Goal: Task Accomplishment & Management: Manage account settings

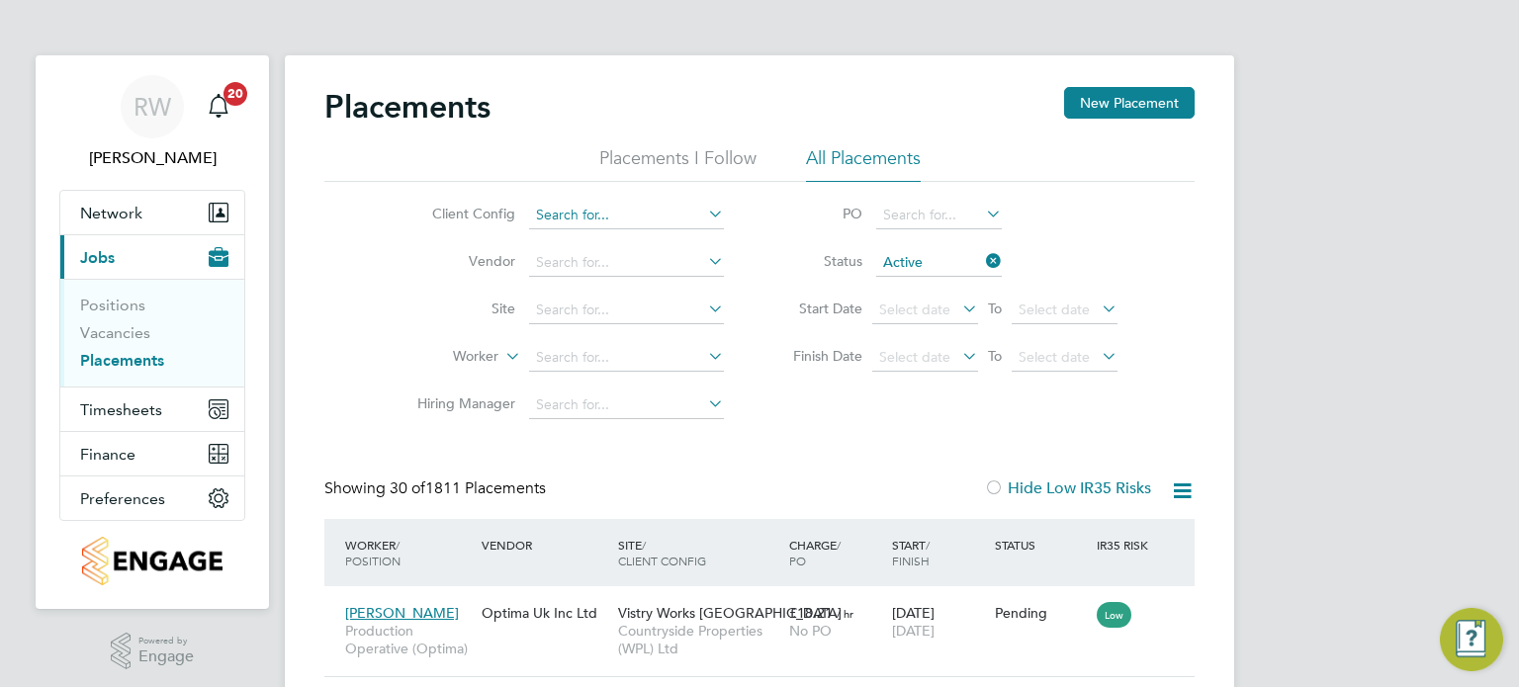
click at [630, 221] on input at bounding box center [626, 216] width 195 height 28
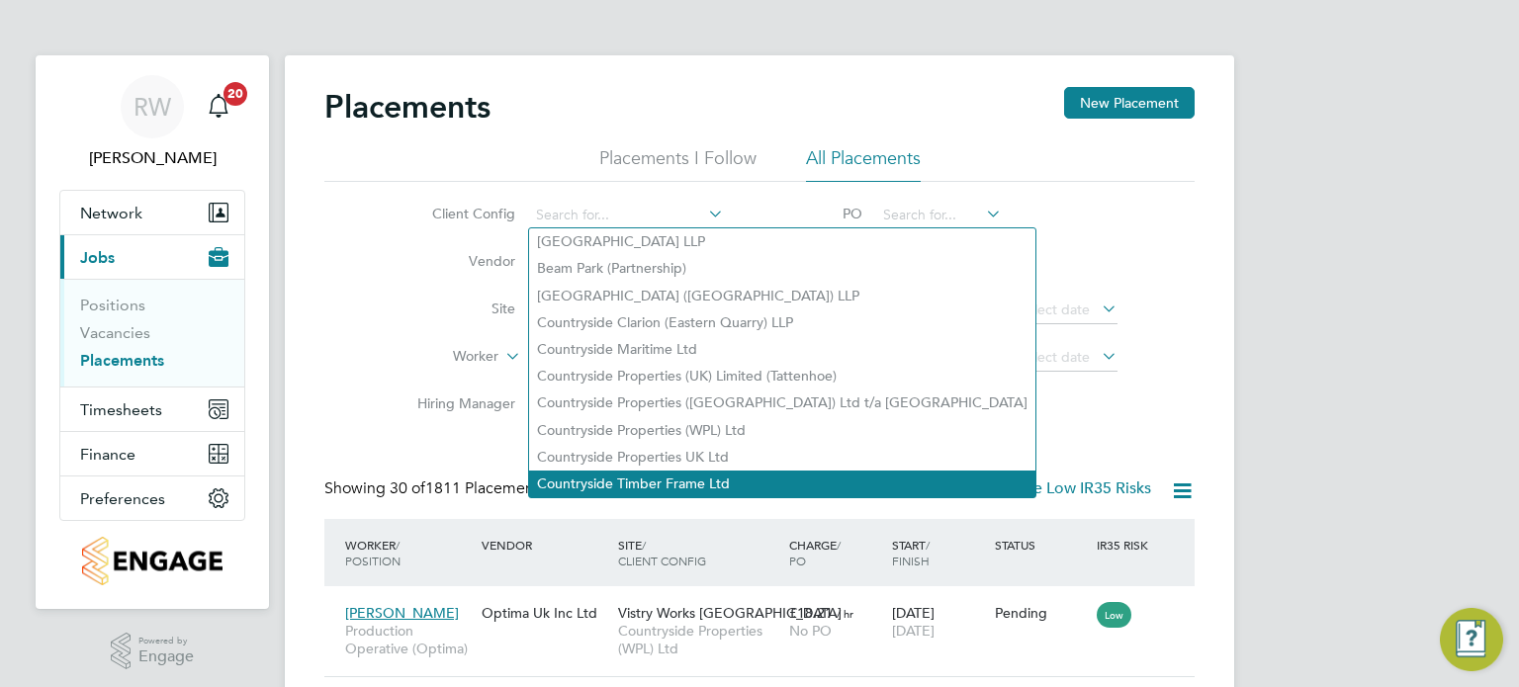
click at [657, 482] on li "Countryside Timber Frame Ltd" at bounding box center [782, 484] width 506 height 27
type input "Countryside Timber Frame Ltd"
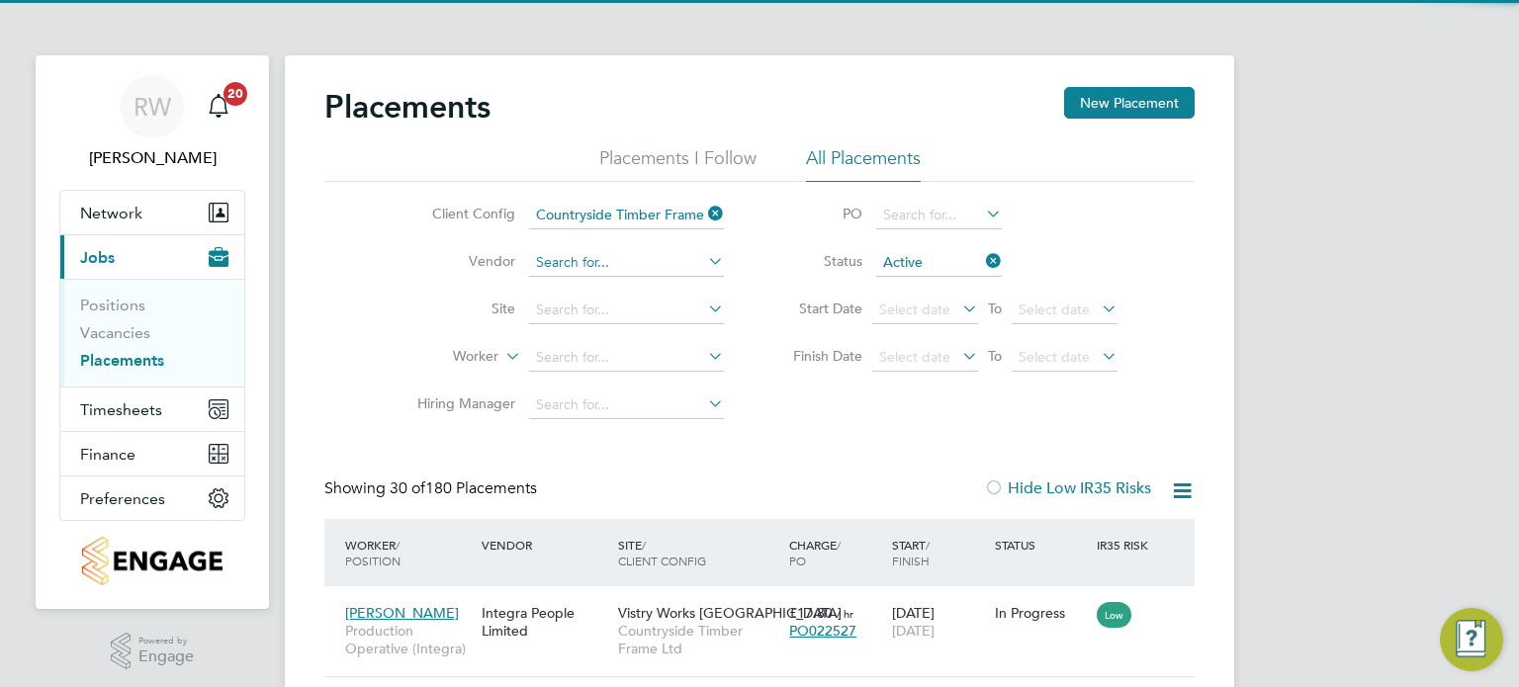
click at [622, 261] on input at bounding box center [626, 263] width 195 height 28
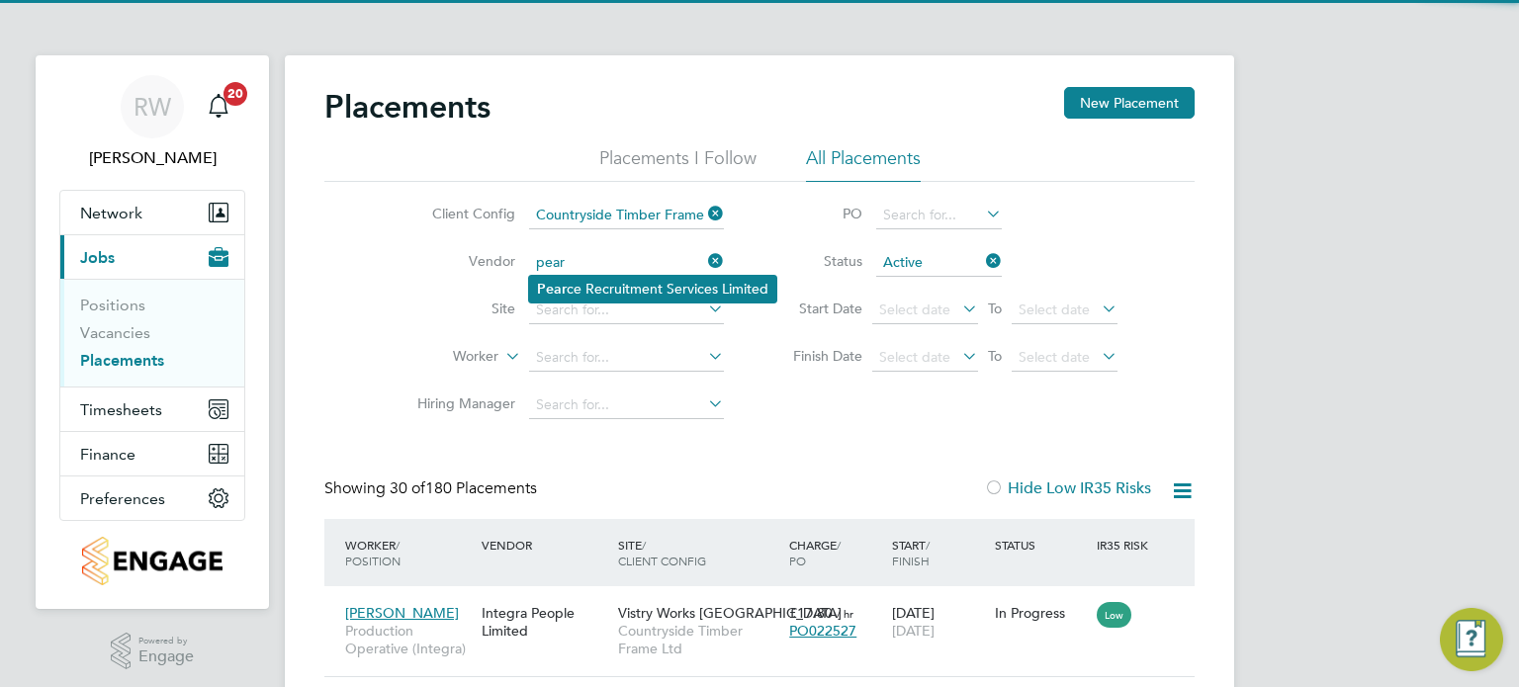
click at [618, 284] on li "Pear ce Recruitment Services Limited" at bounding box center [652, 289] width 247 height 27
type input "[PERSON_NAME] Recruitment Services Limited"
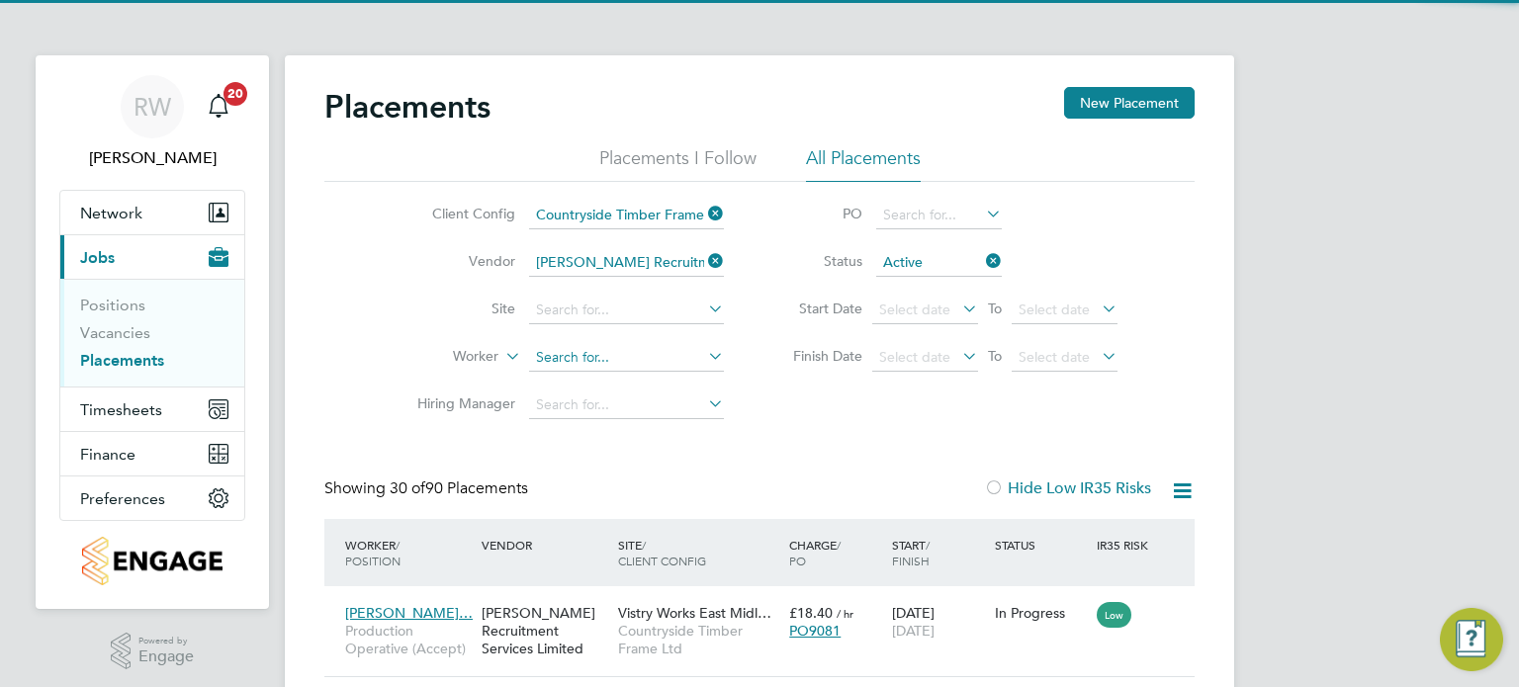
click at [583, 350] on input at bounding box center [626, 358] width 195 height 28
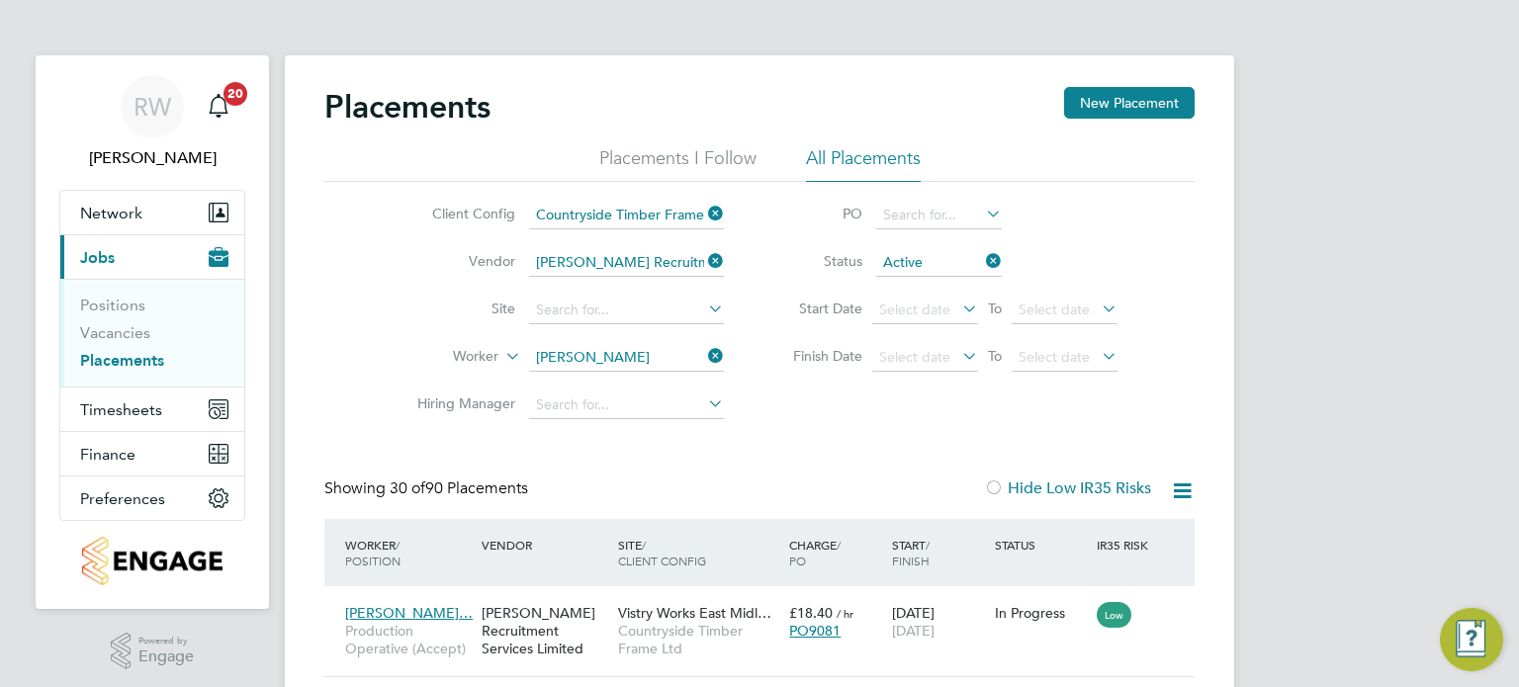
click at [656, 380] on b "Brad" at bounding box center [713, 384] width 115 height 17
type input "Scott Bradley"
click at [675, 610] on span "Vistry Works East Midl…" at bounding box center [694, 613] width 153 height 18
click at [729, 355] on li "Worker Scott Bradley" at bounding box center [563, 357] width 372 height 47
click at [704, 355] on icon at bounding box center [704, 356] width 0 height 28
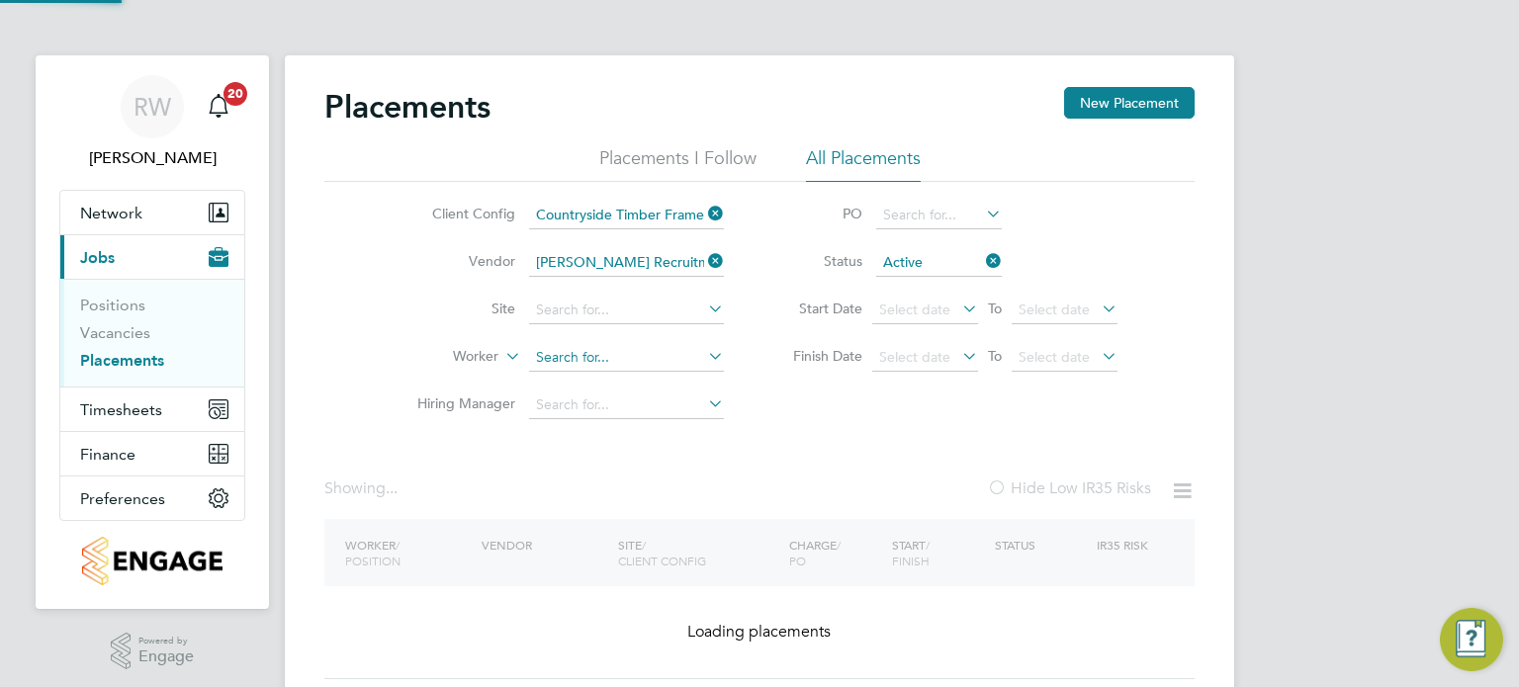
click at [640, 360] on input at bounding box center [626, 358] width 195 height 28
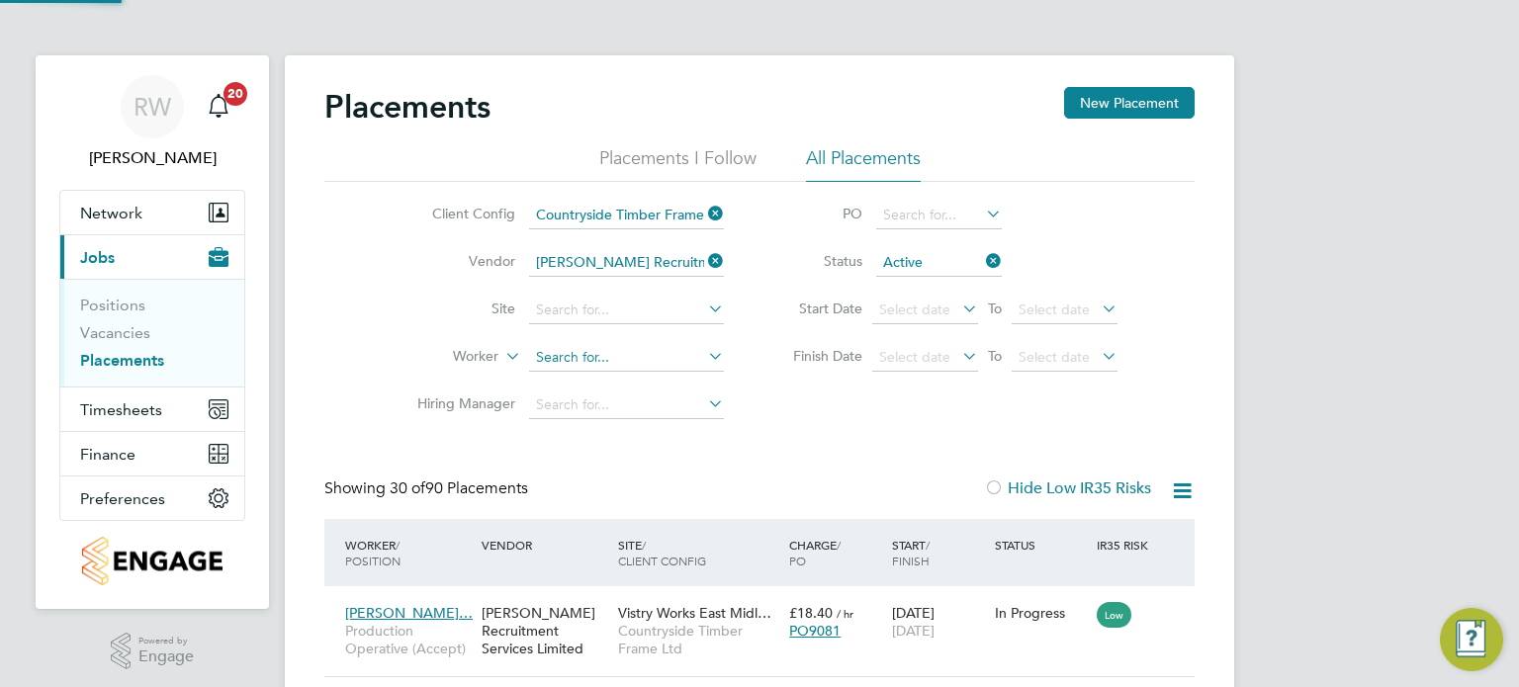
scroll to position [74, 137]
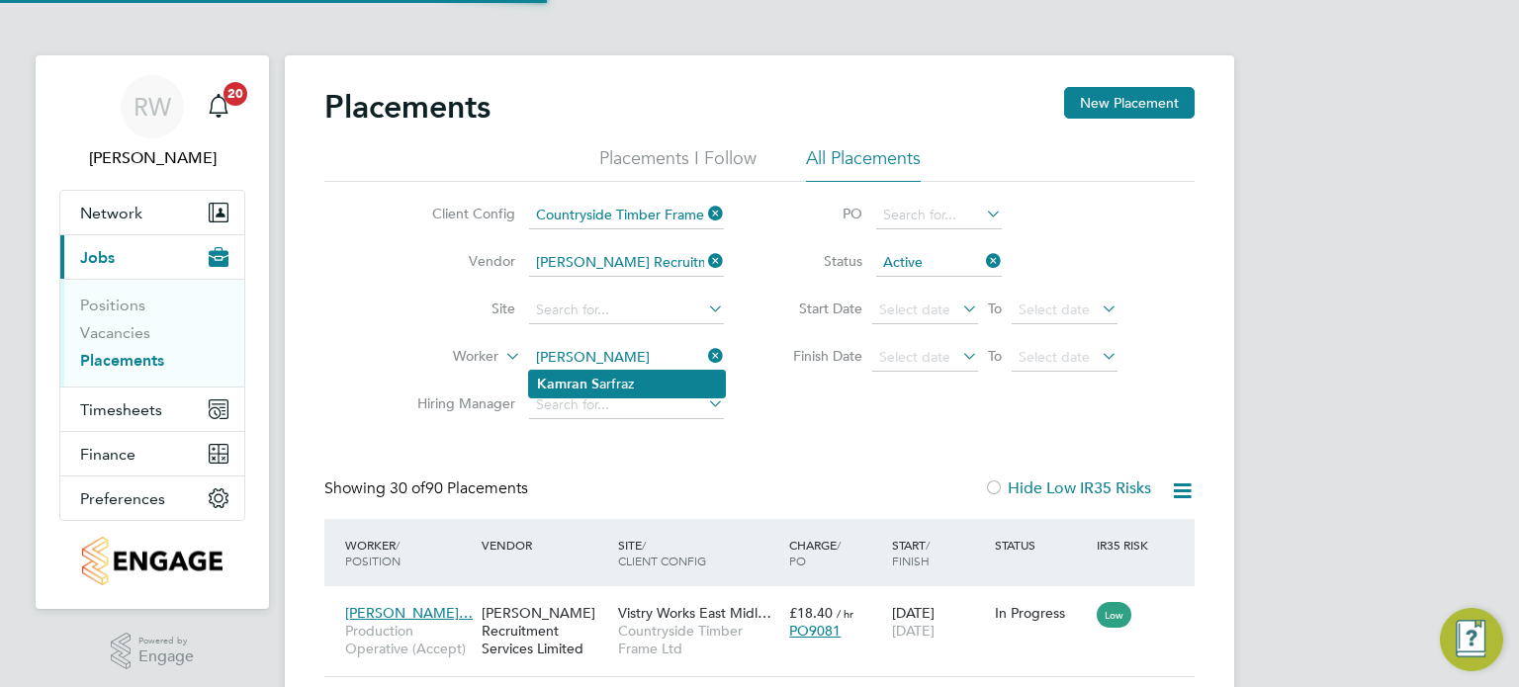
type input "[PERSON_NAME]"
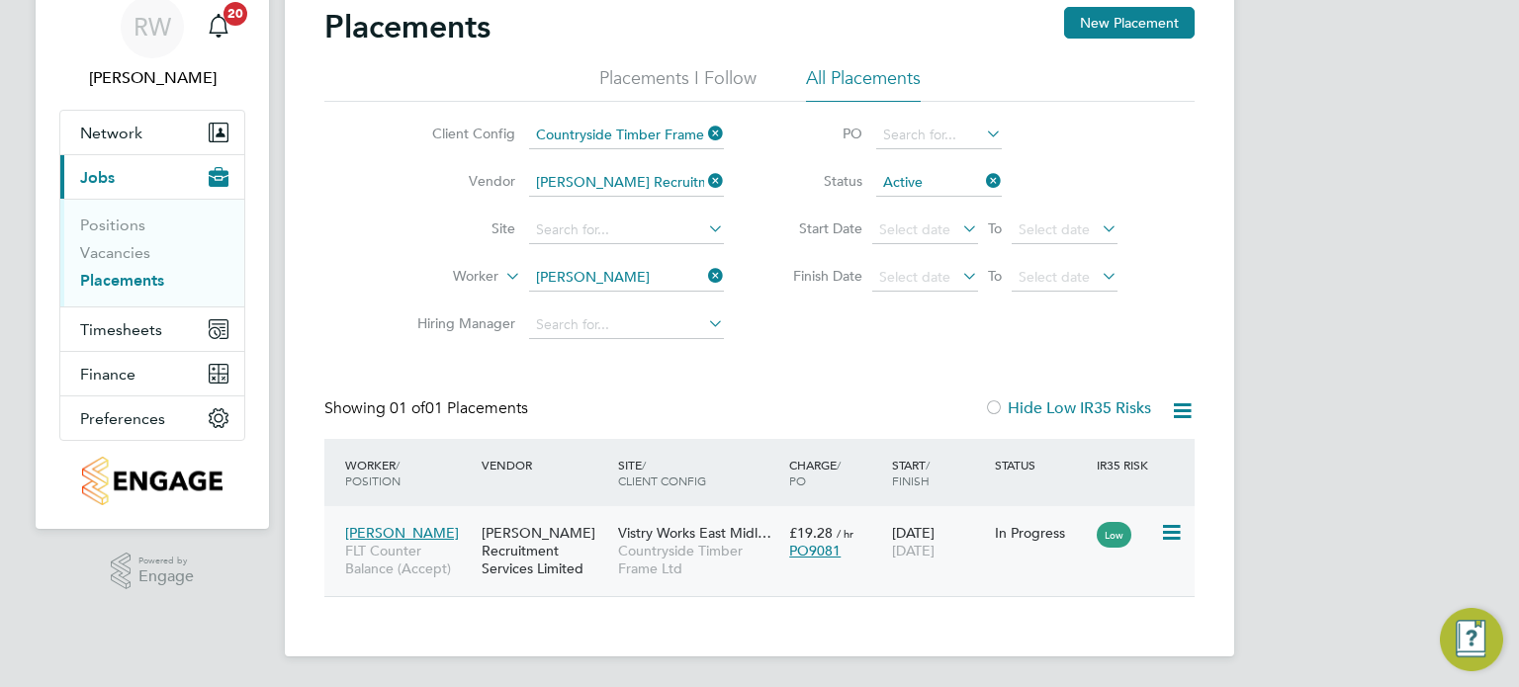
click at [669, 538] on span "Vistry Works East Midl…" at bounding box center [694, 533] width 153 height 18
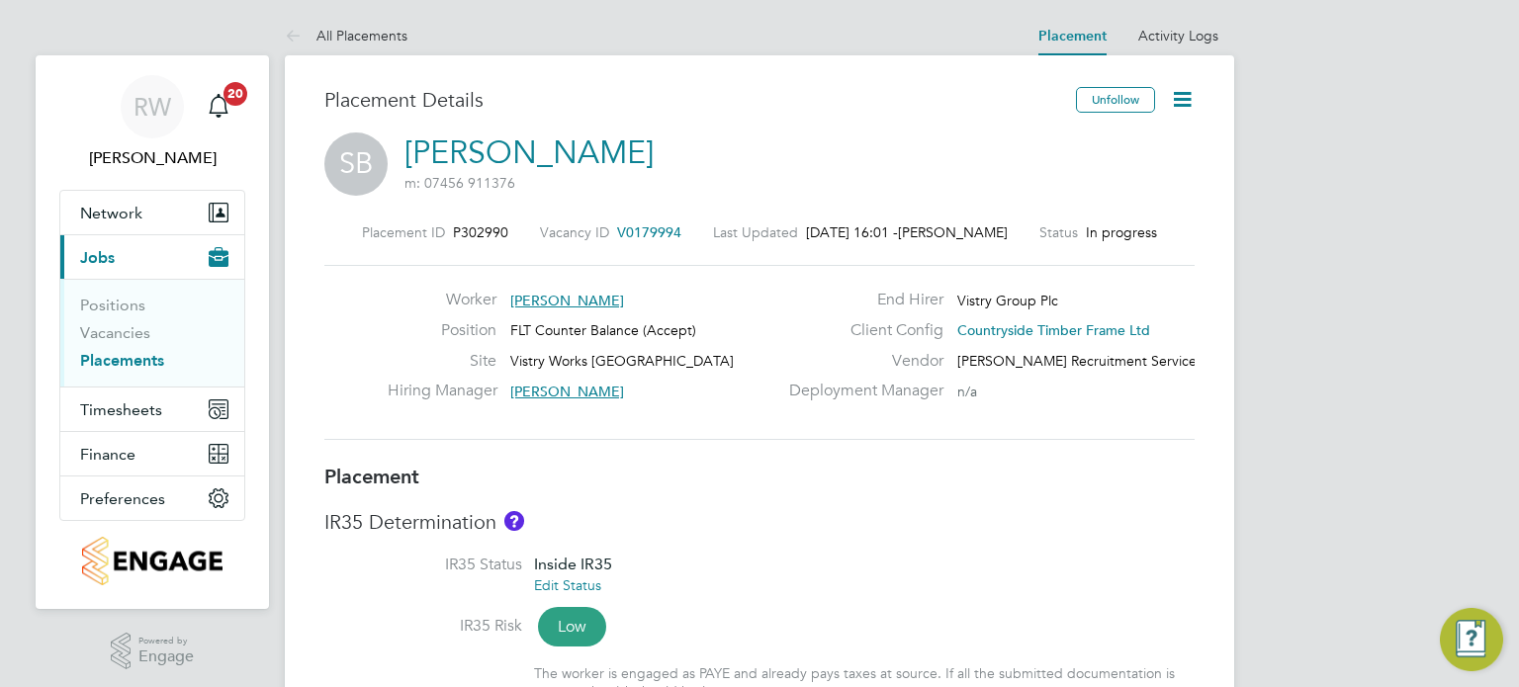
click at [1184, 94] on icon at bounding box center [1182, 99] width 25 height 25
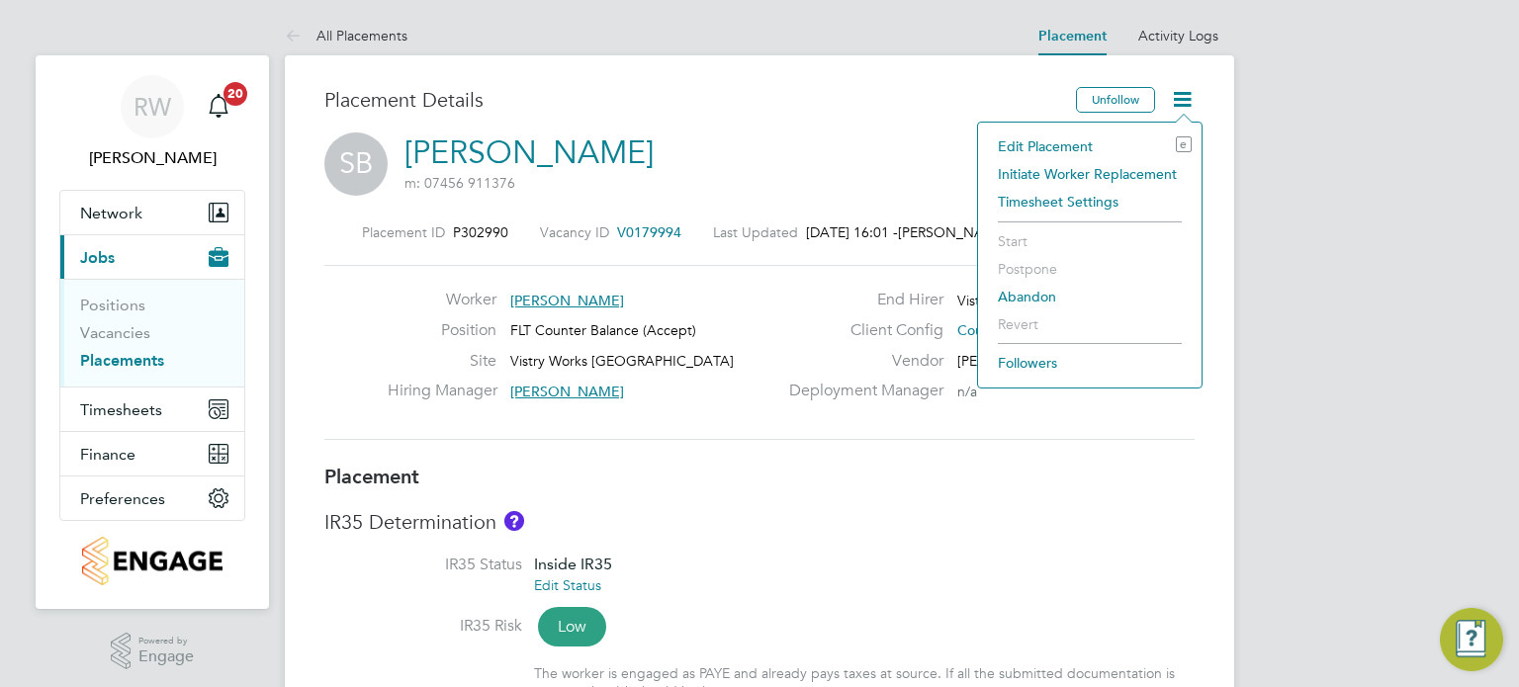
click at [1072, 147] on li "Edit Placement e" at bounding box center [1090, 147] width 204 height 28
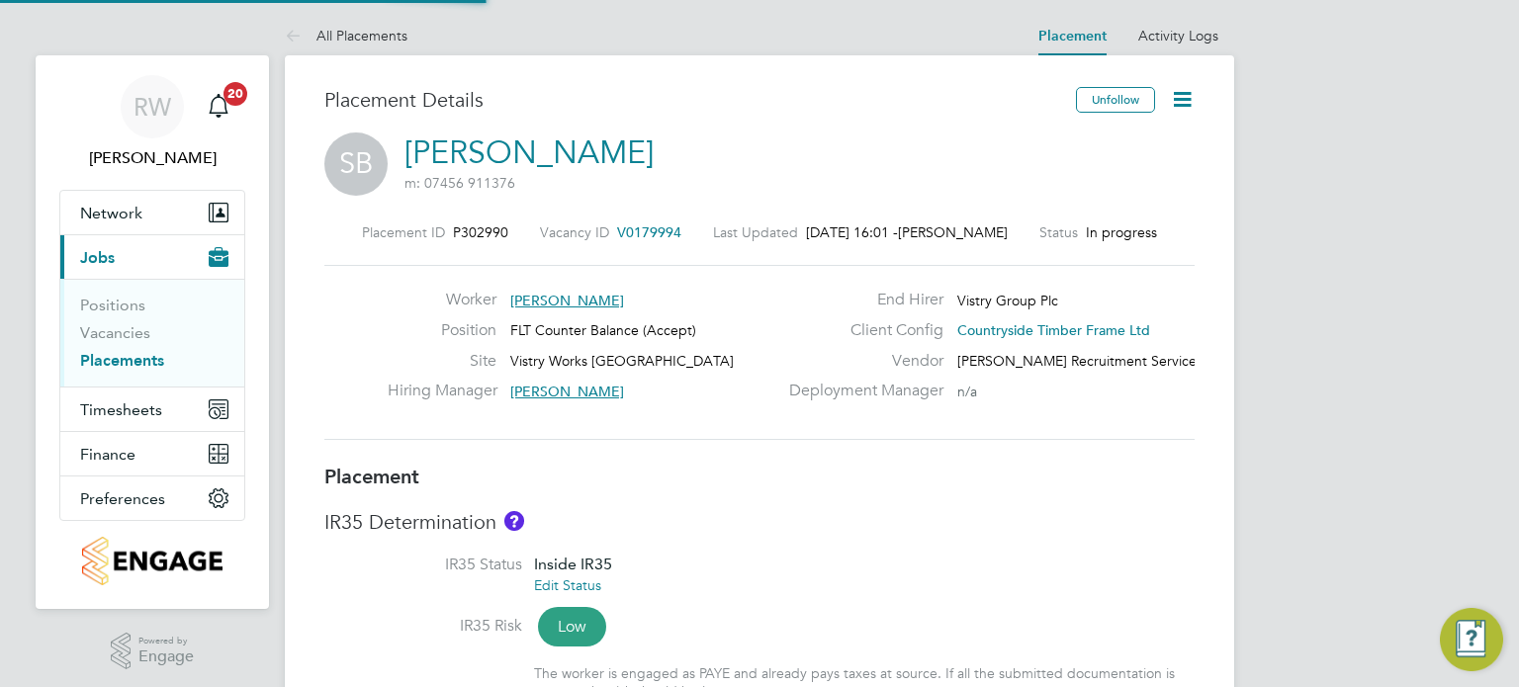
type input "[PERSON_NAME]"
type input "08 Sep 2025"
type input "[DATE]"
type input "06:00"
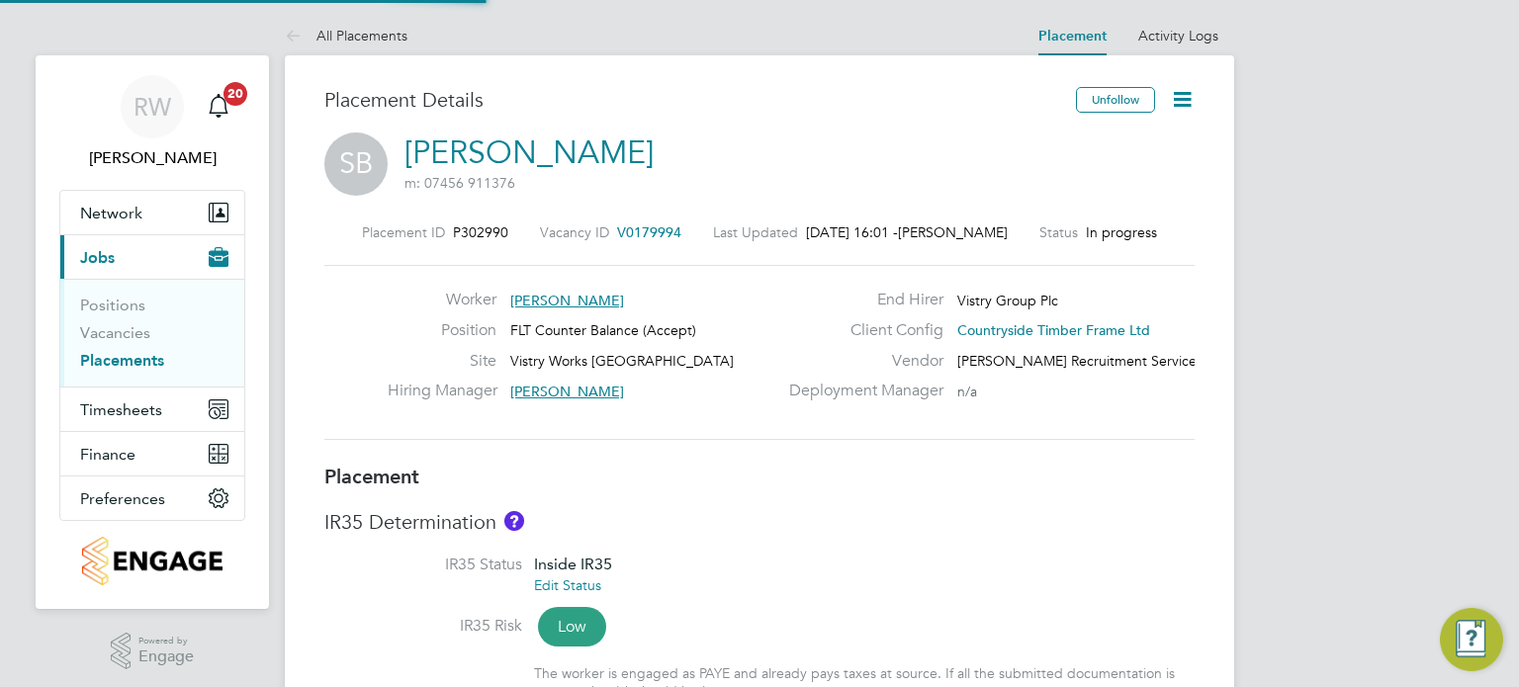
type input "14:00"
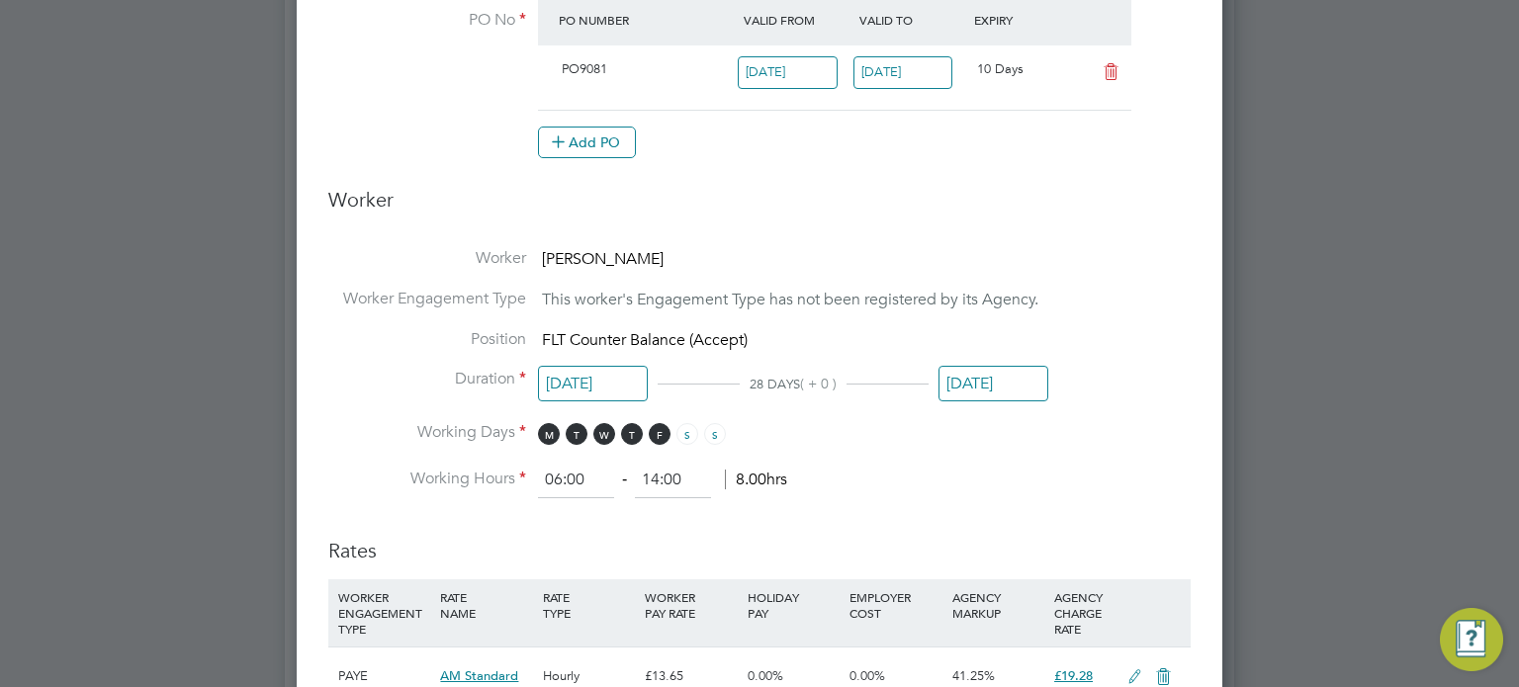
click at [902, 78] on input "[DATE]" at bounding box center [903, 72] width 100 height 33
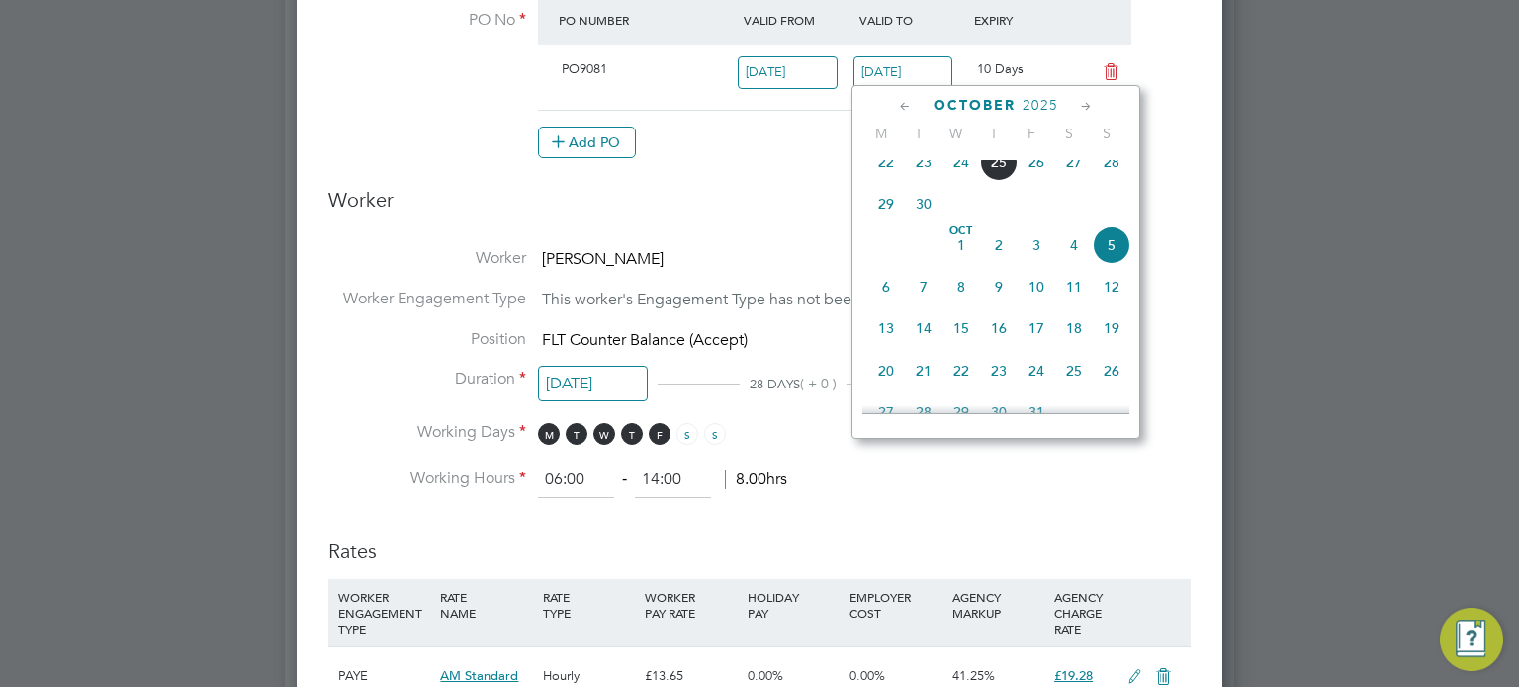
click at [997, 181] on span "25" at bounding box center [999, 162] width 38 height 38
type input "[DATE]"
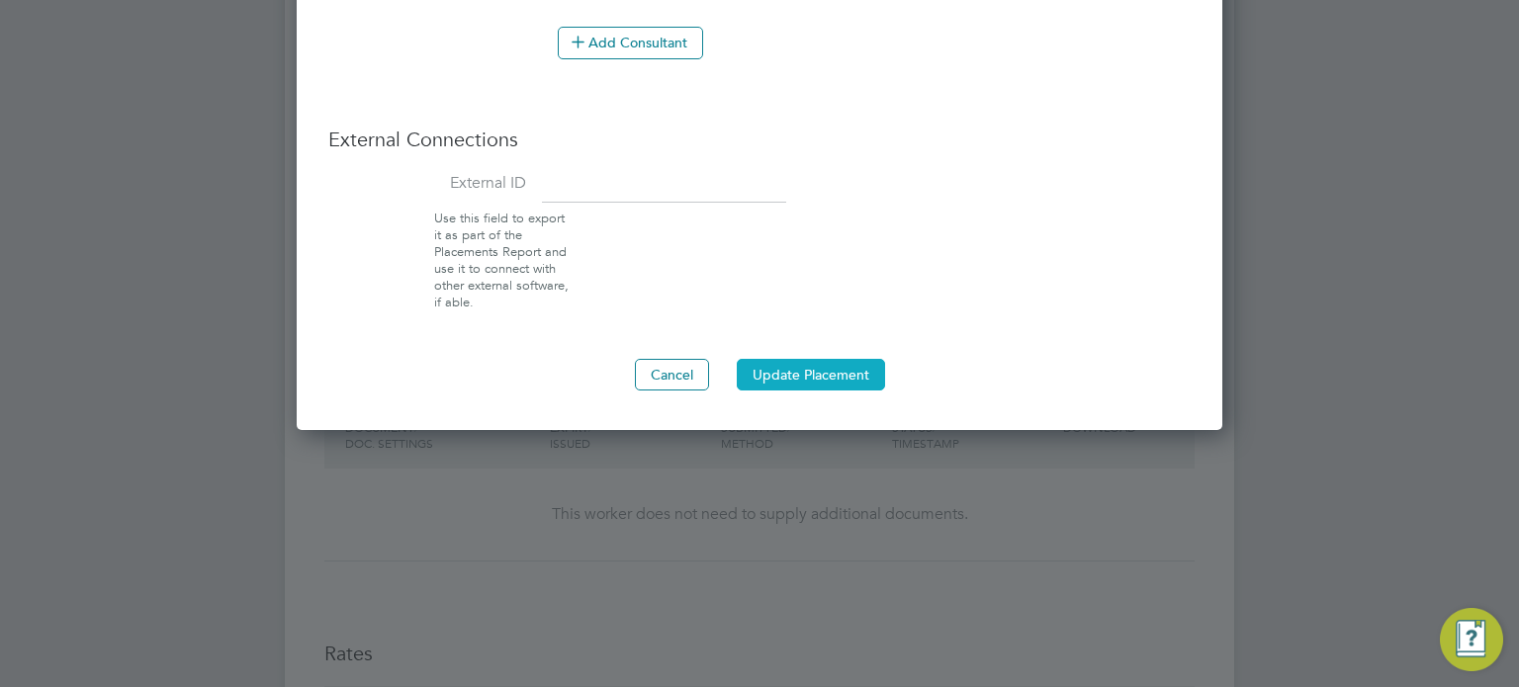
click at [819, 362] on button "Update Placement" at bounding box center [811, 375] width 148 height 32
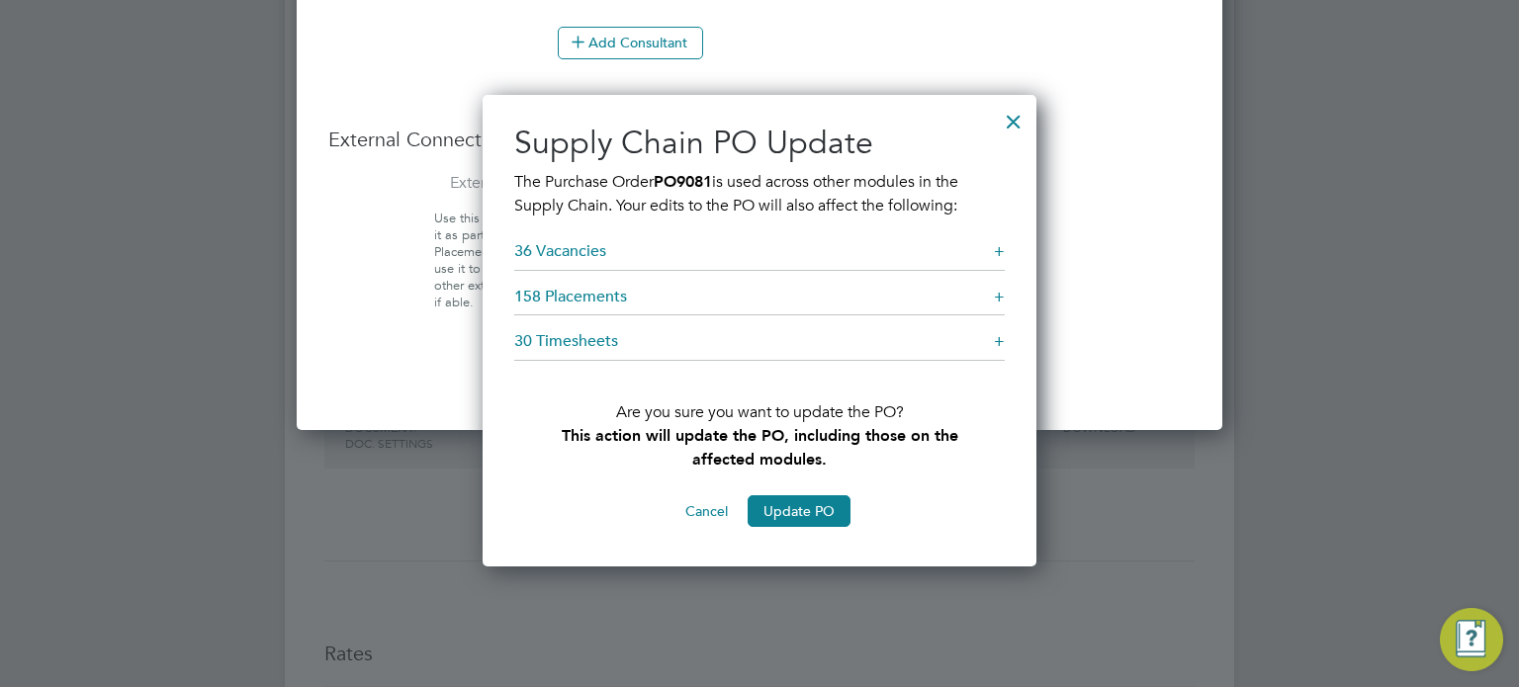
click at [1019, 123] on div at bounding box center [1014, 117] width 36 height 36
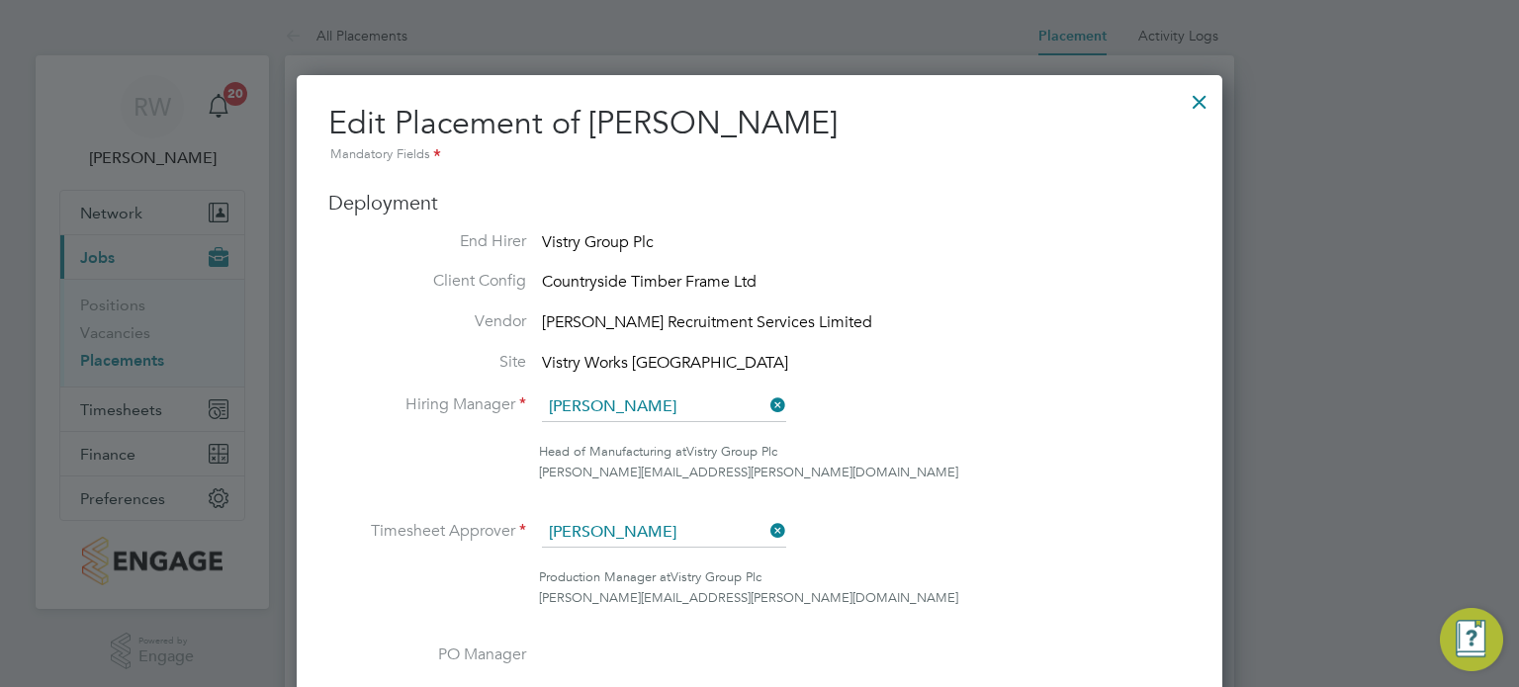
click at [1206, 106] on div at bounding box center [1200, 97] width 36 height 36
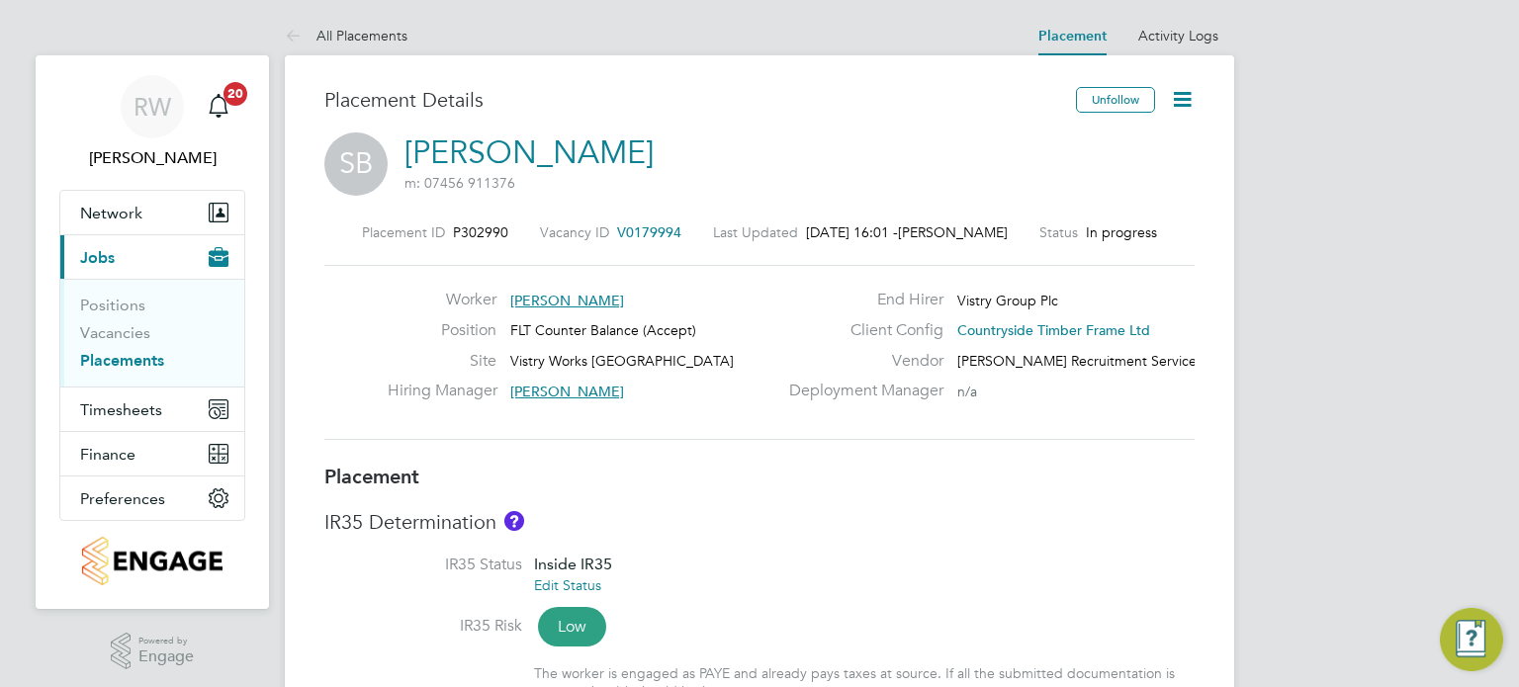
click at [1179, 98] on icon at bounding box center [1182, 99] width 25 height 25
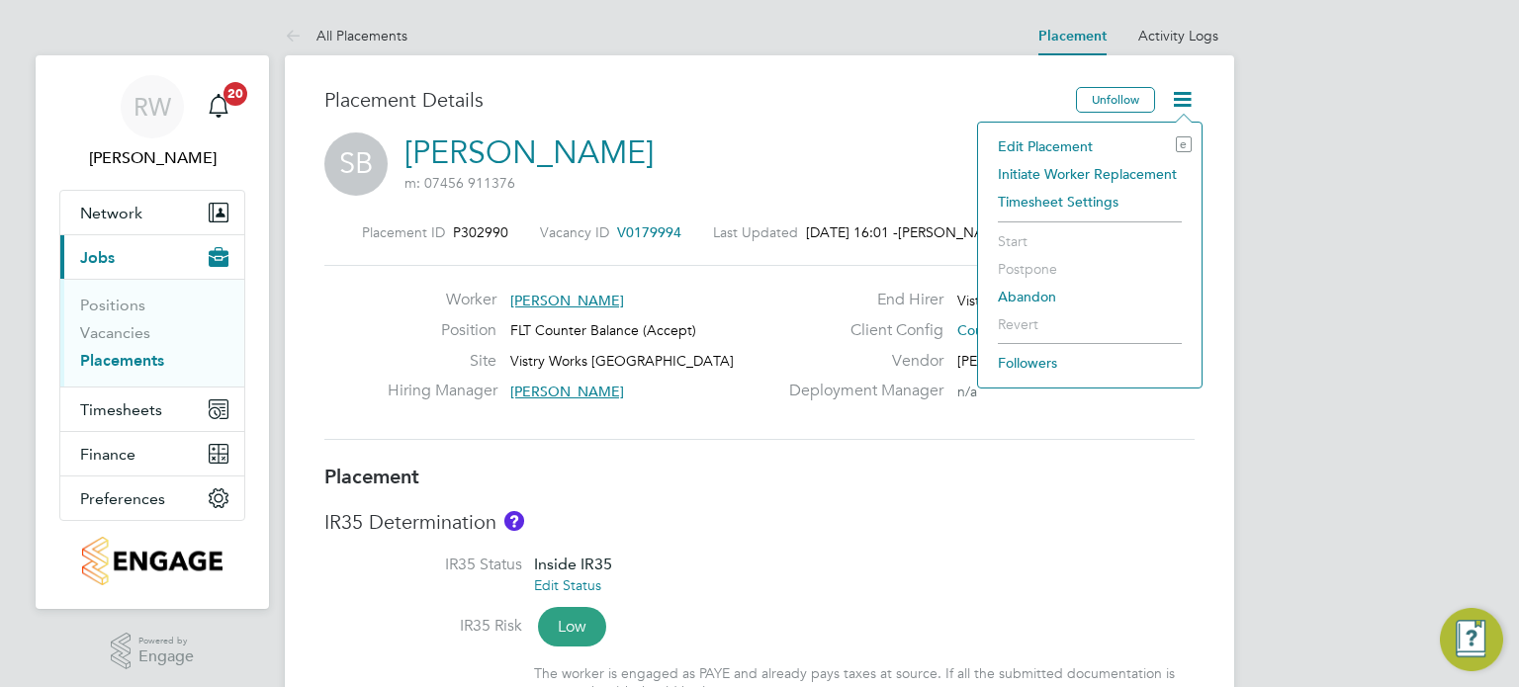
click at [1077, 139] on li "Edit Placement e" at bounding box center [1090, 147] width 204 height 28
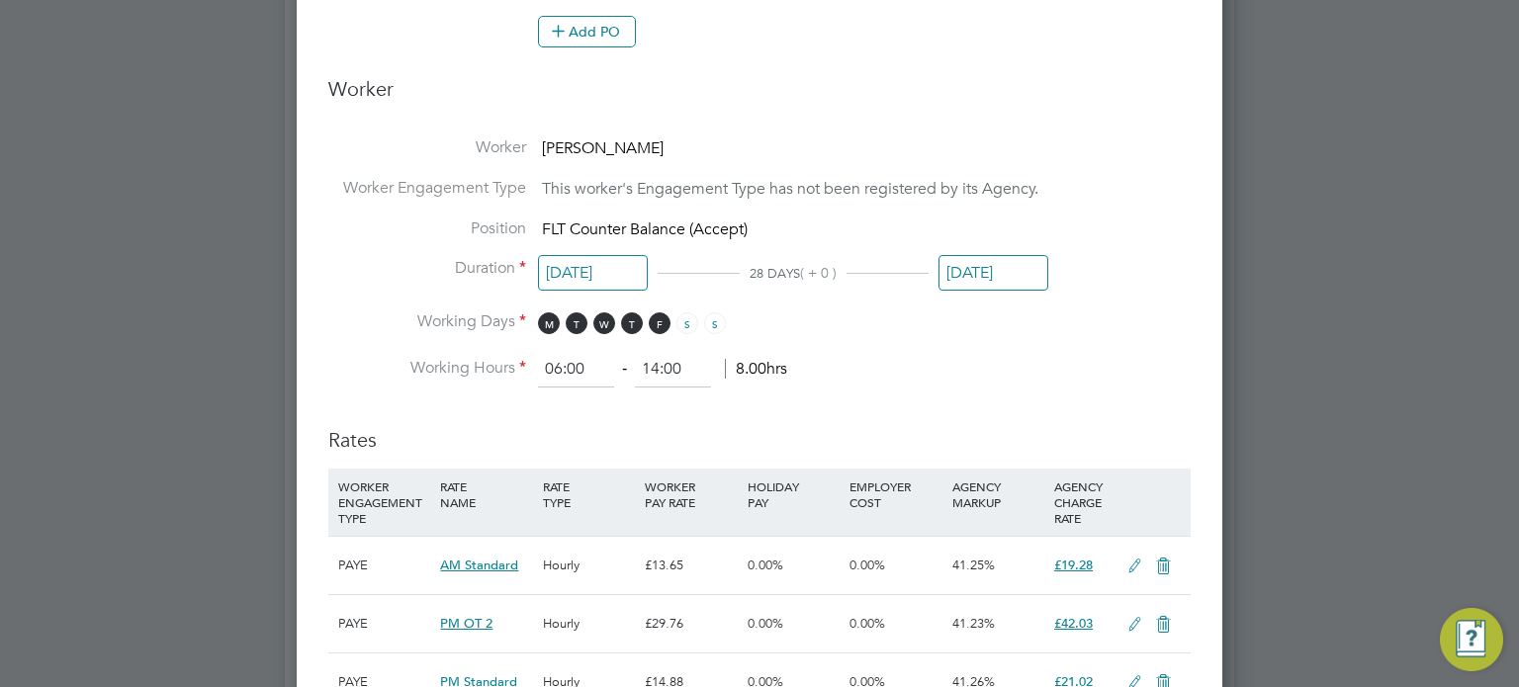
click at [997, 282] on input "[DATE]" at bounding box center [993, 273] width 110 height 37
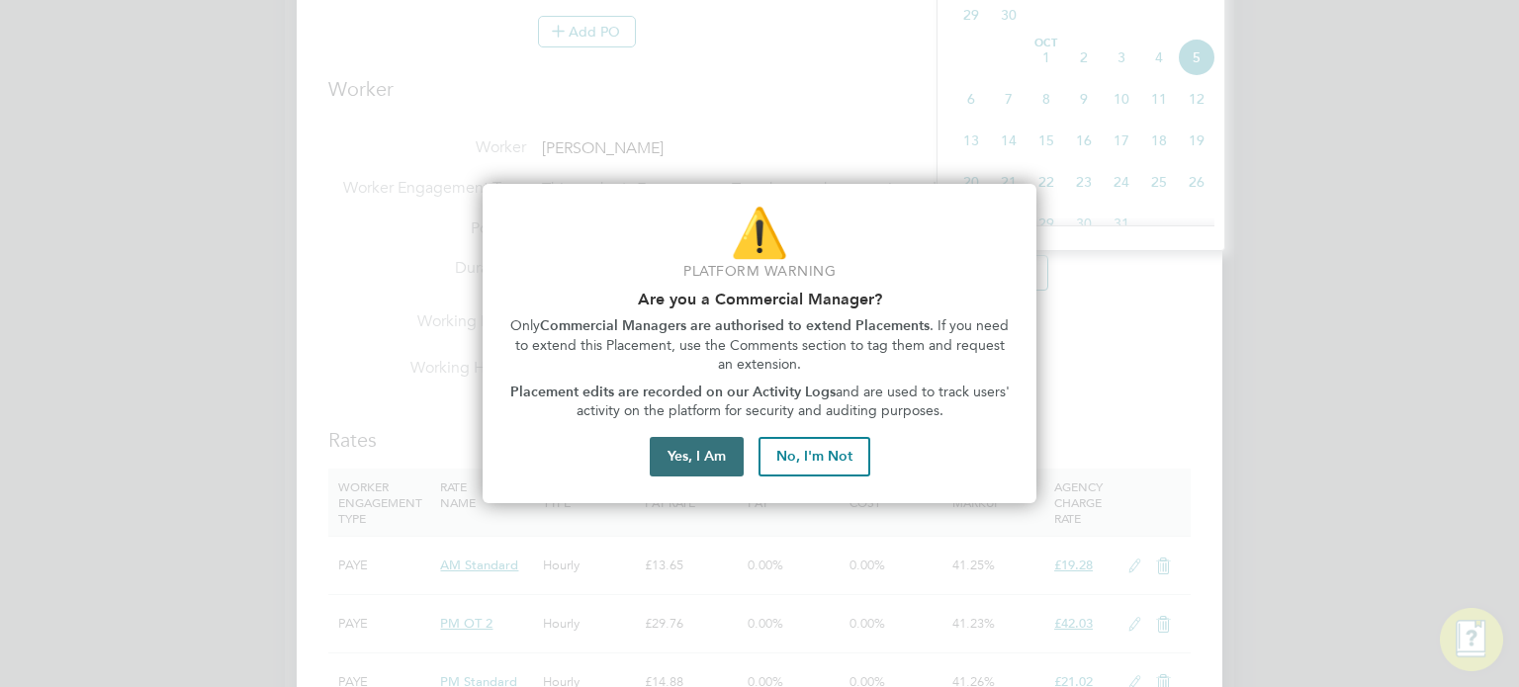
click at [690, 475] on button "Yes, I Am" at bounding box center [697, 457] width 94 height 40
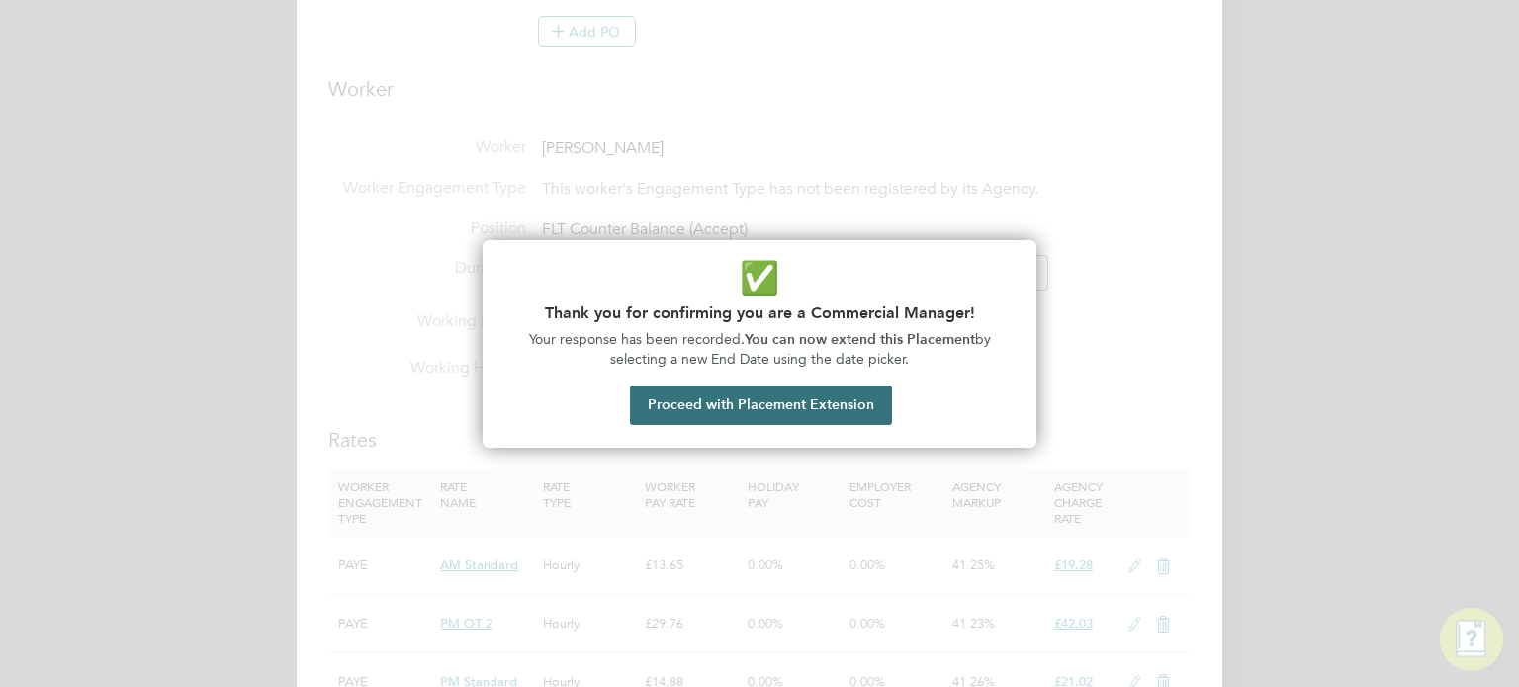
click at [733, 418] on button "Proceed with Placement Extension" at bounding box center [761, 406] width 262 height 40
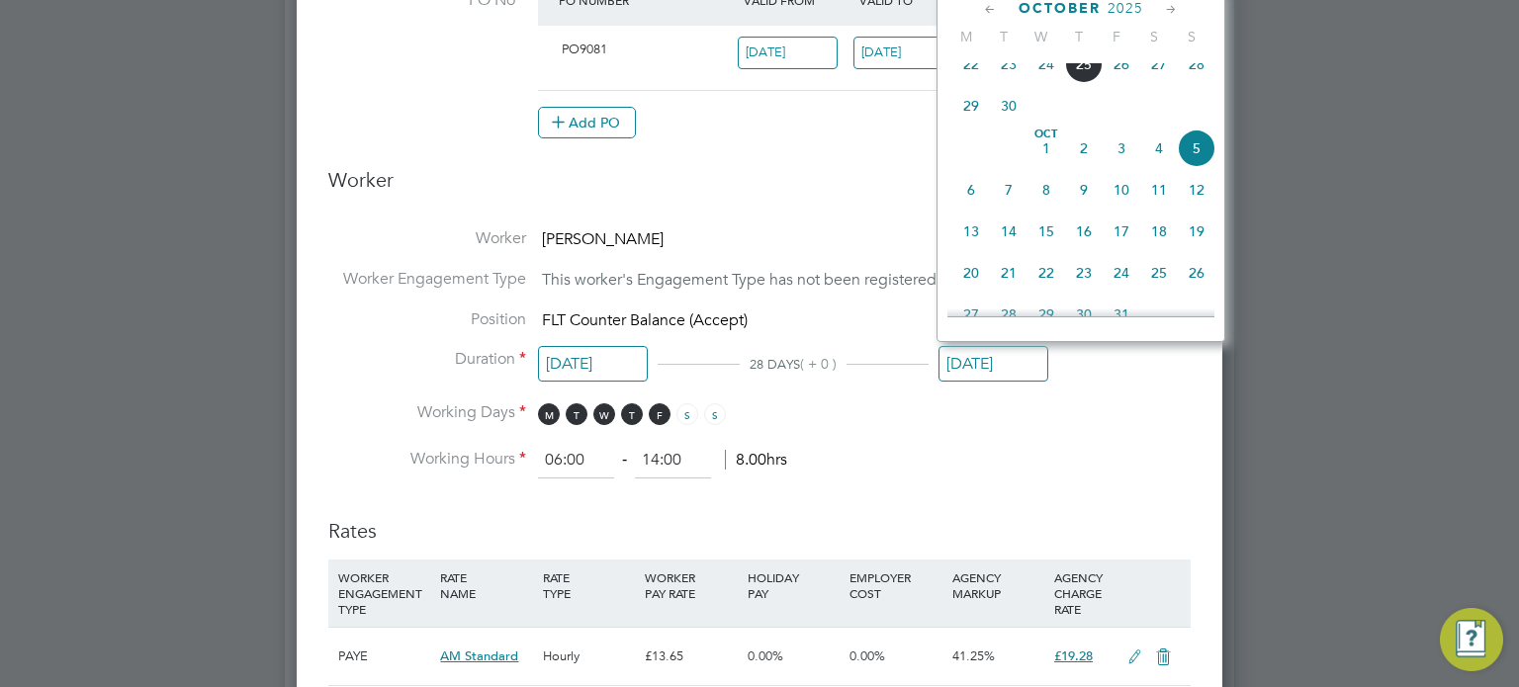
click at [1081, 78] on span "25" at bounding box center [1084, 64] width 38 height 38
type input "[DATE]"
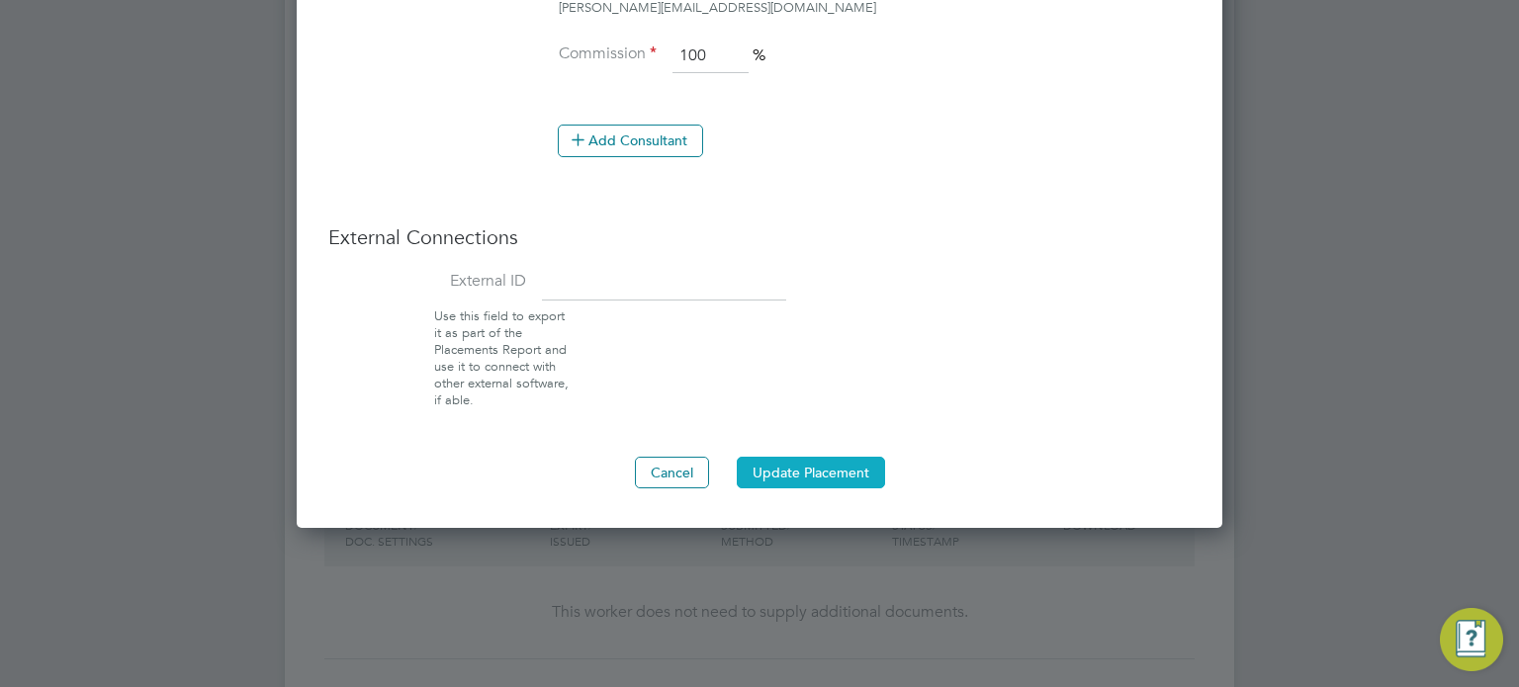
click at [809, 462] on button "Update Placement" at bounding box center [811, 473] width 148 height 32
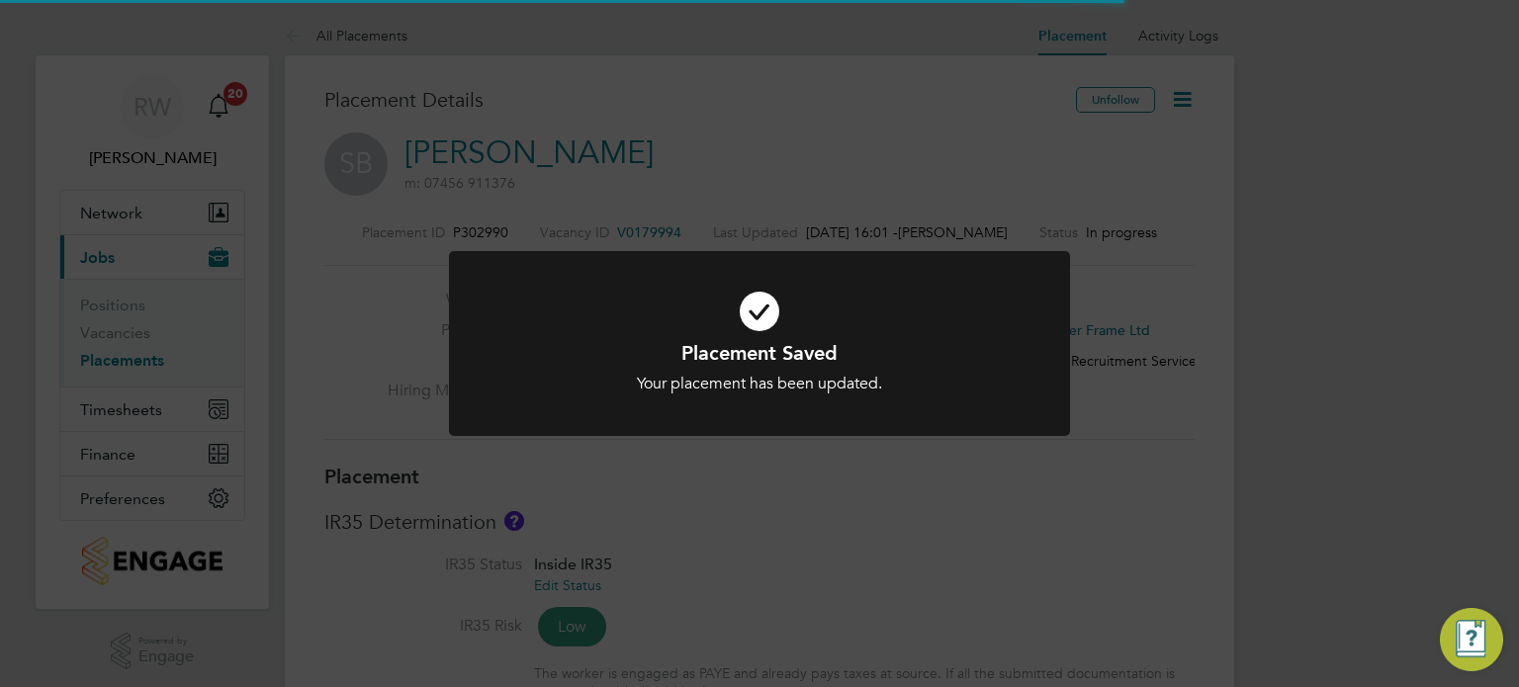
click at [1112, 420] on div "Placement Saved Your placement has been updated. Cancel Okay" at bounding box center [759, 343] width 1519 height 687
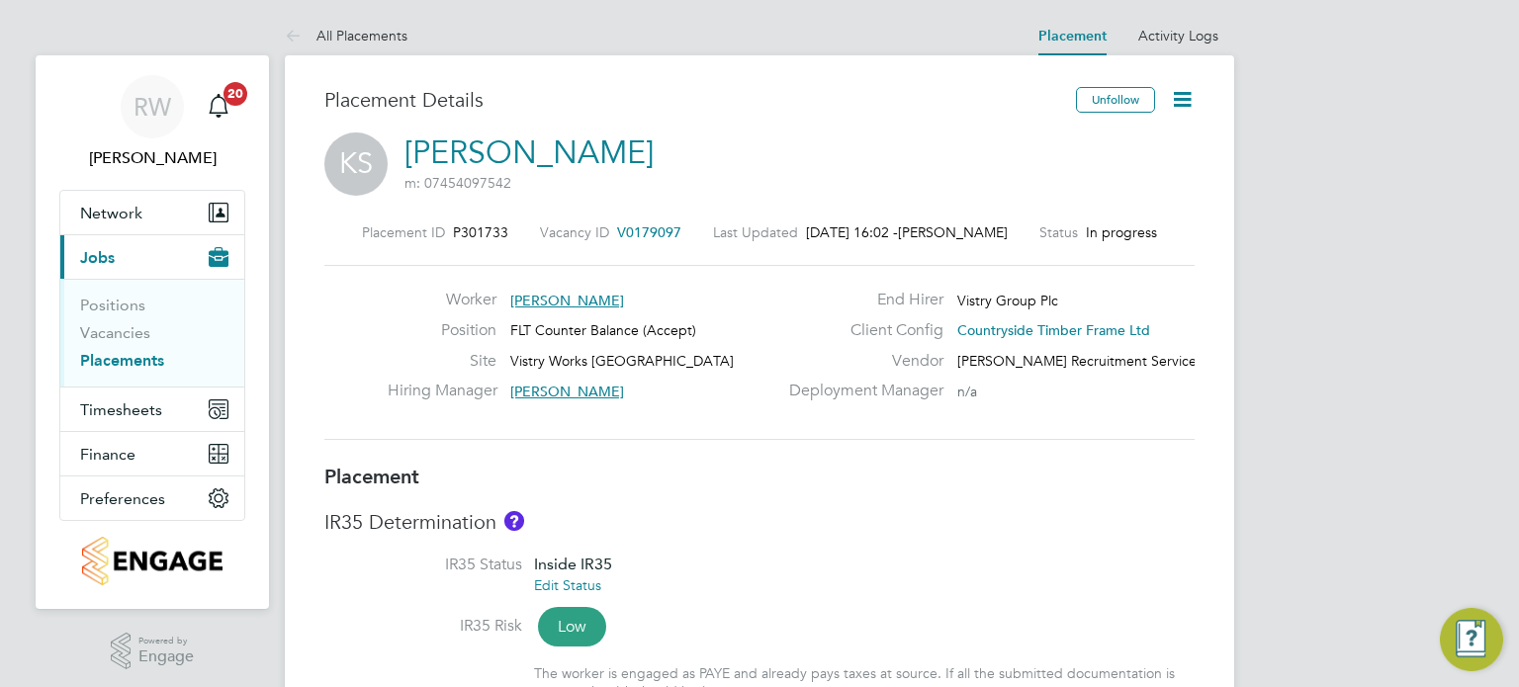
click at [1187, 102] on icon at bounding box center [1182, 99] width 25 height 25
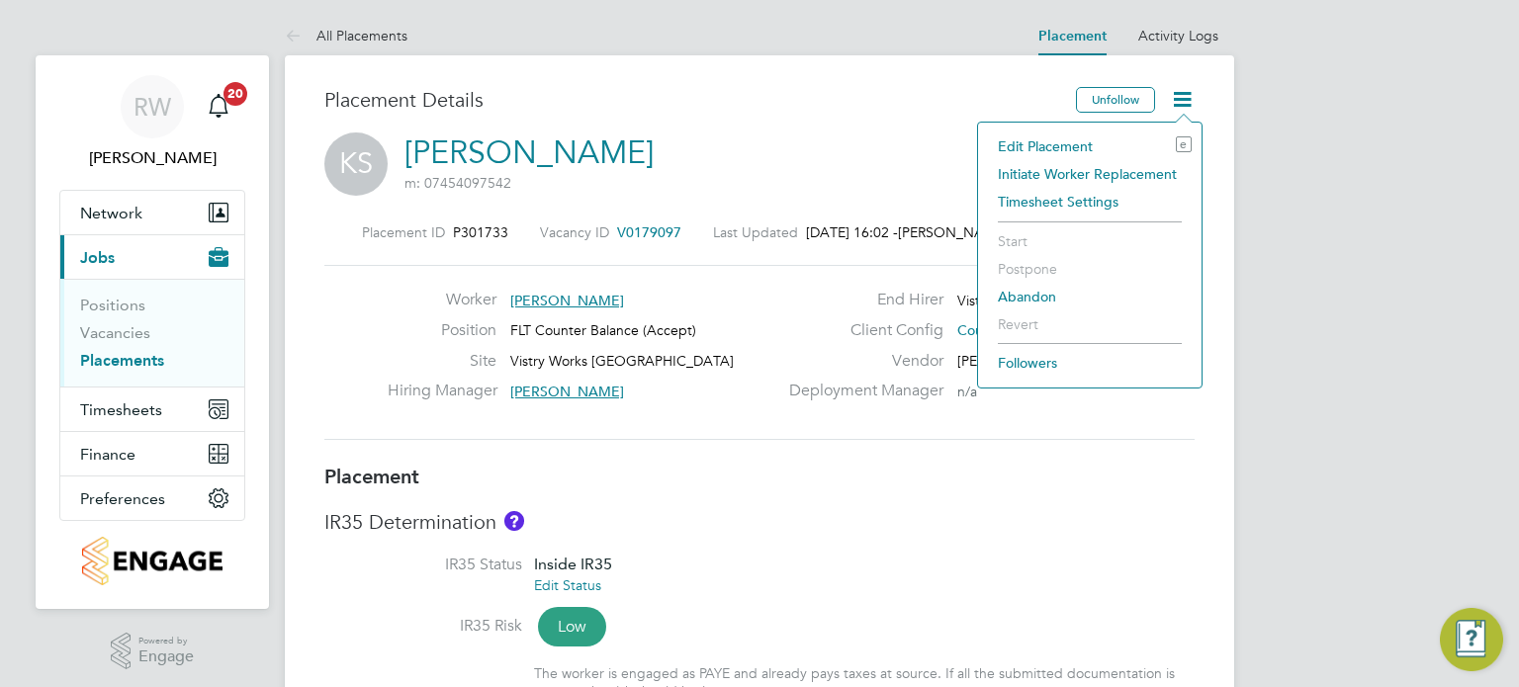
click at [1070, 141] on li "Edit Placement e" at bounding box center [1090, 147] width 204 height 28
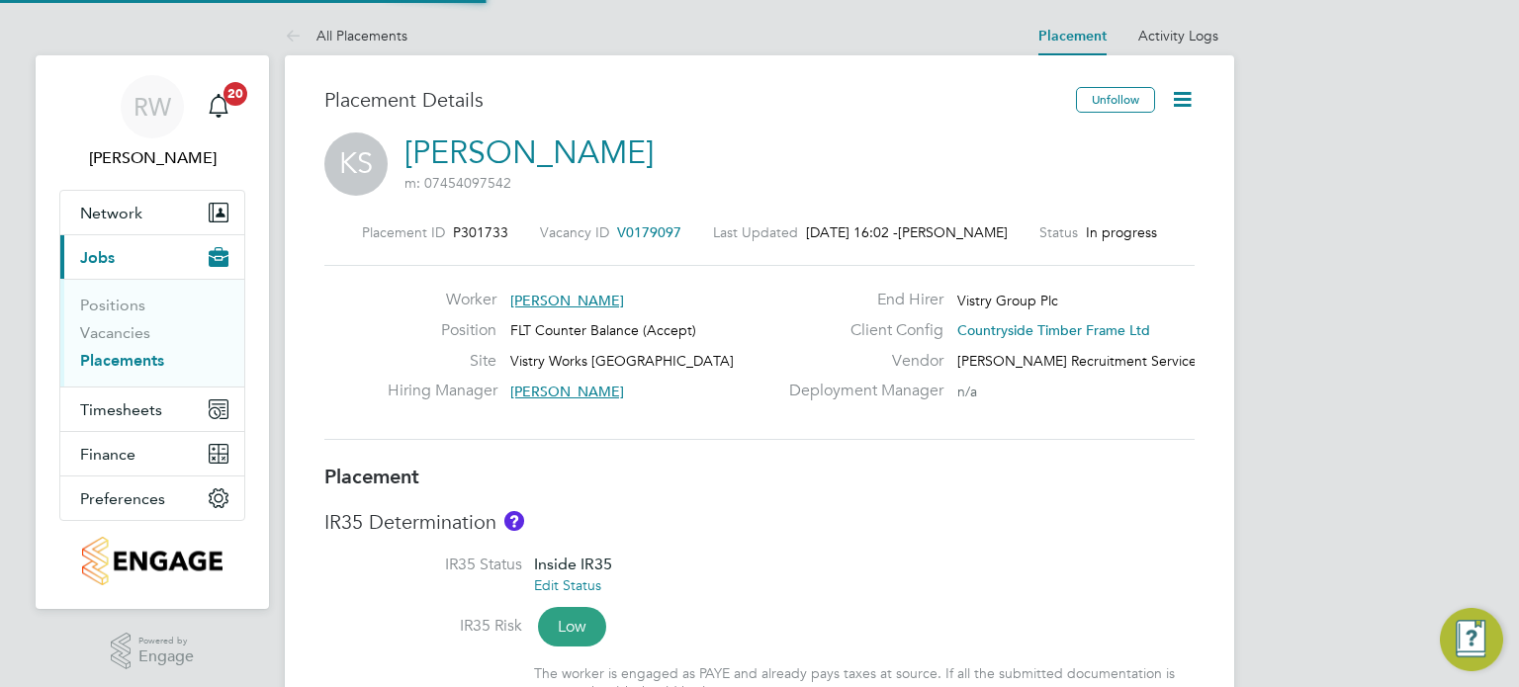
type input "[PERSON_NAME]"
type input "[DATE]"
type input "06:00"
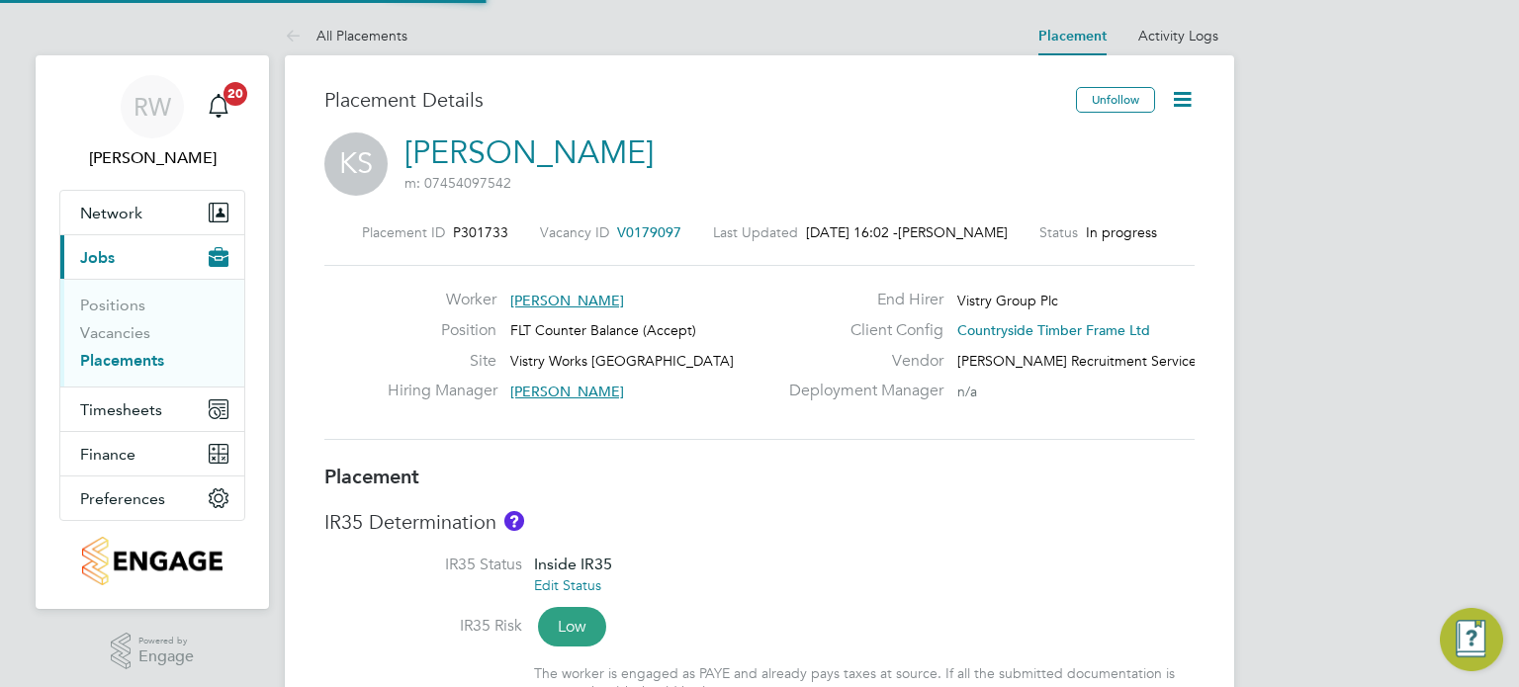
type input "14:00"
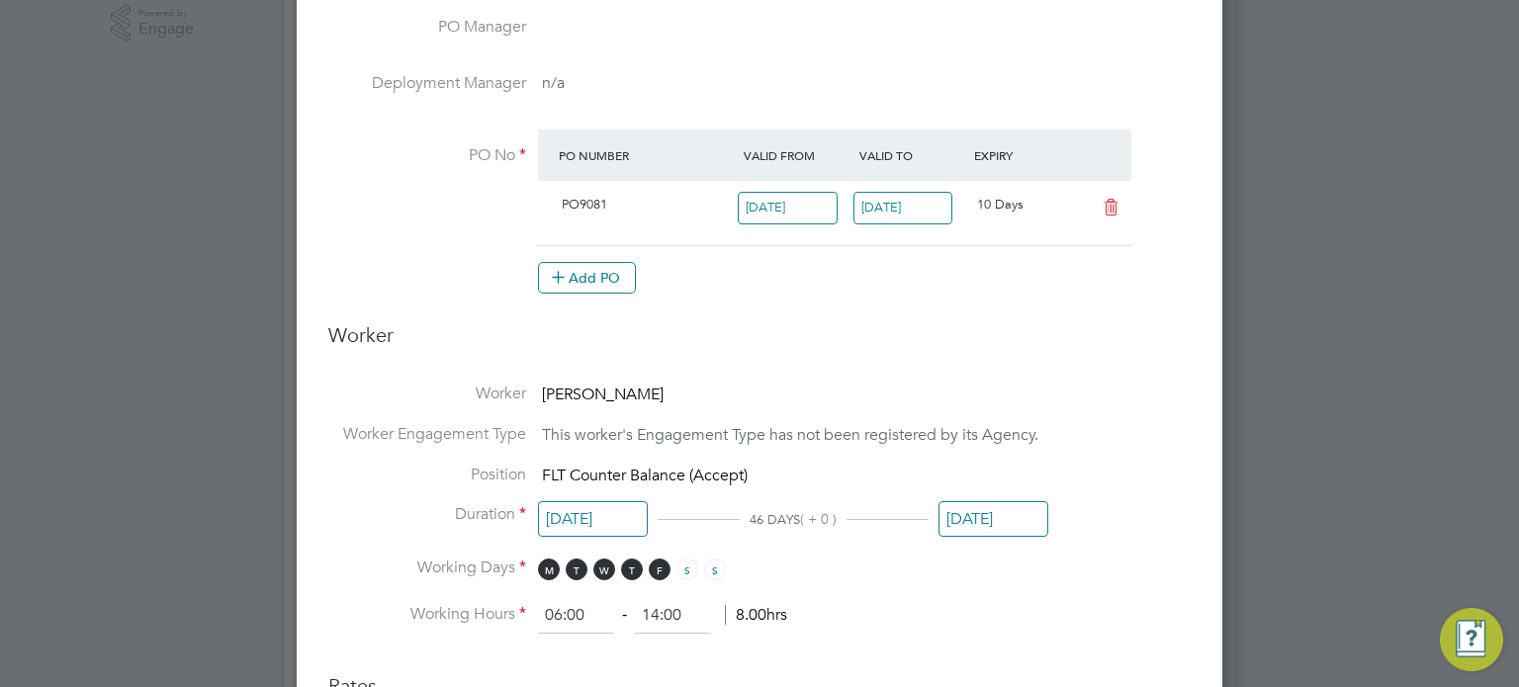
click at [914, 201] on input "[DATE]" at bounding box center [903, 208] width 100 height 33
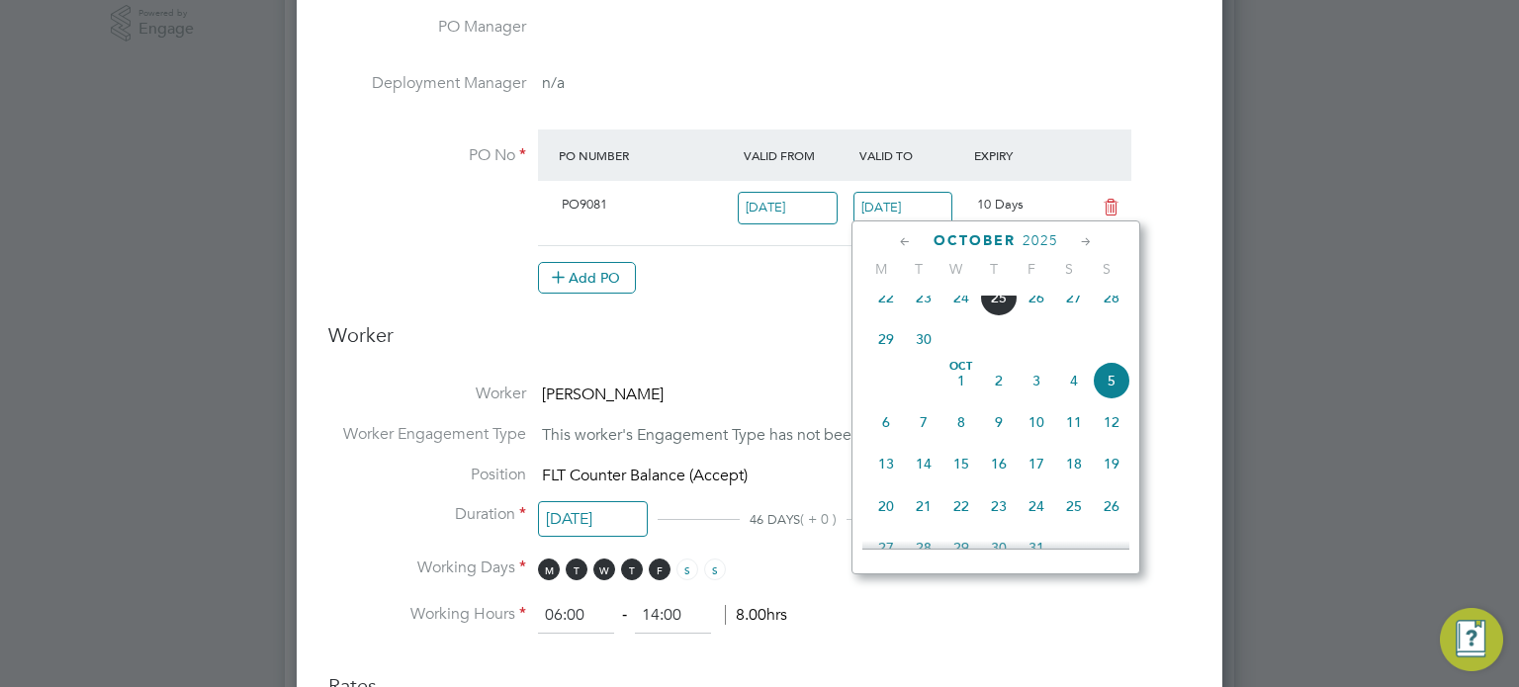
click at [994, 308] on span "25" at bounding box center [999, 298] width 38 height 38
type input "[DATE]"
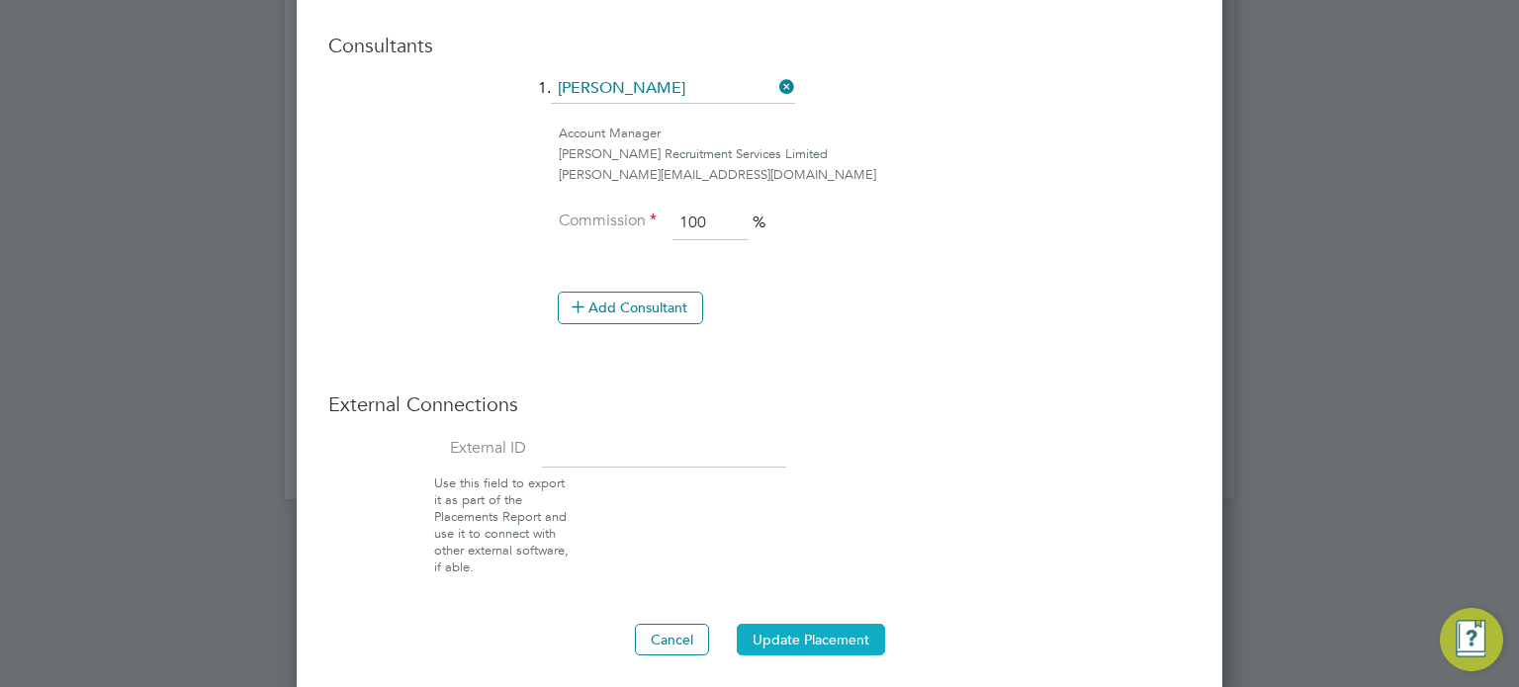
click at [809, 628] on button "Update Placement" at bounding box center [811, 640] width 148 height 32
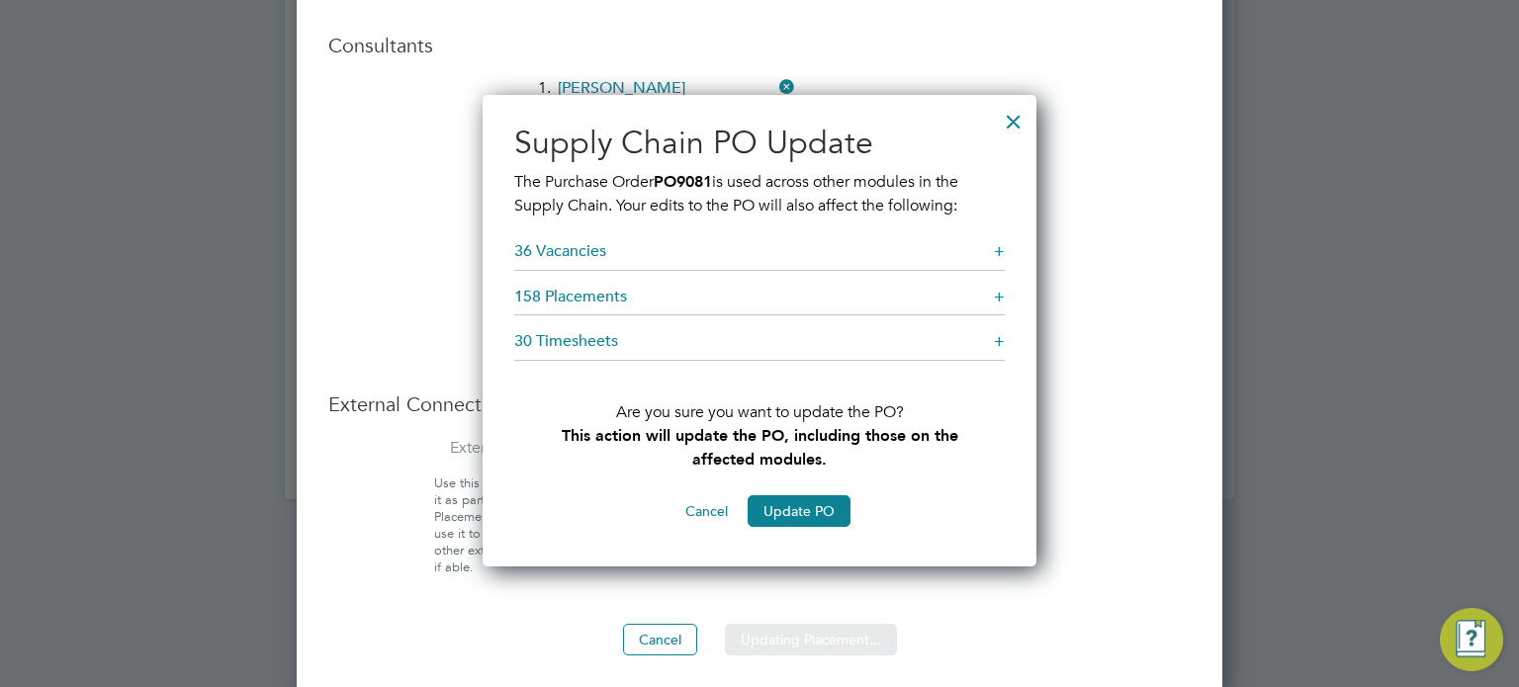
click at [1011, 118] on div at bounding box center [1014, 117] width 36 height 36
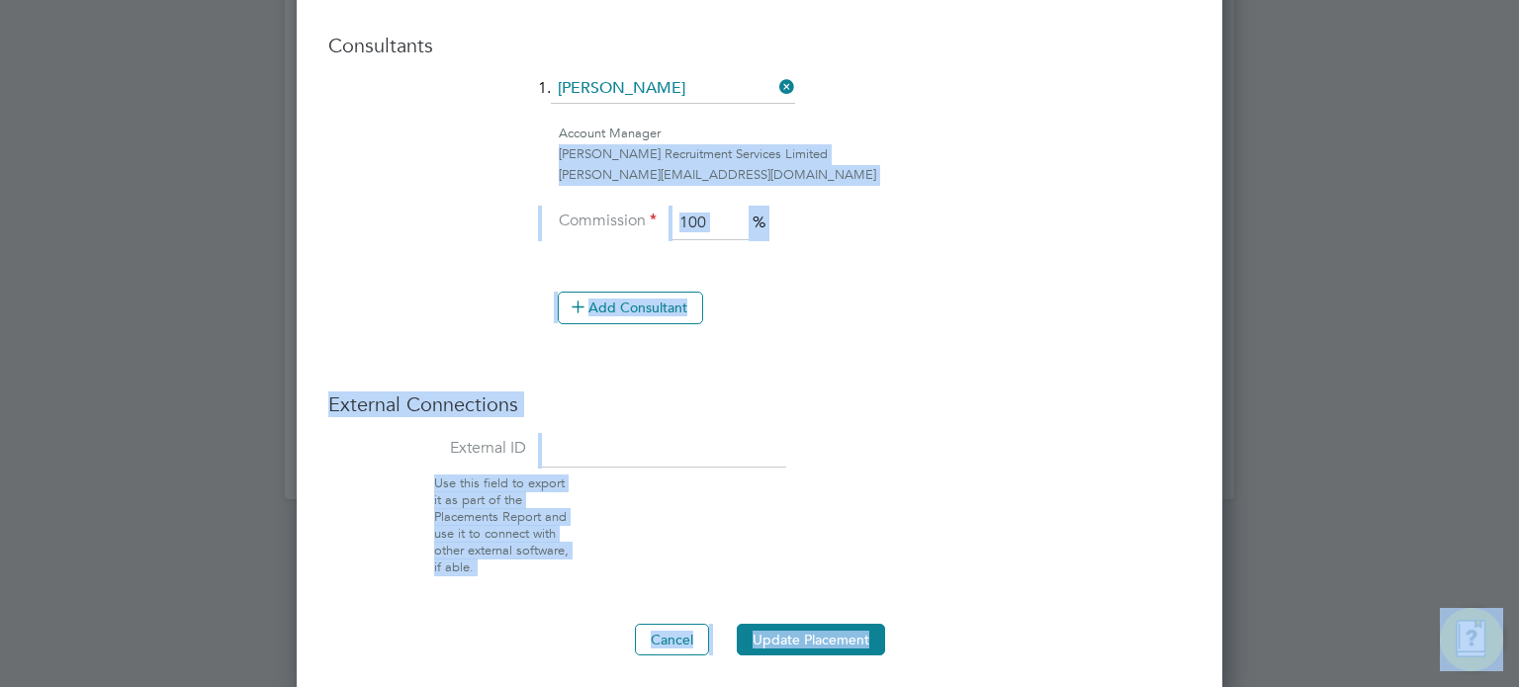
drag, startPoint x: 1011, startPoint y: 118, endPoint x: 1005, endPoint y: 734, distance: 616.1
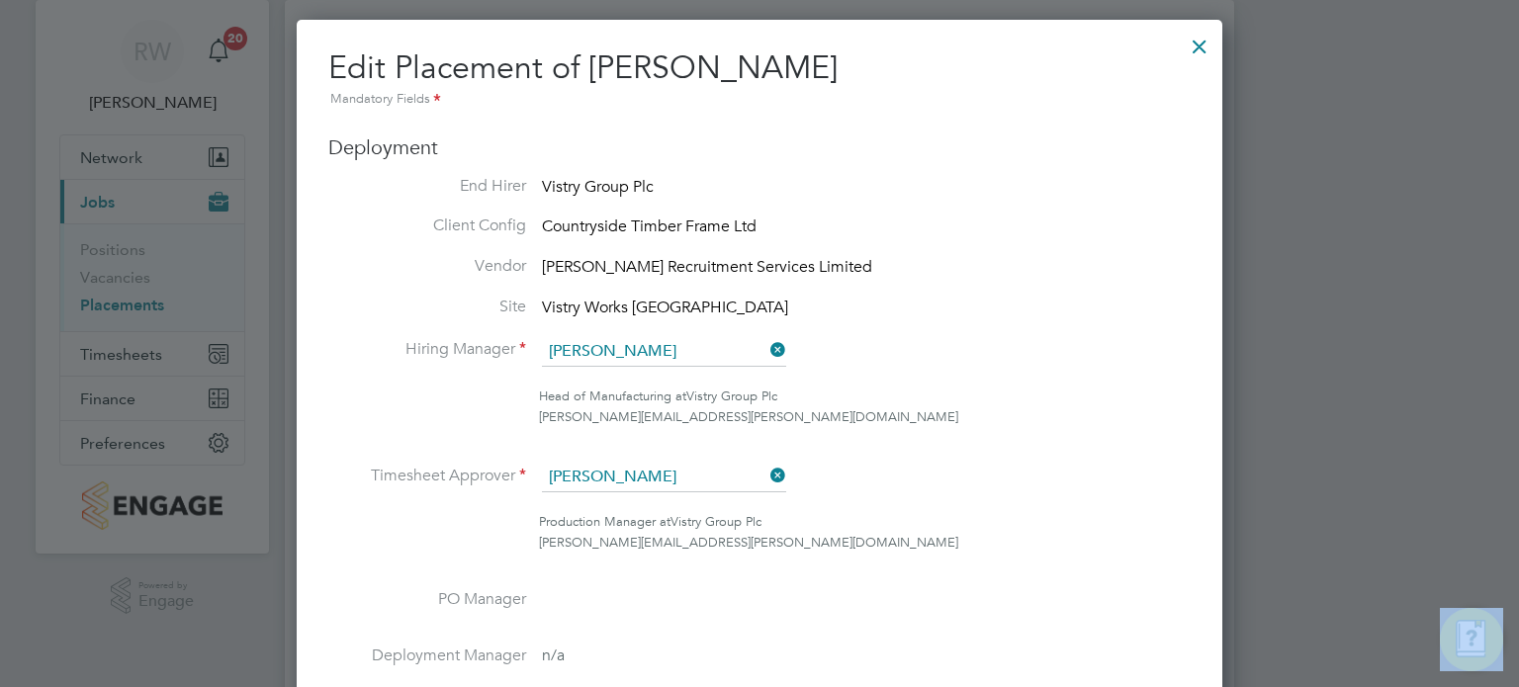
click at [1202, 52] on div at bounding box center [1200, 42] width 36 height 36
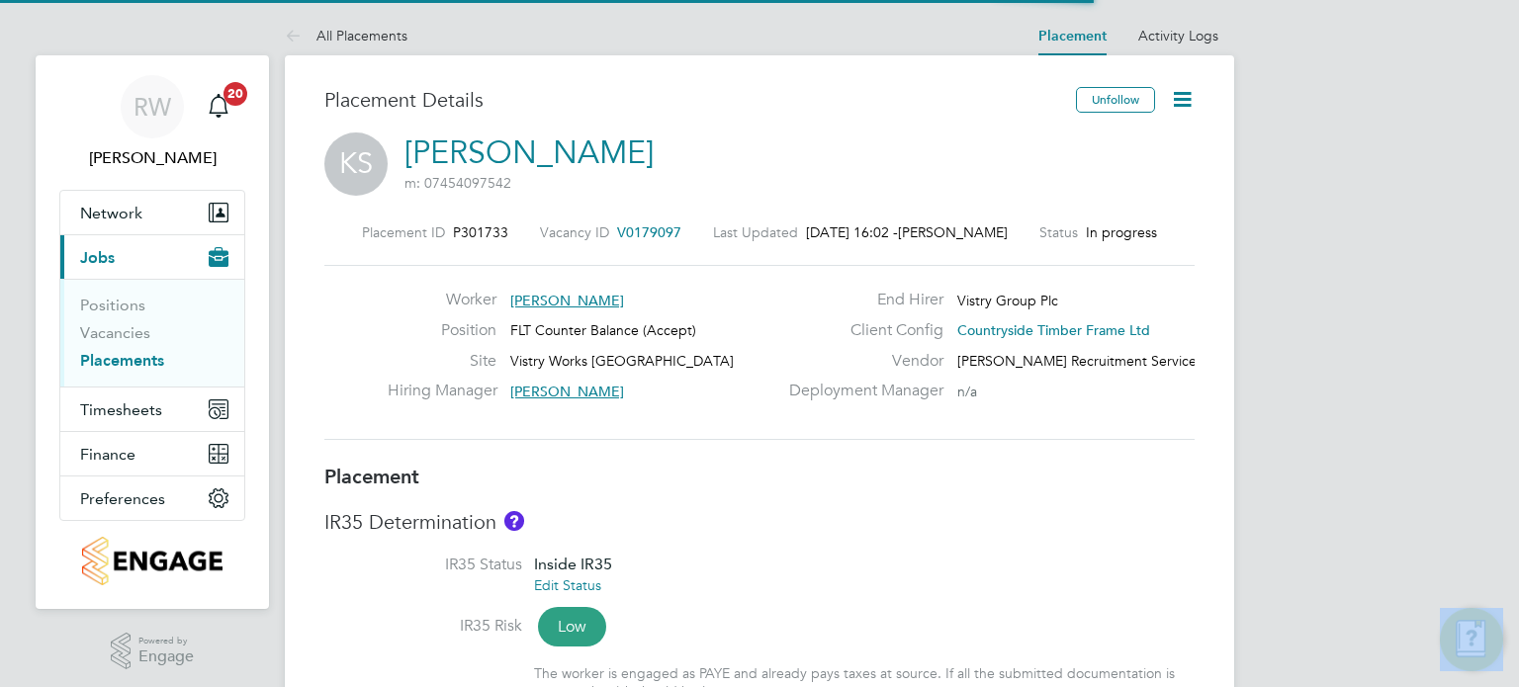
click at [1187, 93] on icon at bounding box center [1182, 99] width 25 height 25
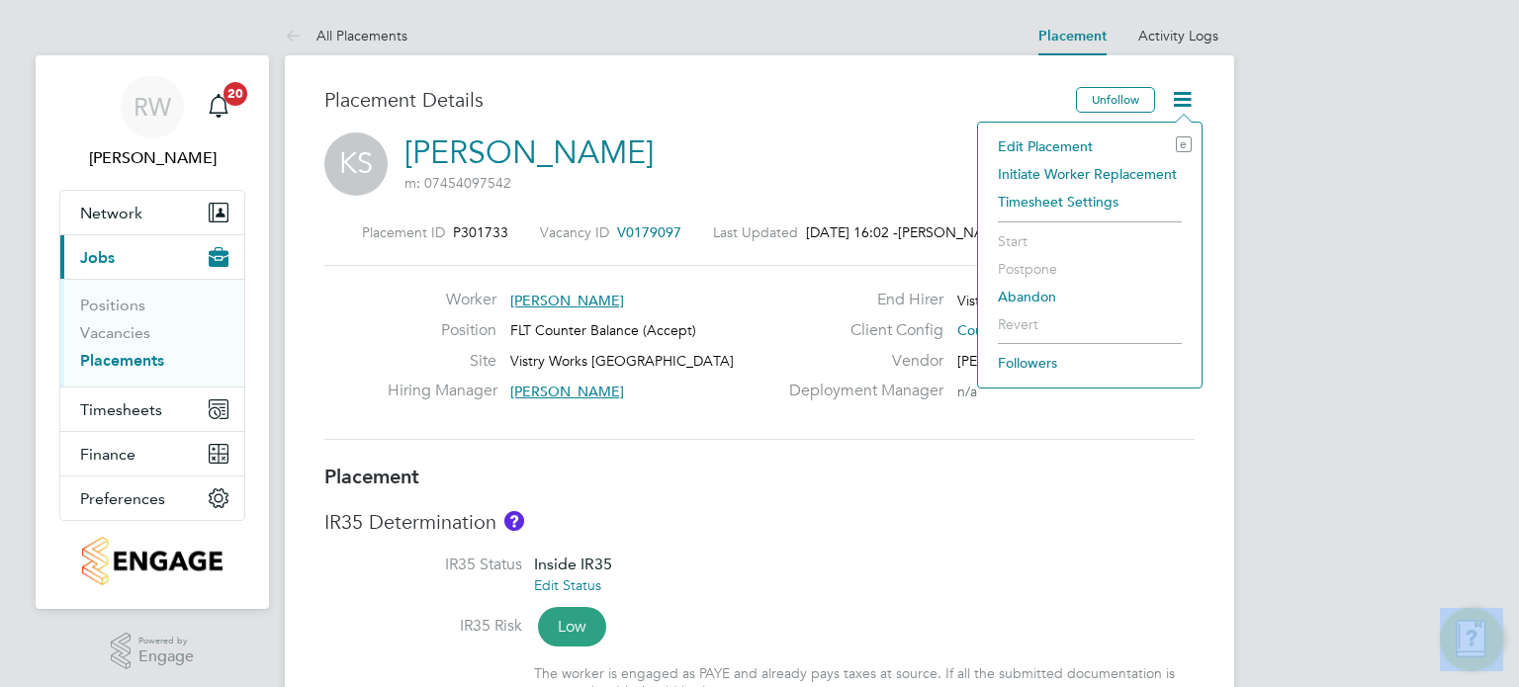
click at [1080, 138] on li "Edit Placement e" at bounding box center [1090, 147] width 204 height 28
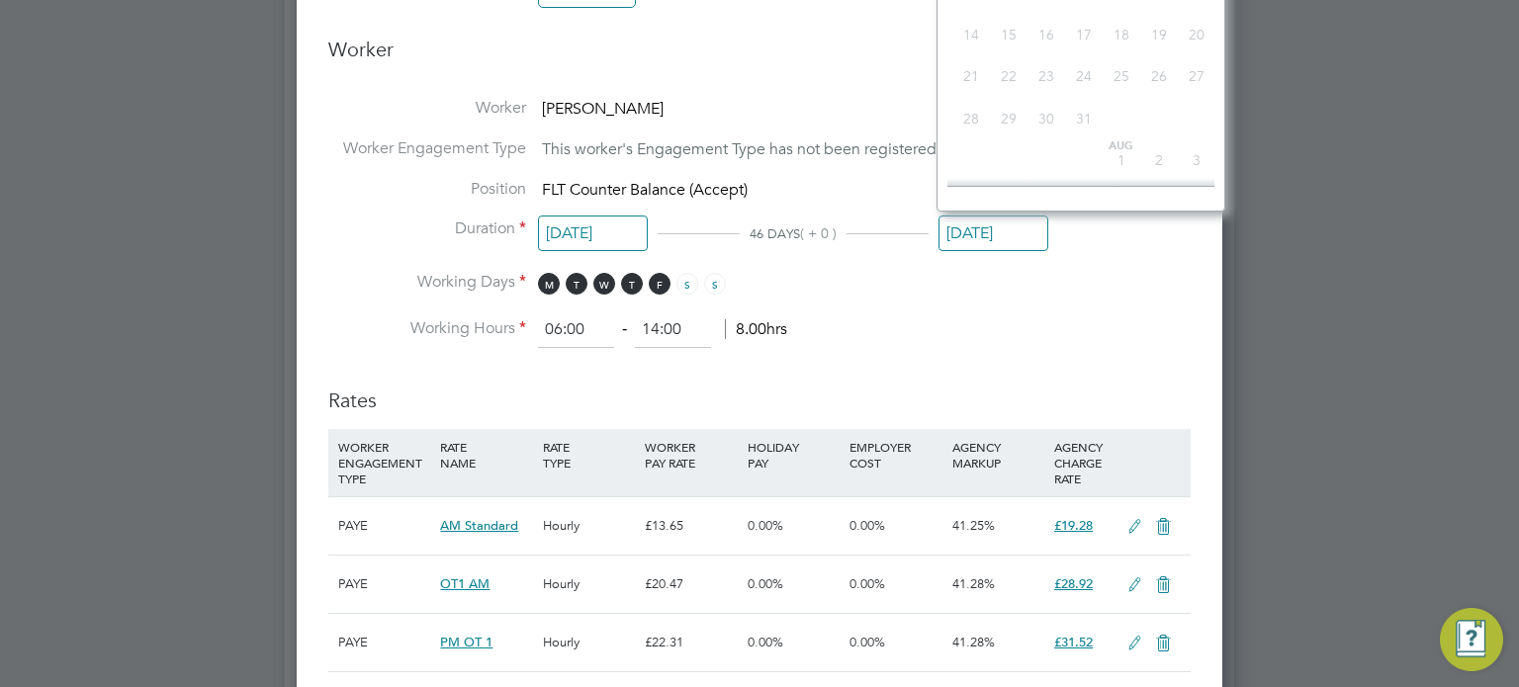
click at [992, 223] on input "[DATE]" at bounding box center [993, 234] width 110 height 37
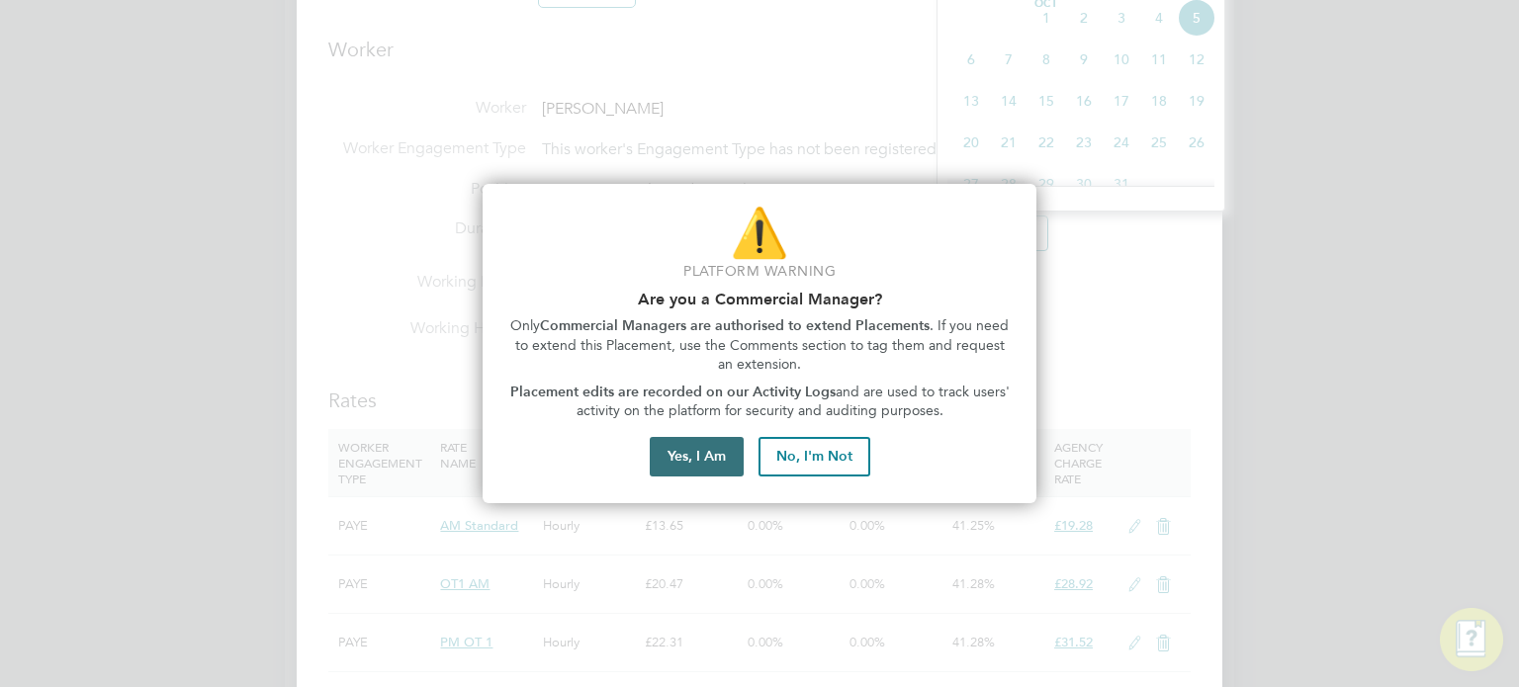
click at [709, 450] on button "Yes, I Am" at bounding box center [697, 457] width 94 height 40
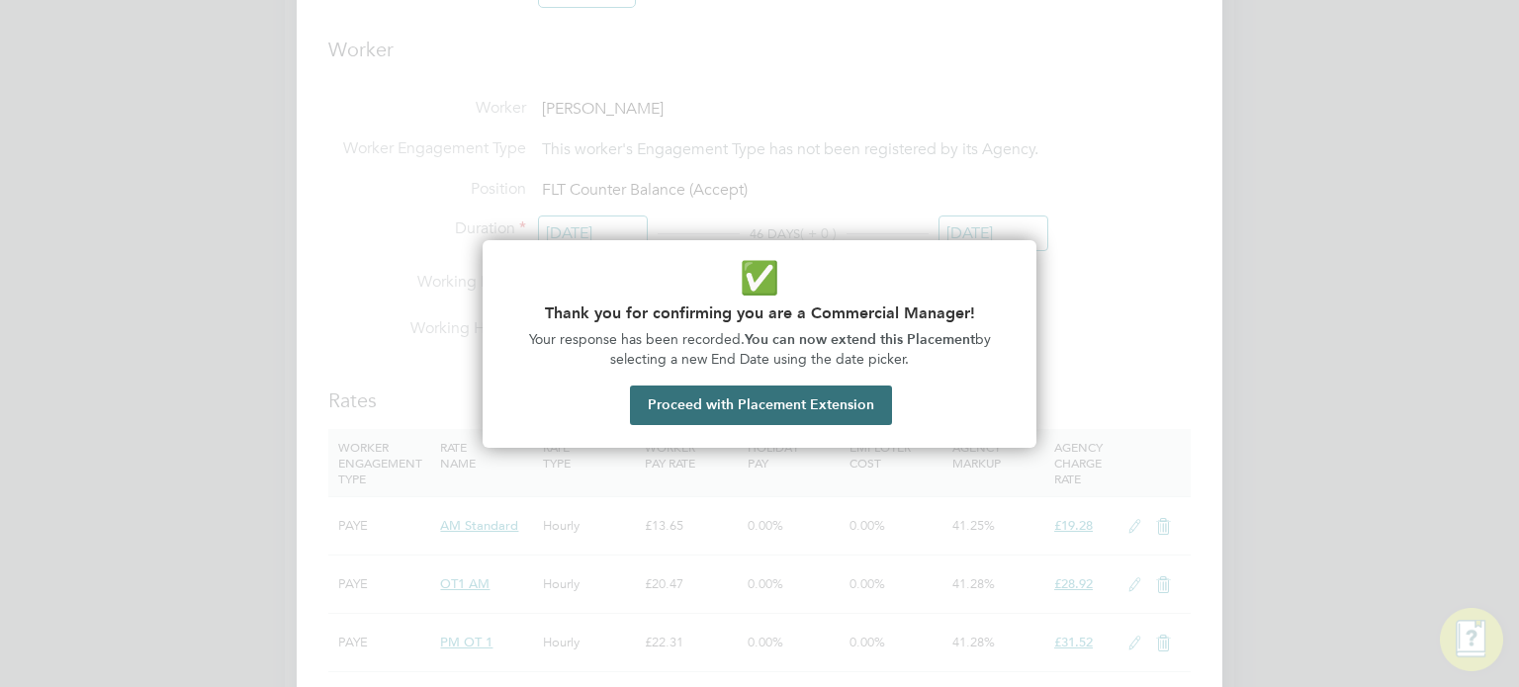
click at [749, 409] on button "Proceed with Placement Extension" at bounding box center [761, 406] width 262 height 40
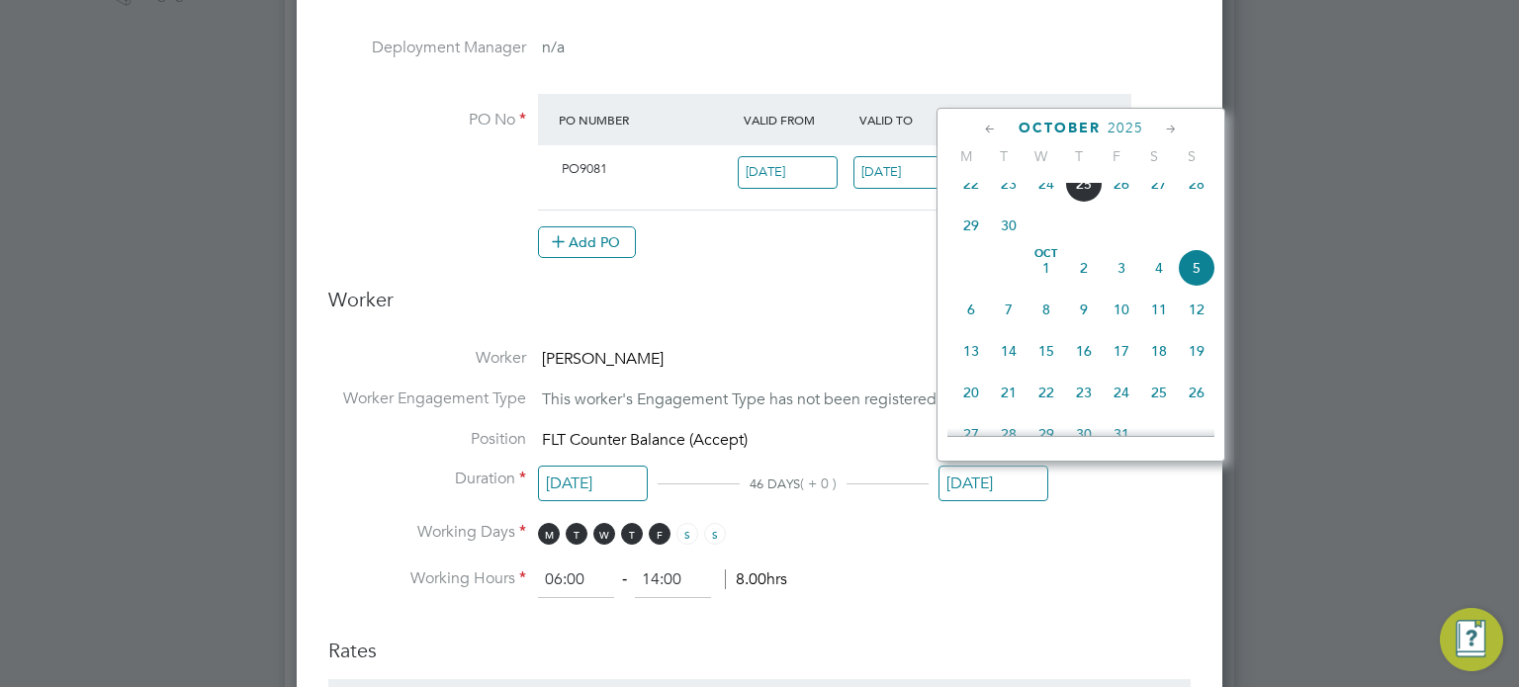
click at [1082, 203] on span "25" at bounding box center [1084, 184] width 38 height 38
type input "[DATE]"
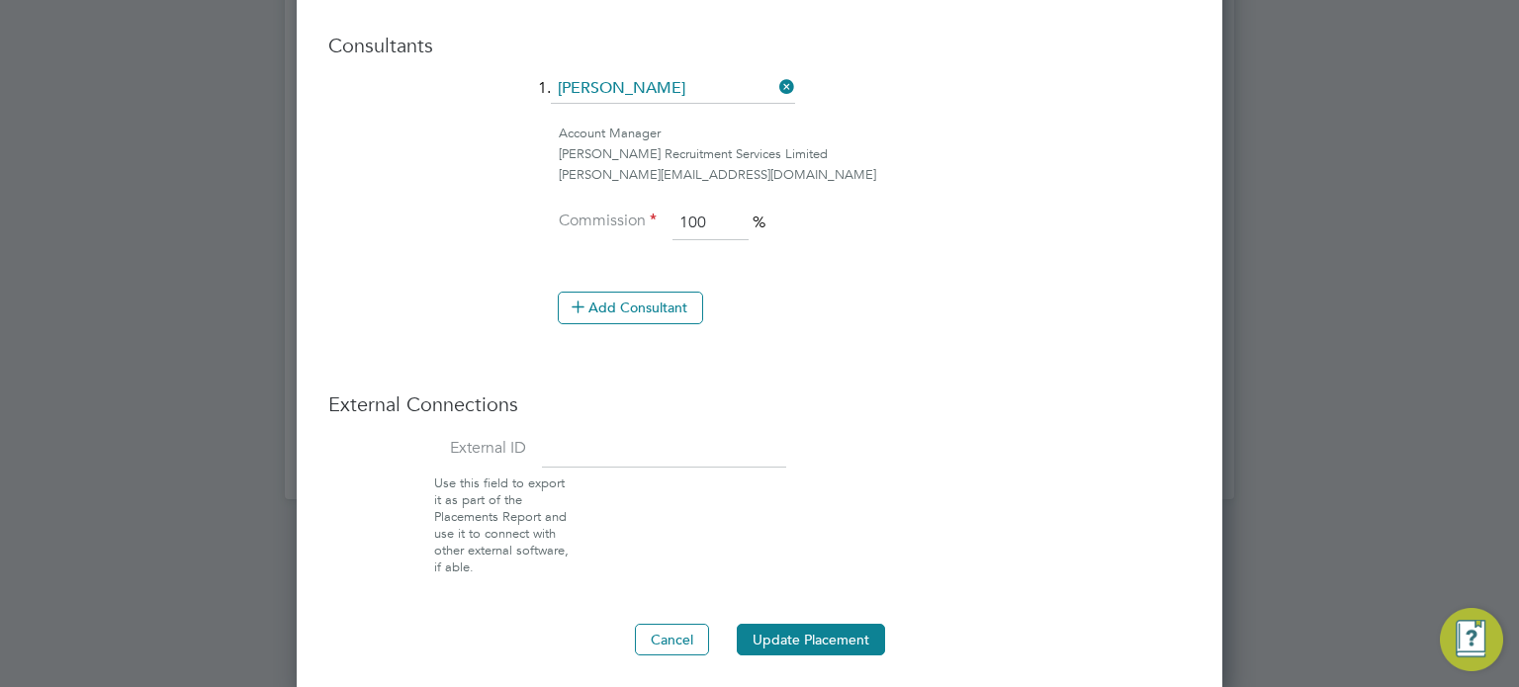
click at [779, 633] on button "Update Placement" at bounding box center [811, 640] width 148 height 32
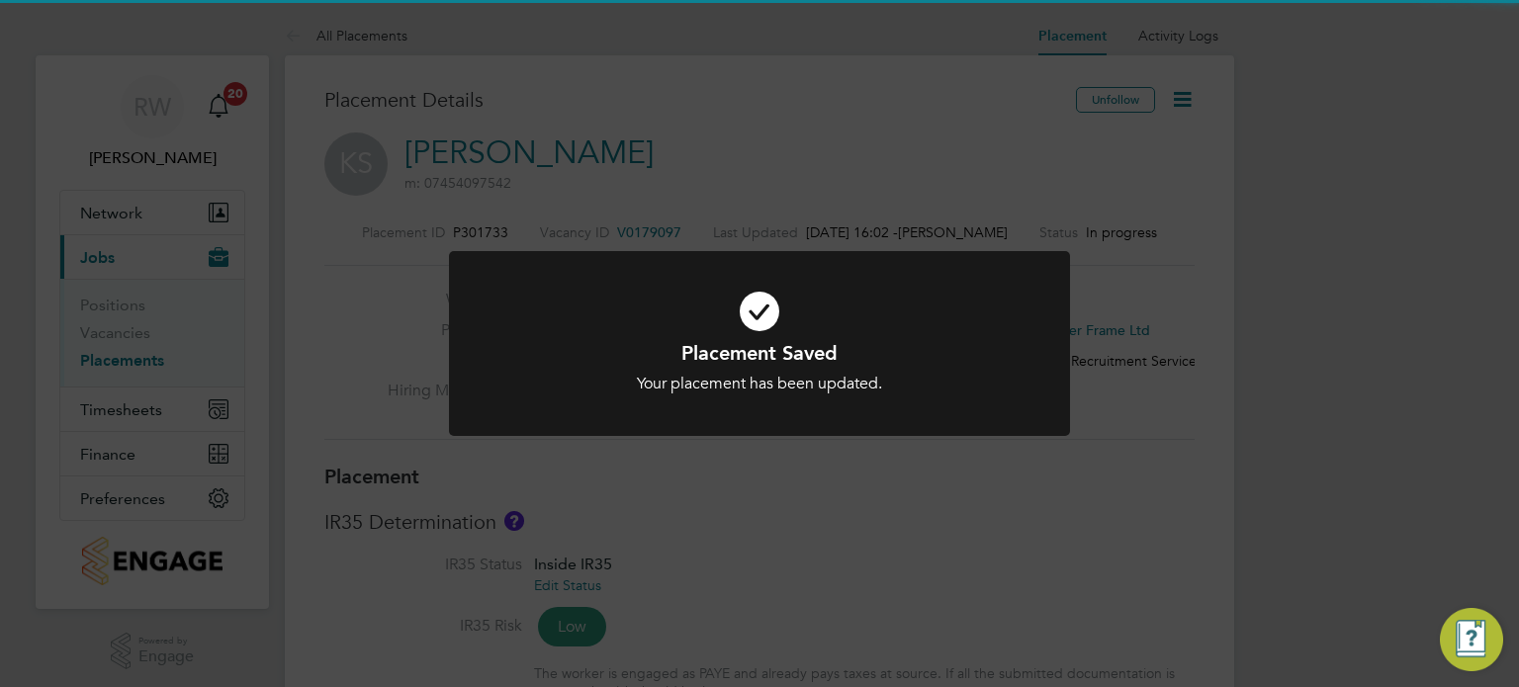
click at [1030, 501] on div "Placement Saved Your placement has been updated. Cancel Okay" at bounding box center [759, 343] width 1519 height 687
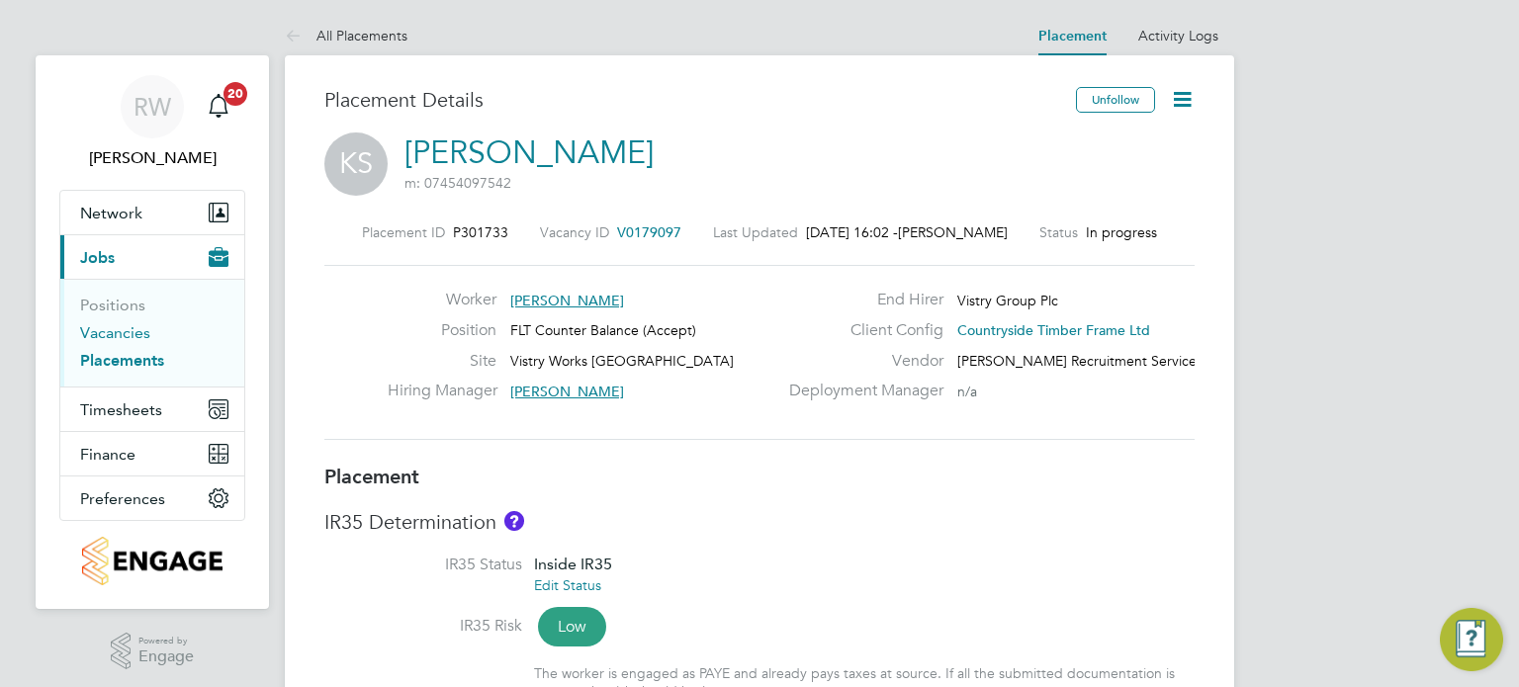
click at [109, 331] on link "Vacancies" at bounding box center [115, 332] width 70 height 19
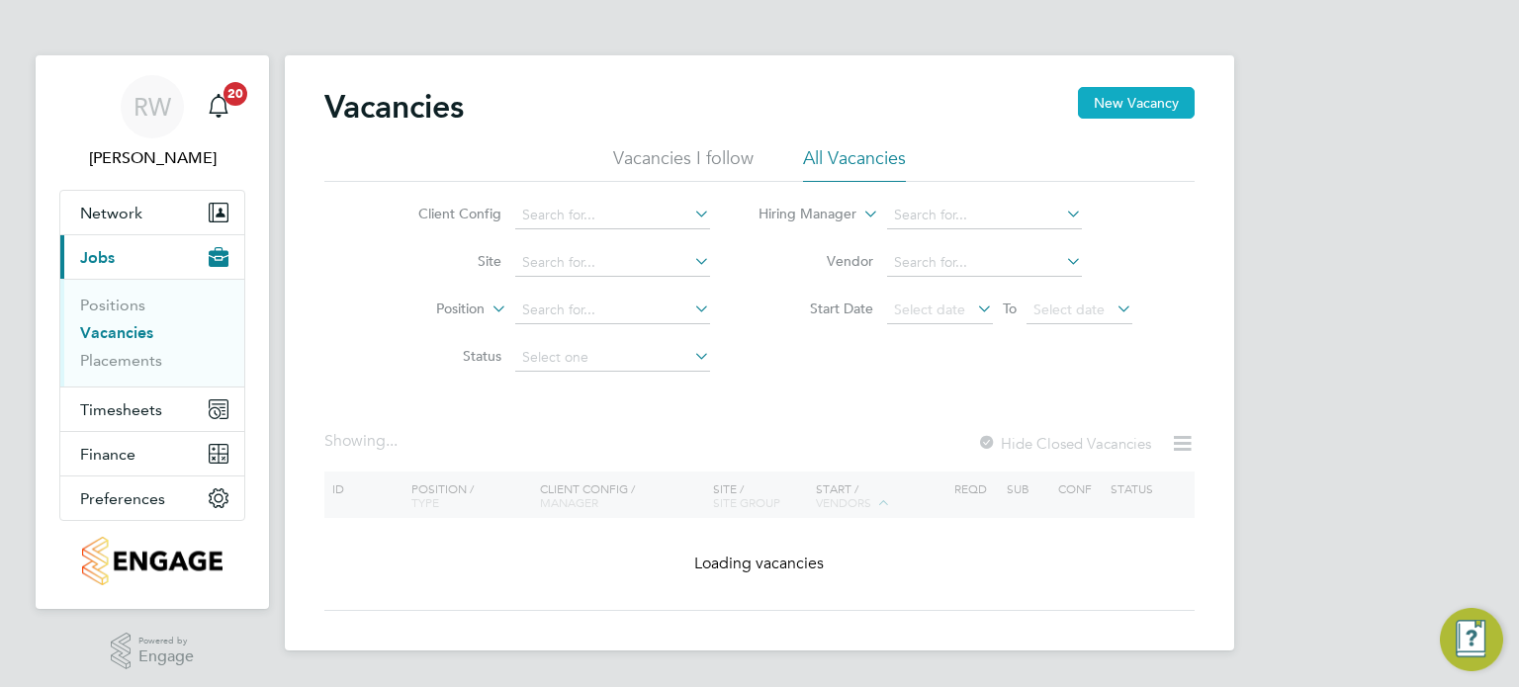
click at [1119, 101] on button "New Vacancy" at bounding box center [1136, 103] width 117 height 32
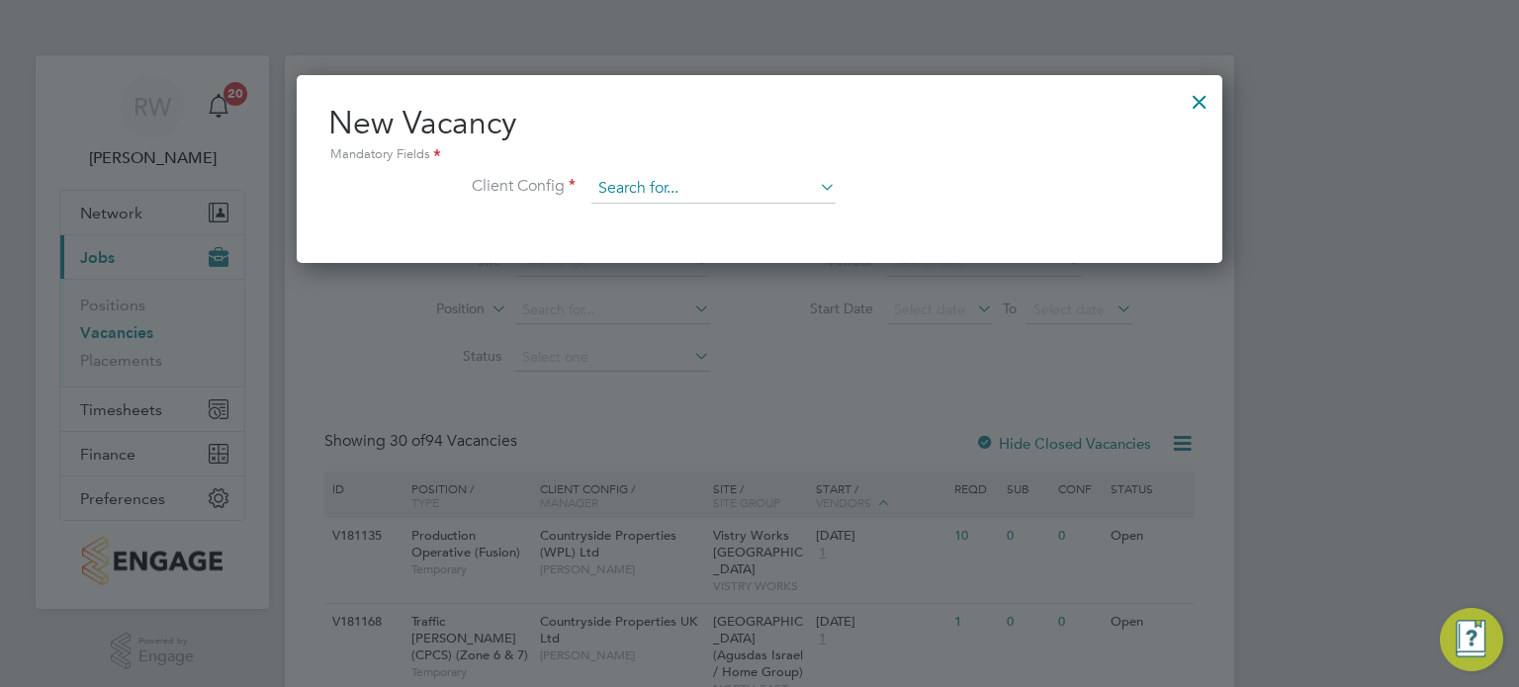
click at [751, 185] on input at bounding box center [713, 189] width 244 height 30
click at [744, 451] on li "Countryside Timber Frame Ltd" at bounding box center [844, 457] width 506 height 27
type input "Countryside Timber Frame Ltd"
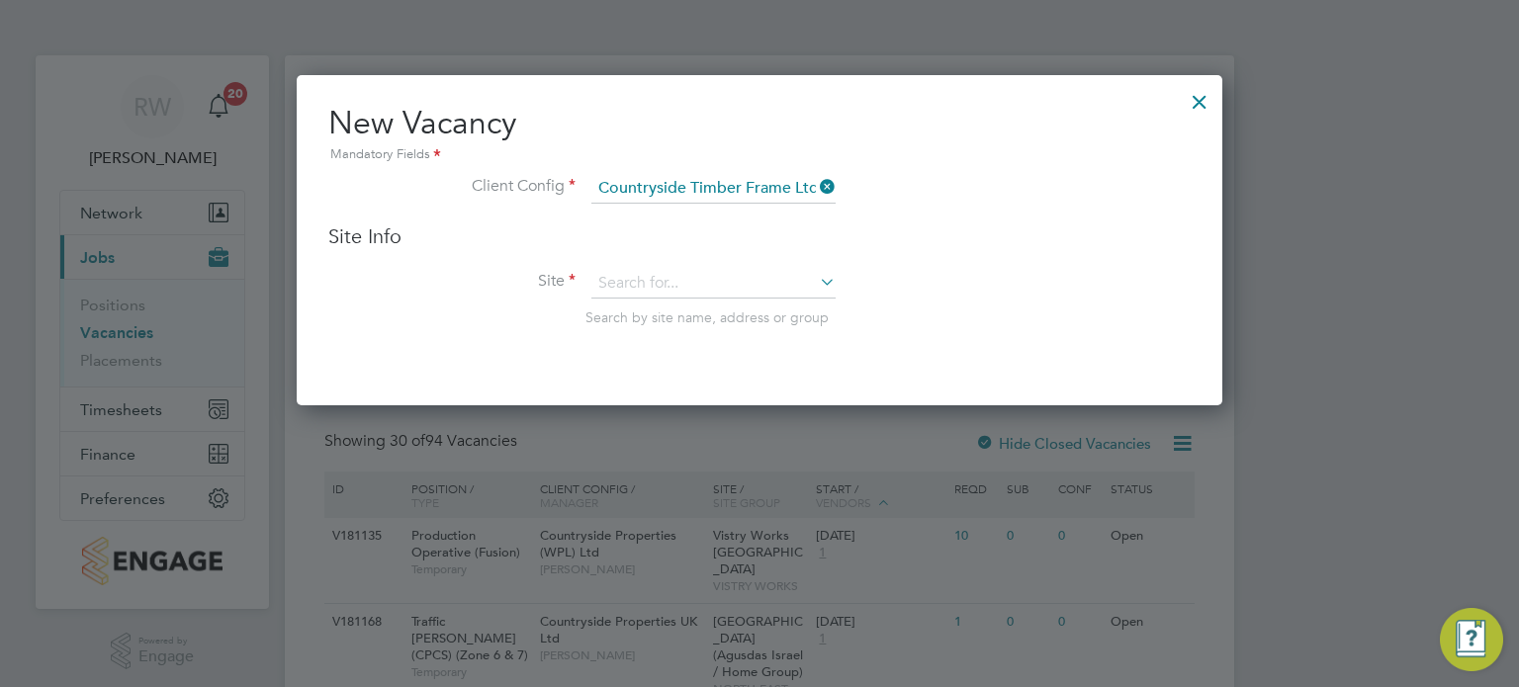
click at [688, 256] on div "Site Info Site Search by site name, address or group" at bounding box center [759, 294] width 862 height 142
click at [688, 259] on div "Site Info Site Search by site name, address or group" at bounding box center [759, 294] width 862 height 142
click at [690, 269] on input at bounding box center [713, 284] width 244 height 30
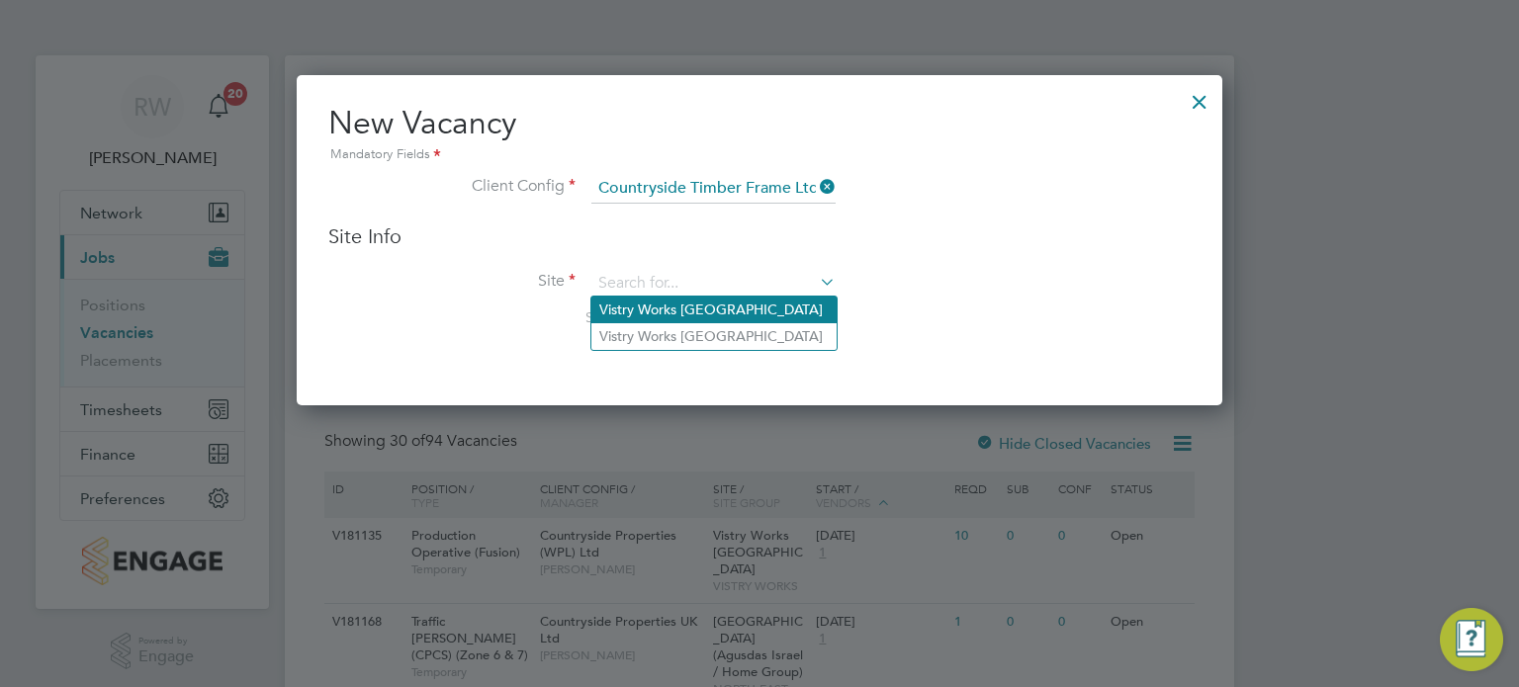
click at [718, 308] on li "Vistry Works East Midlands" at bounding box center [713, 310] width 245 height 27
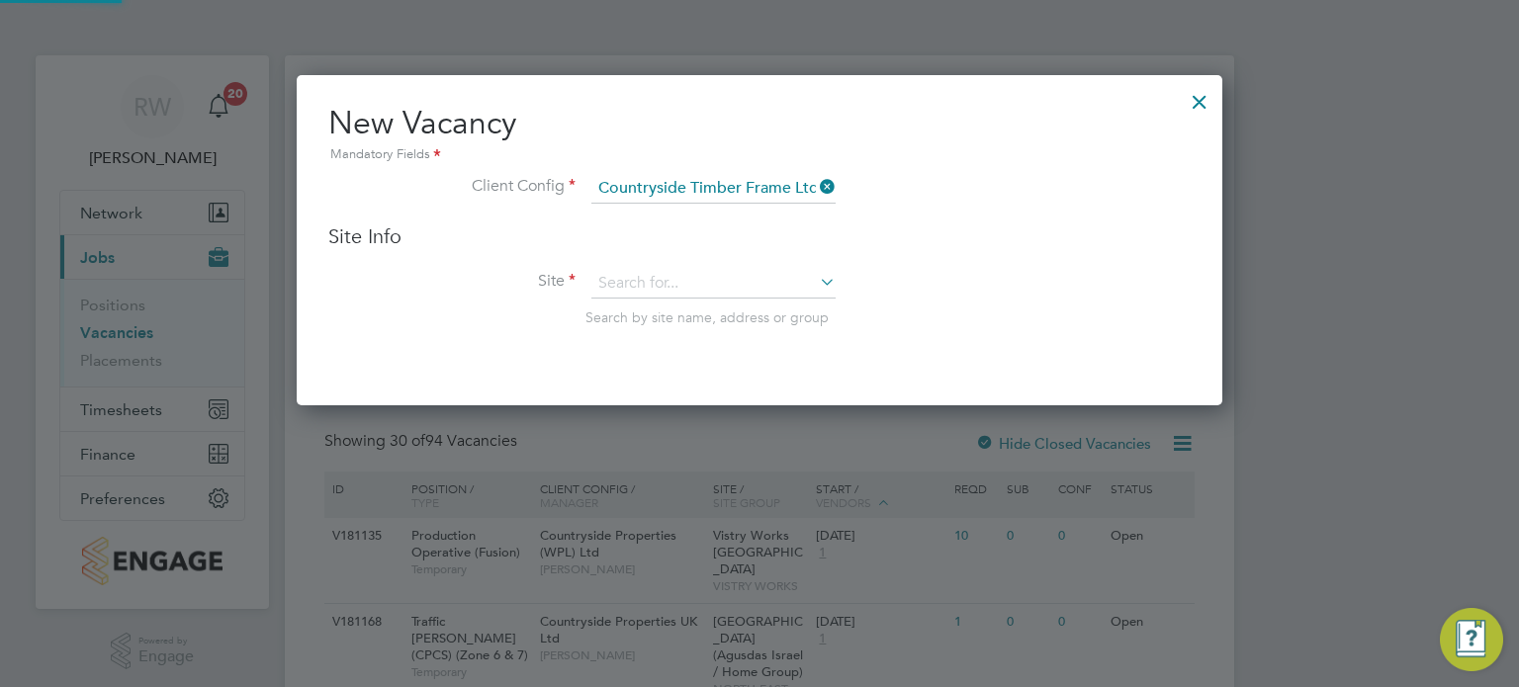
type input "Vistry Works East Midlands"
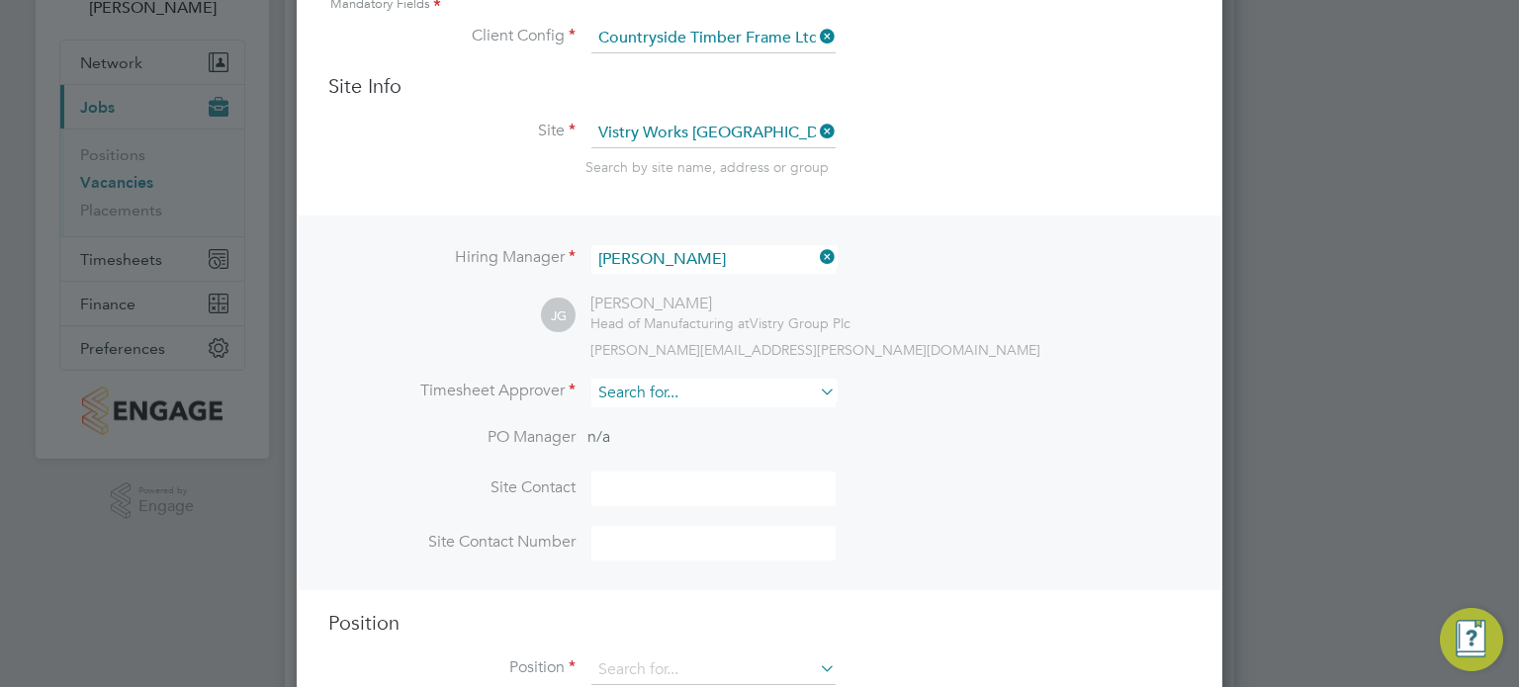
click at [693, 392] on input at bounding box center [713, 393] width 244 height 29
click at [684, 411] on li "Dave S piller" at bounding box center [719, 418] width 256 height 27
type input "Dave Spiller"
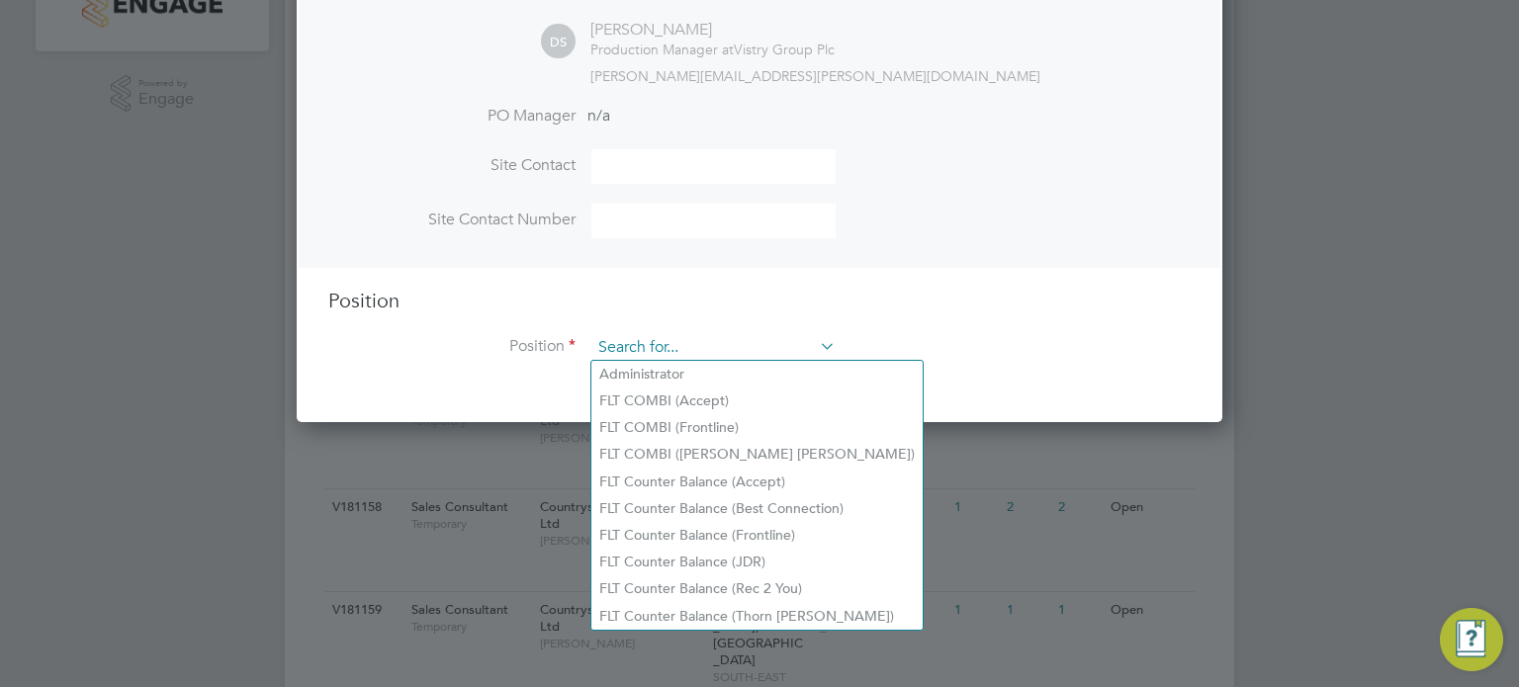
click at [733, 344] on input at bounding box center [713, 348] width 244 height 30
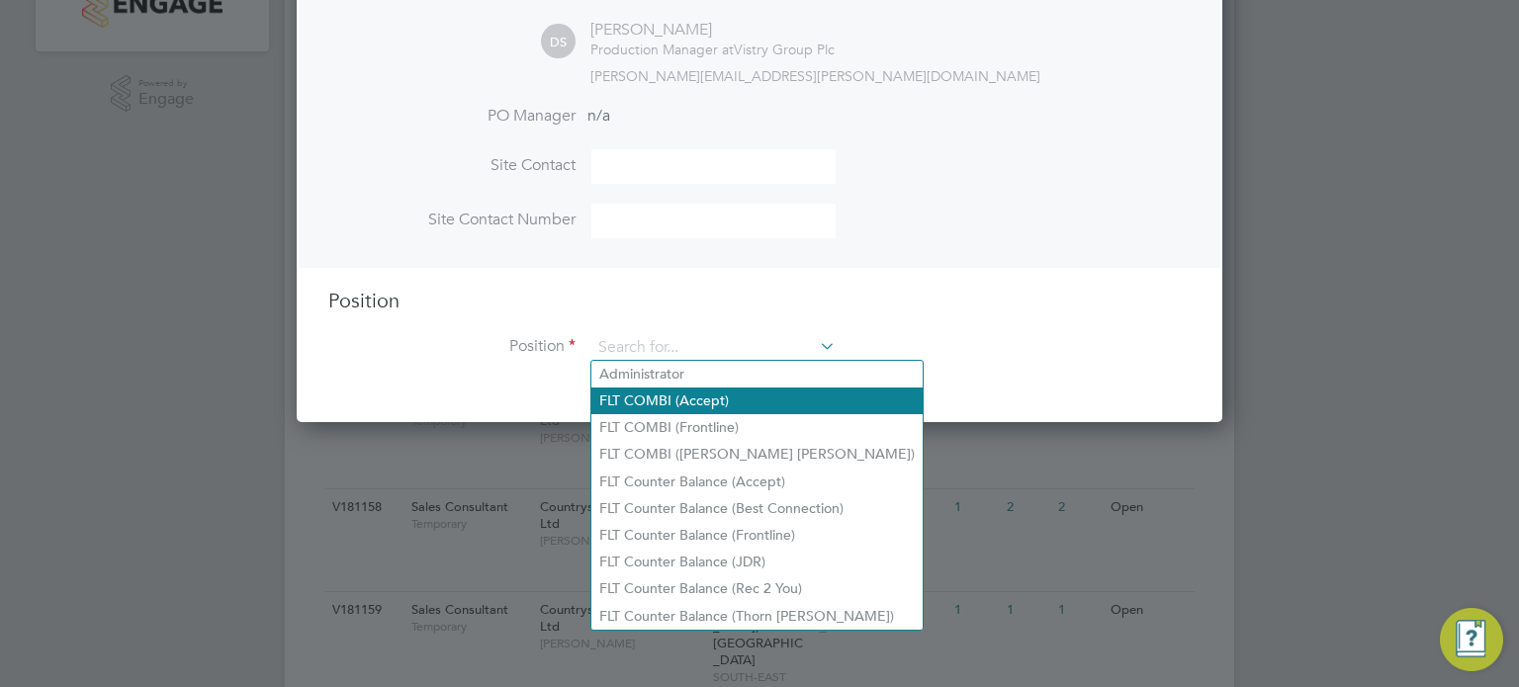
click at [699, 395] on li "FLT COMBI (Accept)" at bounding box center [756, 401] width 331 height 27
type input "FLT COMBI (Accept)"
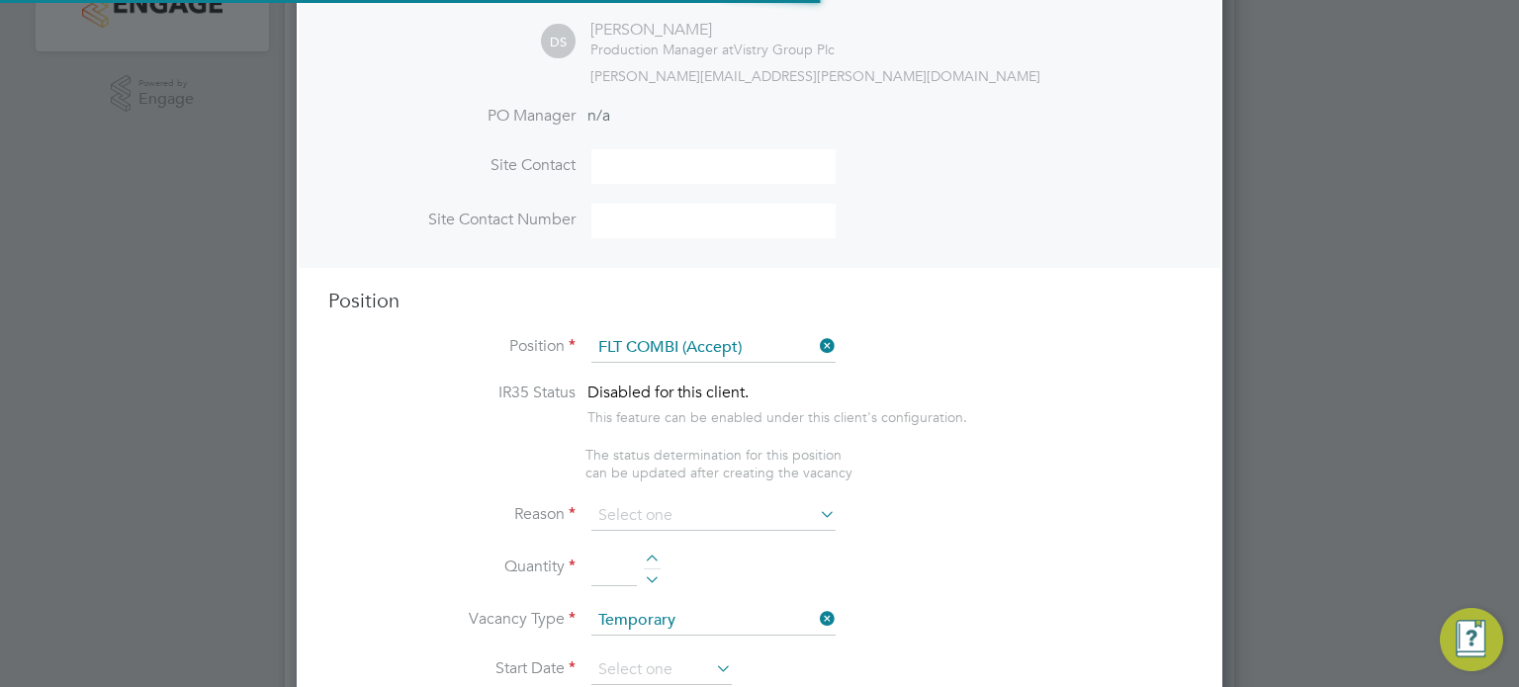
type textarea "Unloading vehicles carrying inbound goods.Locating goods into cantilever rackin…"
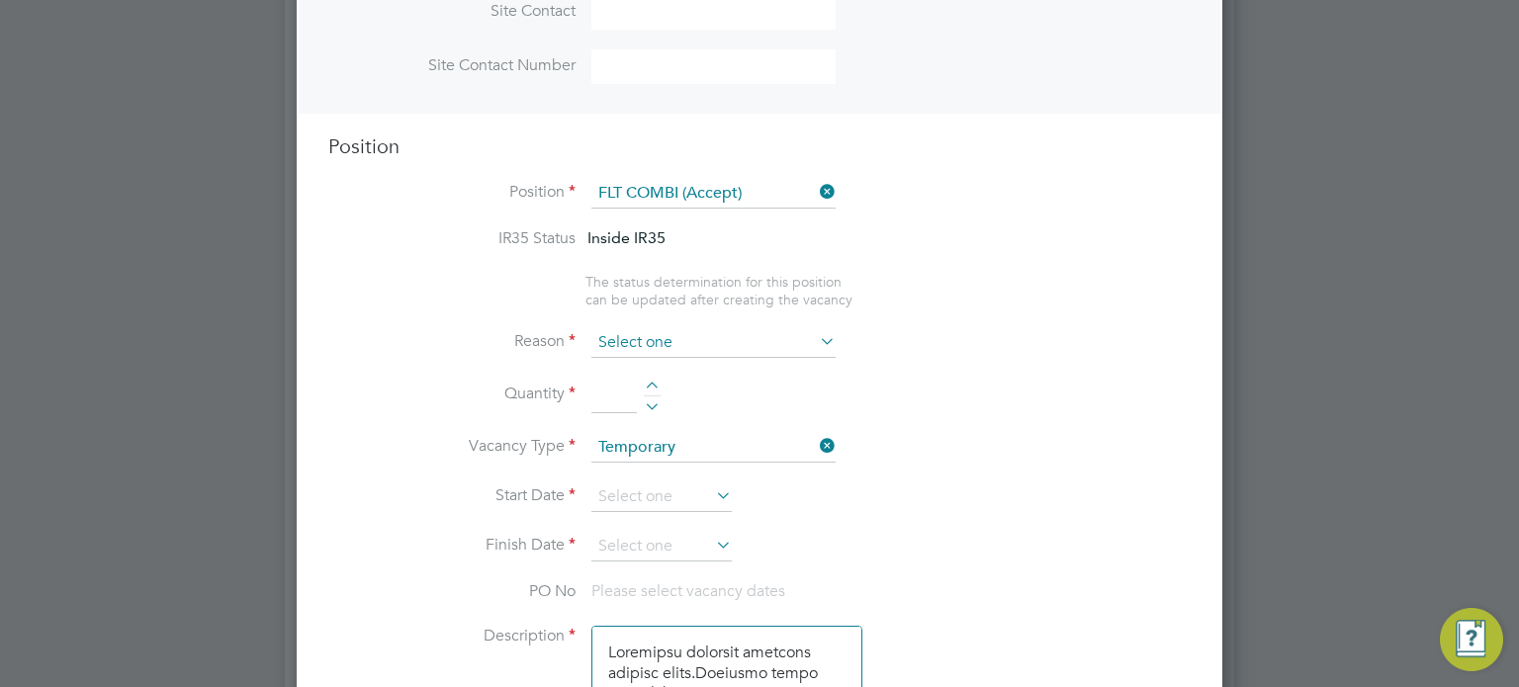
click at [744, 340] on input at bounding box center [713, 343] width 244 height 30
click at [638, 520] on li "Vacant Role" at bounding box center [713, 523] width 245 height 26
type input "Vacant Role"
click at [656, 378] on li "Quantity" at bounding box center [759, 405] width 862 height 55
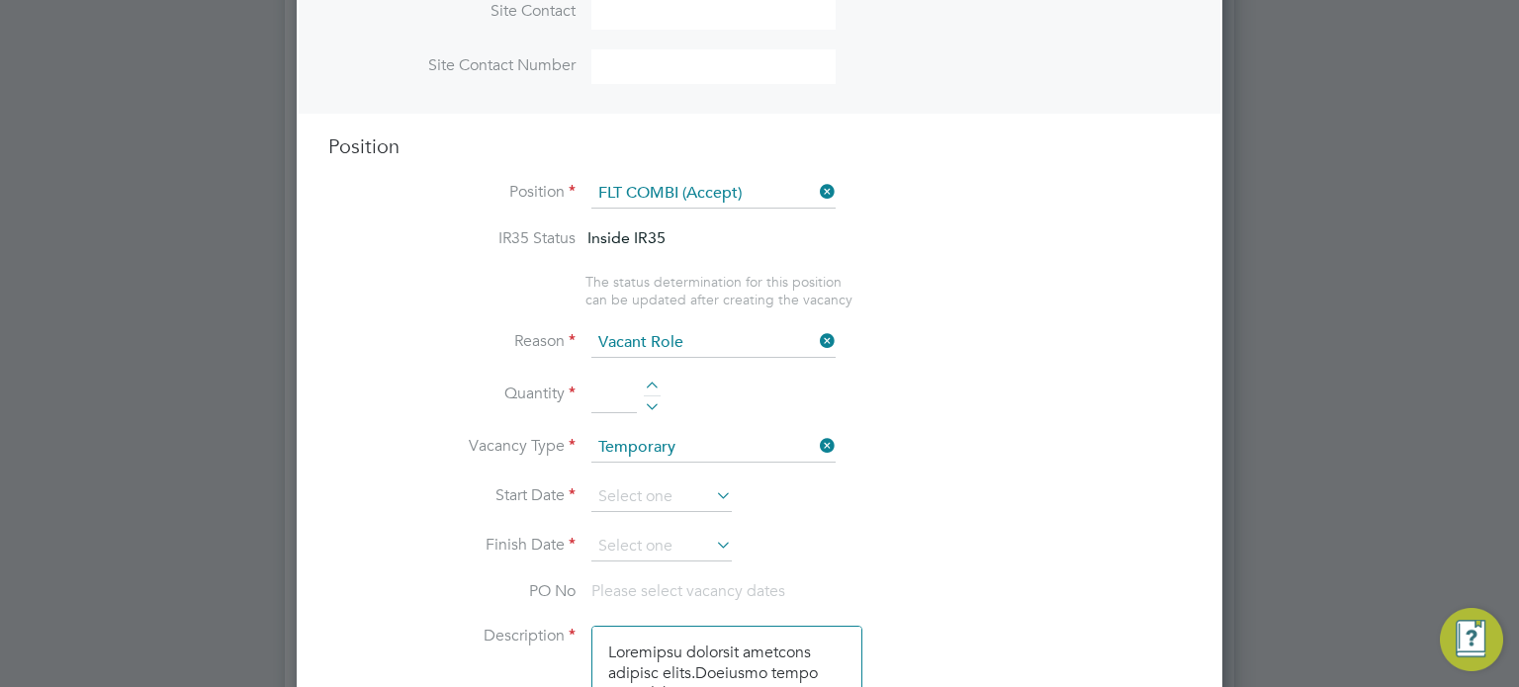
click at [649, 382] on div at bounding box center [652, 389] width 17 height 14
type input "2"
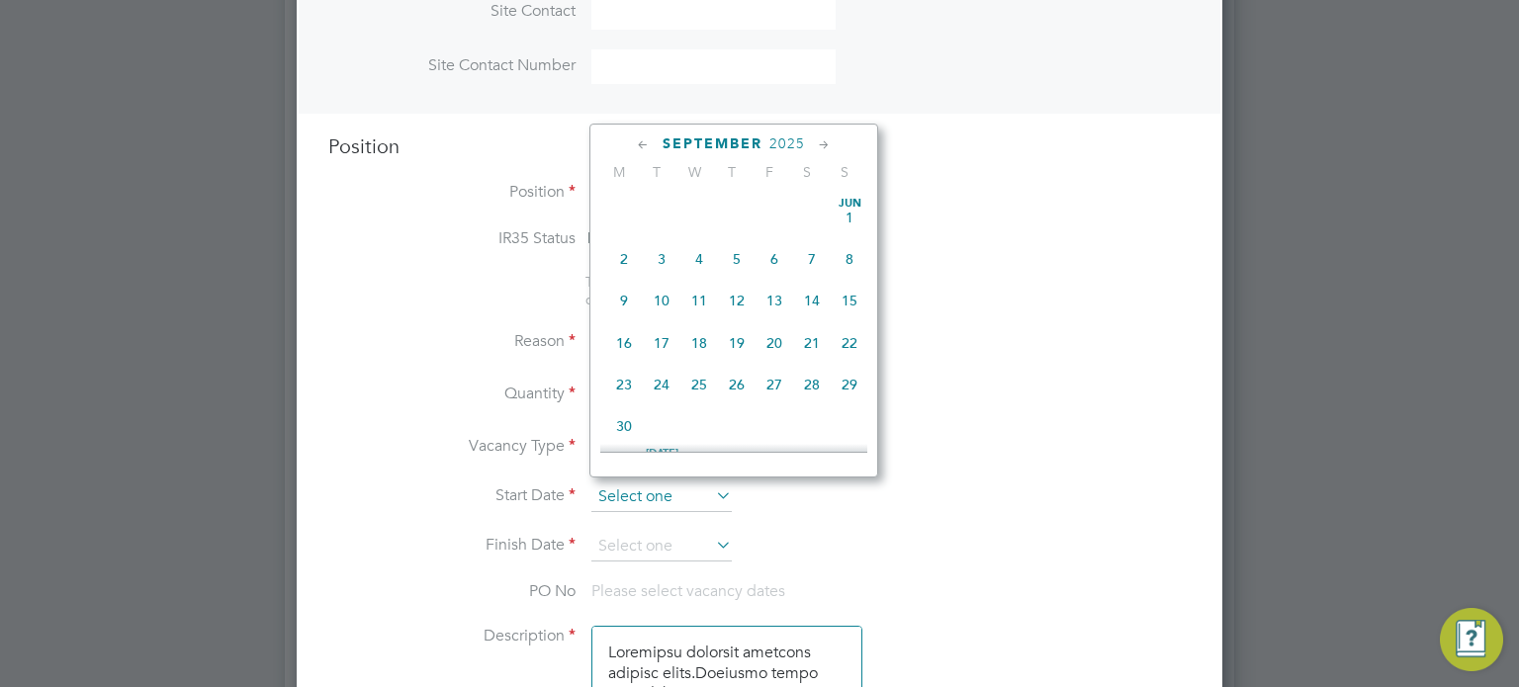
click at [641, 487] on input at bounding box center [661, 498] width 140 height 30
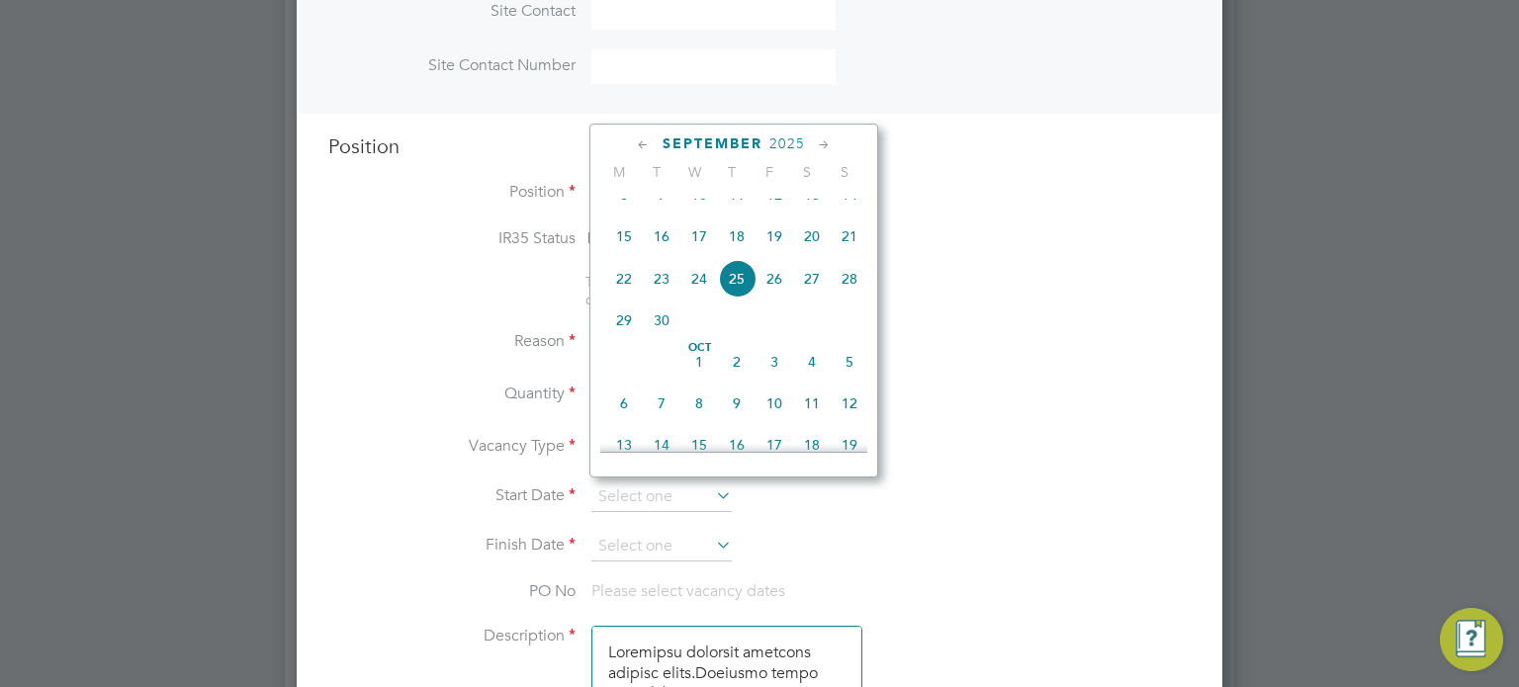
click at [771, 296] on span "26" at bounding box center [775, 279] width 38 height 38
type input "[DATE]"
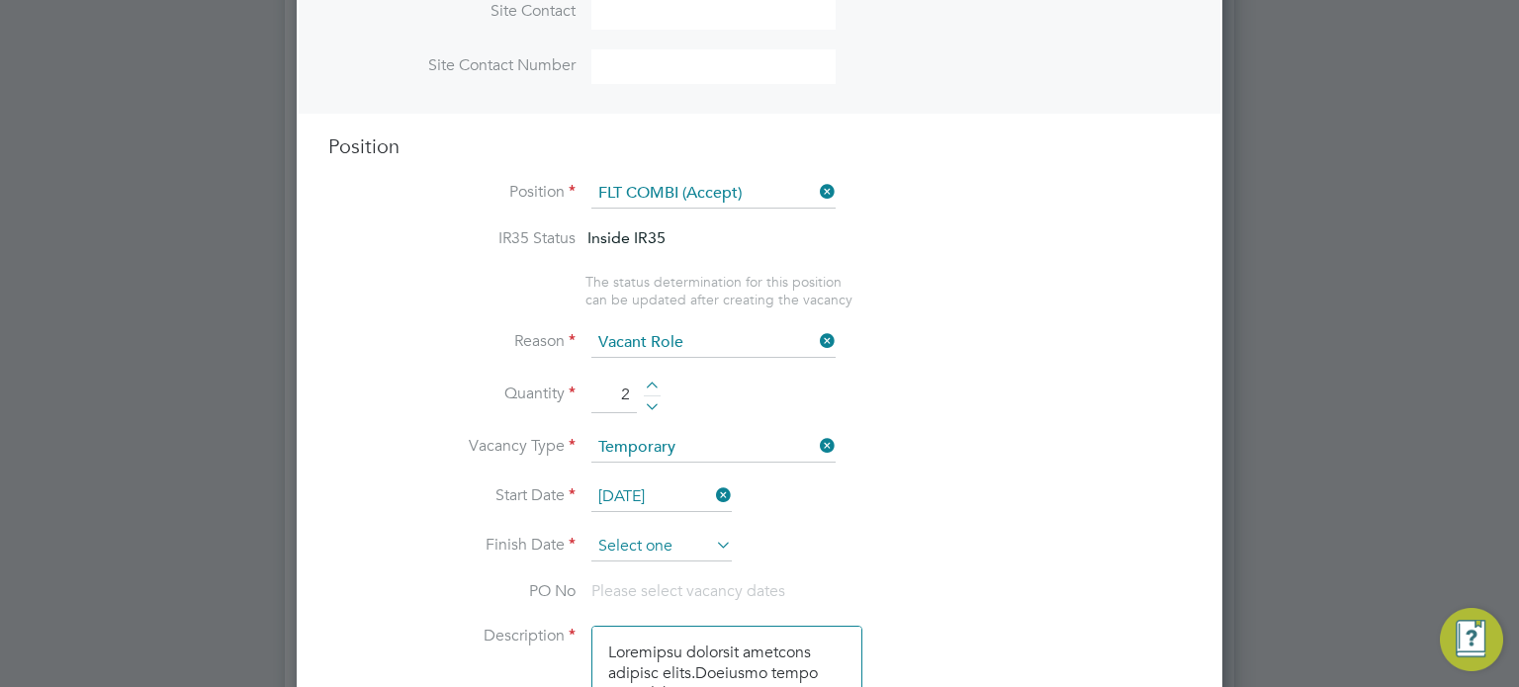
click at [654, 532] on input at bounding box center [661, 547] width 140 height 30
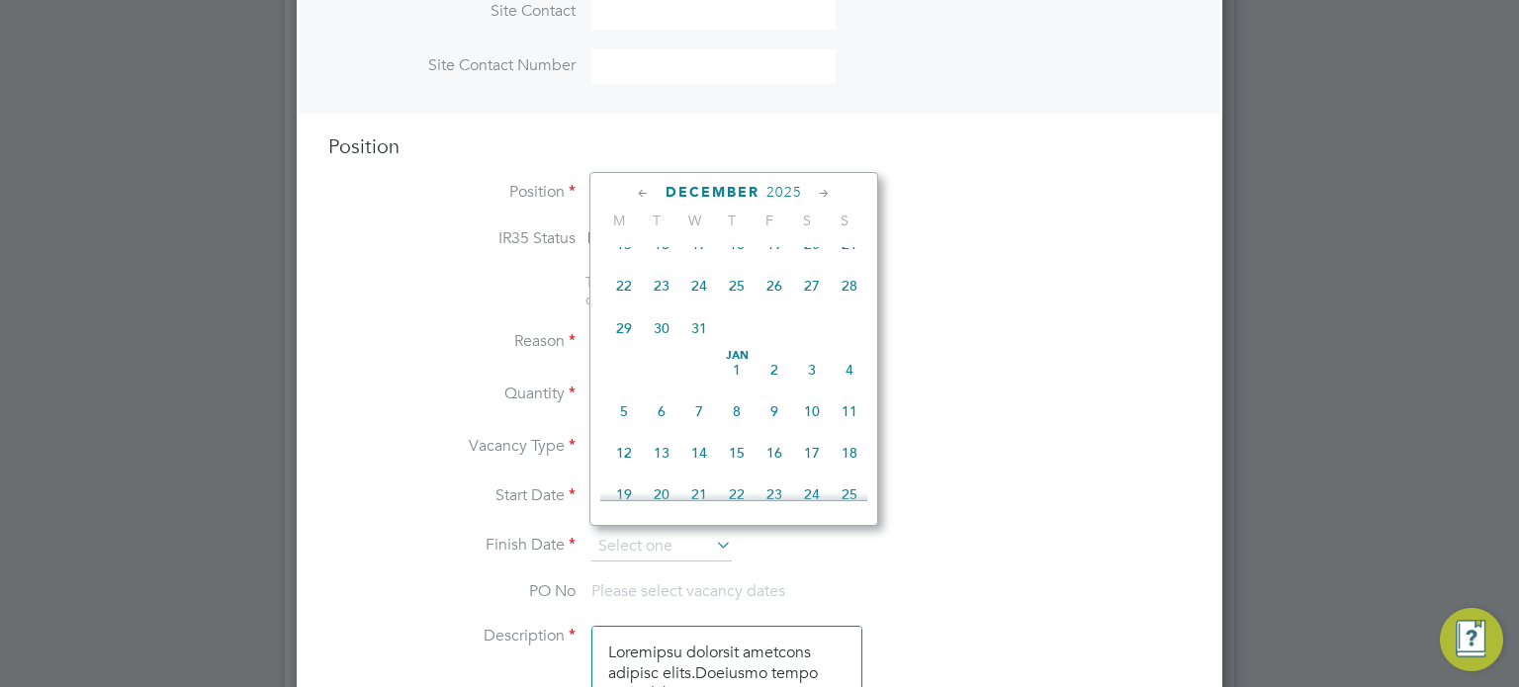
click at [845, 389] on span "4" at bounding box center [850, 370] width 38 height 38
type input "04 Jan 2026"
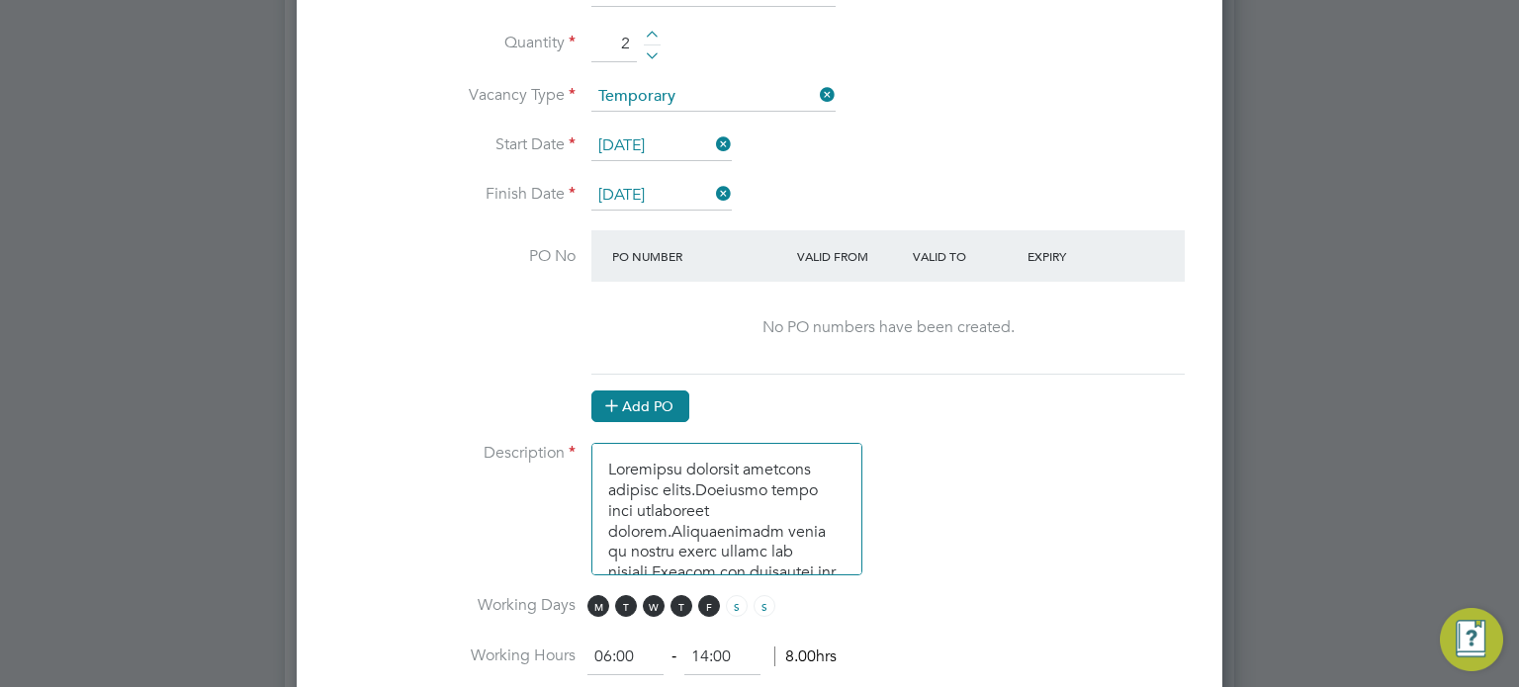
click at [659, 405] on button "Add PO" at bounding box center [640, 407] width 98 height 32
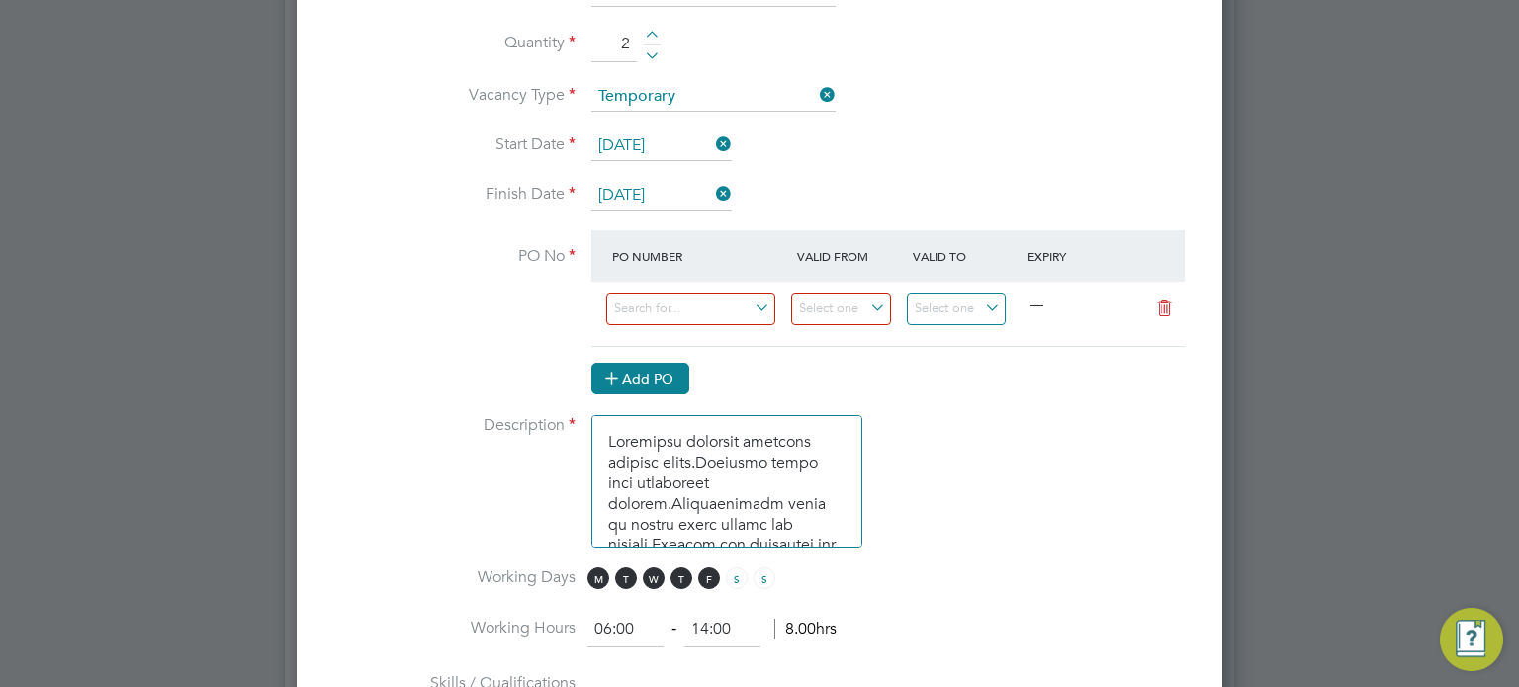
scroll to position [3281, 927]
click at [681, 312] on input at bounding box center [690, 309] width 169 height 33
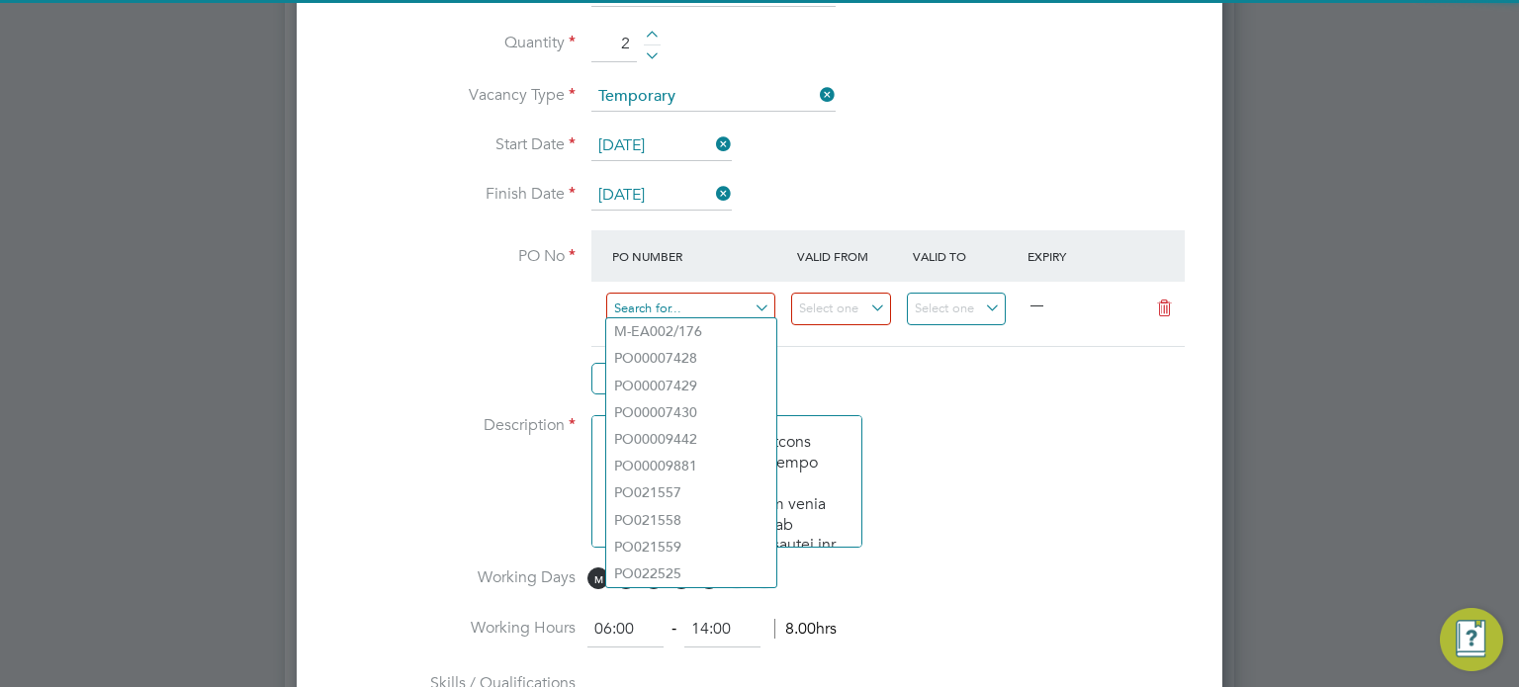
paste input "PO9081"
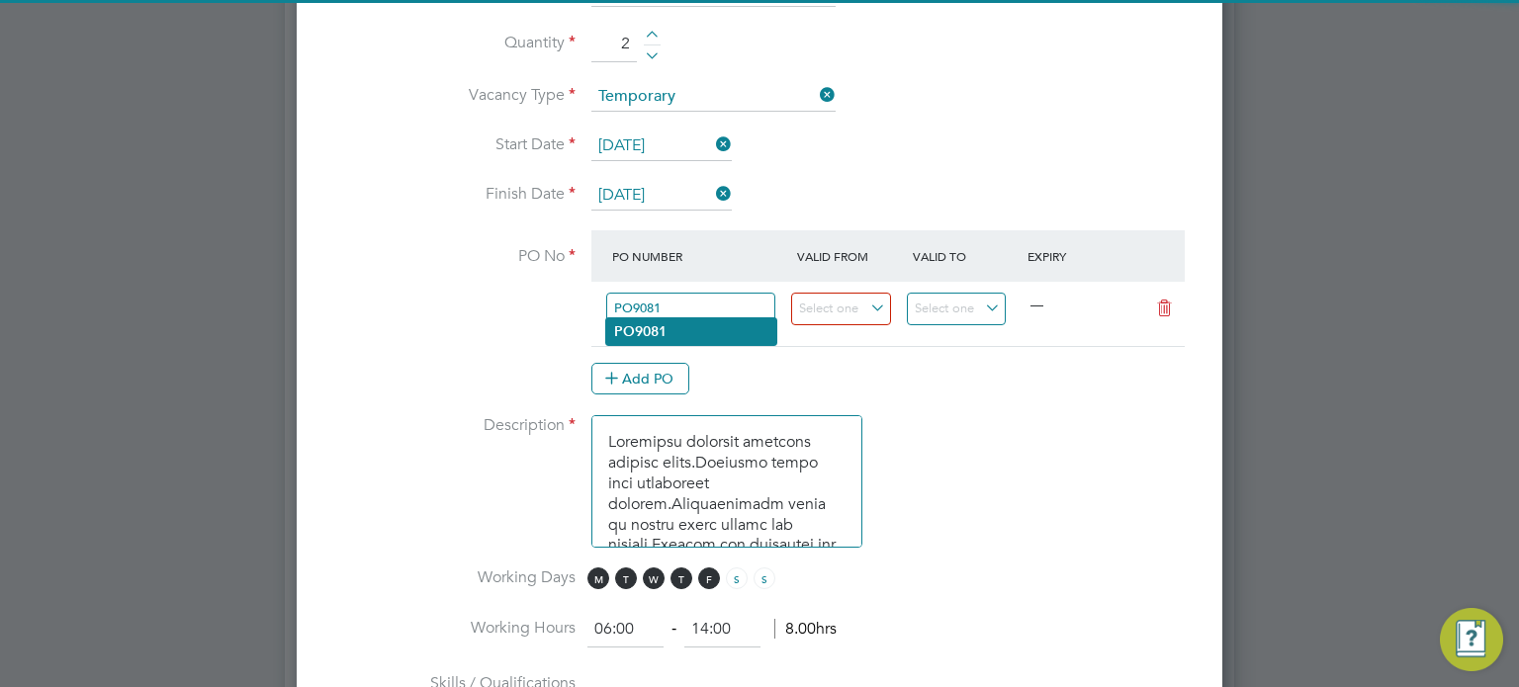
type input "PO9081"
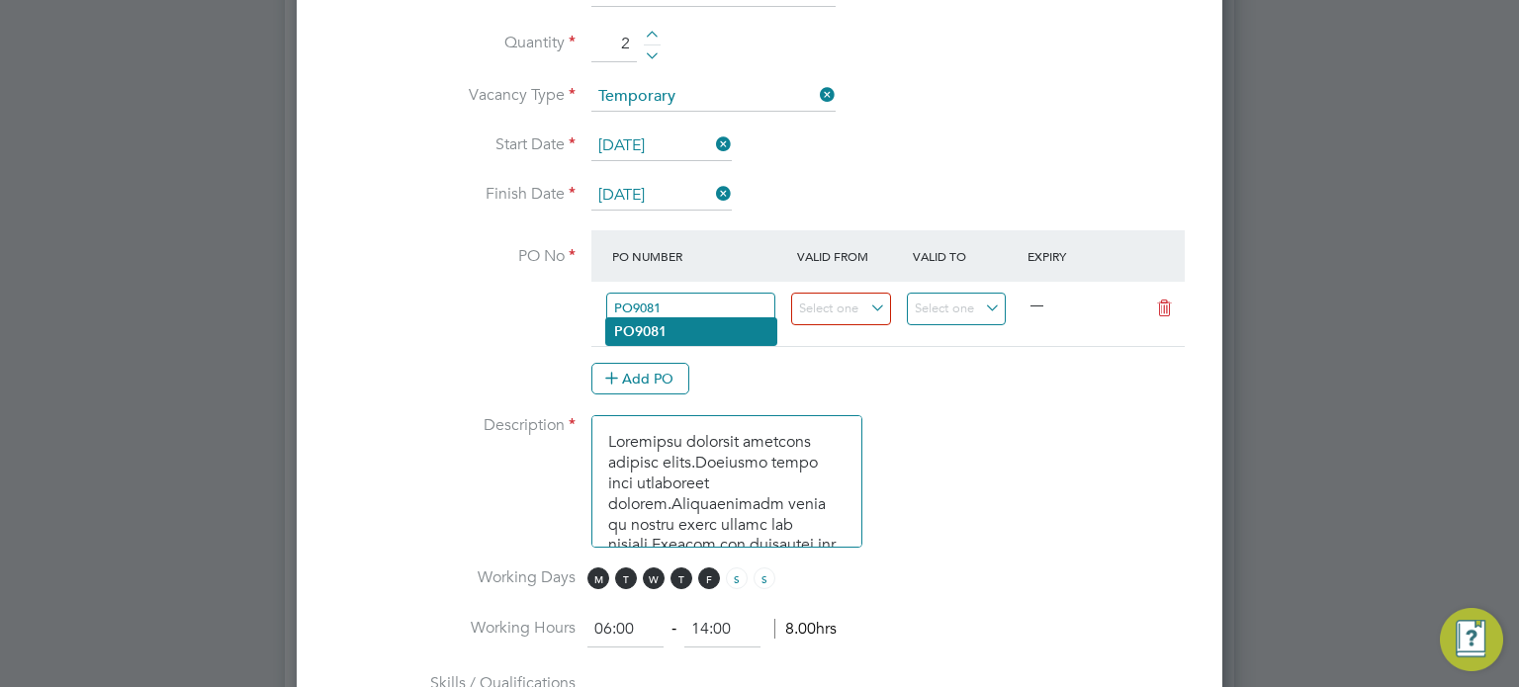
click at [679, 320] on li "PO9081" at bounding box center [691, 331] width 170 height 27
type input "07 Jul 2025"
type input "[DATE]"
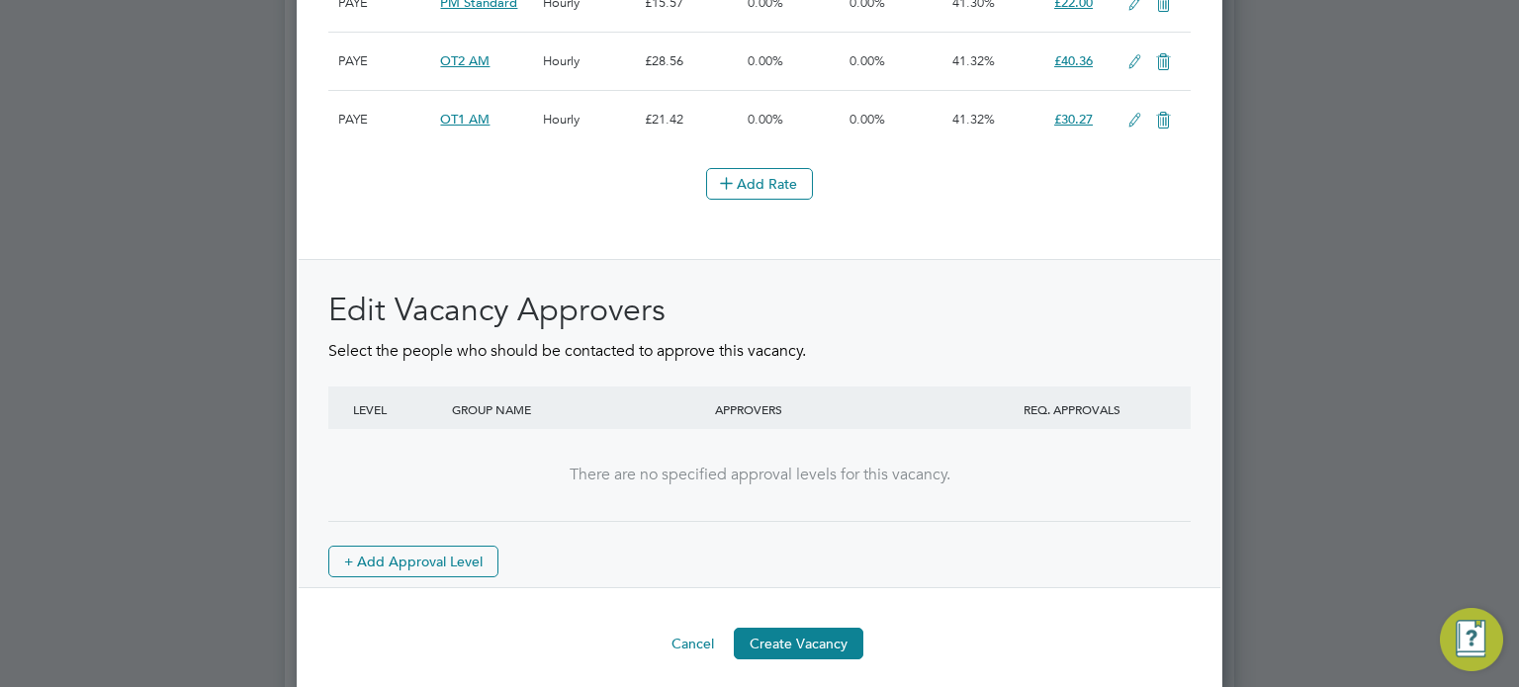
click at [791, 628] on button "Create Vacancy" at bounding box center [799, 644] width 130 height 32
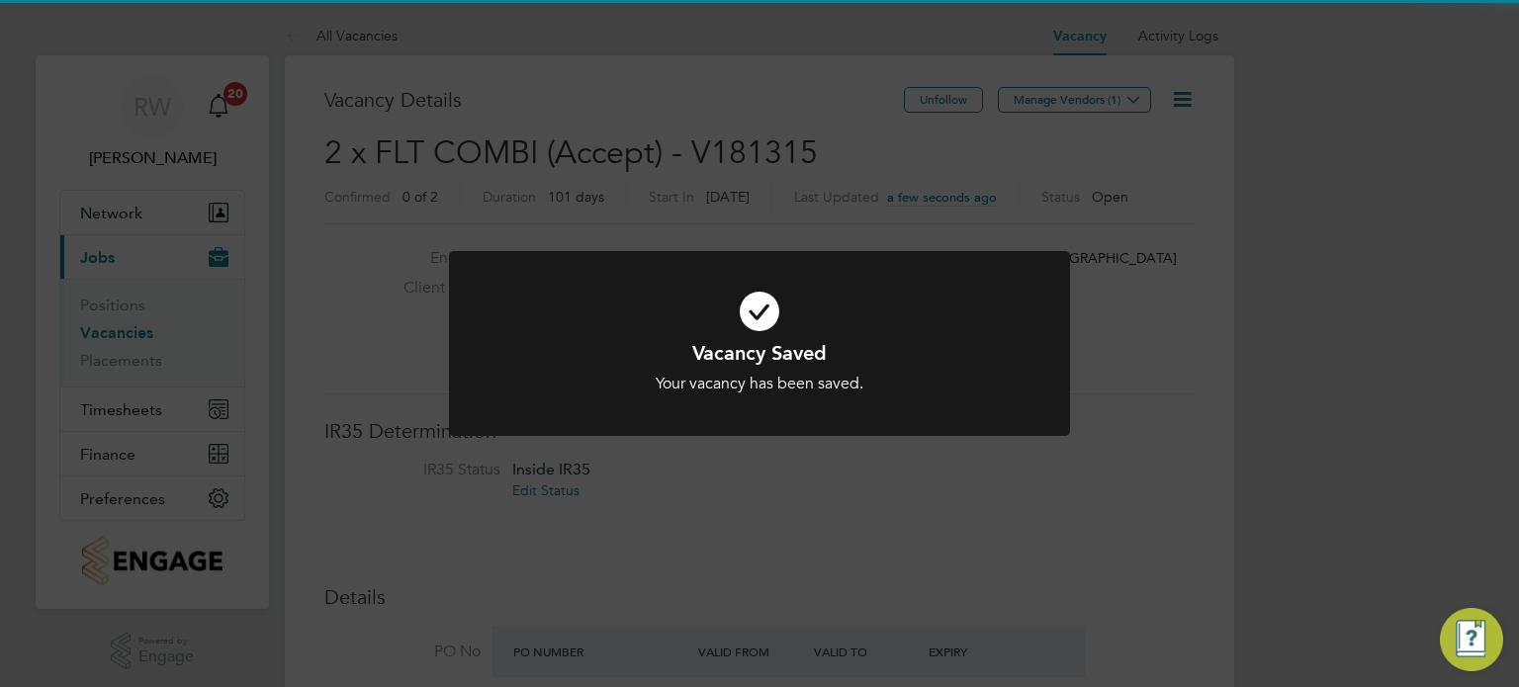
click at [1131, 441] on div "Vacancy Saved Your vacancy has been saved. Cancel Okay" at bounding box center [759, 343] width 1519 height 687
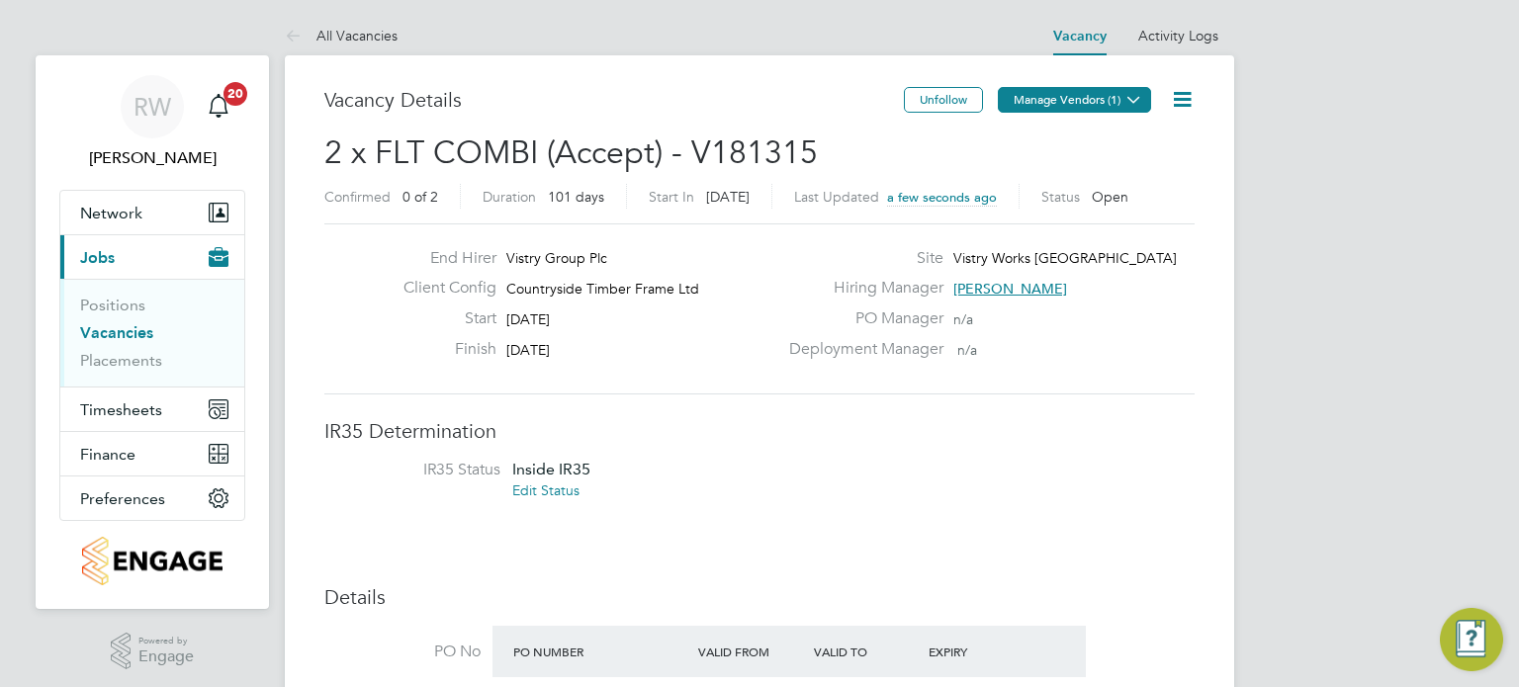
click at [1107, 95] on button "Manage Vendors (1)" at bounding box center [1074, 100] width 153 height 26
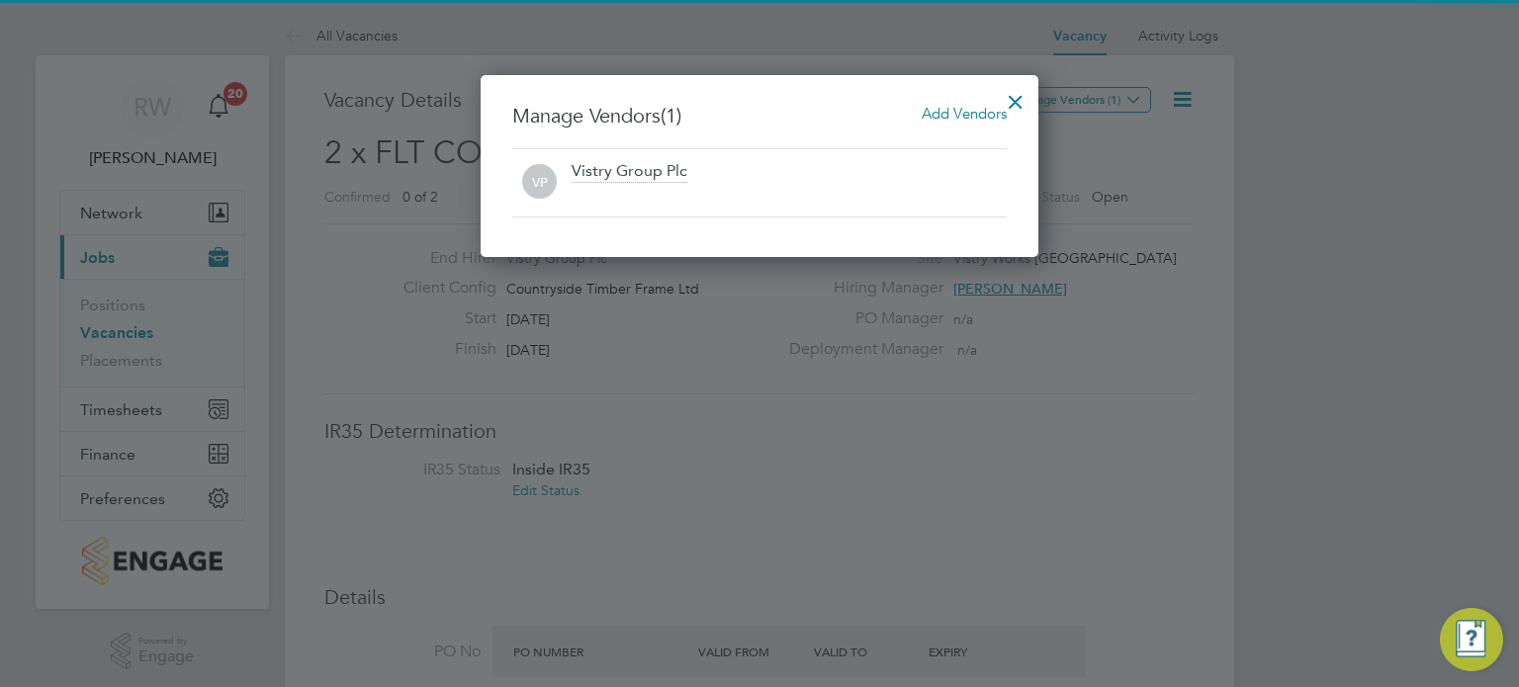
click at [962, 107] on span "Add Vendors" at bounding box center [964, 113] width 85 height 19
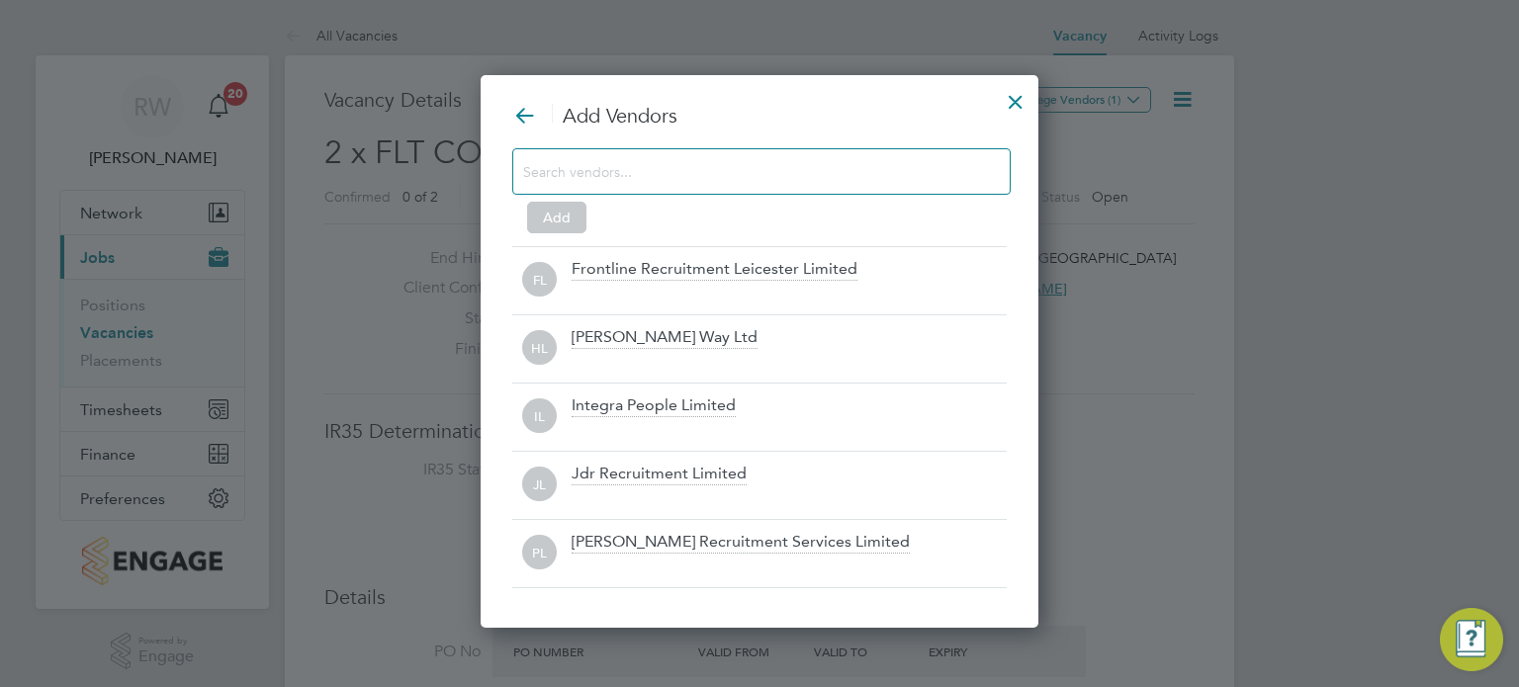
click at [807, 150] on div at bounding box center [761, 171] width 498 height 46
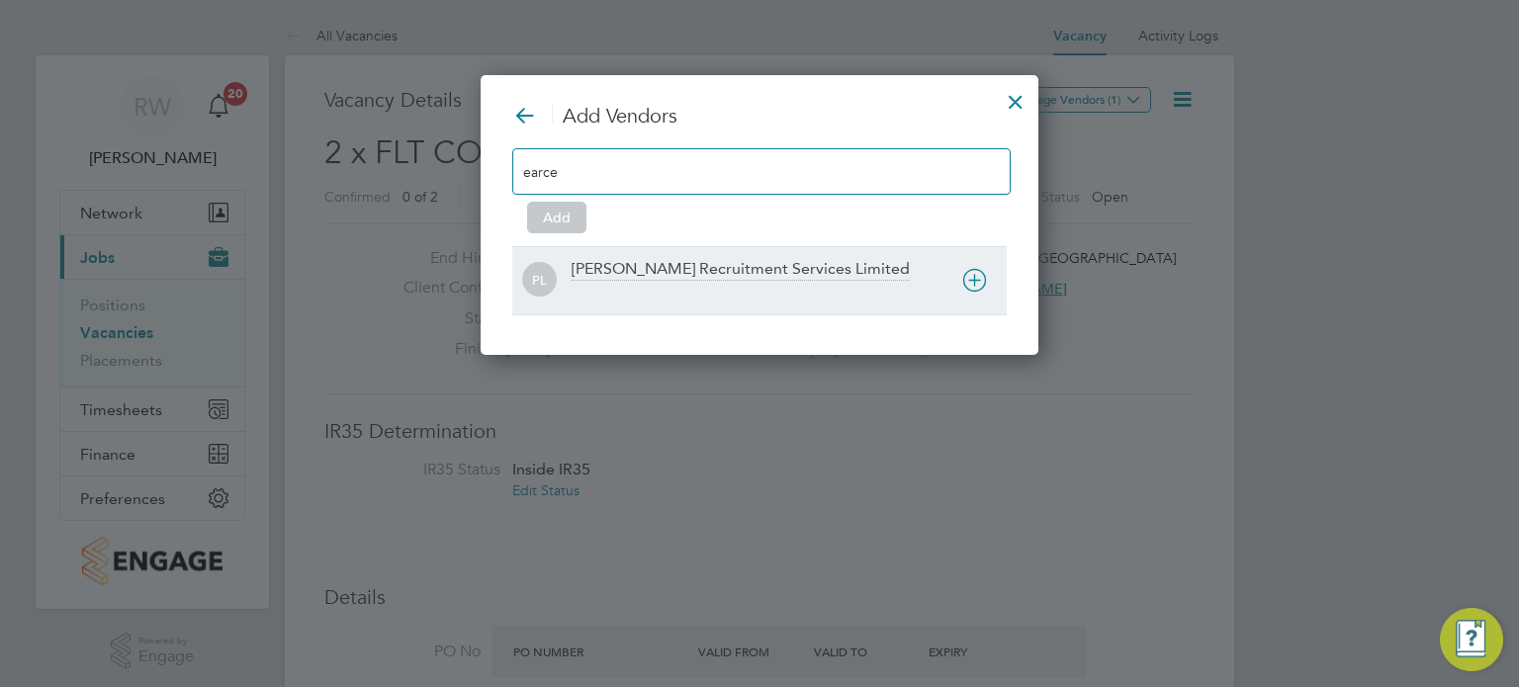
type input "earce"
click at [752, 275] on div "[PERSON_NAME] Recruitment Services Limited" at bounding box center [741, 270] width 338 height 22
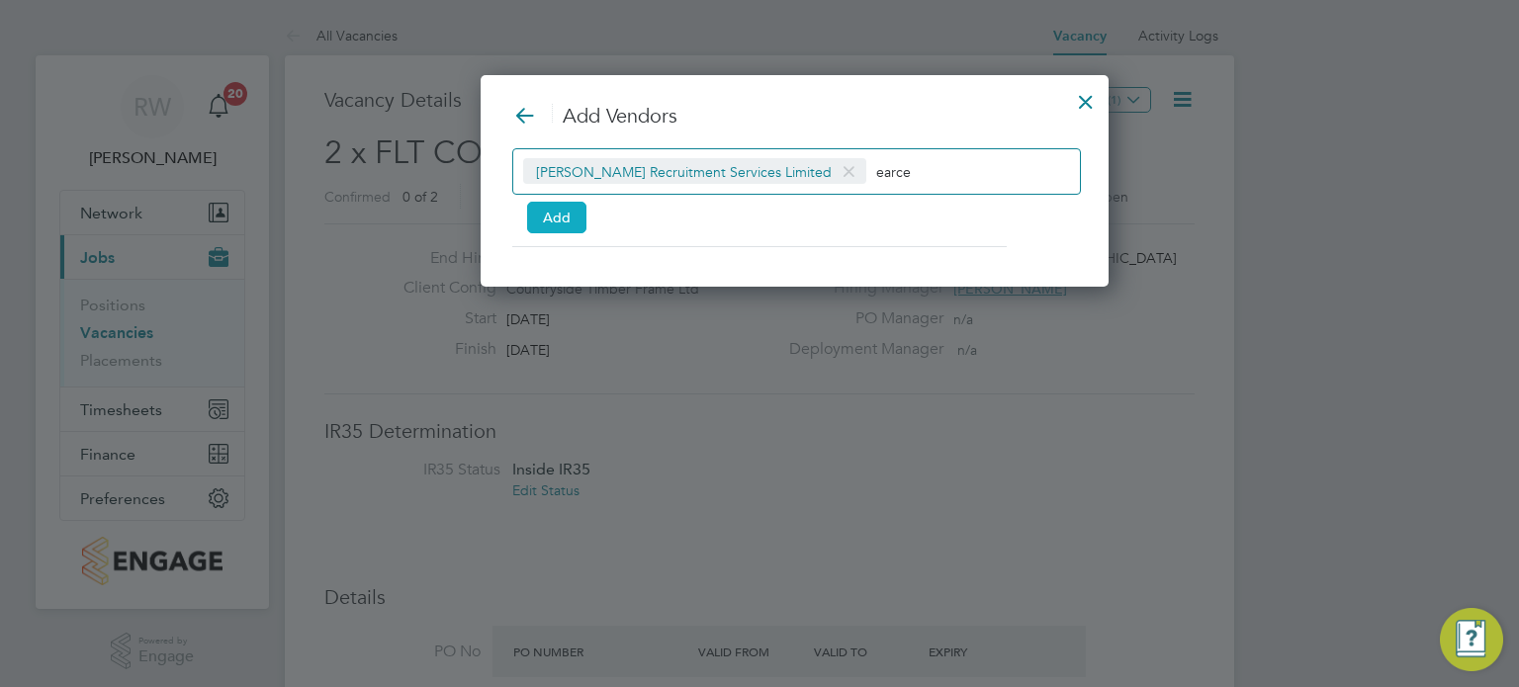
click at [558, 207] on button "Add" at bounding box center [556, 218] width 59 height 32
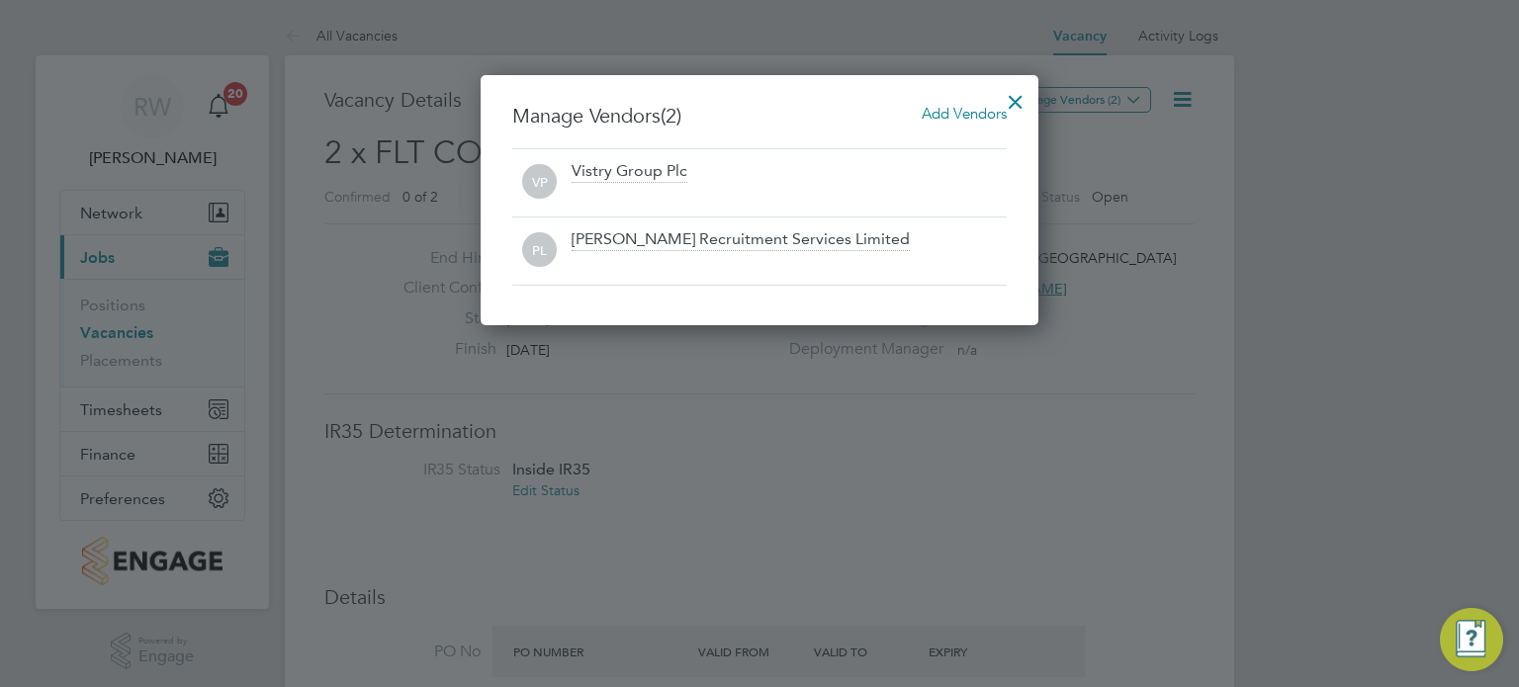
click at [1011, 89] on div at bounding box center [1016, 97] width 36 height 36
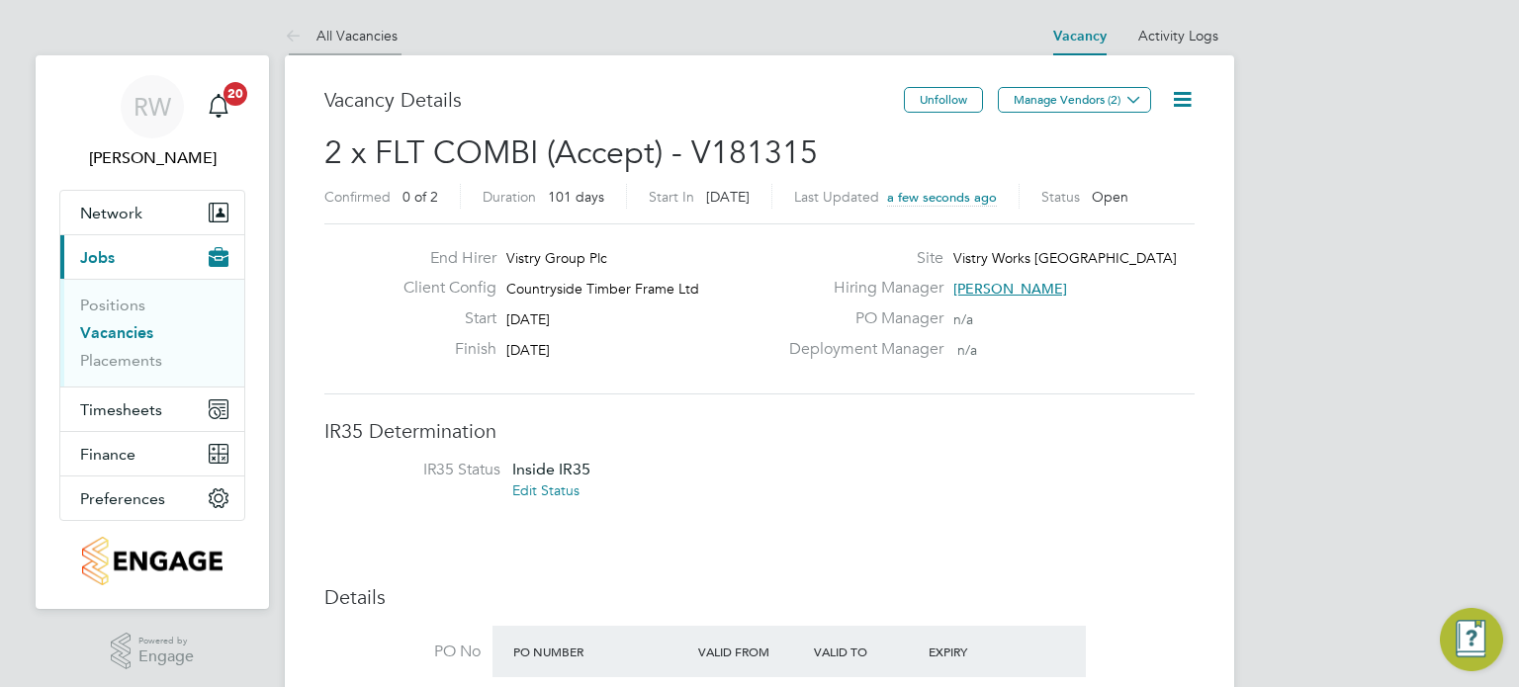
click at [372, 23] on li "All Vacancies" at bounding box center [341, 36] width 113 height 40
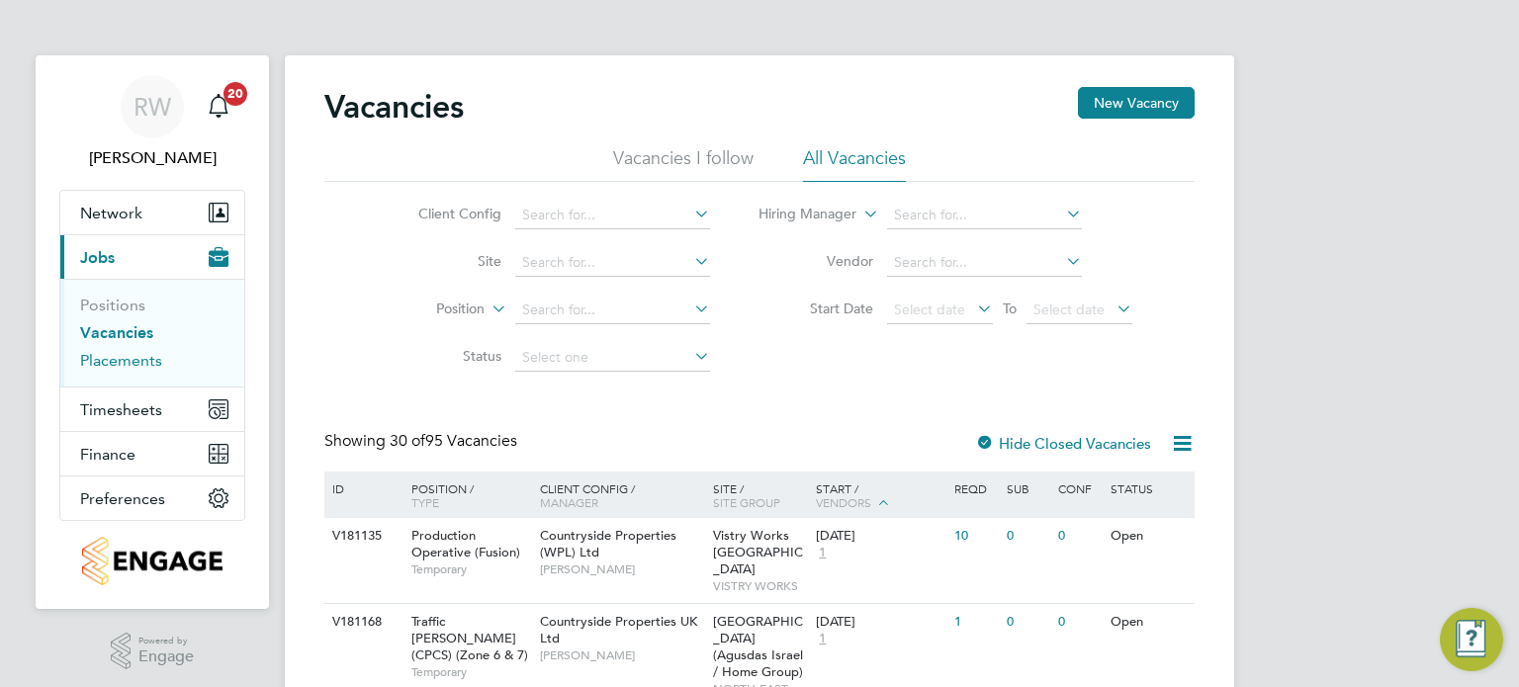
click at [130, 357] on link "Placements" at bounding box center [121, 360] width 82 height 19
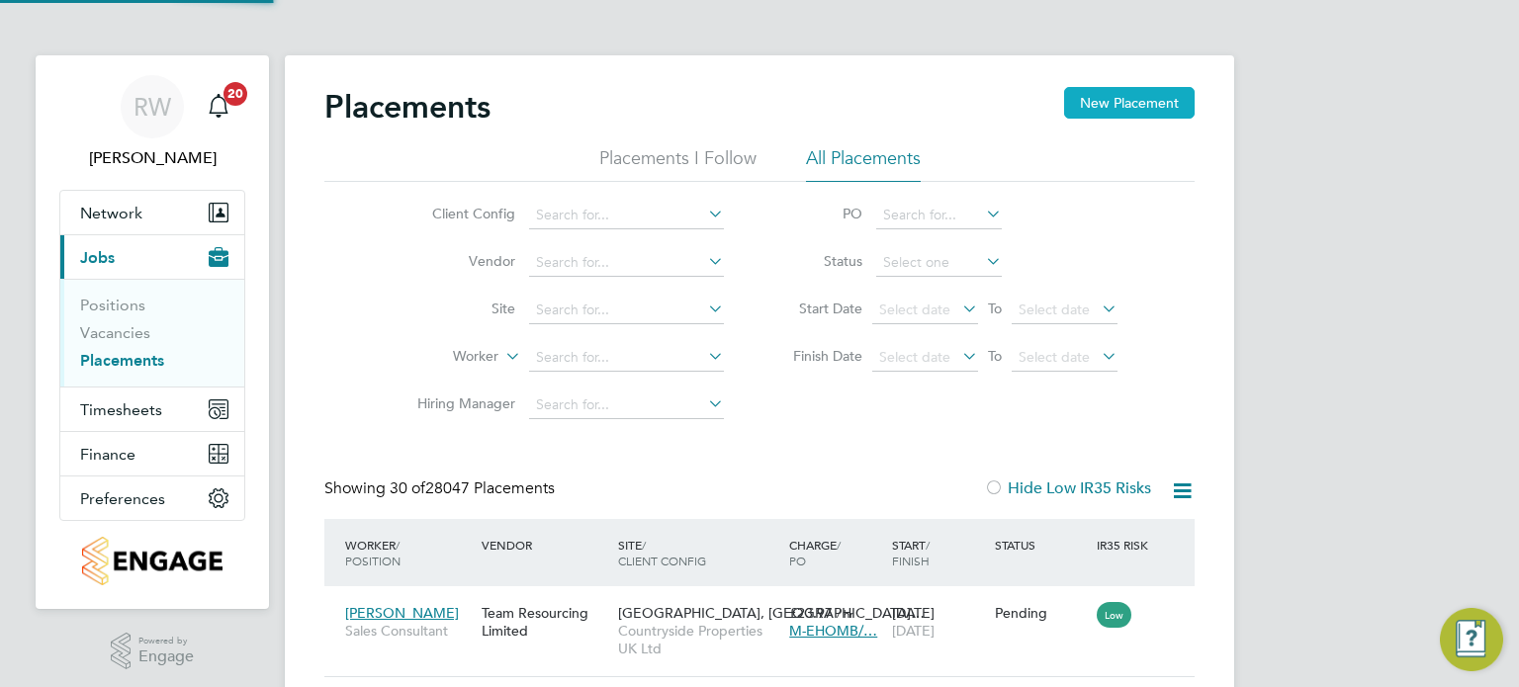
scroll to position [74, 172]
click at [897, 262] on input at bounding box center [939, 263] width 126 height 28
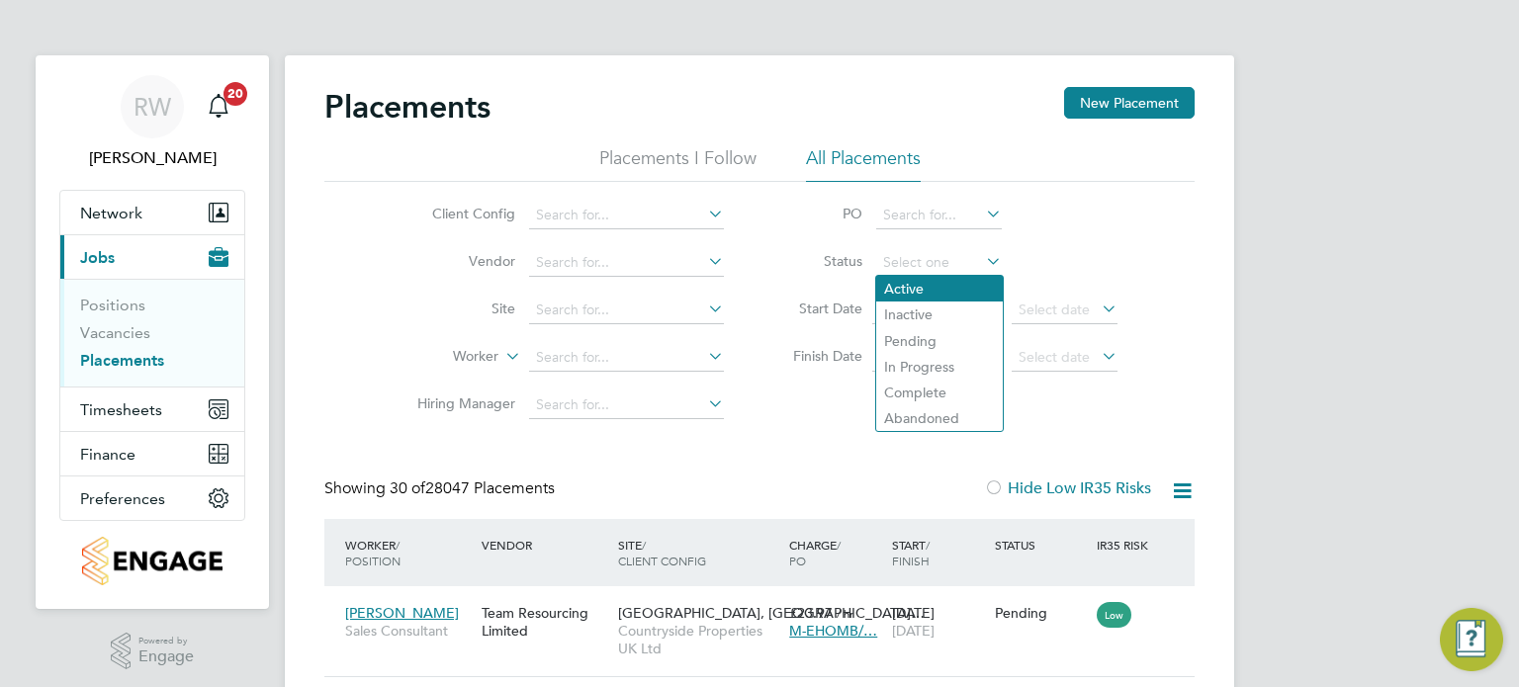
click at [899, 277] on li "Active" at bounding box center [939, 289] width 127 height 26
type input "Active"
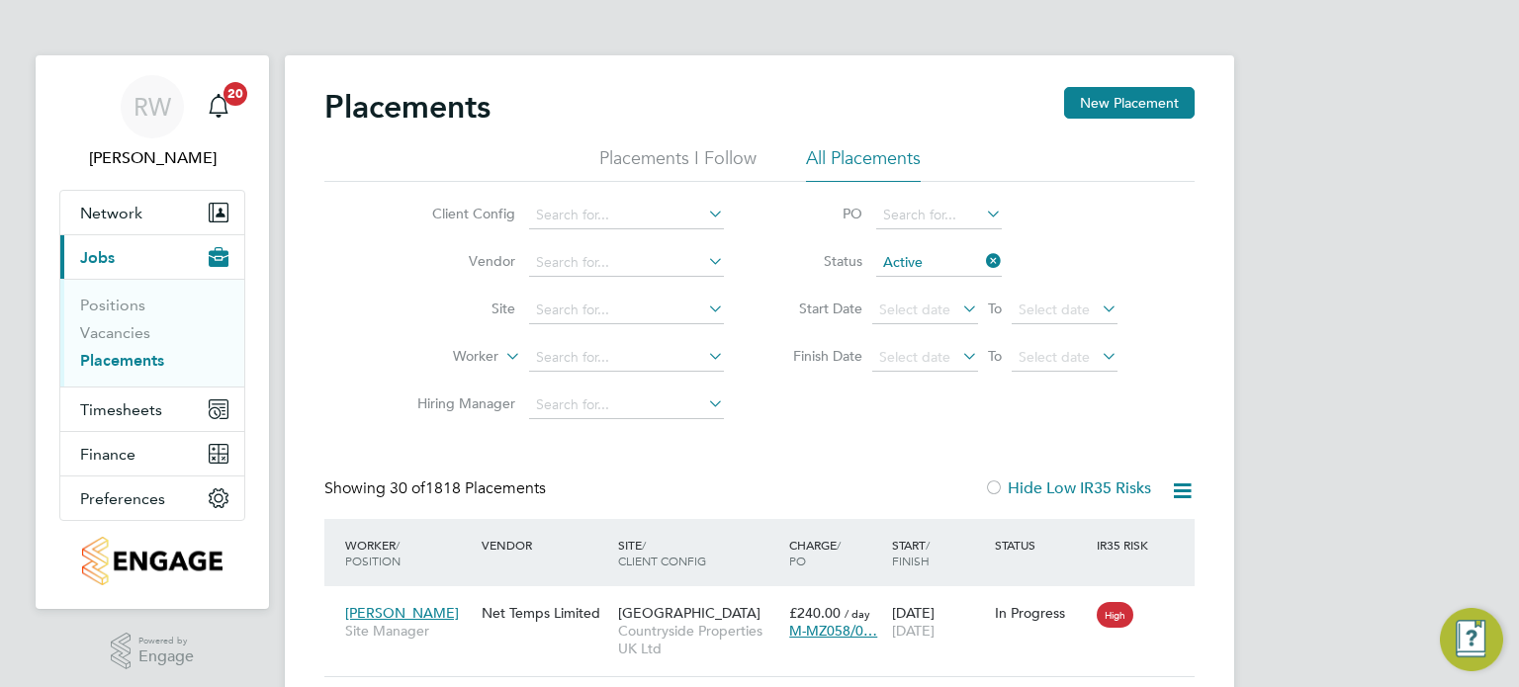
click at [1173, 496] on icon at bounding box center [1182, 491] width 25 height 25
click at [1040, 545] on li "Download Placements Report" at bounding box center [1085, 538] width 211 height 28
click at [982, 256] on icon at bounding box center [982, 261] width 0 height 28
click at [965, 256] on input at bounding box center [939, 263] width 126 height 28
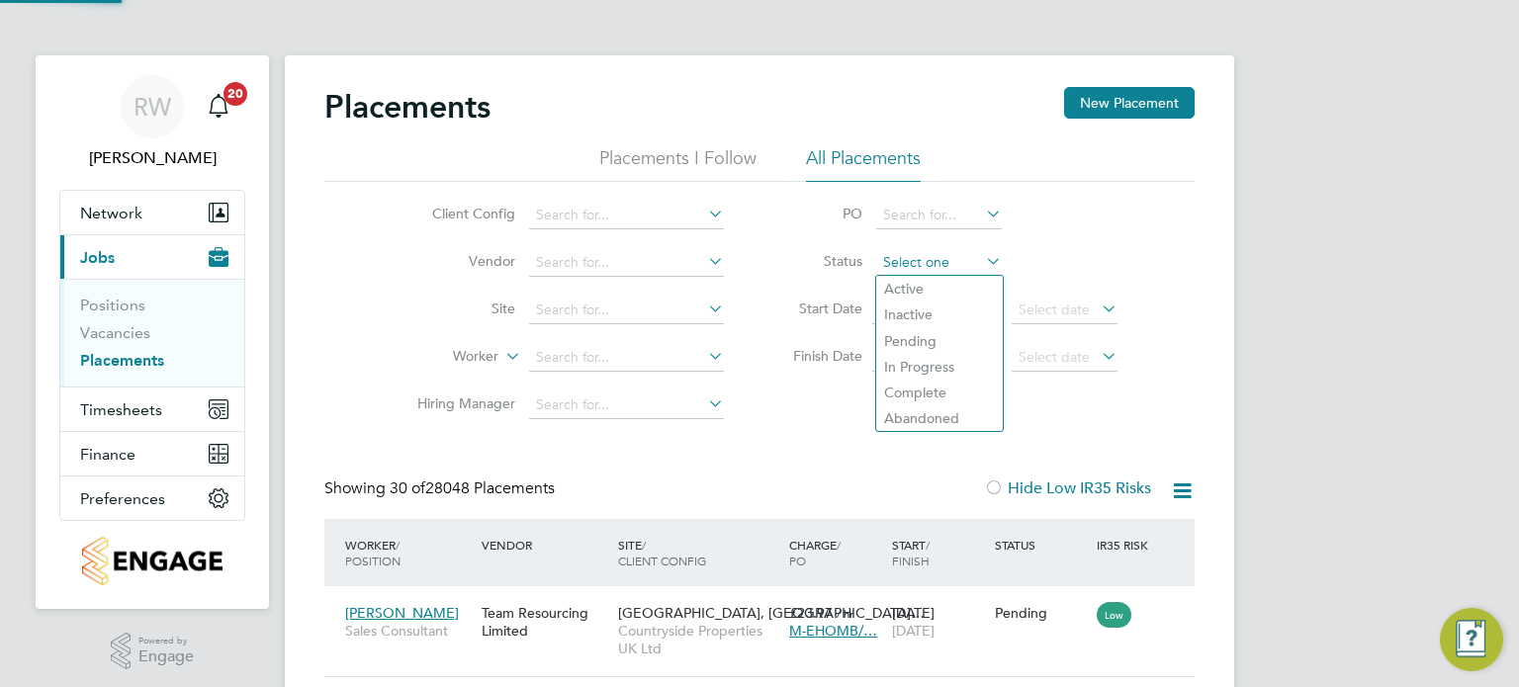
scroll to position [74, 172]
click at [924, 339] on li "Pending" at bounding box center [939, 341] width 127 height 26
type input "Pending"
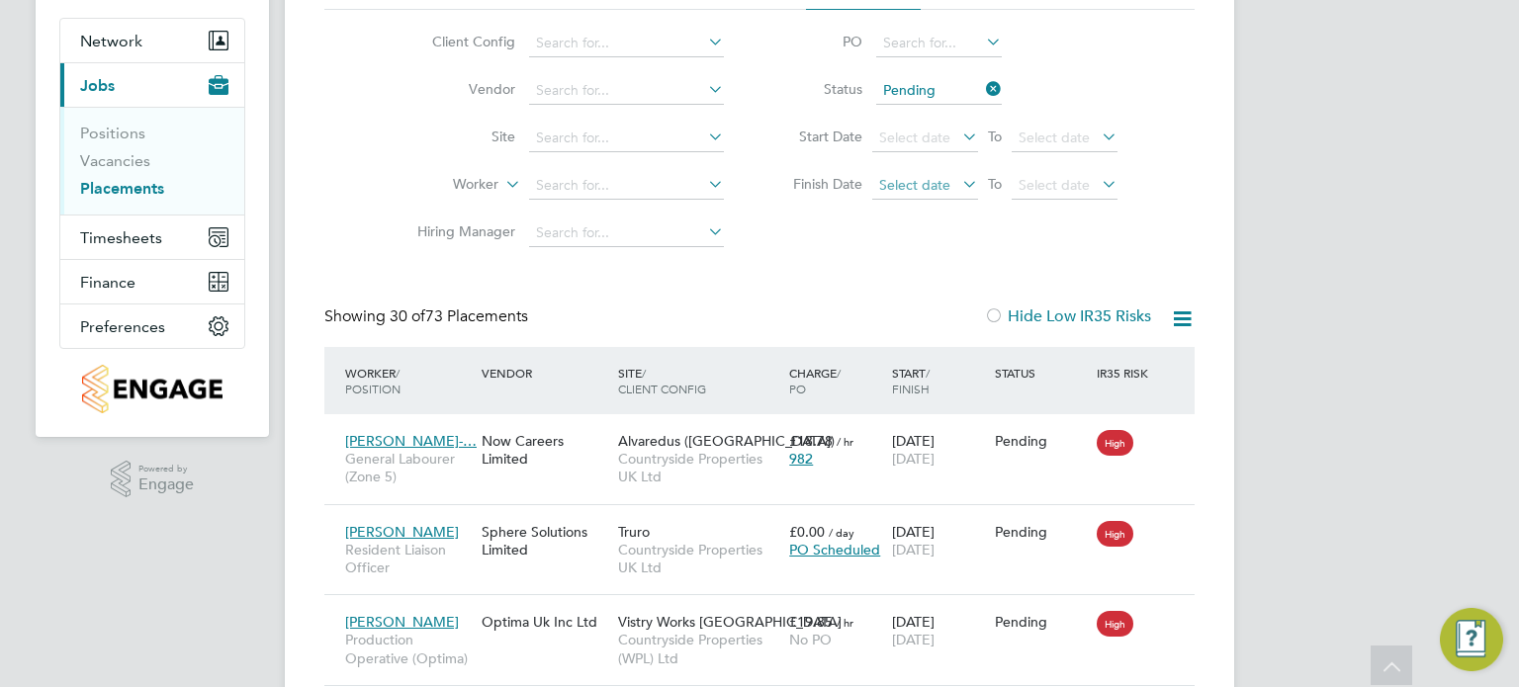
click at [936, 188] on span "Select date" at bounding box center [914, 185] width 71 height 18
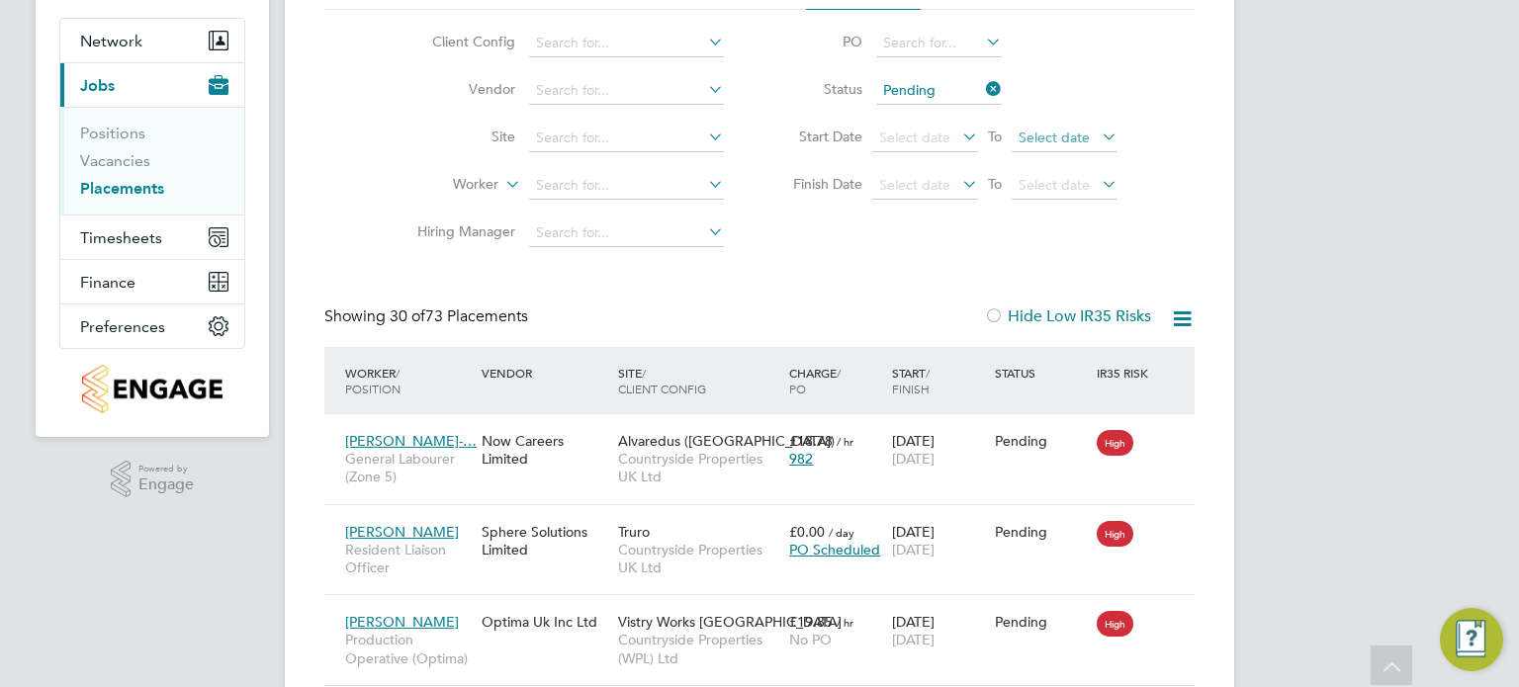
click at [1079, 137] on span "Select date" at bounding box center [1054, 138] width 71 height 18
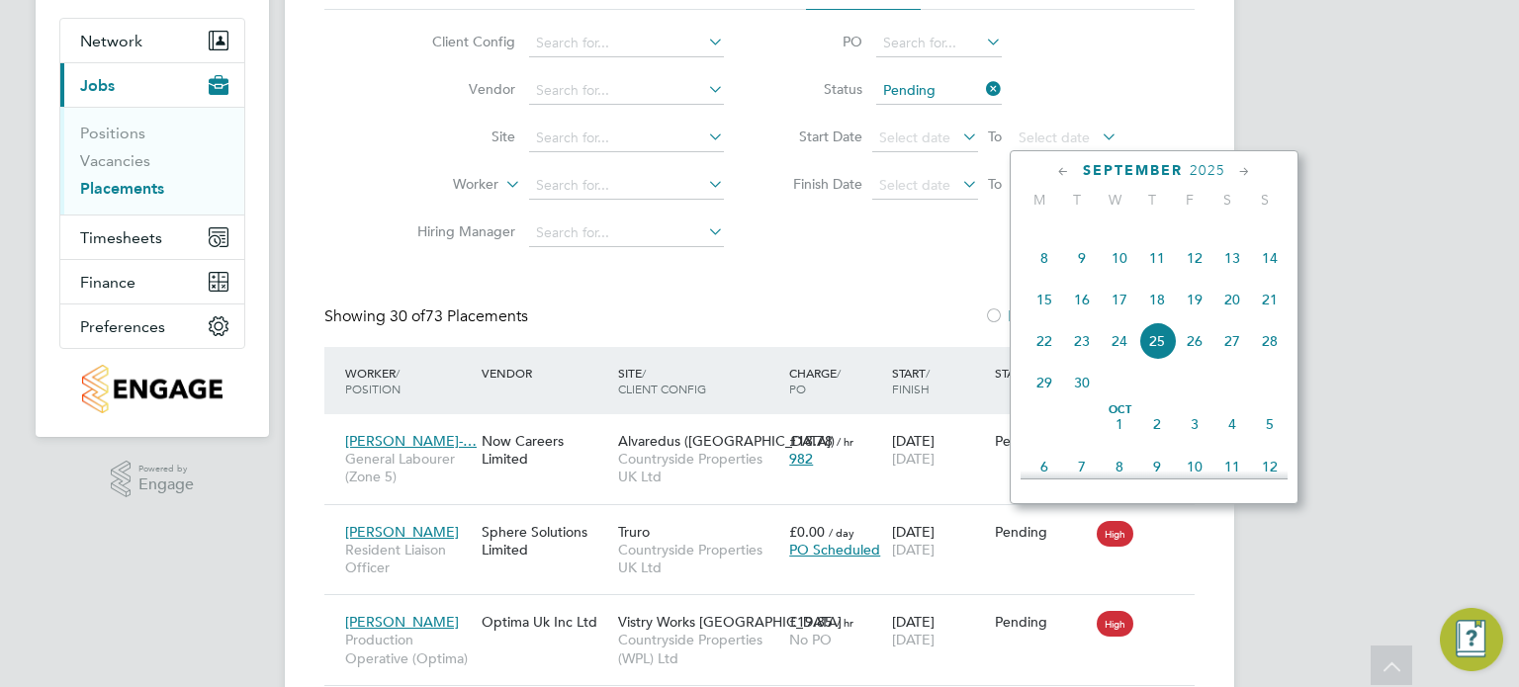
click at [1266, 271] on span "14" at bounding box center [1270, 258] width 38 height 38
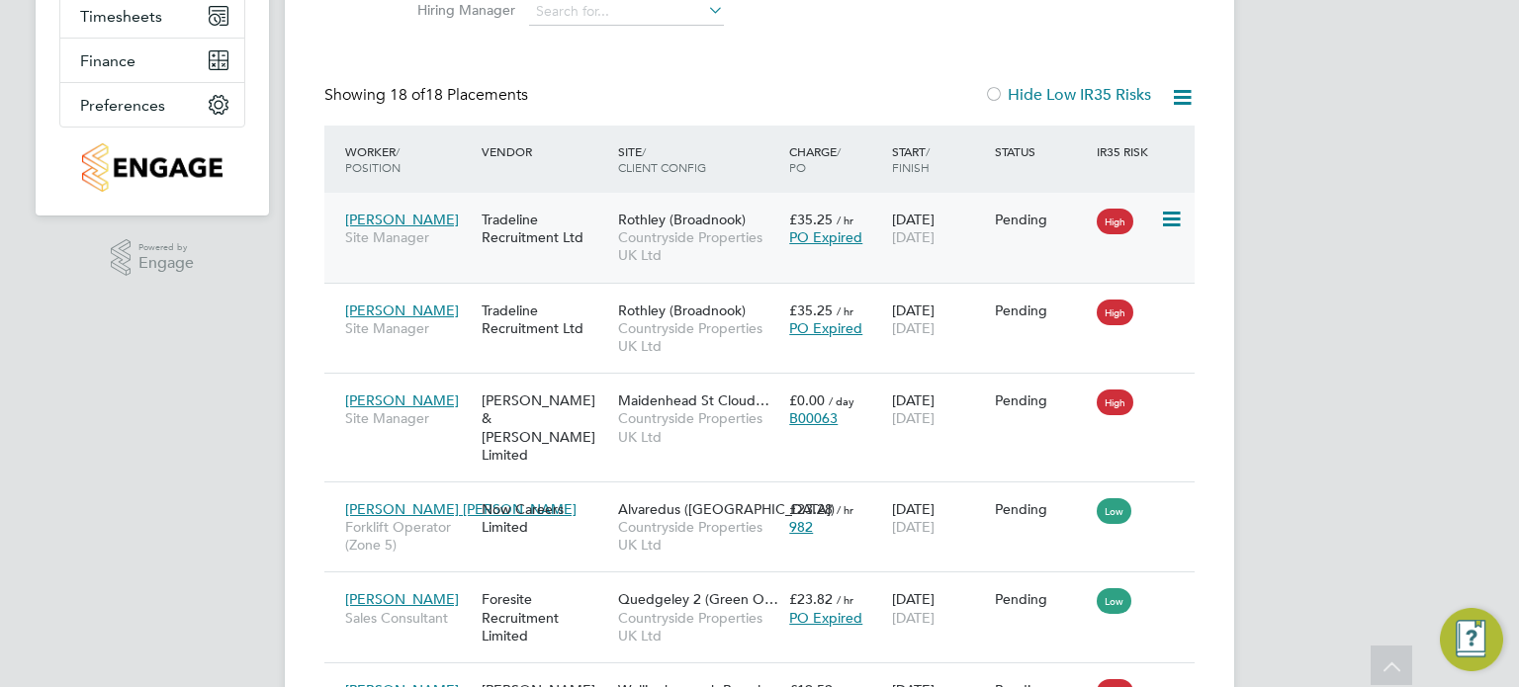
click at [1173, 209] on icon at bounding box center [1170, 220] width 20 height 24
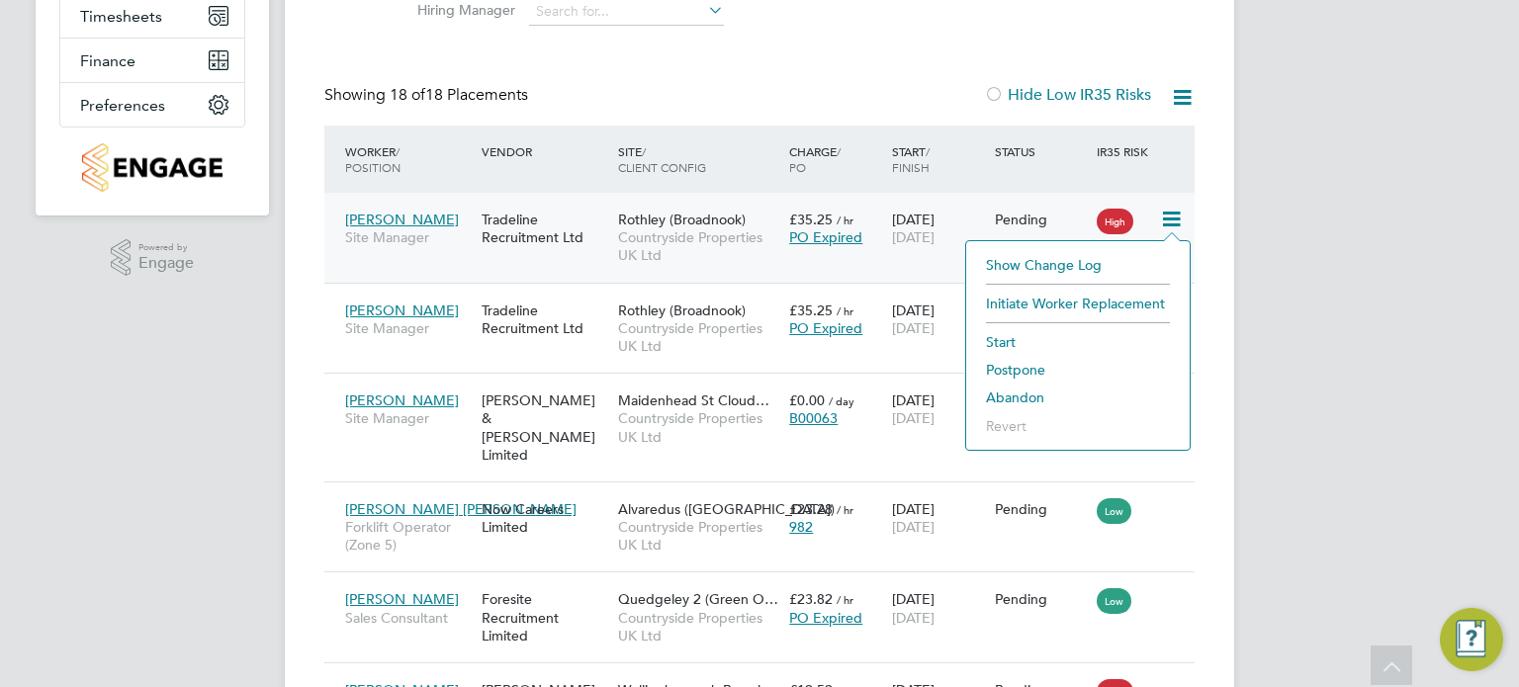
click at [1024, 389] on li "Abandon" at bounding box center [1078, 398] width 204 height 28
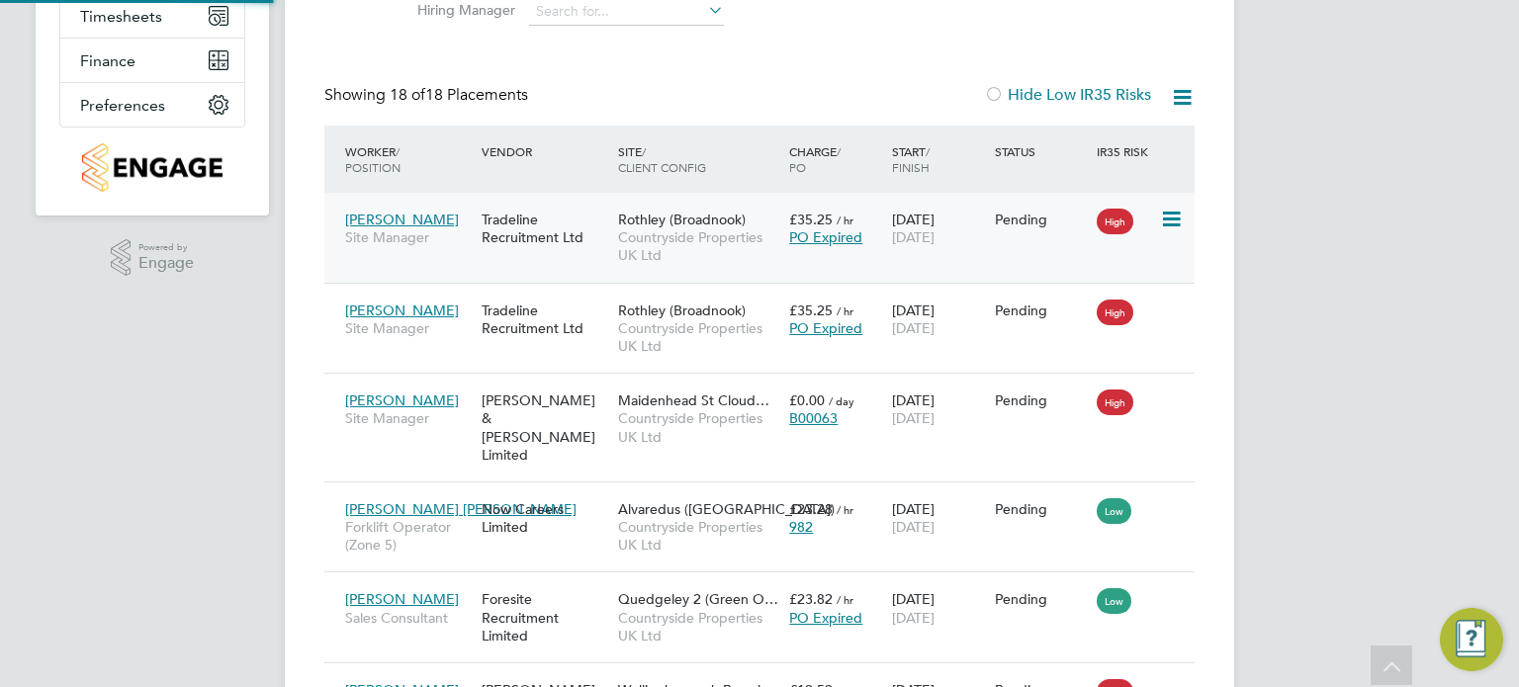
scroll to position [19, 245]
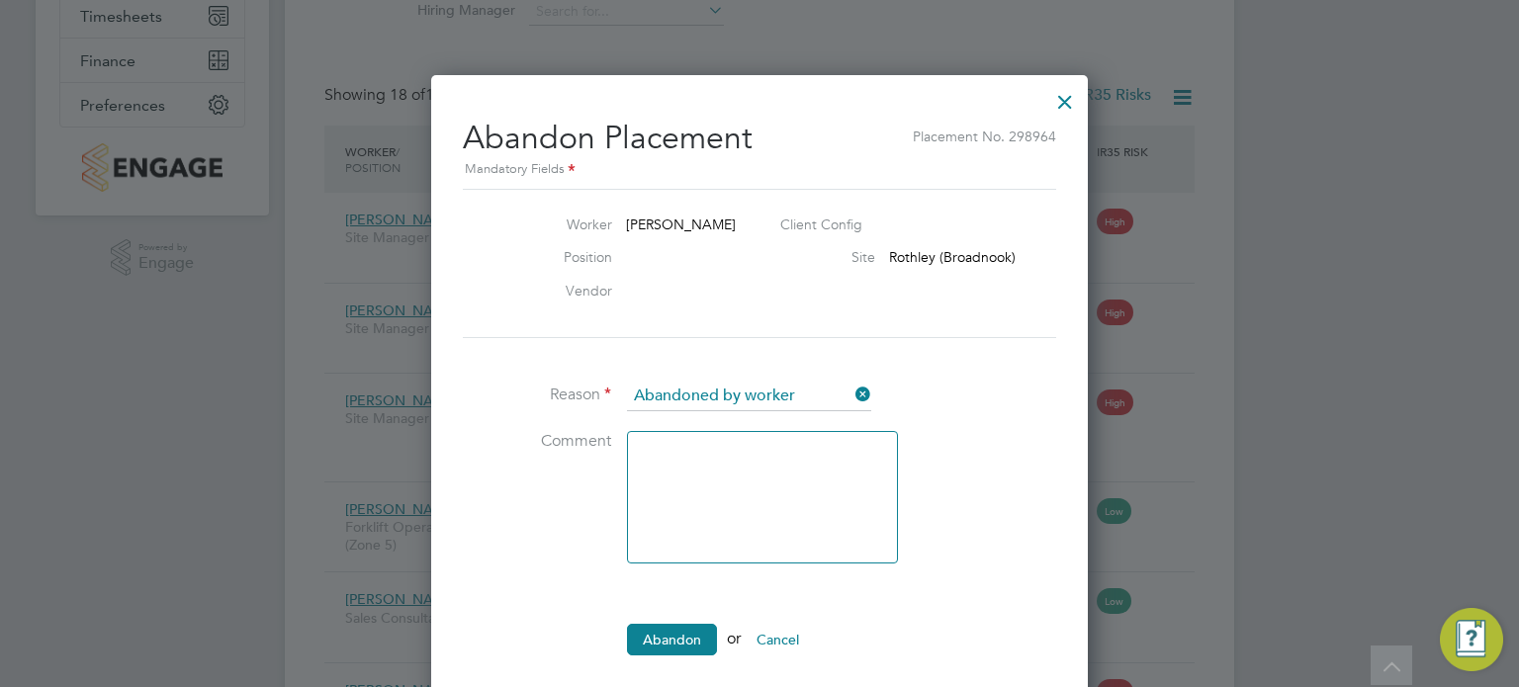
click at [653, 650] on li "Abandon or Cancel" at bounding box center [759, 649] width 593 height 51
click at [661, 629] on button "Abandon" at bounding box center [672, 640] width 90 height 32
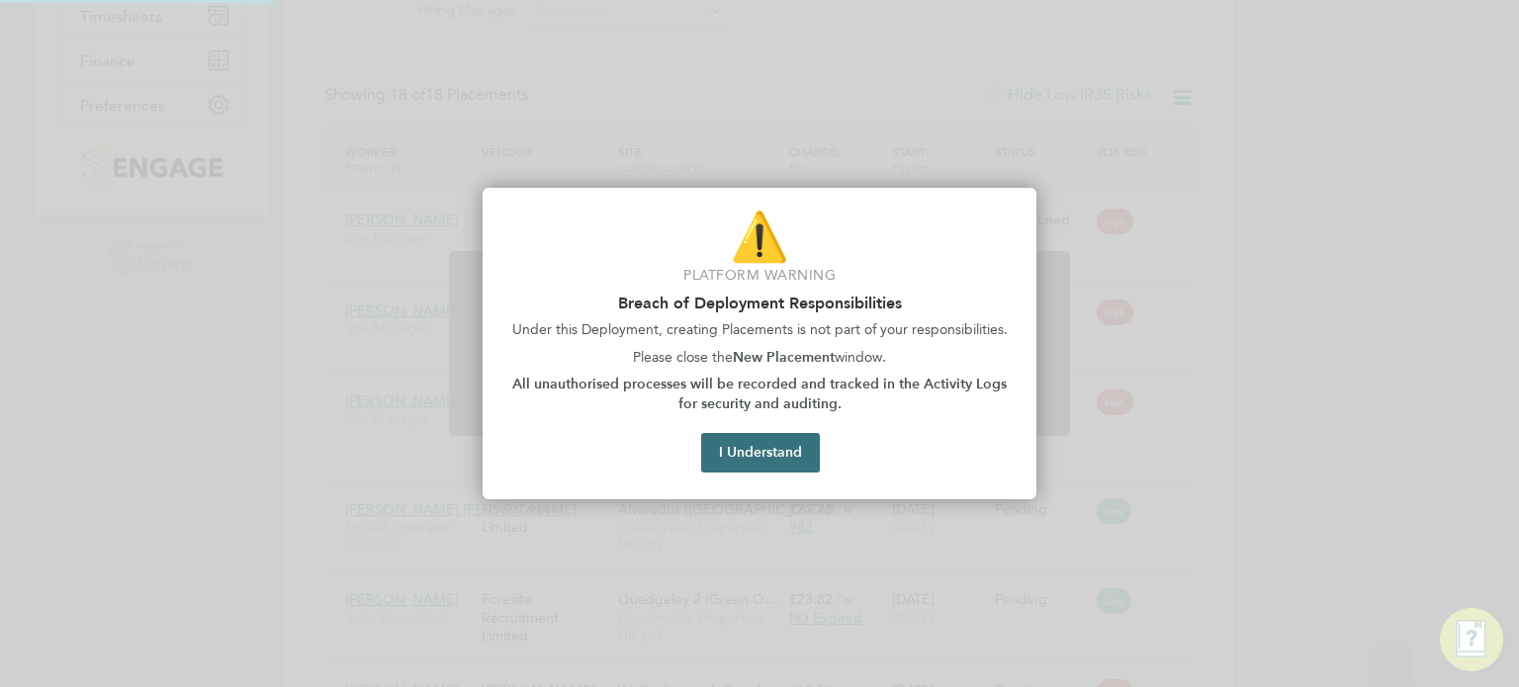
click at [775, 446] on button "I Understand" at bounding box center [760, 453] width 119 height 40
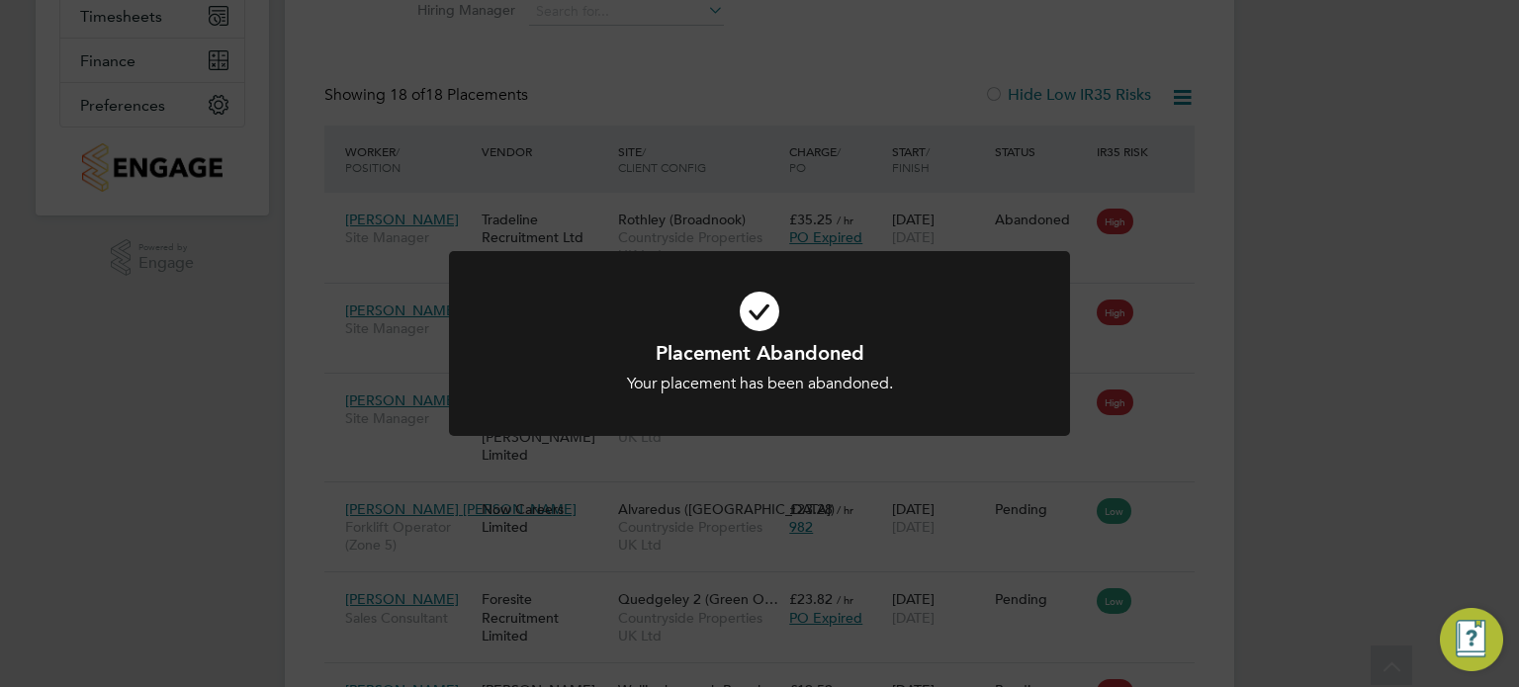
click at [1313, 406] on div "Placement Abandoned Your placement has been abandoned. Cancel Okay" at bounding box center [759, 343] width 1519 height 687
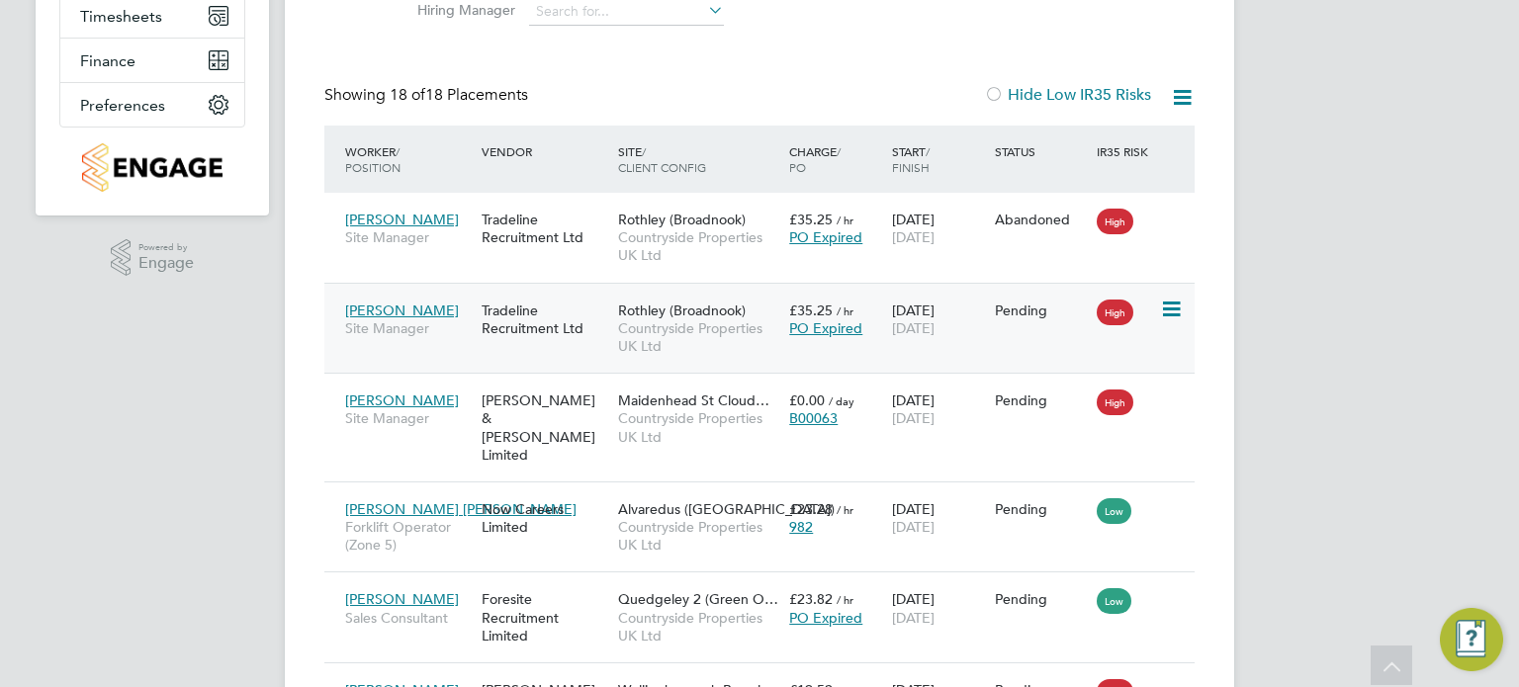
click at [1167, 311] on icon at bounding box center [1170, 310] width 20 height 24
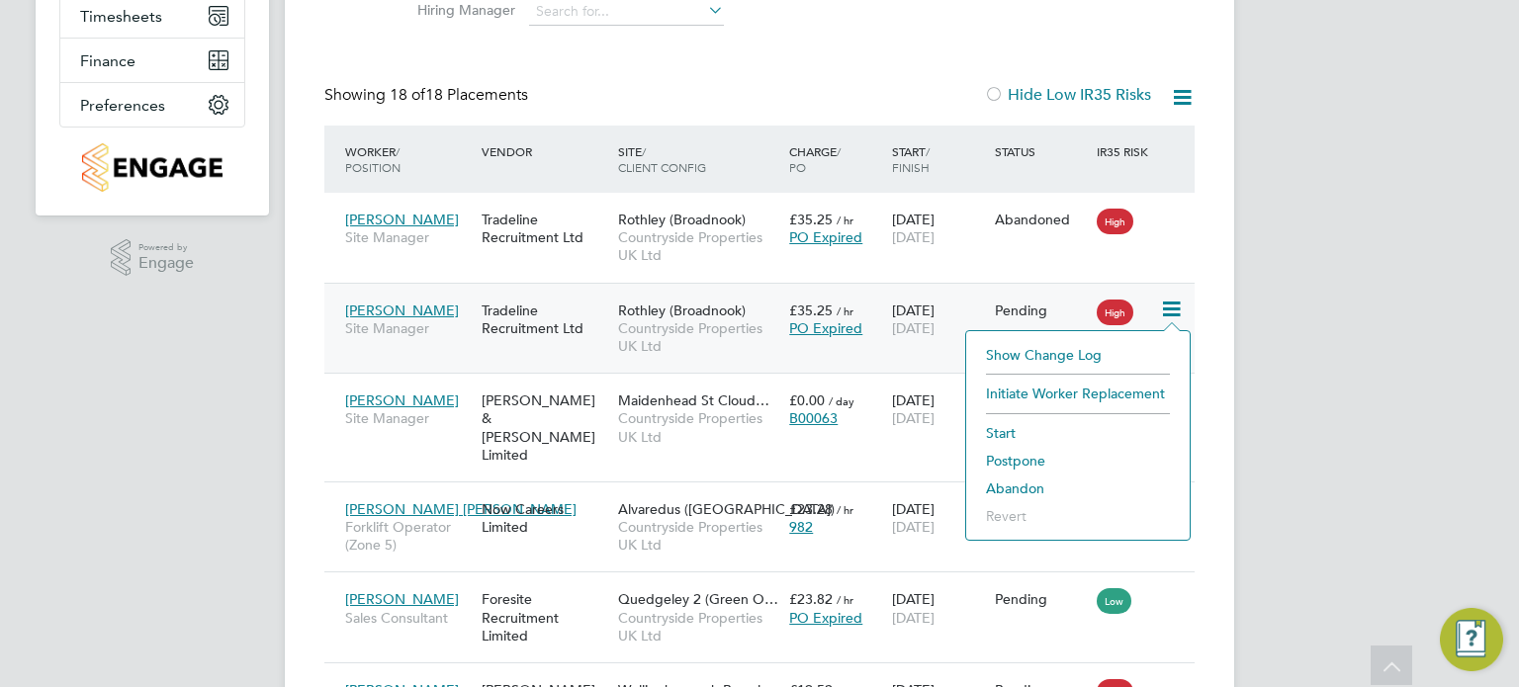
click at [1025, 482] on li "Abandon" at bounding box center [1078, 489] width 204 height 28
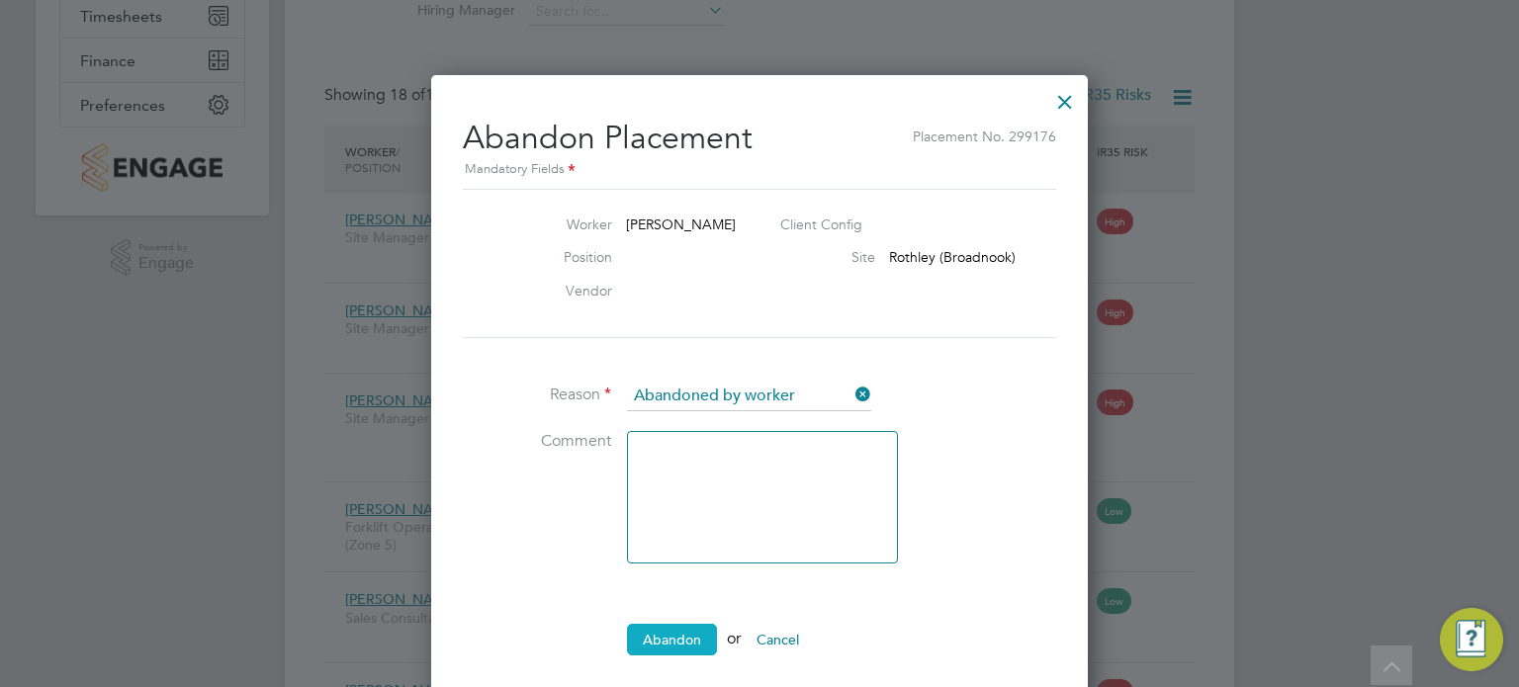
click at [655, 640] on button "Abandon" at bounding box center [672, 640] width 90 height 32
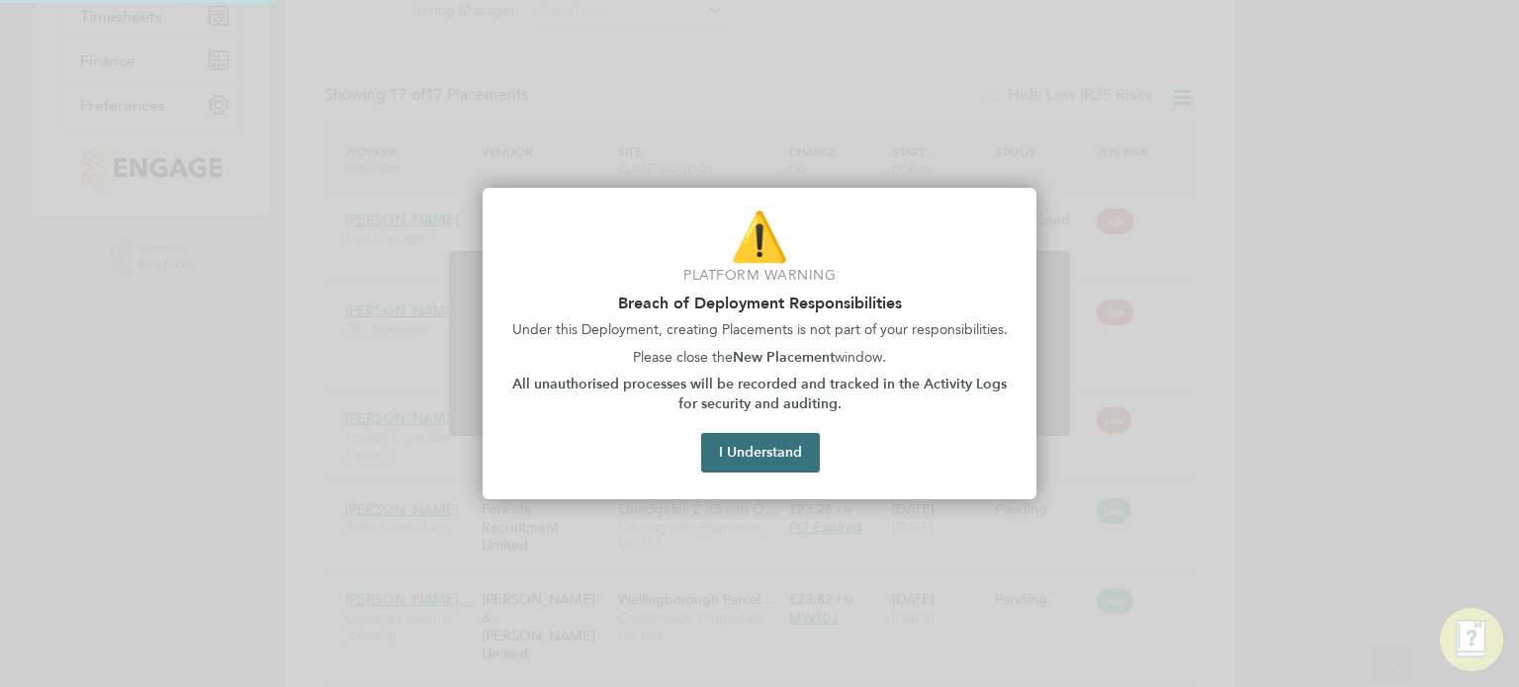
click at [780, 455] on button "I Understand" at bounding box center [760, 453] width 119 height 40
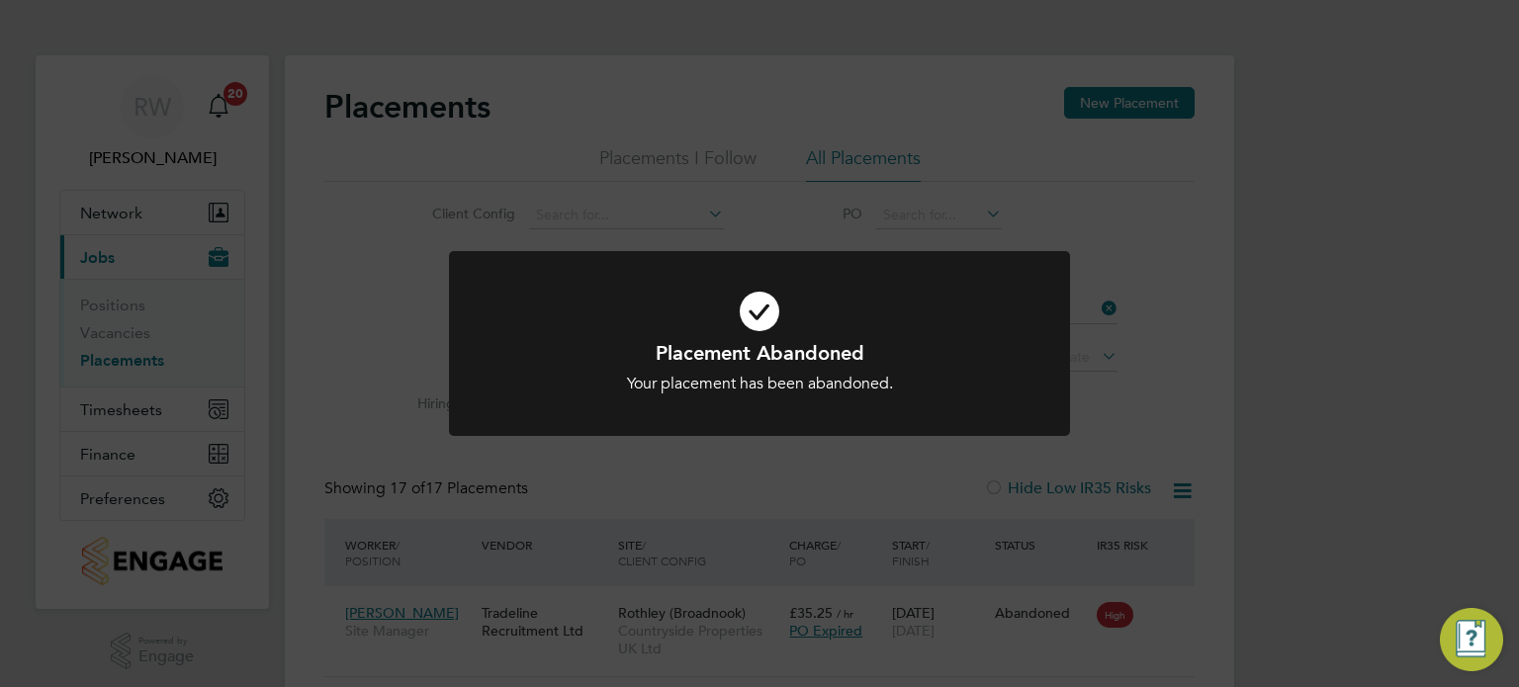
click at [1195, 459] on div "Placement Abandoned Your placement has been abandoned. Cancel Okay" at bounding box center [759, 343] width 1519 height 687
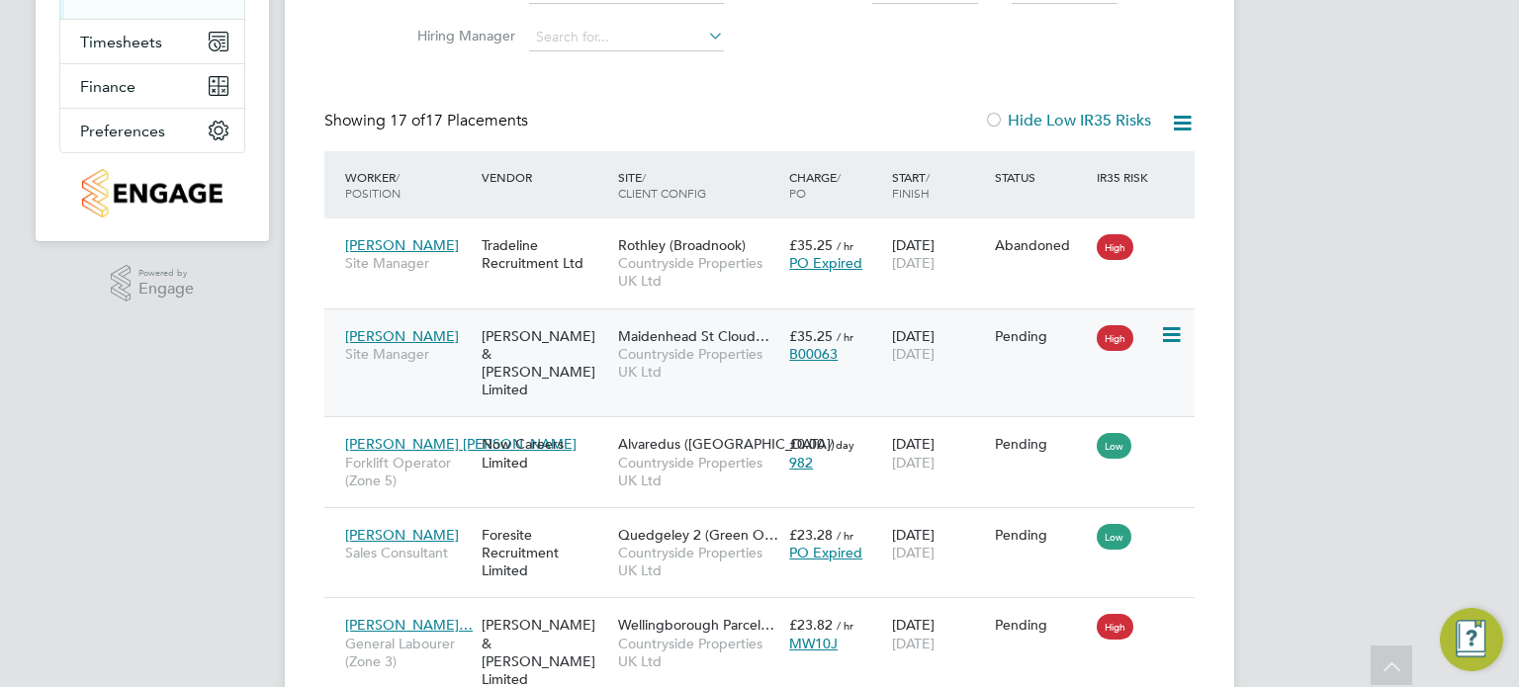
click at [1149, 347] on div "High" at bounding box center [1126, 336] width 68 height 38
click at [1175, 335] on icon at bounding box center [1170, 335] width 20 height 24
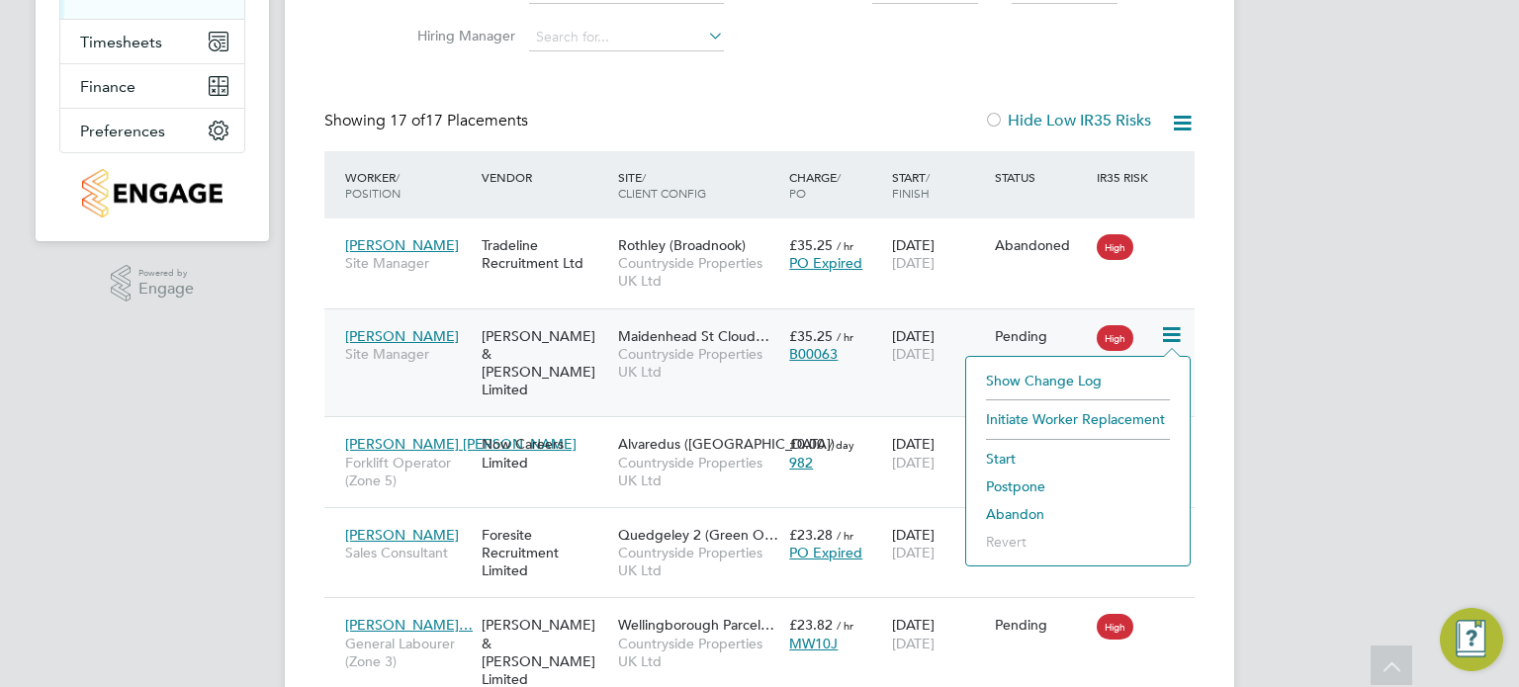
click at [1021, 504] on li "Abandon" at bounding box center [1078, 514] width 204 height 28
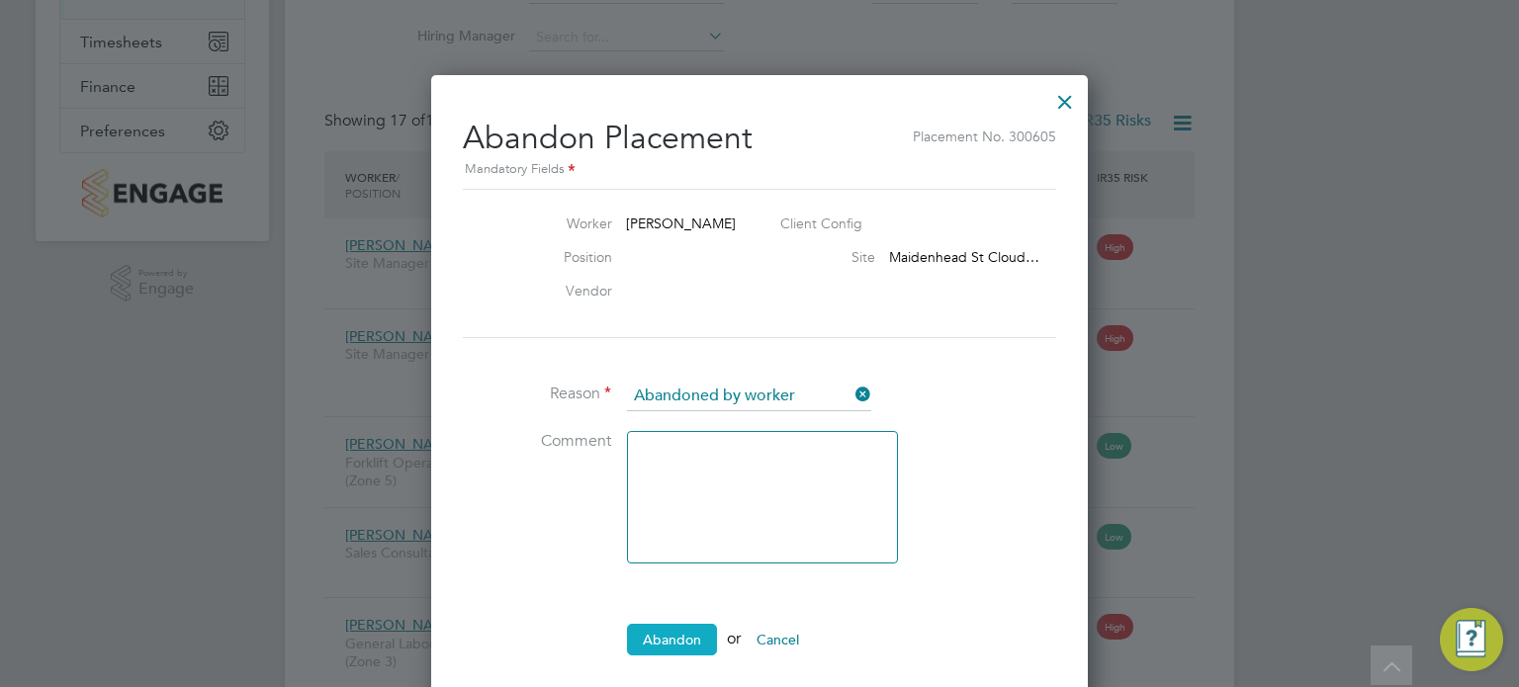
click at [684, 632] on button "Abandon" at bounding box center [672, 640] width 90 height 32
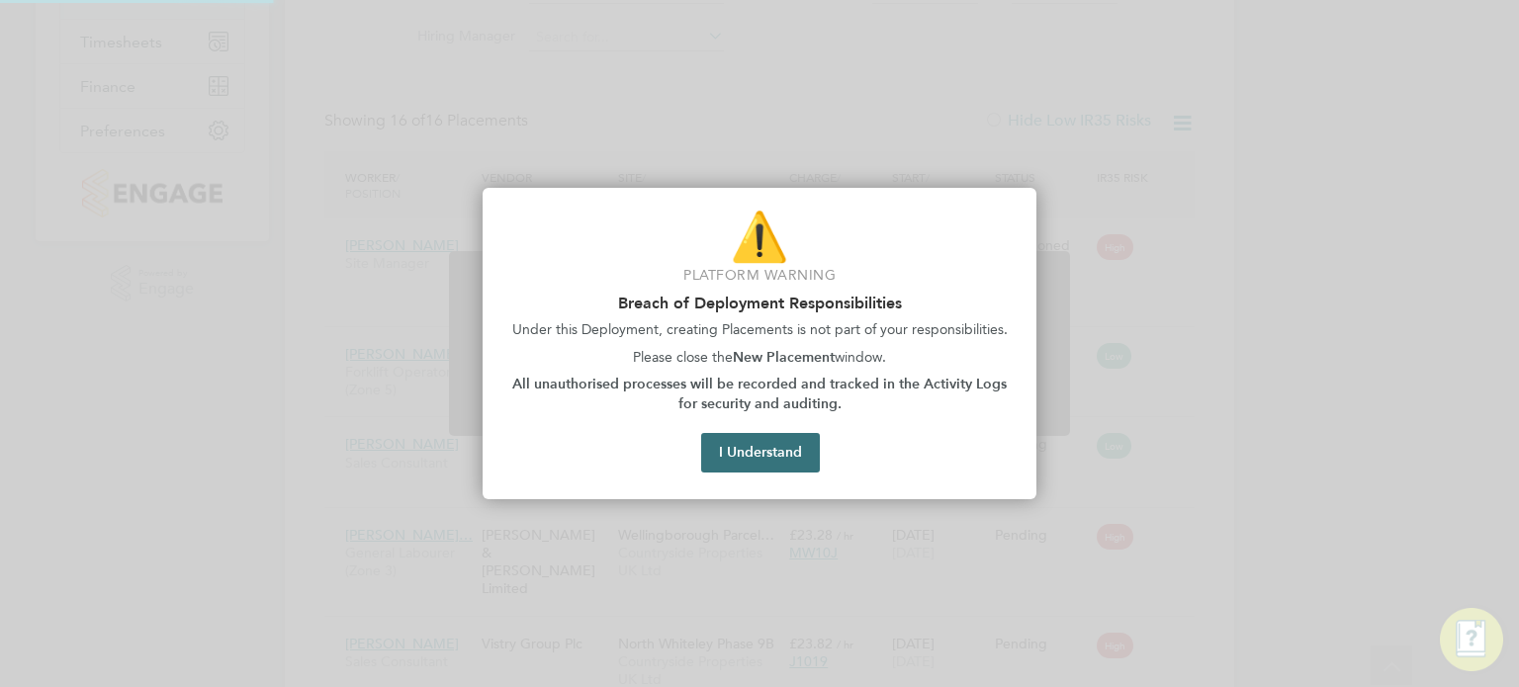
click at [761, 462] on button "I Understand" at bounding box center [760, 453] width 119 height 40
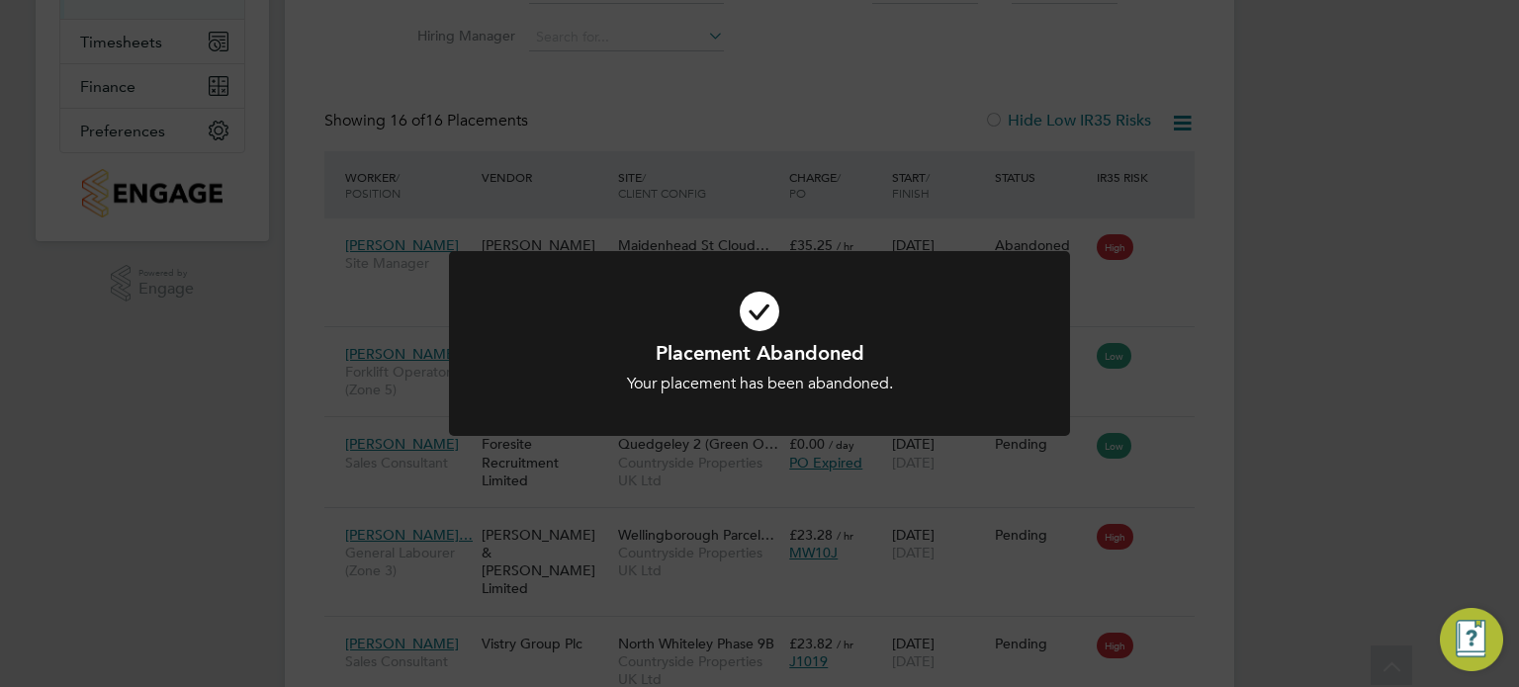
click at [1313, 402] on div "Placement Abandoned Your placement has been abandoned. Cancel Okay" at bounding box center [759, 343] width 1519 height 687
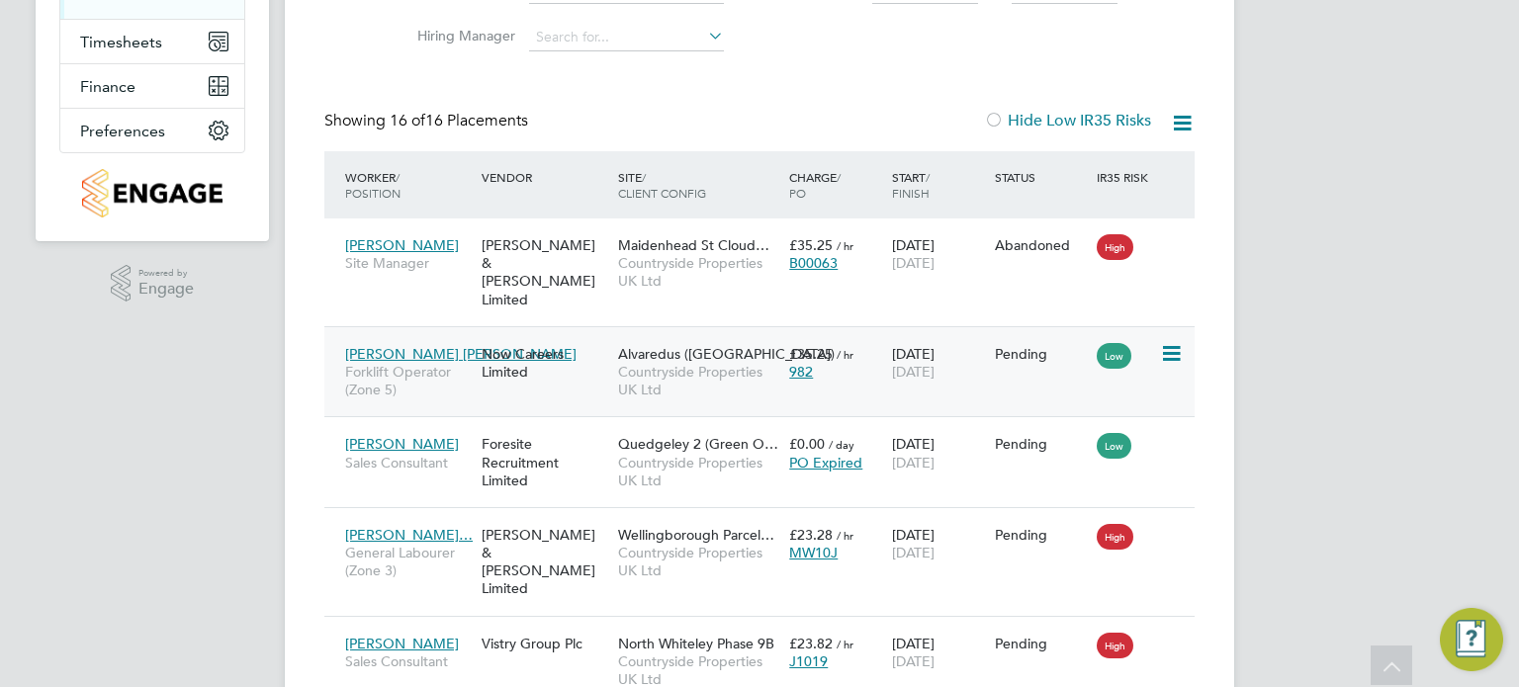
click at [1167, 342] on icon at bounding box center [1170, 354] width 20 height 24
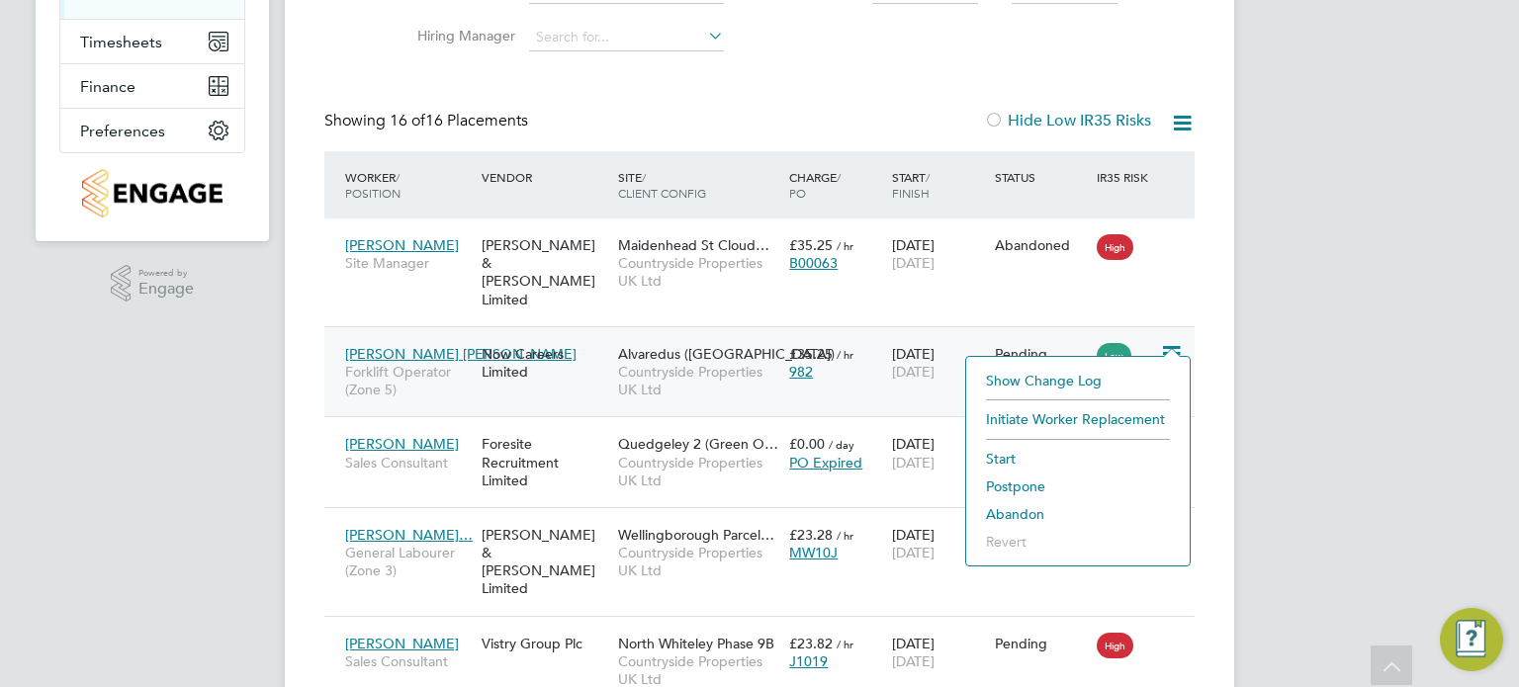
click at [1027, 509] on li "Abandon" at bounding box center [1078, 514] width 204 height 28
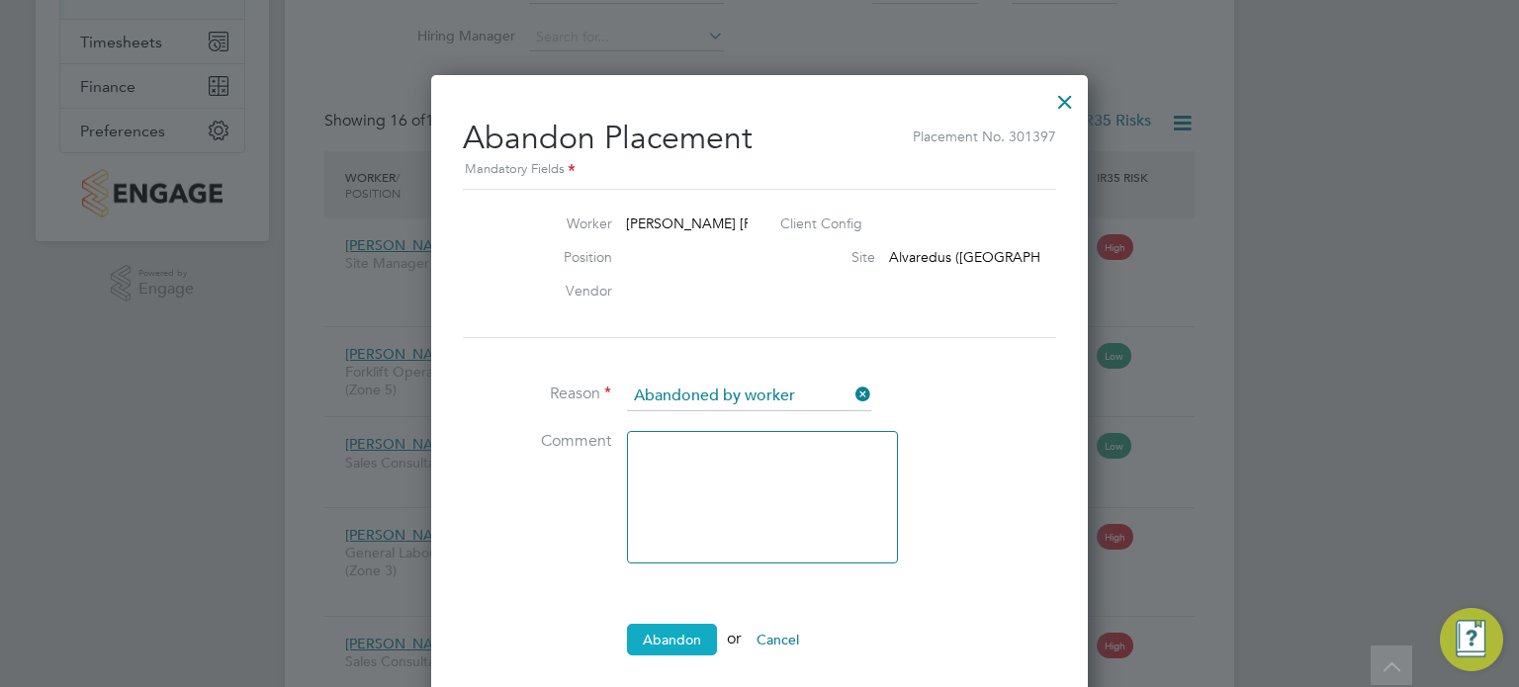
click at [682, 633] on button "Abandon" at bounding box center [672, 640] width 90 height 32
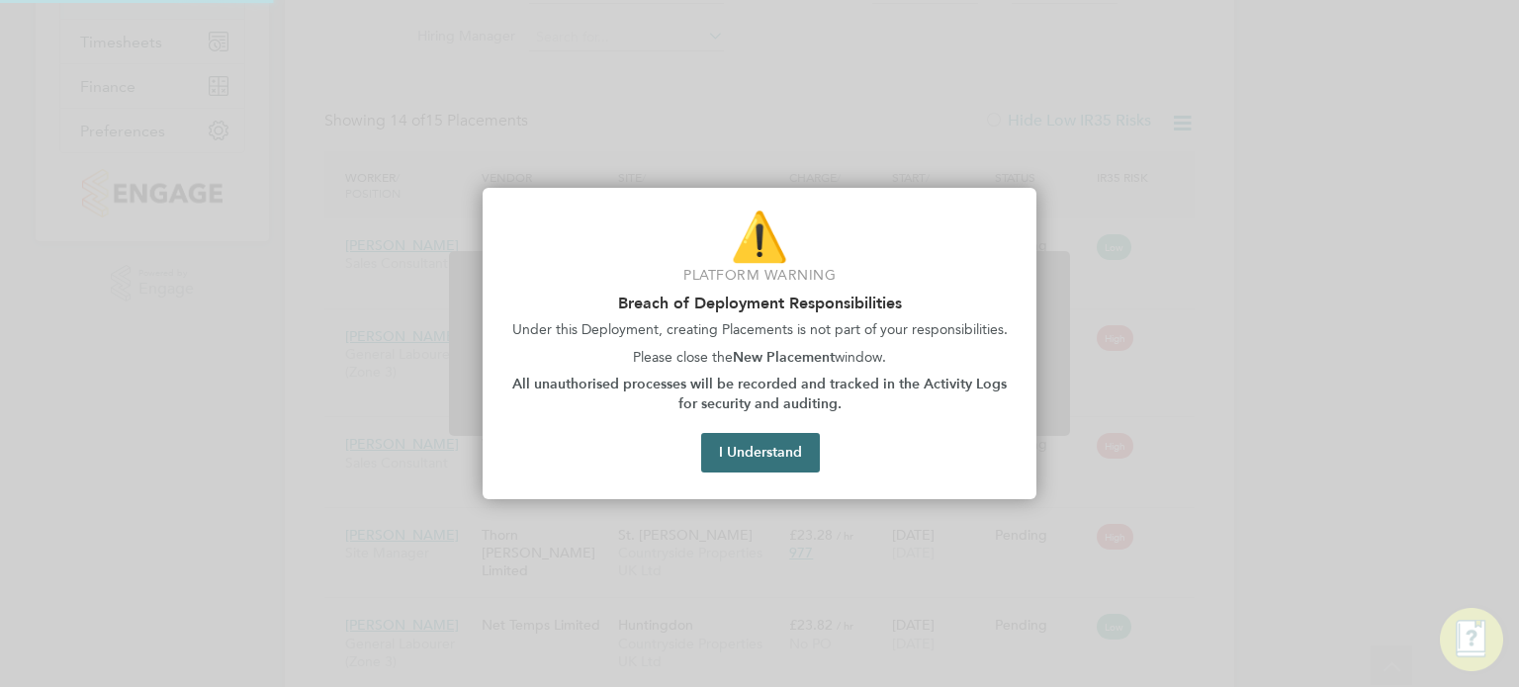
click at [768, 455] on button "I Understand" at bounding box center [760, 453] width 119 height 40
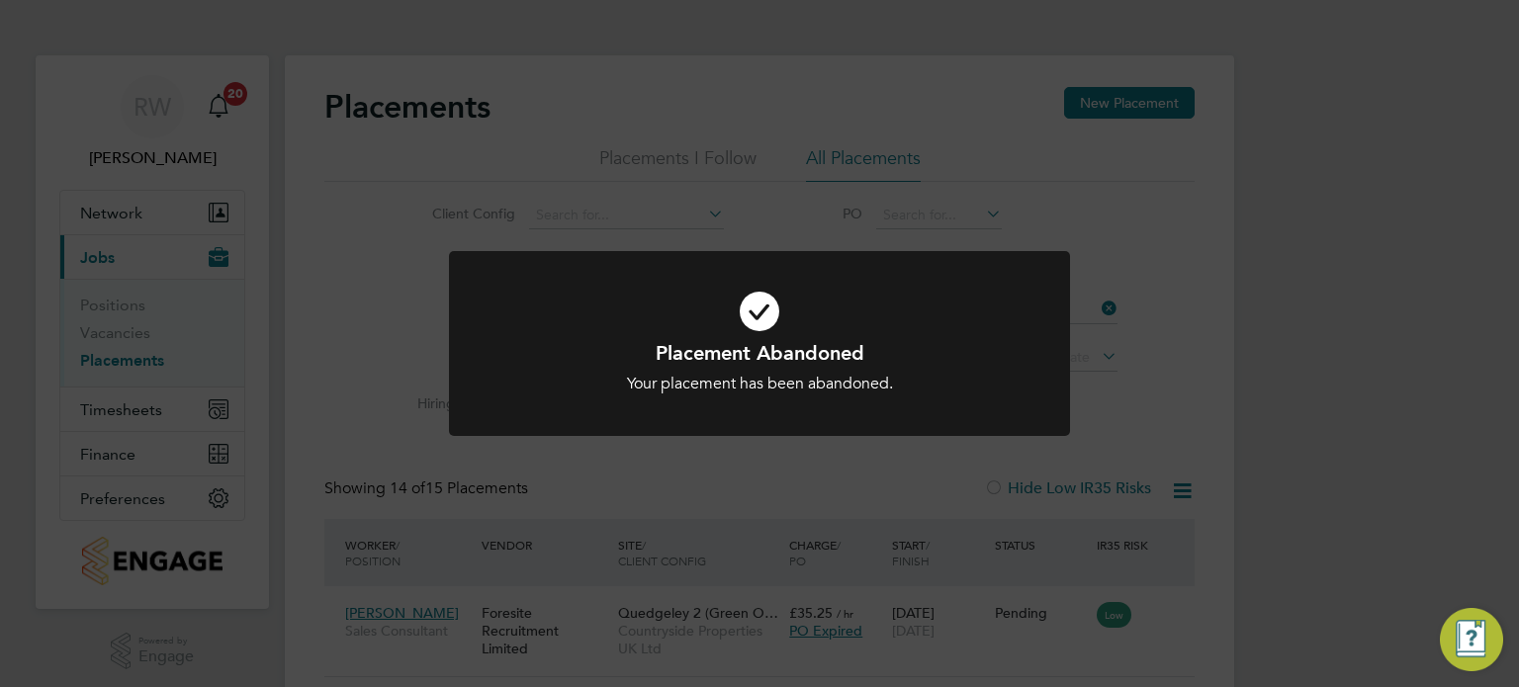
click at [1377, 451] on div "Placement Abandoned Your placement has been abandoned. Cancel Okay" at bounding box center [759, 343] width 1519 height 687
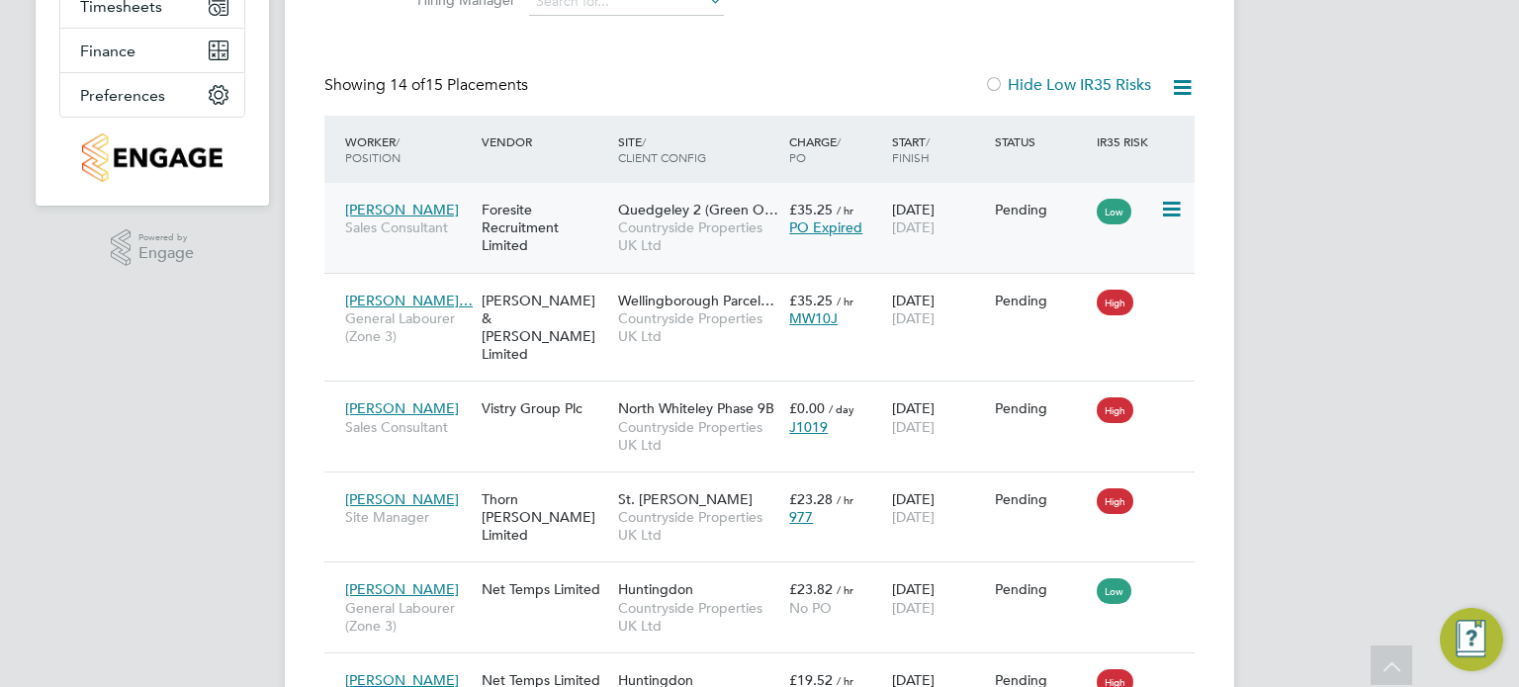
click at [1167, 209] on icon at bounding box center [1170, 210] width 20 height 24
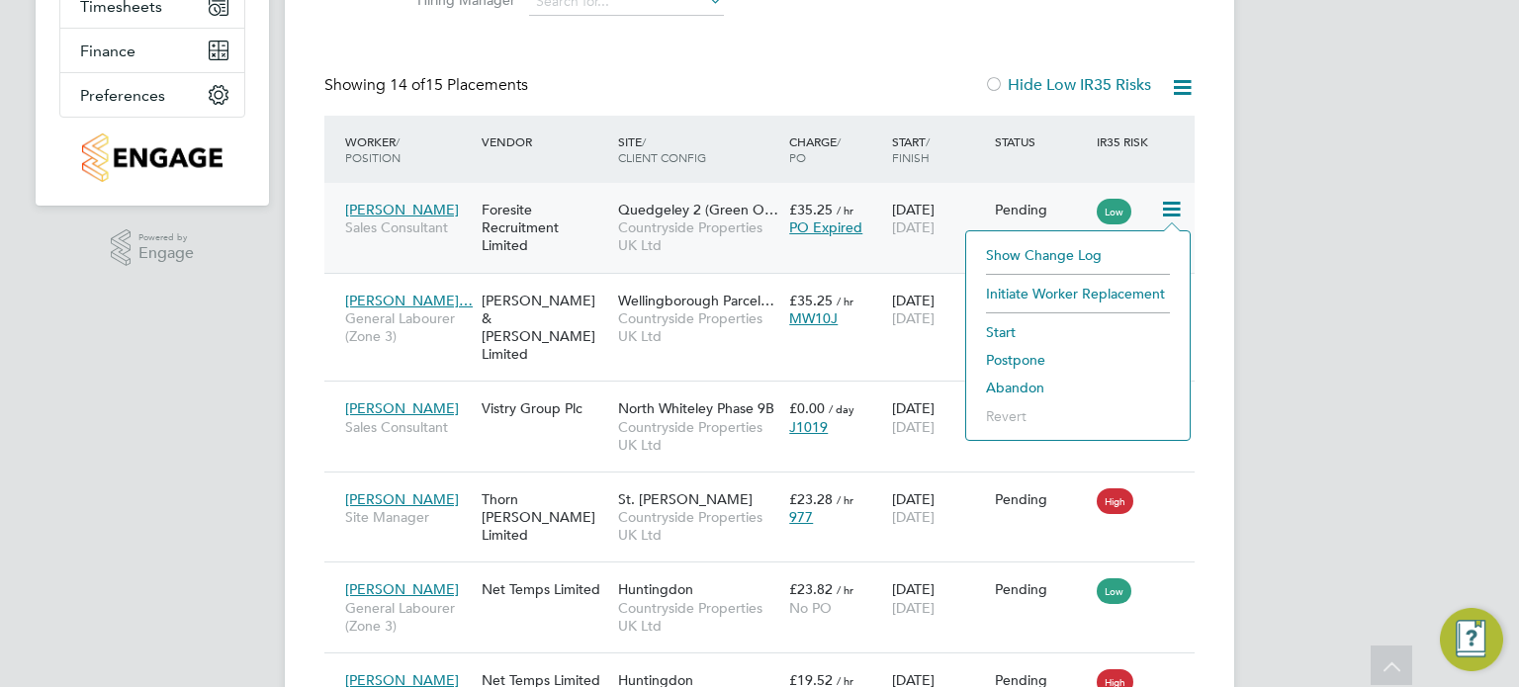
click at [1001, 383] on li "Abandon" at bounding box center [1078, 388] width 204 height 28
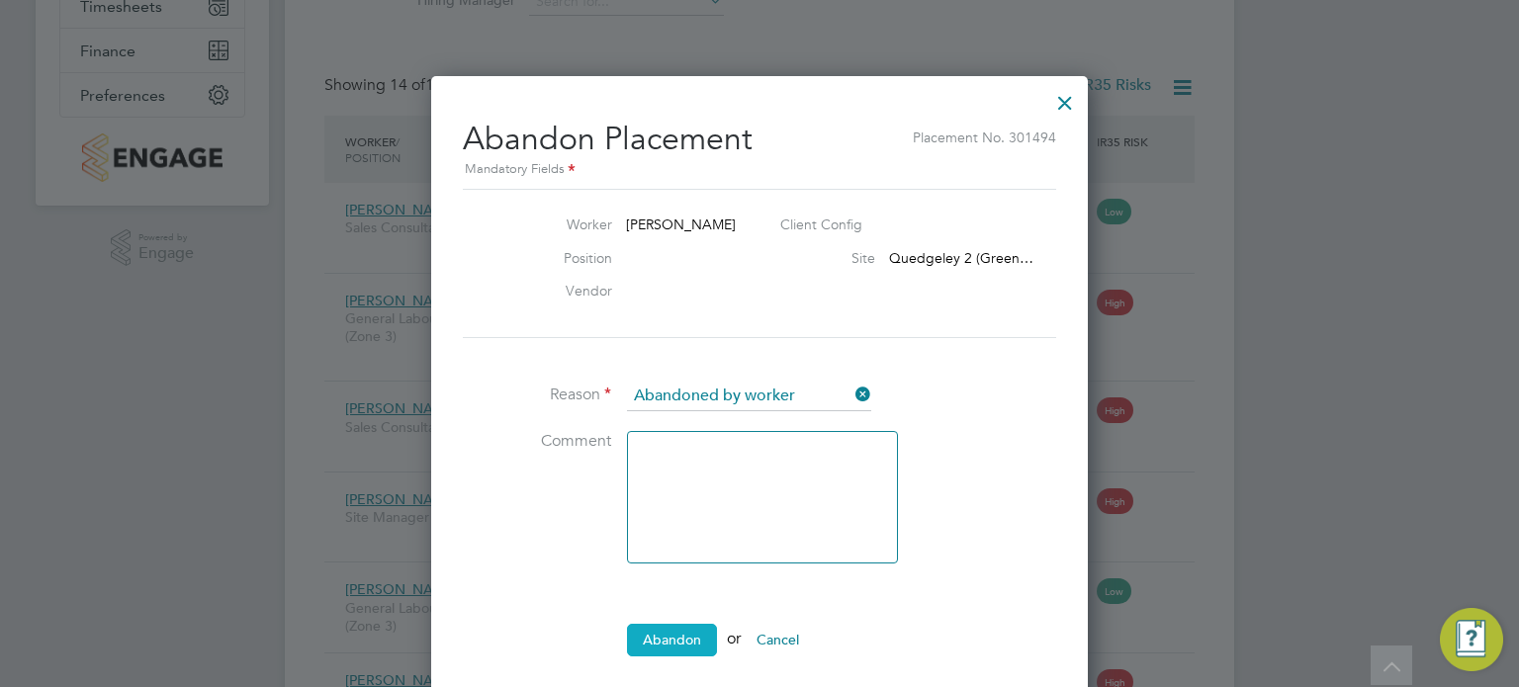
click at [665, 627] on button "Abandon" at bounding box center [672, 640] width 90 height 32
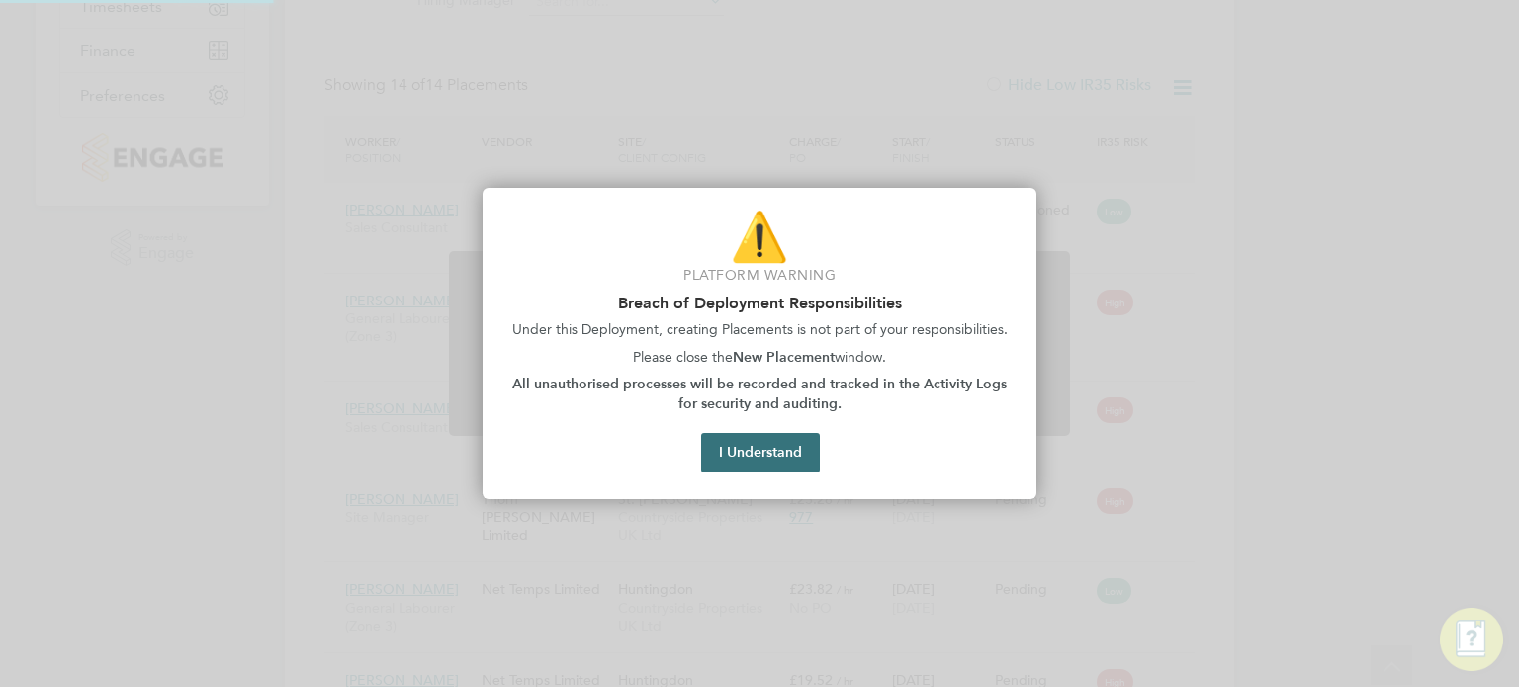
click at [762, 455] on button "I Understand" at bounding box center [760, 453] width 119 height 40
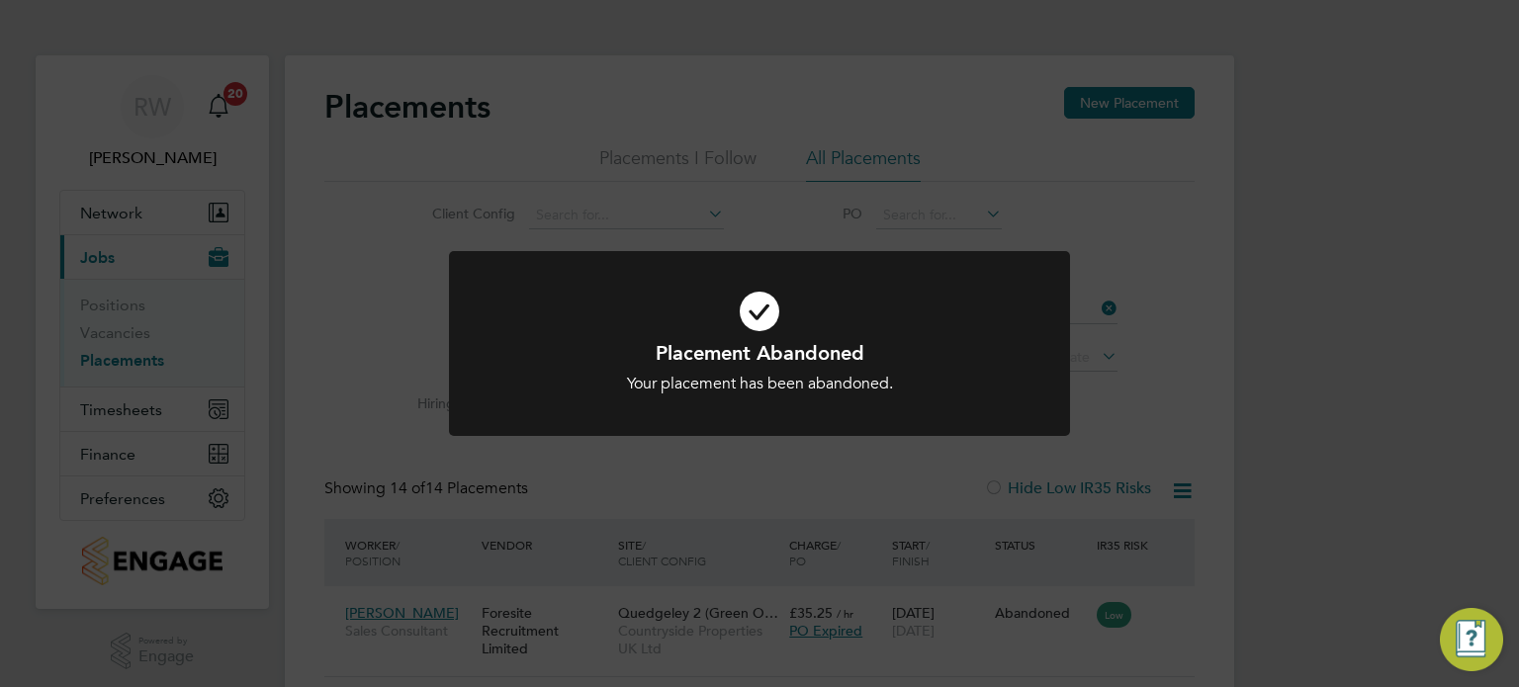
click at [1296, 411] on div "Placement Abandoned Your placement has been abandoned. Cancel Okay" at bounding box center [759, 343] width 1519 height 687
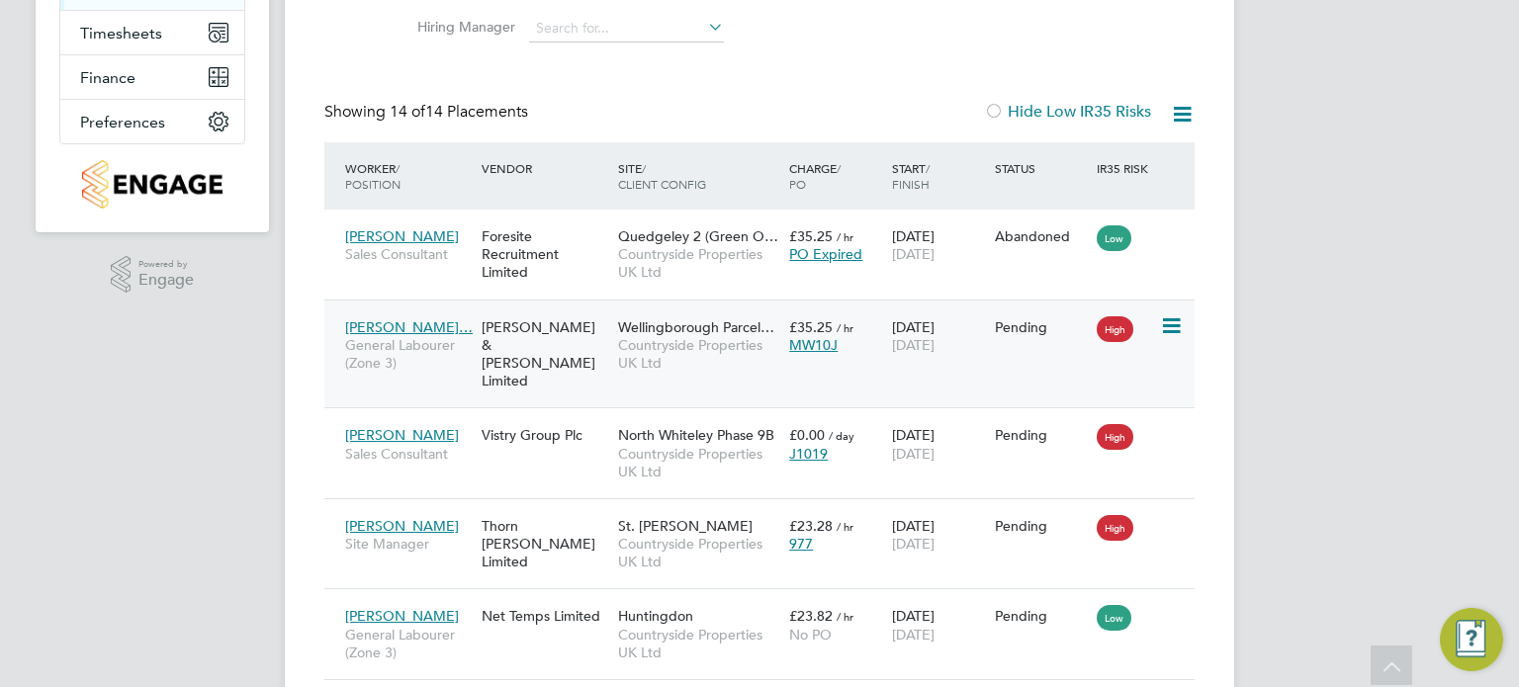
click at [1171, 326] on icon at bounding box center [1170, 326] width 20 height 24
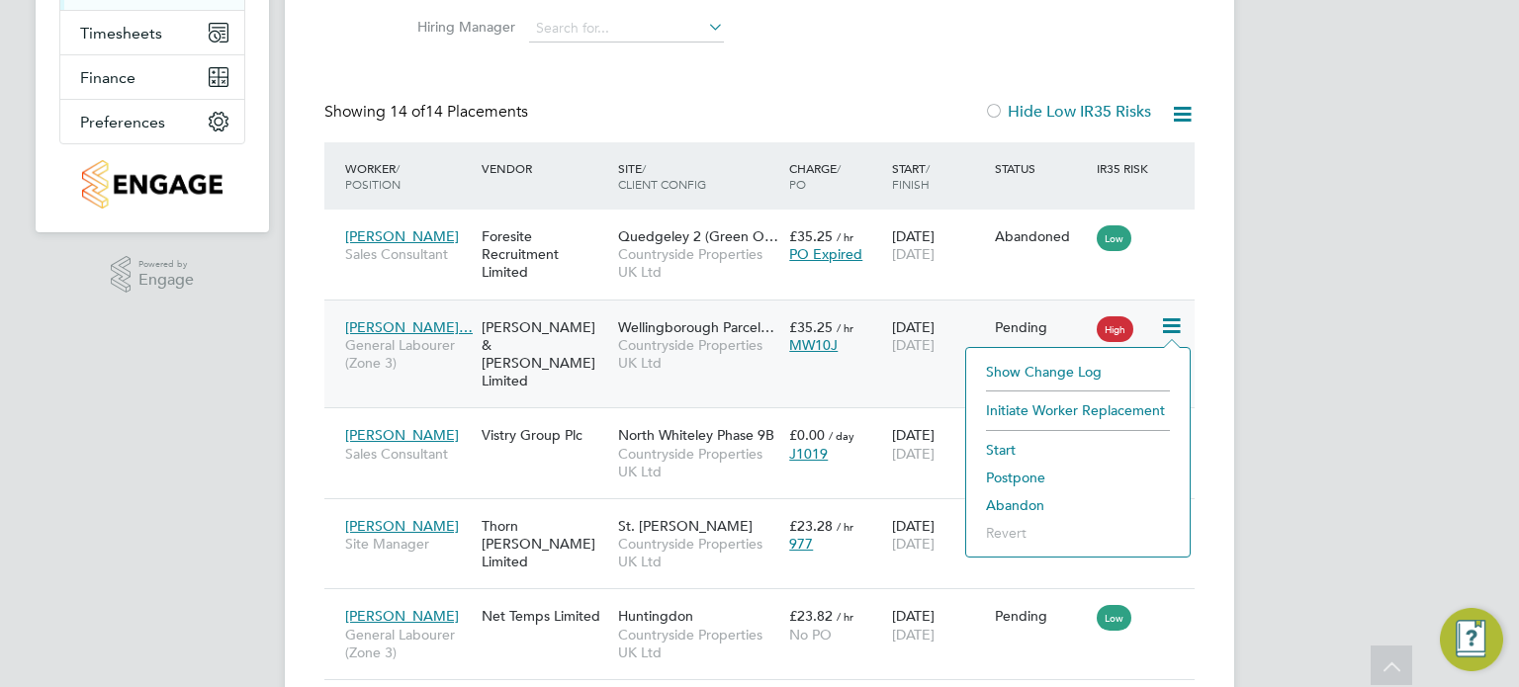
click at [1023, 504] on li "Abandon" at bounding box center [1078, 505] width 204 height 28
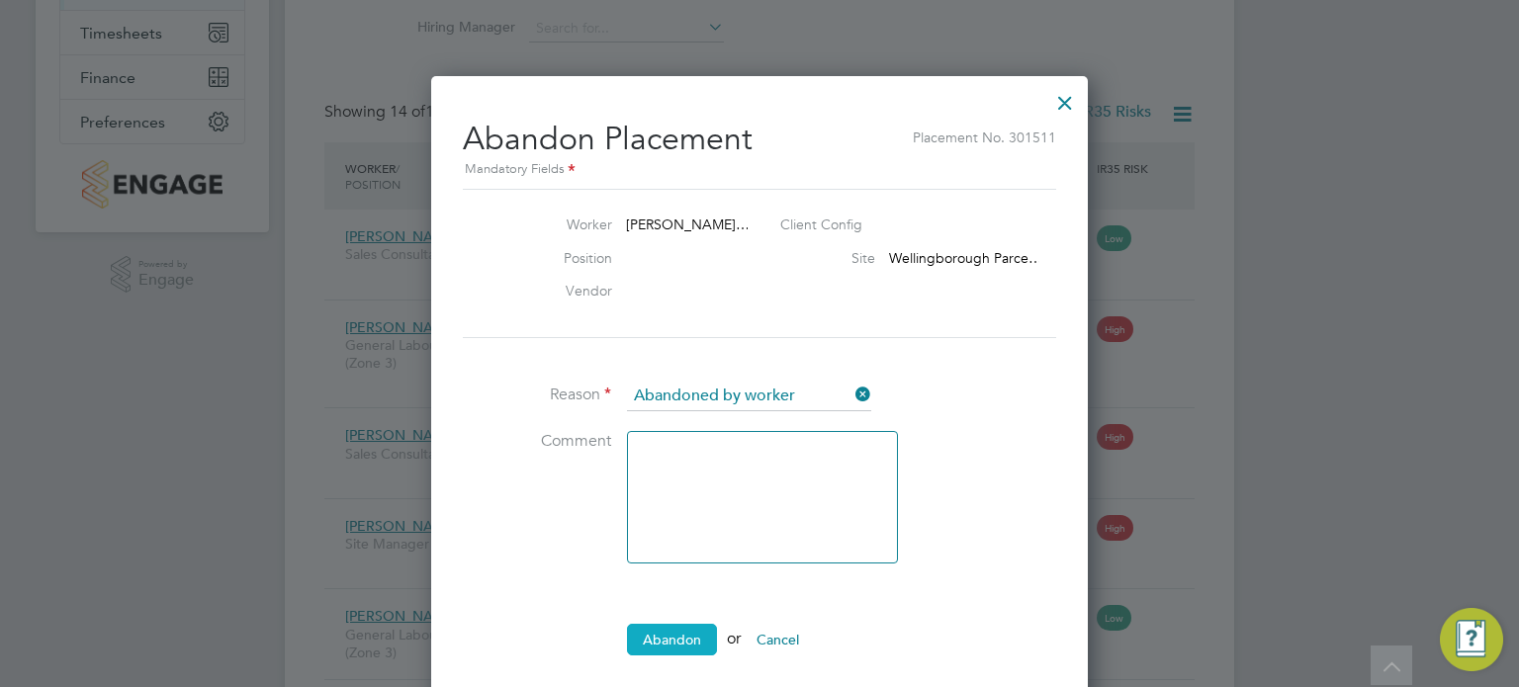
click at [671, 643] on button "Abandon" at bounding box center [672, 640] width 90 height 32
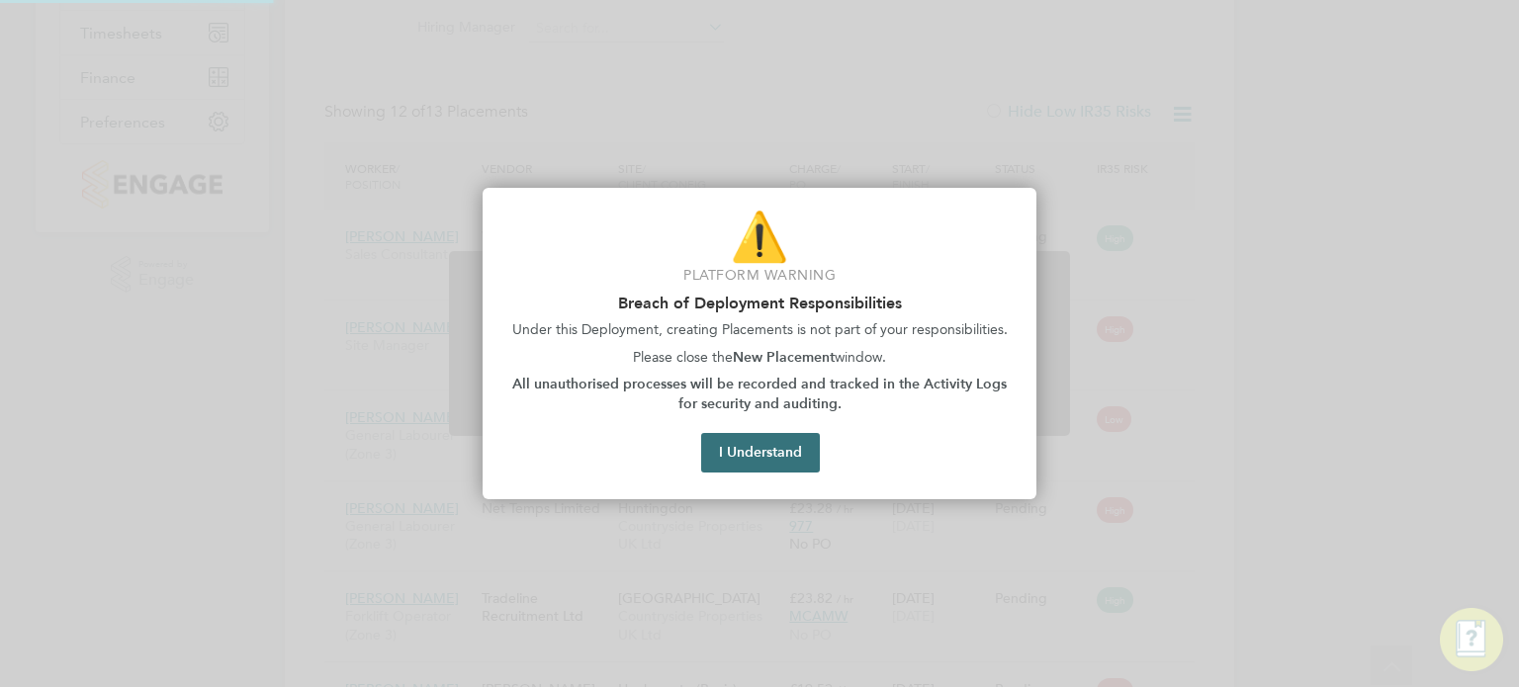
click at [766, 458] on button "I Understand" at bounding box center [760, 453] width 119 height 40
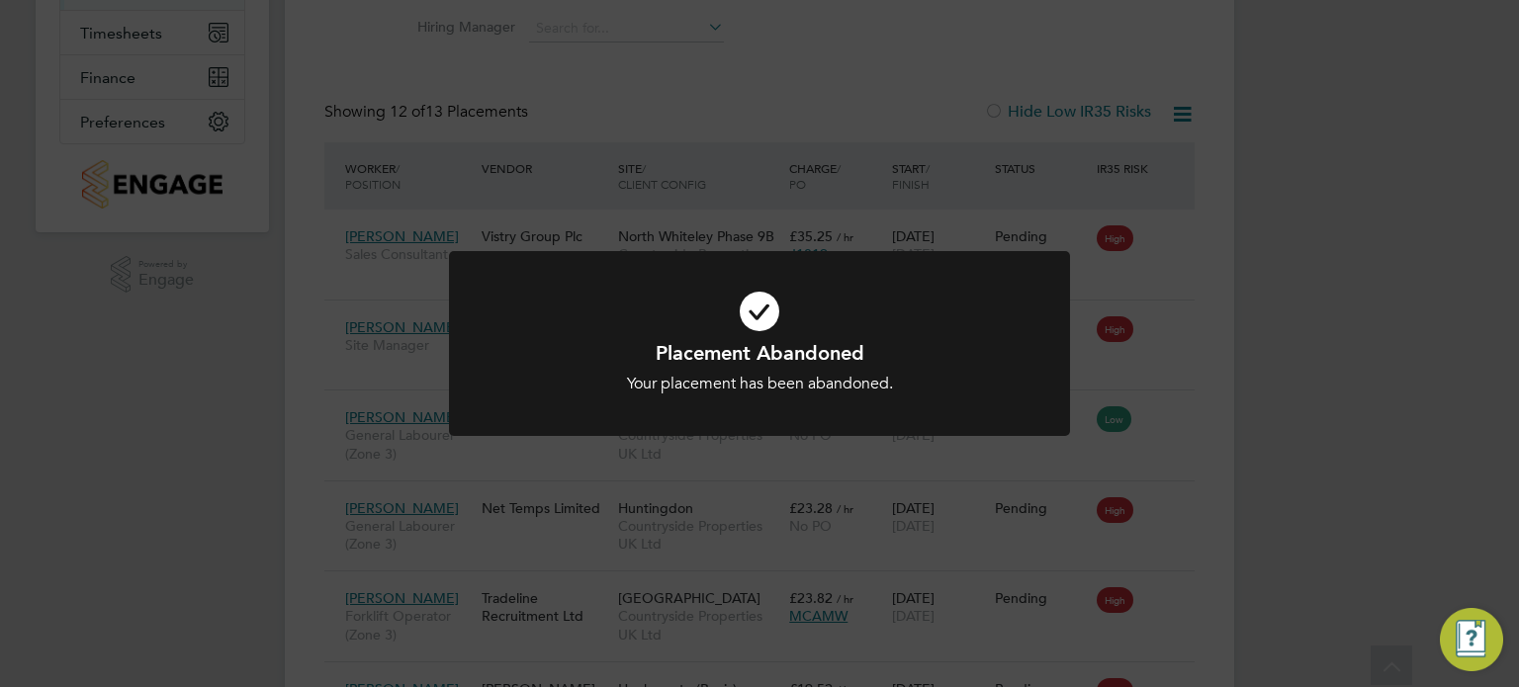
click at [1284, 427] on div "Placement Abandoned Your placement has been abandoned. Cancel Okay" at bounding box center [759, 343] width 1519 height 687
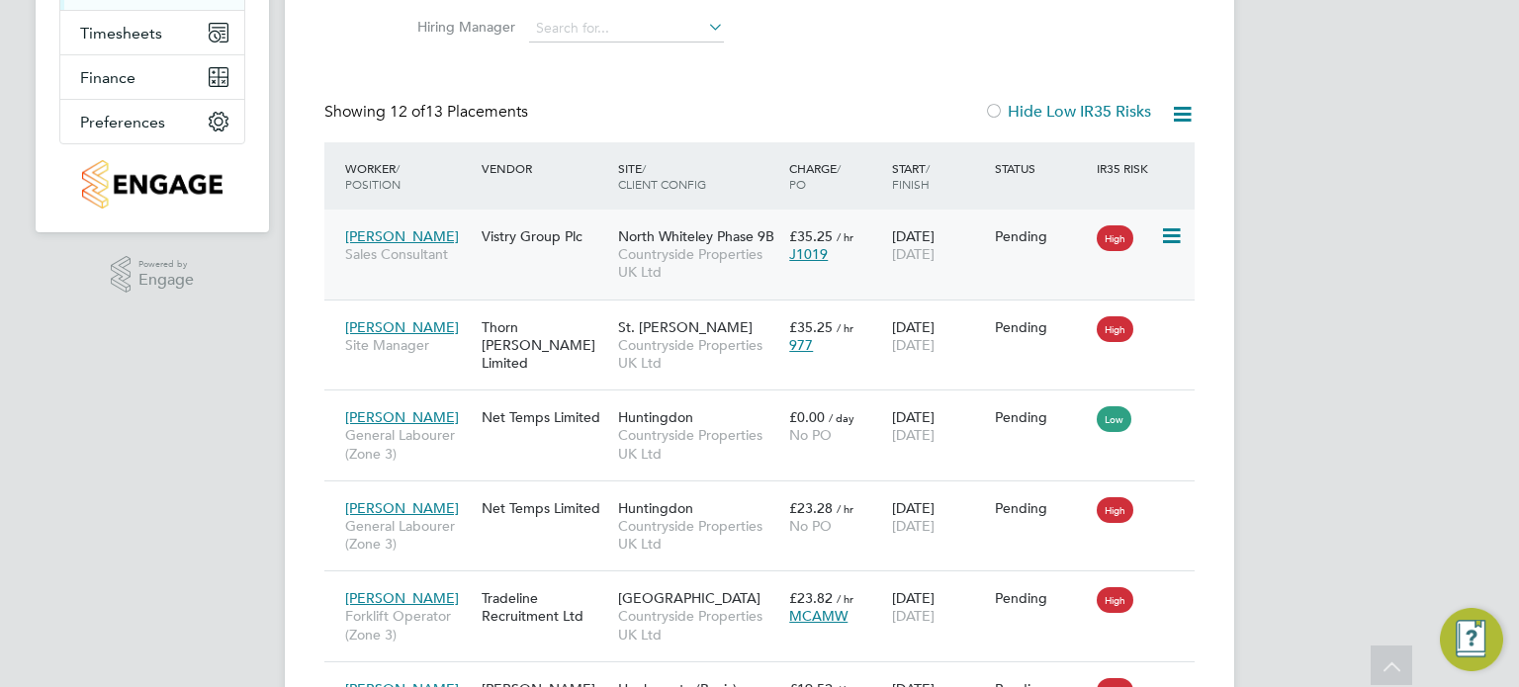
click at [1163, 232] on icon at bounding box center [1170, 236] width 20 height 24
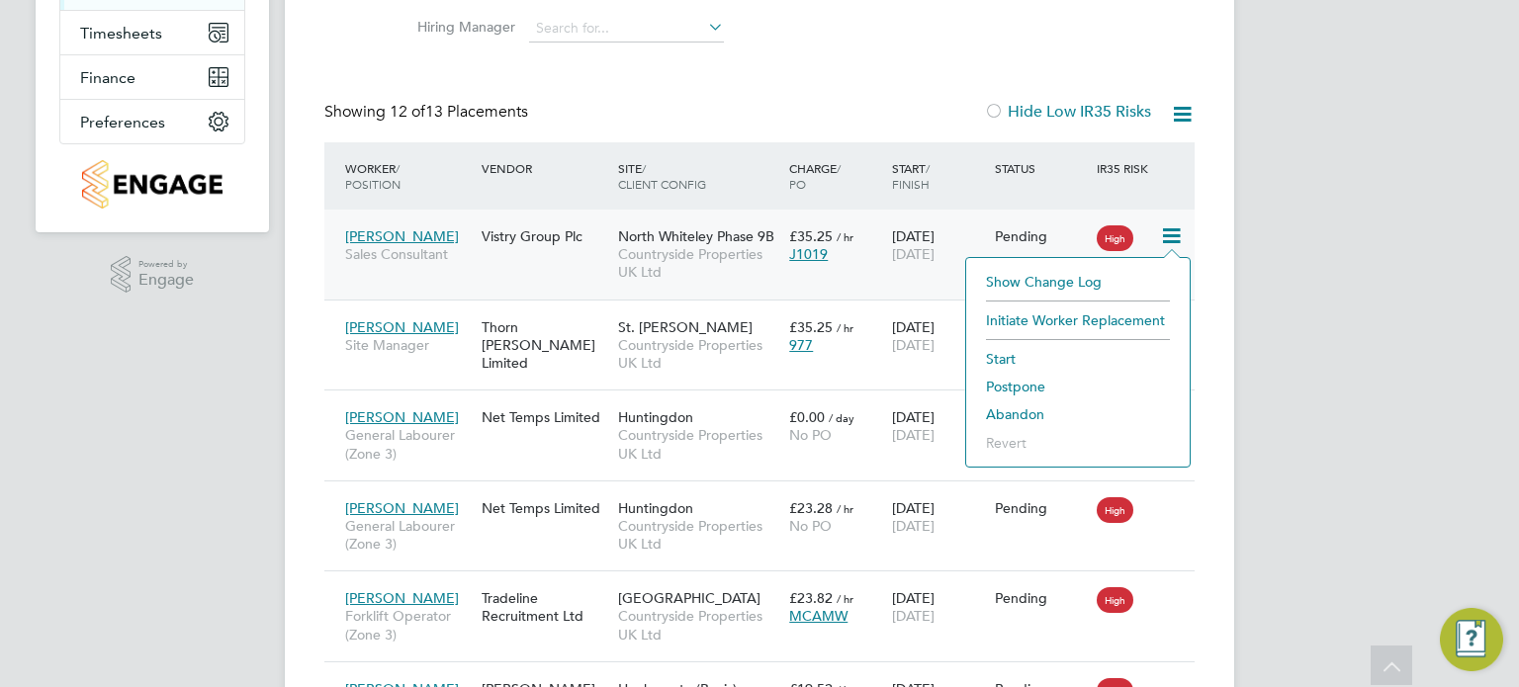
click at [1019, 410] on li "Abandon" at bounding box center [1078, 415] width 204 height 28
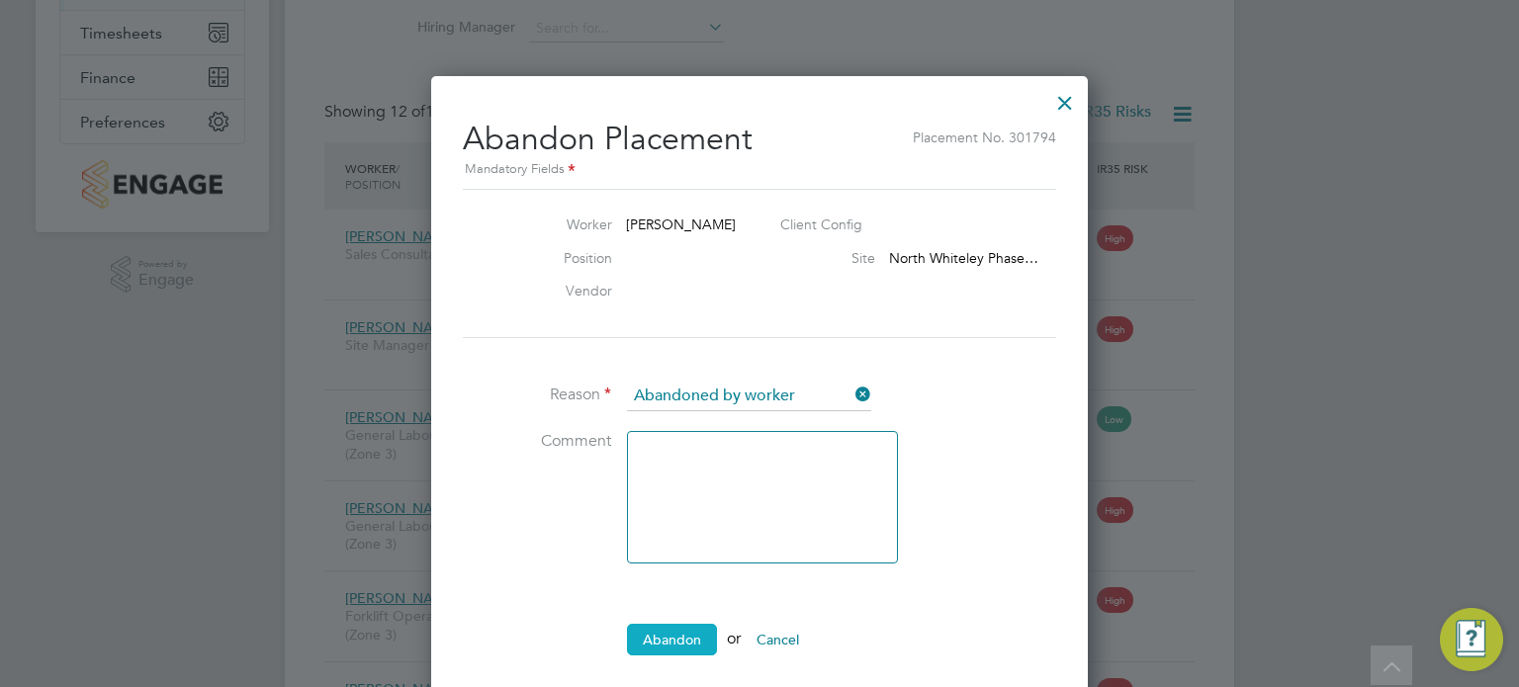
click at [634, 628] on button "Abandon" at bounding box center [672, 640] width 90 height 32
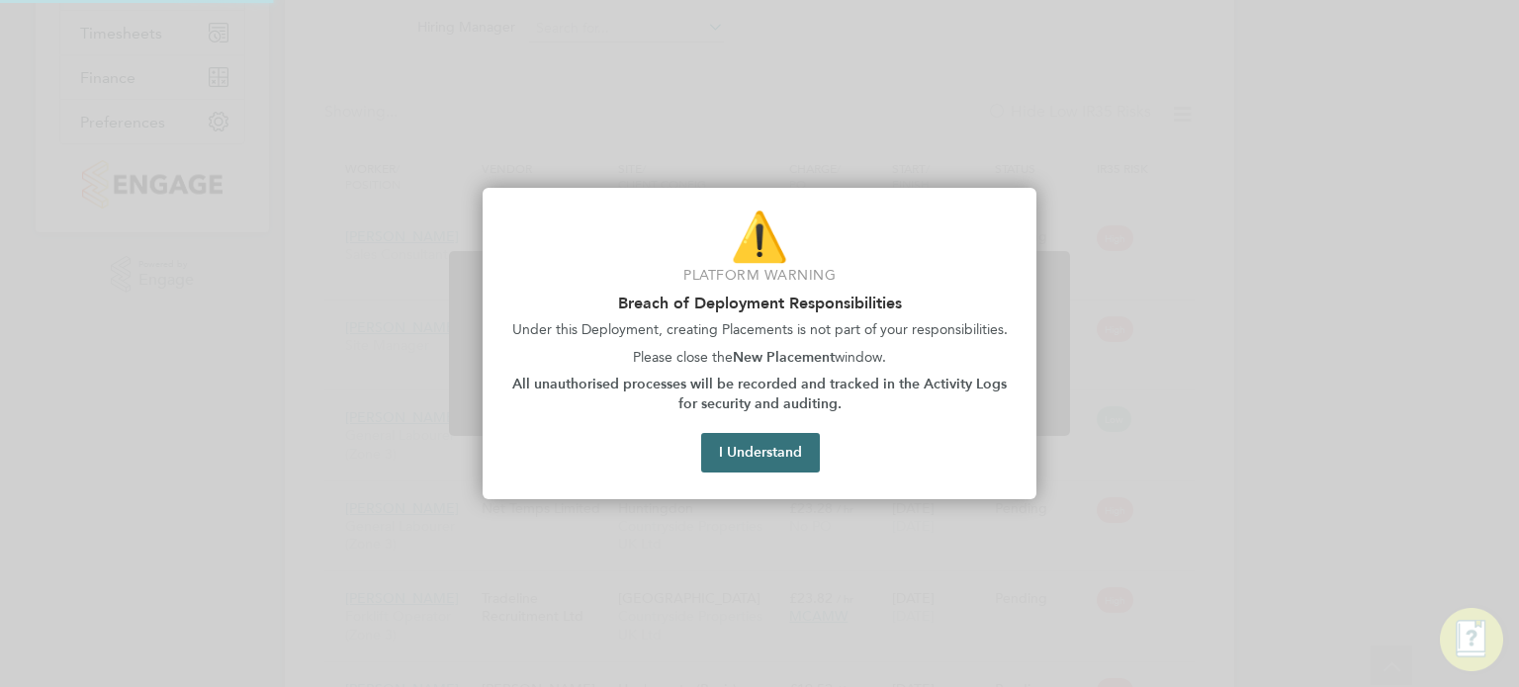
click at [765, 443] on button "I Understand" at bounding box center [760, 453] width 119 height 40
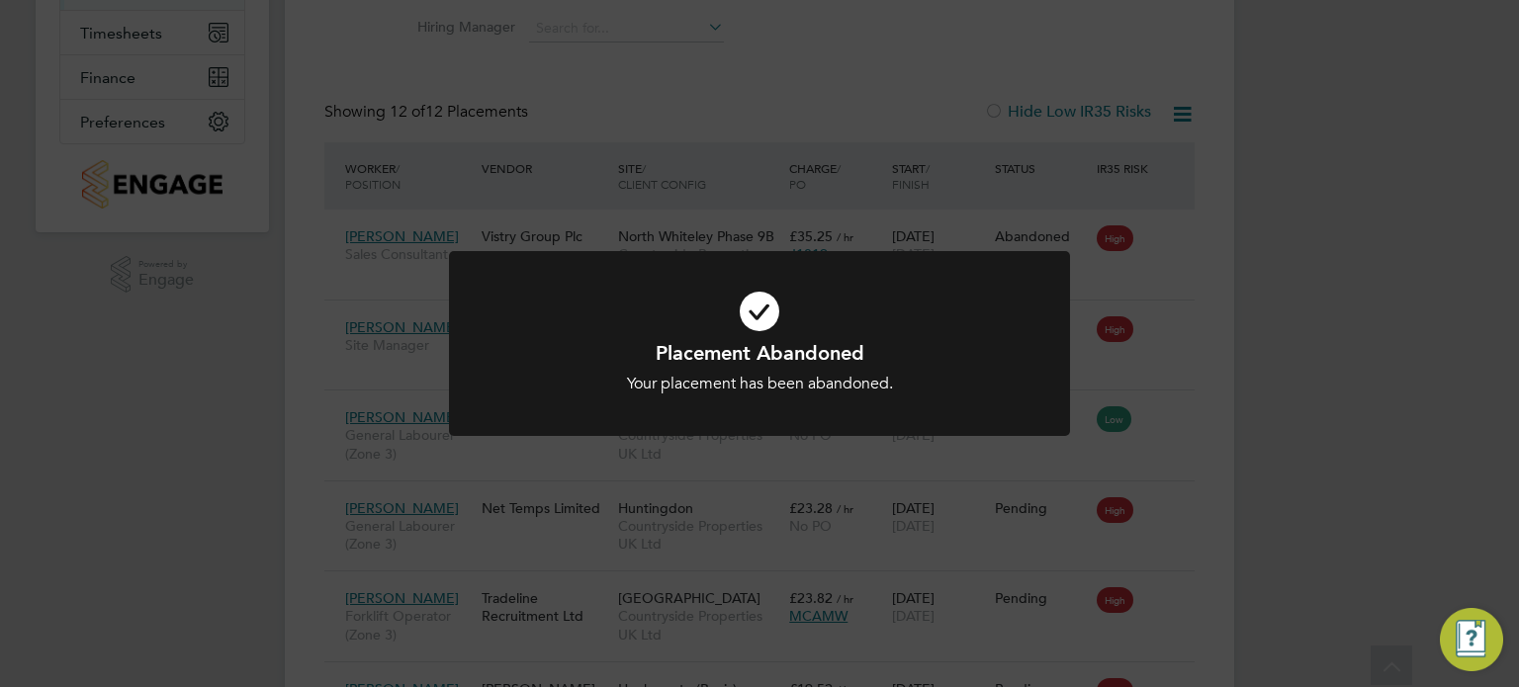
click at [1242, 430] on div "Placement Abandoned Your placement has been abandoned. Cancel Okay" at bounding box center [759, 343] width 1519 height 687
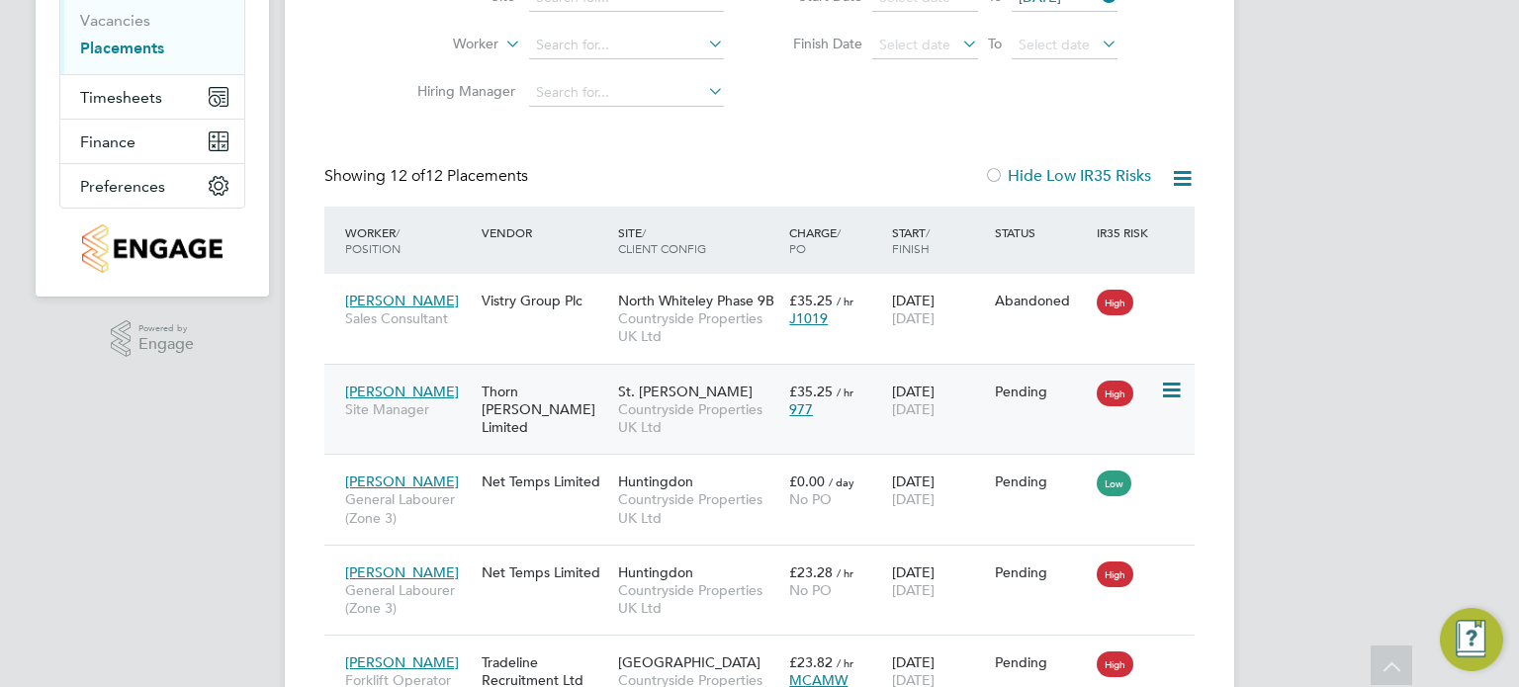
click at [1171, 384] on icon at bounding box center [1170, 391] width 20 height 24
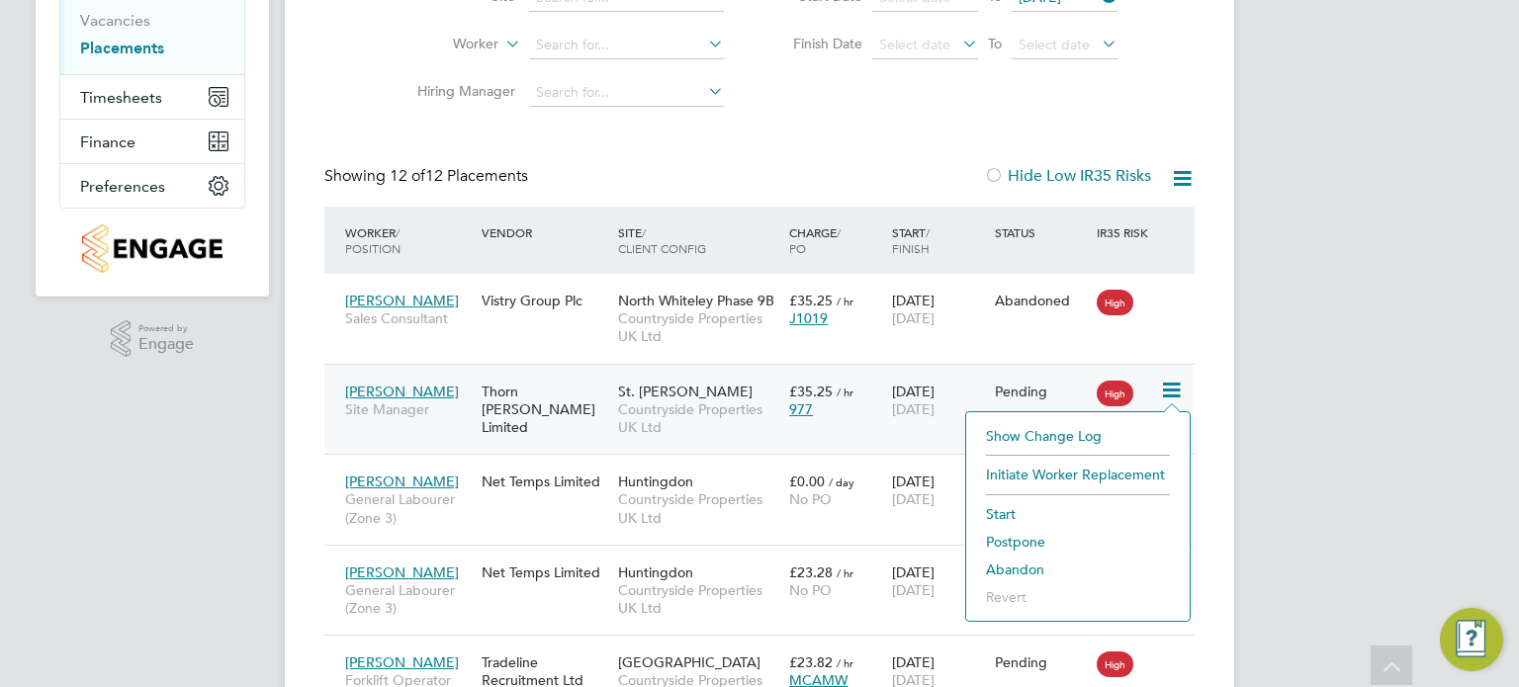
click at [1018, 568] on li "Abandon" at bounding box center [1078, 570] width 204 height 28
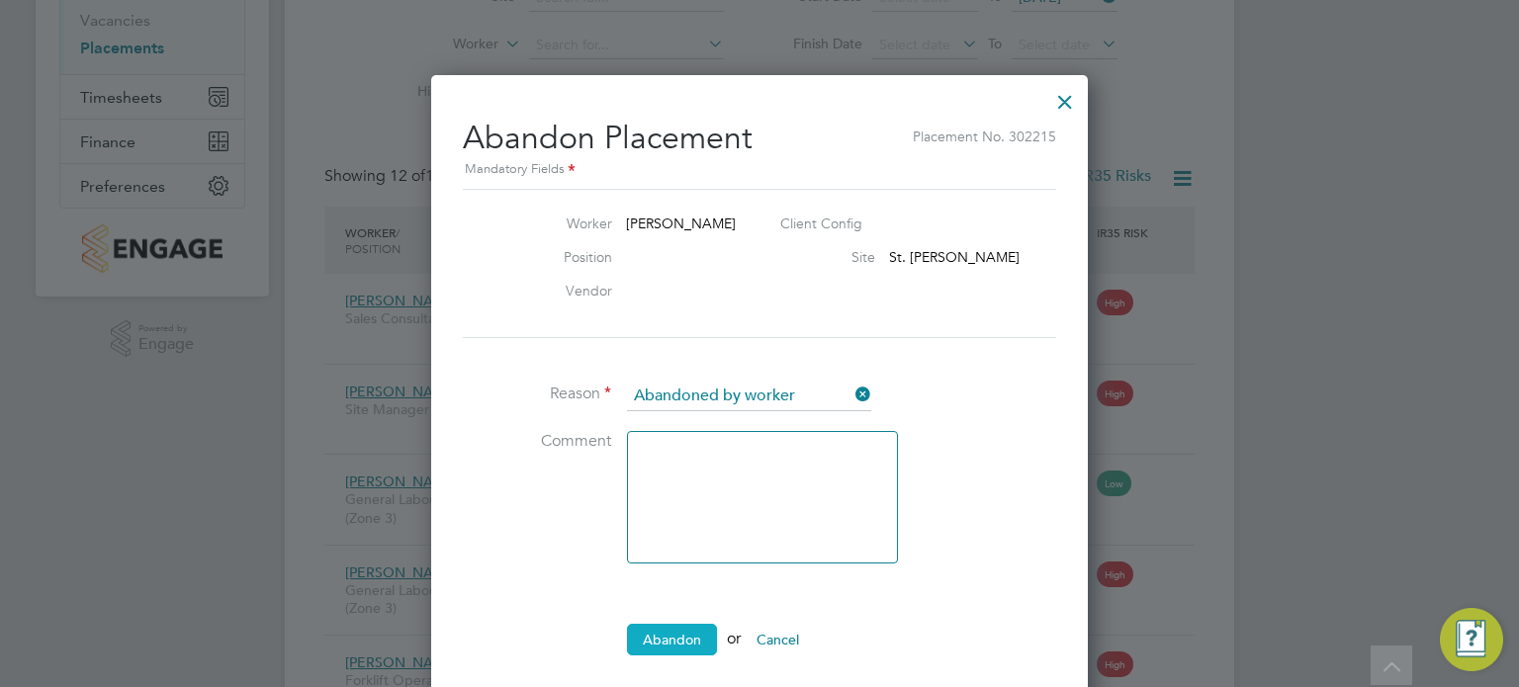
click at [676, 635] on button "Abandon" at bounding box center [672, 640] width 90 height 32
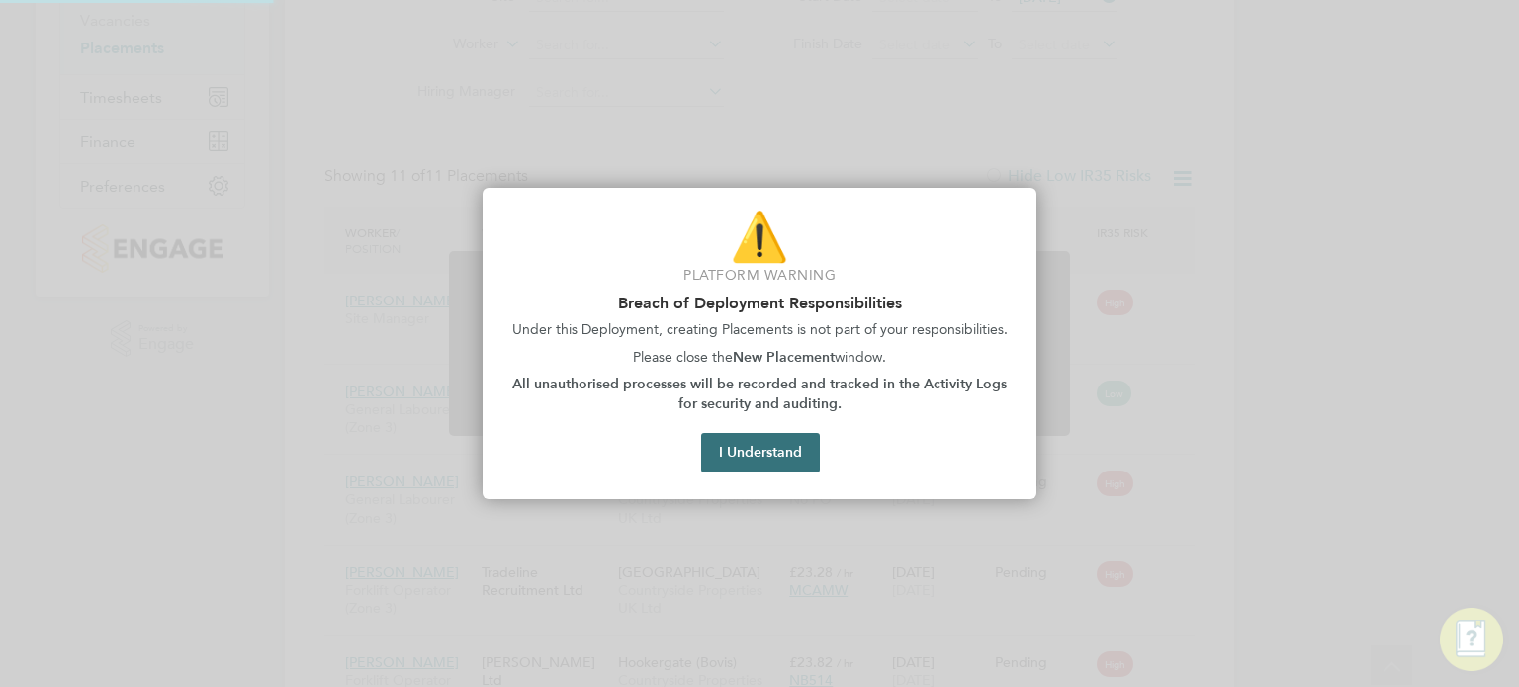
click at [807, 448] on button "I Understand" at bounding box center [760, 453] width 119 height 40
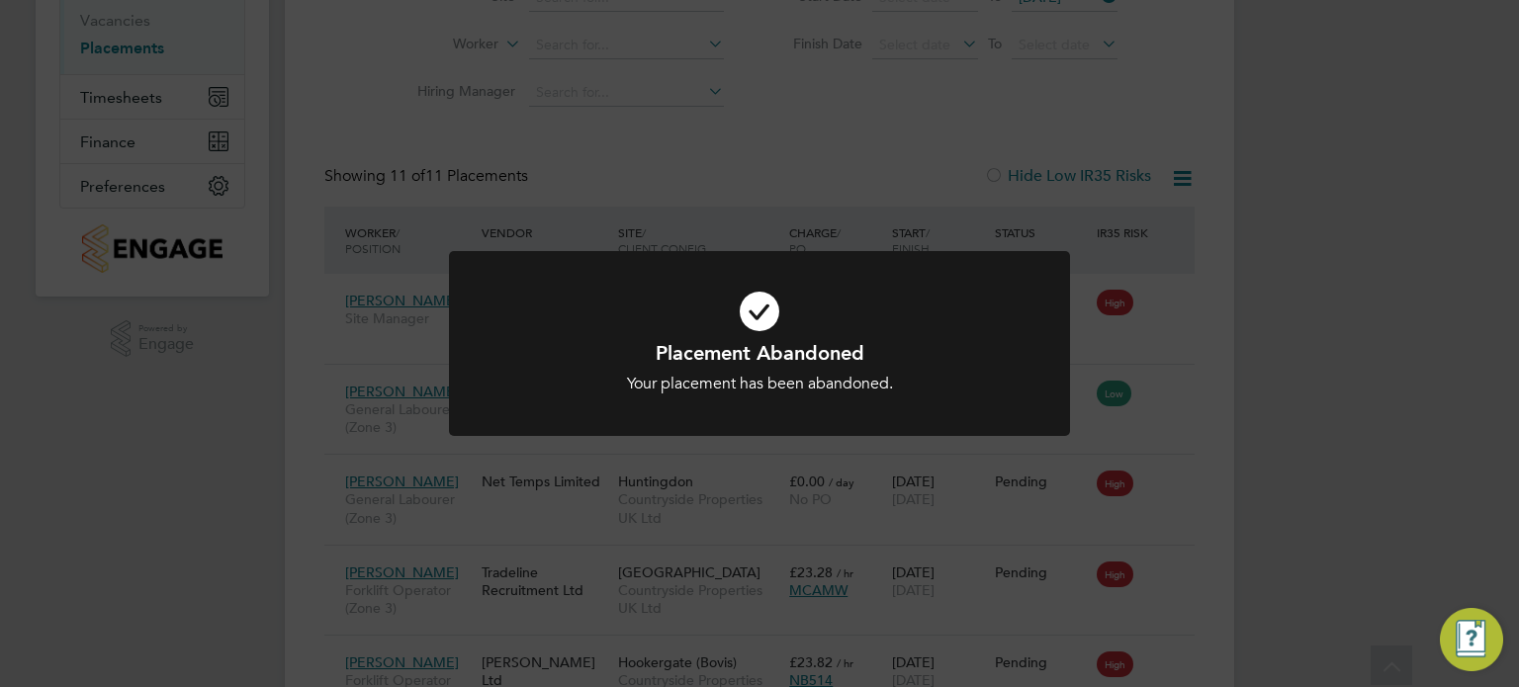
click at [1321, 405] on div "Placement Abandoned Your placement has been abandoned. Cancel Okay" at bounding box center [759, 343] width 1519 height 687
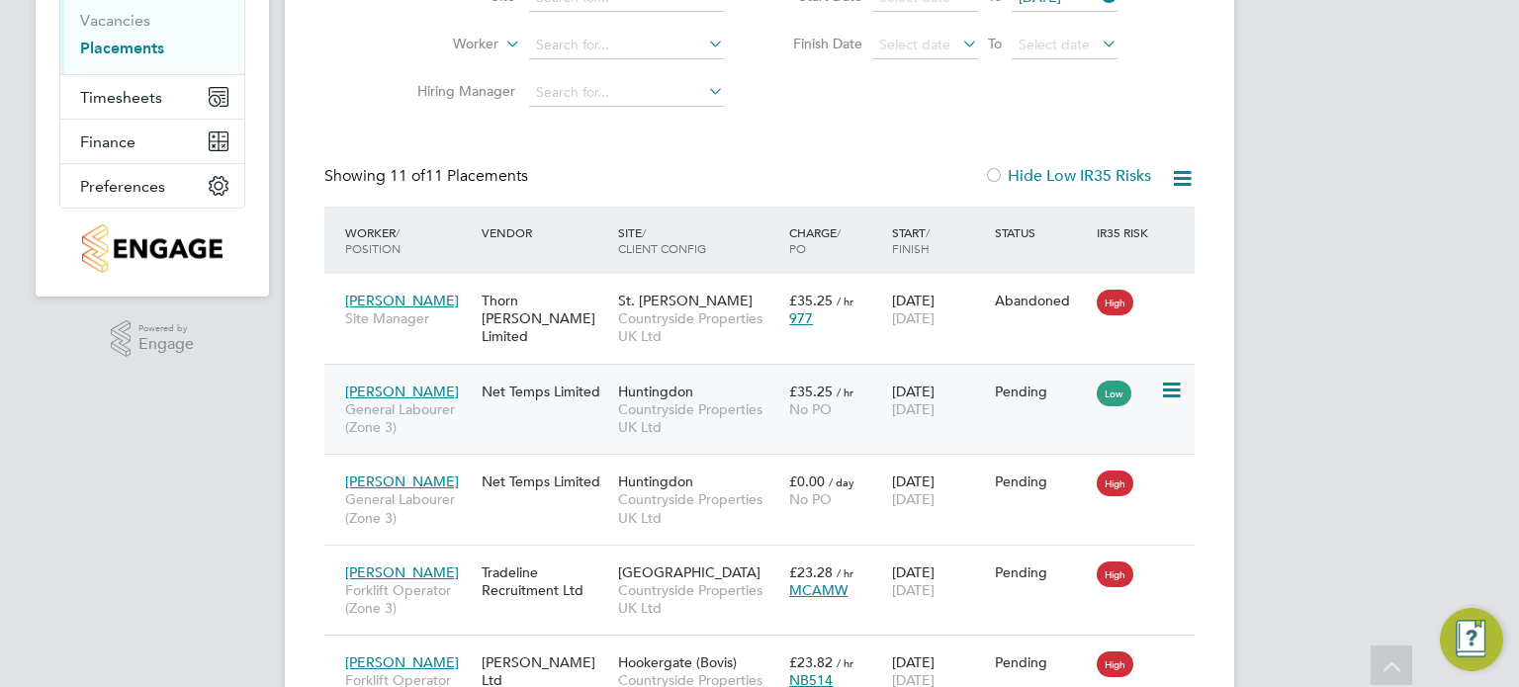
click at [1175, 391] on icon at bounding box center [1170, 391] width 20 height 24
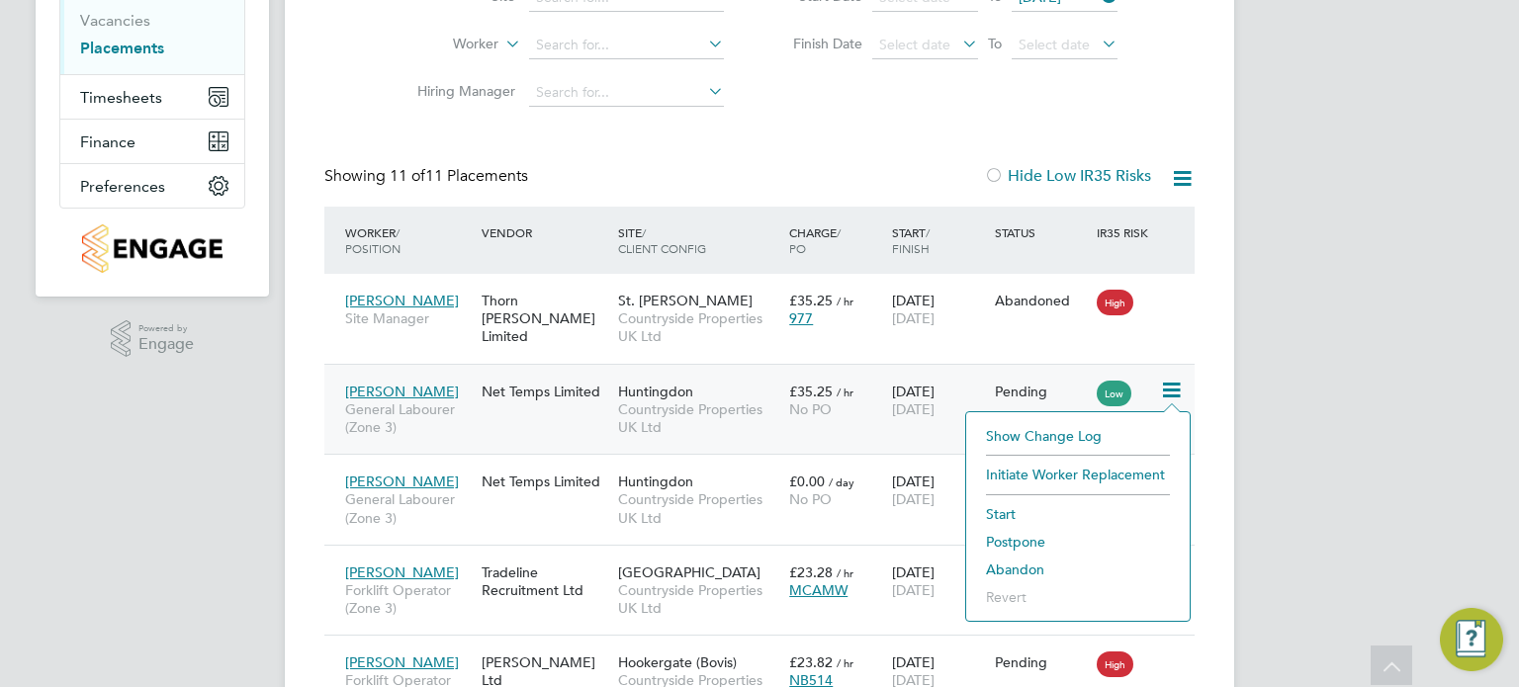
click at [1011, 568] on li "Abandon" at bounding box center [1078, 570] width 204 height 28
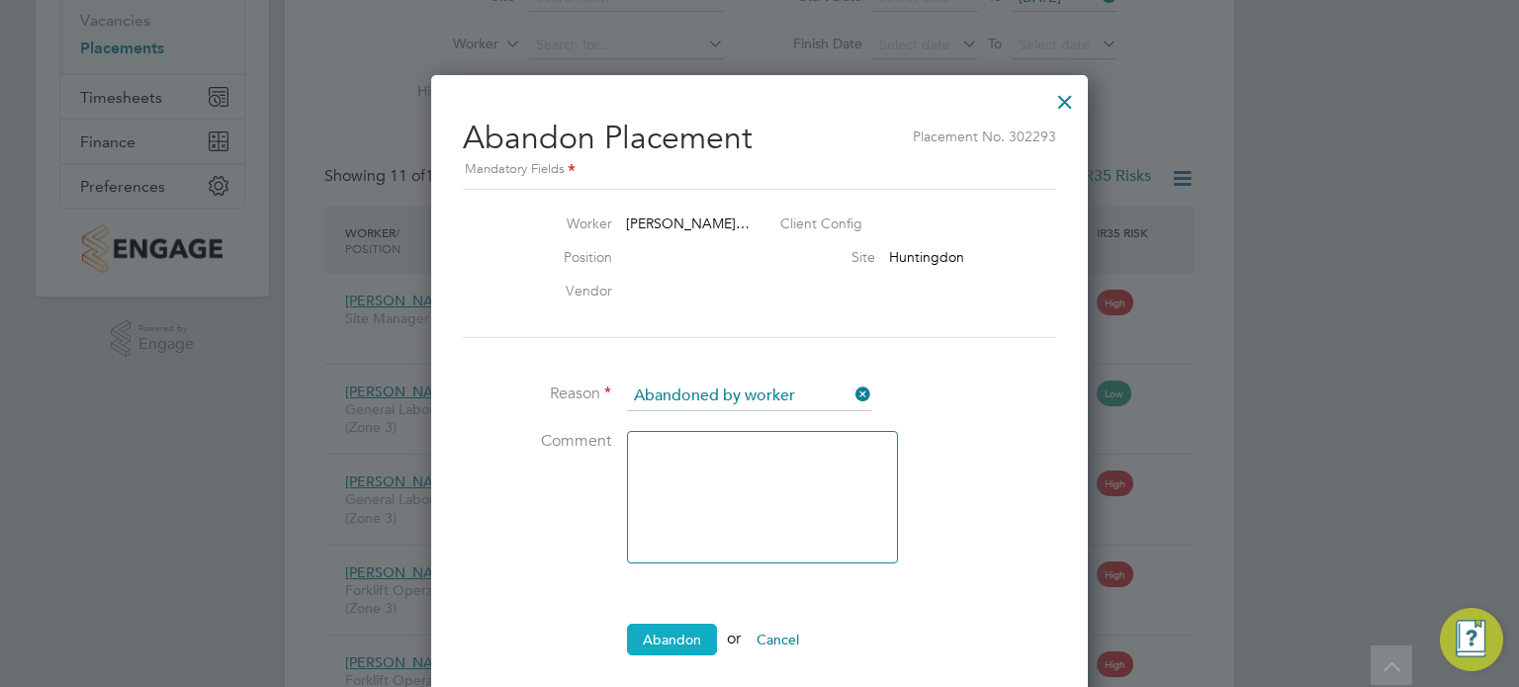
click at [682, 633] on button "Abandon" at bounding box center [672, 640] width 90 height 32
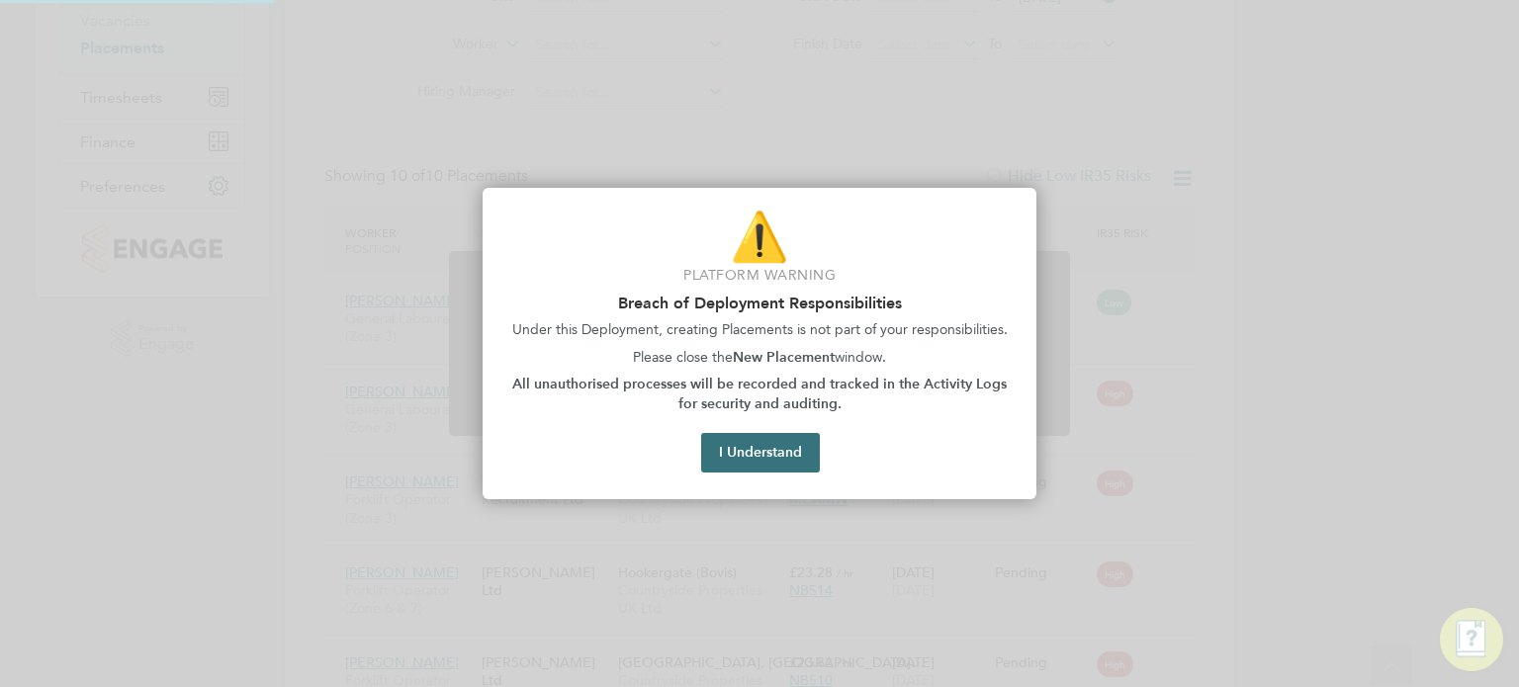
click at [754, 463] on button "I Understand" at bounding box center [760, 453] width 119 height 40
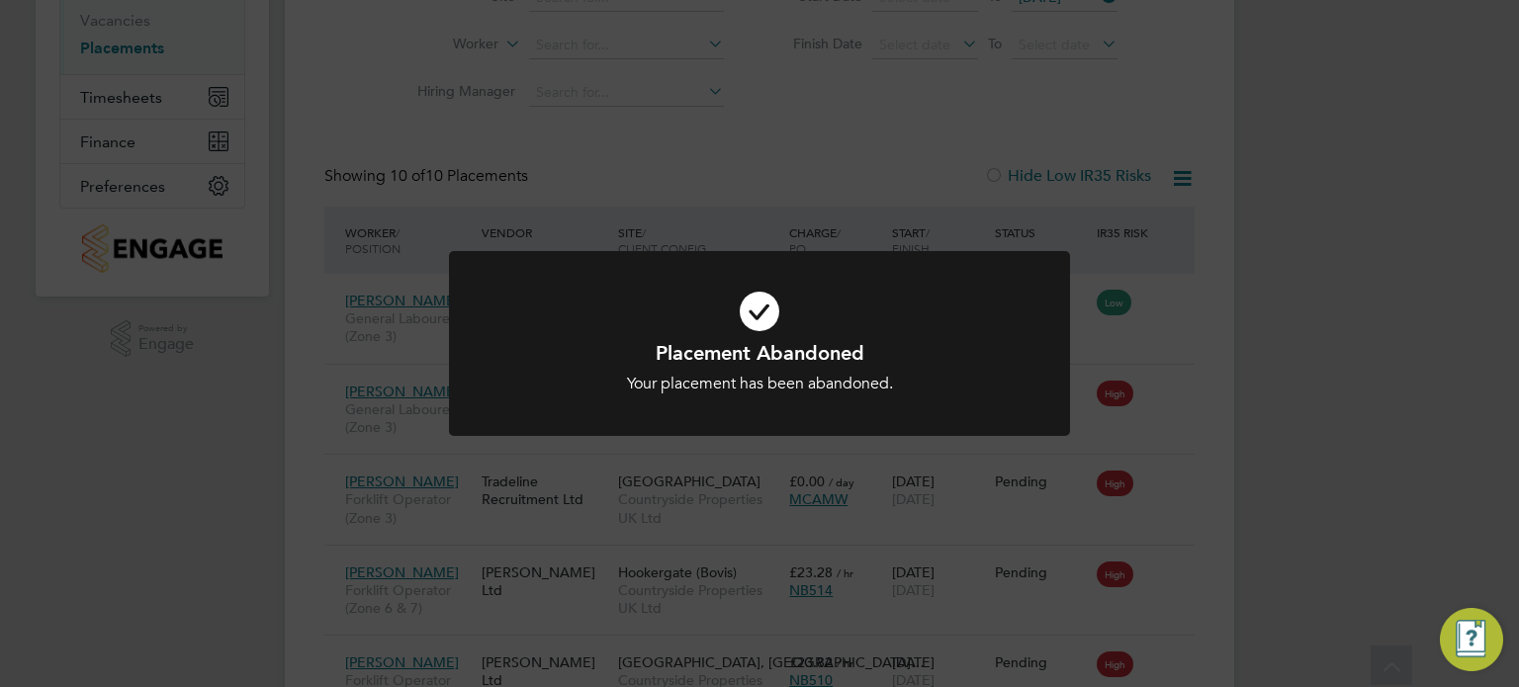
click at [1139, 469] on div "Placement Abandoned Your placement has been abandoned. Cancel Okay" at bounding box center [759, 343] width 1519 height 687
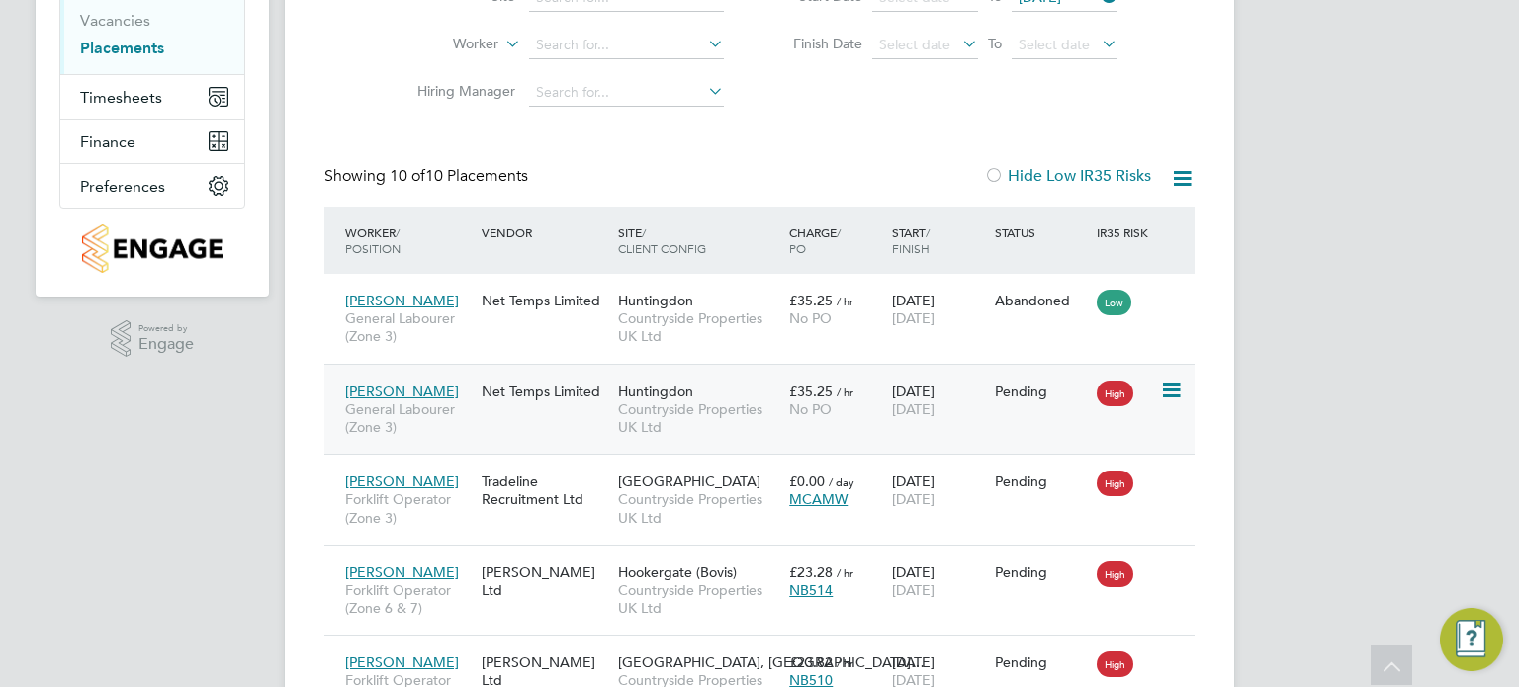
click at [1179, 391] on icon at bounding box center [1170, 391] width 20 height 24
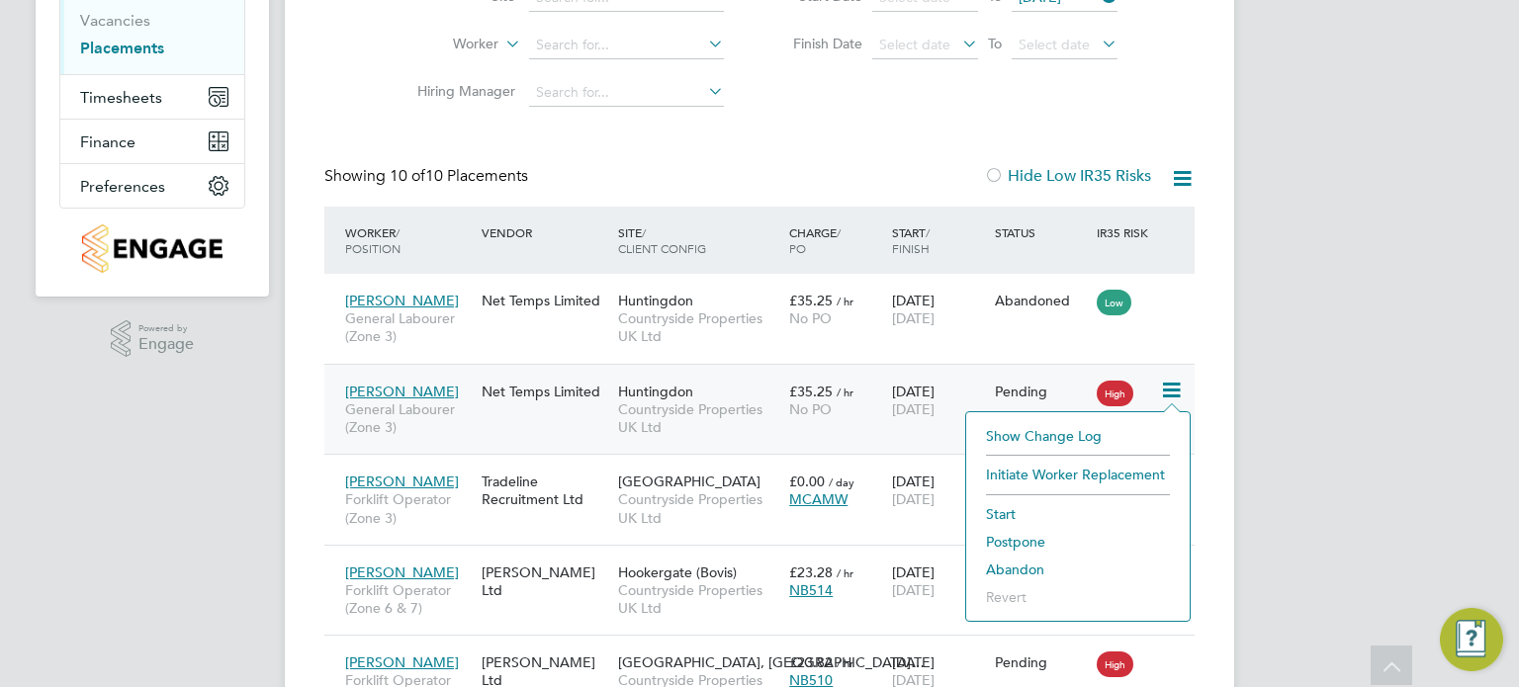
click at [1024, 568] on li "Abandon" at bounding box center [1078, 570] width 204 height 28
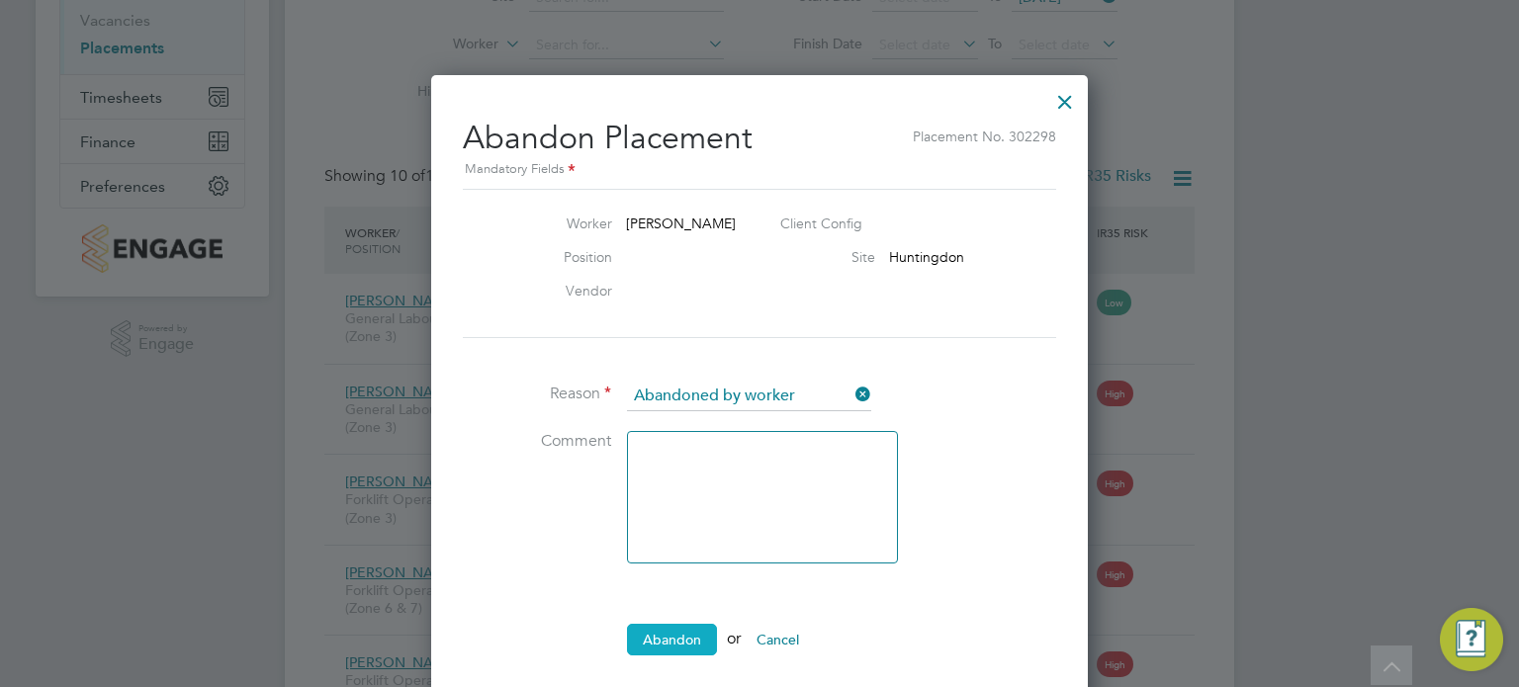
click at [686, 626] on button "Abandon" at bounding box center [672, 640] width 90 height 32
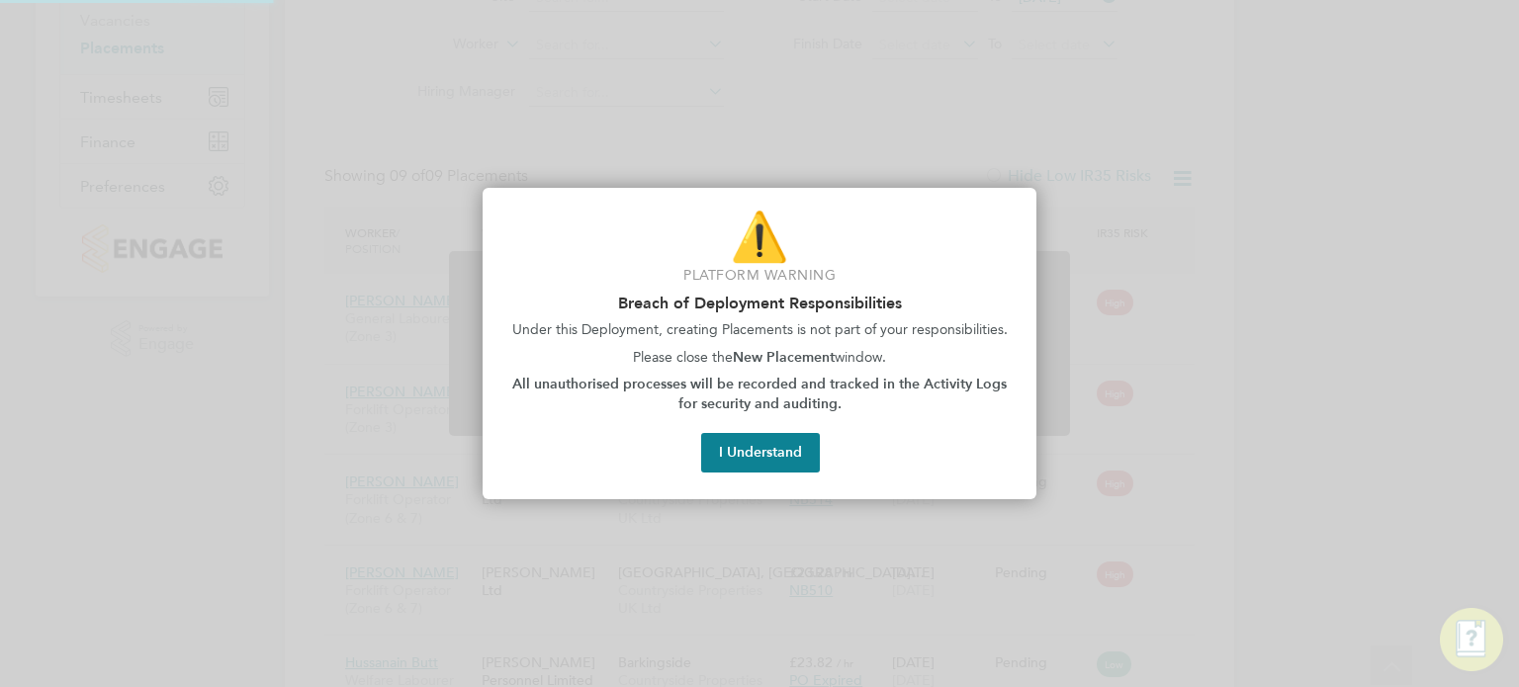
click at [765, 430] on div "⚠️ Platform Warning Breach of Deployment Responsibilities Under this Deployment…" at bounding box center [760, 344] width 554 height 312
click at [765, 460] on button "I Understand" at bounding box center [760, 453] width 119 height 40
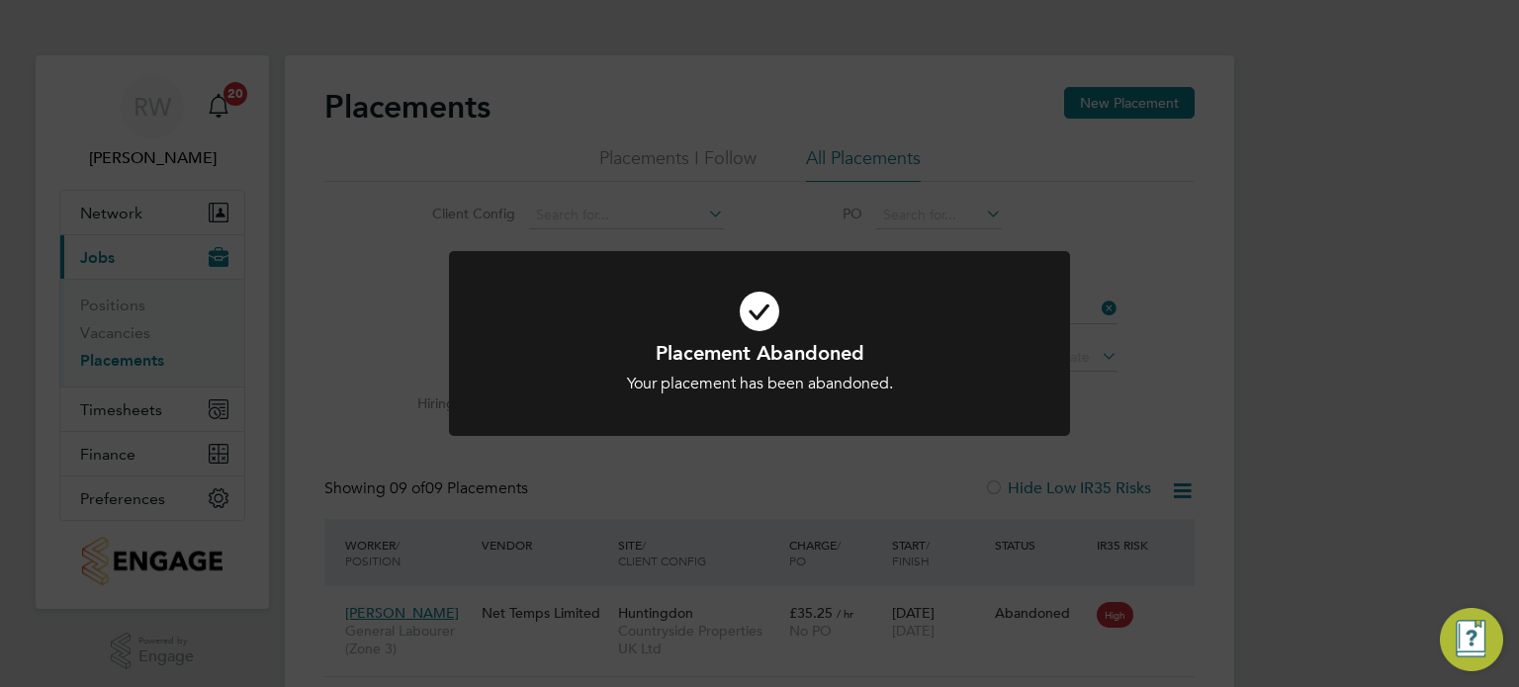
click at [1208, 482] on div "Placement Abandoned Your placement has been abandoned. Cancel Okay" at bounding box center [759, 343] width 1519 height 687
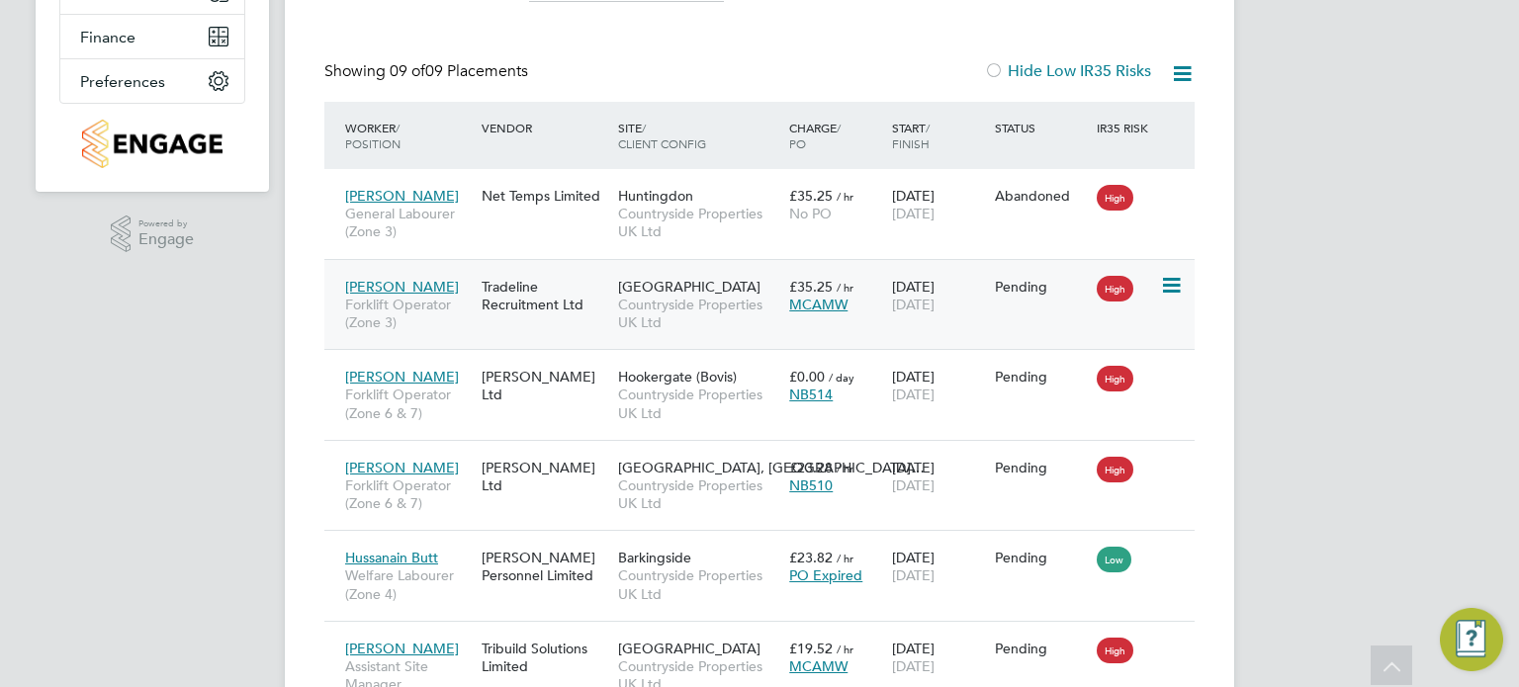
click at [1175, 284] on icon at bounding box center [1170, 286] width 20 height 24
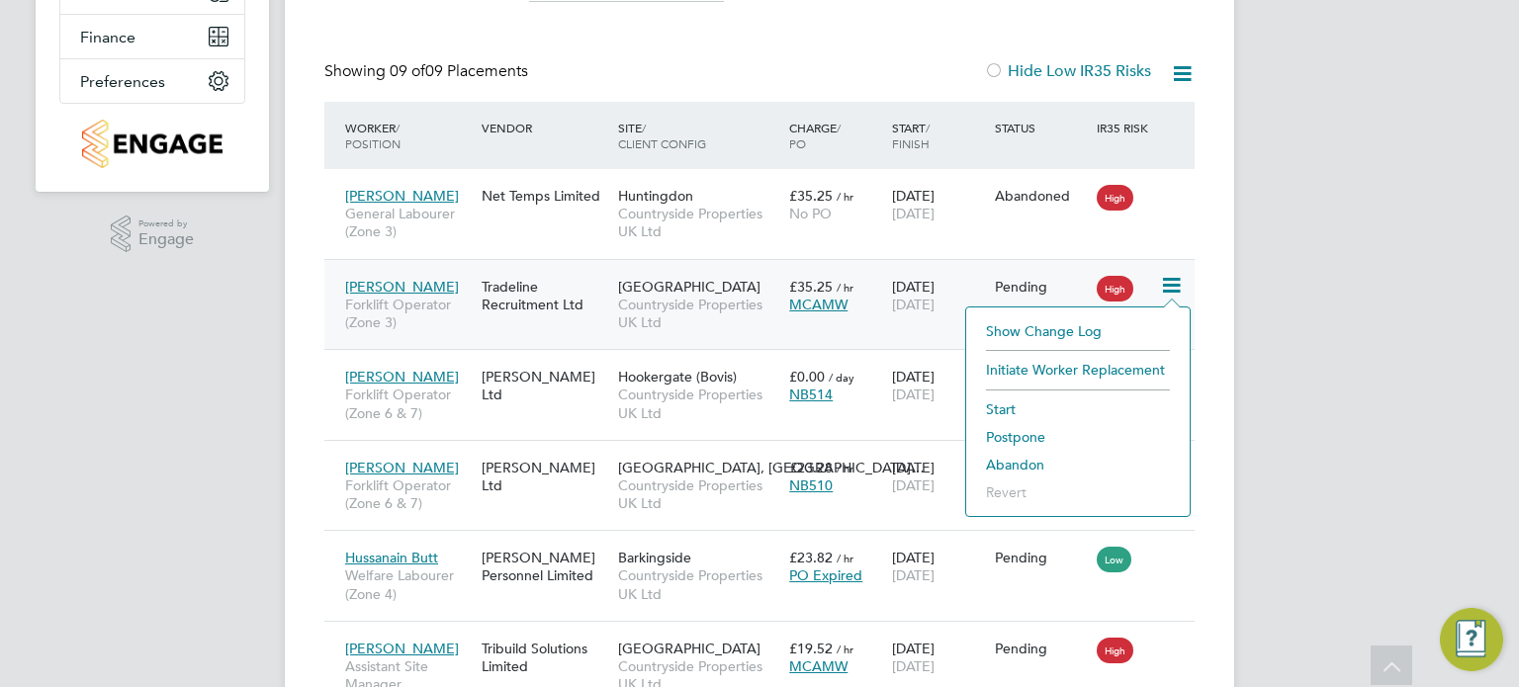
click at [1025, 460] on li "Abandon" at bounding box center [1078, 465] width 204 height 28
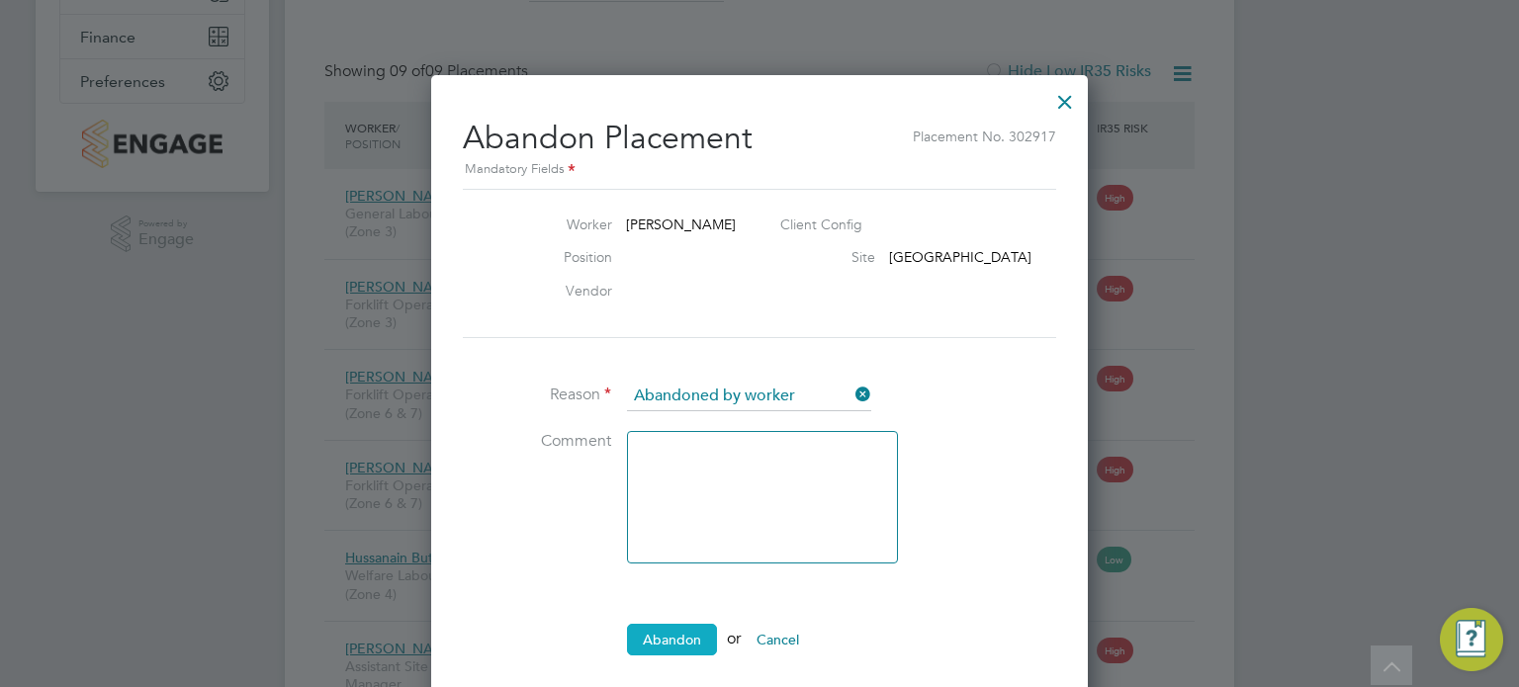
click at [686, 624] on button "Abandon" at bounding box center [672, 640] width 90 height 32
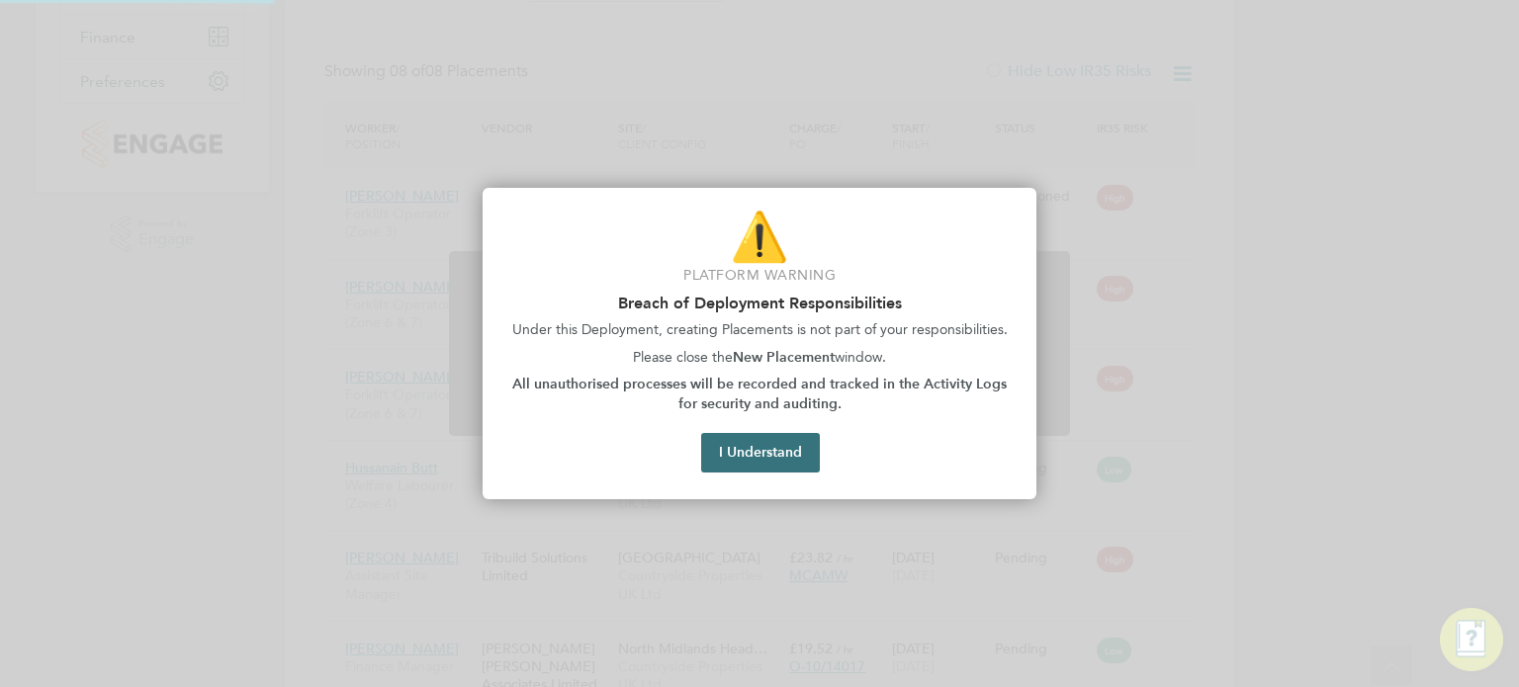
click at [777, 434] on button "I Understand" at bounding box center [760, 453] width 119 height 40
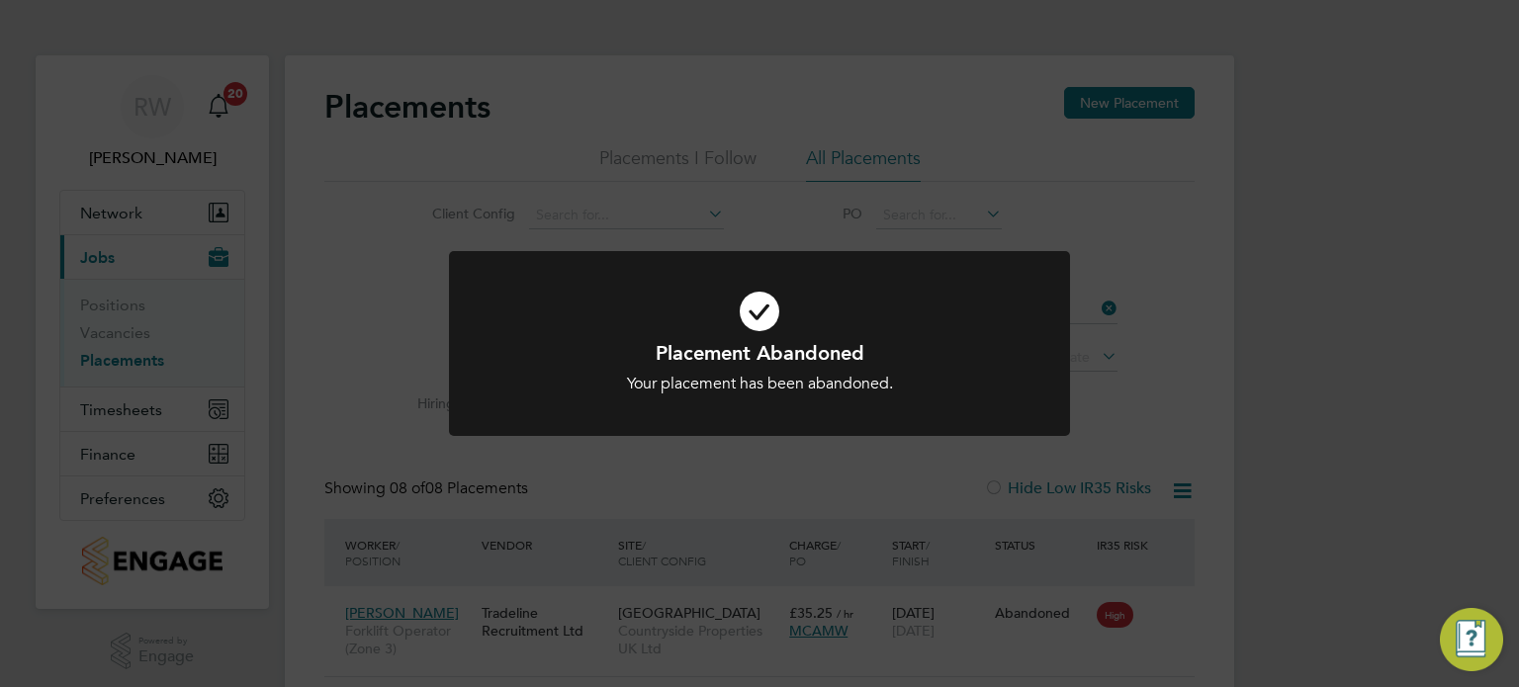
click at [1310, 405] on div "Placement Abandoned Your placement has been abandoned. Cancel Okay" at bounding box center [759, 343] width 1519 height 687
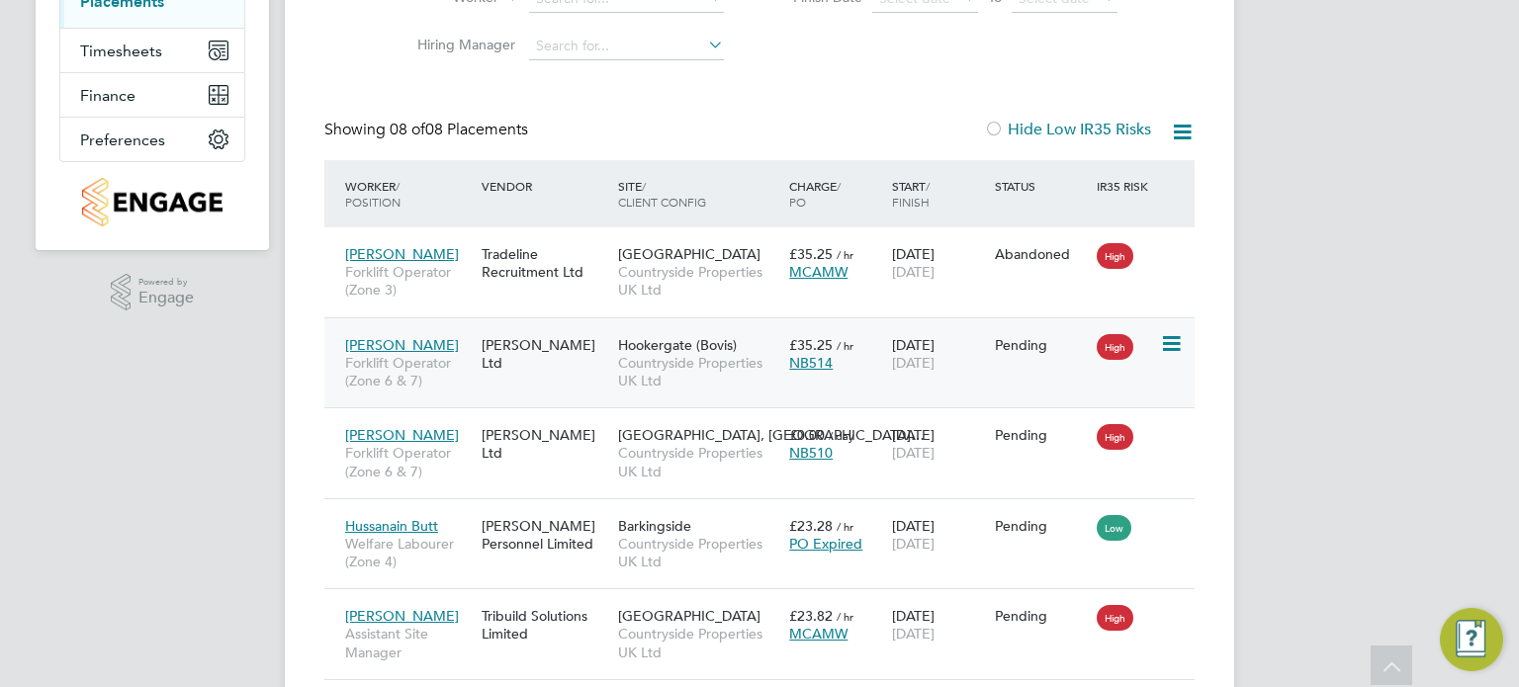
click at [1173, 337] on icon at bounding box center [1170, 344] width 20 height 24
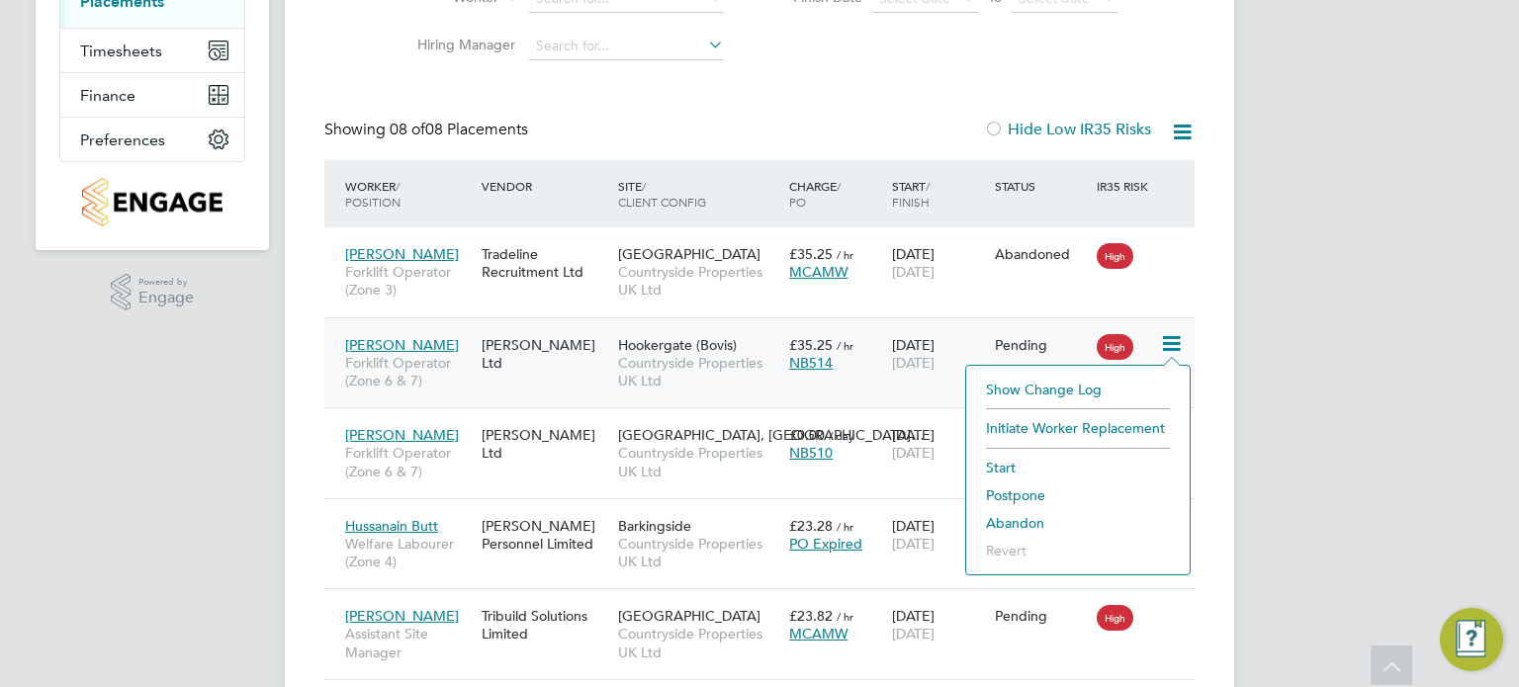
click at [1018, 517] on li "Abandon" at bounding box center [1078, 523] width 204 height 28
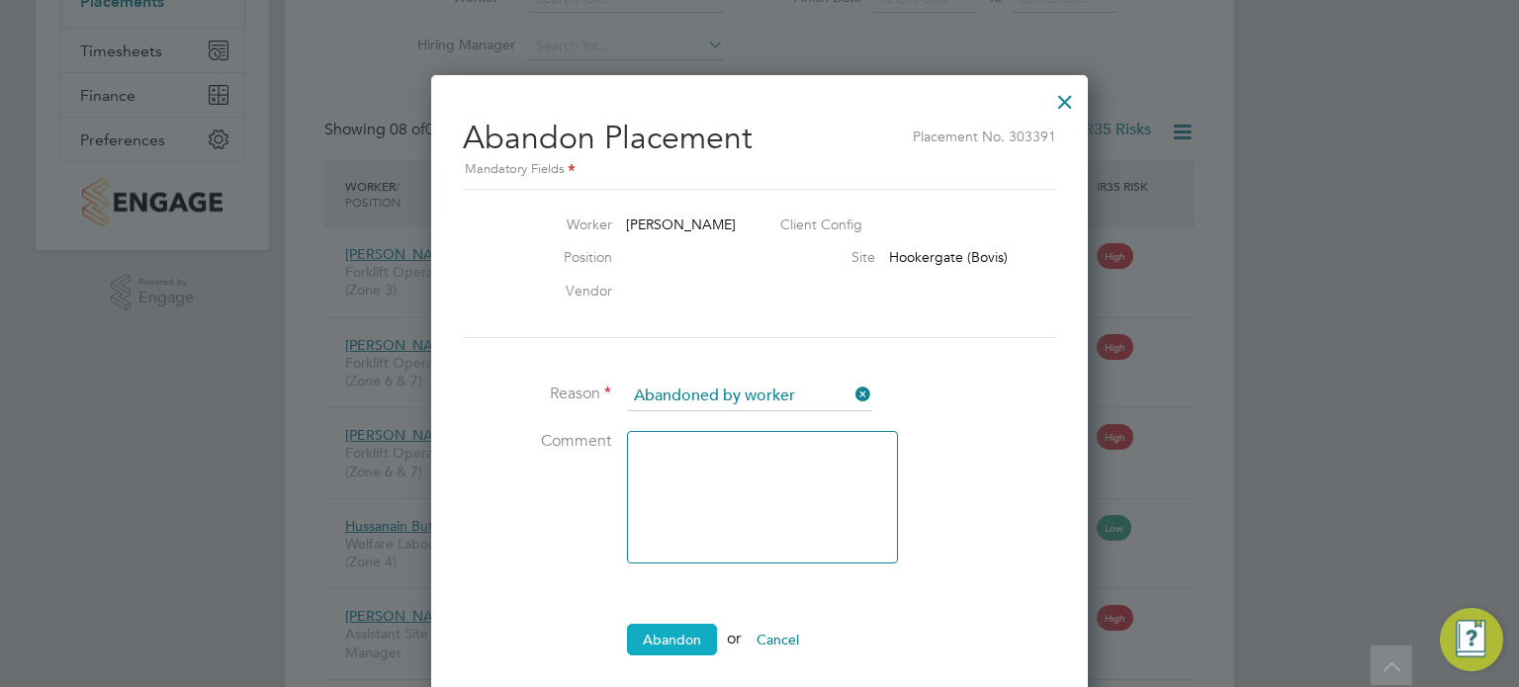
click at [684, 624] on button "Abandon" at bounding box center [672, 640] width 90 height 32
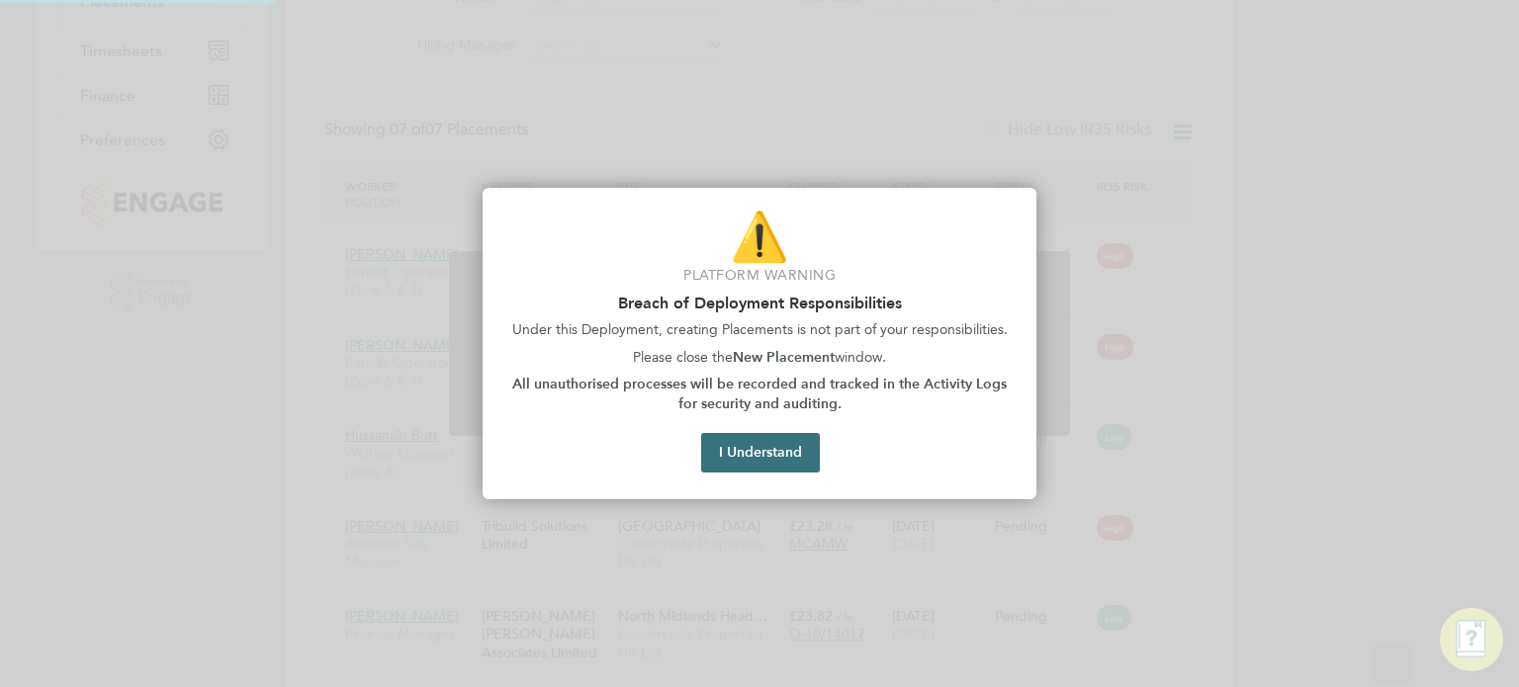
click at [787, 454] on button "I Understand" at bounding box center [760, 453] width 119 height 40
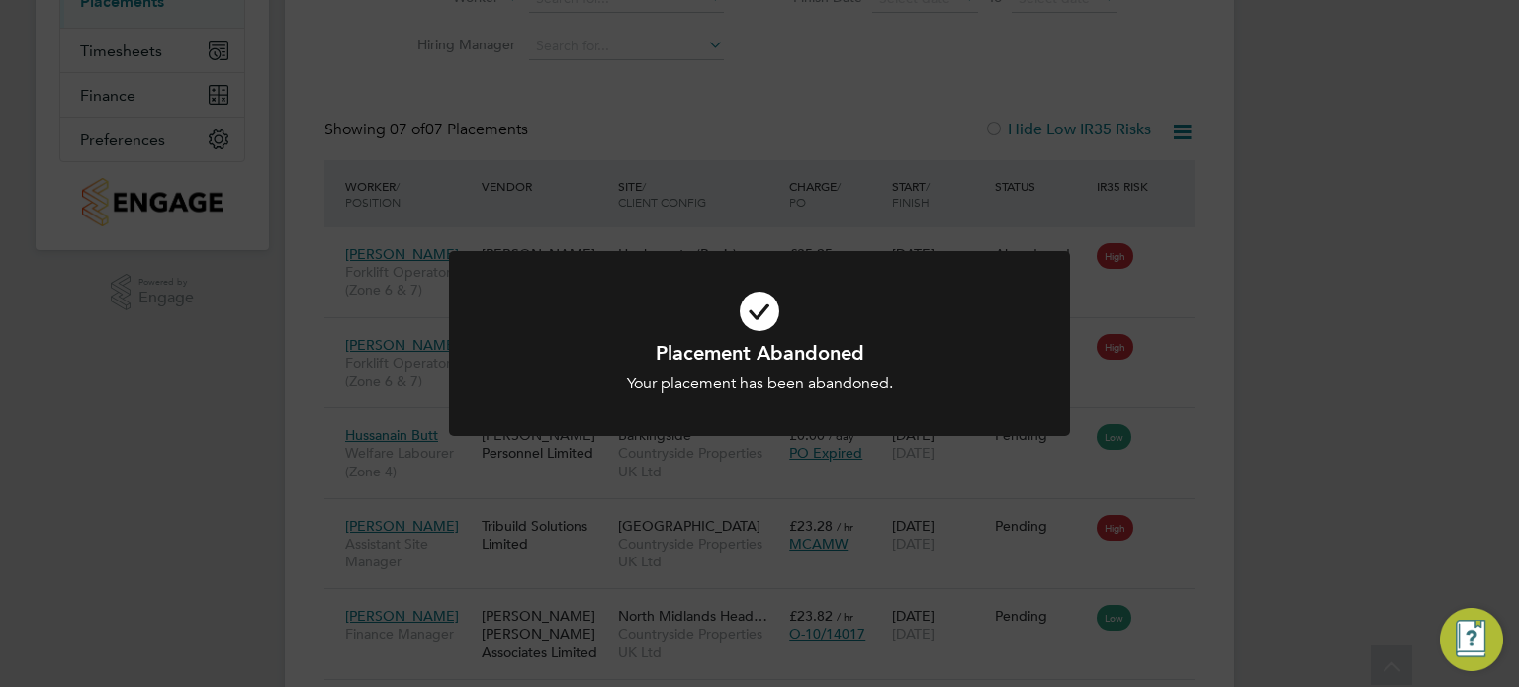
click at [1262, 426] on div "Placement Abandoned Your placement has been abandoned. Cancel Okay" at bounding box center [759, 343] width 1519 height 687
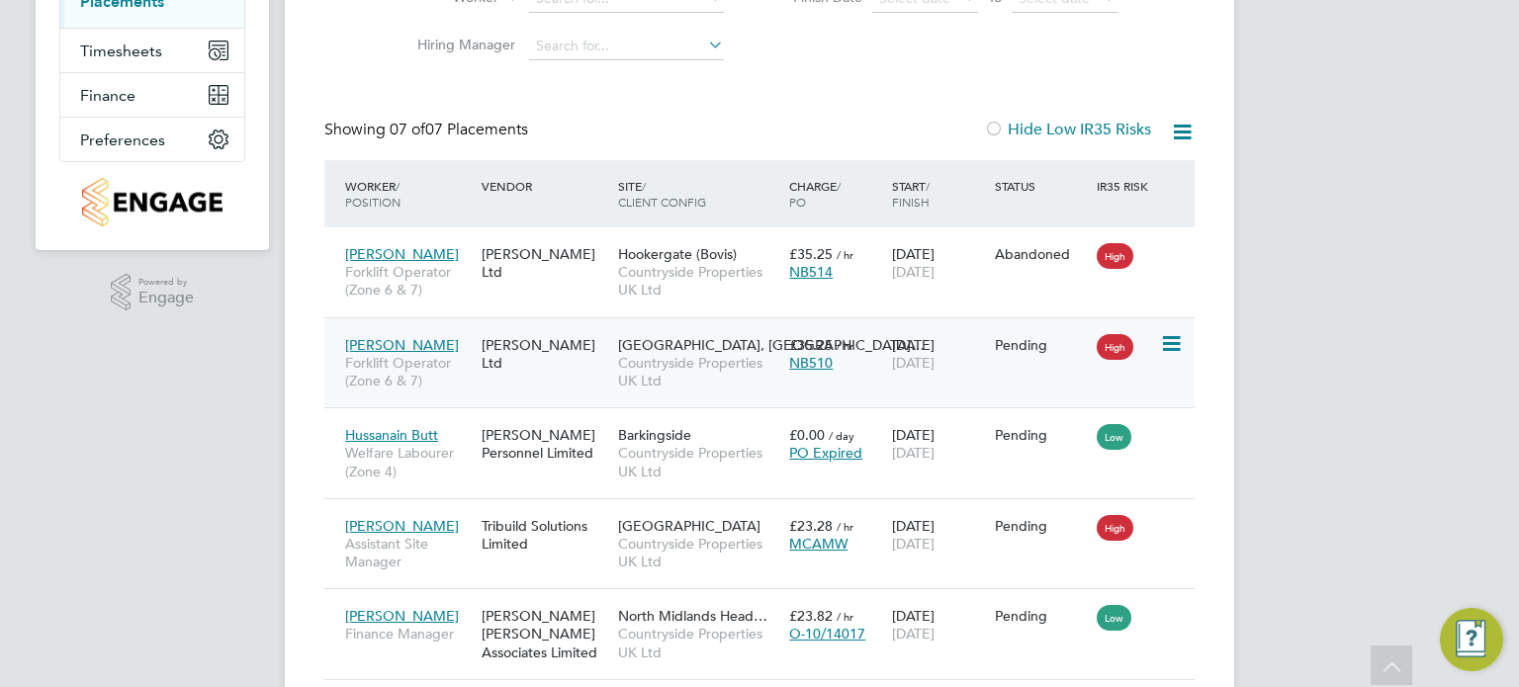
click at [1168, 346] on icon at bounding box center [1170, 344] width 20 height 24
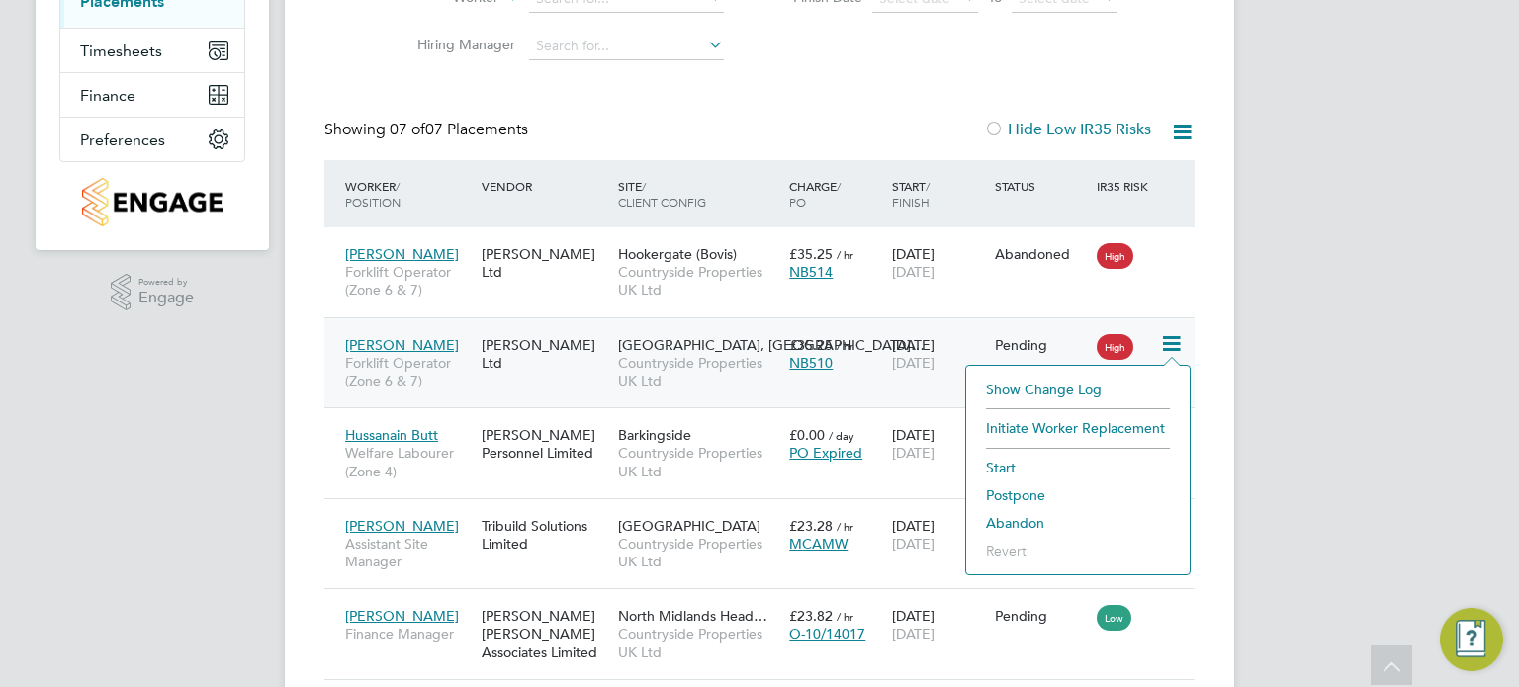
click at [1015, 517] on li "Abandon" at bounding box center [1078, 523] width 204 height 28
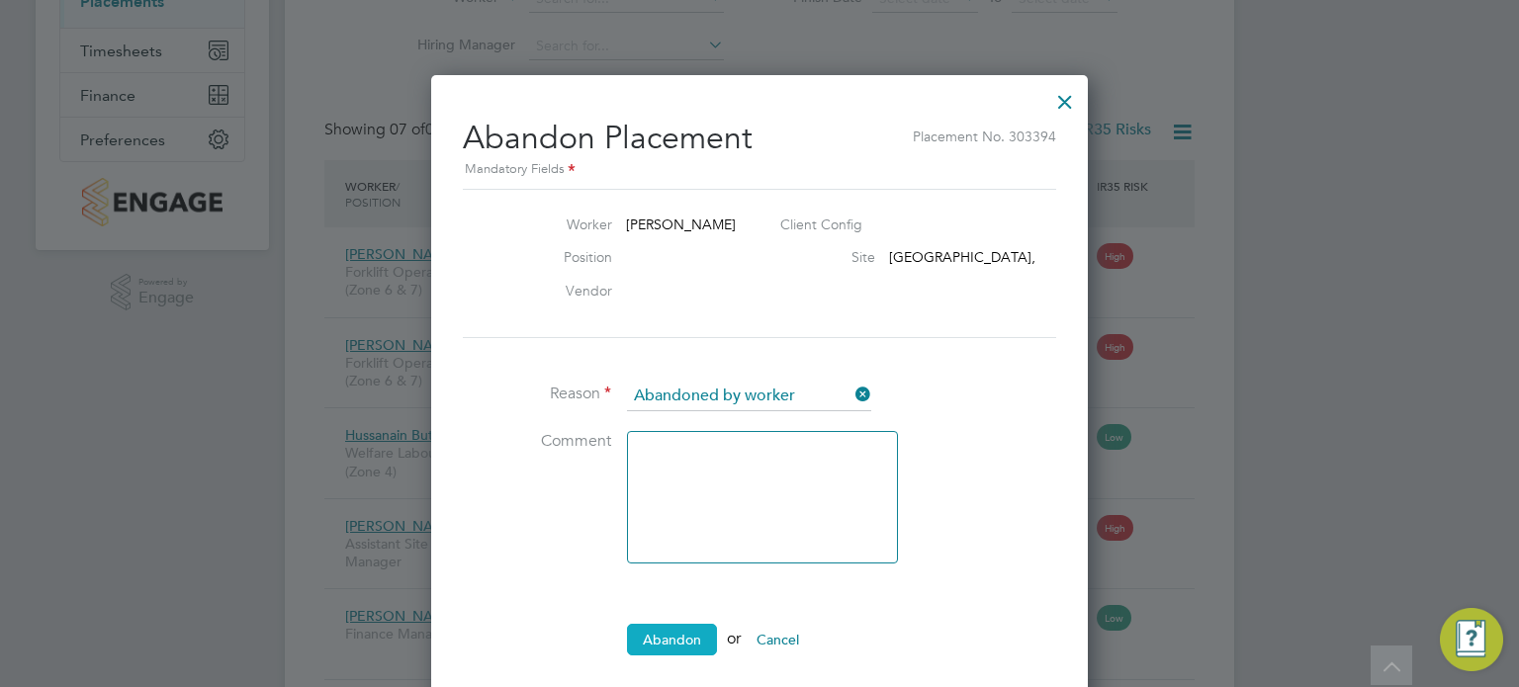
click at [680, 638] on button "Abandon" at bounding box center [672, 640] width 90 height 32
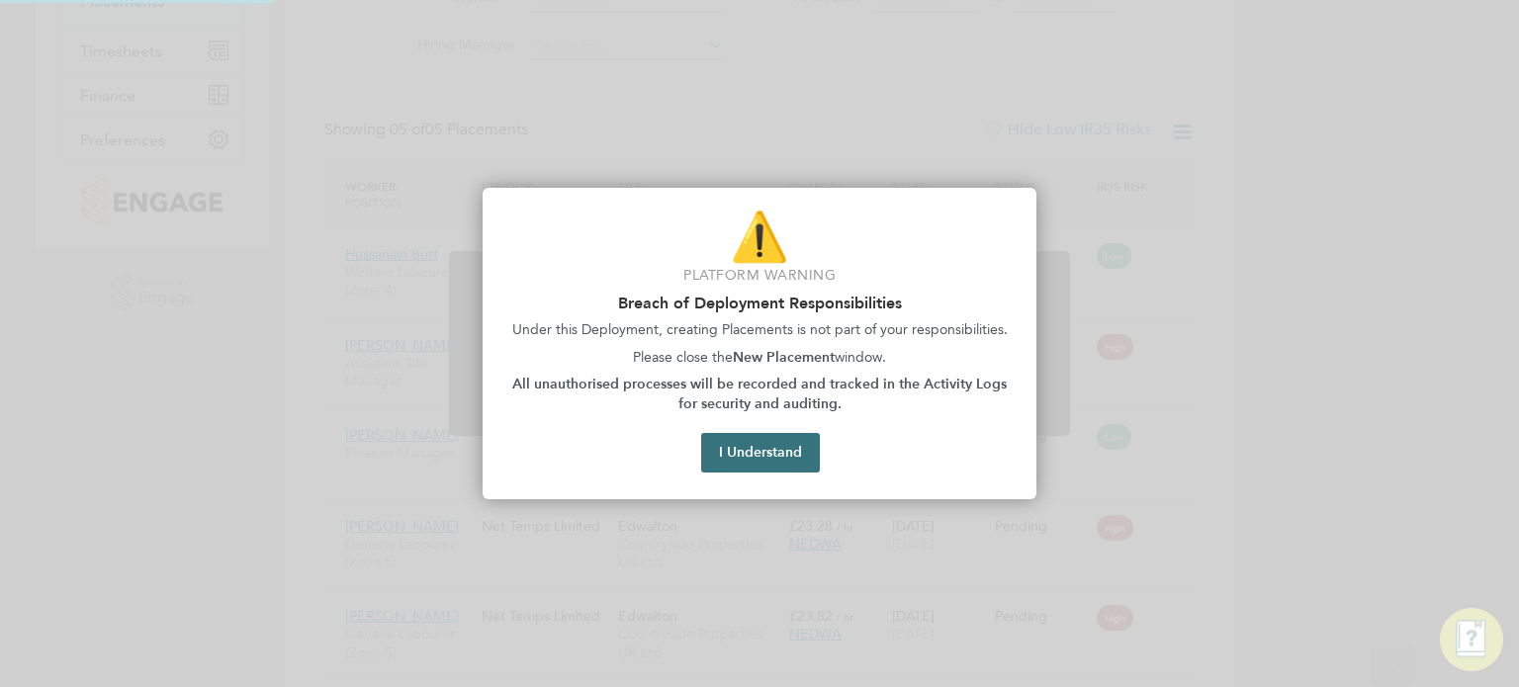
click at [774, 459] on button "I Understand" at bounding box center [760, 453] width 119 height 40
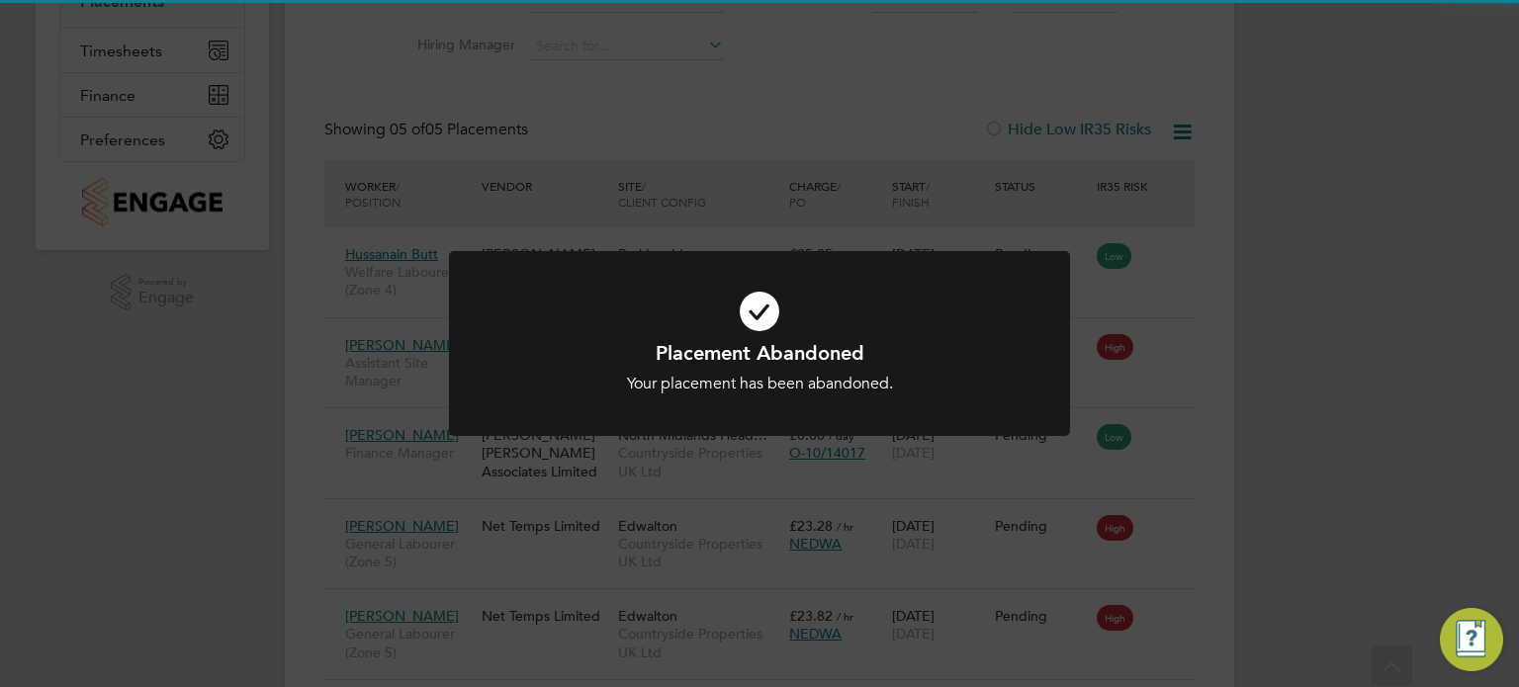
click at [1217, 436] on div "Placement Abandoned Your placement has been abandoned. Cancel Okay" at bounding box center [759, 343] width 1519 height 687
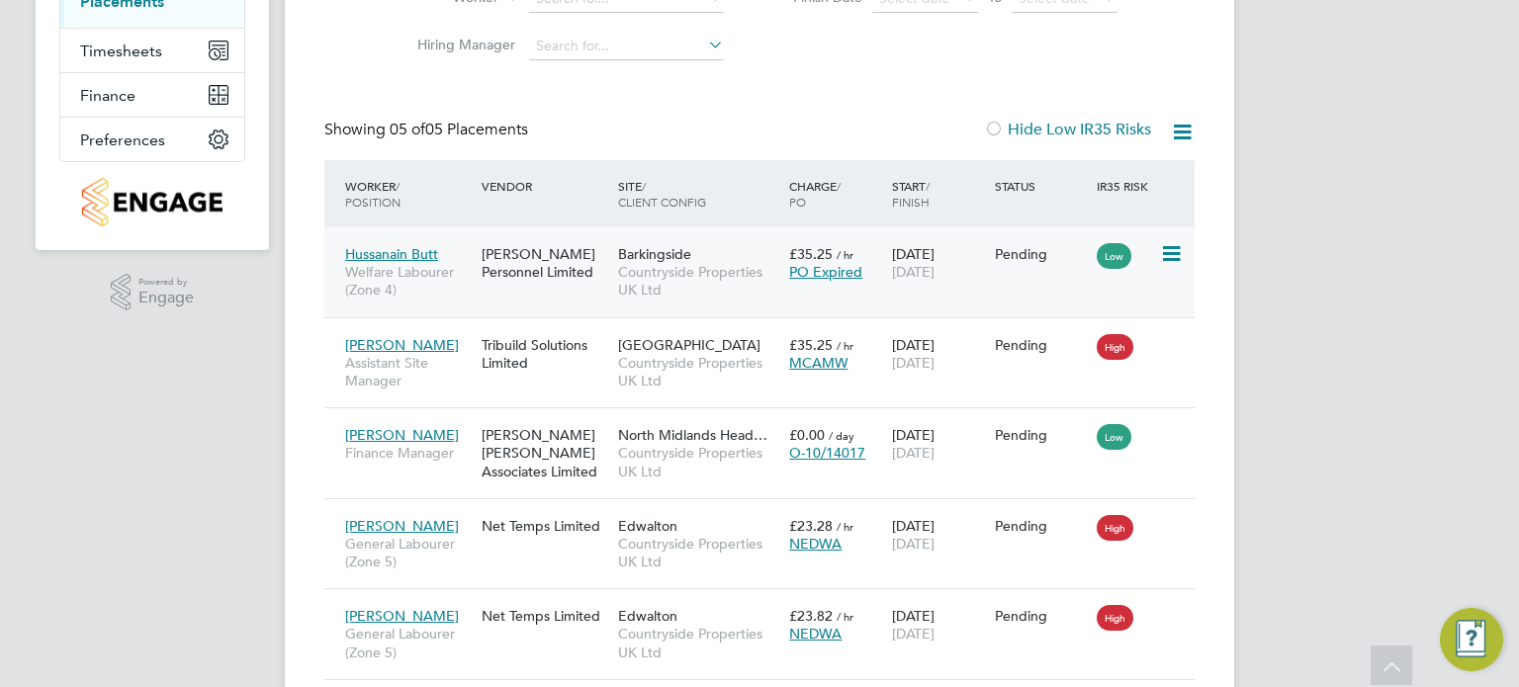
click at [1167, 253] on icon at bounding box center [1170, 254] width 20 height 24
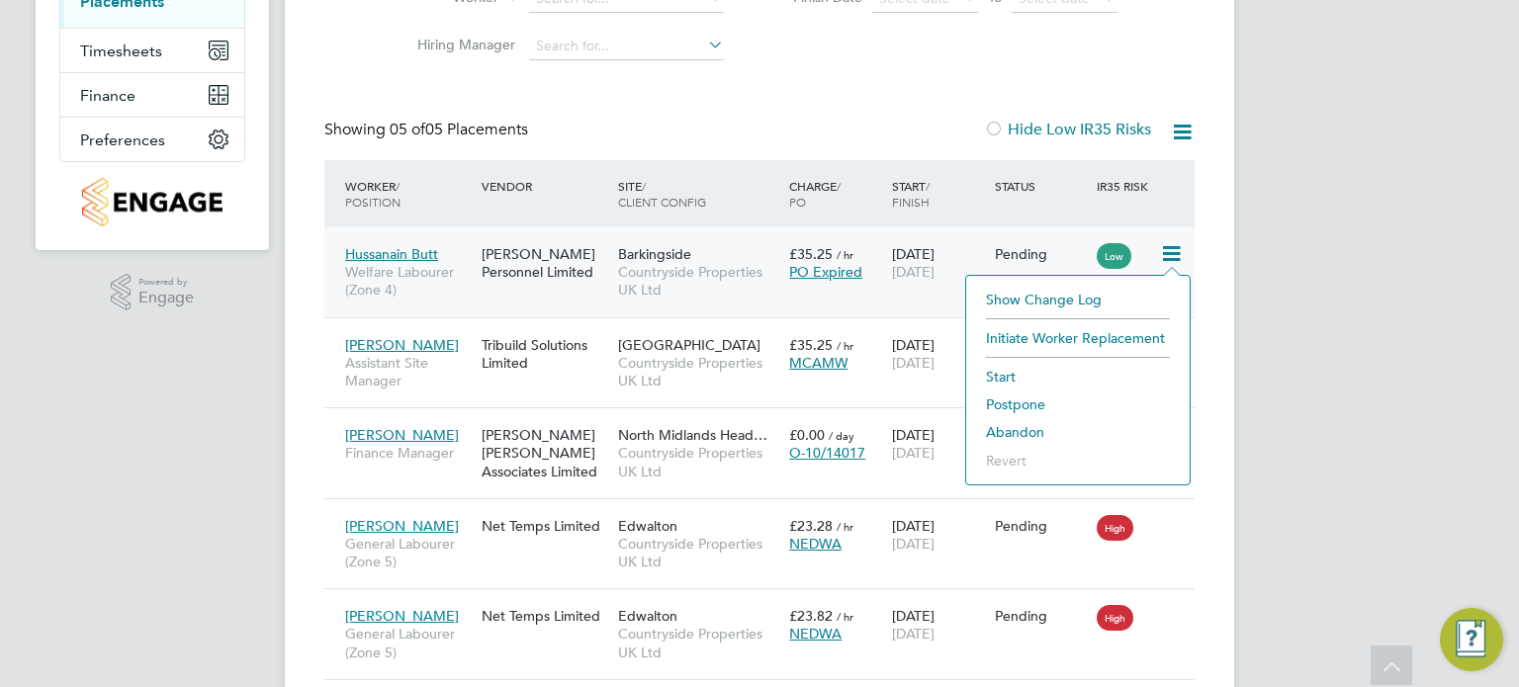
click at [1018, 428] on li "Abandon" at bounding box center [1078, 432] width 204 height 28
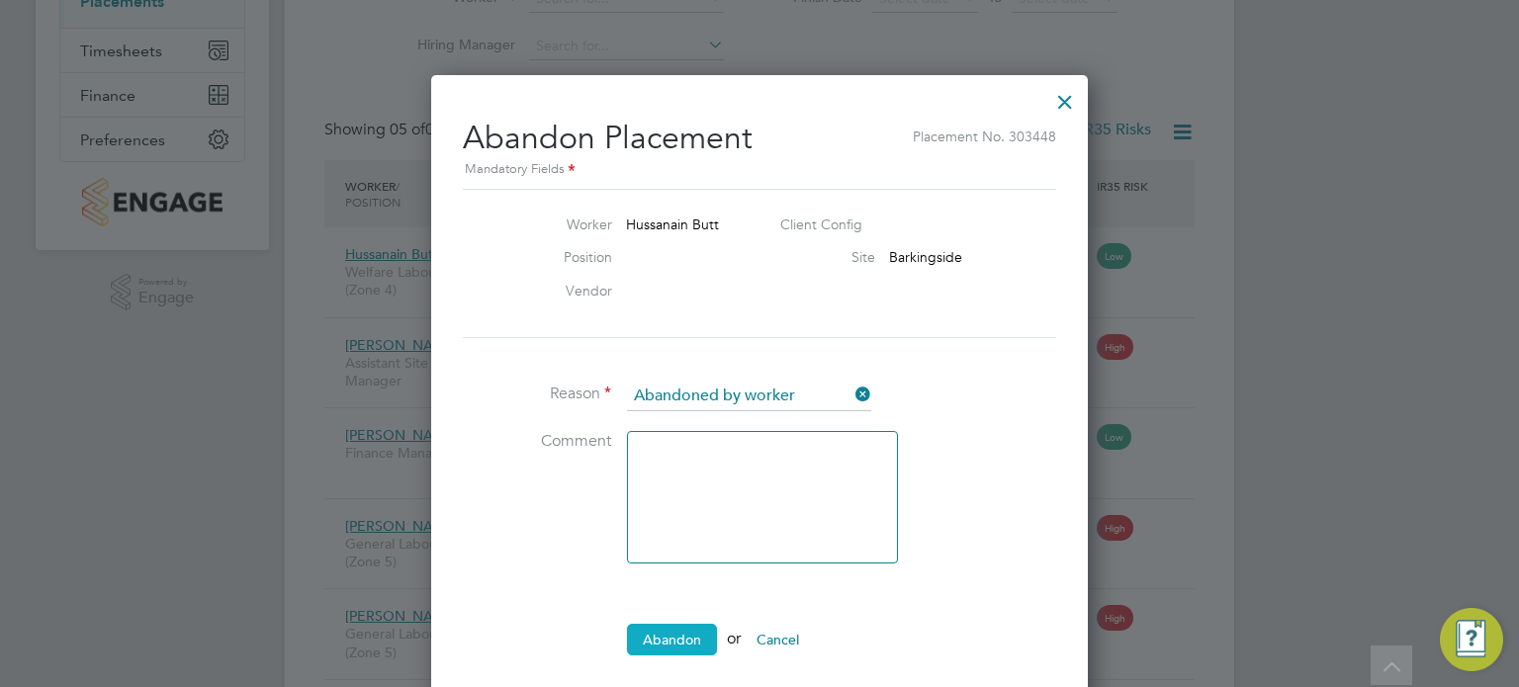
click at [684, 624] on button "Abandon" at bounding box center [672, 640] width 90 height 32
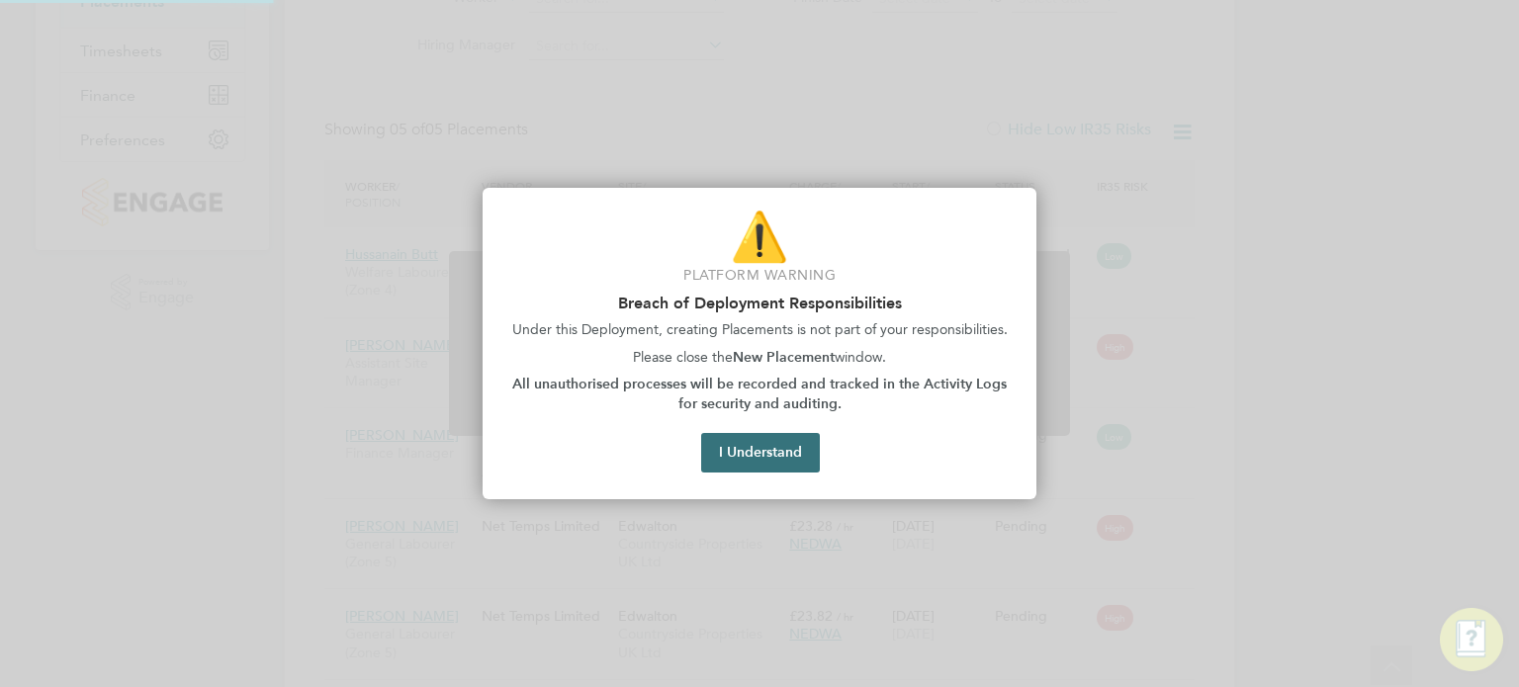
click at [771, 456] on button "I Understand" at bounding box center [760, 453] width 119 height 40
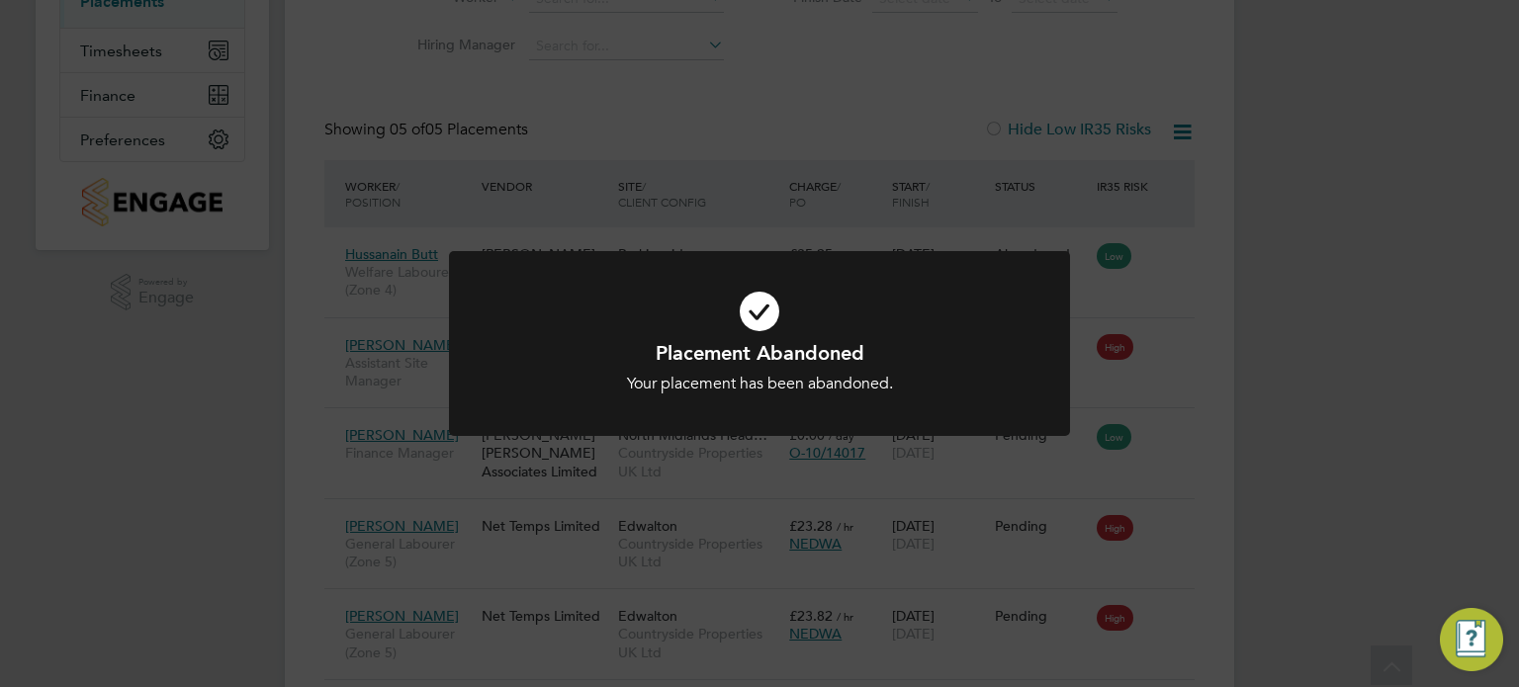
click at [1270, 392] on div "Placement Abandoned Your placement has been abandoned. Cancel Okay" at bounding box center [759, 343] width 1519 height 687
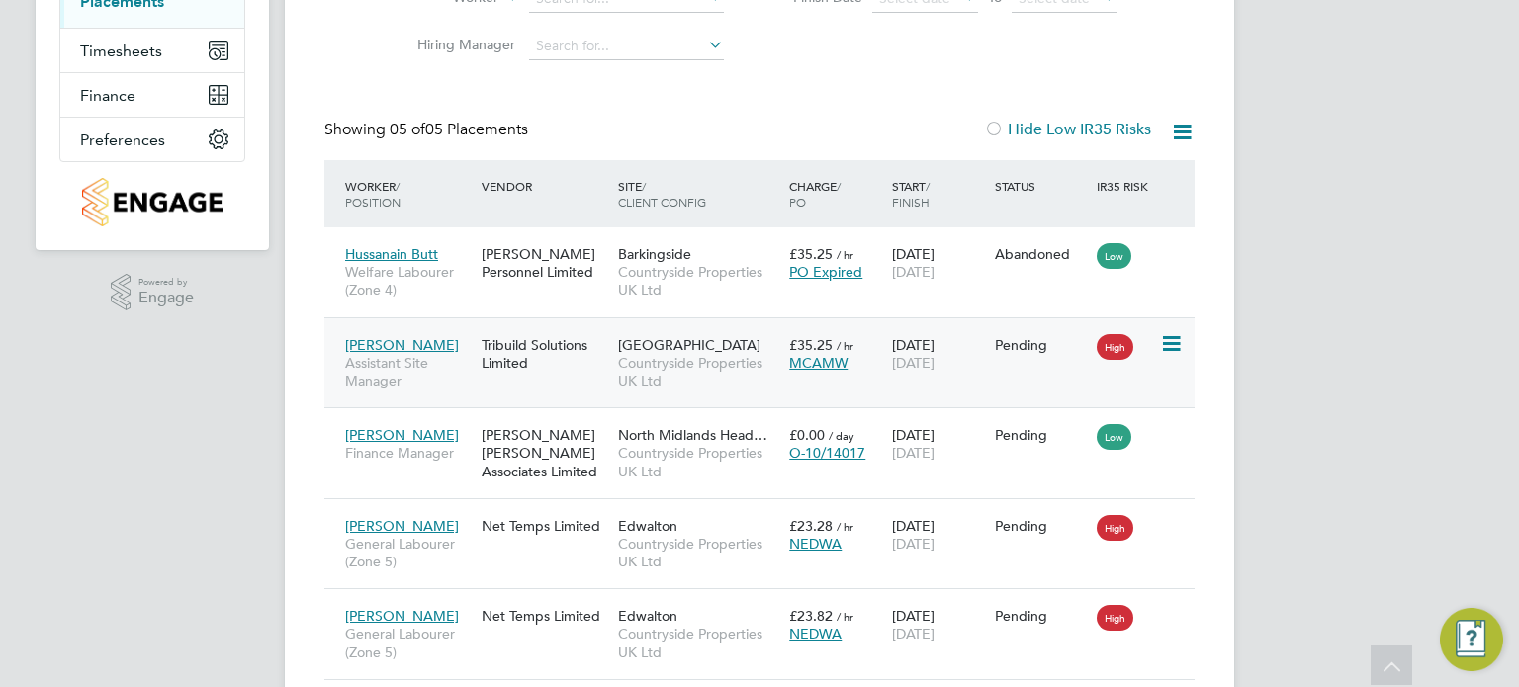
click at [1165, 340] on icon at bounding box center [1170, 344] width 20 height 24
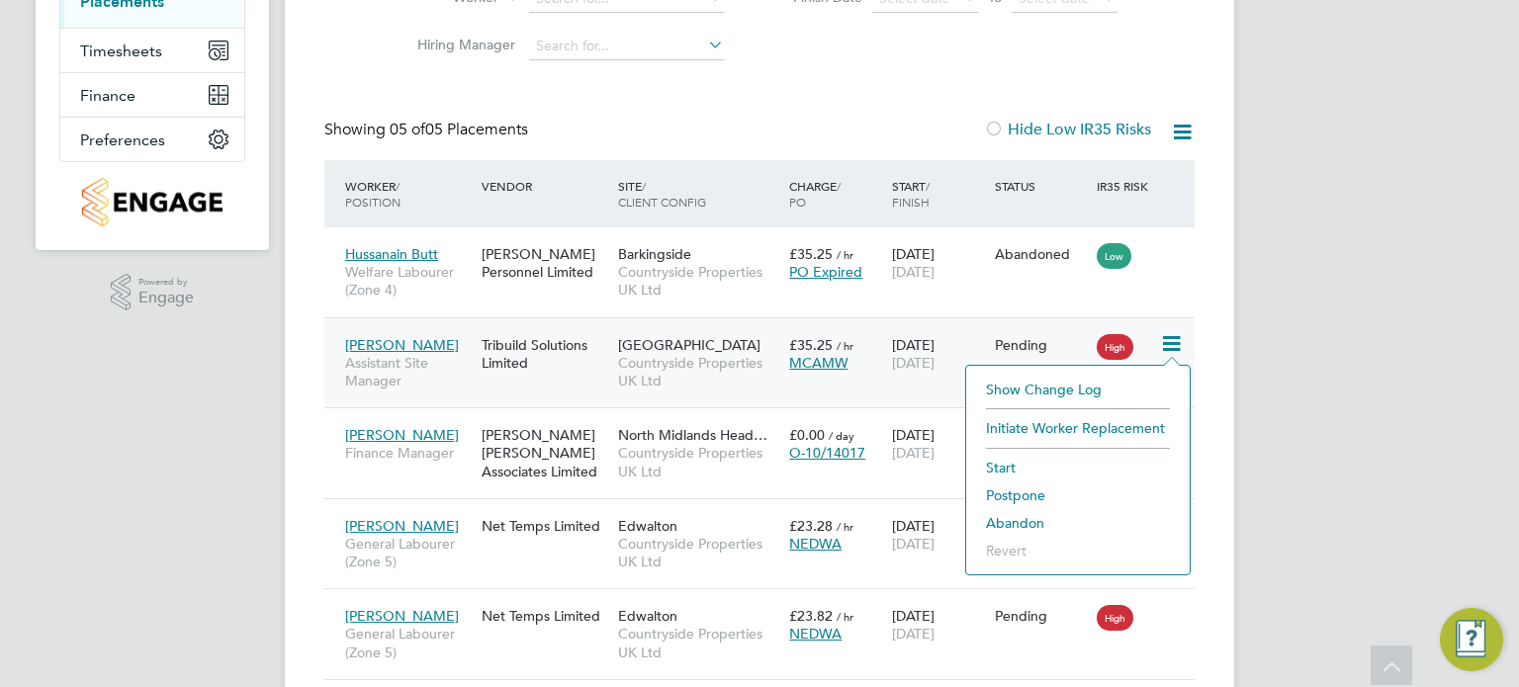
click at [1019, 518] on li "Abandon" at bounding box center [1078, 523] width 204 height 28
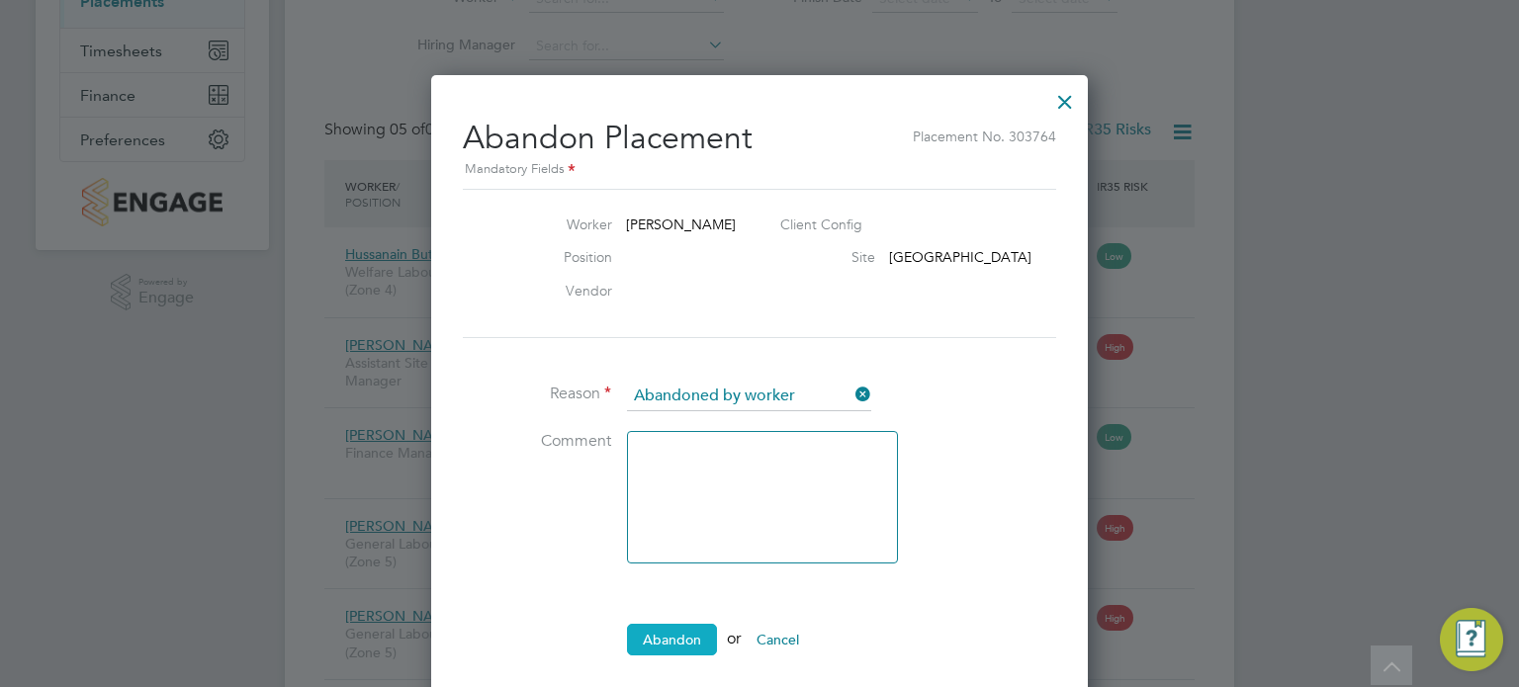
click at [691, 625] on button "Abandon" at bounding box center [672, 640] width 90 height 32
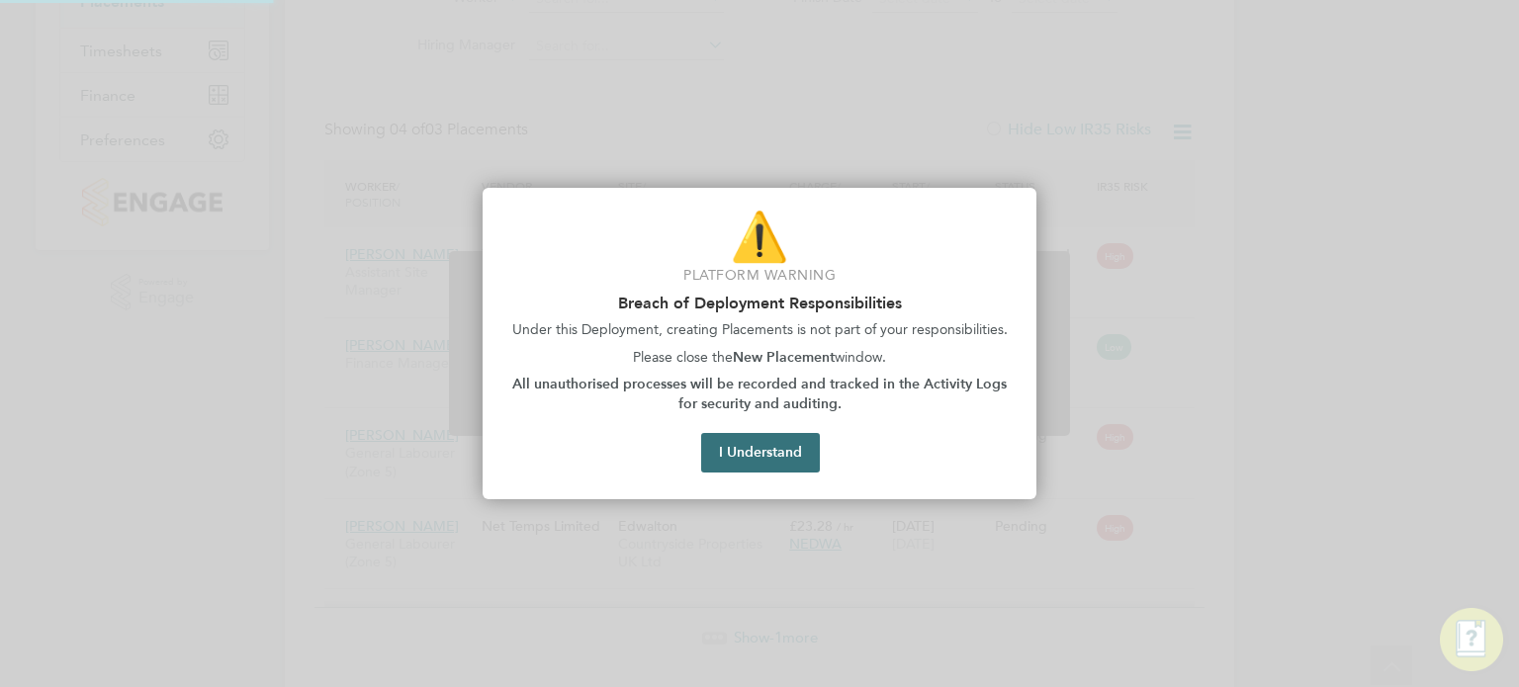
click at [782, 435] on button "I Understand" at bounding box center [760, 453] width 119 height 40
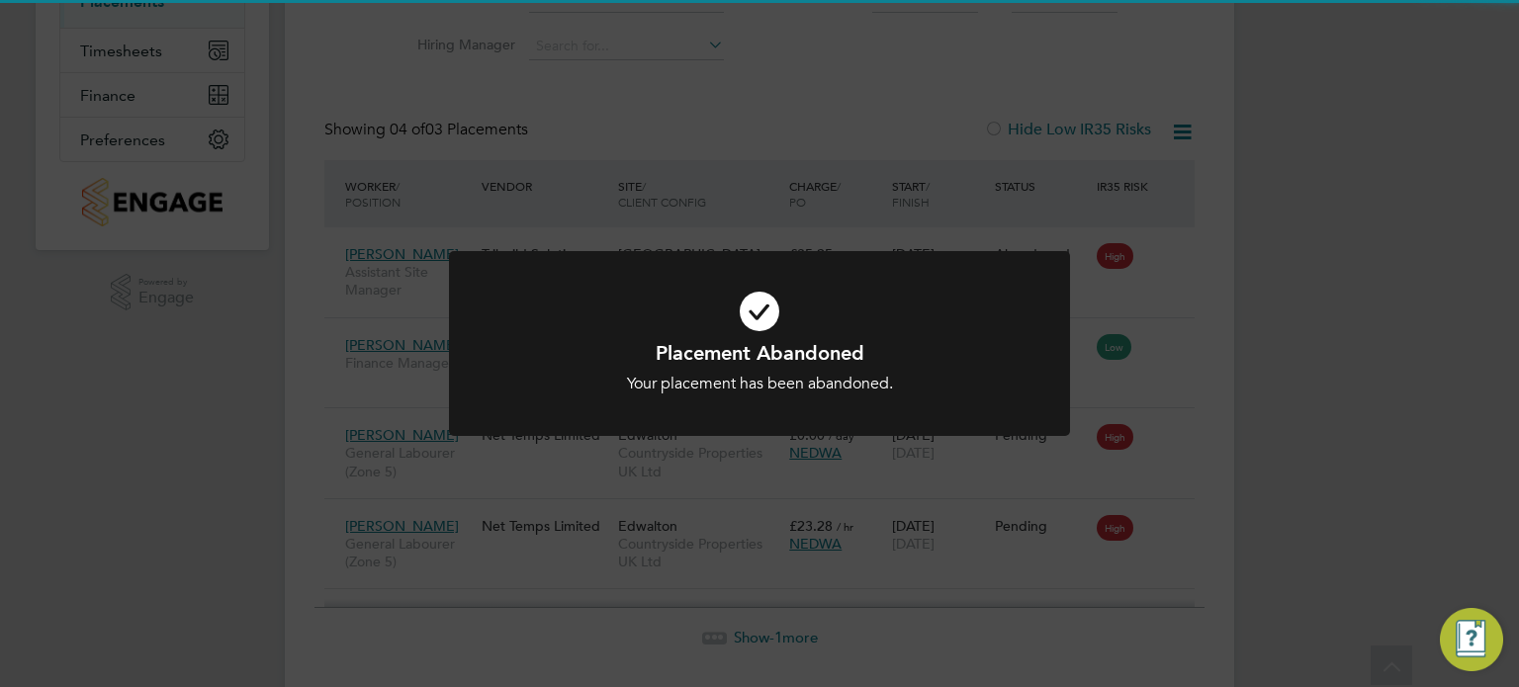
click at [1230, 402] on div "Placement Abandoned Your placement has been abandoned. Cancel Okay" at bounding box center [759, 343] width 1519 height 687
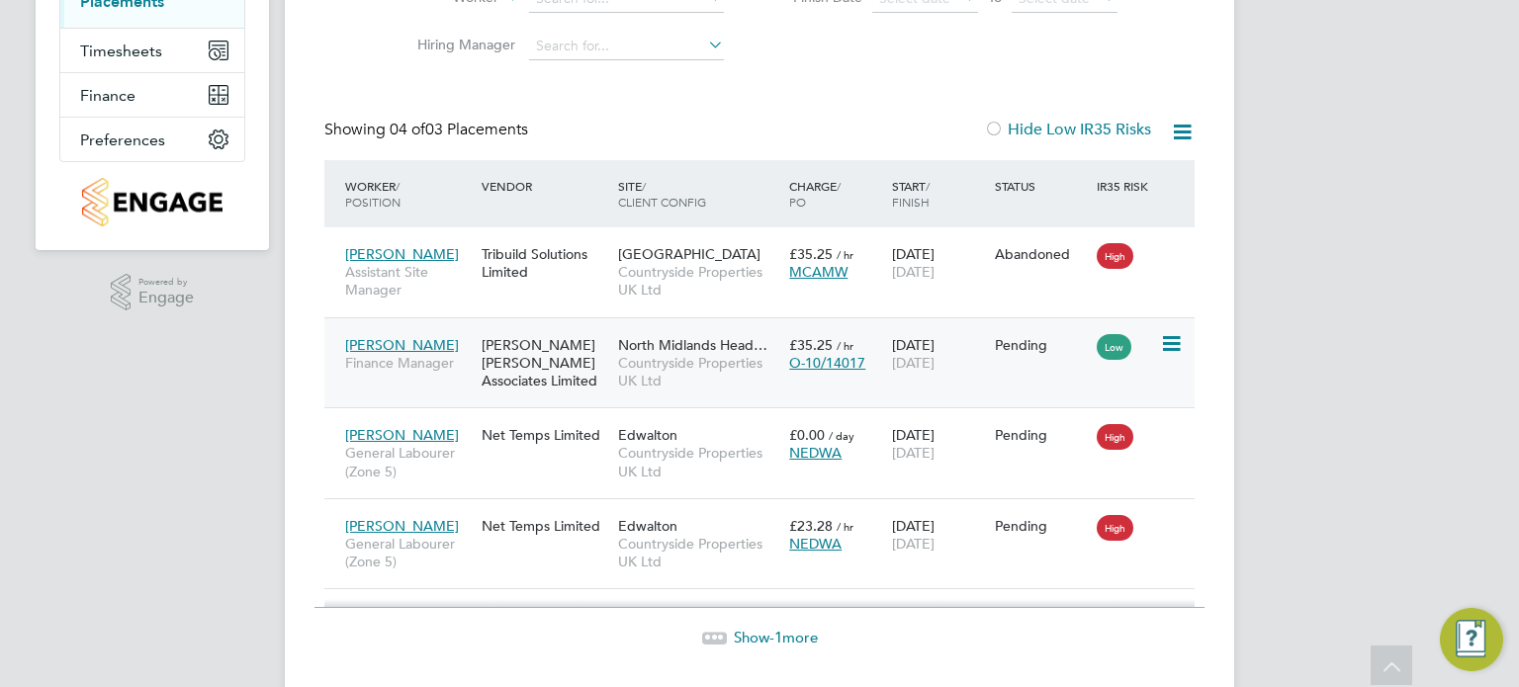
click at [1175, 335] on icon at bounding box center [1170, 344] width 20 height 24
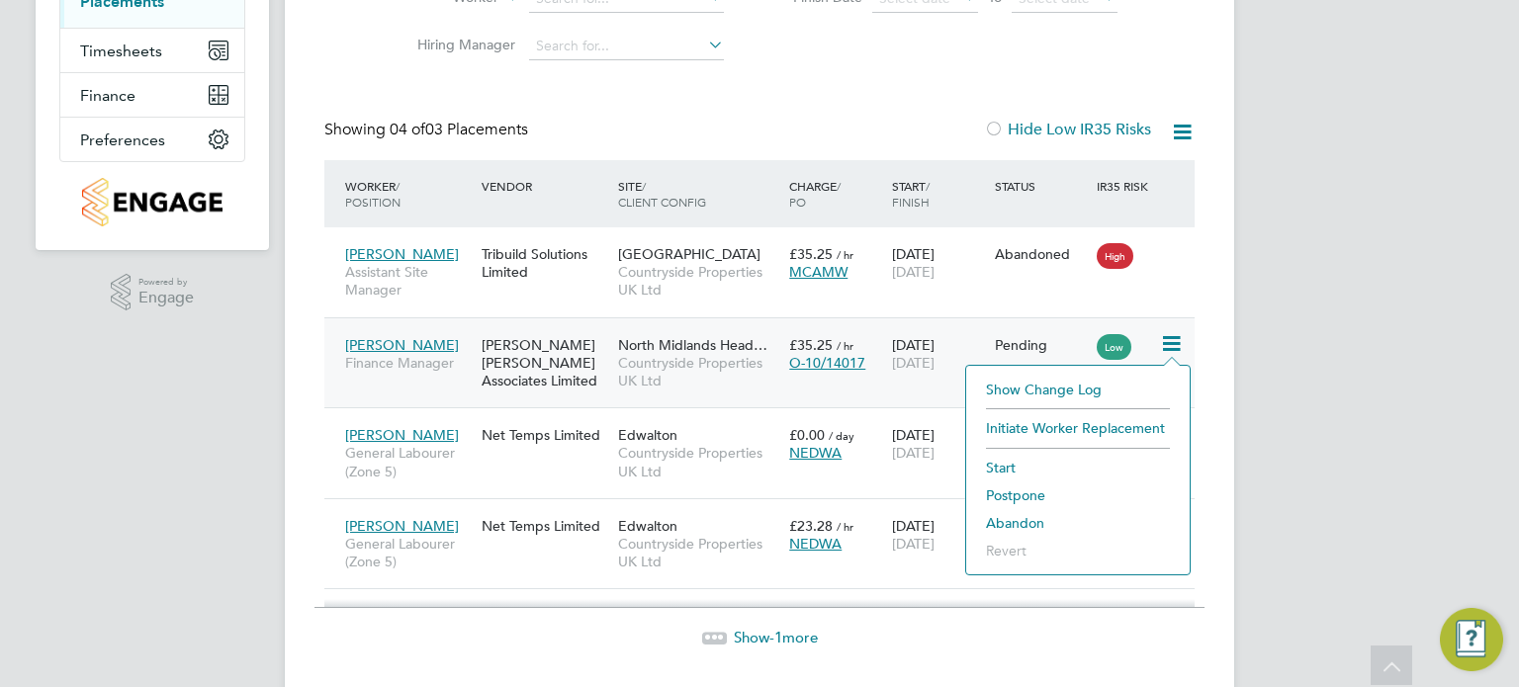
click at [1036, 512] on li "Abandon" at bounding box center [1078, 523] width 204 height 28
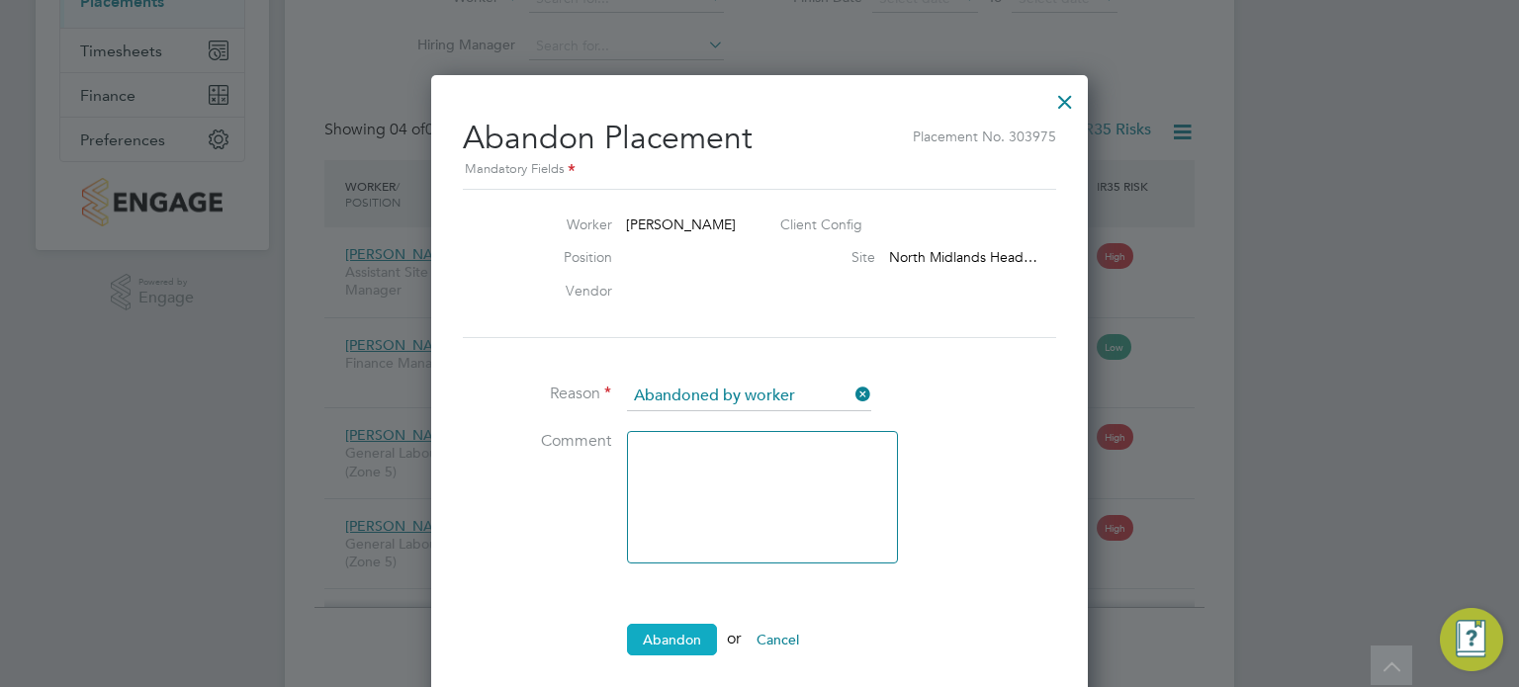
click at [680, 647] on button "Abandon" at bounding box center [672, 640] width 90 height 32
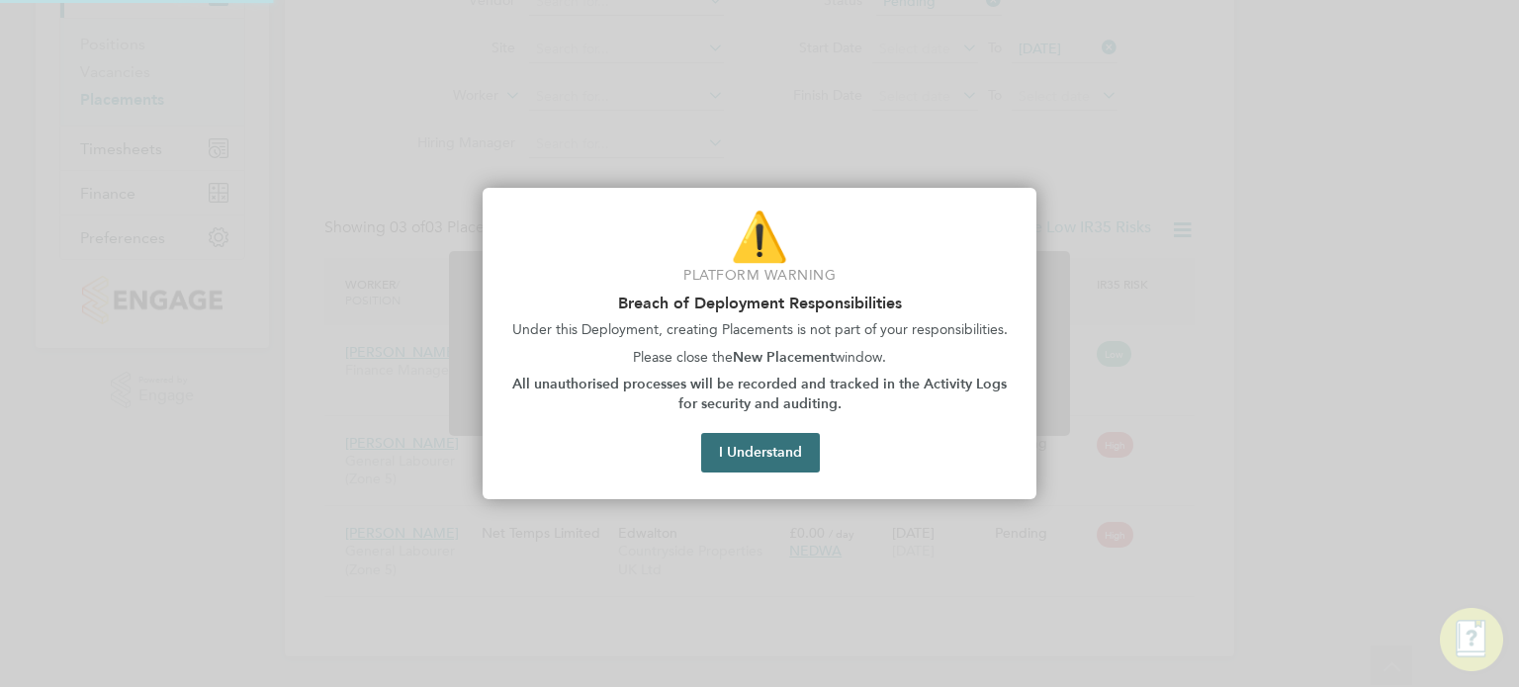
click at [778, 451] on button "I Understand" at bounding box center [760, 453] width 119 height 40
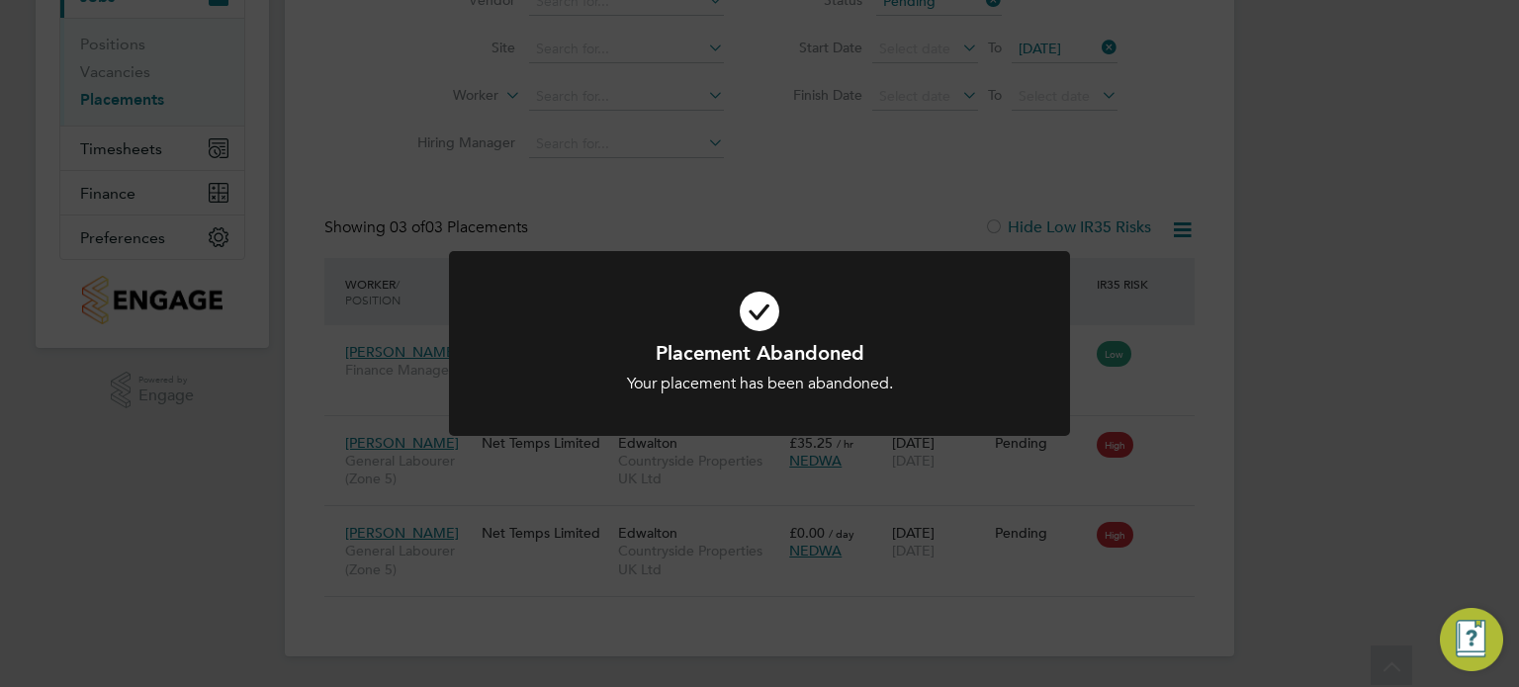
click at [1270, 399] on div "Placement Abandoned Your placement has been abandoned. Cancel Okay" at bounding box center [759, 343] width 1519 height 687
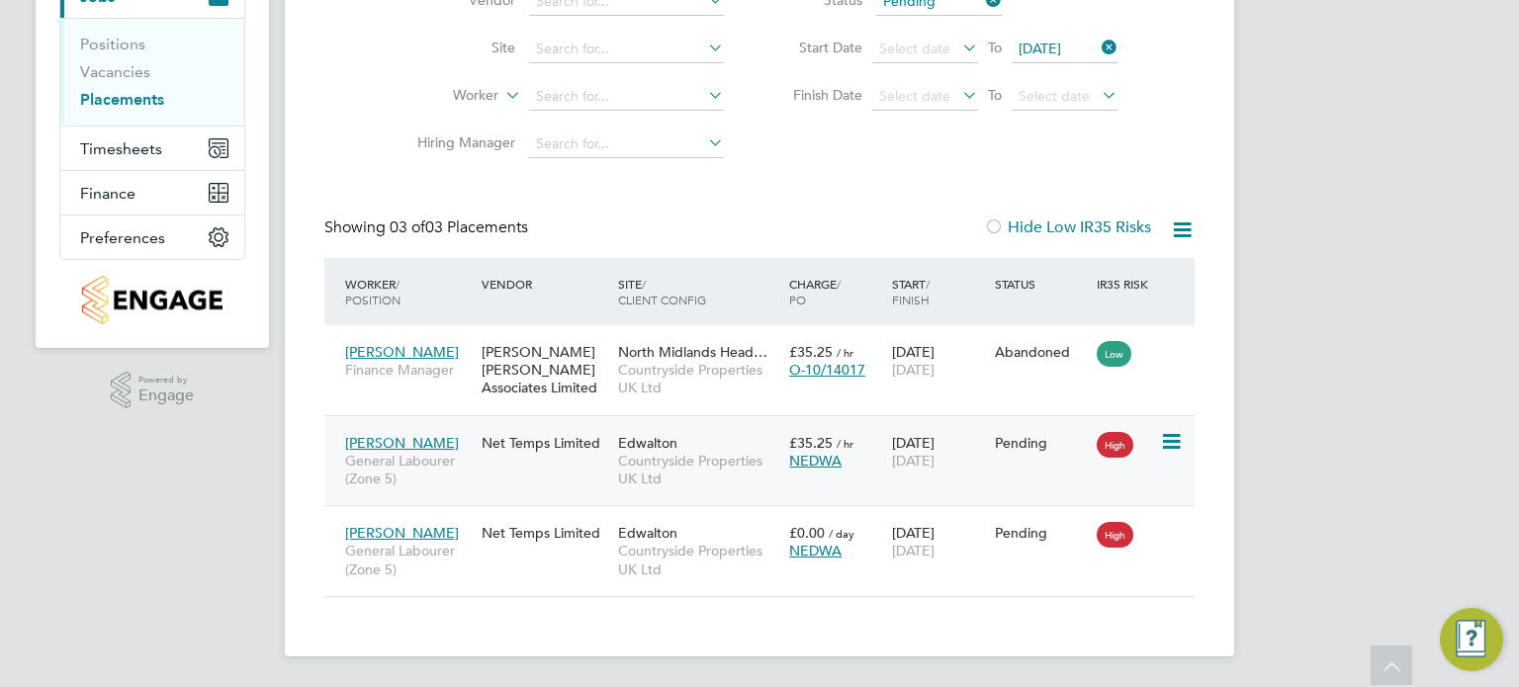
click at [1179, 436] on icon at bounding box center [1170, 442] width 20 height 24
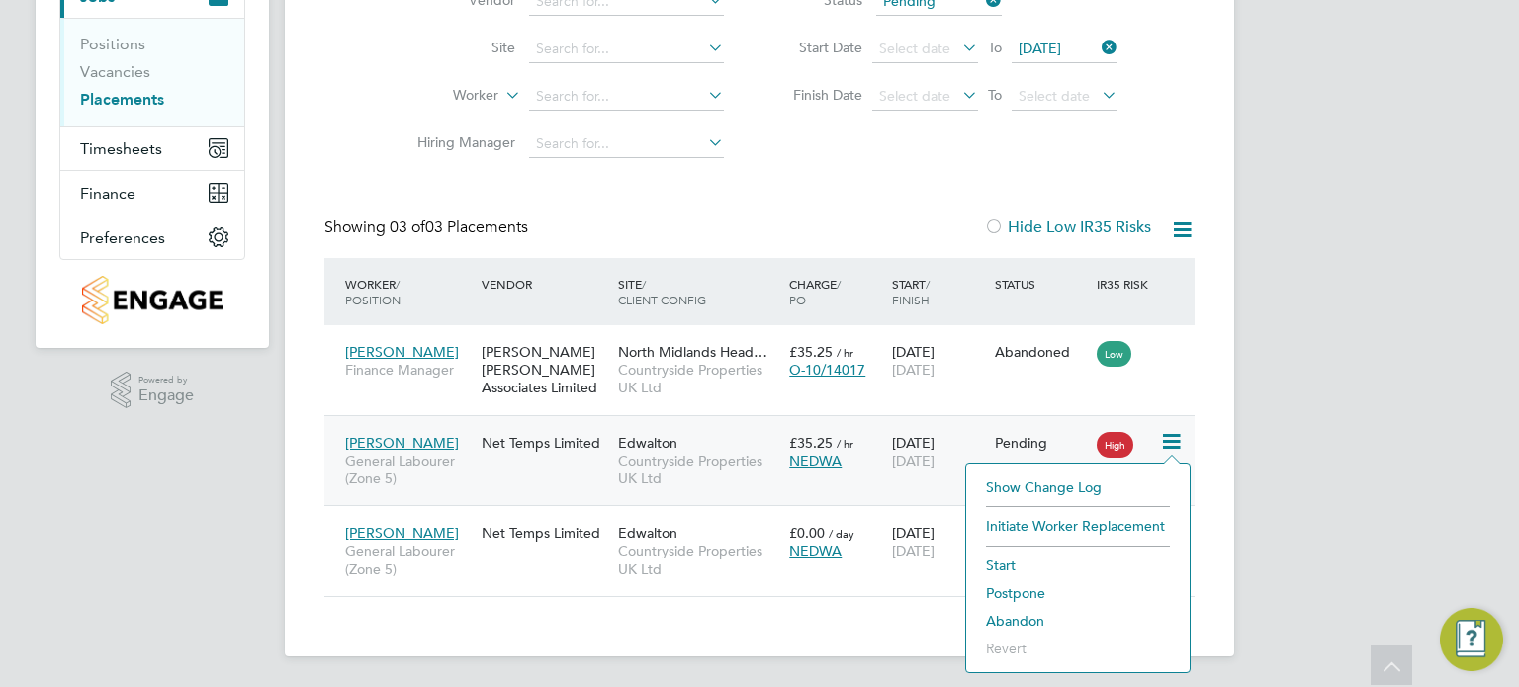
click at [1010, 620] on li "Abandon" at bounding box center [1078, 621] width 204 height 28
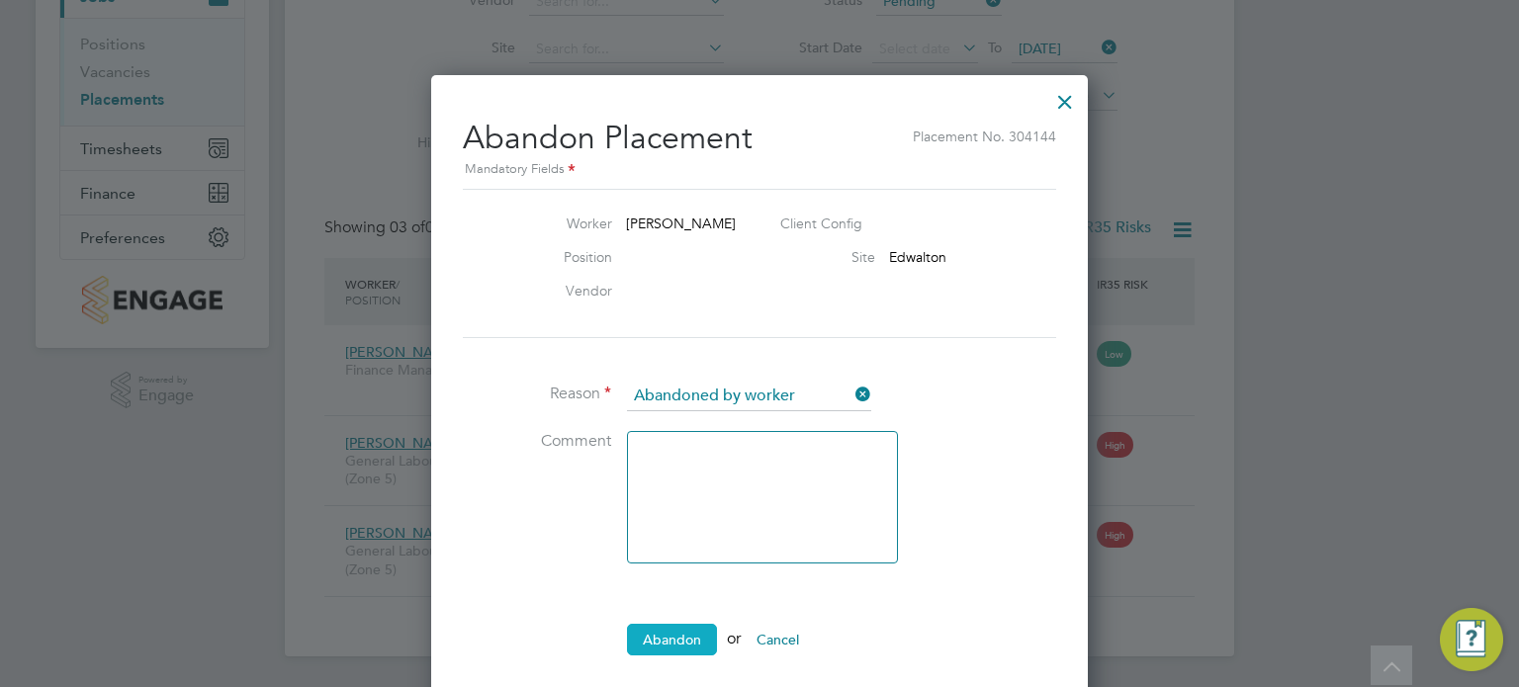
click at [688, 636] on button "Abandon" at bounding box center [672, 640] width 90 height 32
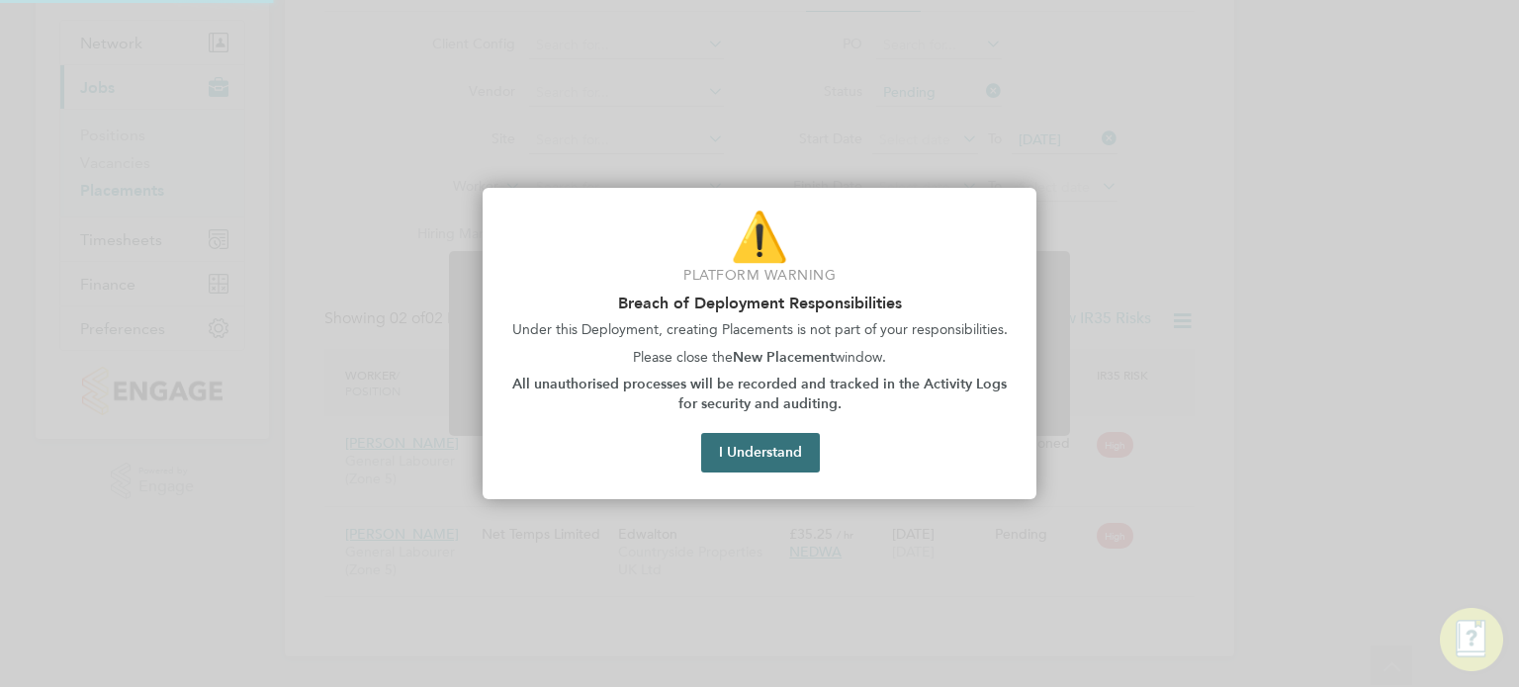
click at [786, 462] on button "I Understand" at bounding box center [760, 453] width 119 height 40
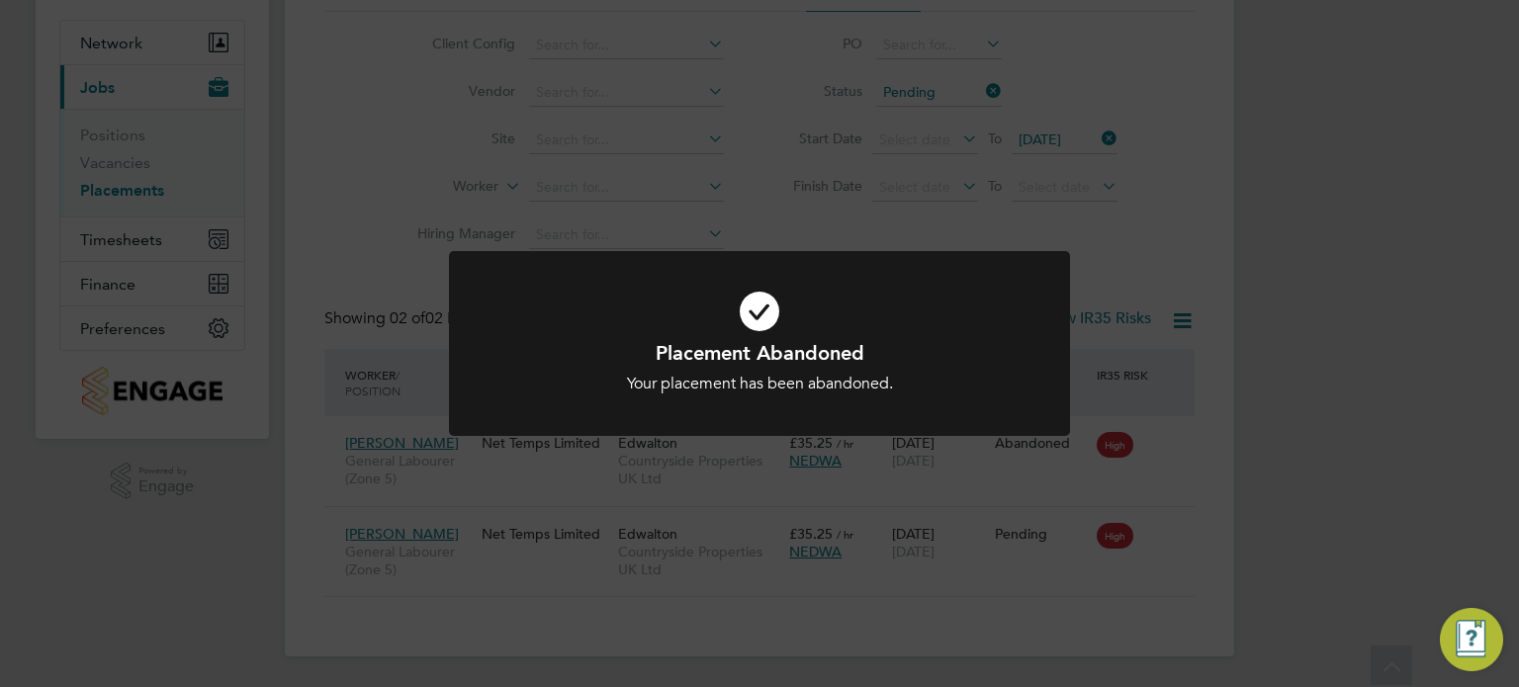
click at [1220, 458] on div "Placement Abandoned Your placement has been abandoned. Cancel Okay" at bounding box center [759, 343] width 1519 height 687
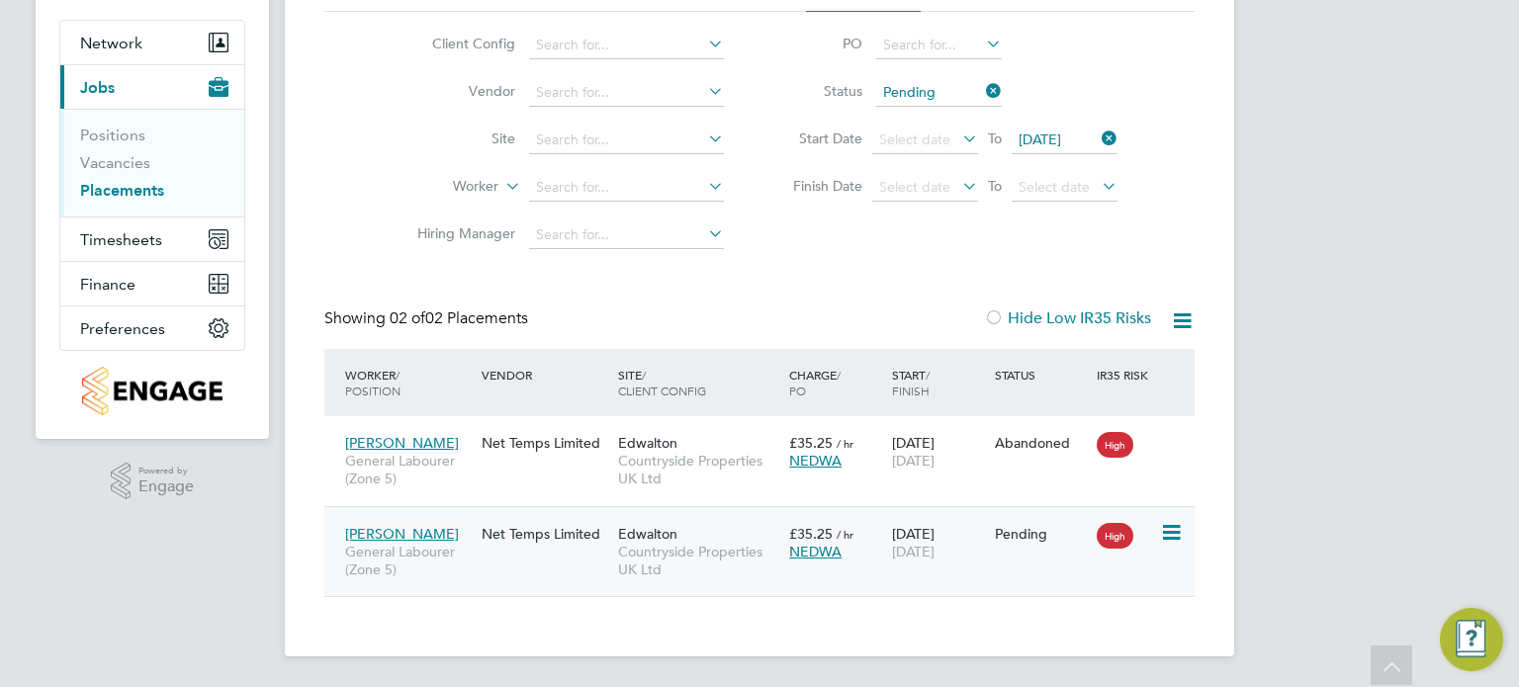
click at [1167, 525] on icon at bounding box center [1170, 533] width 20 height 24
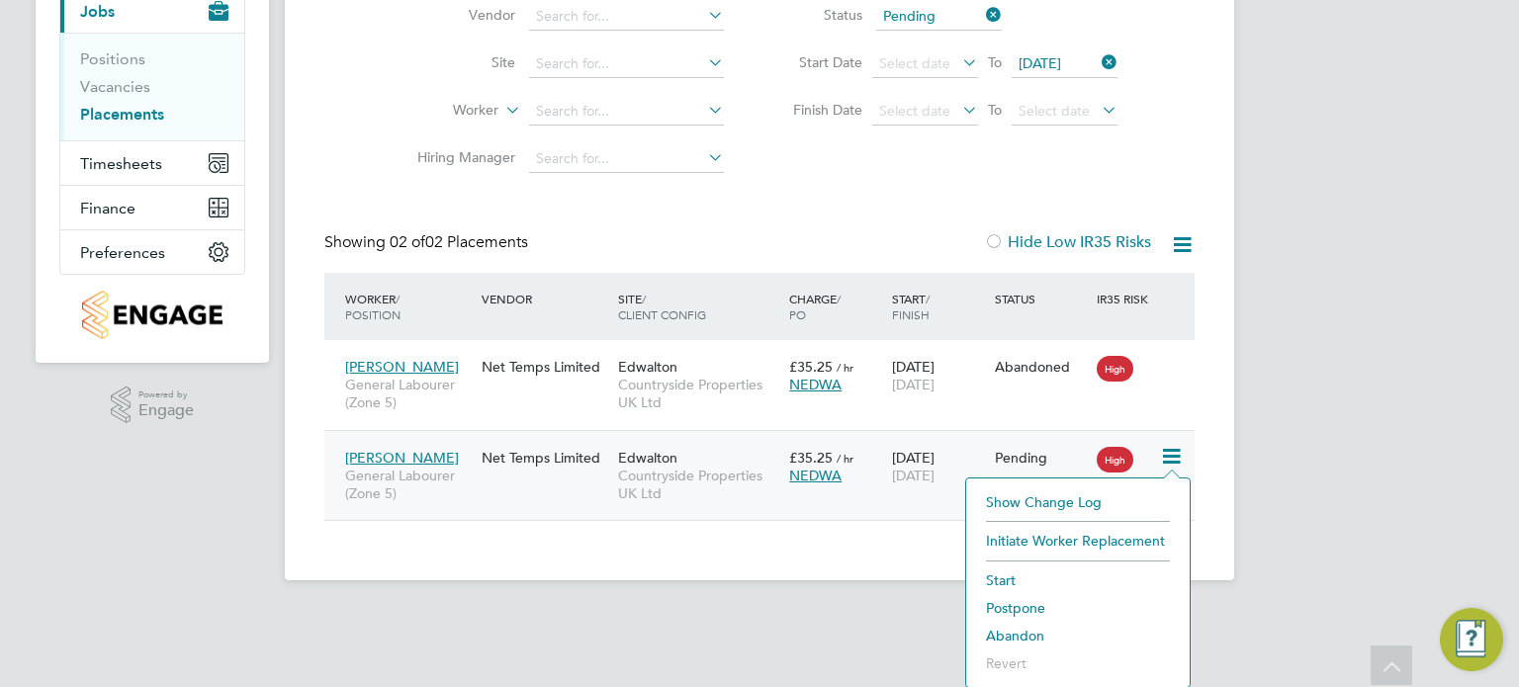
click at [1023, 628] on li "Abandon" at bounding box center [1078, 636] width 204 height 28
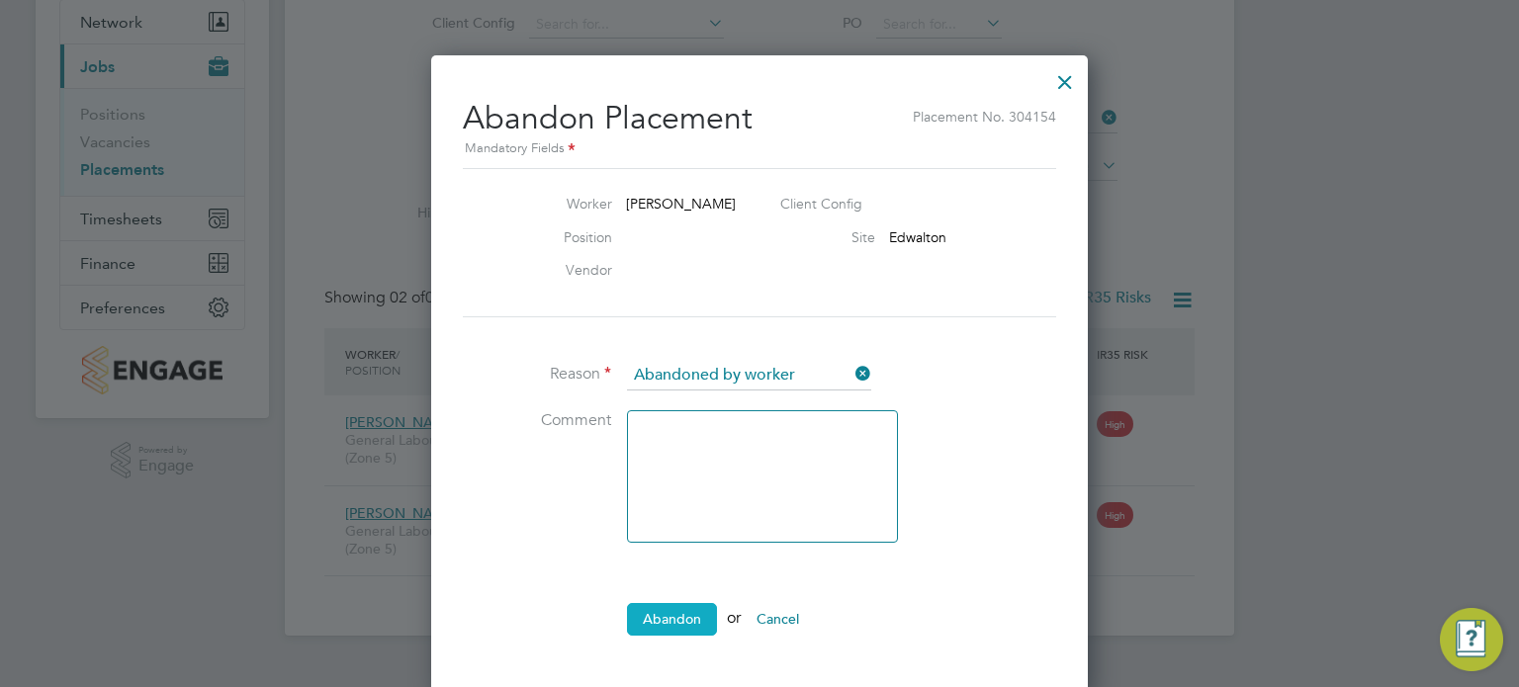
click at [681, 611] on button "Abandon" at bounding box center [672, 619] width 90 height 32
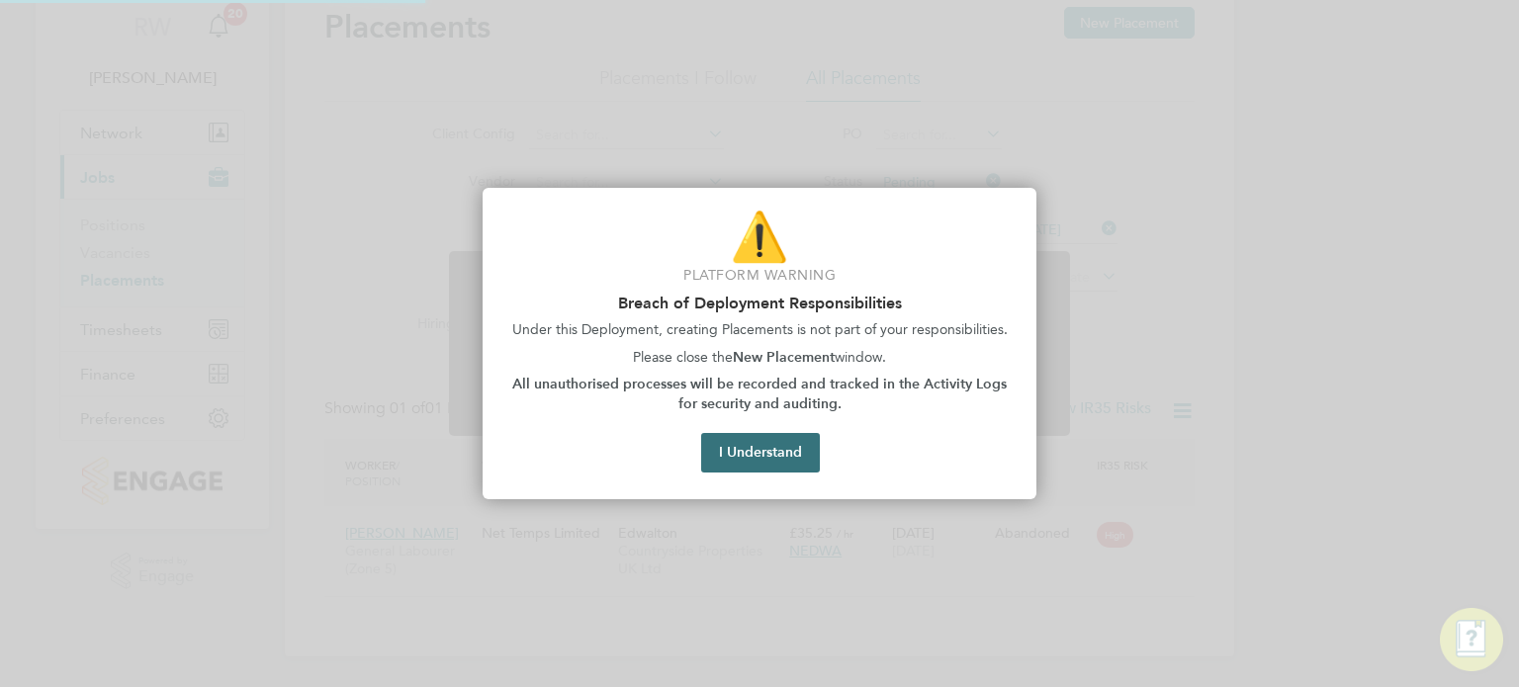
click at [795, 449] on button "I Understand" at bounding box center [760, 453] width 119 height 40
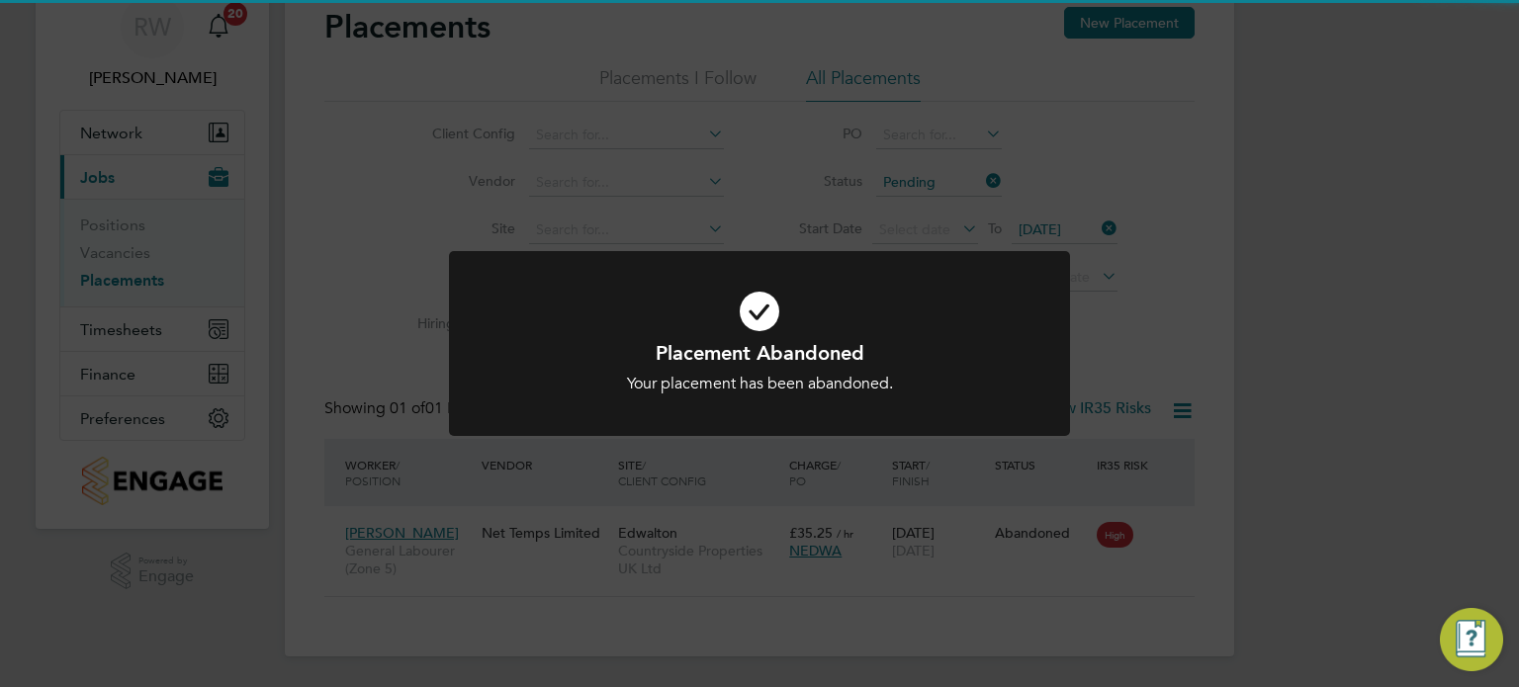
click at [1282, 397] on div "Placement Abandoned Your placement has been abandoned. Cancel Okay" at bounding box center [759, 343] width 1519 height 687
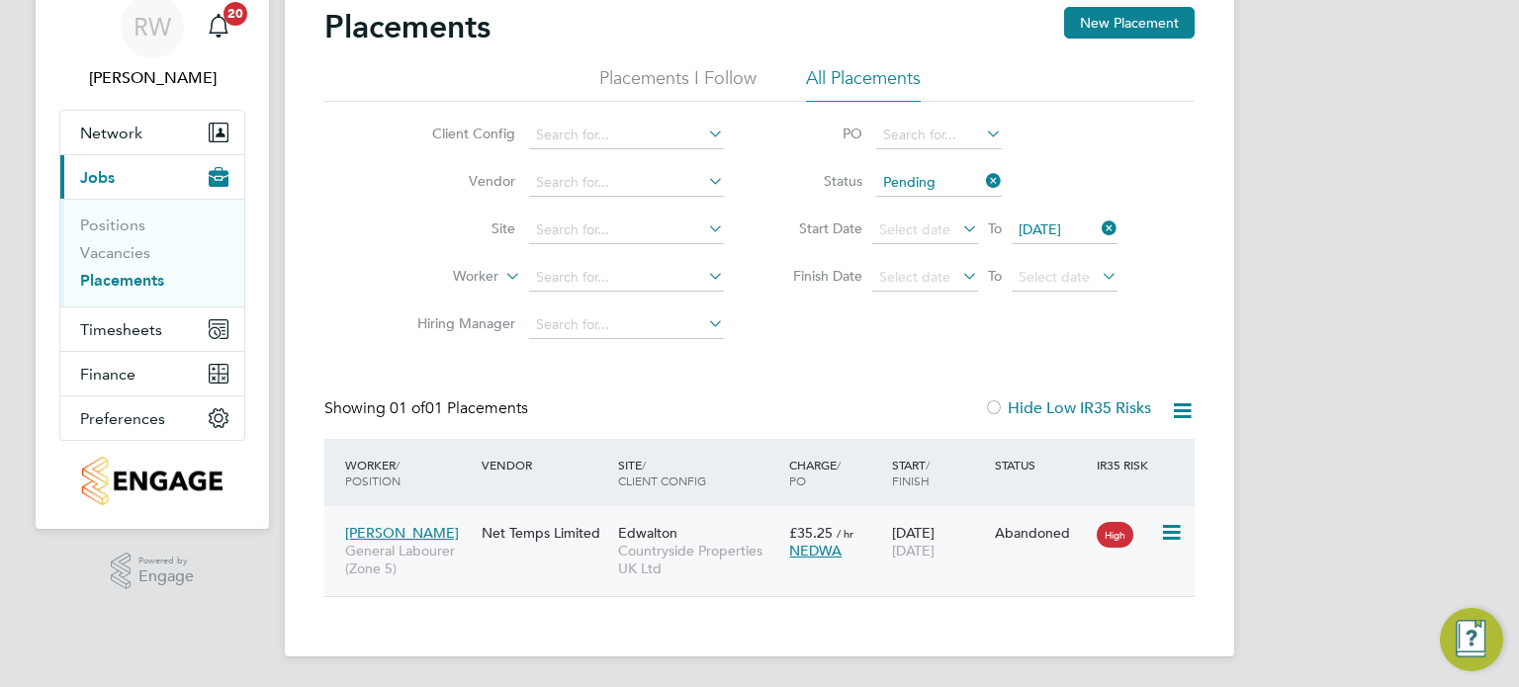
click at [1175, 524] on icon at bounding box center [1170, 533] width 20 height 24
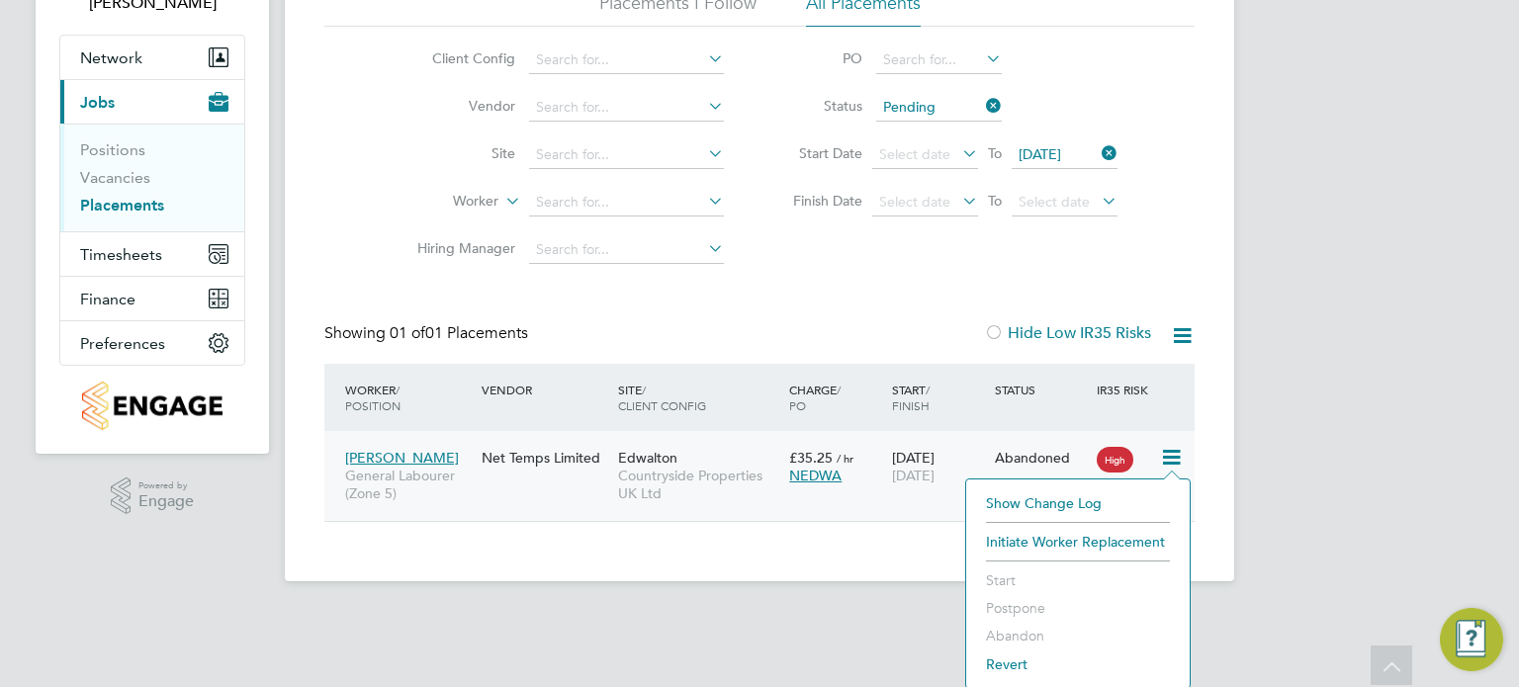
click at [1220, 509] on div "Placements New Placement Placements I Follow All Placements Client Config Vendo…" at bounding box center [759, 240] width 949 height 681
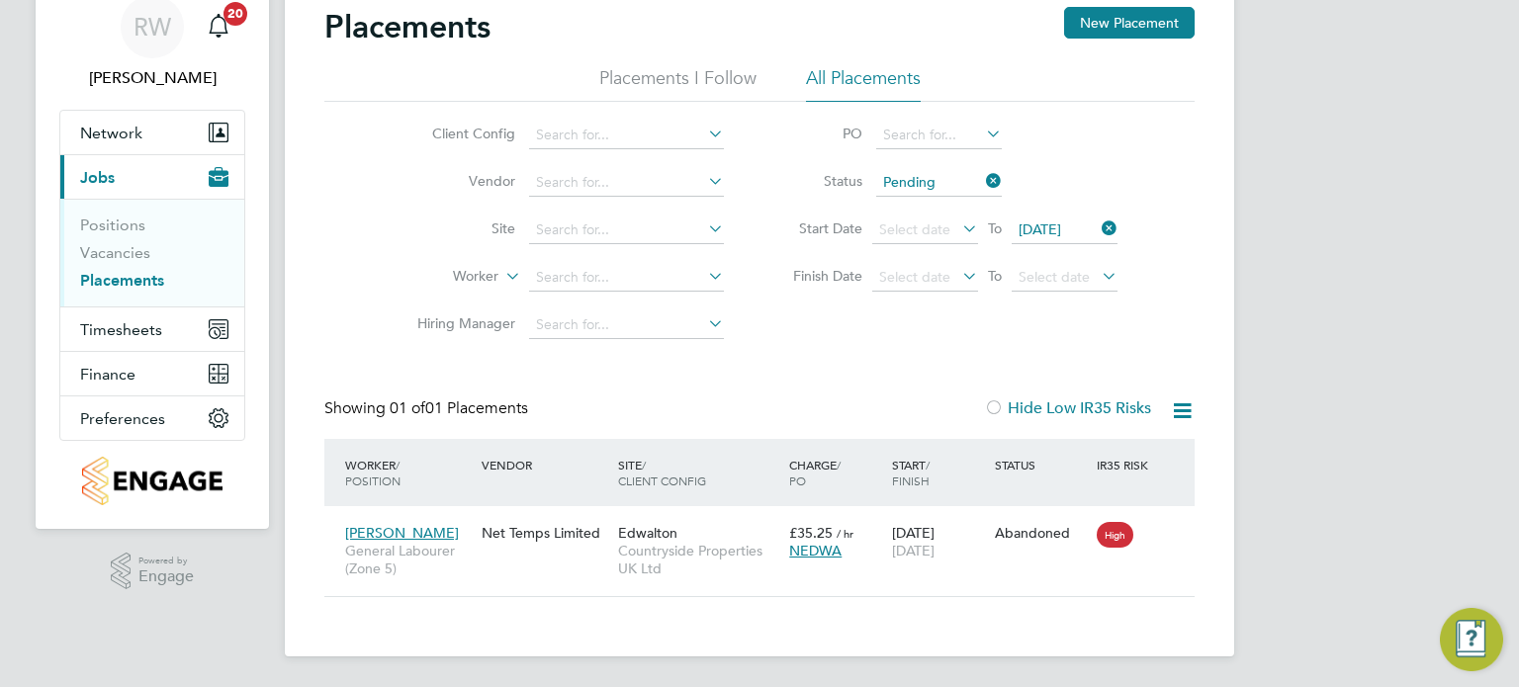
click at [1098, 232] on icon at bounding box center [1098, 229] width 0 height 28
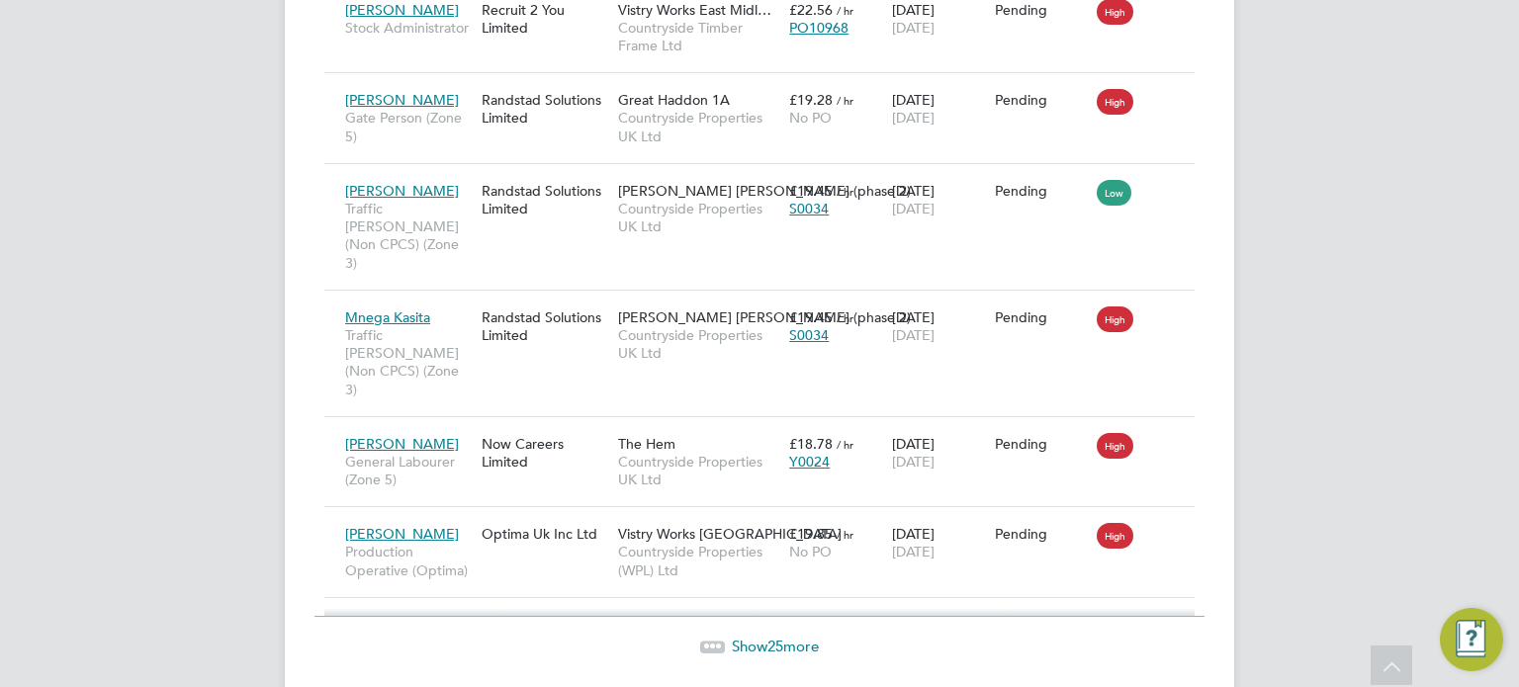
click at [774, 637] on span "25" at bounding box center [775, 646] width 16 height 19
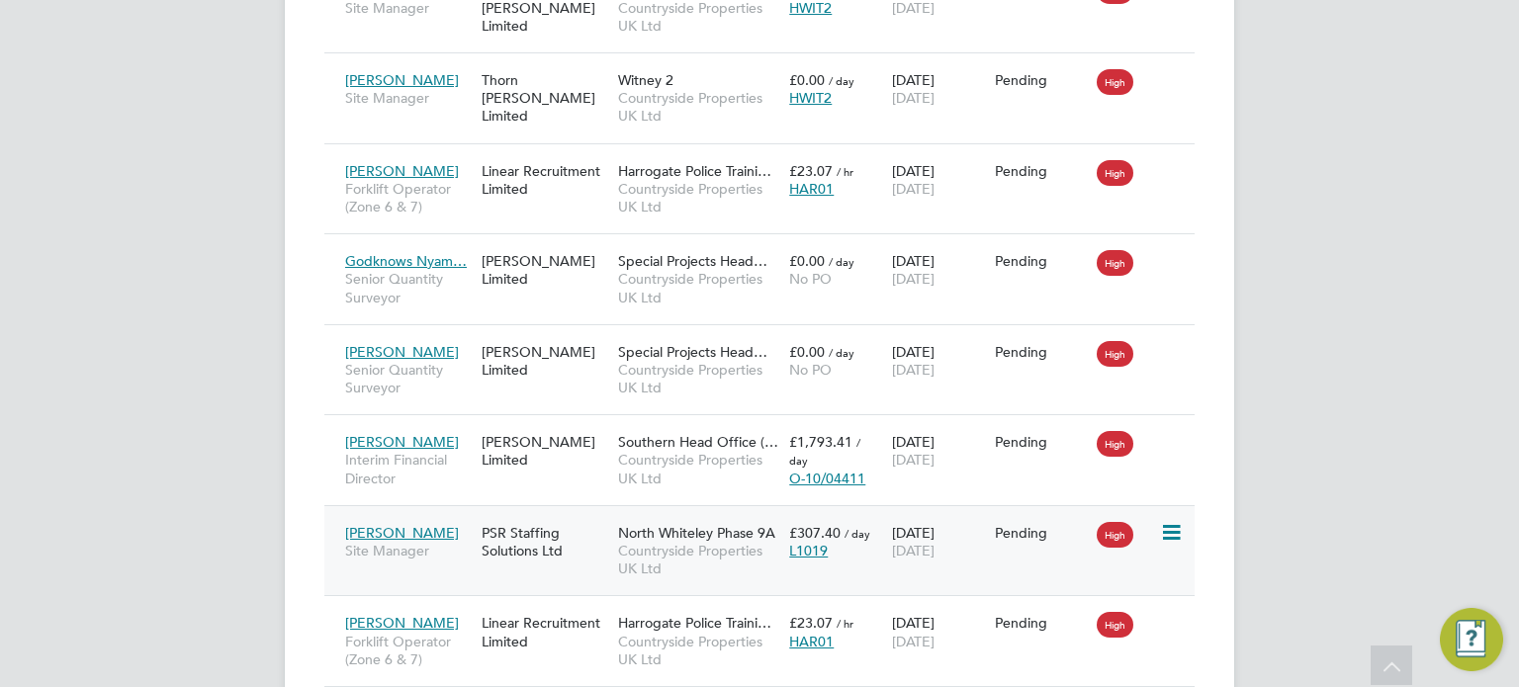
click at [1167, 521] on icon at bounding box center [1170, 533] width 20 height 24
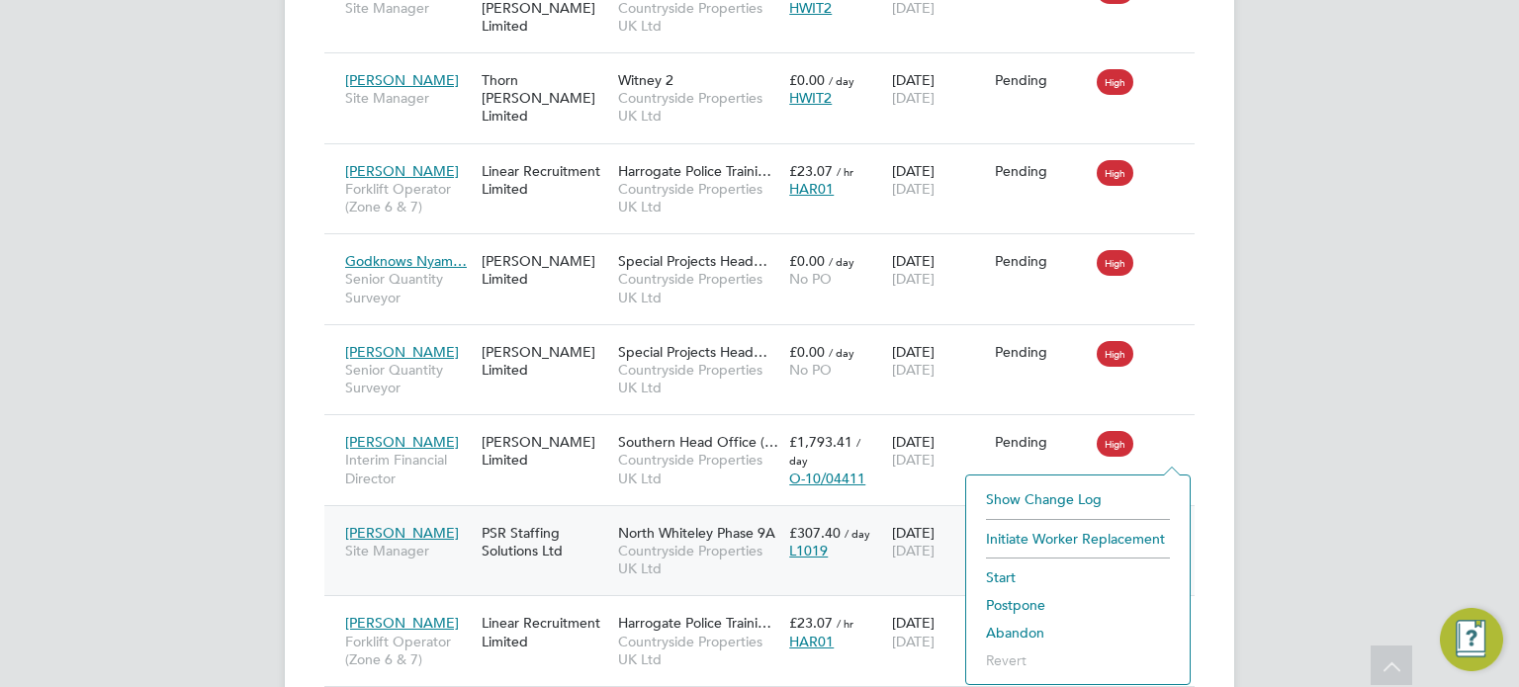
click at [1017, 624] on li "Abandon" at bounding box center [1078, 633] width 204 height 28
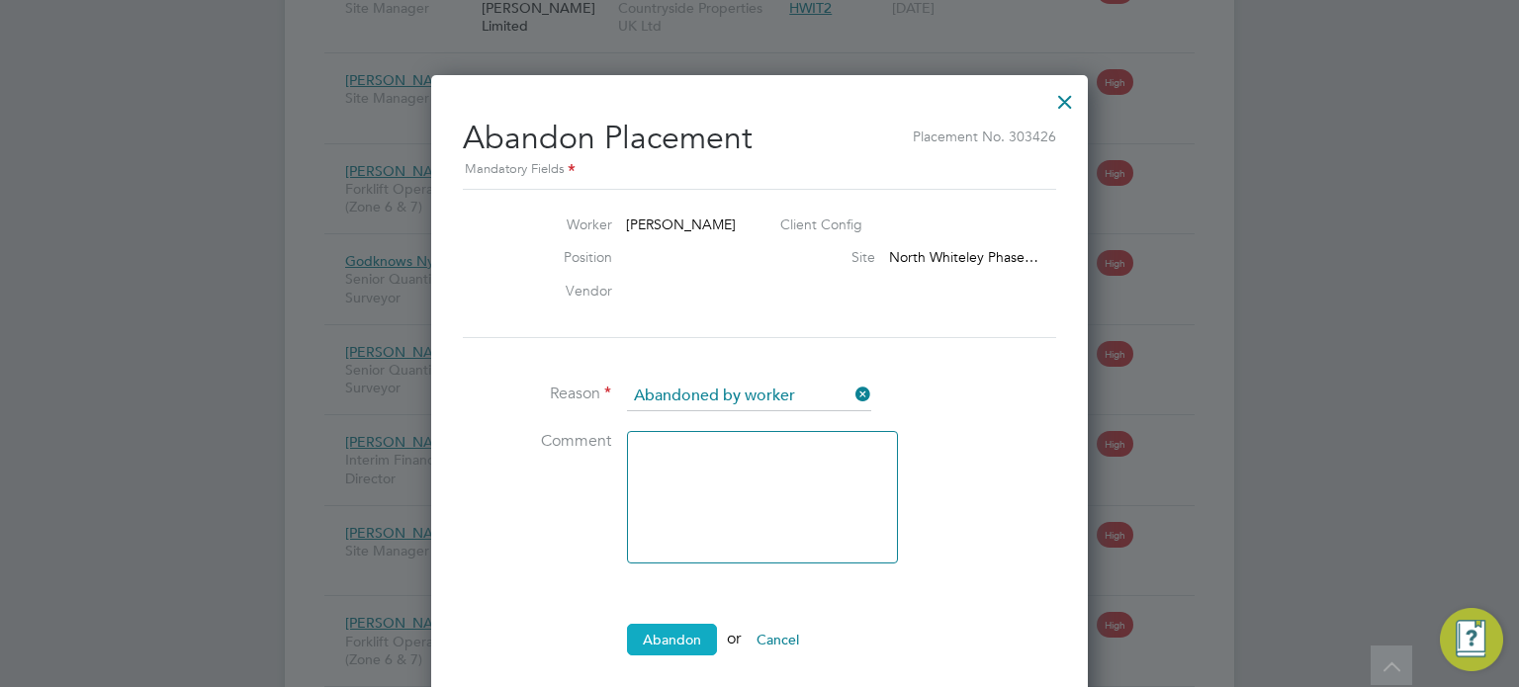
click at [641, 648] on button "Abandon" at bounding box center [672, 640] width 90 height 32
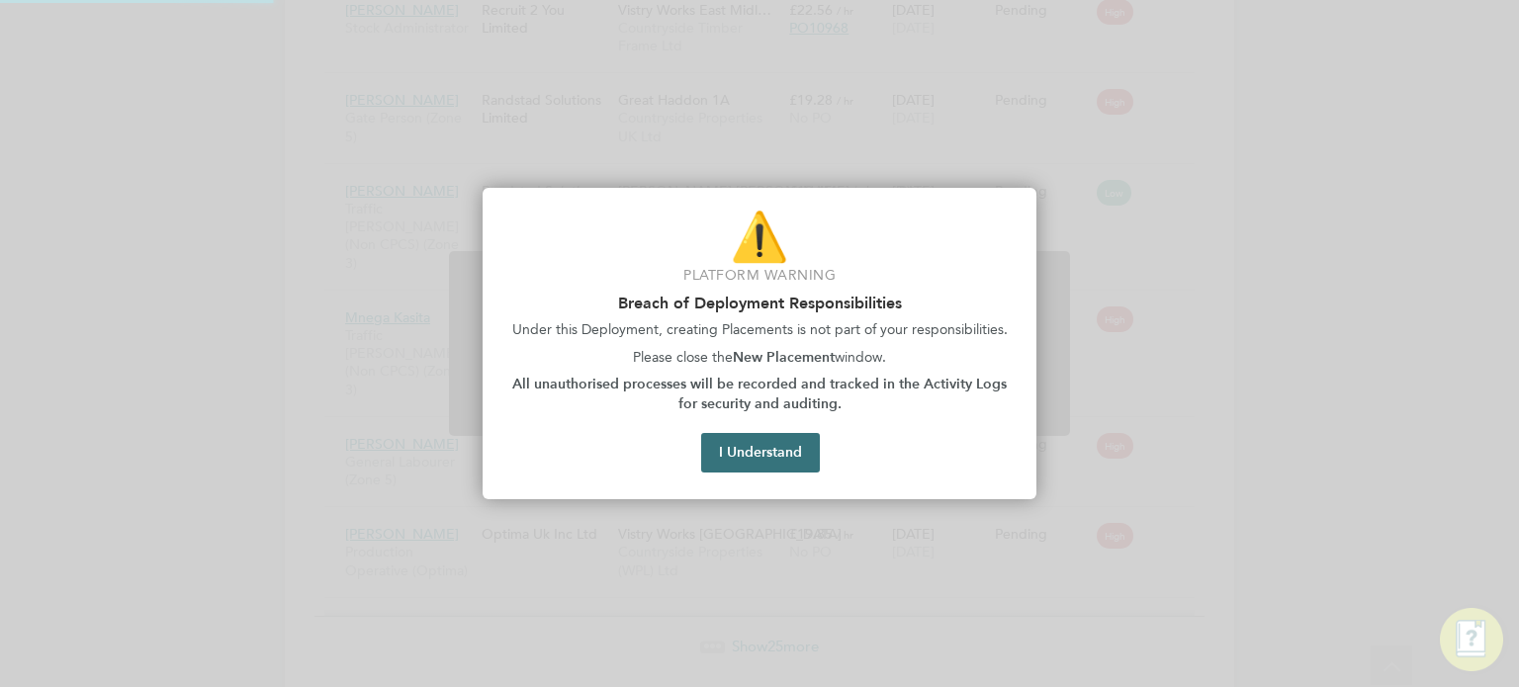
click at [752, 450] on button "I Understand" at bounding box center [760, 453] width 119 height 40
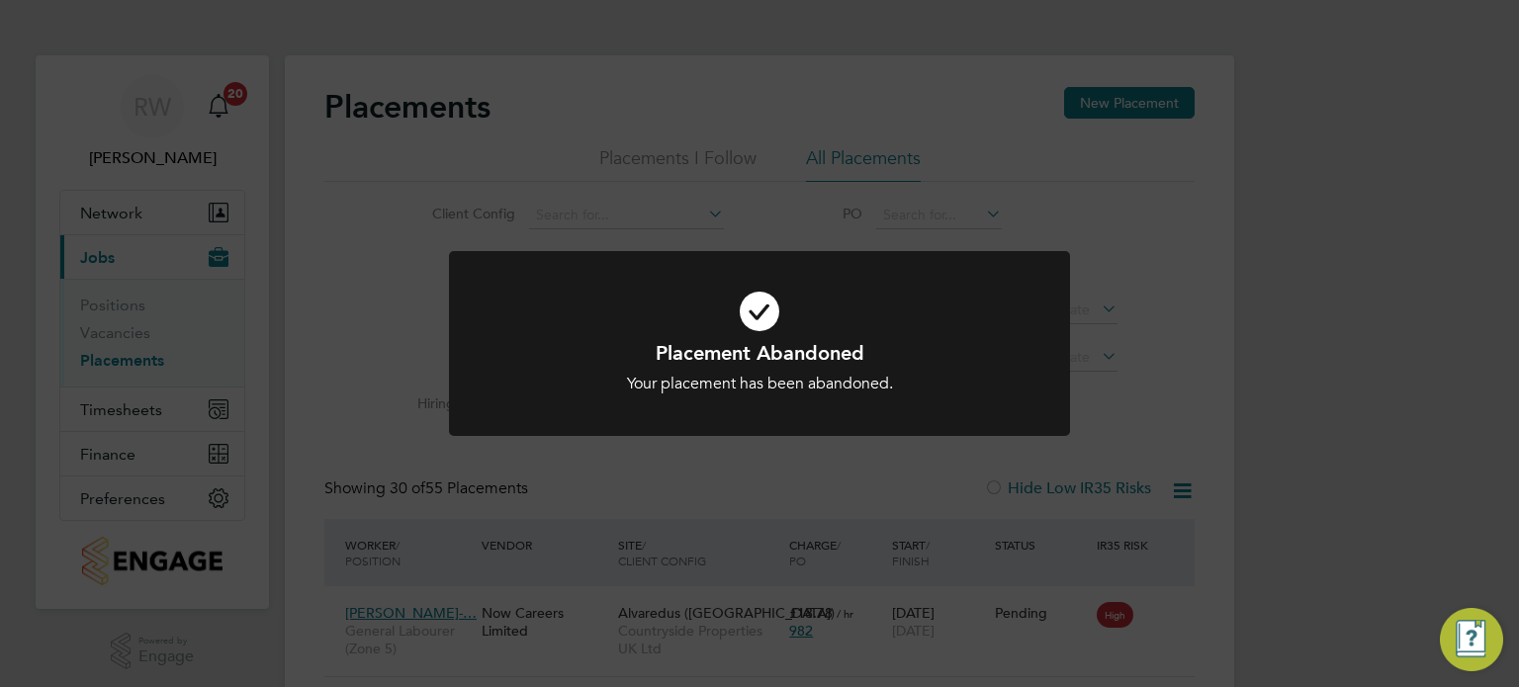
click at [1201, 465] on div "Placement Abandoned Your placement has been abandoned. Cancel Okay" at bounding box center [759, 343] width 1519 height 687
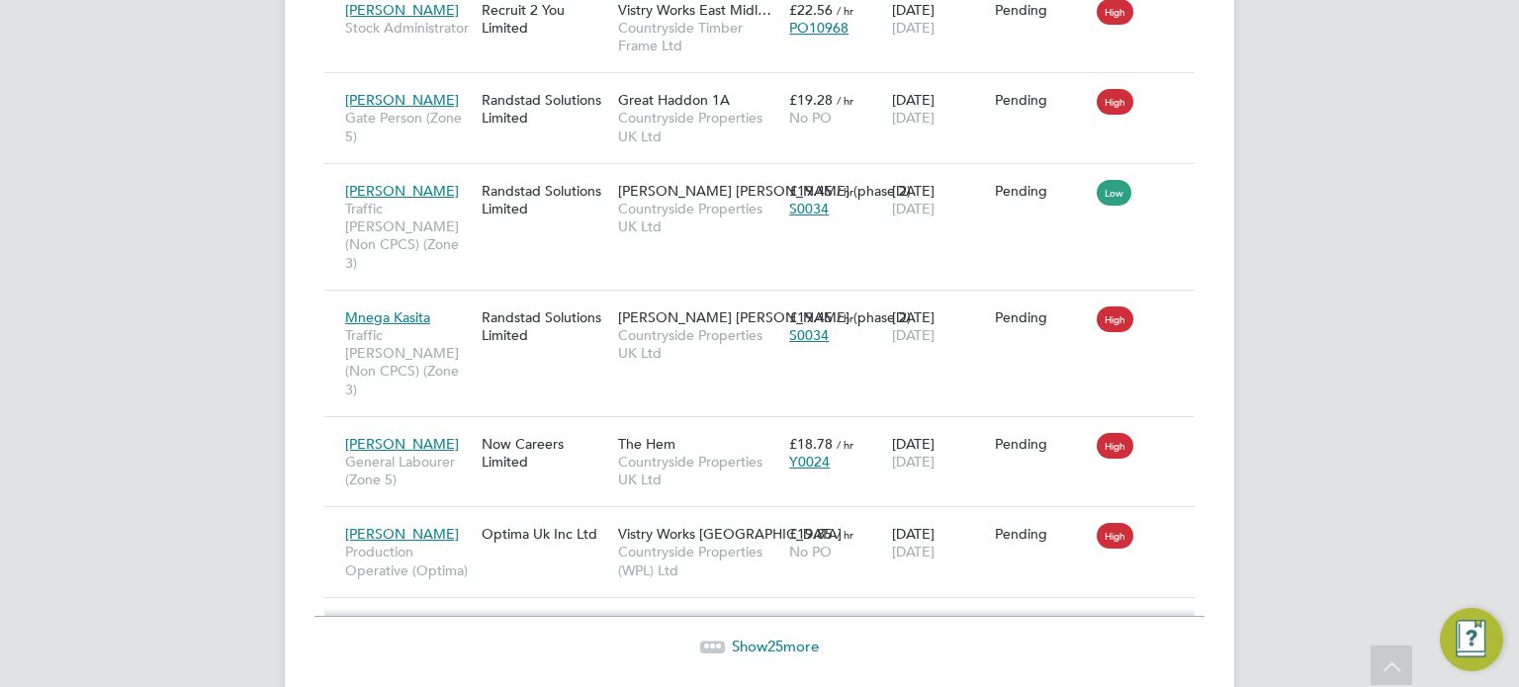
click at [791, 637] on span "Show 25 more" at bounding box center [775, 646] width 87 height 19
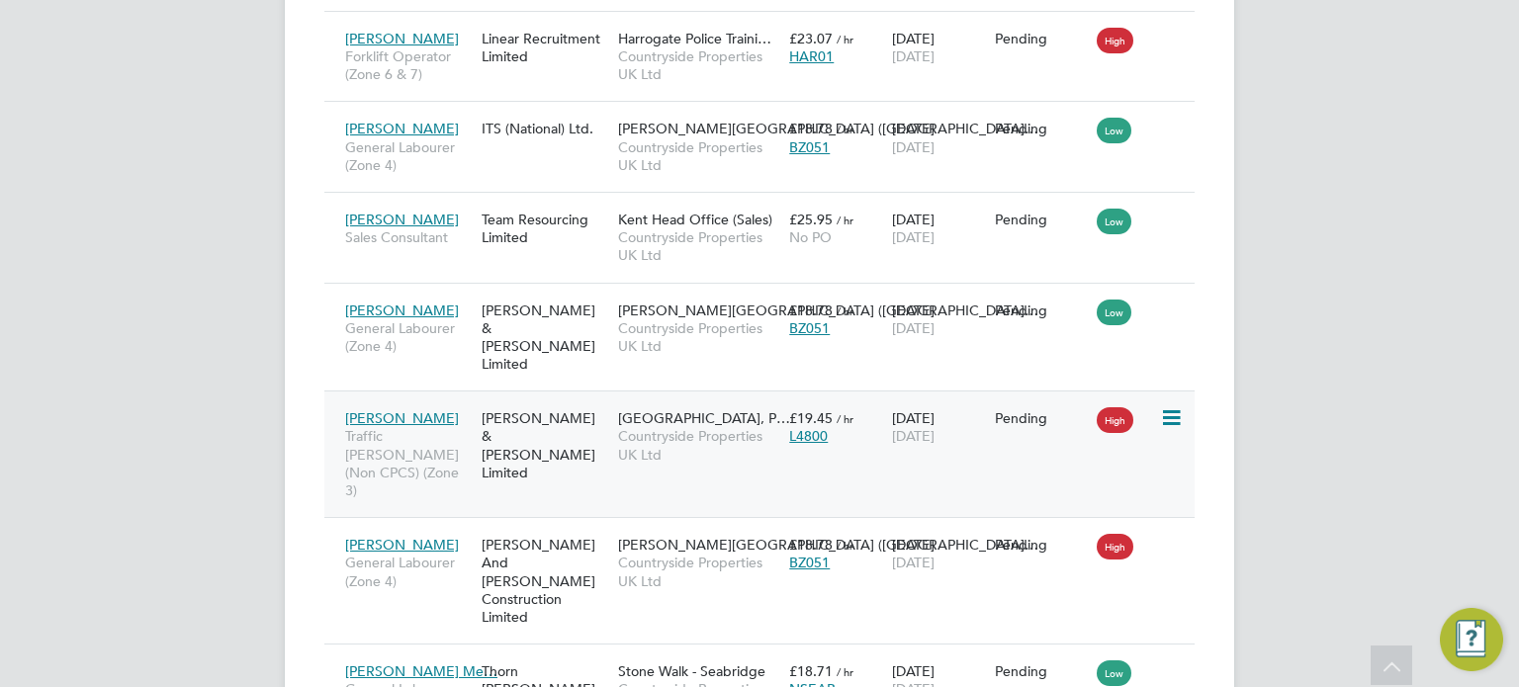
click at [1171, 406] on icon at bounding box center [1170, 418] width 20 height 24
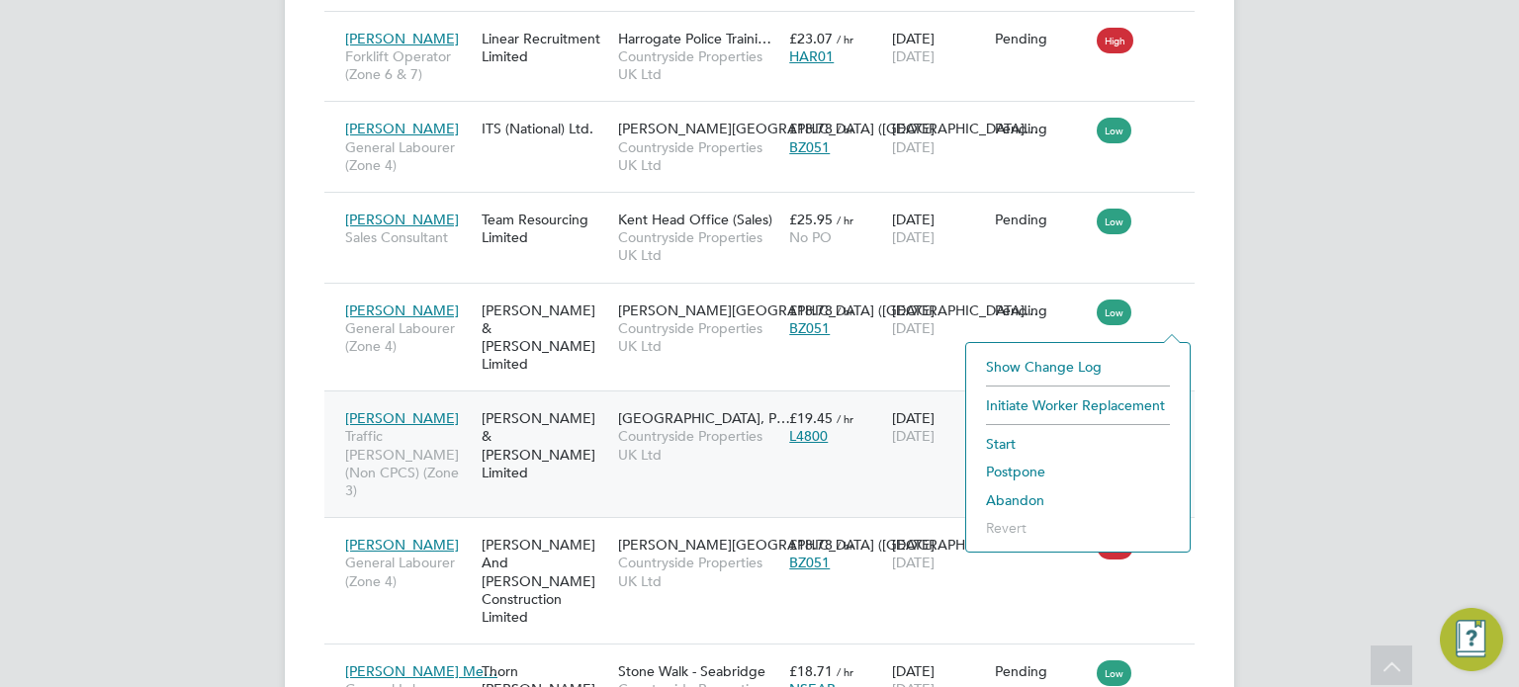
click at [1015, 494] on li "Abandon" at bounding box center [1078, 501] width 204 height 28
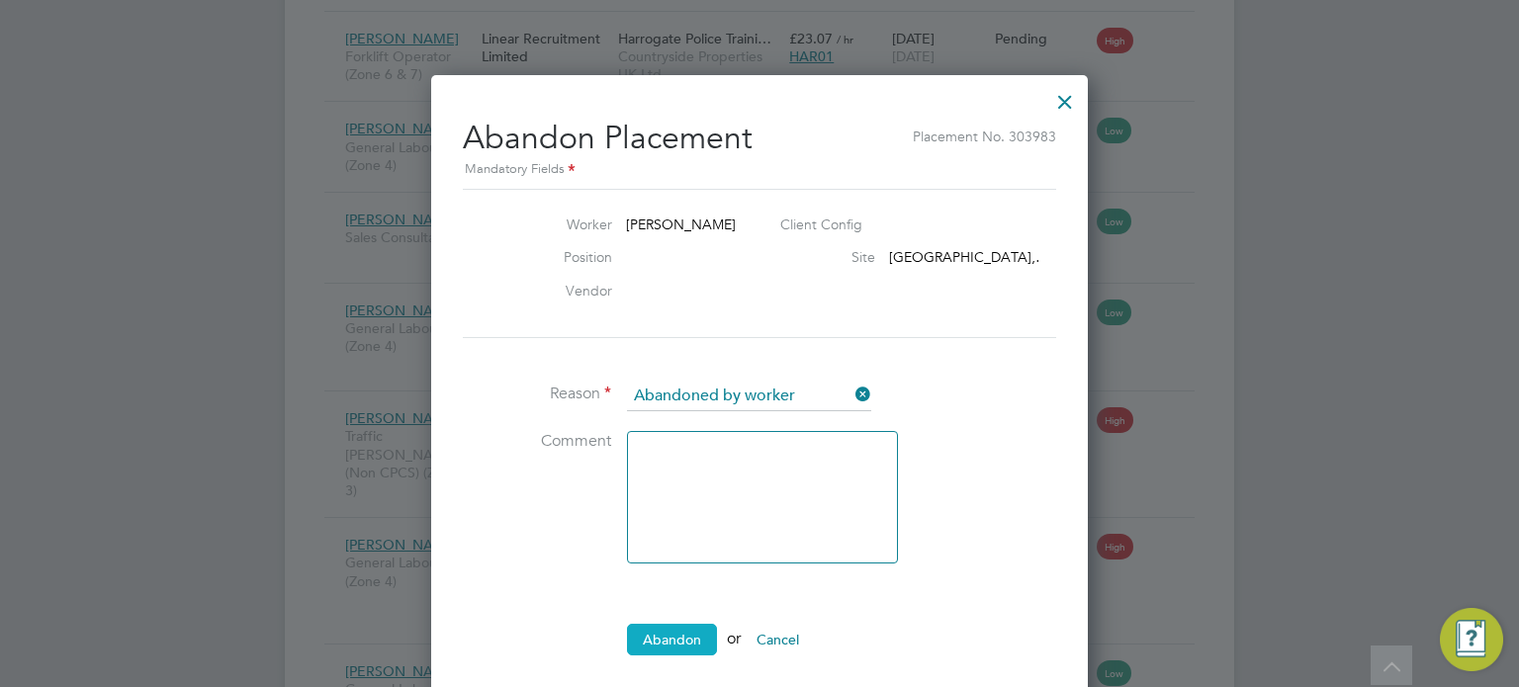
click at [664, 632] on button "Abandon" at bounding box center [672, 640] width 90 height 32
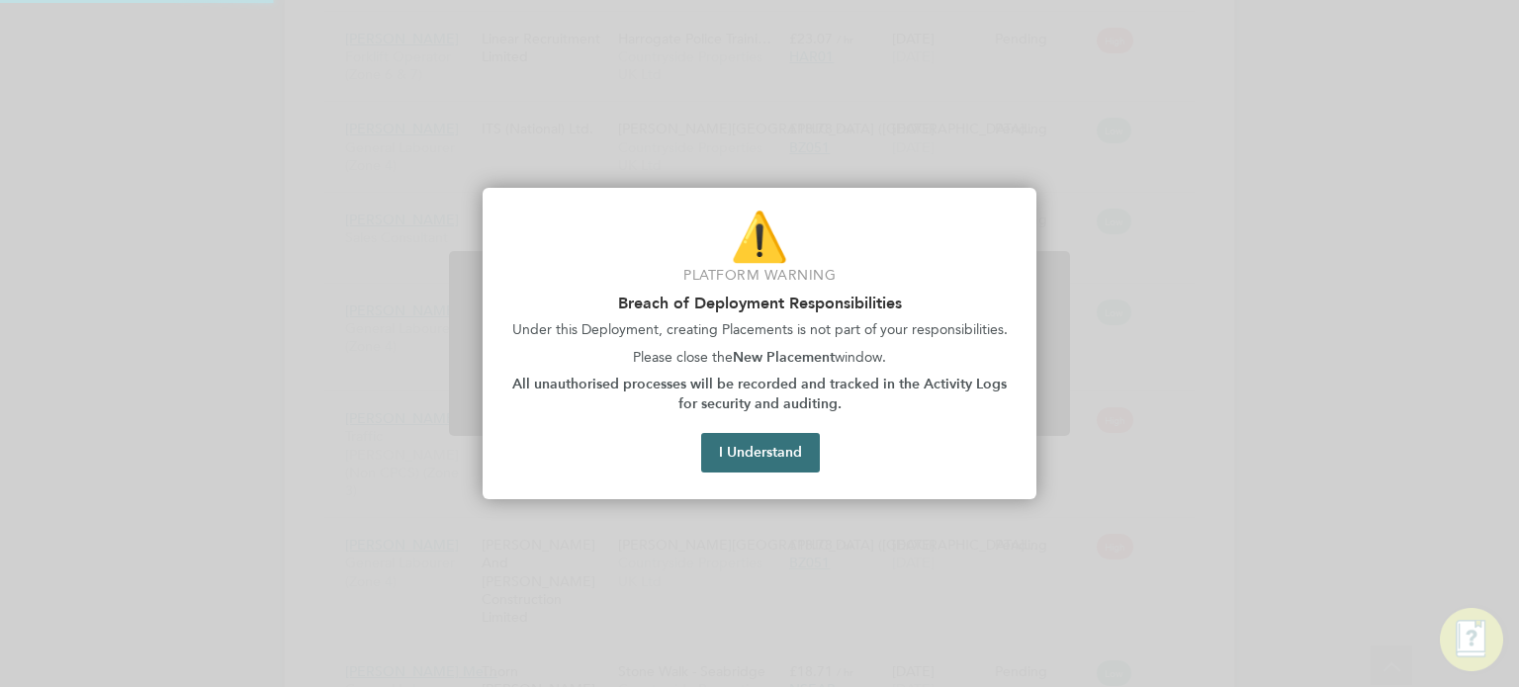
click at [748, 442] on button "I Understand" at bounding box center [760, 453] width 119 height 40
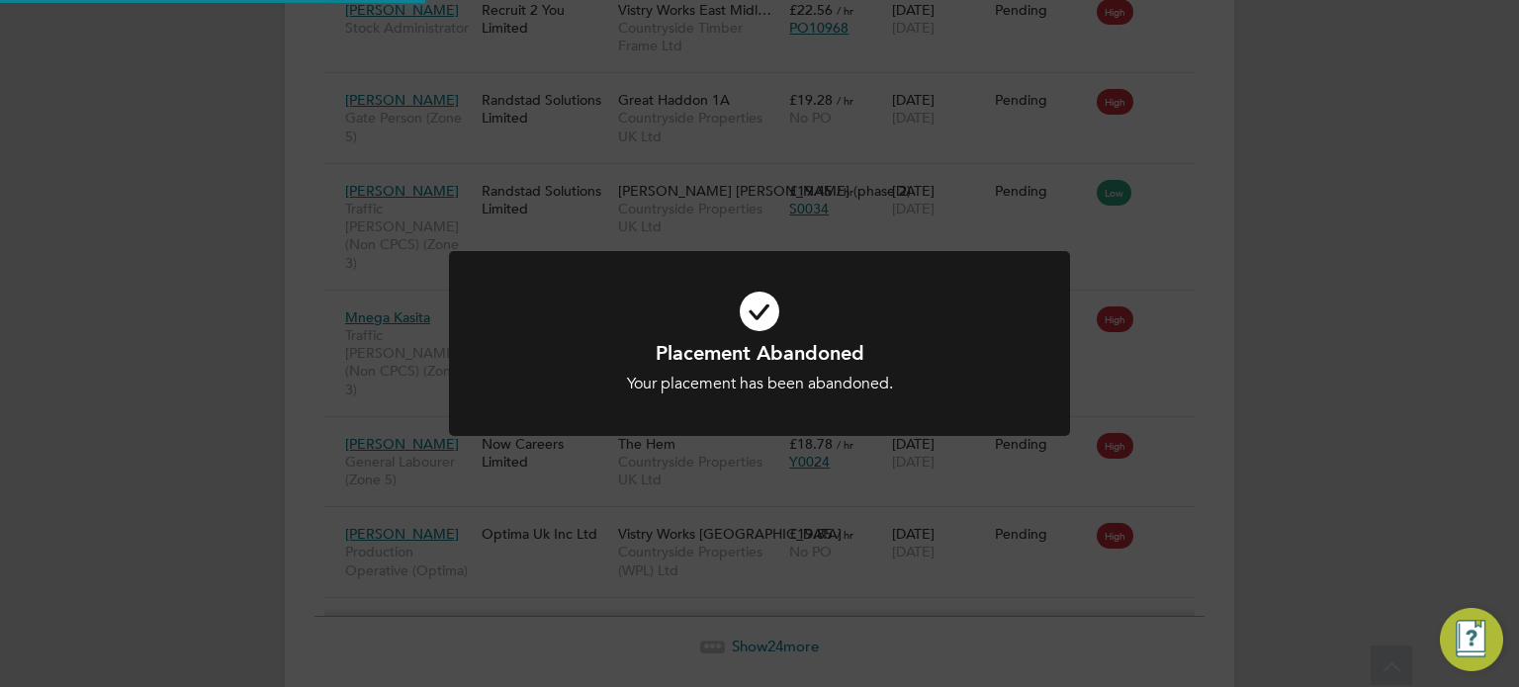
click at [1251, 328] on div "Placement Abandoned Your placement has been abandoned. Cancel Okay" at bounding box center [759, 343] width 1519 height 687
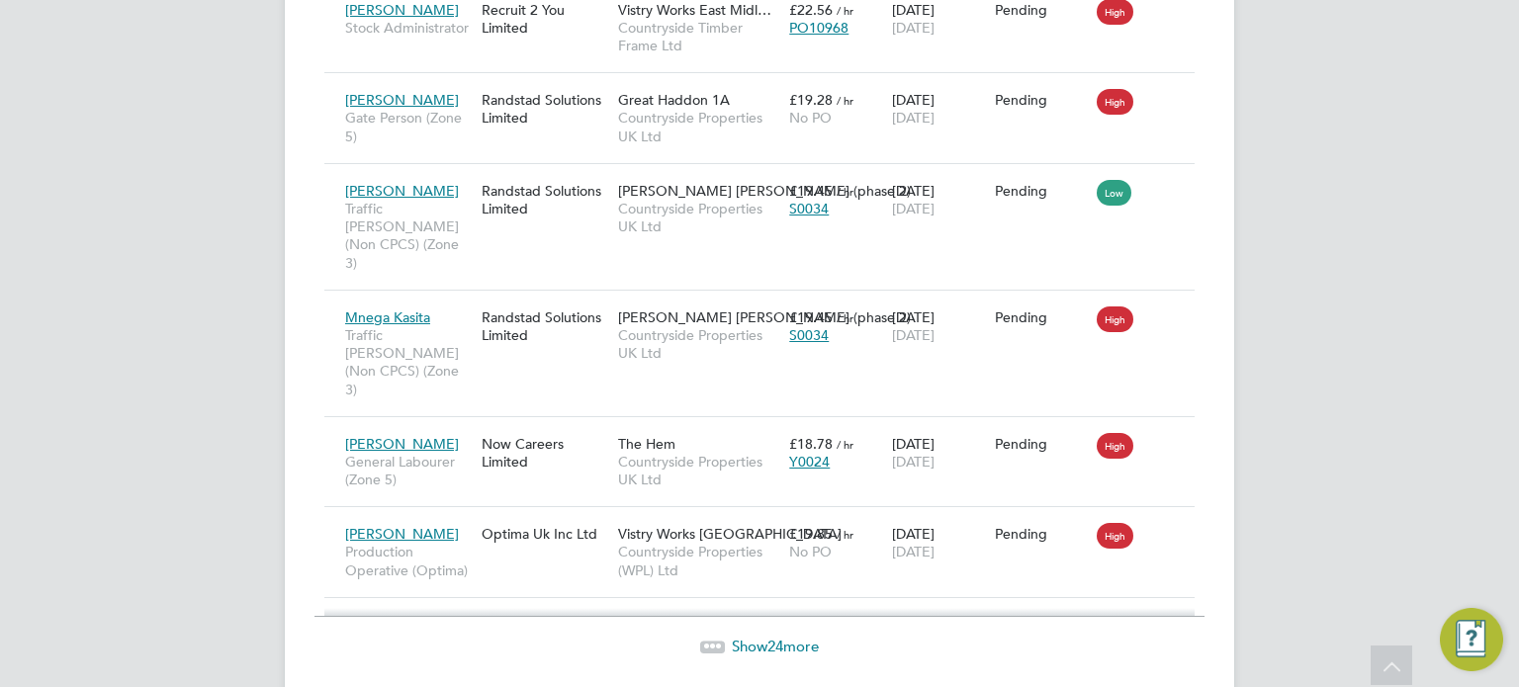
click at [783, 637] on span "Show 24 more" at bounding box center [775, 646] width 87 height 19
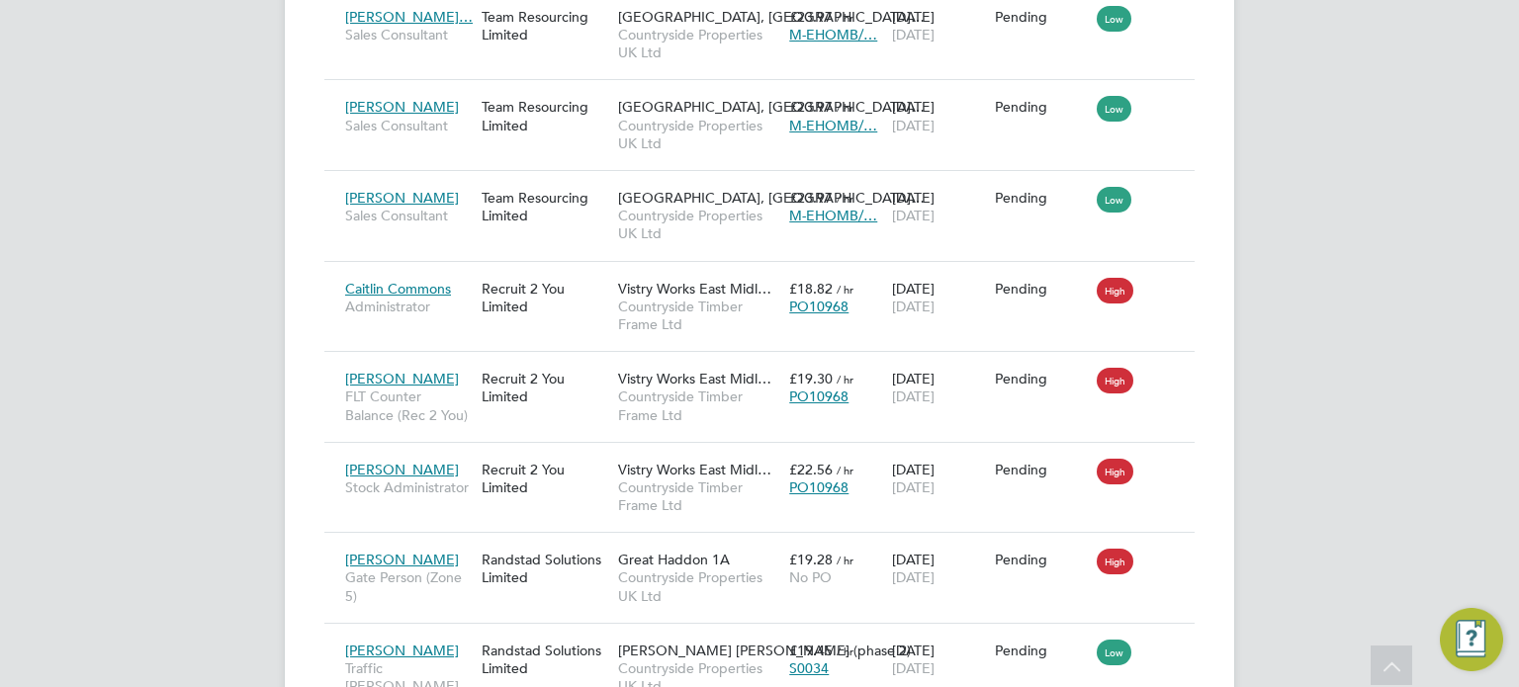
click at [1209, 258] on div "Placements New Placement Placements I Follow All Placements Client Config Vendo…" at bounding box center [759, 541] width 949 height 5641
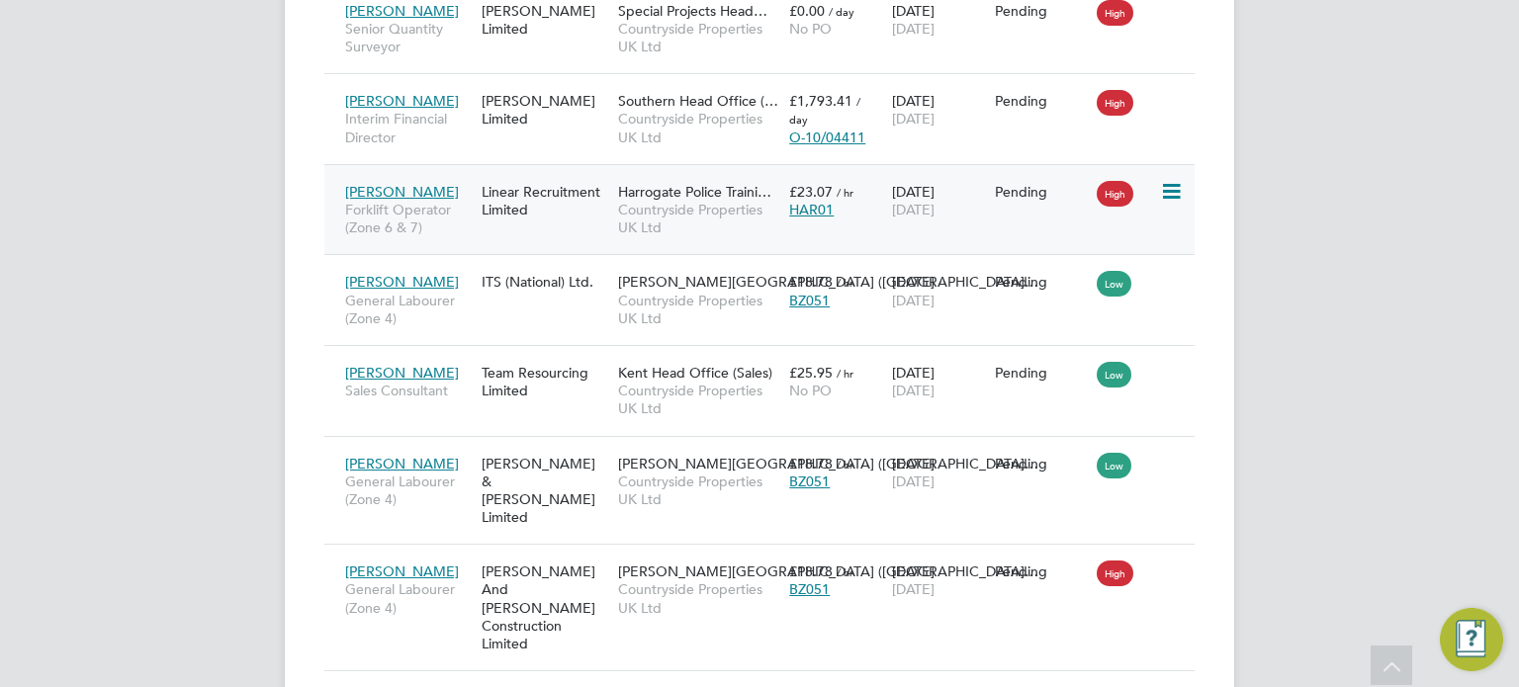
click at [1173, 180] on icon at bounding box center [1170, 192] width 20 height 24
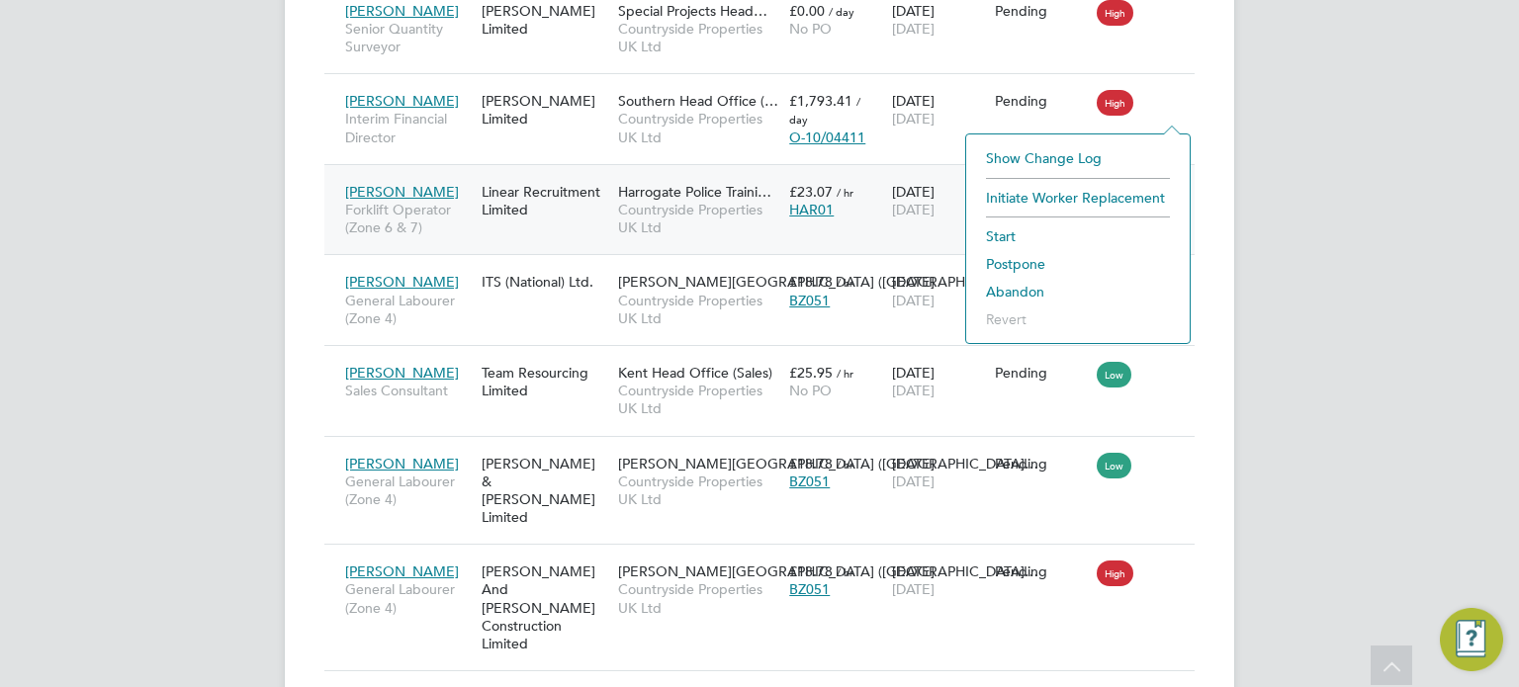
click at [1017, 285] on li "Abandon" at bounding box center [1078, 292] width 204 height 28
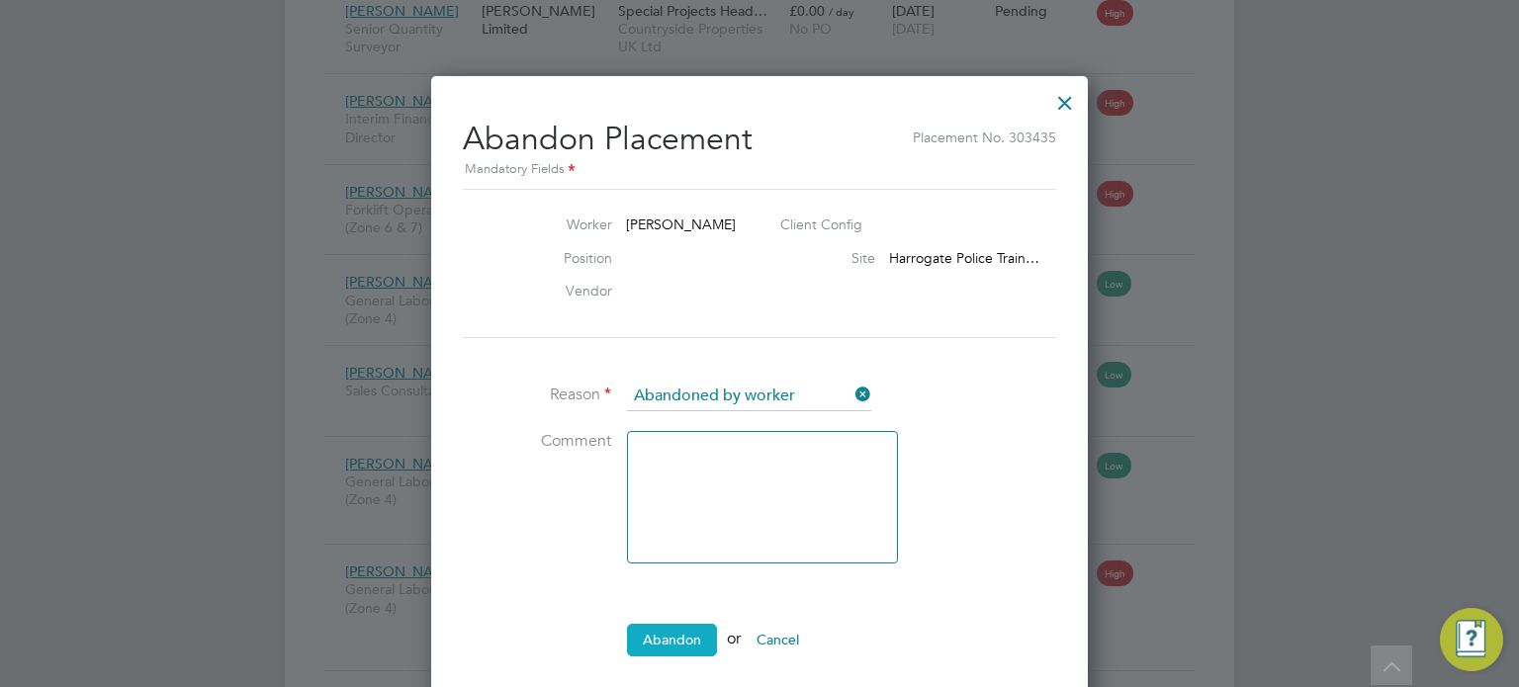
click at [684, 624] on button "Abandon" at bounding box center [672, 640] width 90 height 32
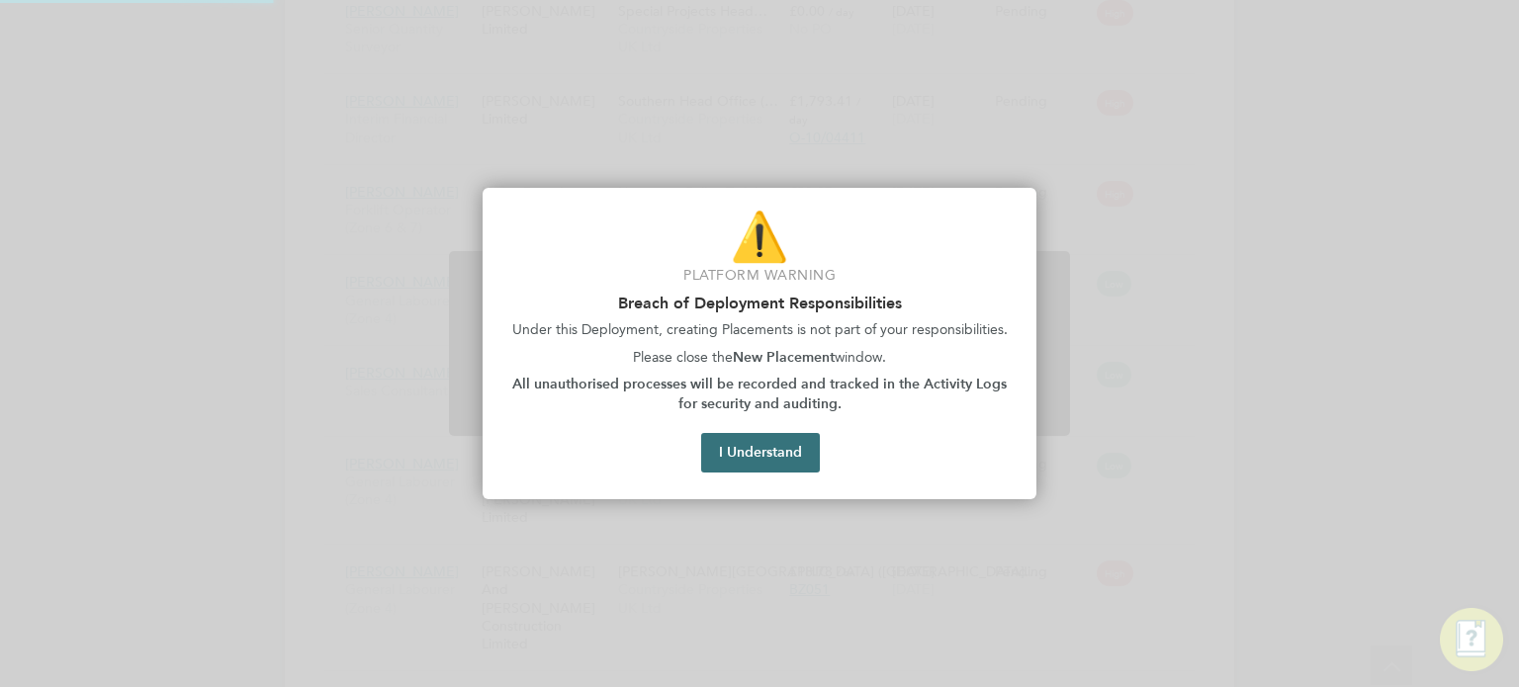
click at [758, 458] on button "I Understand" at bounding box center [760, 453] width 119 height 40
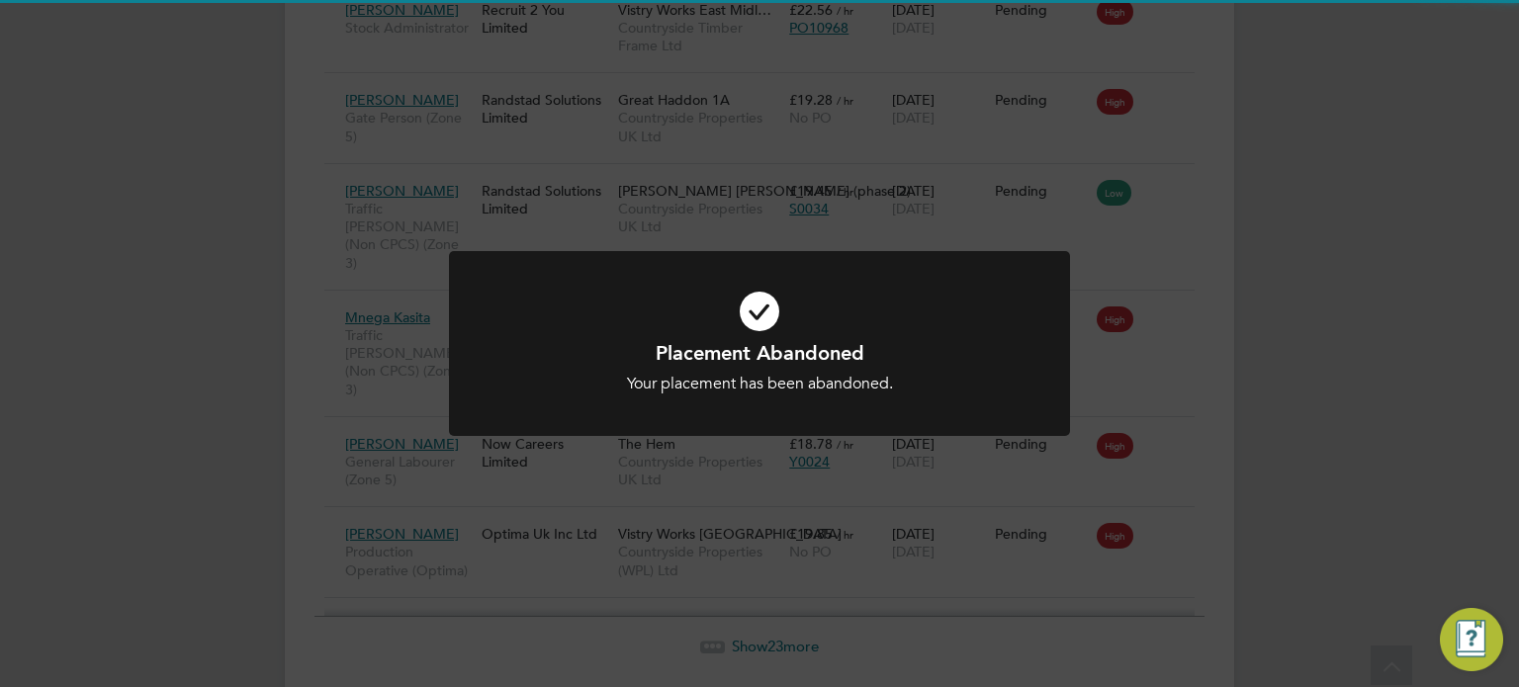
click at [1266, 335] on div "Placement Abandoned Your placement has been abandoned. Cancel Okay" at bounding box center [759, 343] width 1519 height 687
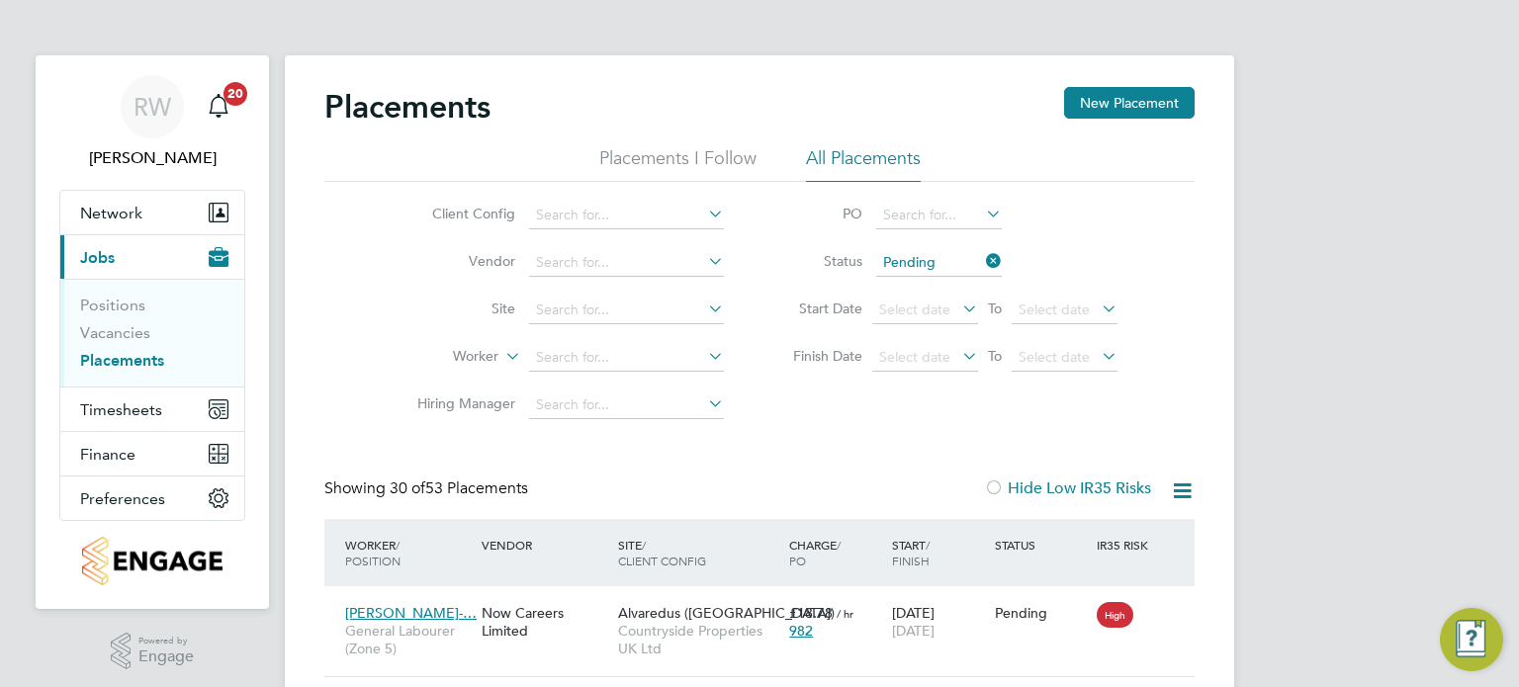
click at [977, 260] on input "Pending" at bounding box center [939, 263] width 126 height 28
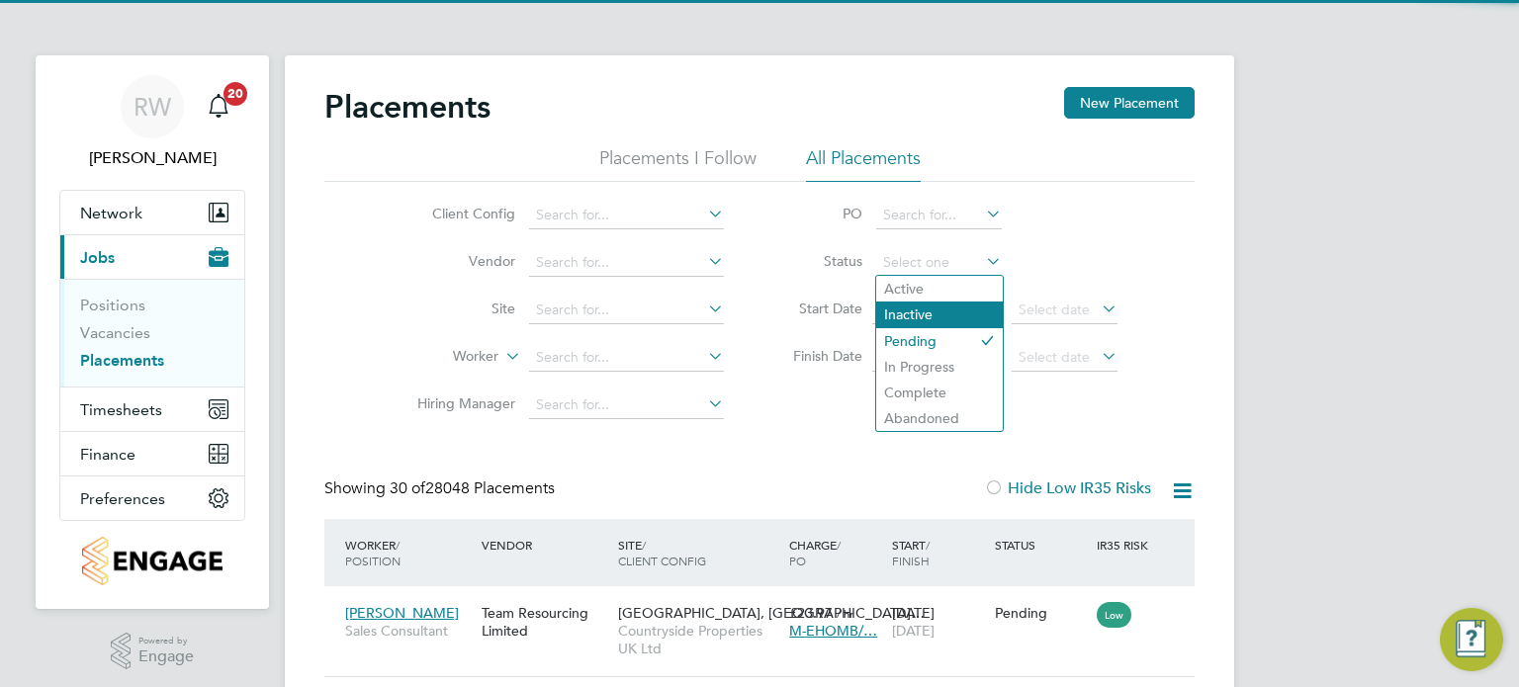
scroll to position [74, 172]
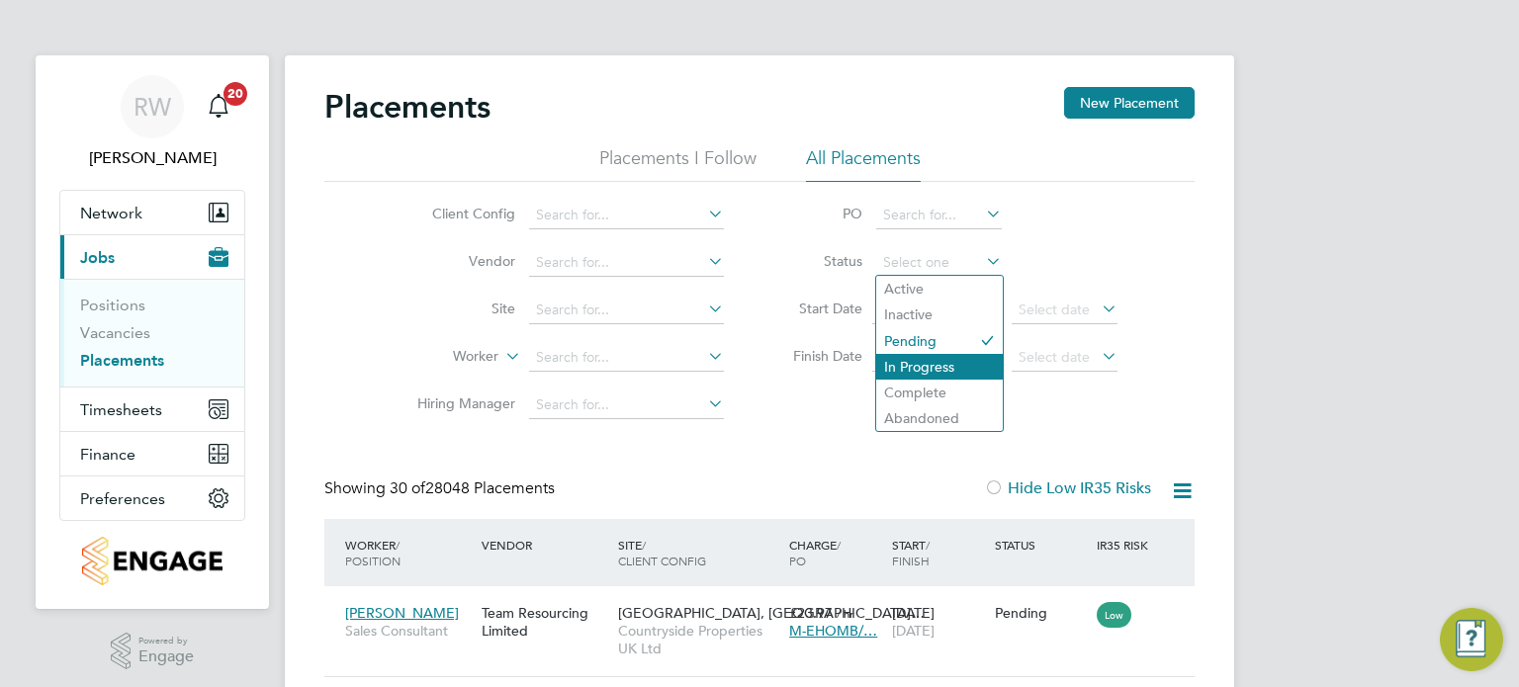
click at [923, 363] on li "In Progress" at bounding box center [939, 367] width 127 height 26
type input "In Progress"
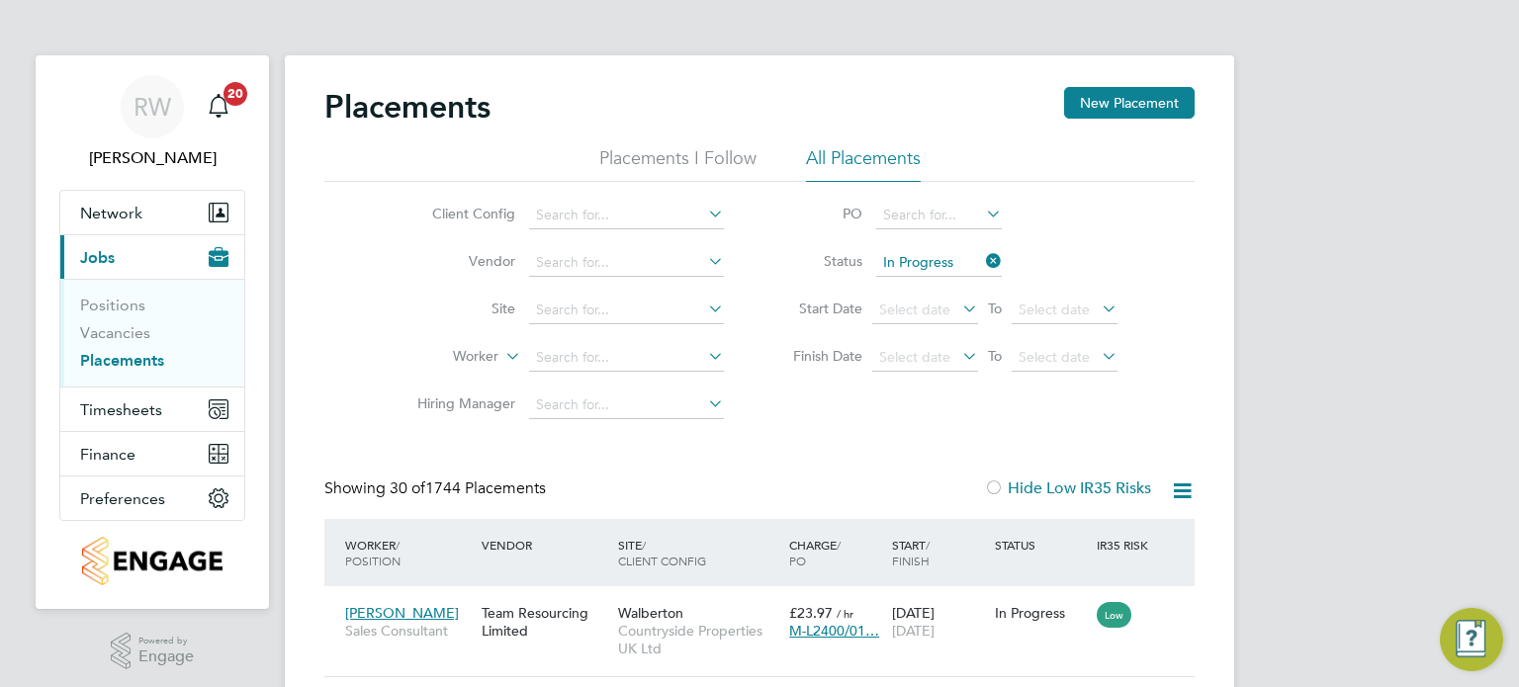
click at [1175, 491] on icon at bounding box center [1182, 491] width 25 height 25
click at [1048, 304] on span "Select date" at bounding box center [1054, 310] width 71 height 18
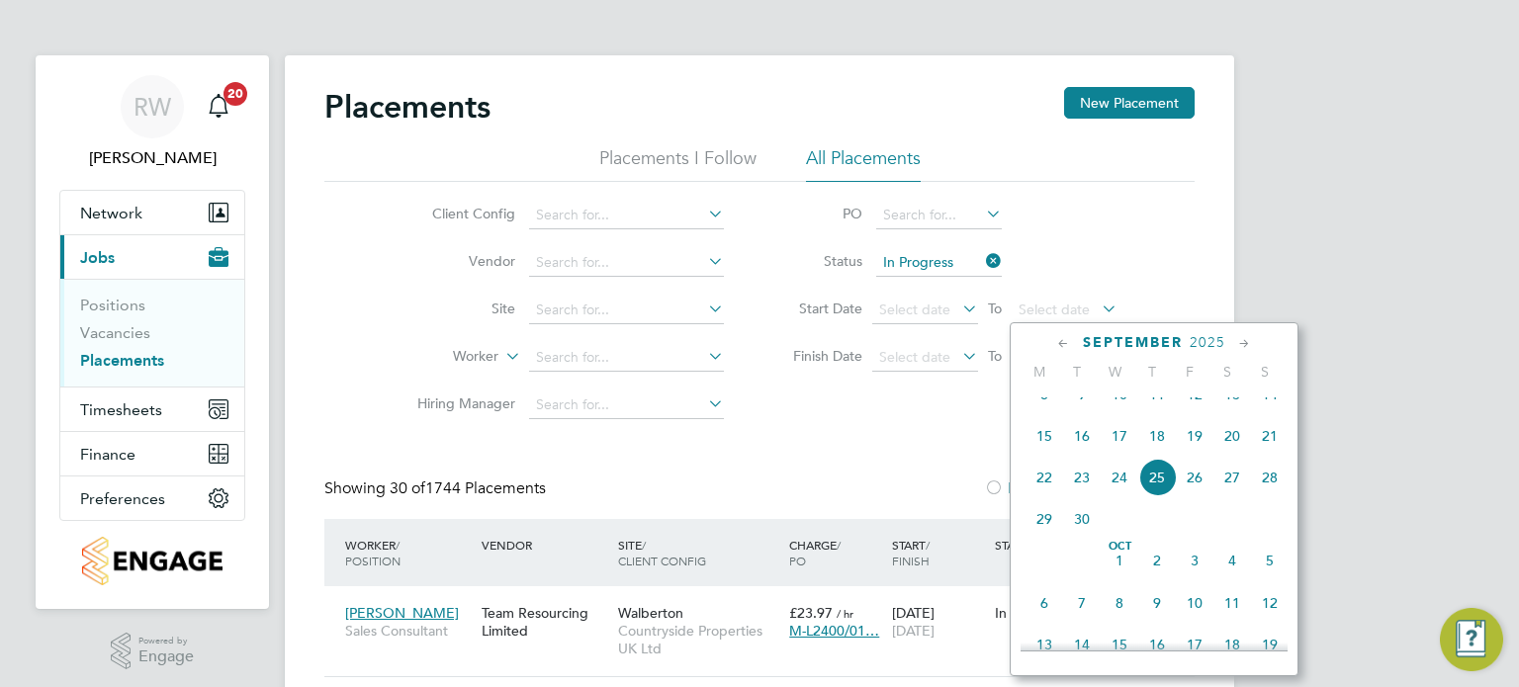
click at [1043, 407] on span "8" at bounding box center [1044, 395] width 38 height 38
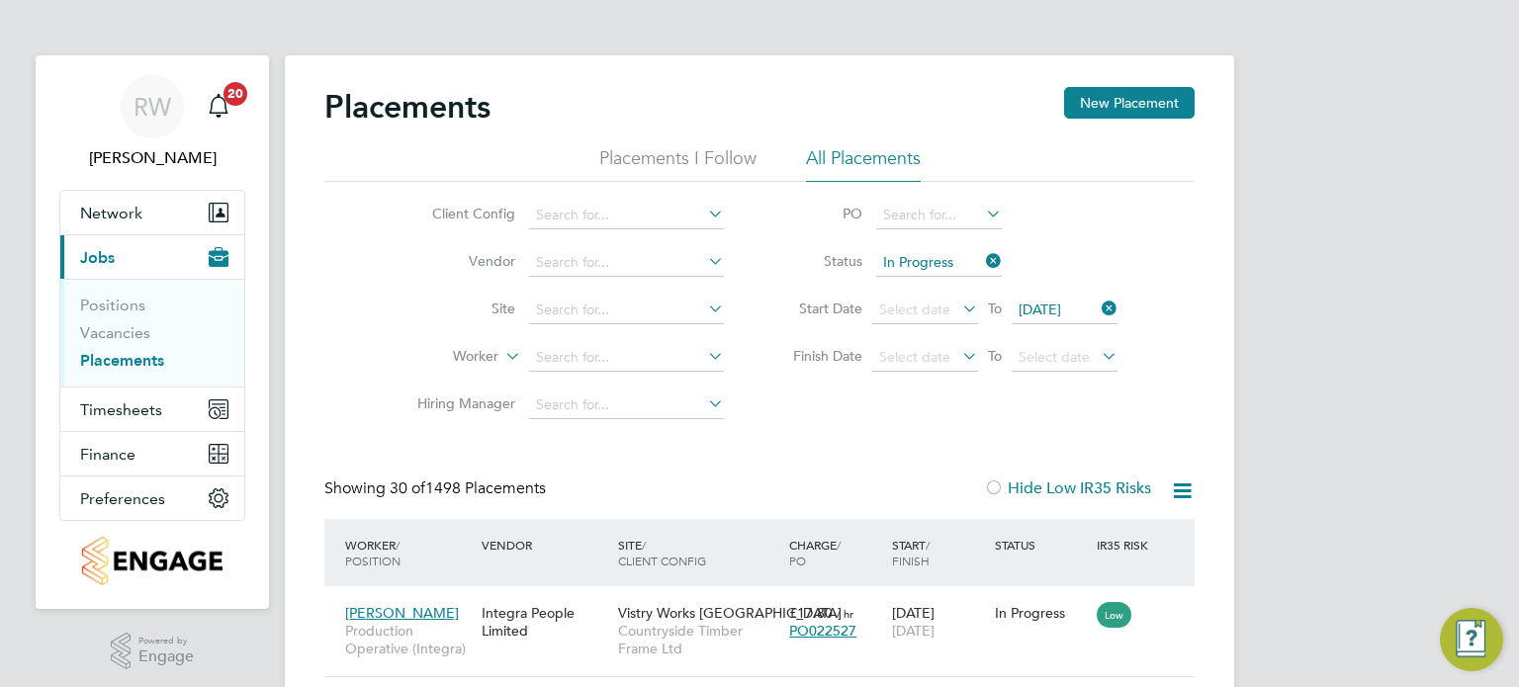
click at [1098, 307] on icon at bounding box center [1098, 309] width 0 height 28
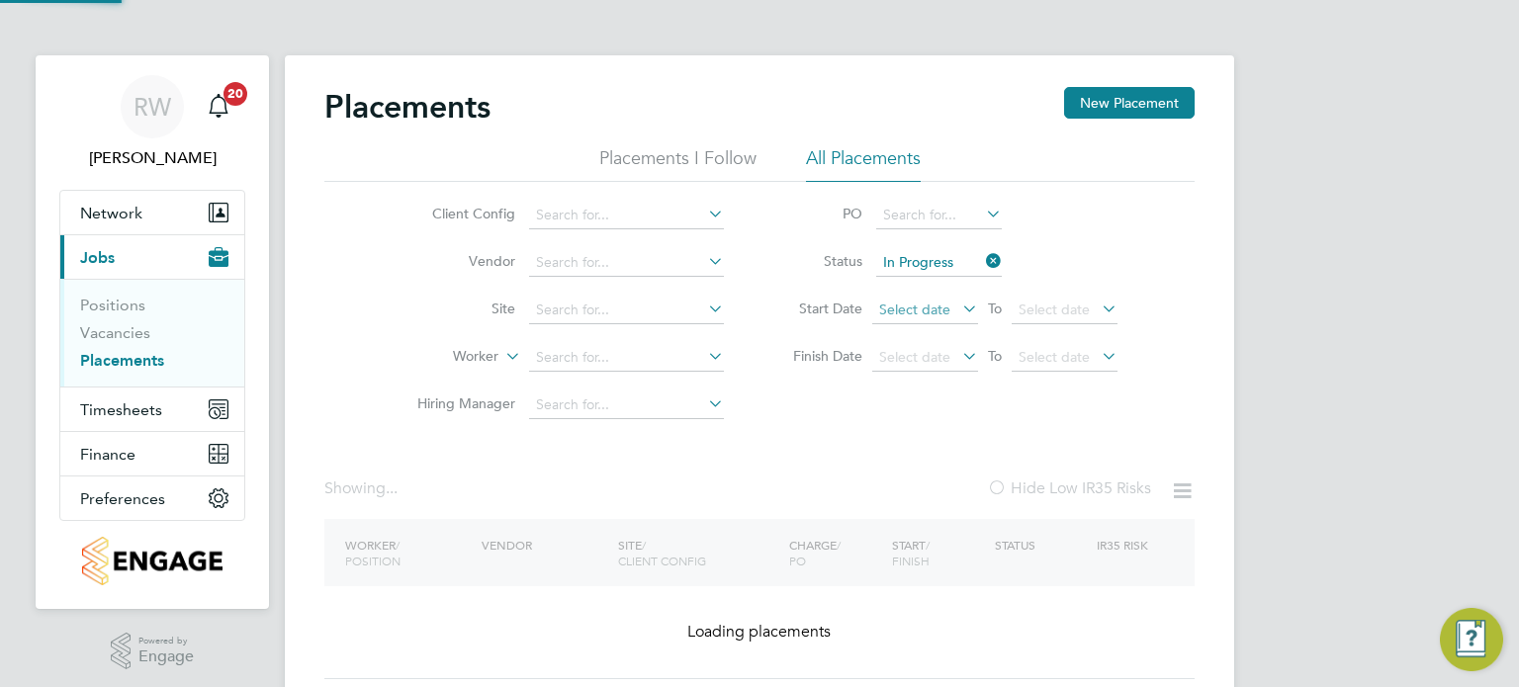
click at [914, 312] on span "Select date" at bounding box center [914, 310] width 71 height 18
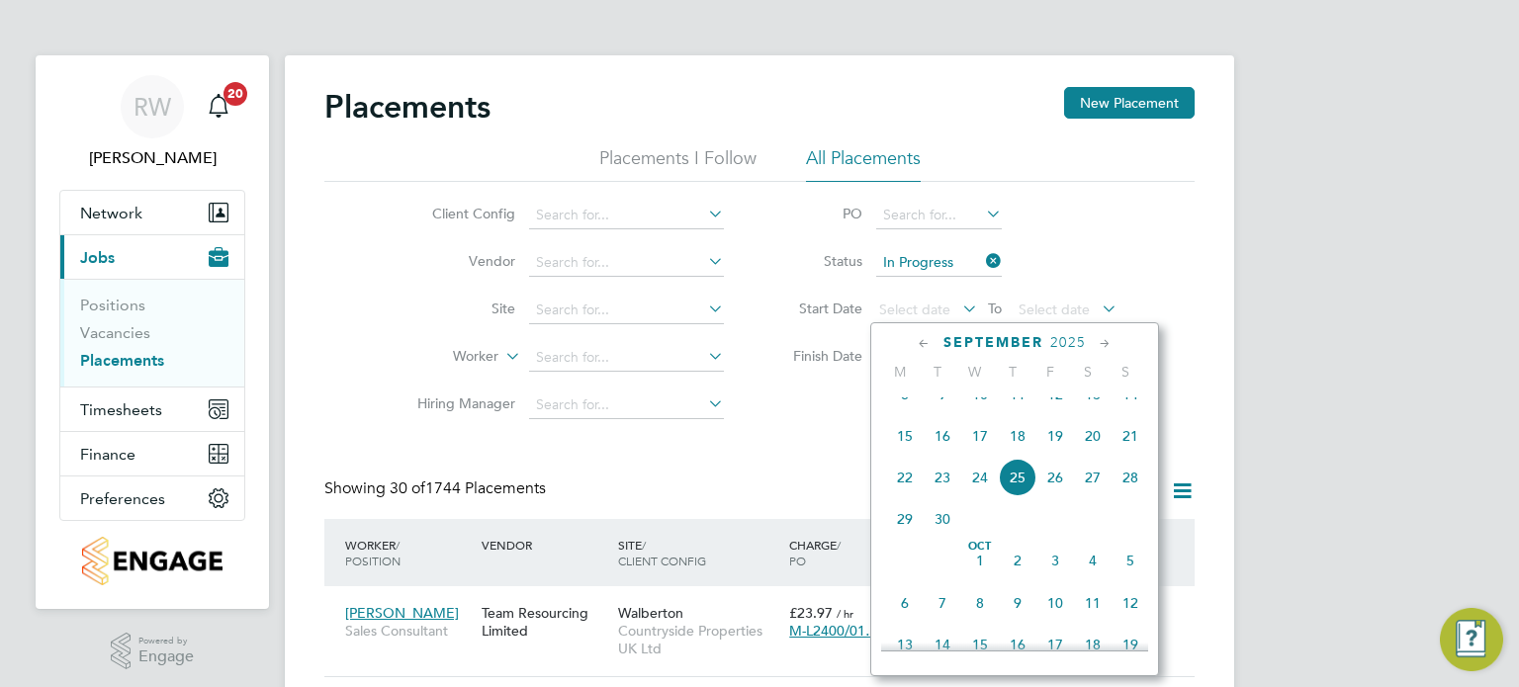
click at [904, 413] on span "8" at bounding box center [905, 395] width 38 height 38
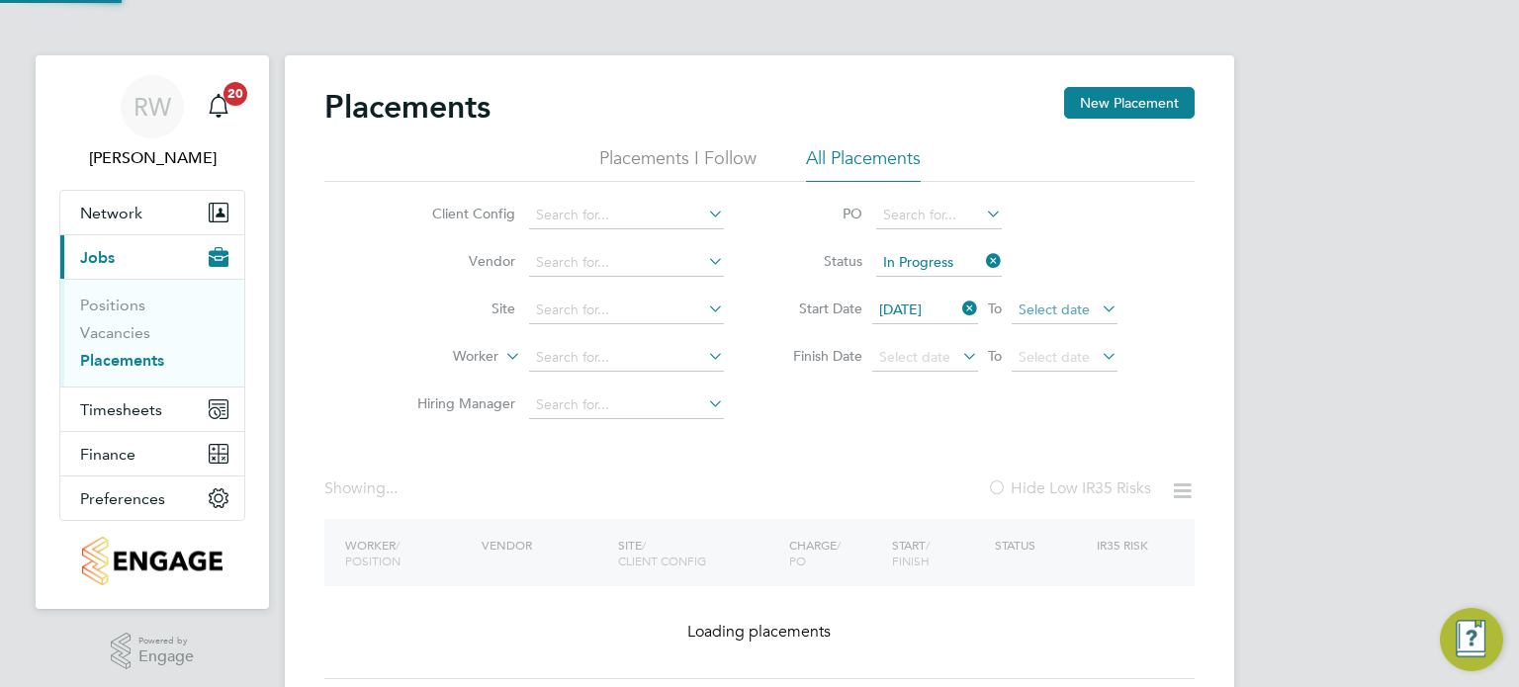
click at [1044, 302] on span "Select date" at bounding box center [1054, 310] width 71 height 18
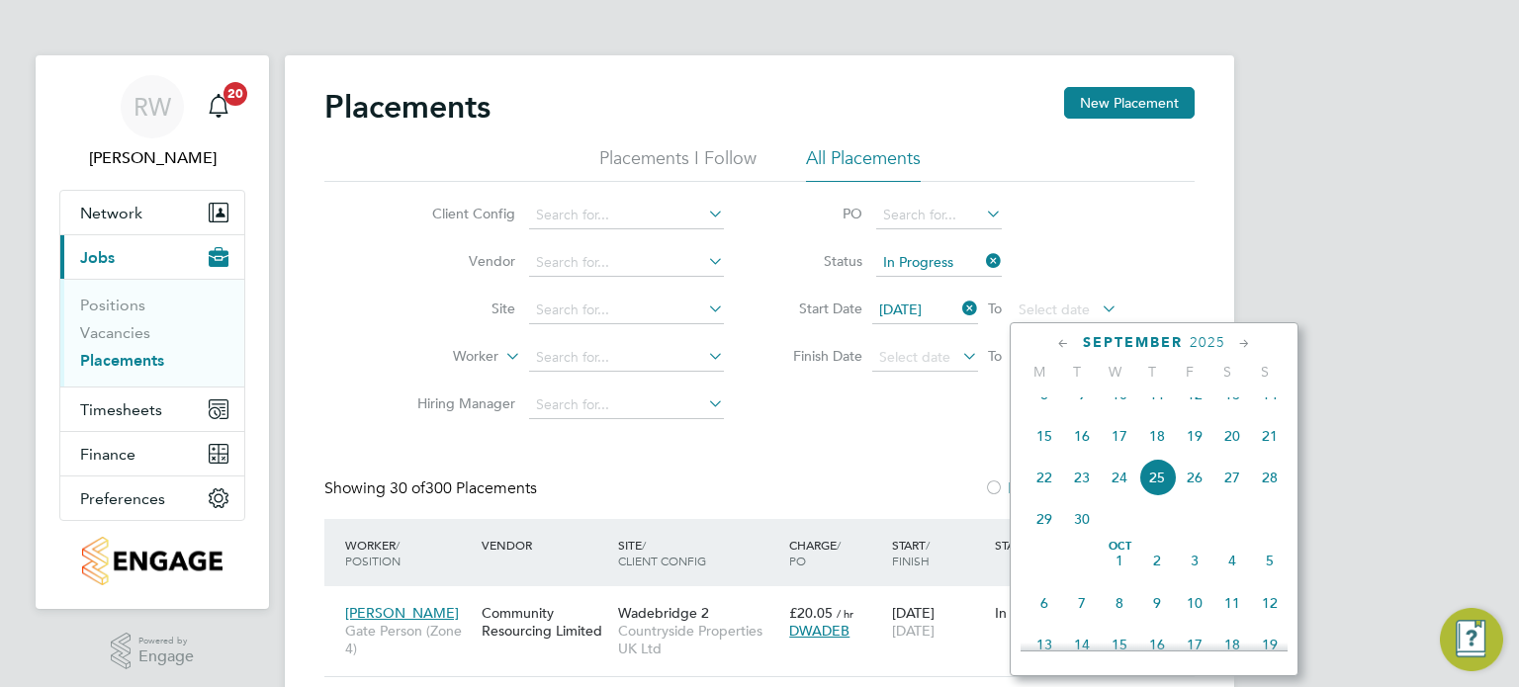
click at [1149, 493] on span "25" at bounding box center [1157, 478] width 38 height 38
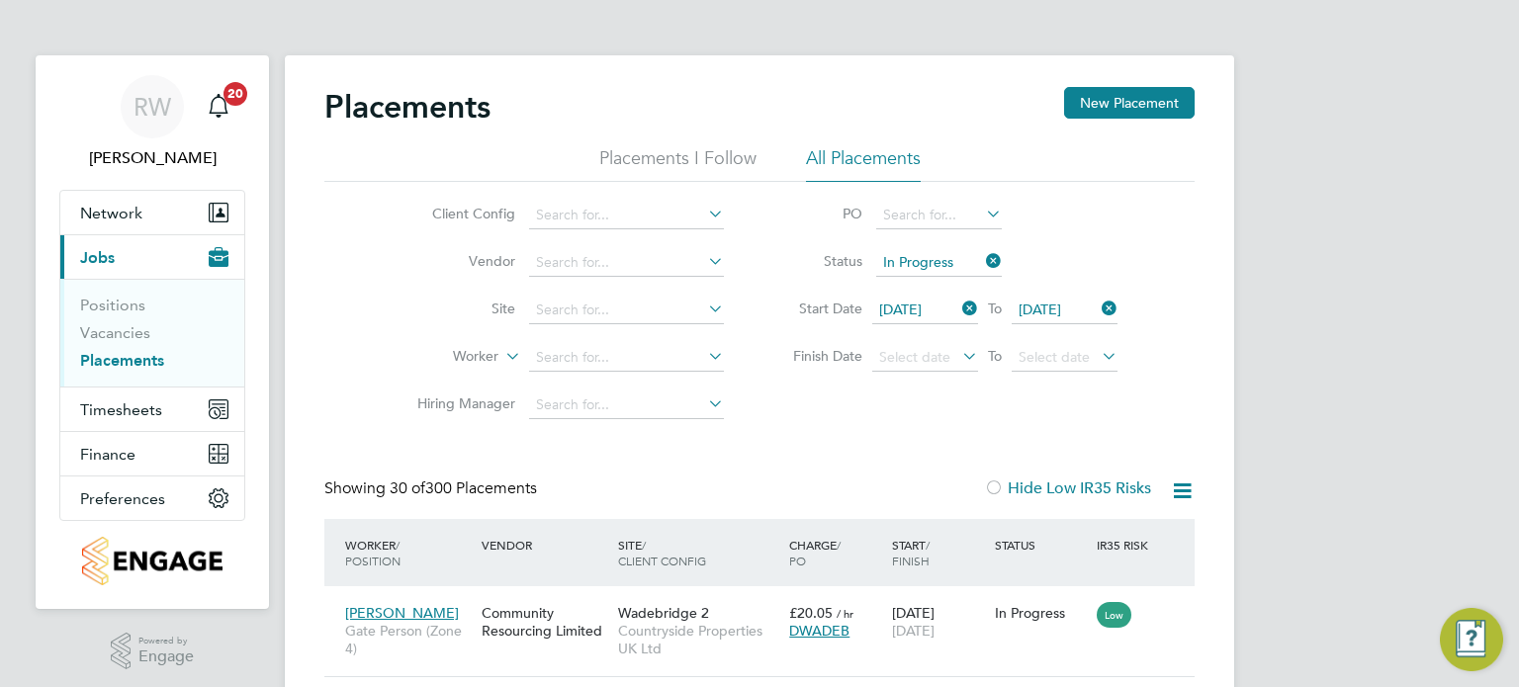
click at [958, 310] on icon at bounding box center [958, 309] width 0 height 28
click at [1061, 312] on span "[DATE]" at bounding box center [1040, 310] width 43 height 18
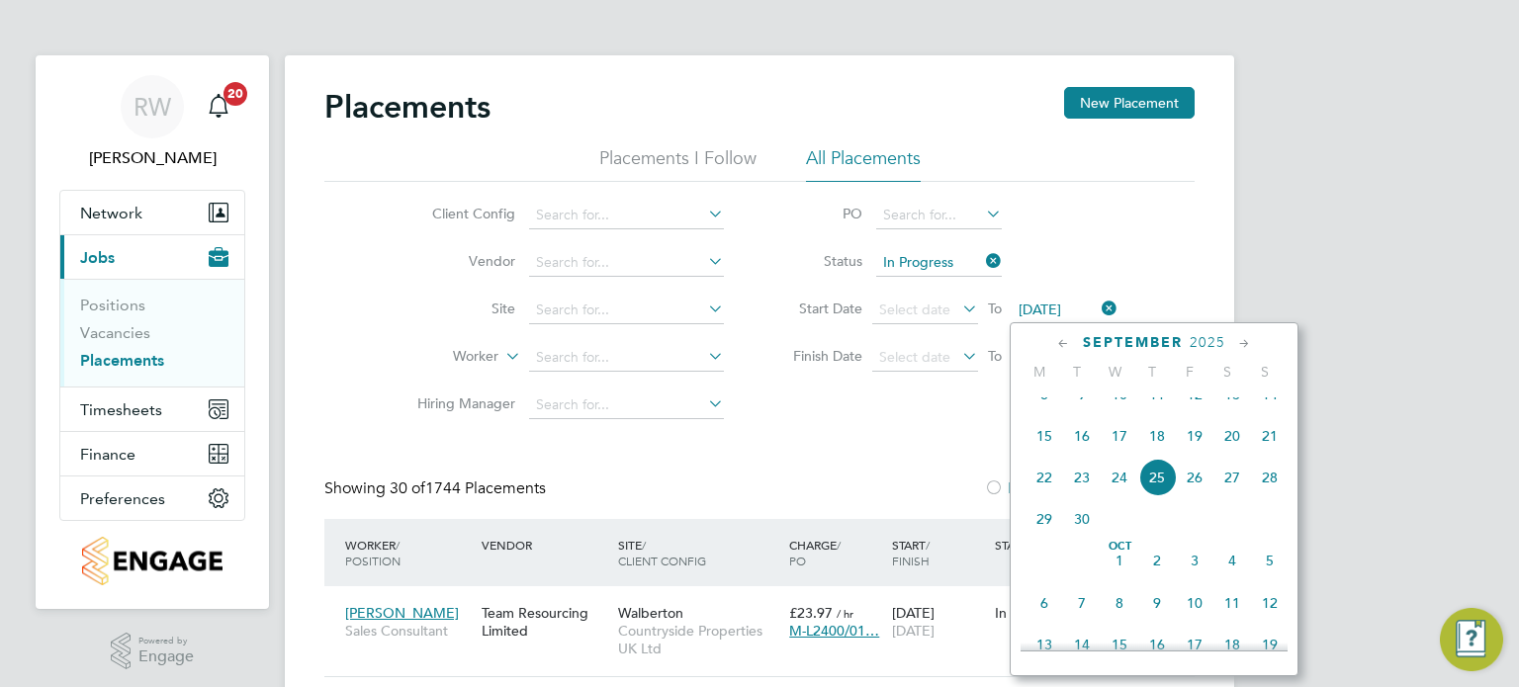
click at [1045, 406] on span "8" at bounding box center [1044, 395] width 38 height 38
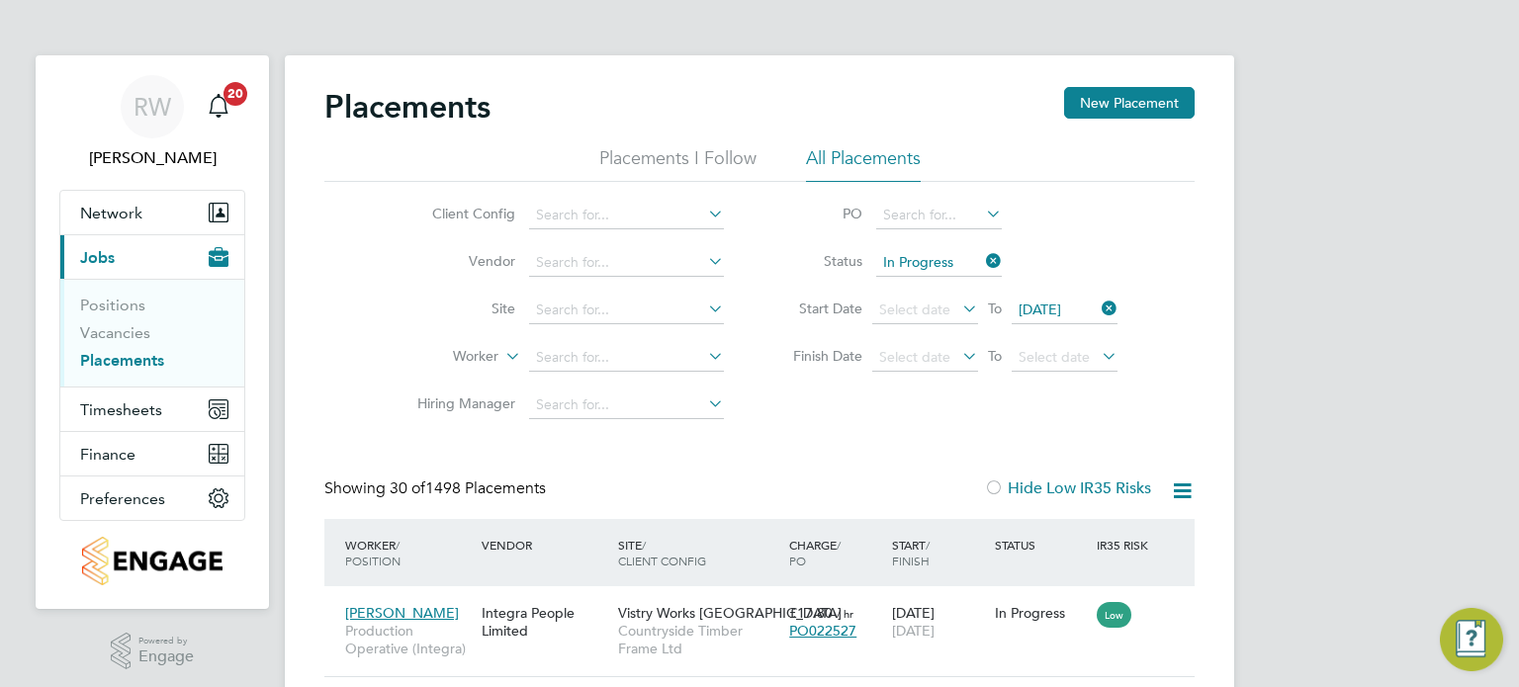
click at [1185, 487] on icon at bounding box center [1182, 491] width 25 height 25
click at [1069, 537] on li "Download Placements Report" at bounding box center [1085, 538] width 211 height 28
click at [122, 403] on span "Timesheets" at bounding box center [121, 410] width 82 height 19
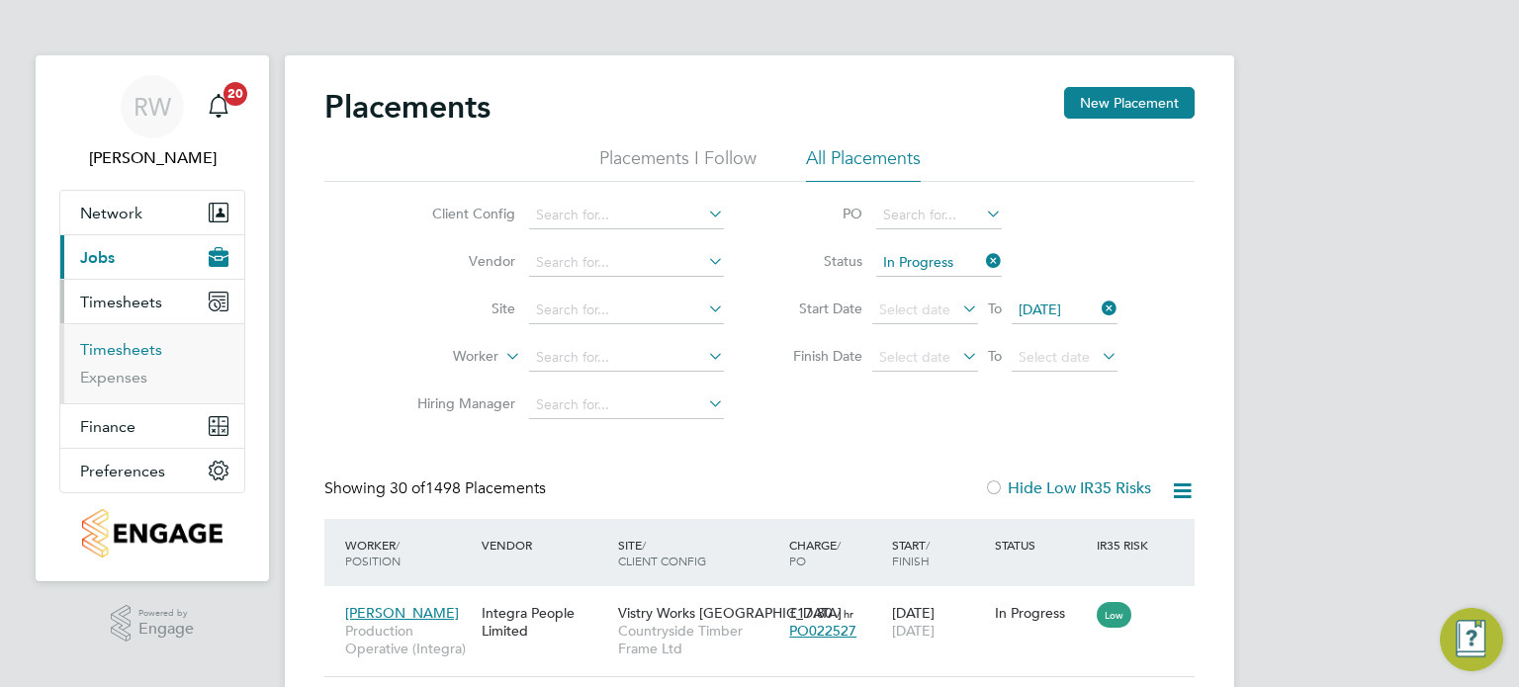
click at [126, 349] on link "Timesheets" at bounding box center [121, 349] width 82 height 19
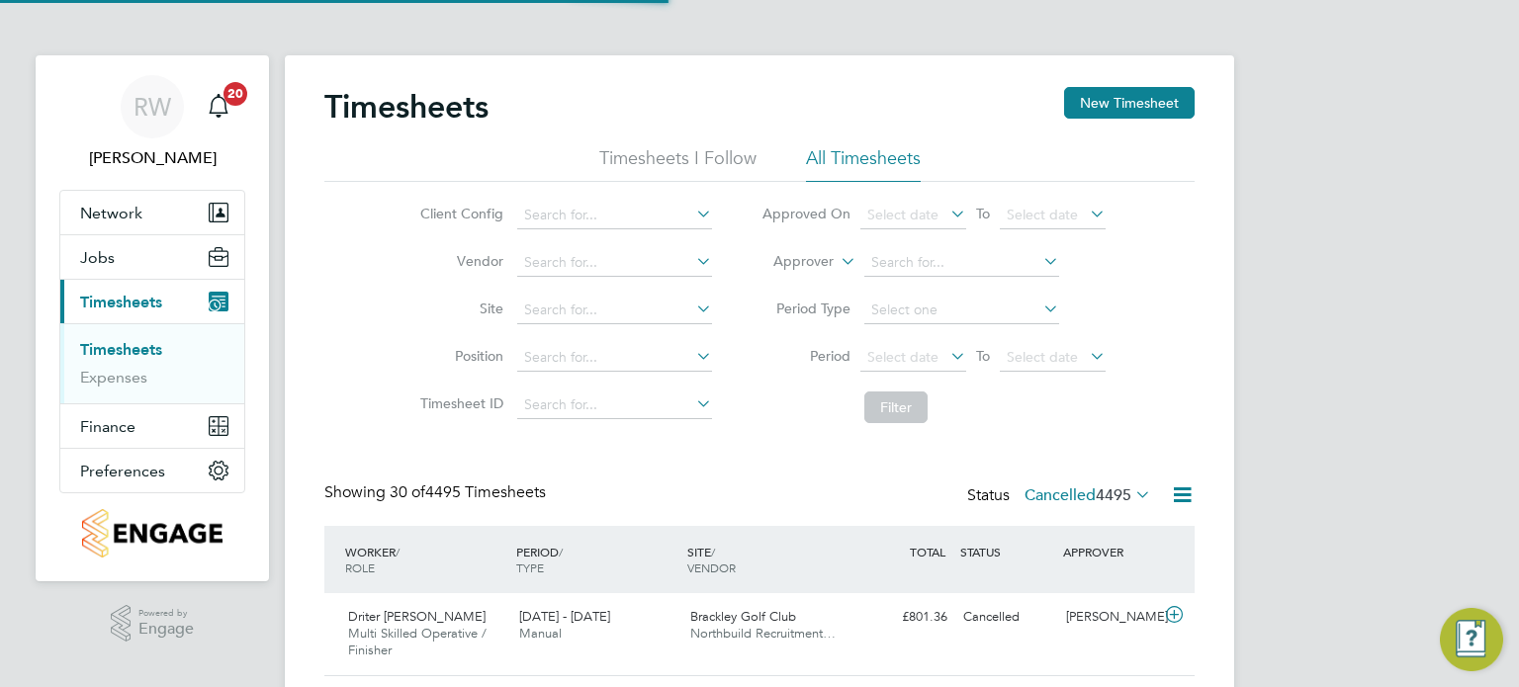
scroll to position [49, 172]
click at [1102, 493] on span "4495" at bounding box center [1114, 496] width 36 height 20
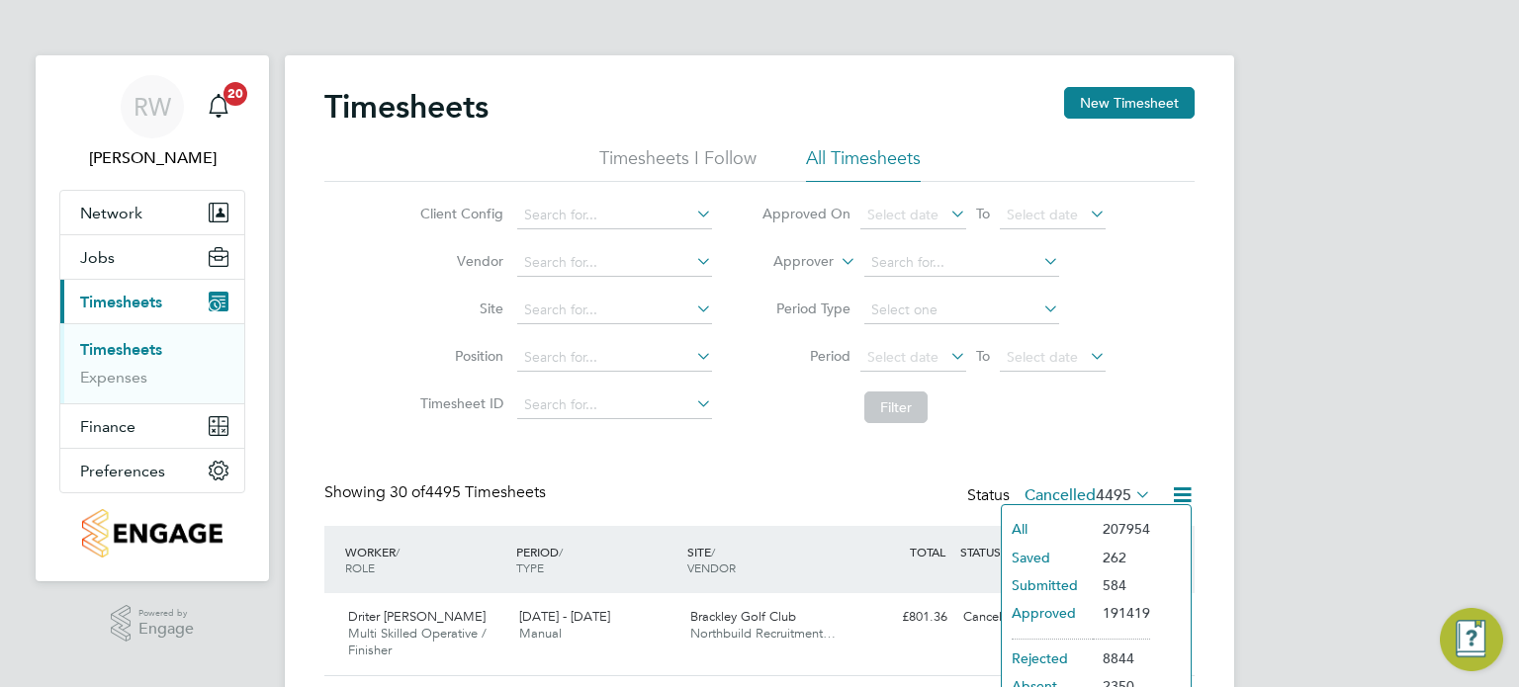
click at [1056, 612] on li "Approved" at bounding box center [1047, 613] width 91 height 28
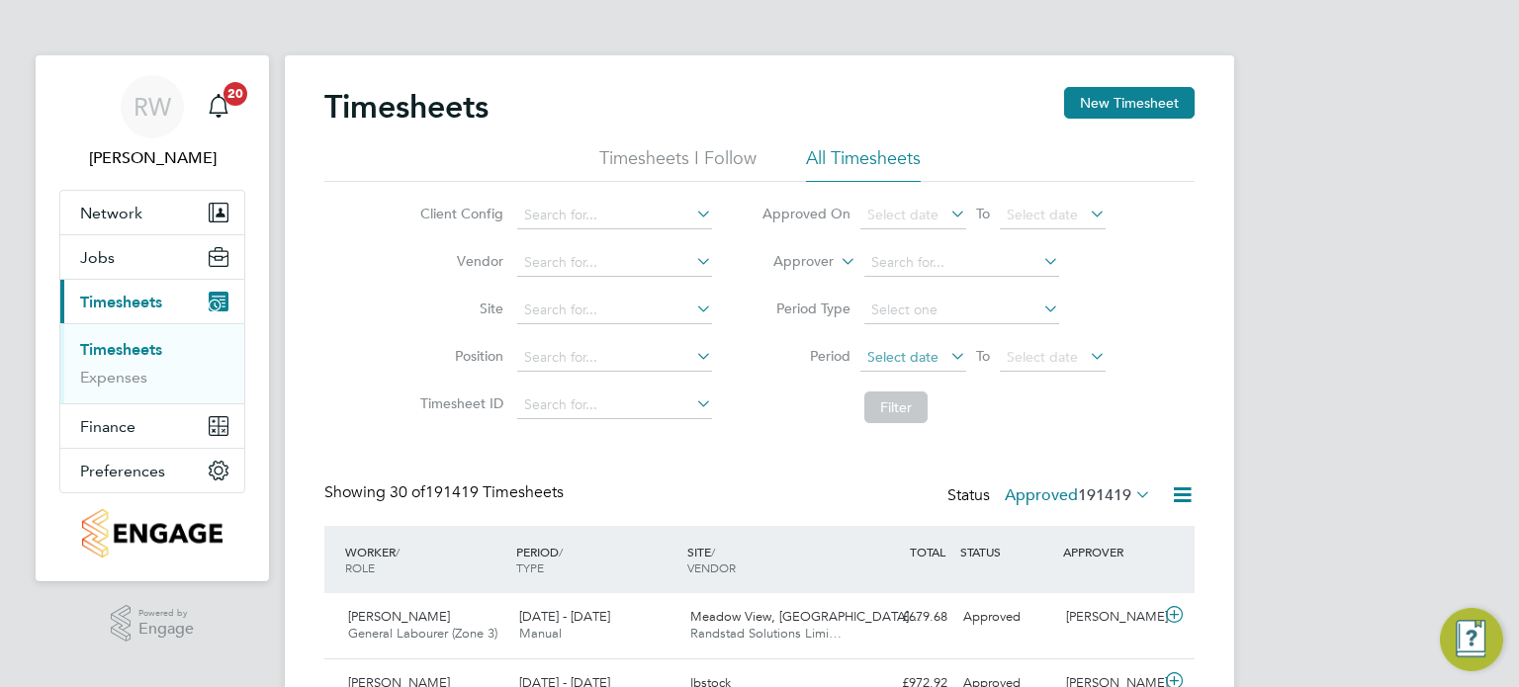
click at [929, 361] on span "Select date" at bounding box center [902, 357] width 71 height 18
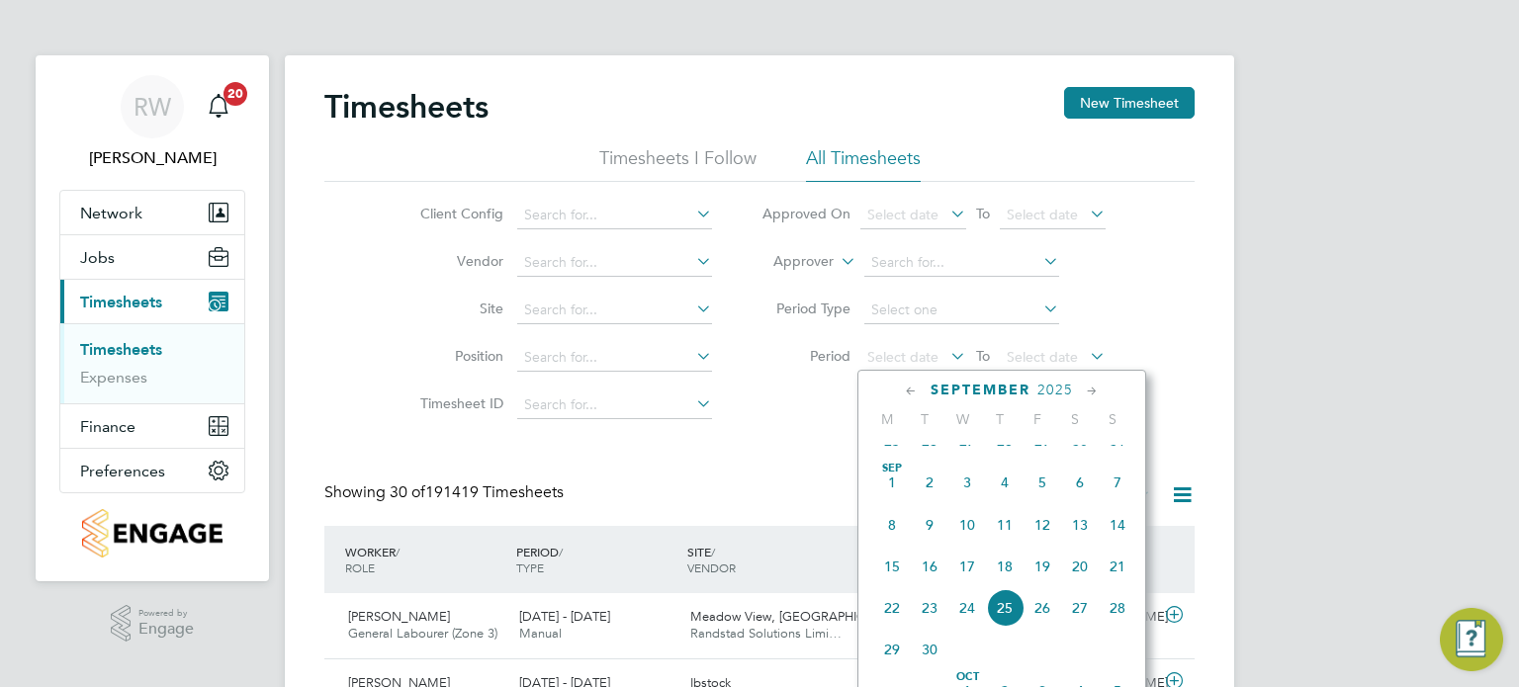
scroll to position [647, 0]
click at [898, 476] on span "Sep" at bounding box center [892, 471] width 38 height 10
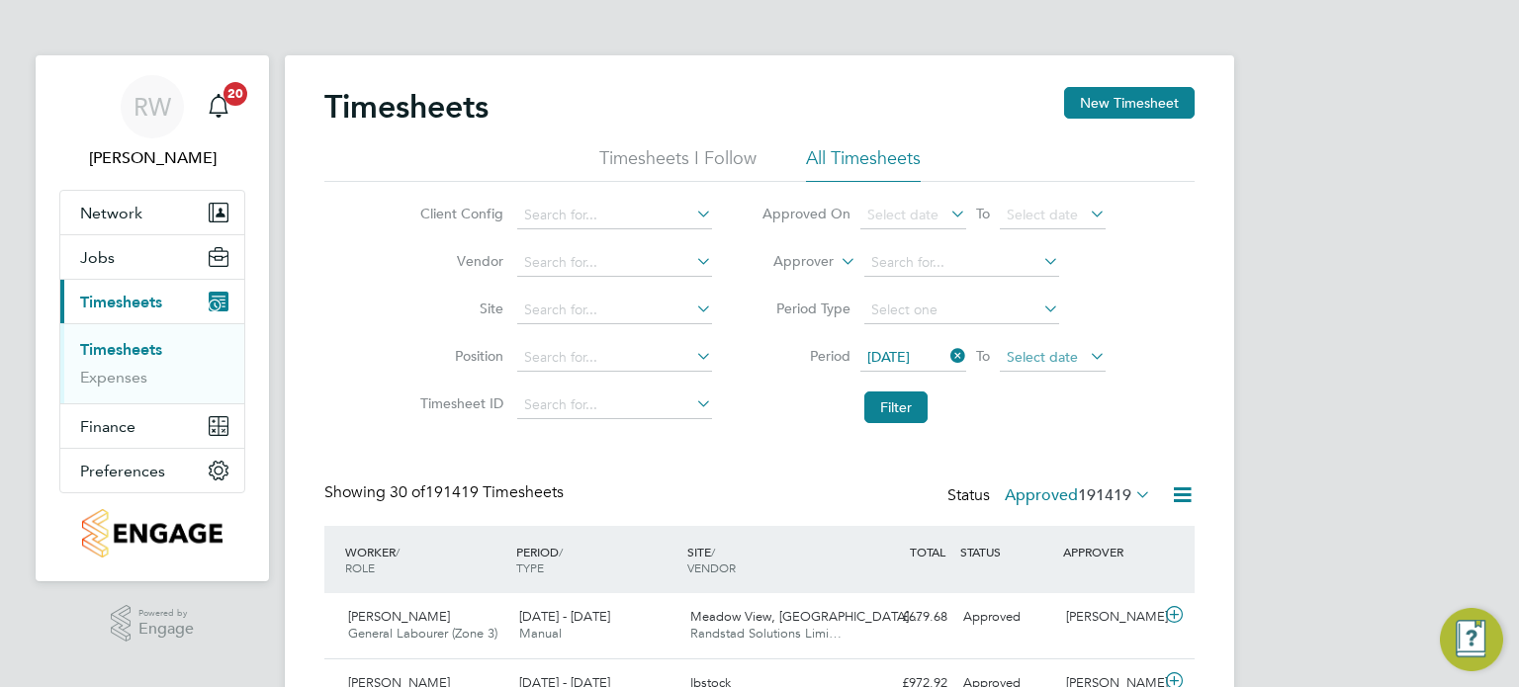
click at [1045, 358] on span "Select date" at bounding box center [1042, 357] width 71 height 18
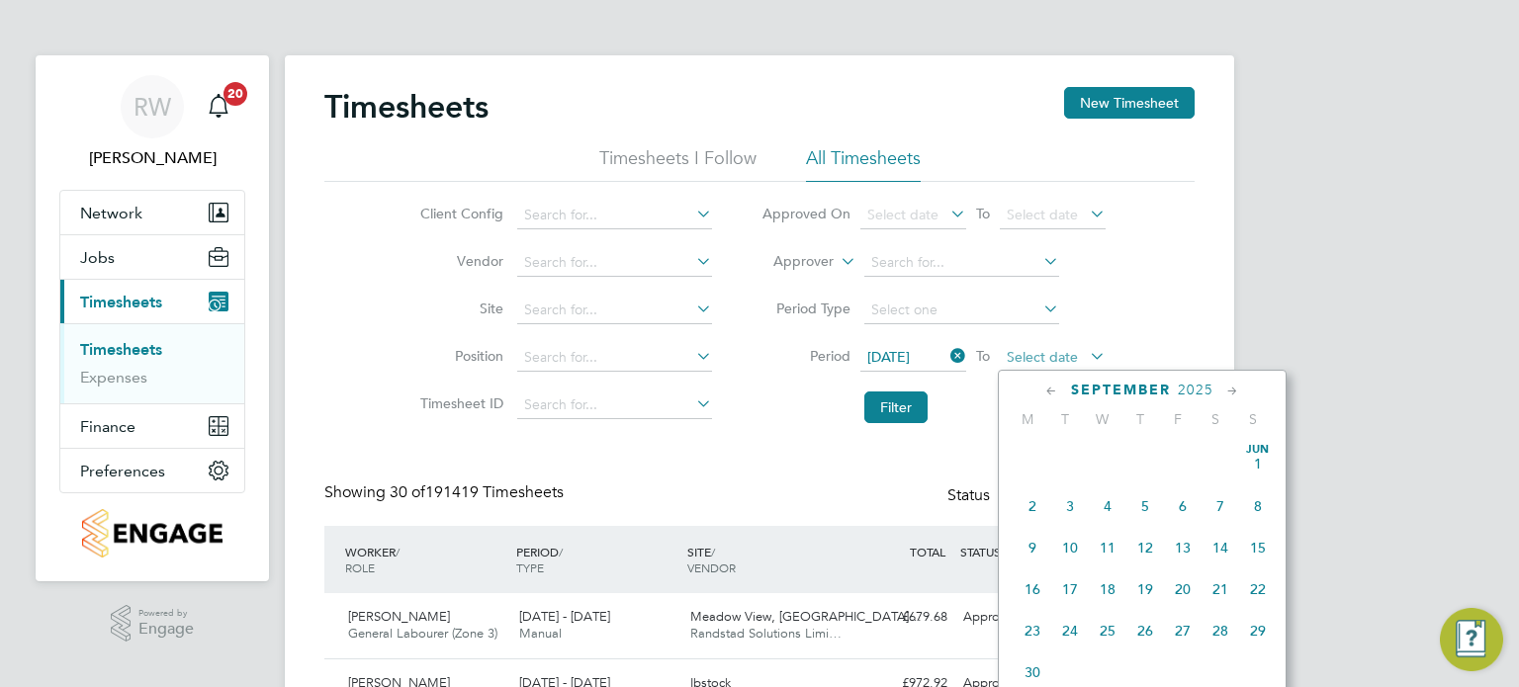
scroll to position [732, 0]
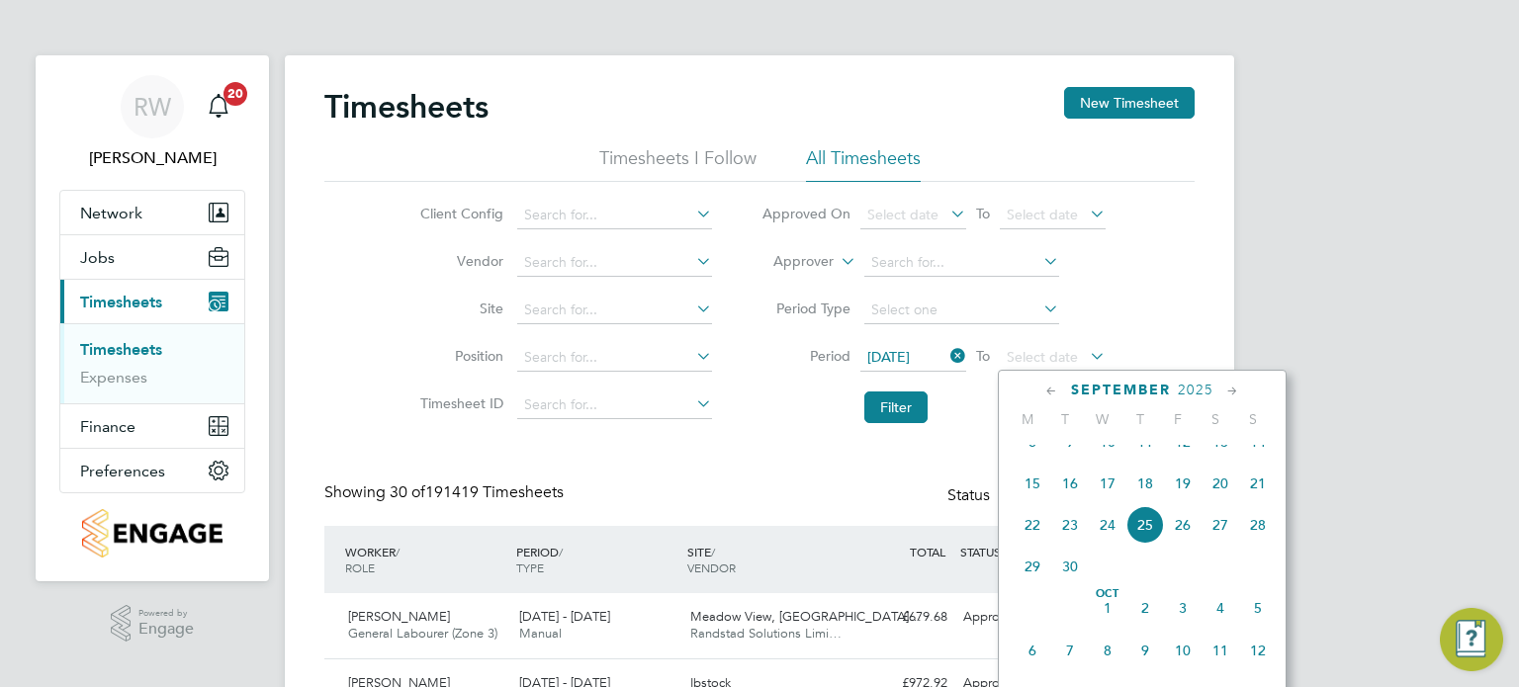
click at [1254, 497] on span "21" at bounding box center [1258, 484] width 38 height 38
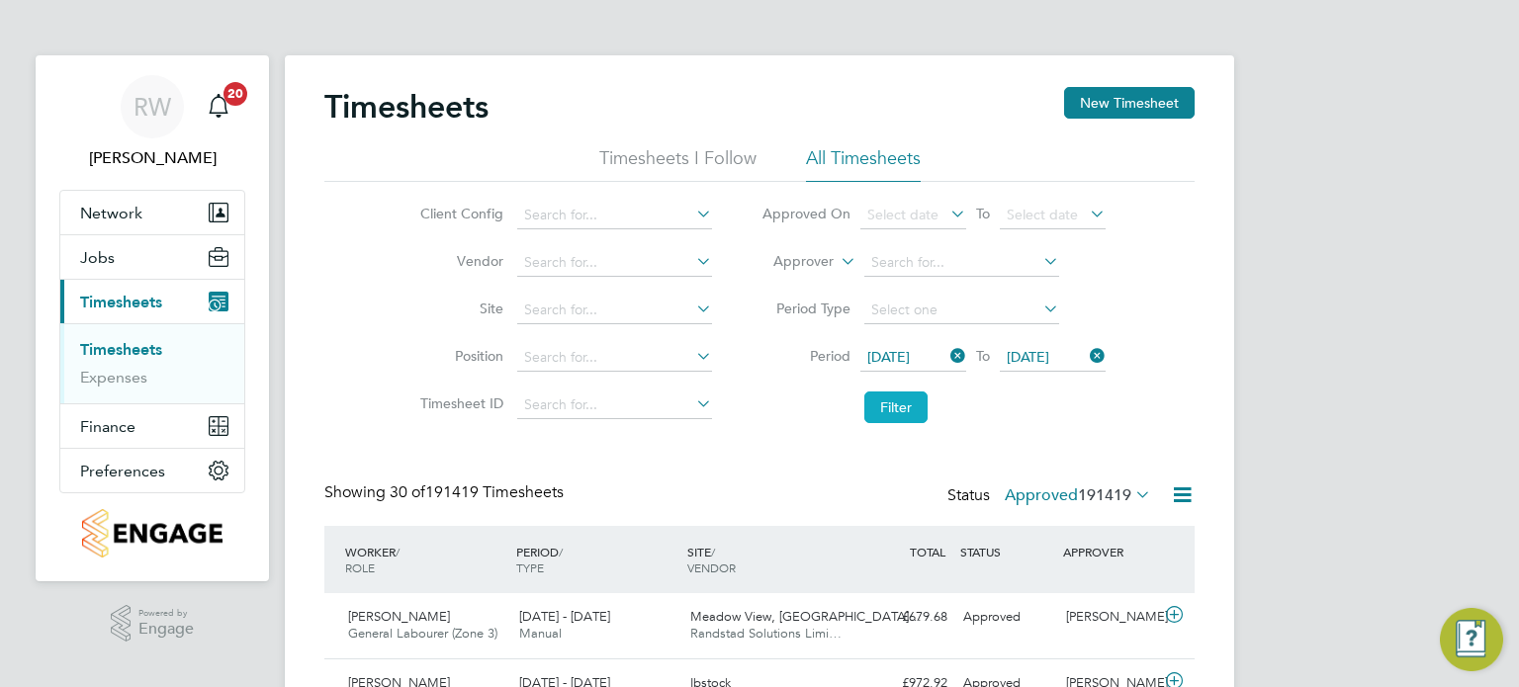
click at [898, 400] on button "Filter" at bounding box center [895, 408] width 63 height 32
click at [1185, 493] on icon at bounding box center [1182, 495] width 25 height 25
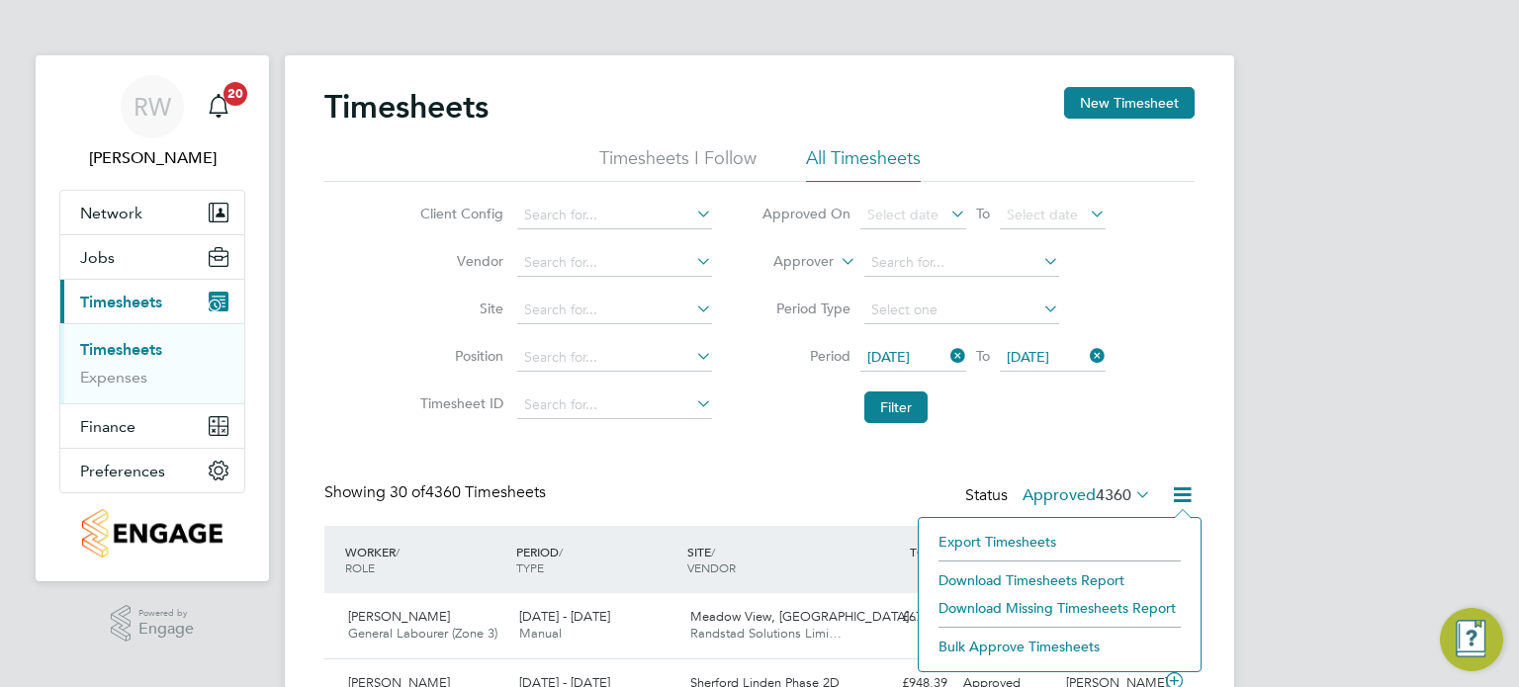
click at [1082, 577] on li "Download Timesheets Report" at bounding box center [1060, 581] width 262 height 28
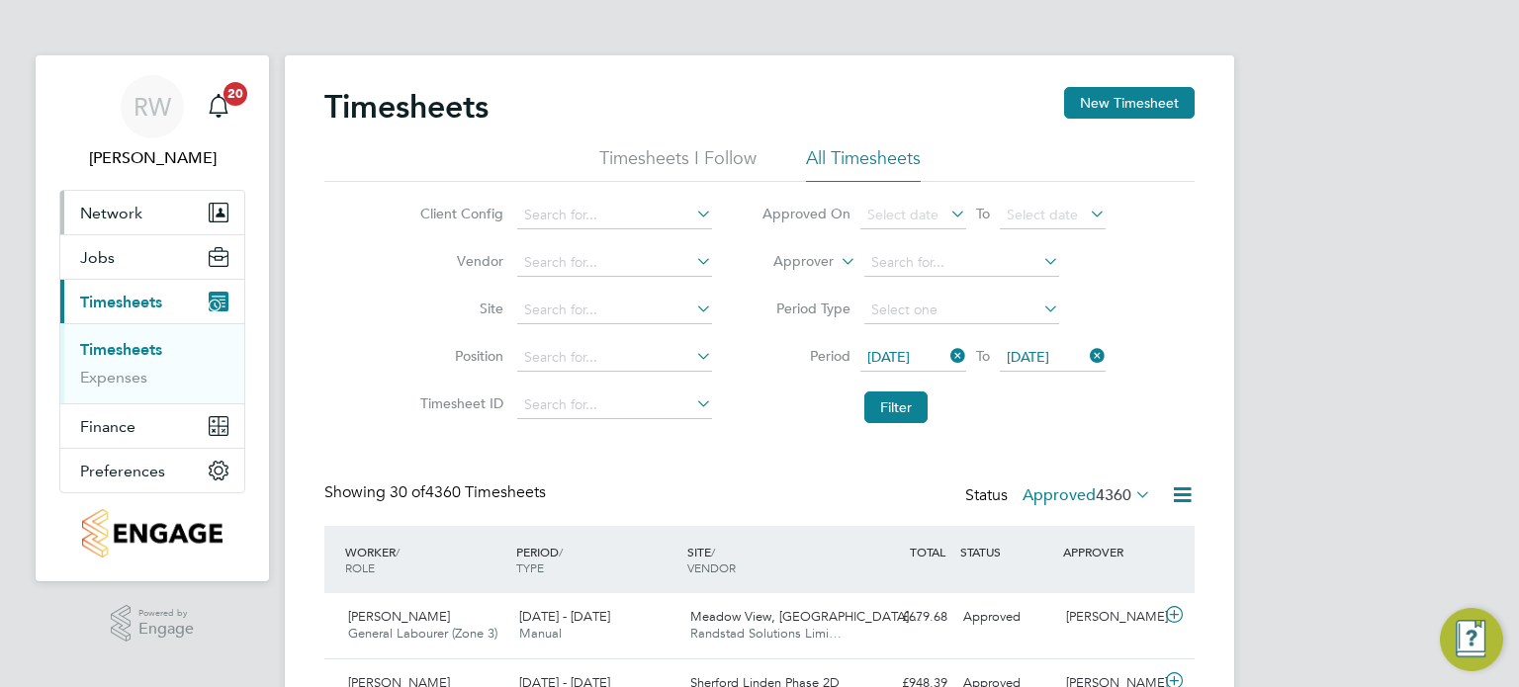
click at [128, 216] on span "Network" at bounding box center [111, 213] width 62 height 19
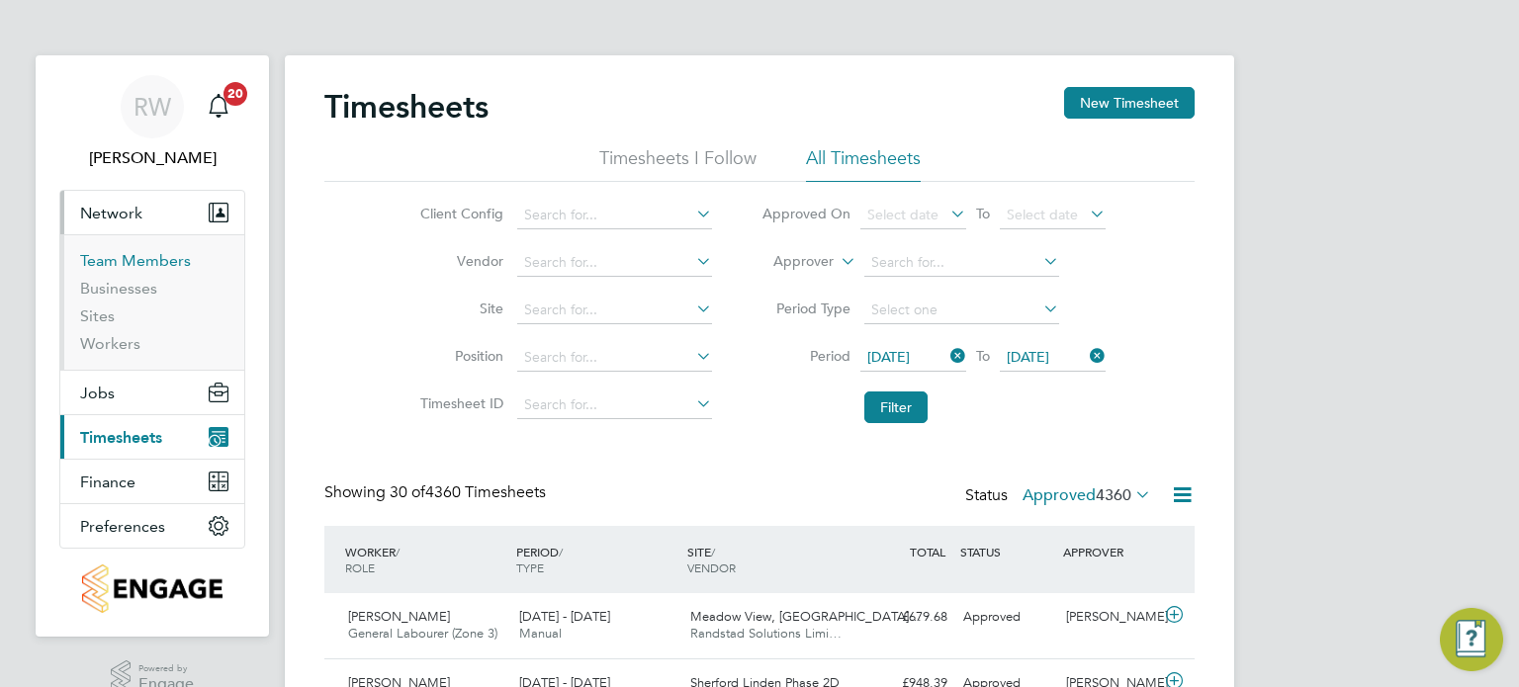
click at [131, 256] on link "Team Members" at bounding box center [135, 260] width 111 height 19
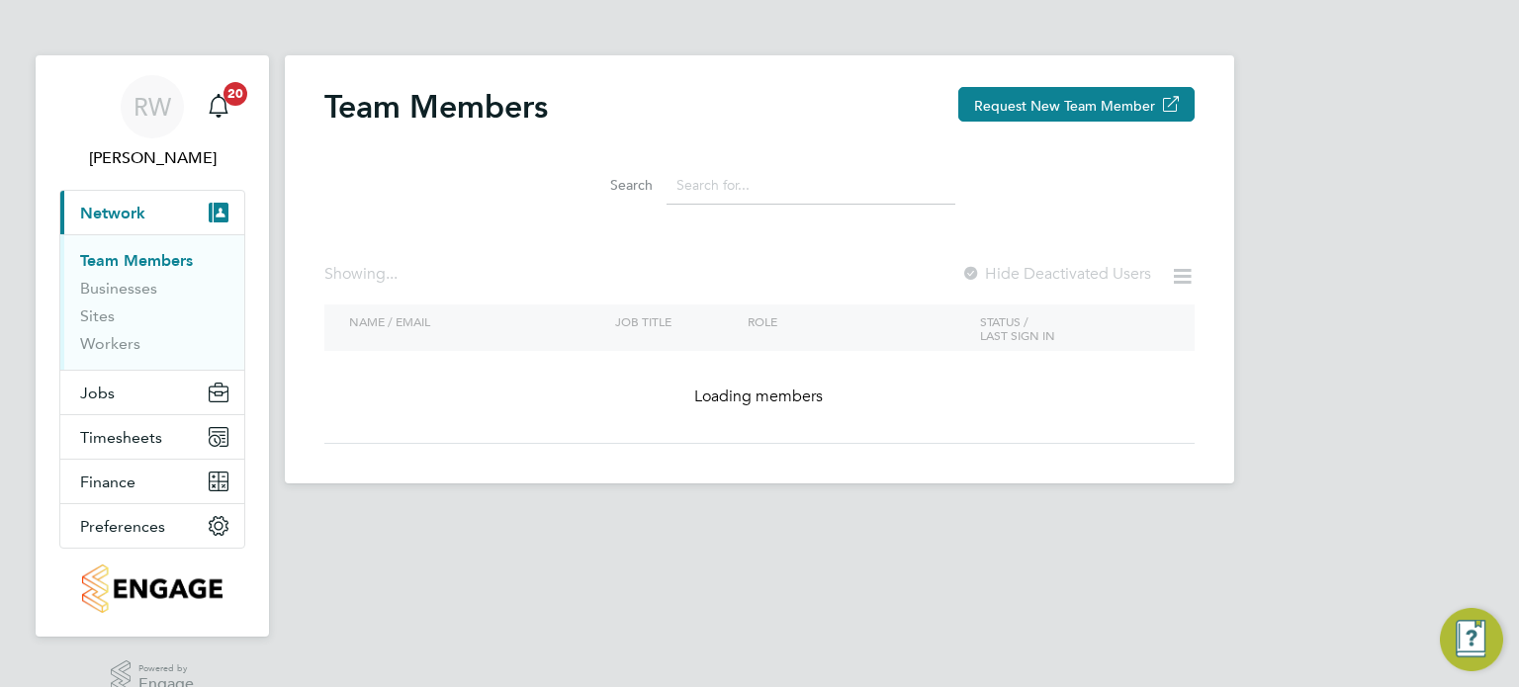
click at [763, 197] on input at bounding box center [811, 185] width 289 height 39
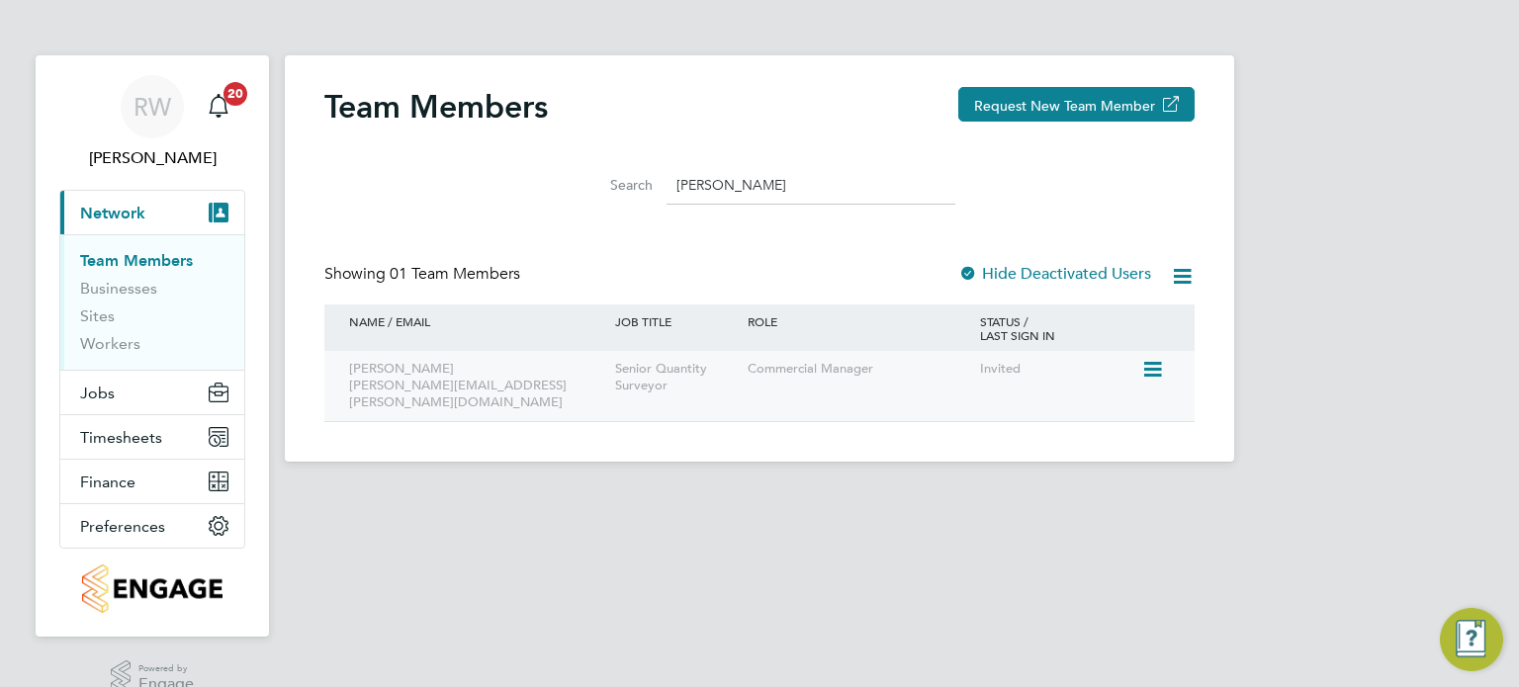
type input "james edm"
click at [1144, 360] on icon at bounding box center [1151, 370] width 20 height 24
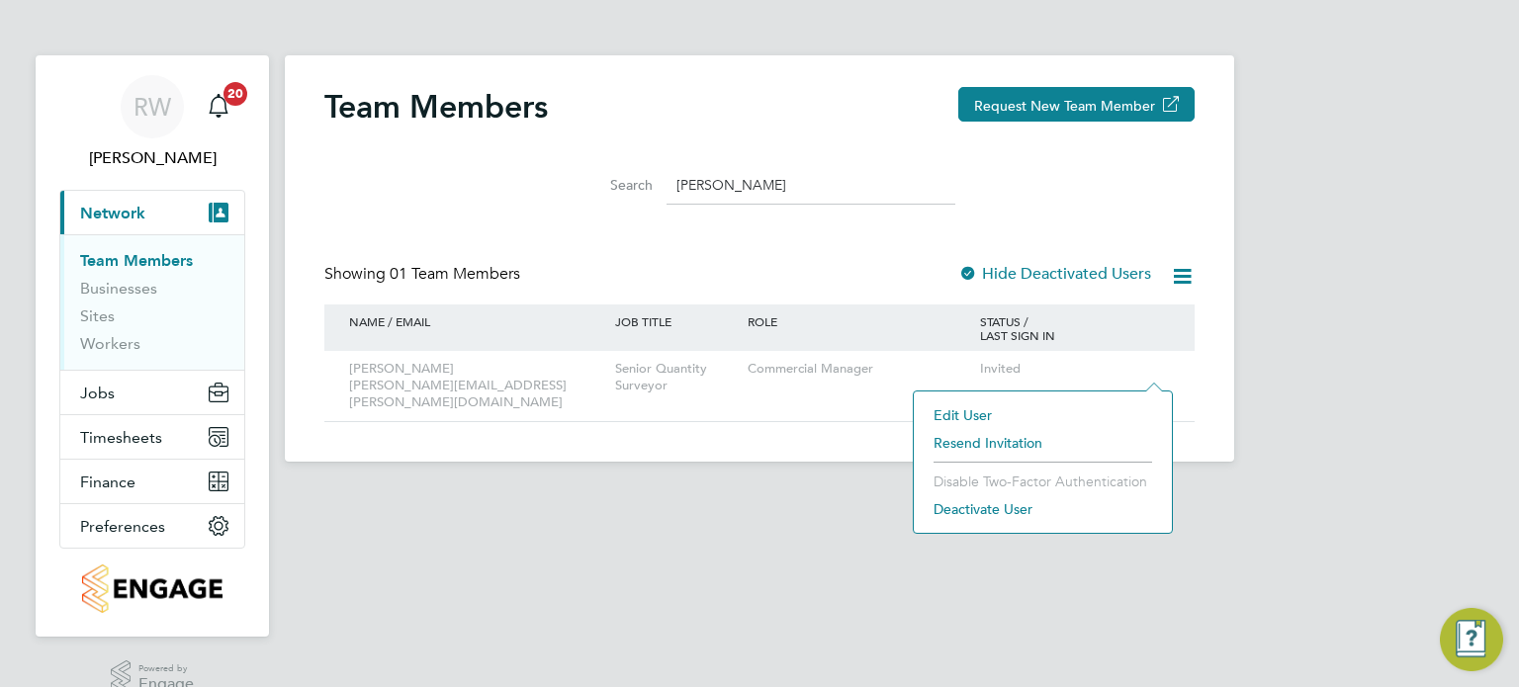
click at [1003, 434] on li "Resend Invitation" at bounding box center [1043, 443] width 238 height 28
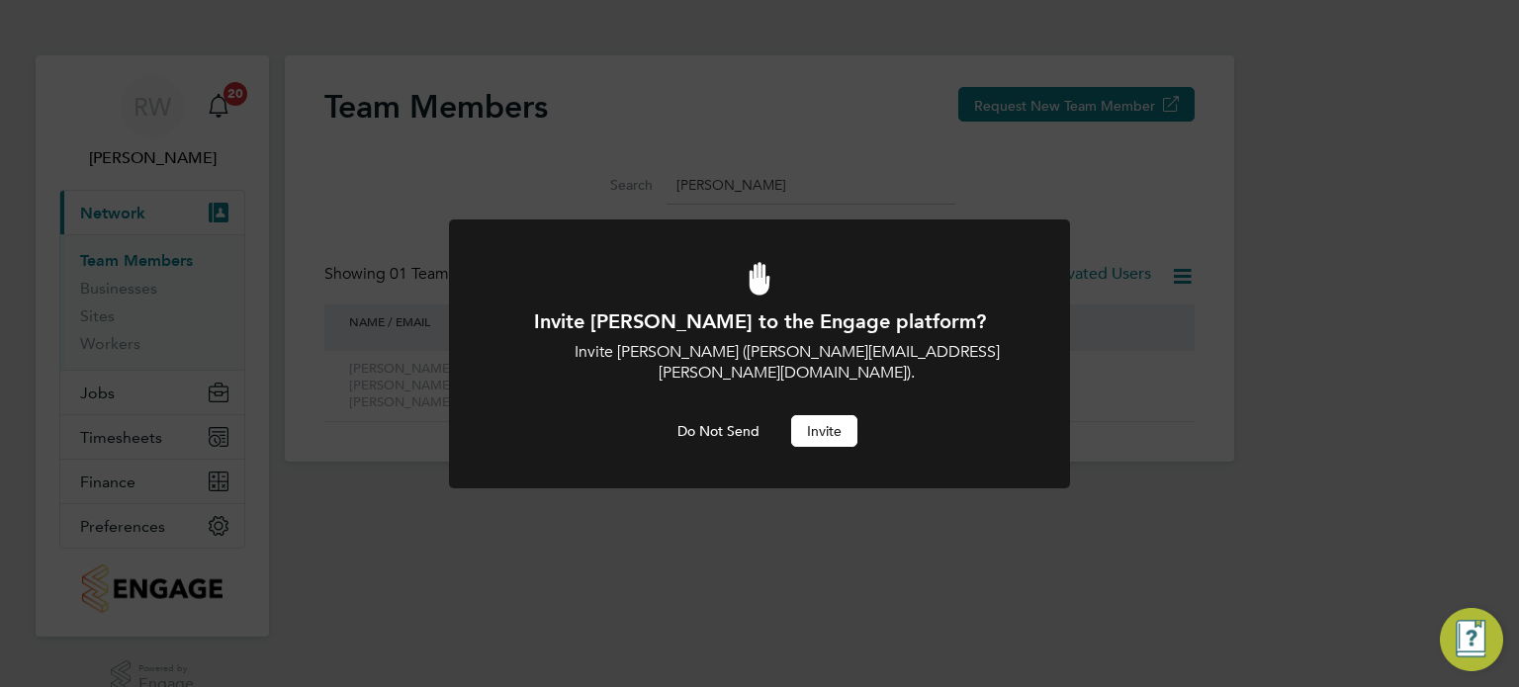
click at [842, 415] on button "Invite" at bounding box center [824, 431] width 66 height 32
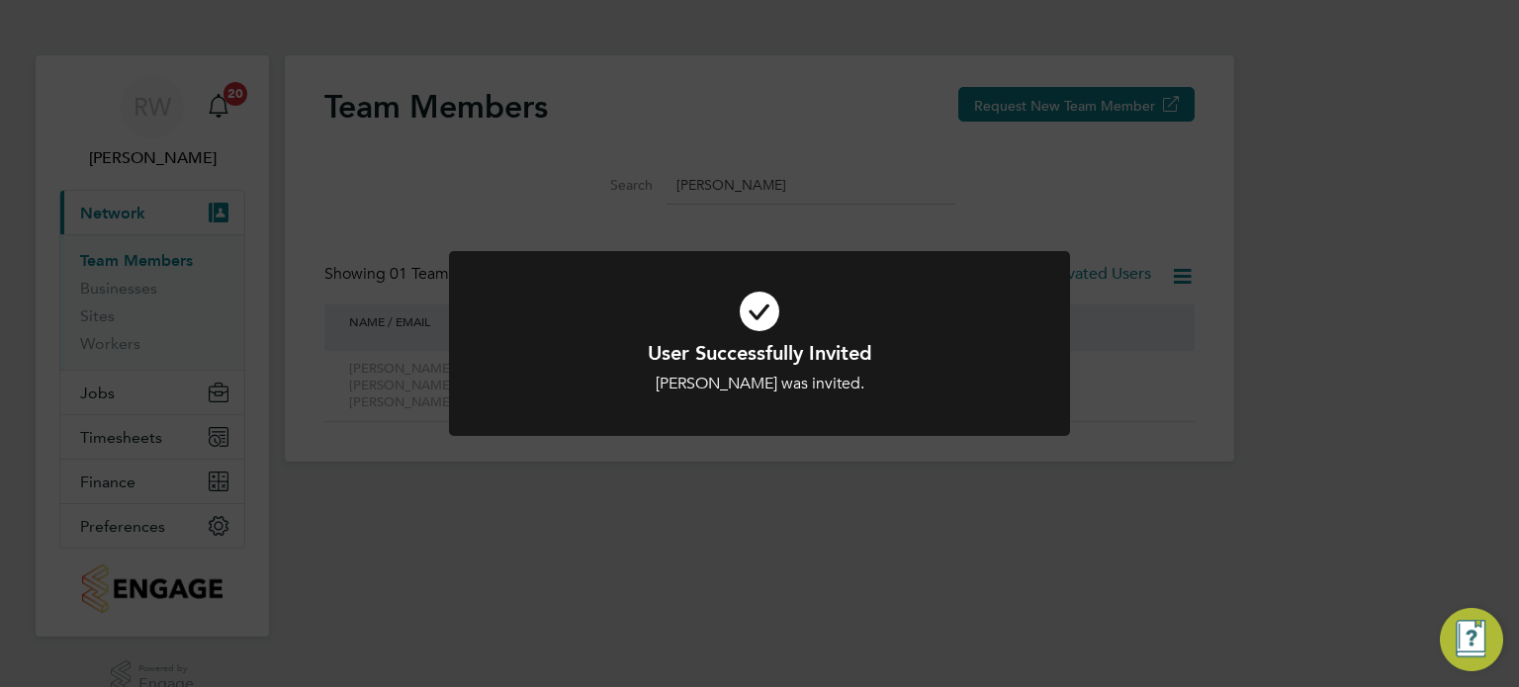
click at [907, 474] on div "User Successfully Invited James Edmonds was invited. Cancel Okay" at bounding box center [759, 343] width 1519 height 687
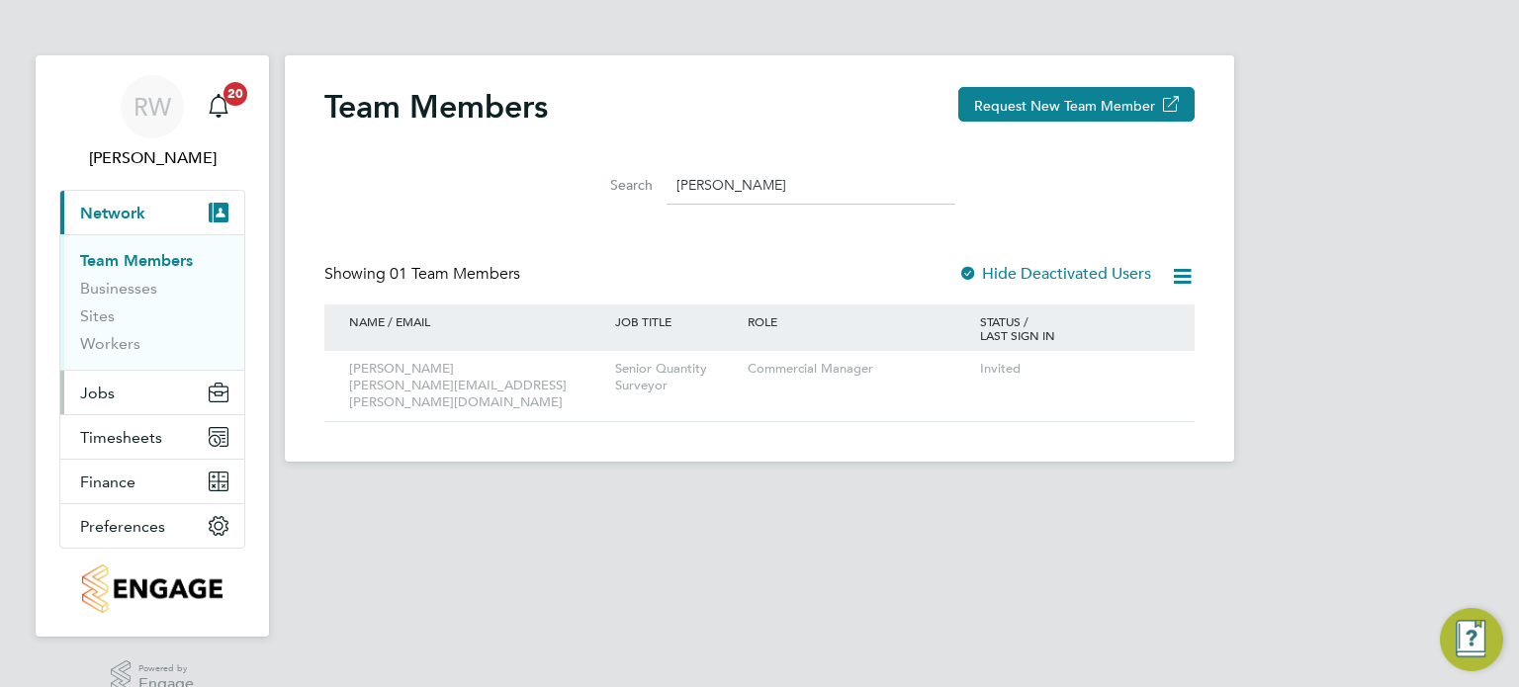
click at [106, 388] on span "Jobs" at bounding box center [97, 393] width 35 height 19
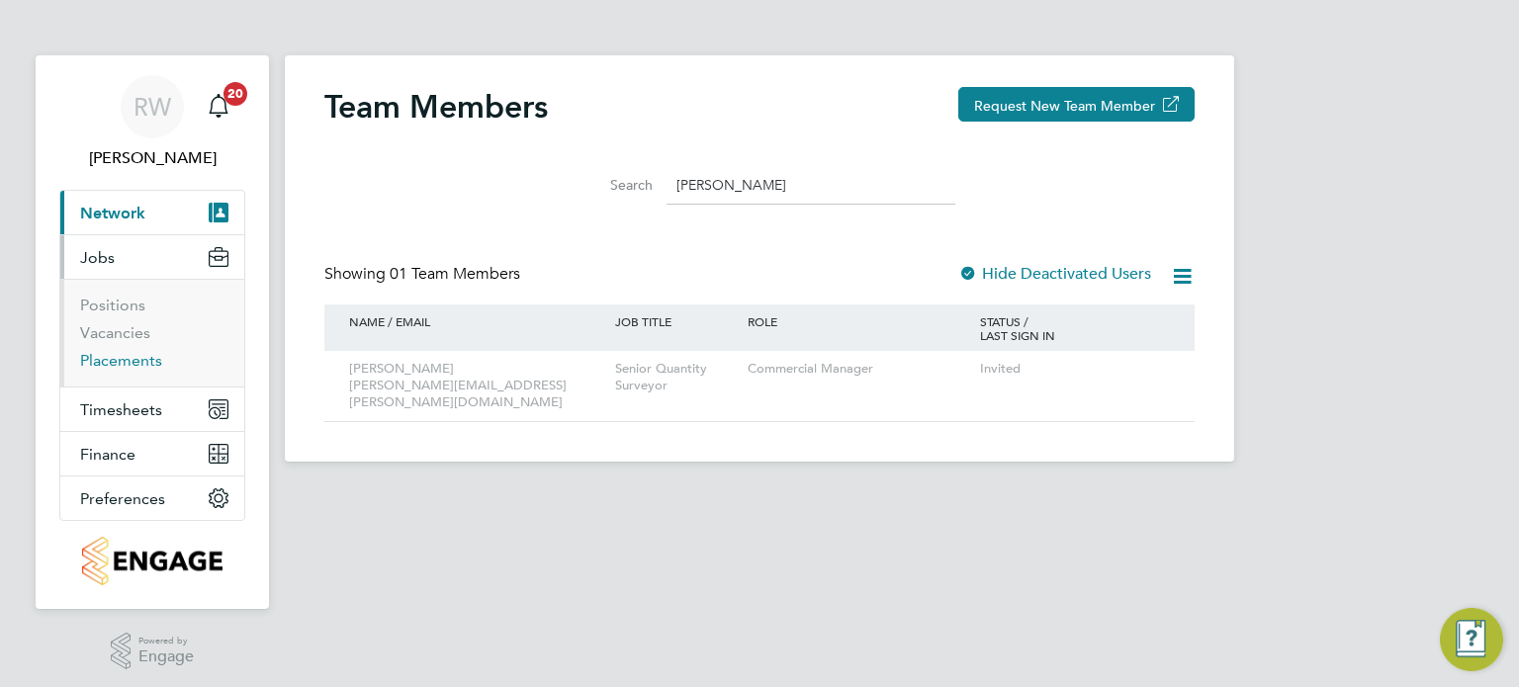
click at [117, 364] on link "Placements" at bounding box center [121, 360] width 82 height 19
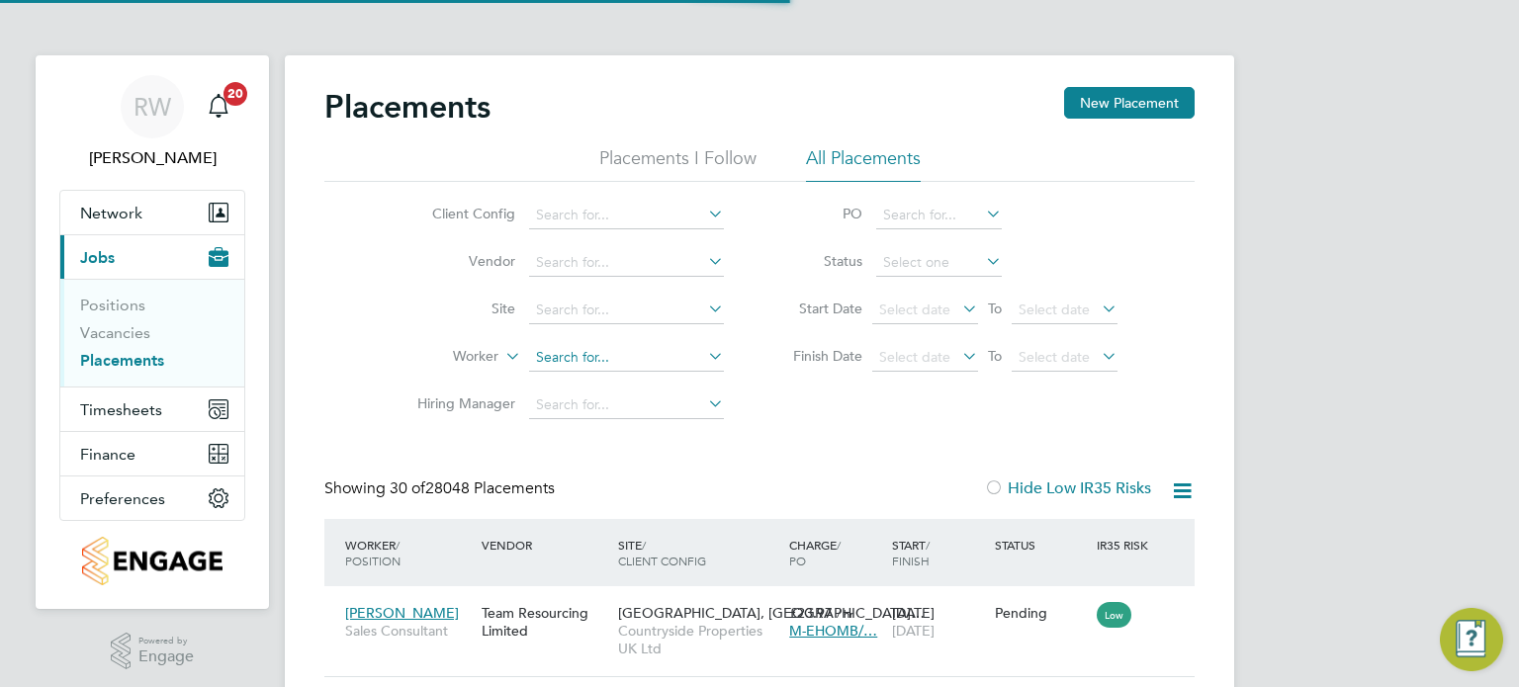
scroll to position [74, 172]
click at [571, 356] on input at bounding box center [626, 358] width 195 height 28
click at [597, 381] on li "Wiktoria Gredzinska" at bounding box center [627, 384] width 196 height 27
type input "Wiktoria Gredzinska"
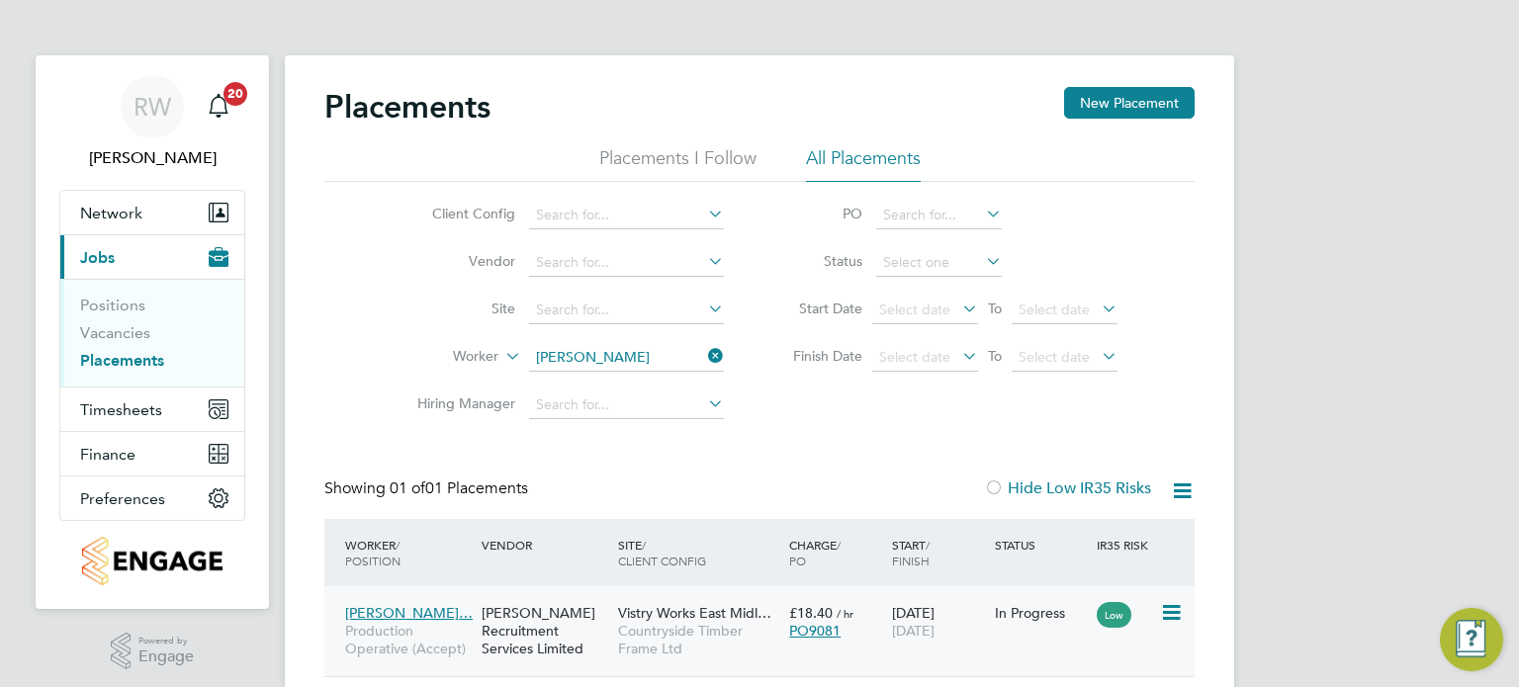
click at [684, 626] on span "Countryside Timber Frame Ltd" at bounding box center [698, 640] width 161 height 36
click at [704, 347] on icon at bounding box center [704, 356] width 0 height 28
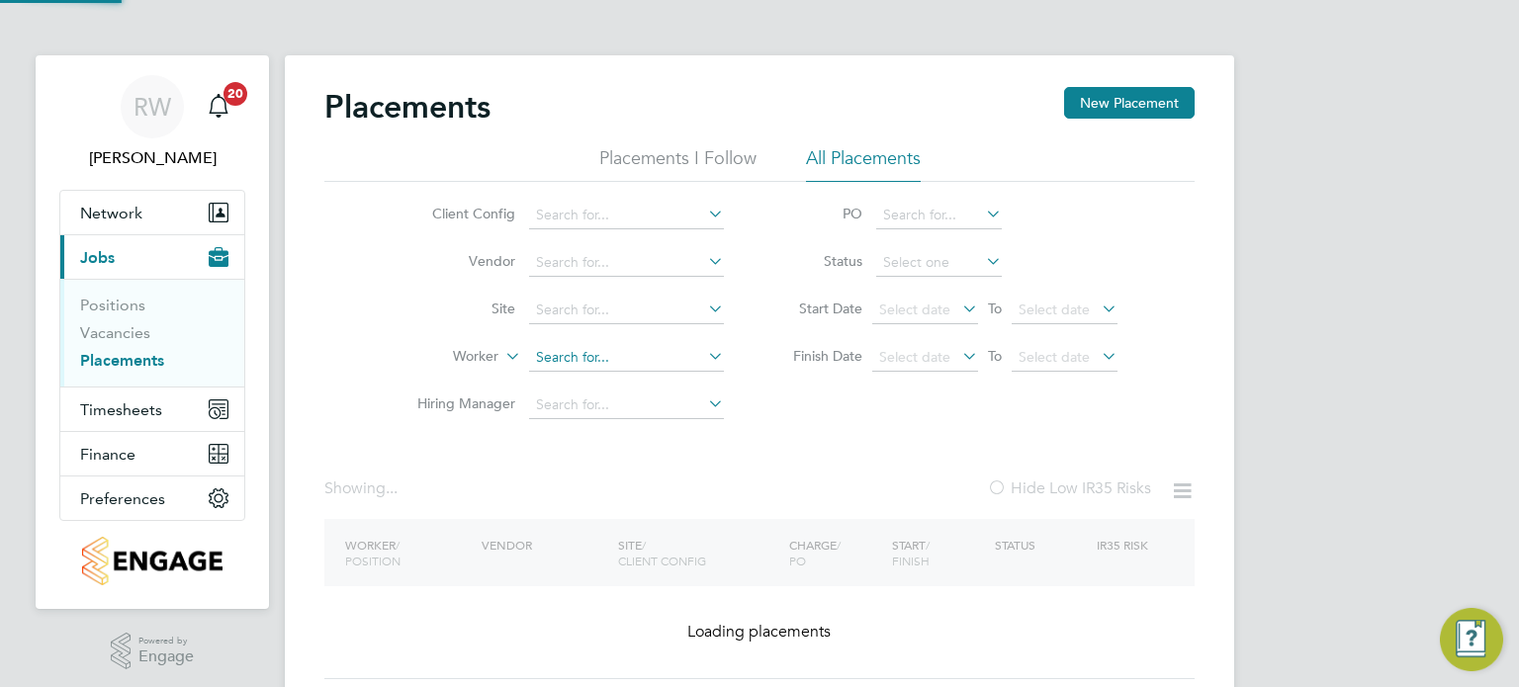
click at [640, 350] on input at bounding box center [626, 358] width 195 height 28
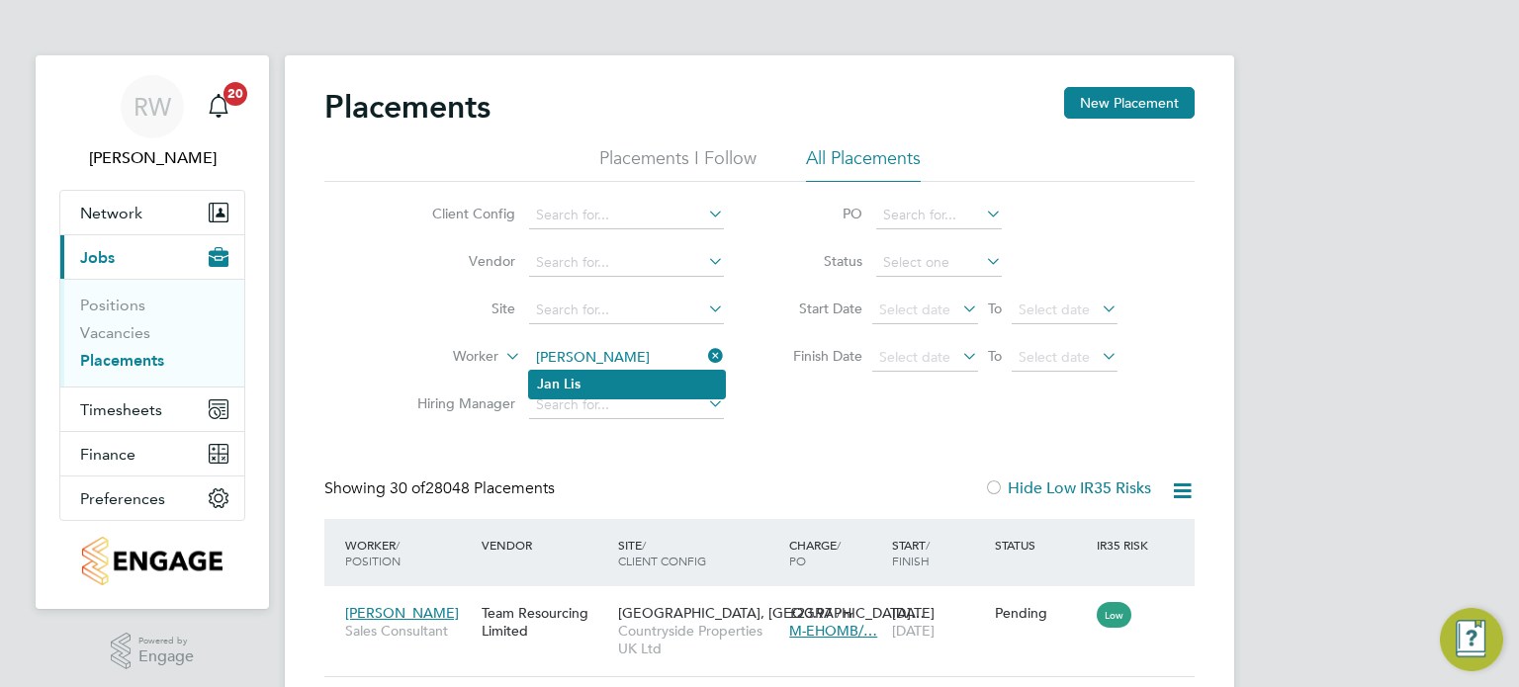
click at [611, 384] on li "Jan Lis" at bounding box center [627, 384] width 196 height 27
type input "Jan Lis"
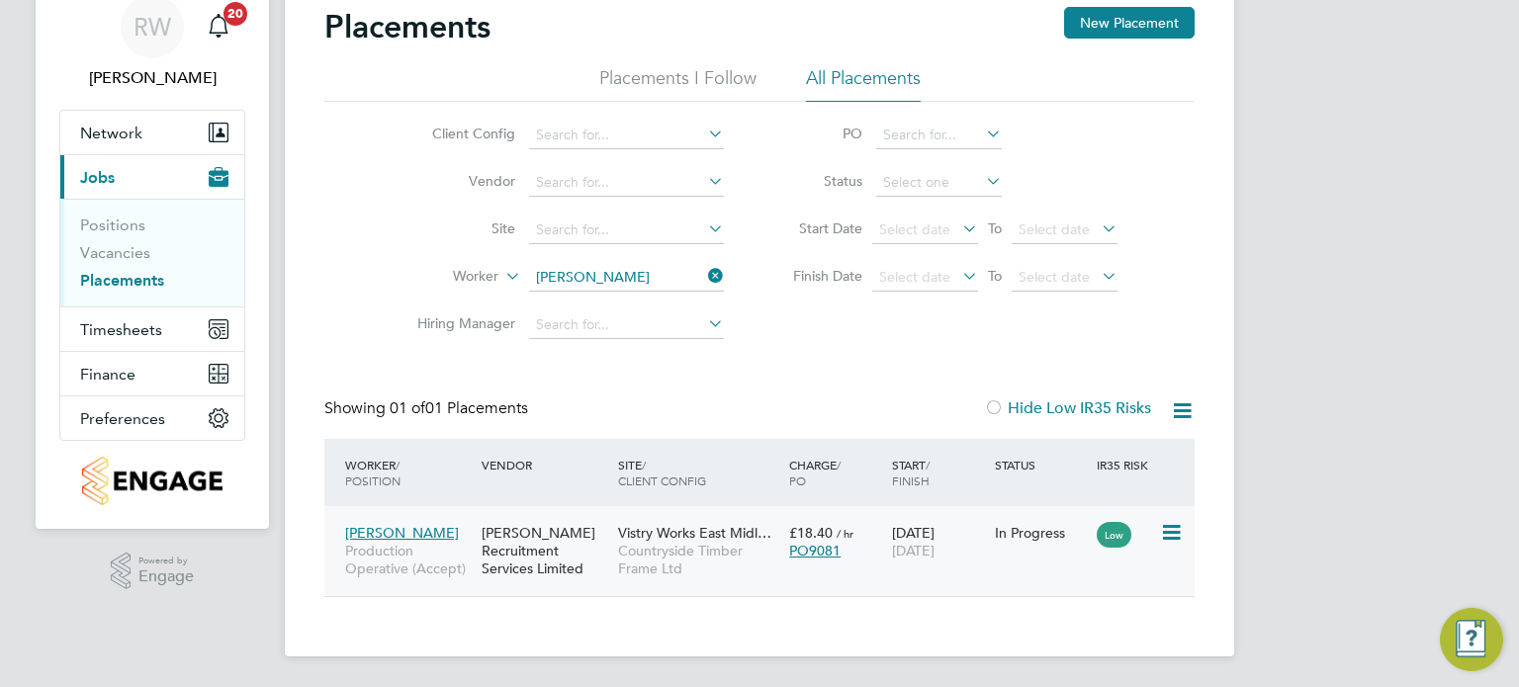
click at [1169, 533] on icon at bounding box center [1170, 533] width 20 height 24
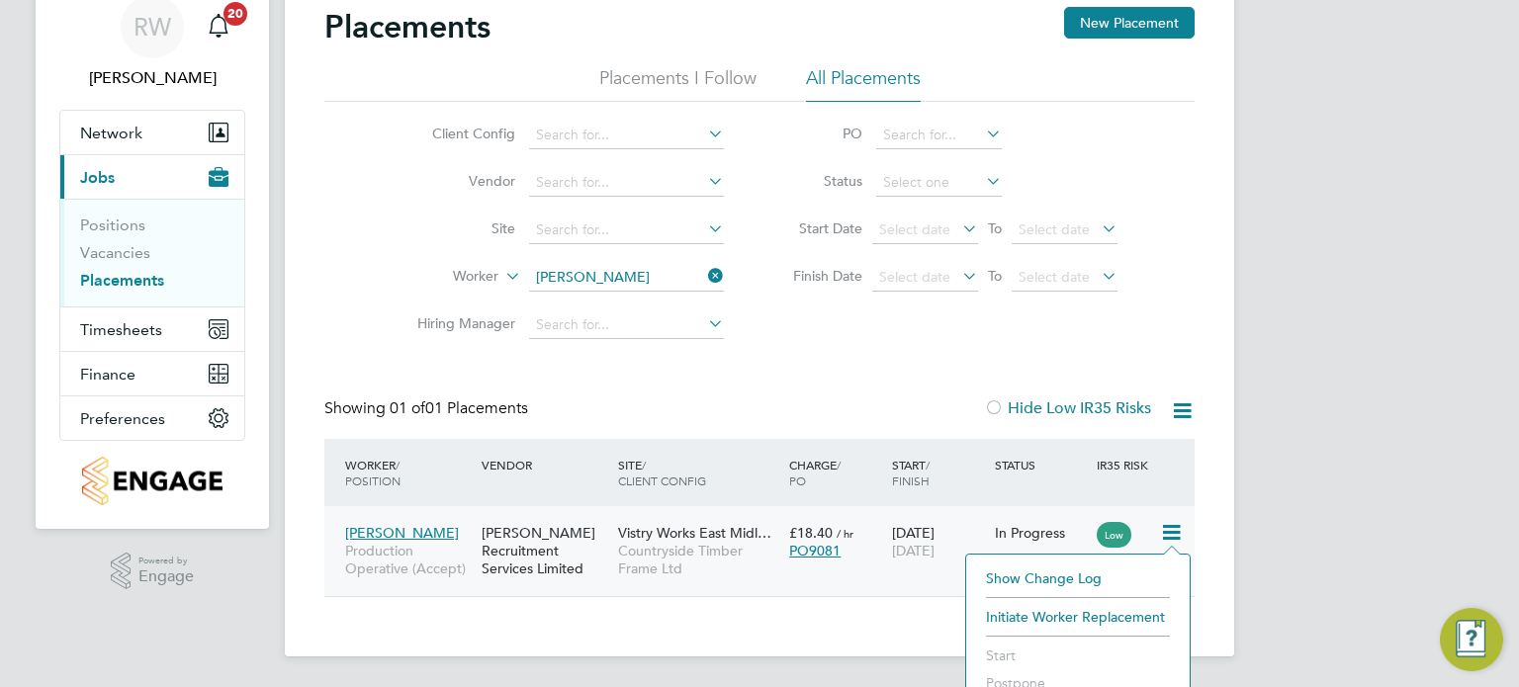
click at [1123, 616] on li "Initiate Worker Replacement" at bounding box center [1078, 617] width 204 height 28
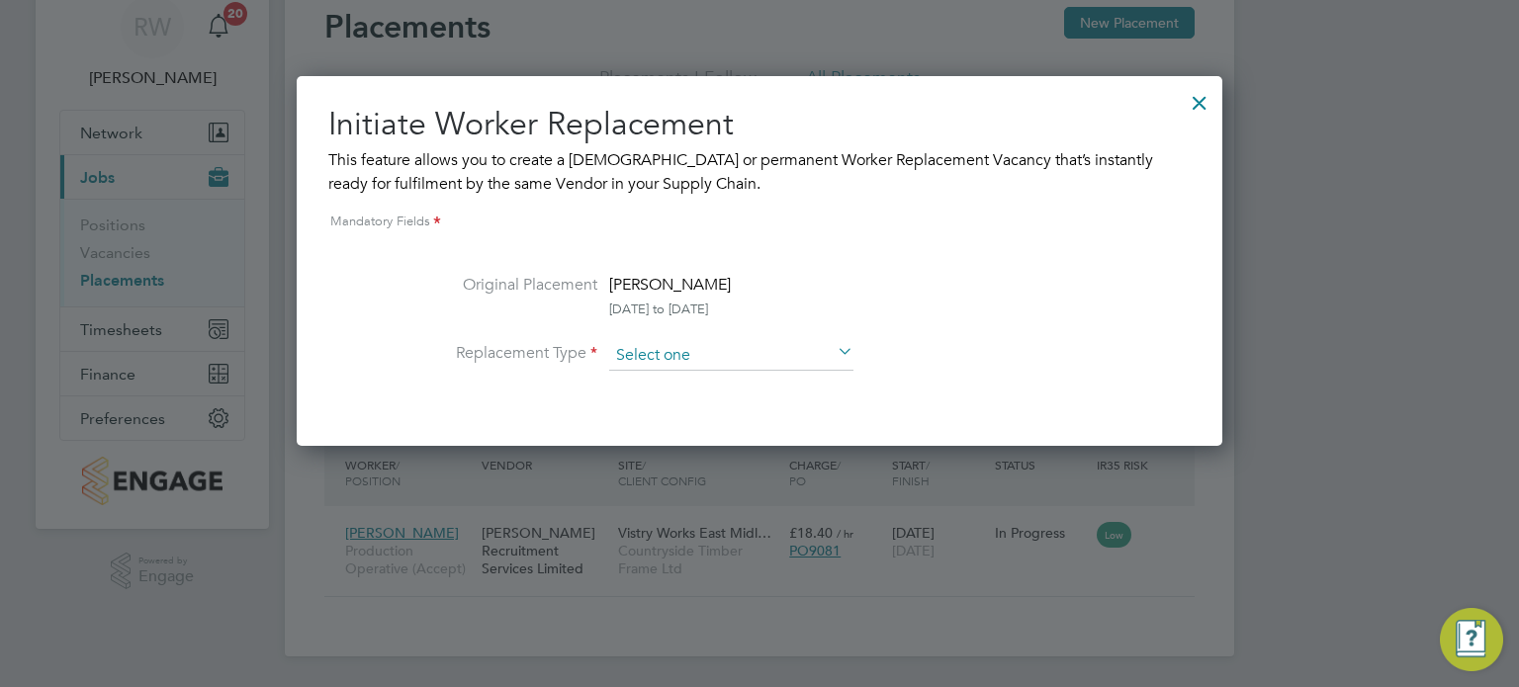
click at [711, 355] on input at bounding box center [731, 356] width 244 height 30
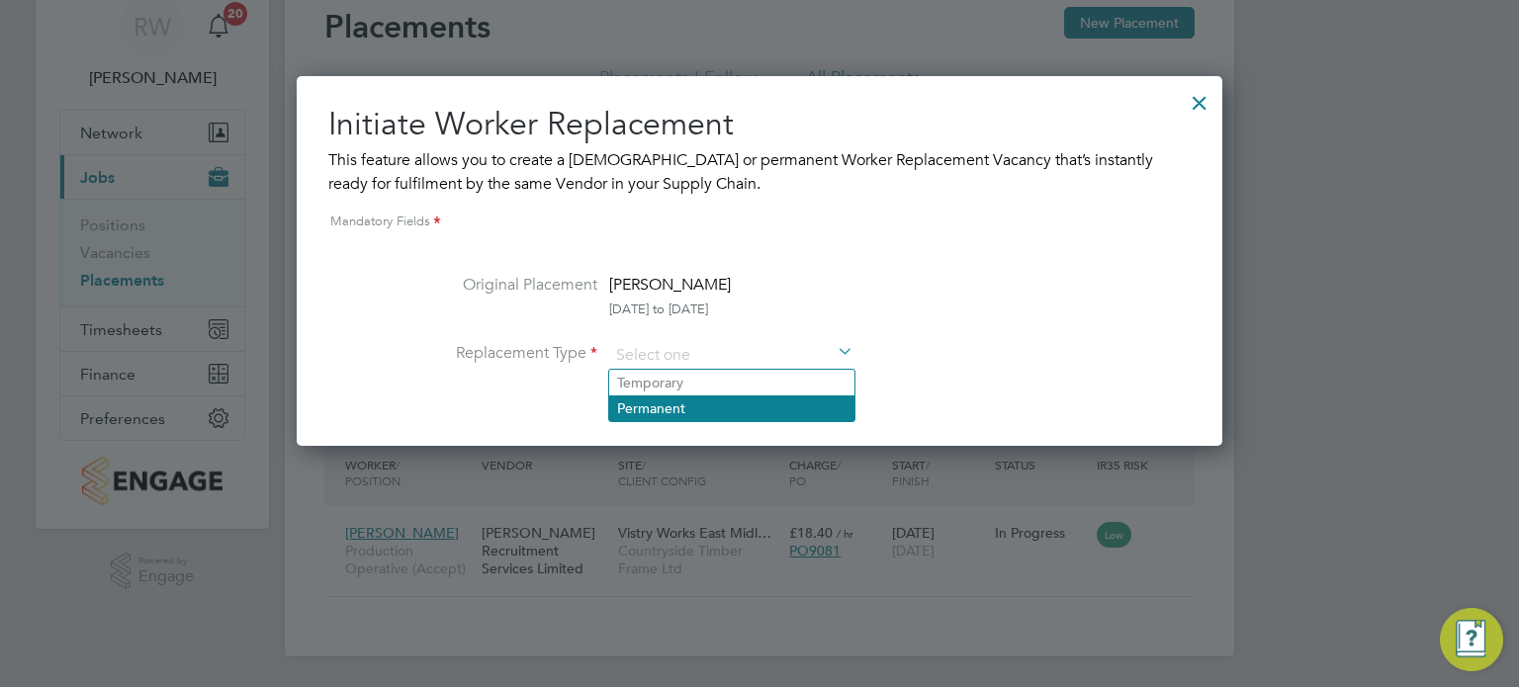
click at [685, 406] on li "Permanent" at bounding box center [731, 409] width 245 height 26
type input "Permanent"
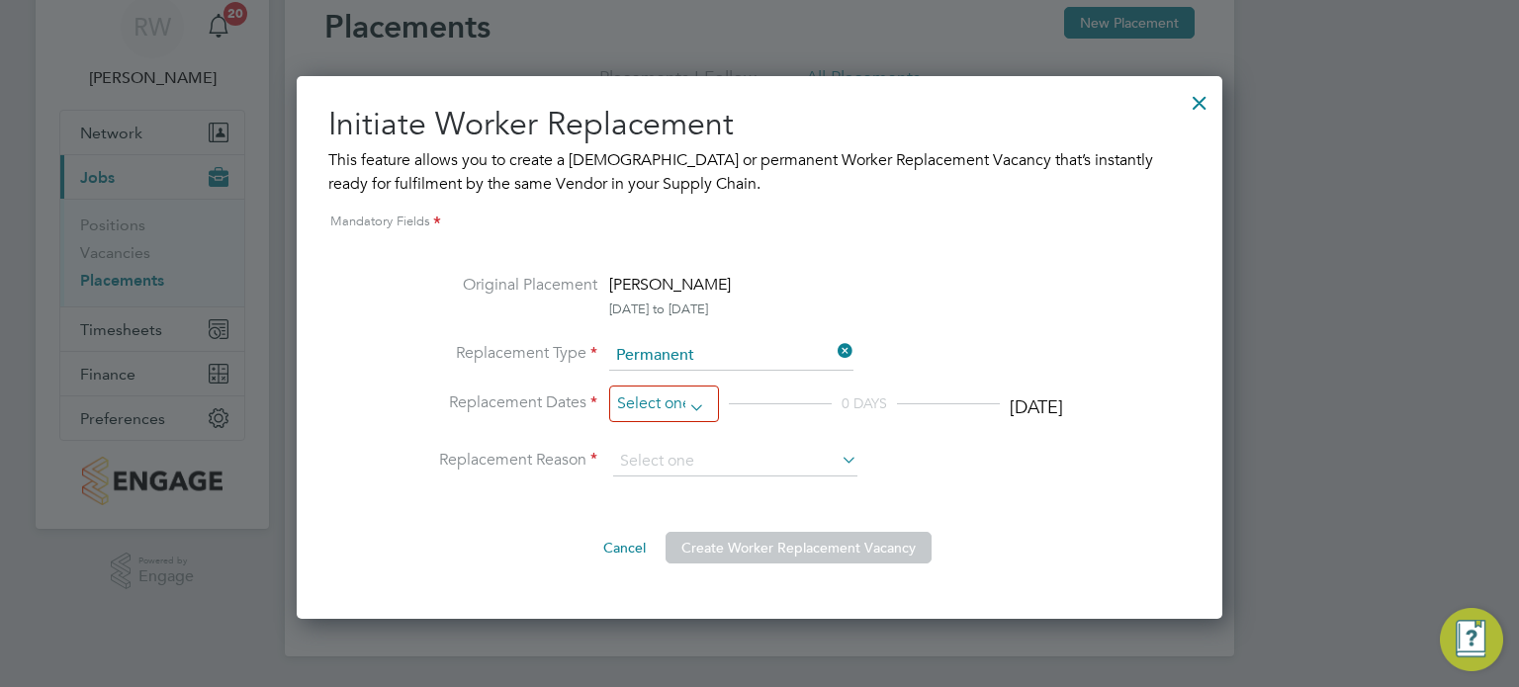
click at [672, 402] on input at bounding box center [664, 404] width 110 height 37
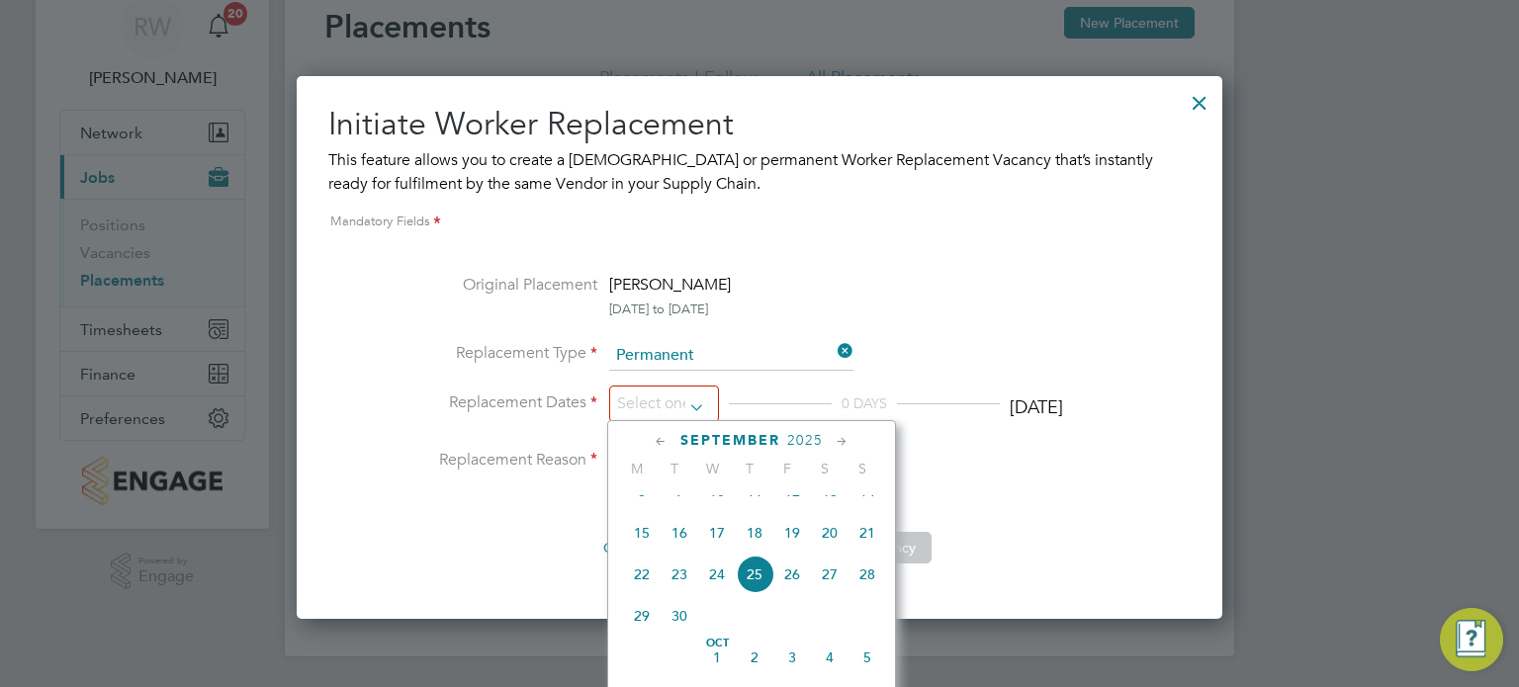
click at [641, 635] on span "29" at bounding box center [642, 616] width 38 height 38
type input "[DATE]"
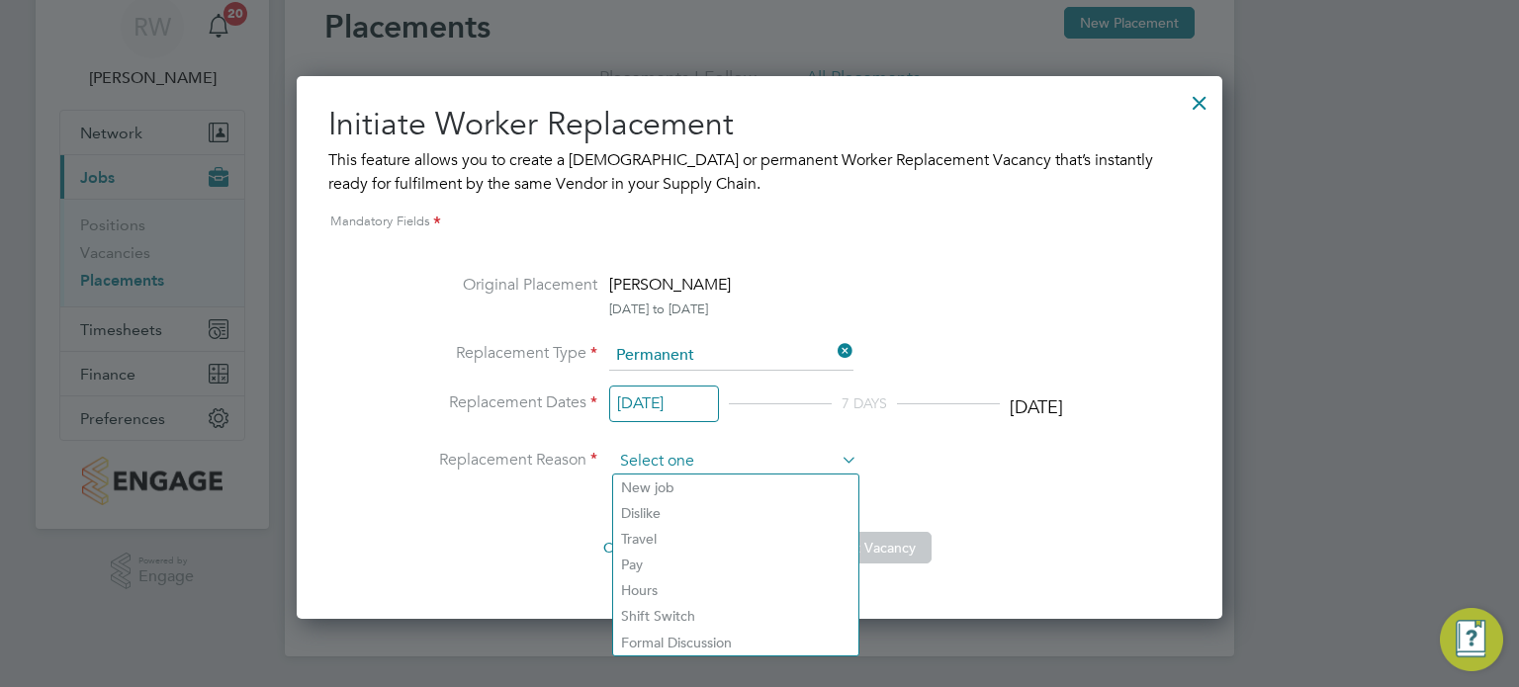
click at [756, 470] on input at bounding box center [735, 462] width 244 height 30
click at [691, 648] on li "Formal Discussion" at bounding box center [735, 643] width 245 height 26
type input "Formal Discussion"
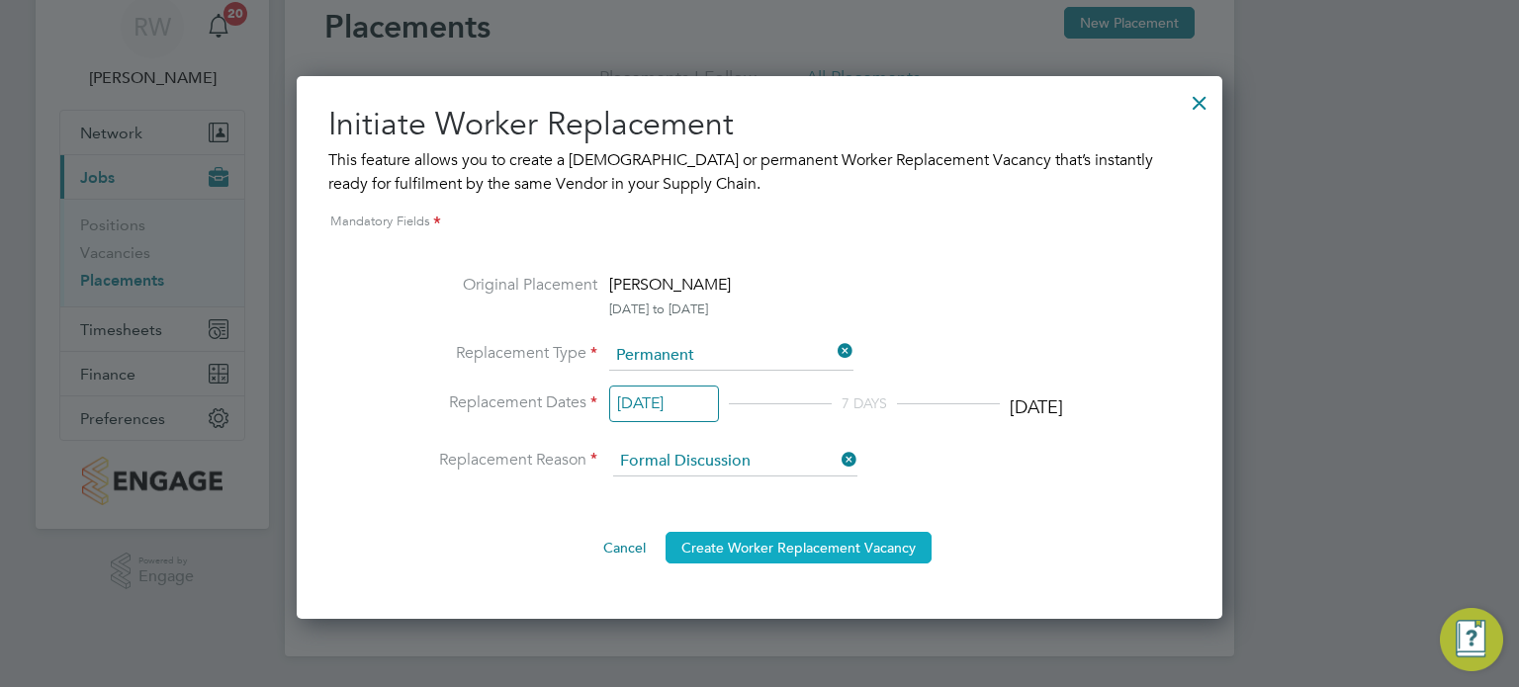
click at [795, 538] on button "Create Worker Replacement Vacancy" at bounding box center [799, 548] width 266 height 32
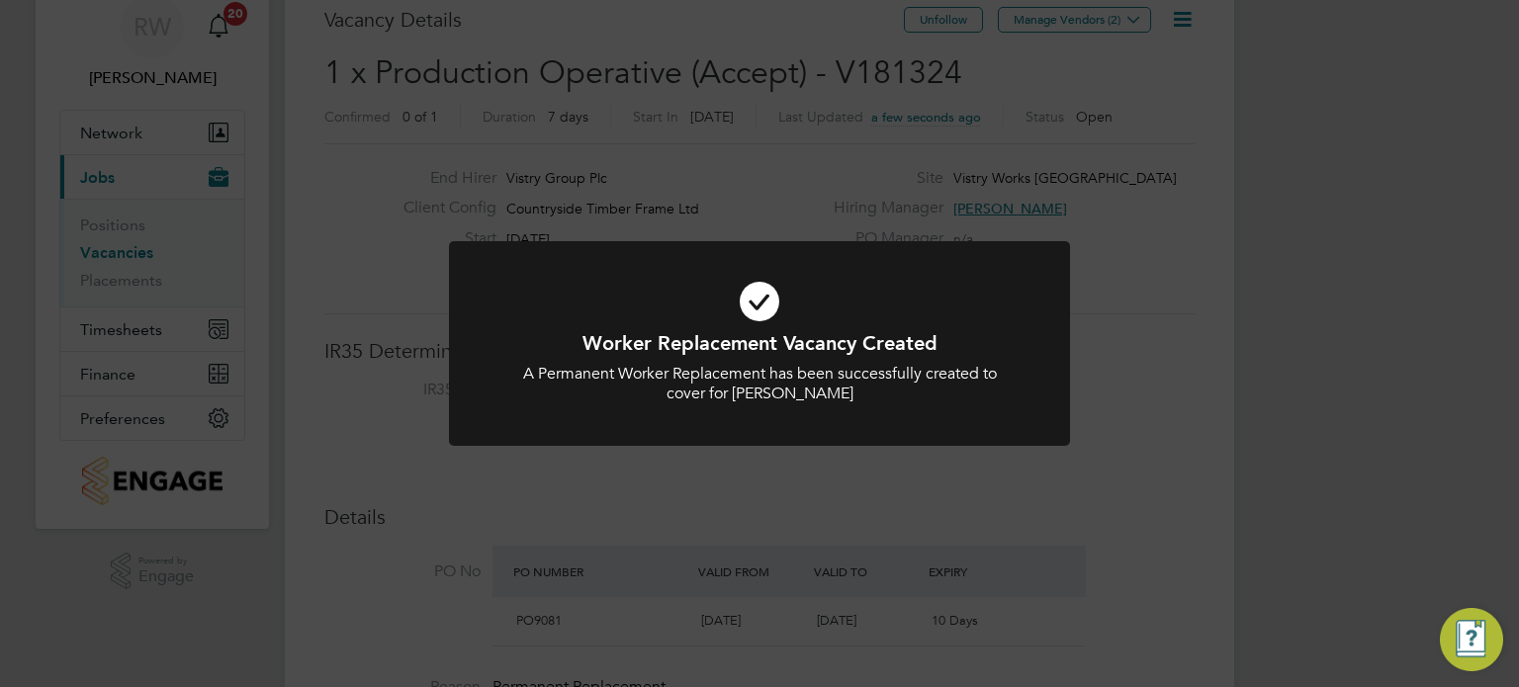
click at [926, 485] on div "Worker Replacement Vacancy Created A Permanent Worker Replacement has been succ…" at bounding box center [759, 343] width 1519 height 687
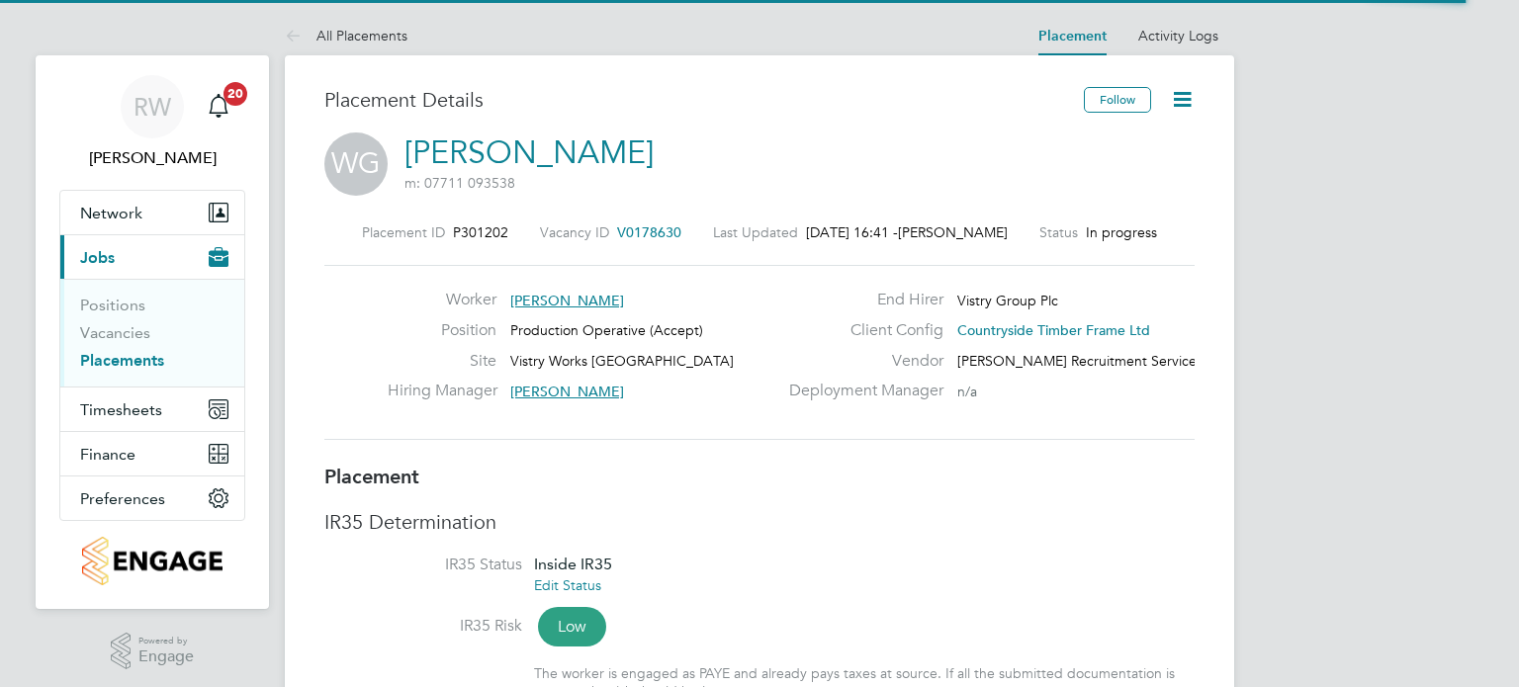
click at [1177, 92] on icon at bounding box center [1182, 99] width 25 height 25
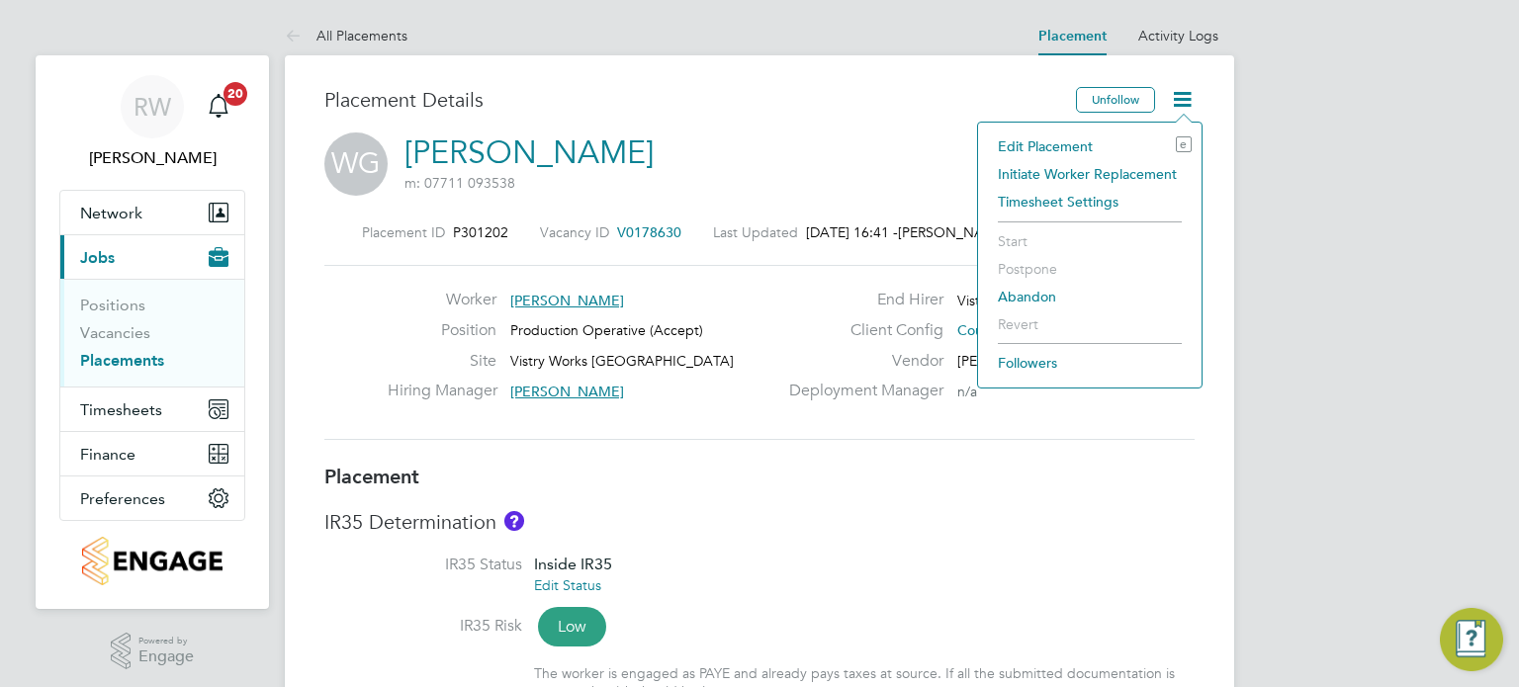
click at [918, 141] on div "WG [PERSON_NAME] m: 07711 093538" at bounding box center [759, 166] width 870 height 67
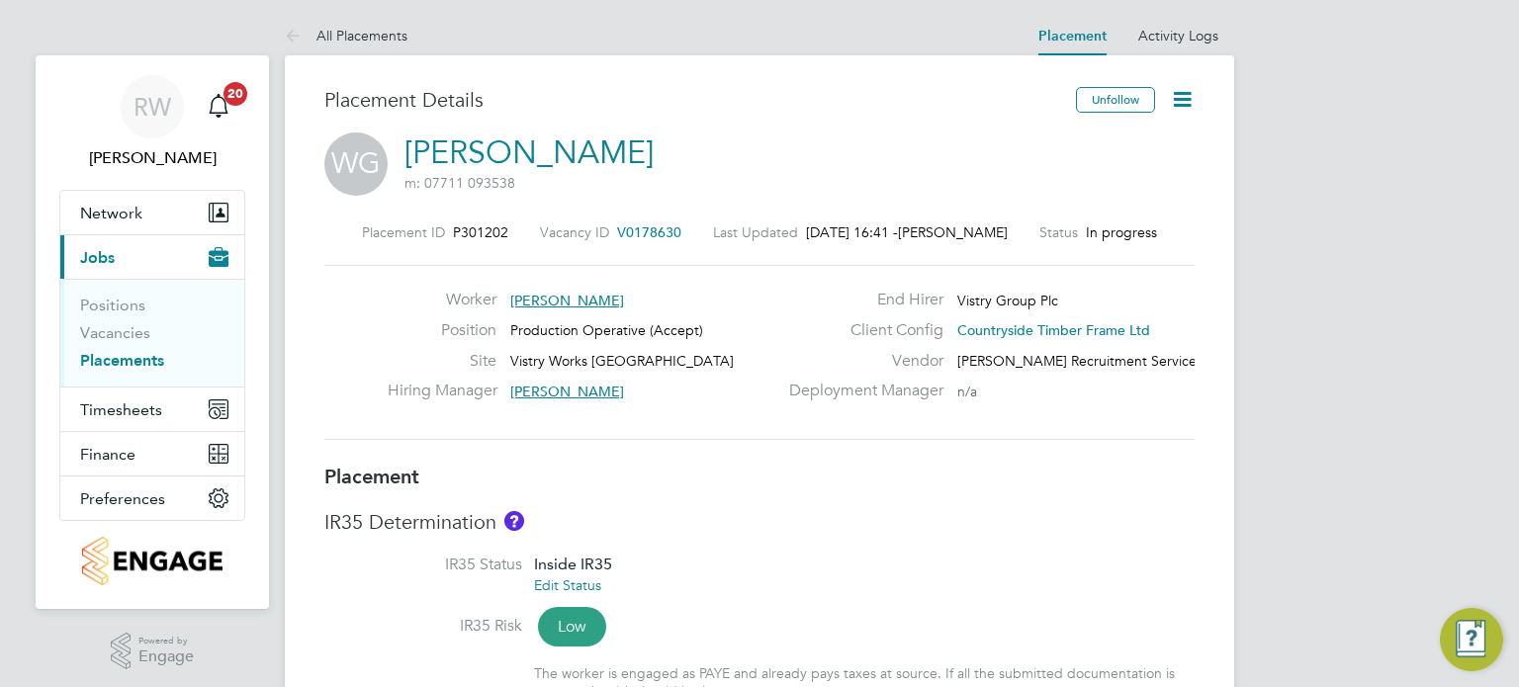
click at [1172, 100] on icon at bounding box center [1182, 99] width 25 height 25
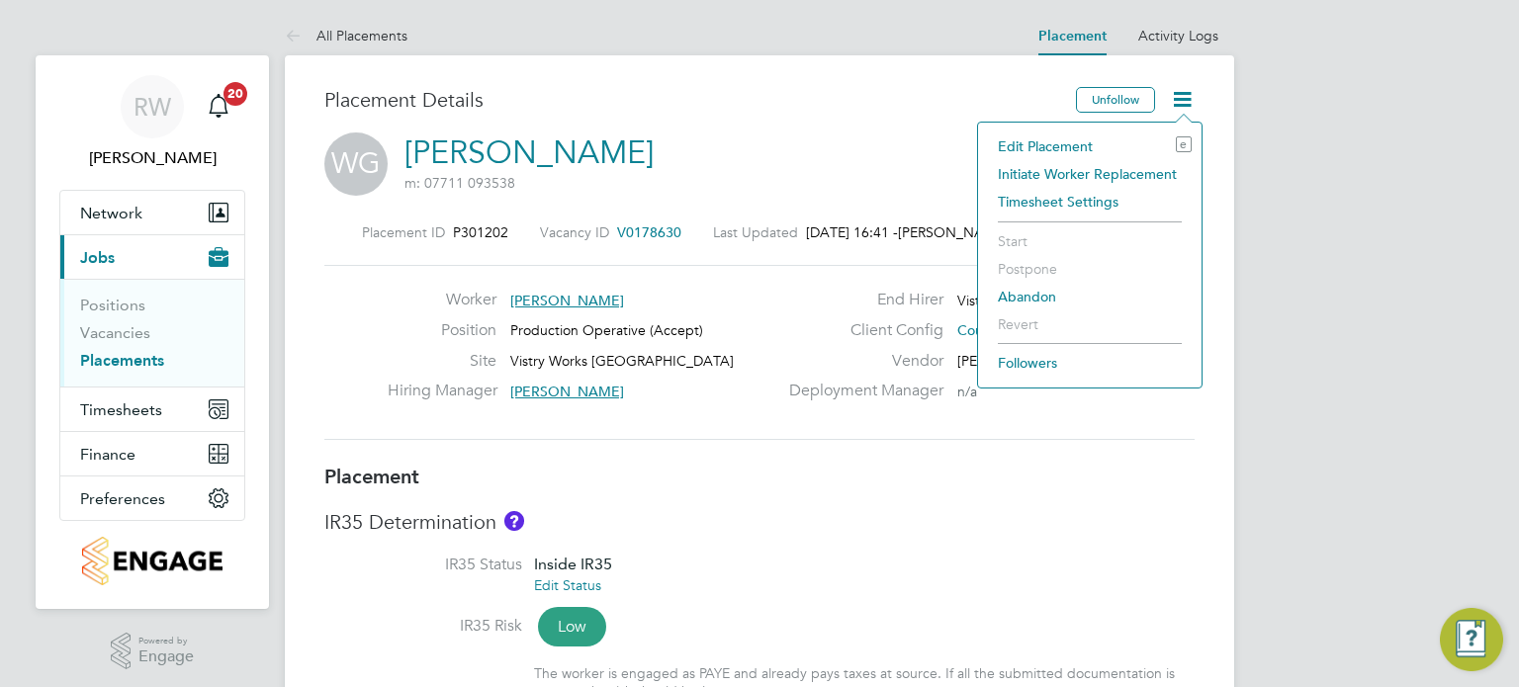
click at [1070, 166] on li "Initiate Worker Replacement" at bounding box center [1090, 174] width 204 height 28
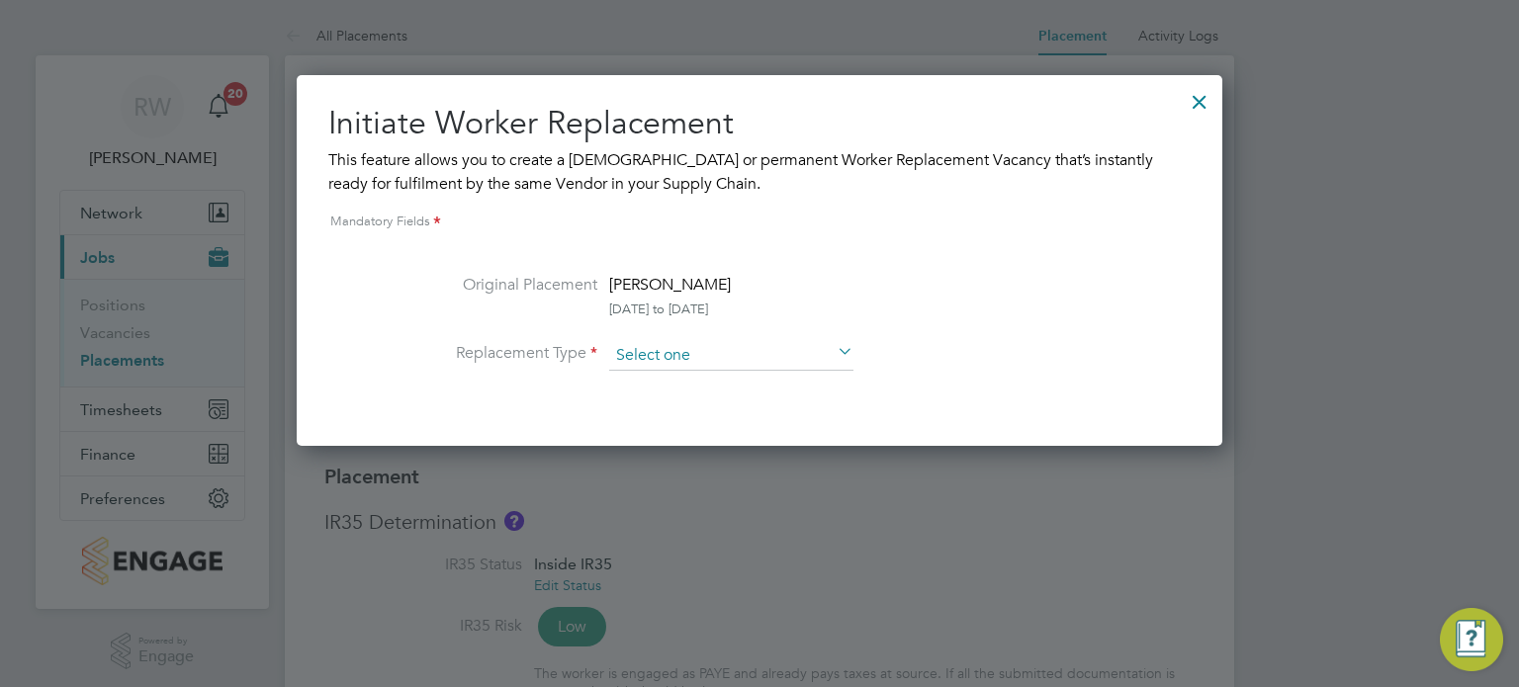
click at [799, 351] on input at bounding box center [731, 356] width 244 height 30
click at [740, 400] on li "Permanent" at bounding box center [731, 409] width 245 height 26
type input "Permanent"
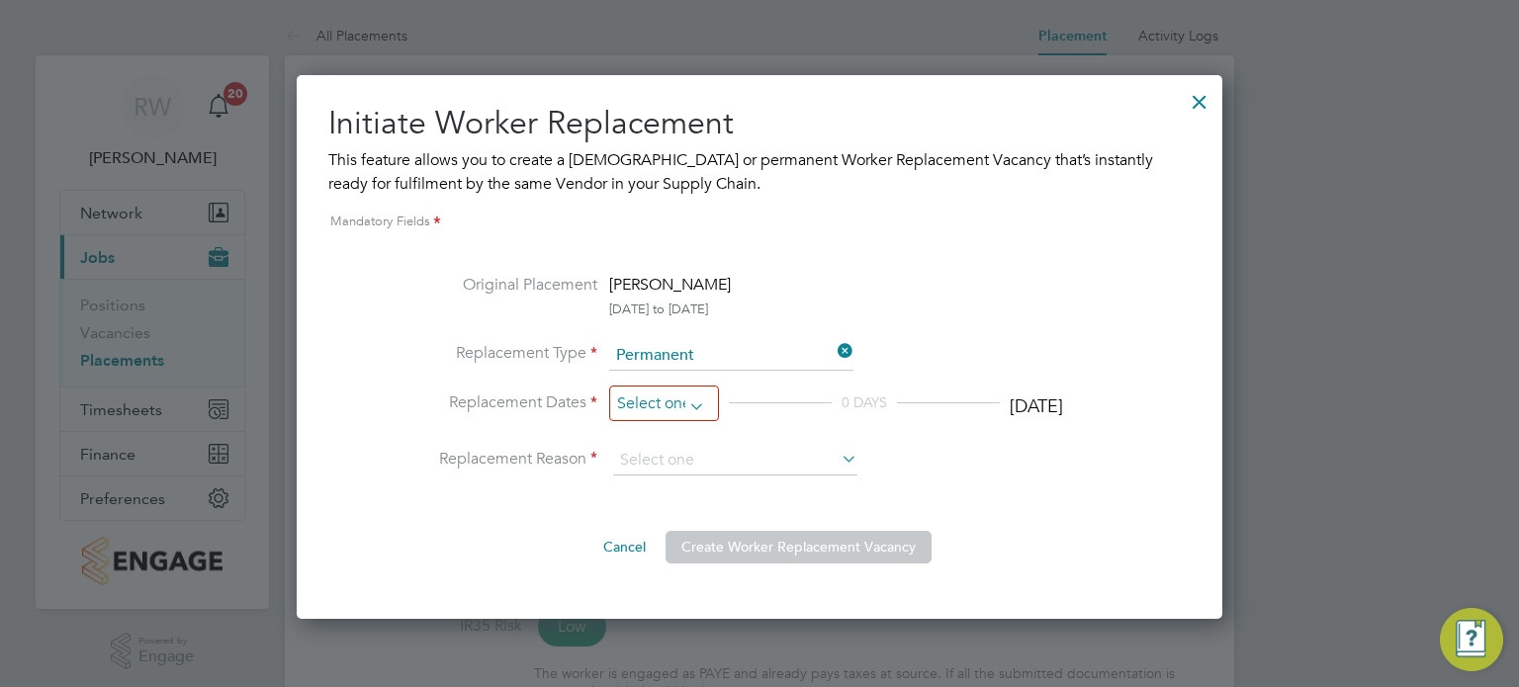
click at [672, 406] on input at bounding box center [664, 404] width 110 height 37
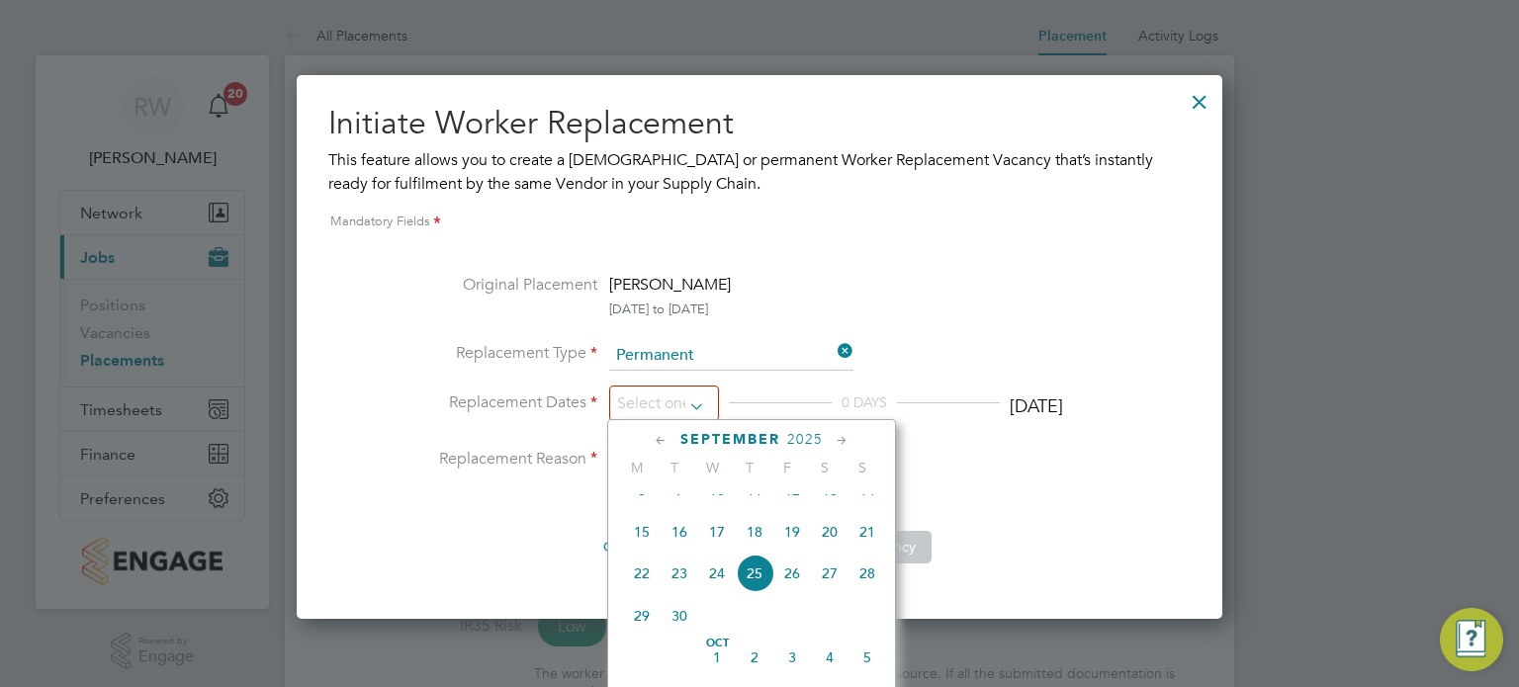
click at [751, 588] on span "25" at bounding box center [755, 574] width 38 height 38
type input "[DATE]"
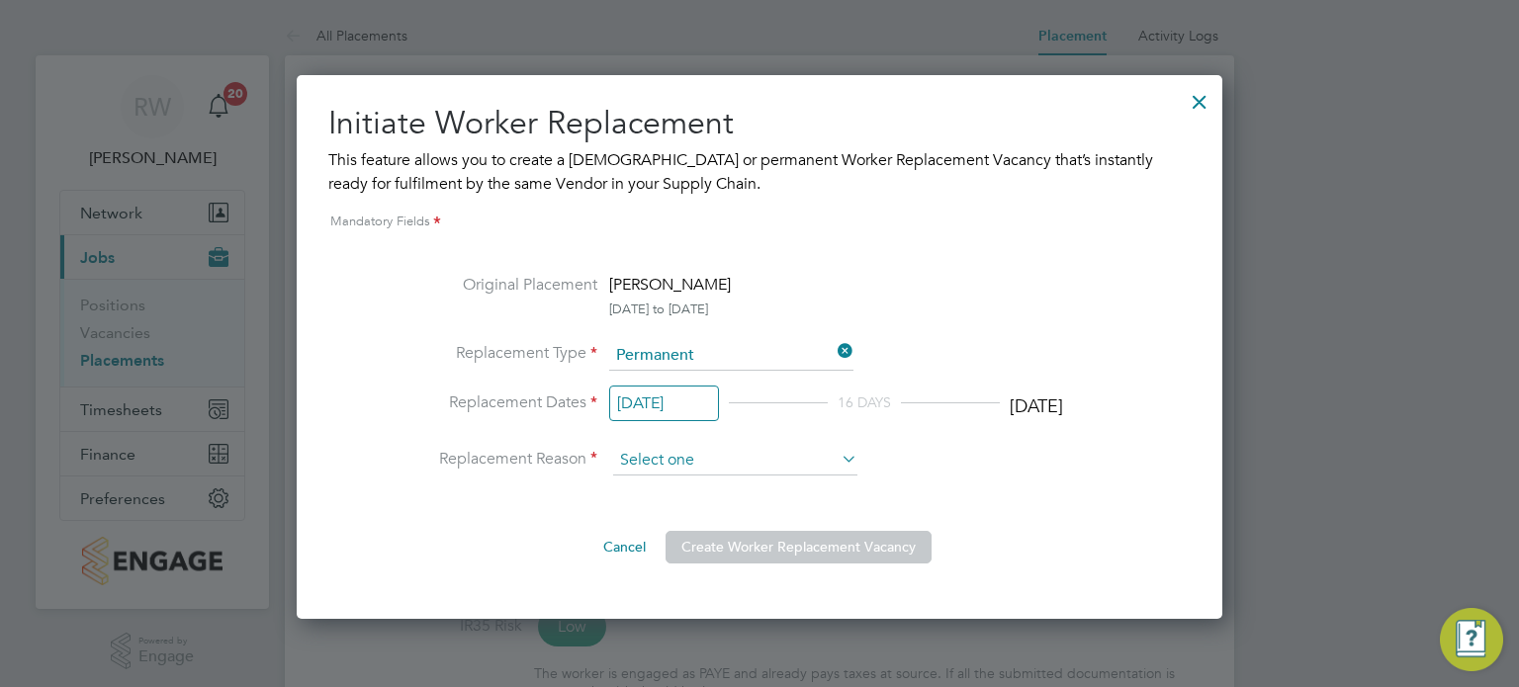
click at [714, 458] on input at bounding box center [735, 461] width 244 height 30
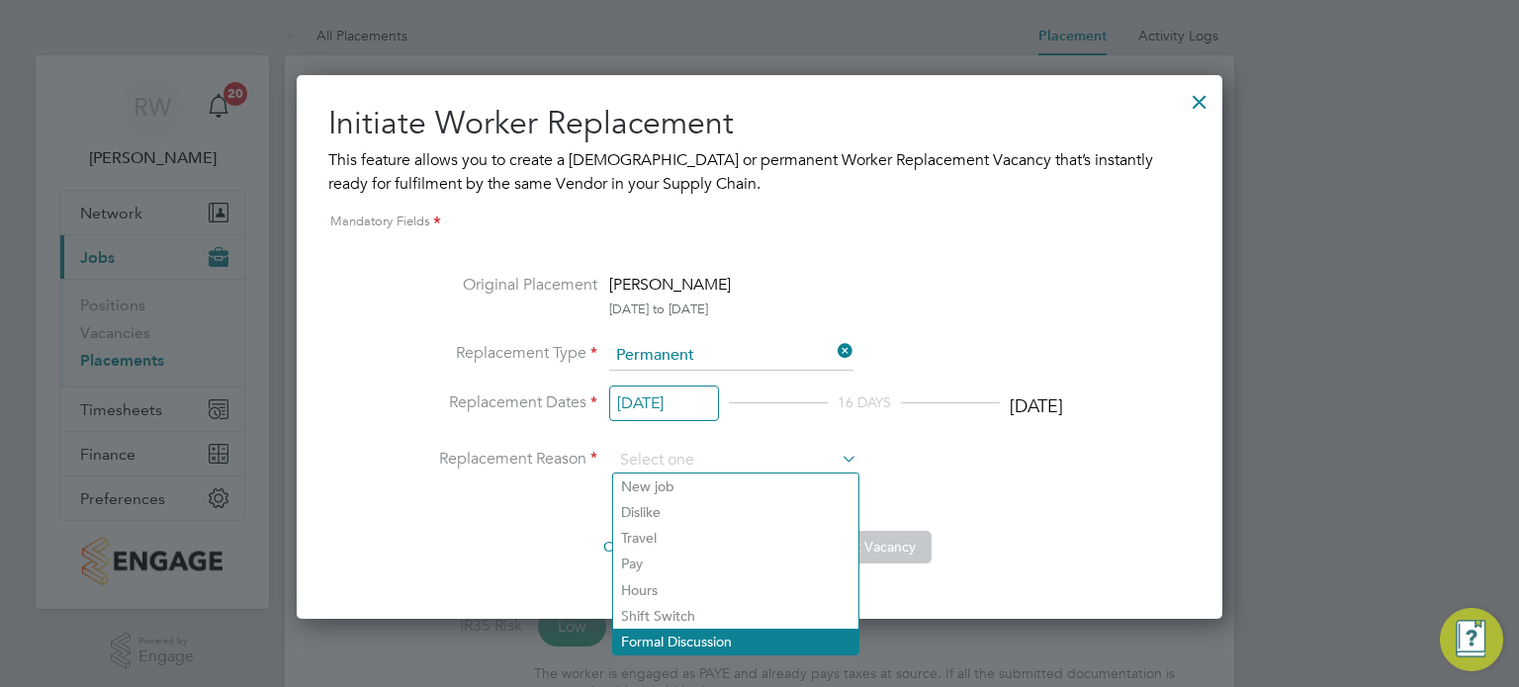
click at [679, 644] on li "Formal Discussion" at bounding box center [735, 642] width 245 height 26
type input "Formal Discussion"
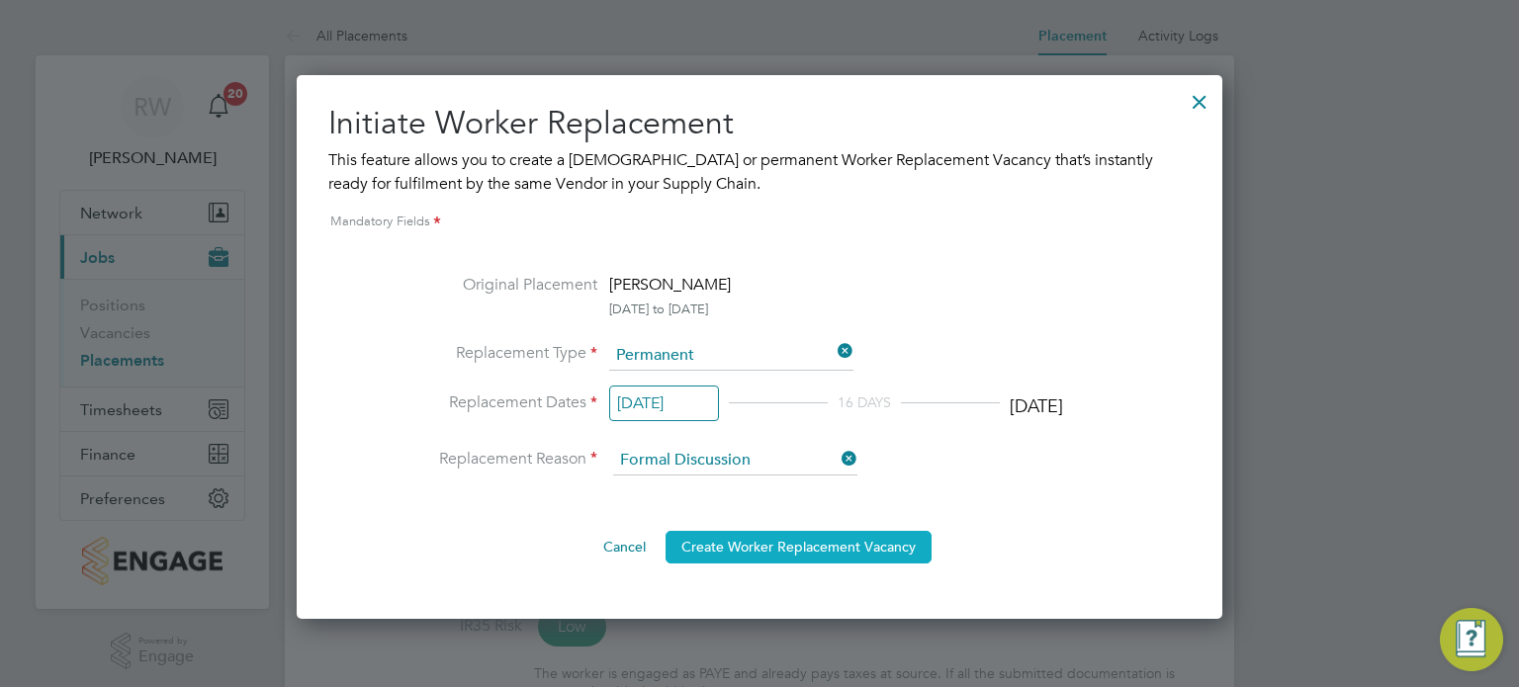
click at [812, 545] on button "Create Worker Replacement Vacancy" at bounding box center [799, 547] width 266 height 32
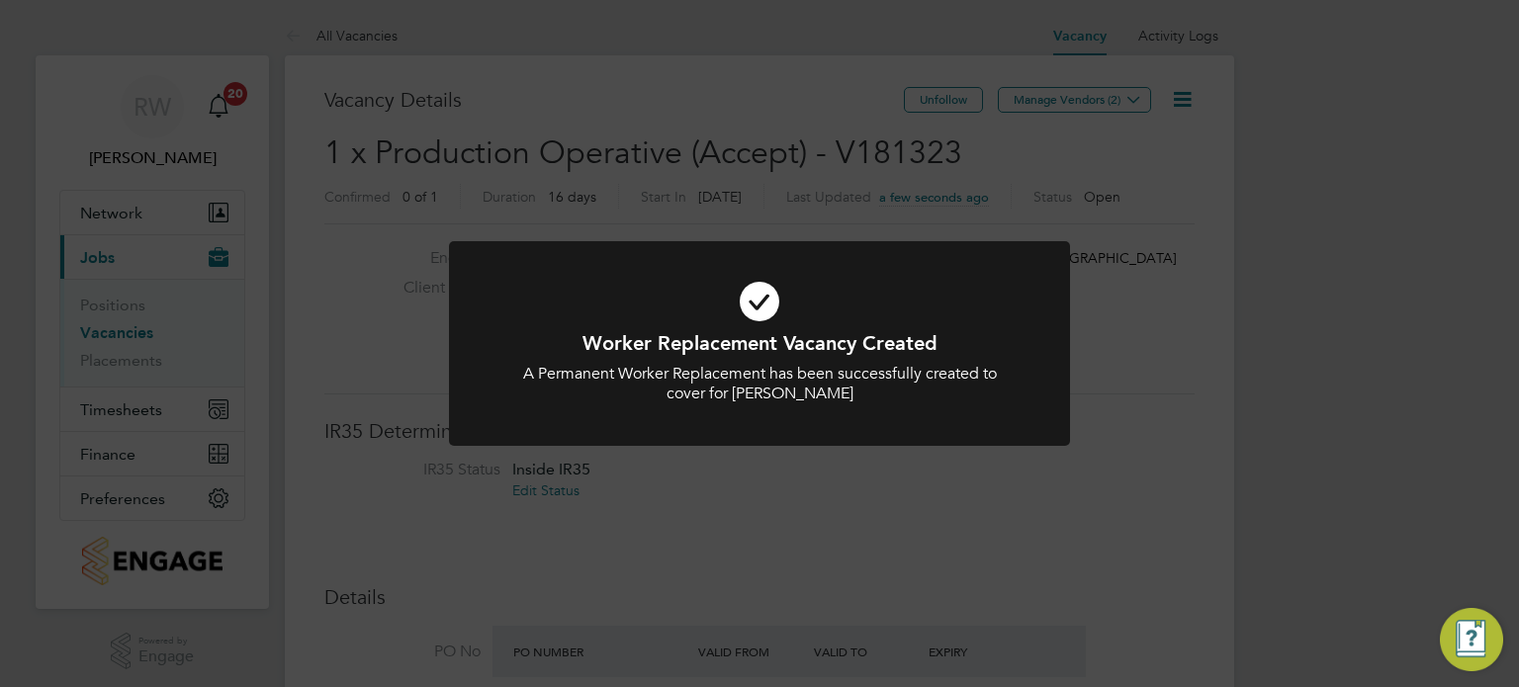
click at [850, 513] on div "Worker Replacement Vacancy Created A Permanent Worker Replacement has been succ…" at bounding box center [759, 343] width 1519 height 687
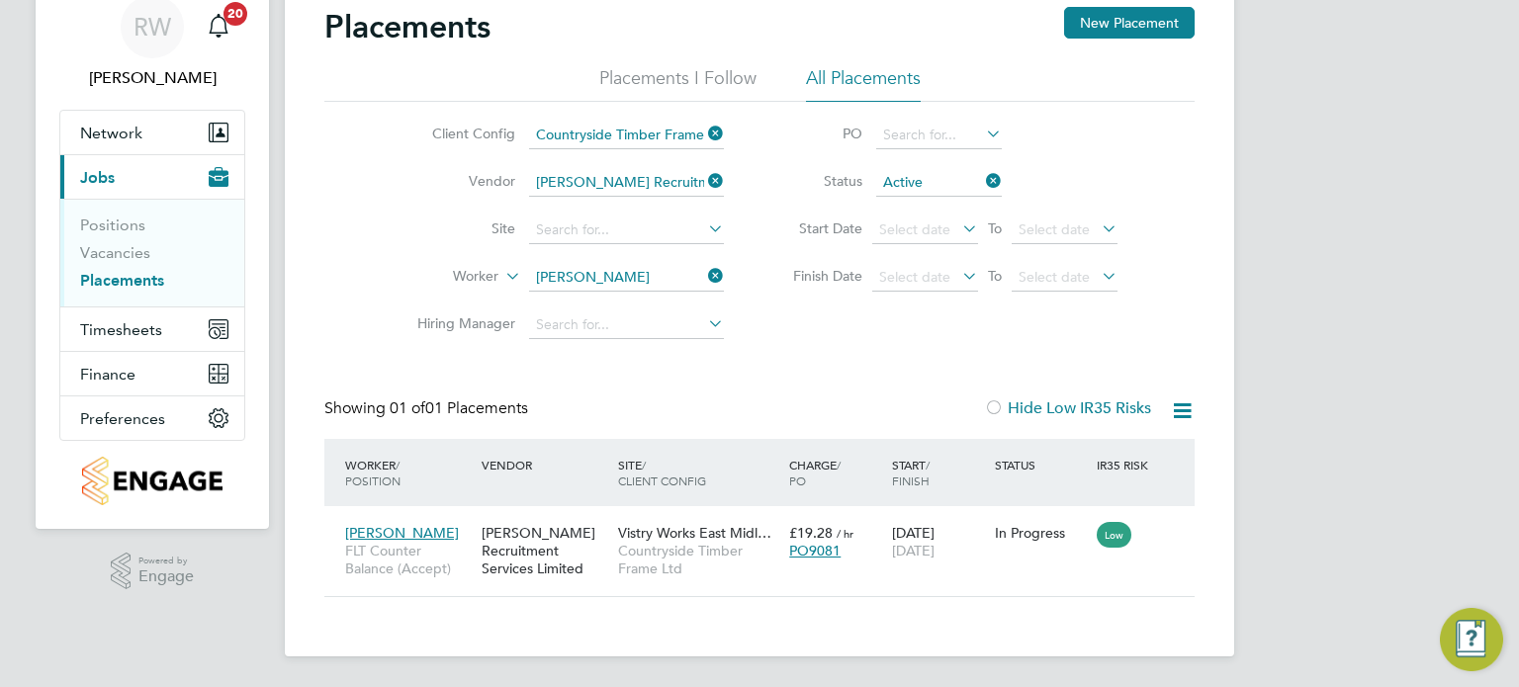
scroll to position [19, 94]
click at [704, 177] on icon at bounding box center [704, 181] width 0 height 28
click at [704, 143] on icon at bounding box center [704, 134] width 0 height 28
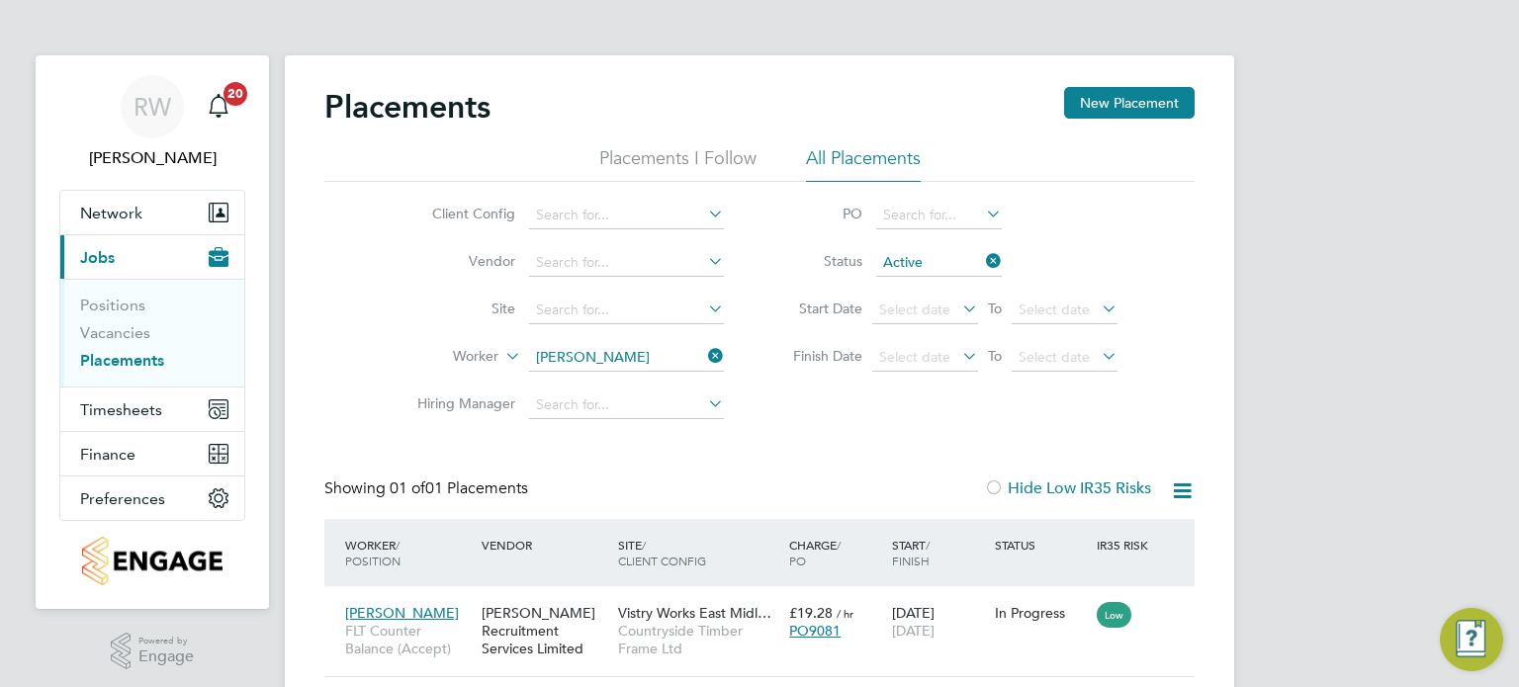
click at [704, 355] on icon at bounding box center [704, 356] width 0 height 28
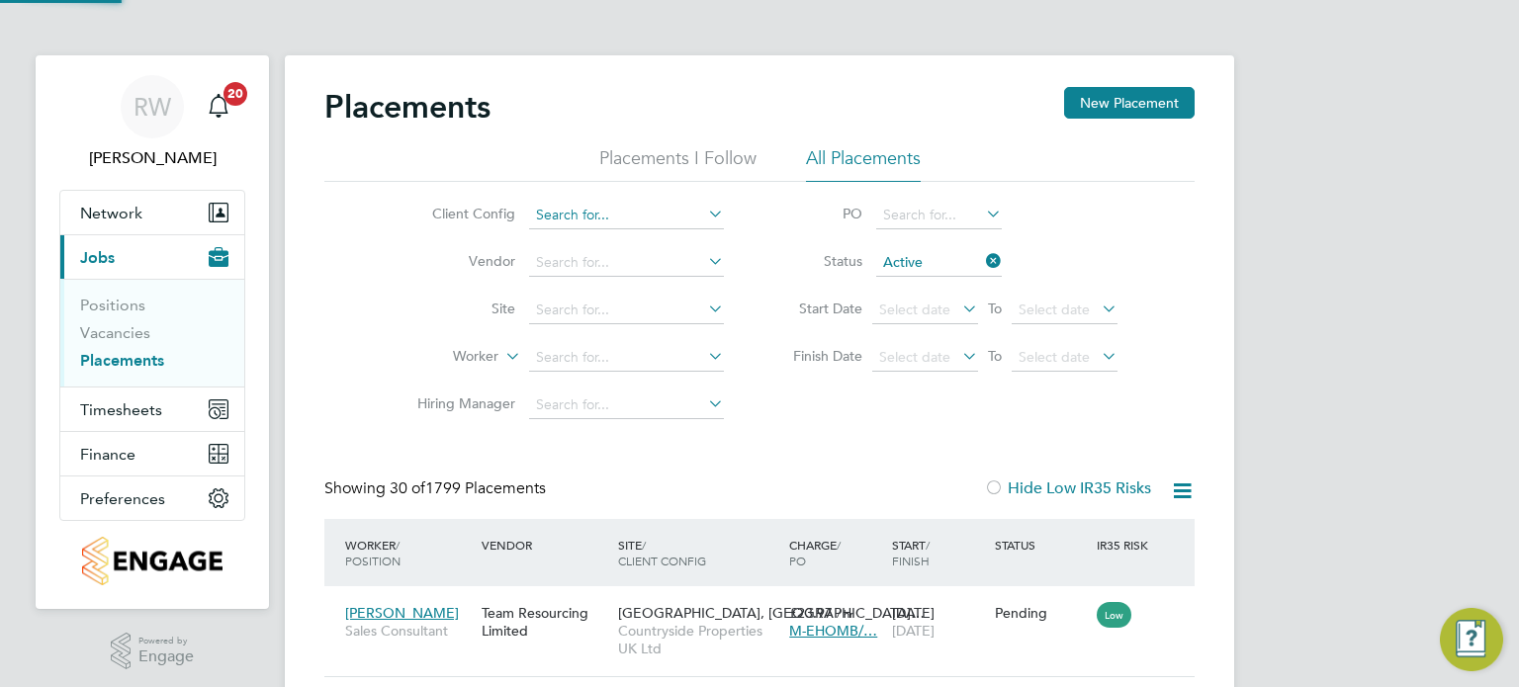
scroll to position [74, 172]
click at [617, 218] on input at bounding box center [626, 216] width 195 height 28
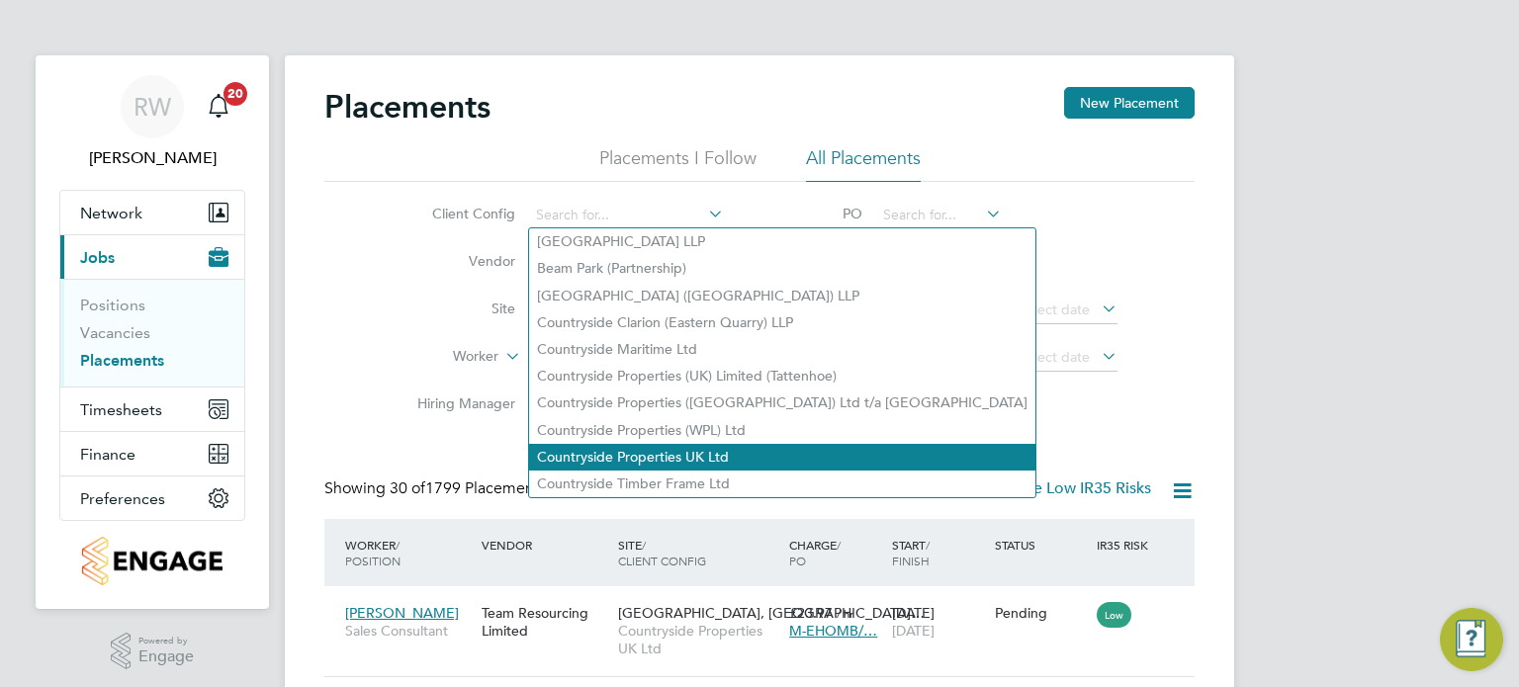
click at [655, 451] on li "Countryside Properties UK Ltd" at bounding box center [782, 457] width 506 height 27
type input "Countryside Properties UK Ltd"
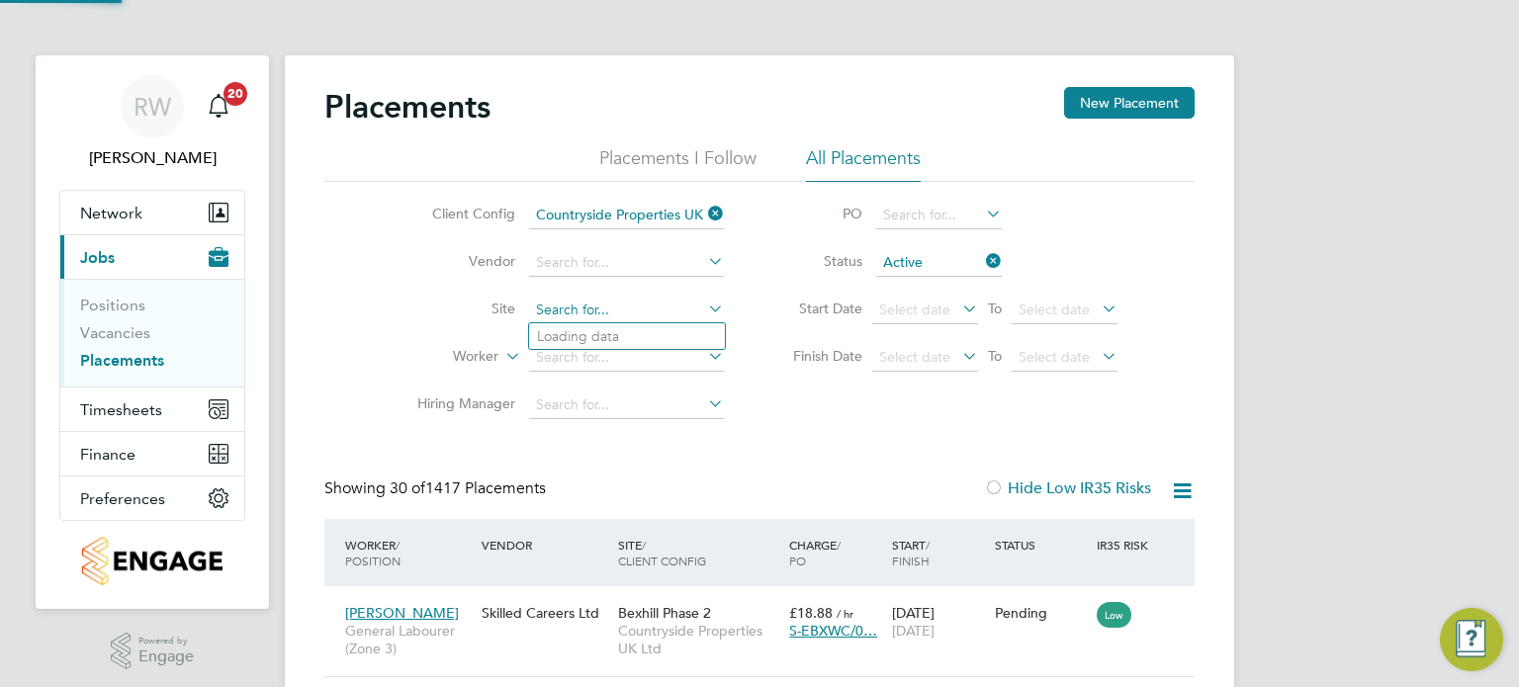
click at [578, 303] on input at bounding box center [626, 311] width 195 height 28
click at [581, 328] on li "A5 Aquatics" at bounding box center [683, 336] width 309 height 27
type input "A5 Aquatics"
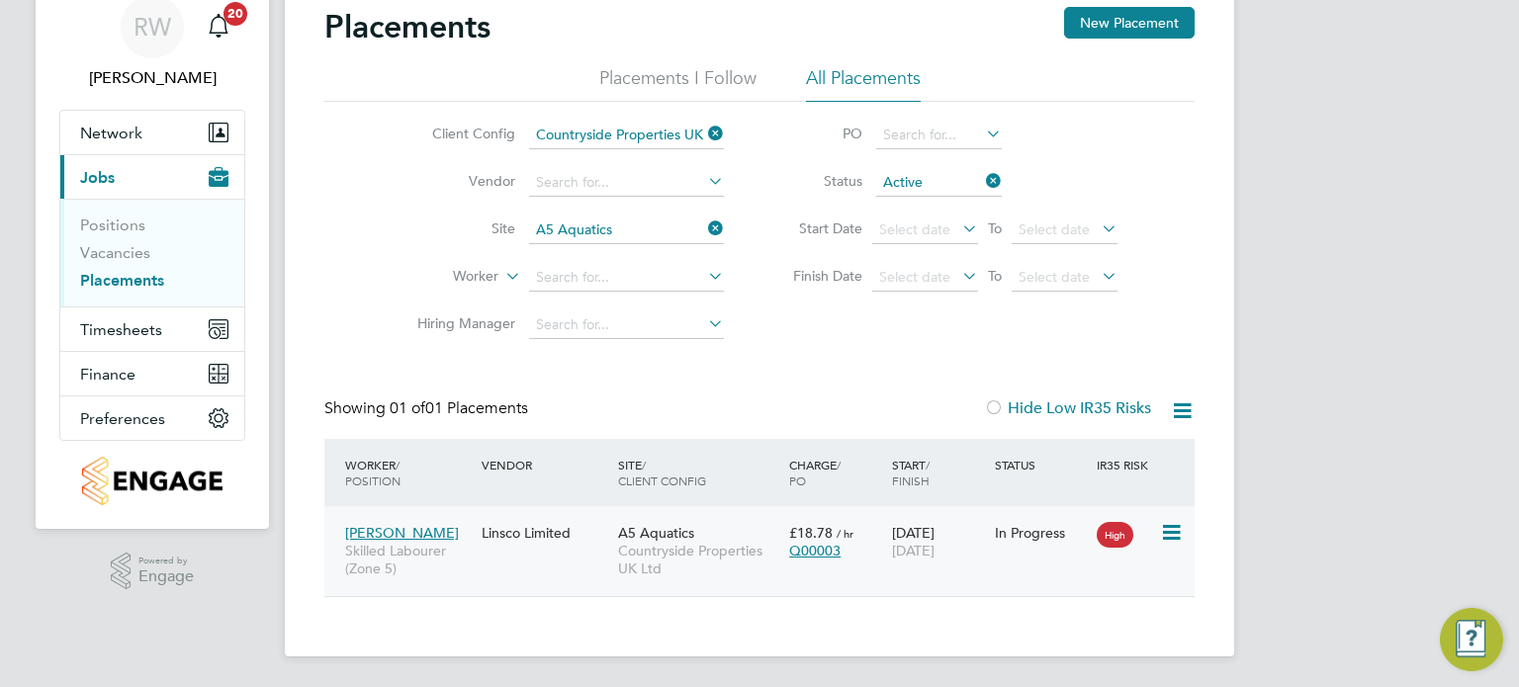
click at [1160, 527] on icon at bounding box center [1170, 533] width 20 height 24
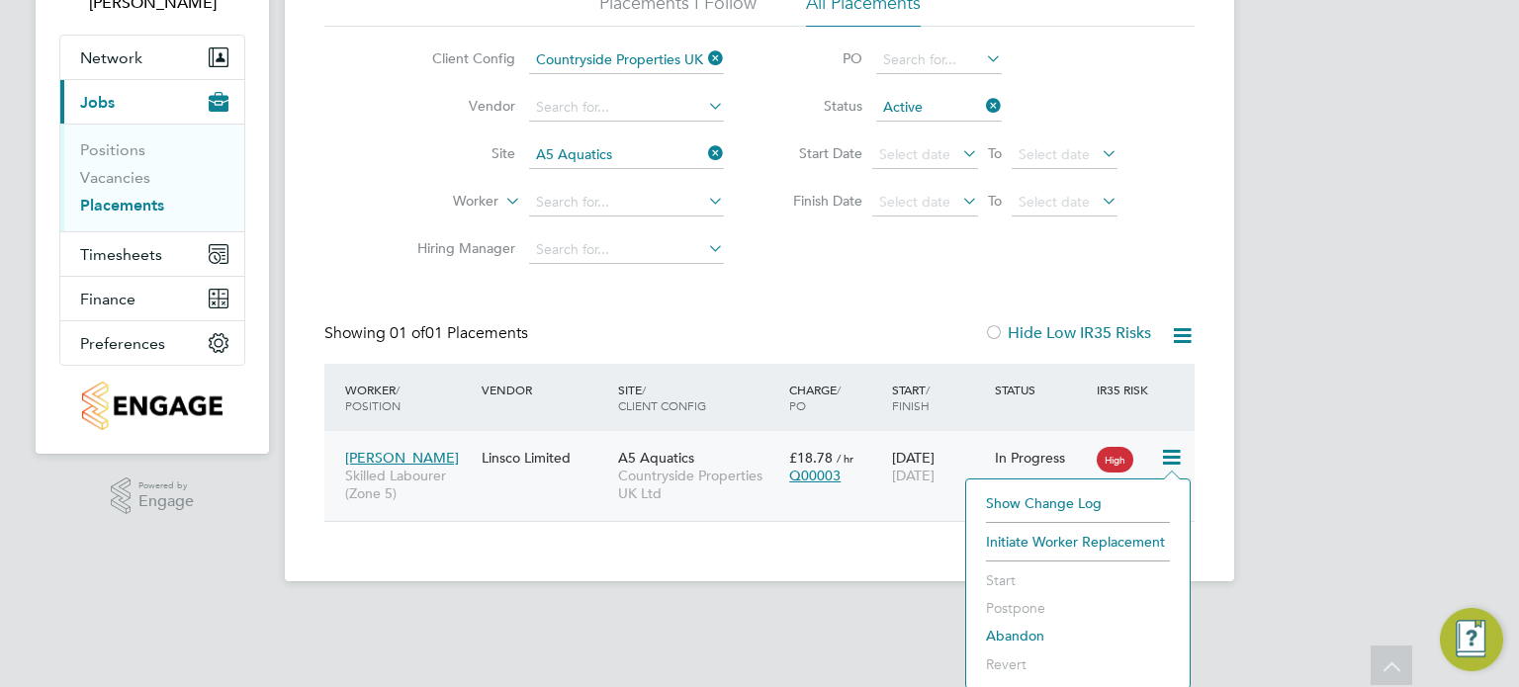
click at [702, 456] on div "A5 Aquatics Countryside Properties UK Ltd" at bounding box center [698, 476] width 171 height 74
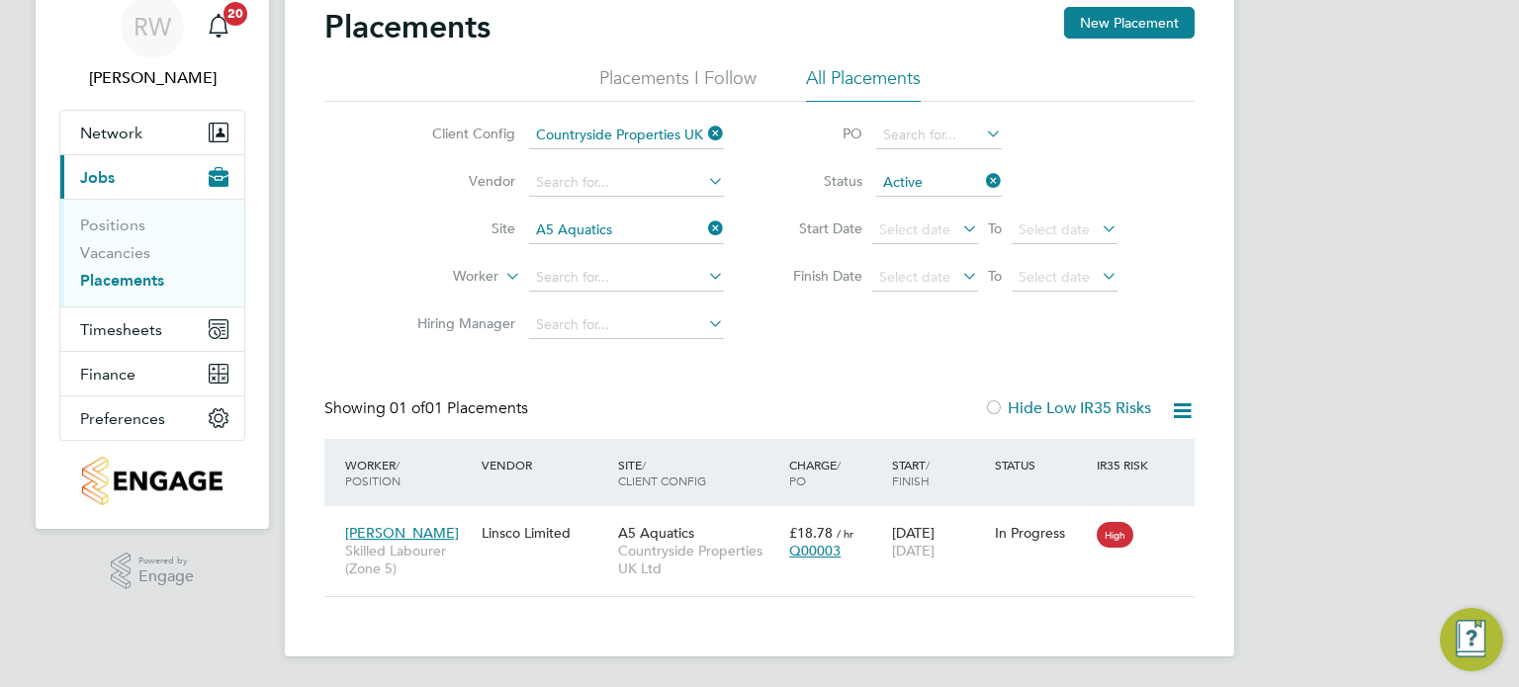
click at [704, 232] on icon at bounding box center [704, 229] width 0 height 28
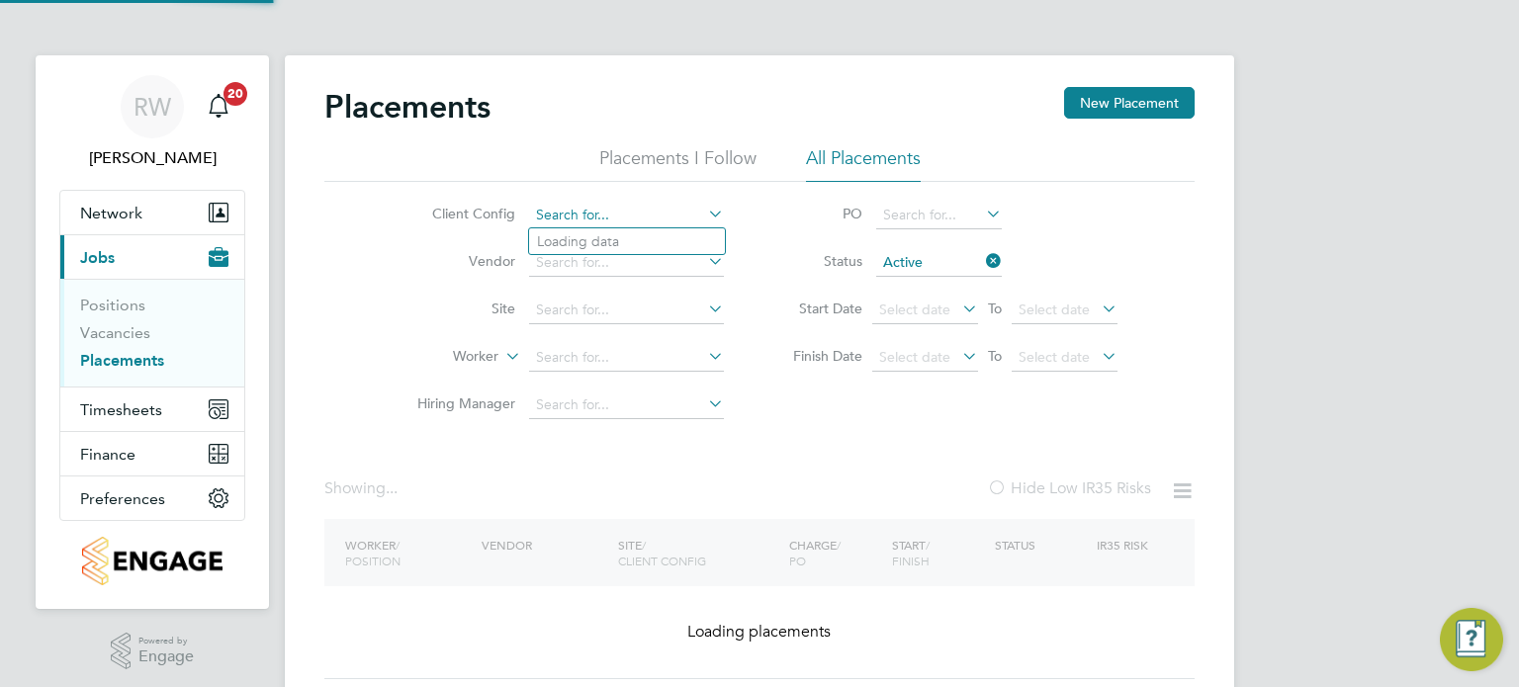
click at [637, 225] on input at bounding box center [626, 216] width 195 height 28
click at [628, 241] on li "Loading data" at bounding box center [627, 241] width 196 height 26
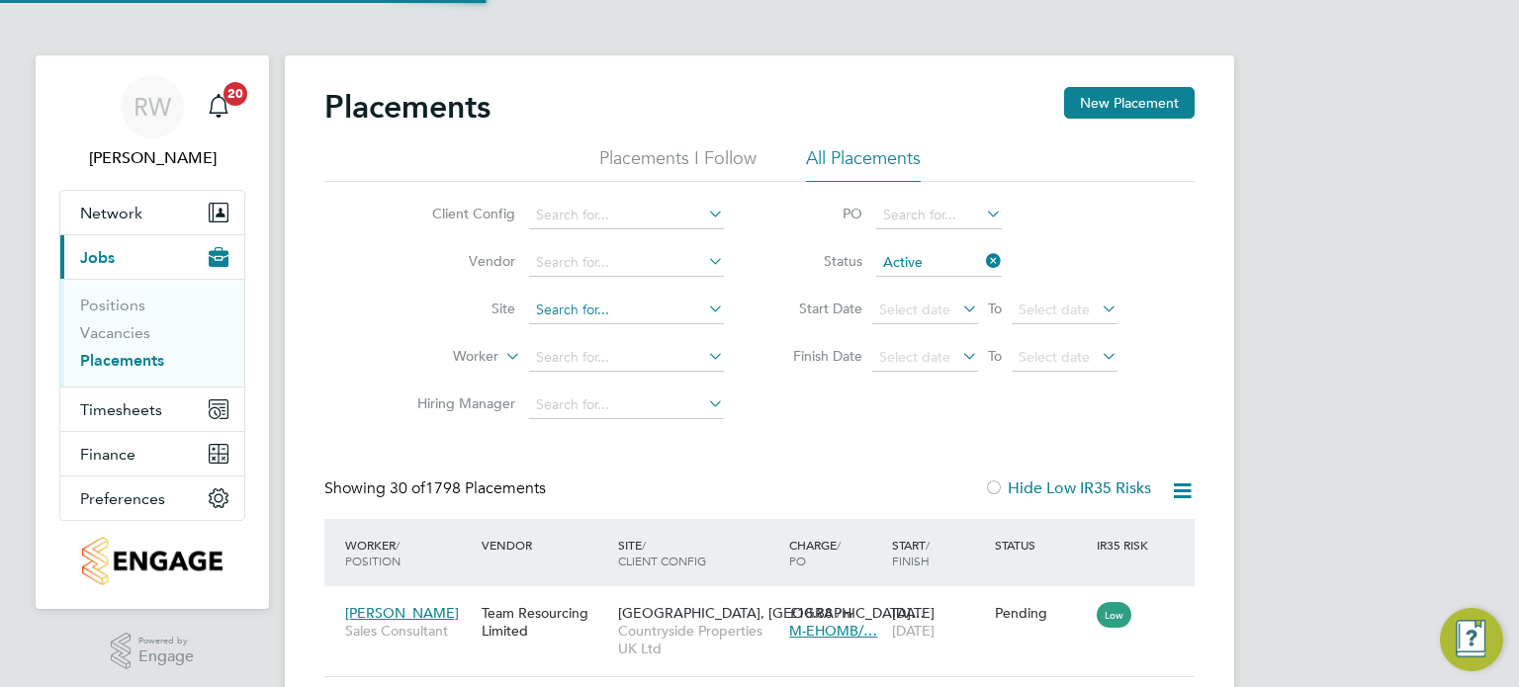
click at [597, 304] on input at bounding box center [626, 311] width 195 height 28
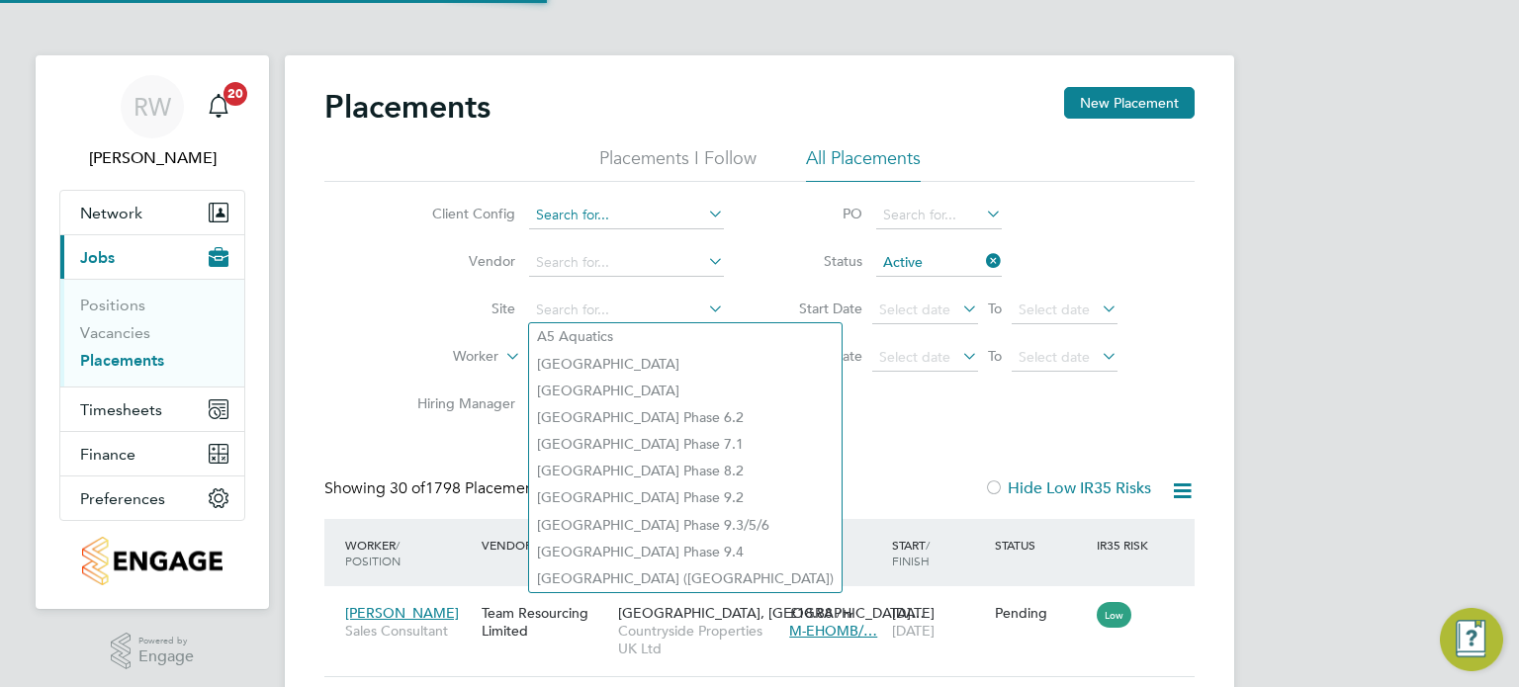
click at [653, 205] on input at bounding box center [626, 216] width 195 height 28
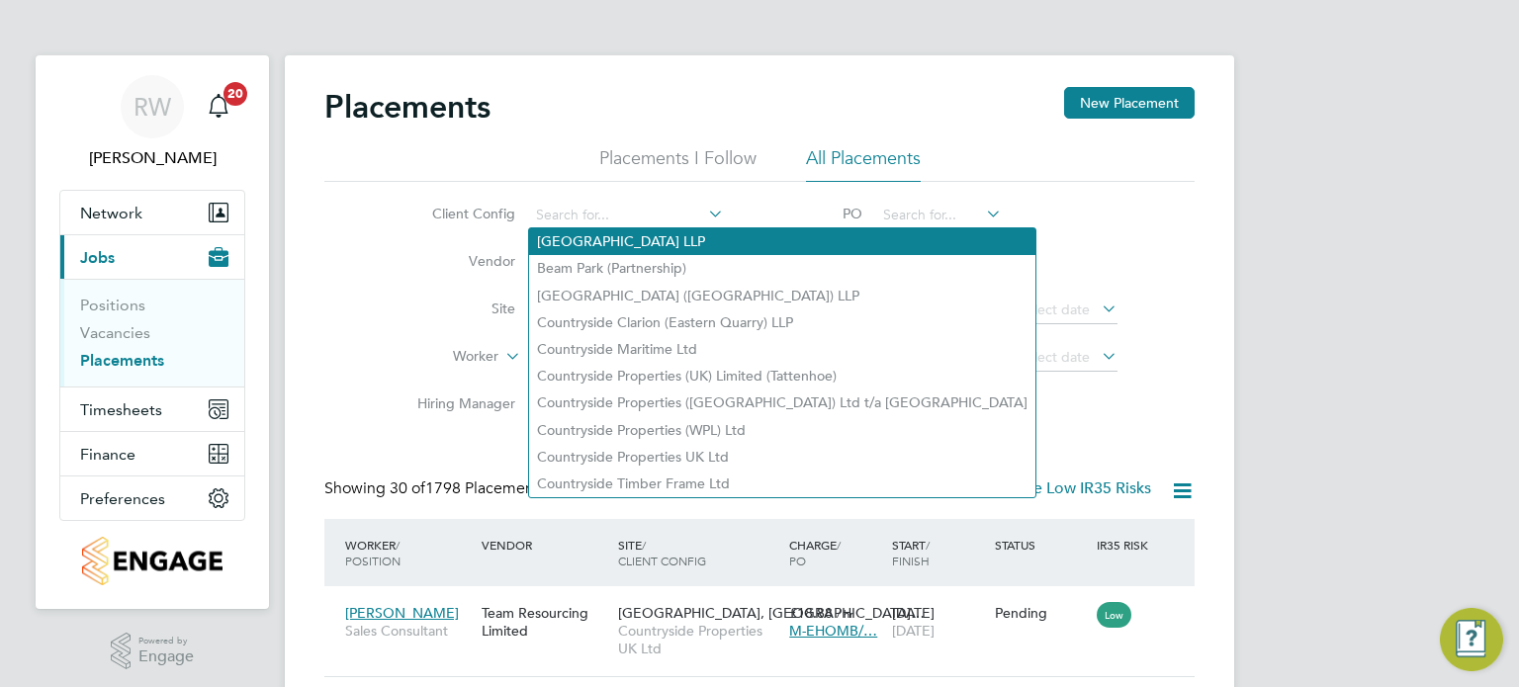
click at [628, 238] on li "[GEOGRAPHIC_DATA] LLP" at bounding box center [782, 241] width 506 height 27
type input "[GEOGRAPHIC_DATA] LLP"
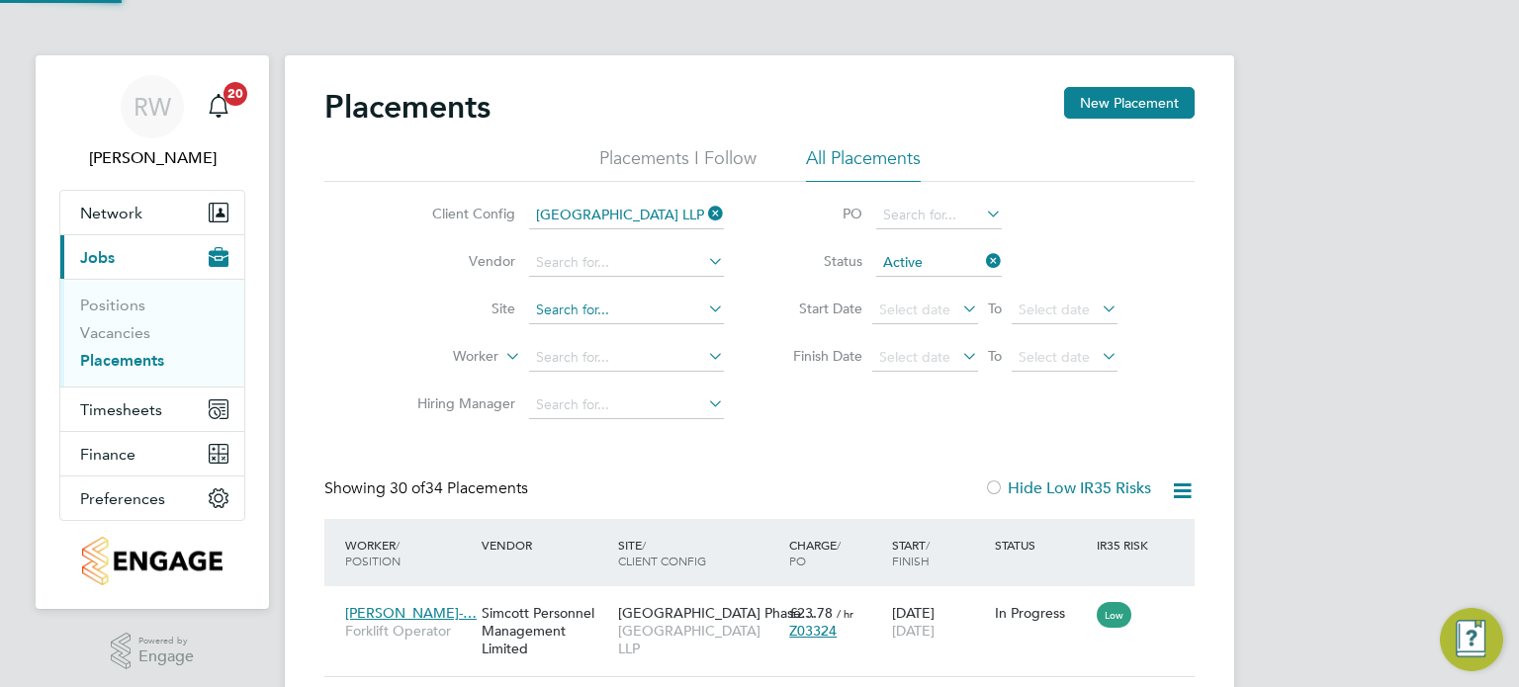
click at [580, 300] on input at bounding box center [626, 311] width 195 height 28
click at [628, 443] on li "Act on Gardens Phase 9.3/5/6" at bounding box center [665, 444] width 272 height 27
type input "[GEOGRAPHIC_DATA] Phase 9.3/5/6"
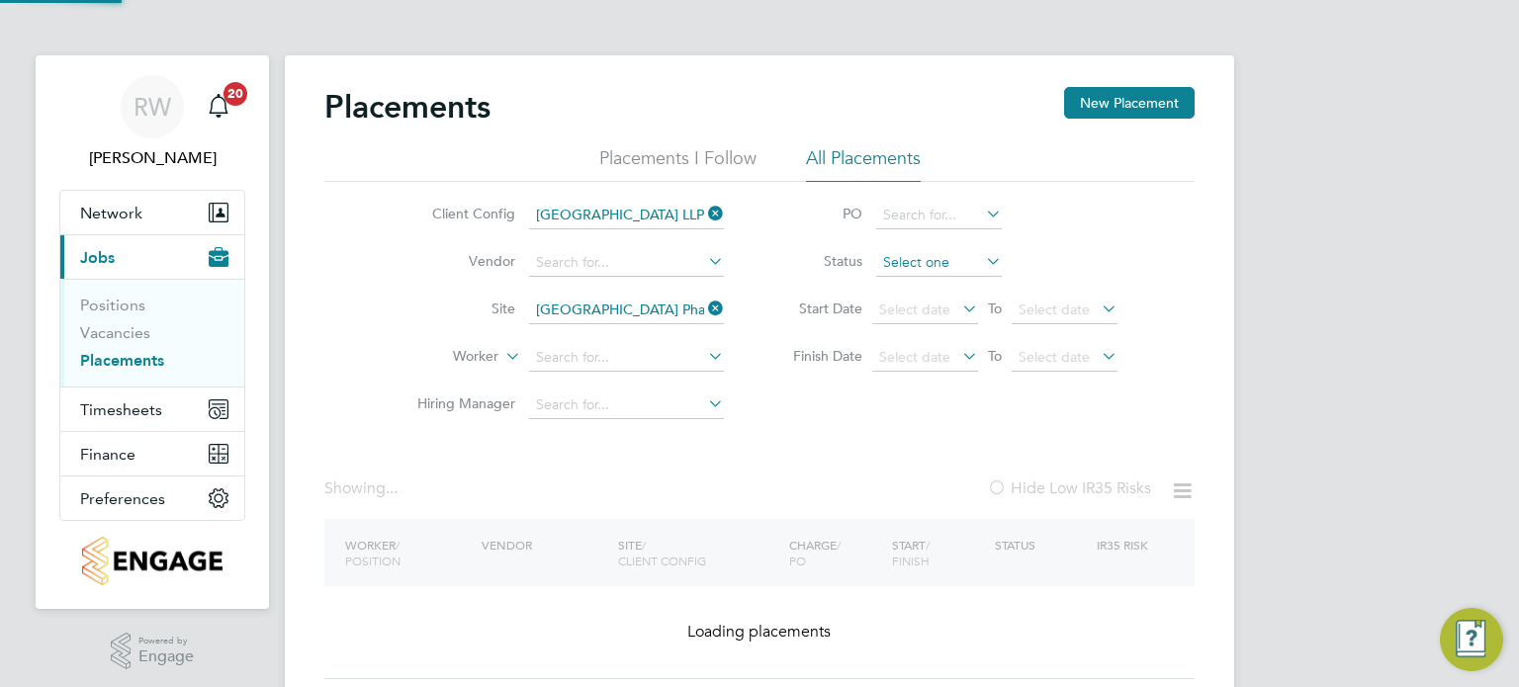
click at [956, 262] on input at bounding box center [939, 263] width 126 height 28
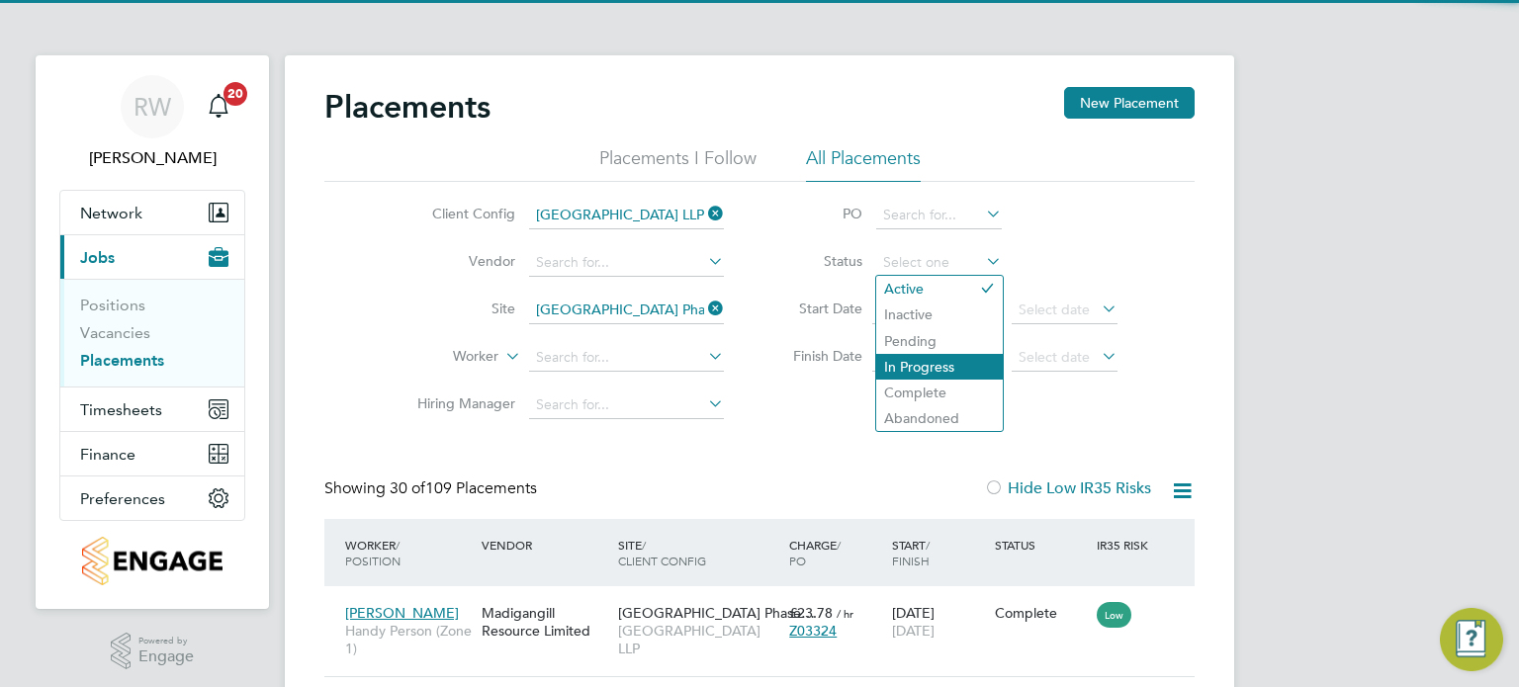
click at [949, 363] on li "In Progress" at bounding box center [939, 367] width 127 height 26
type input "In Progress"
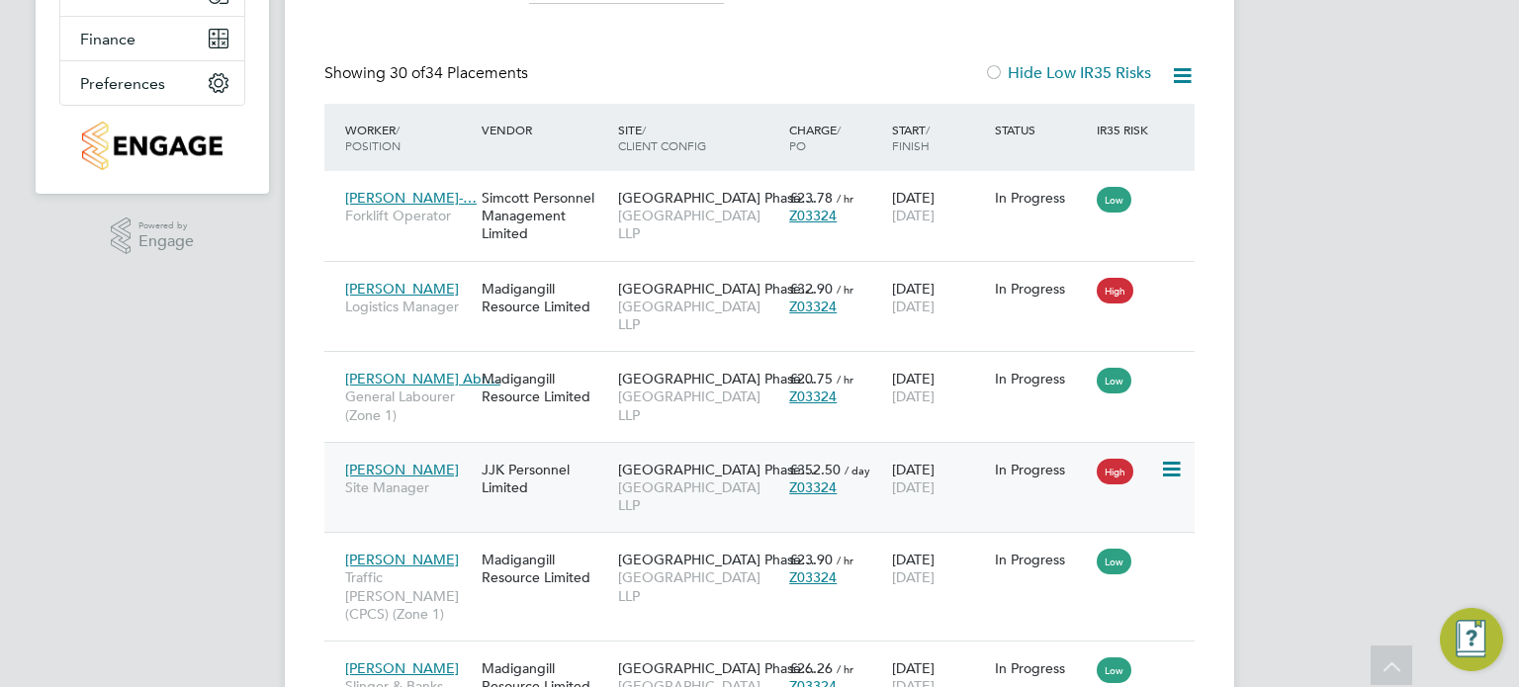
click at [701, 479] on span "[GEOGRAPHIC_DATA] LLP" at bounding box center [698, 497] width 161 height 36
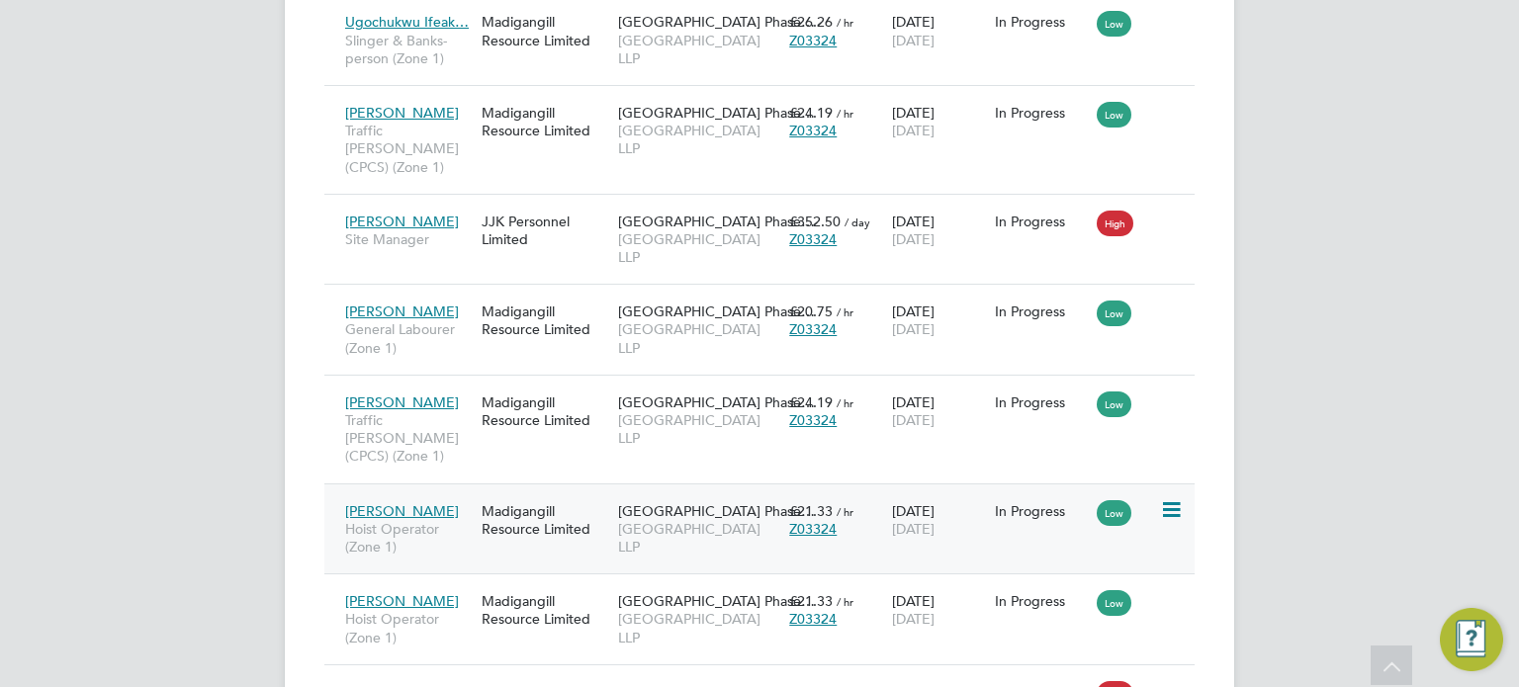
click at [708, 520] on span "[GEOGRAPHIC_DATA] LLP" at bounding box center [698, 538] width 161 height 36
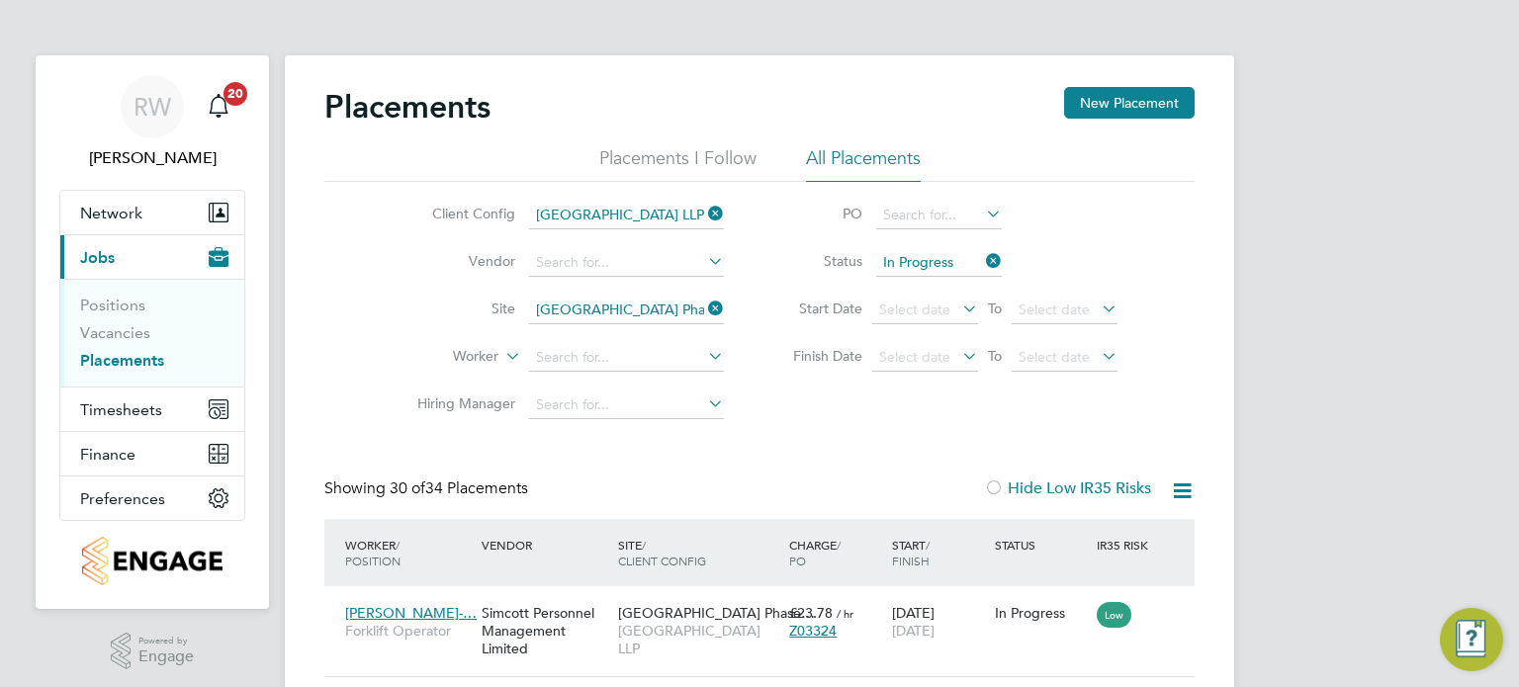
click at [704, 312] on icon at bounding box center [704, 309] width 0 height 28
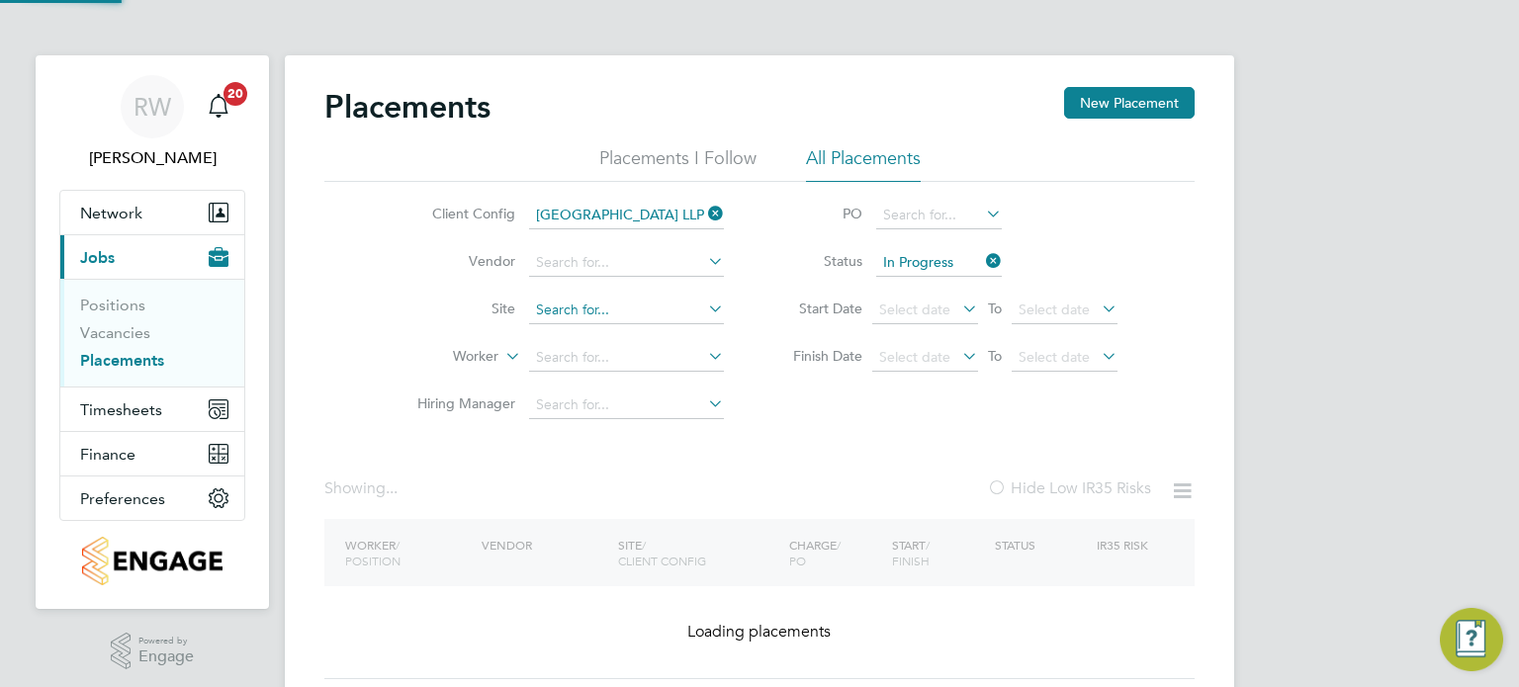
click at [626, 312] on input at bounding box center [626, 311] width 195 height 28
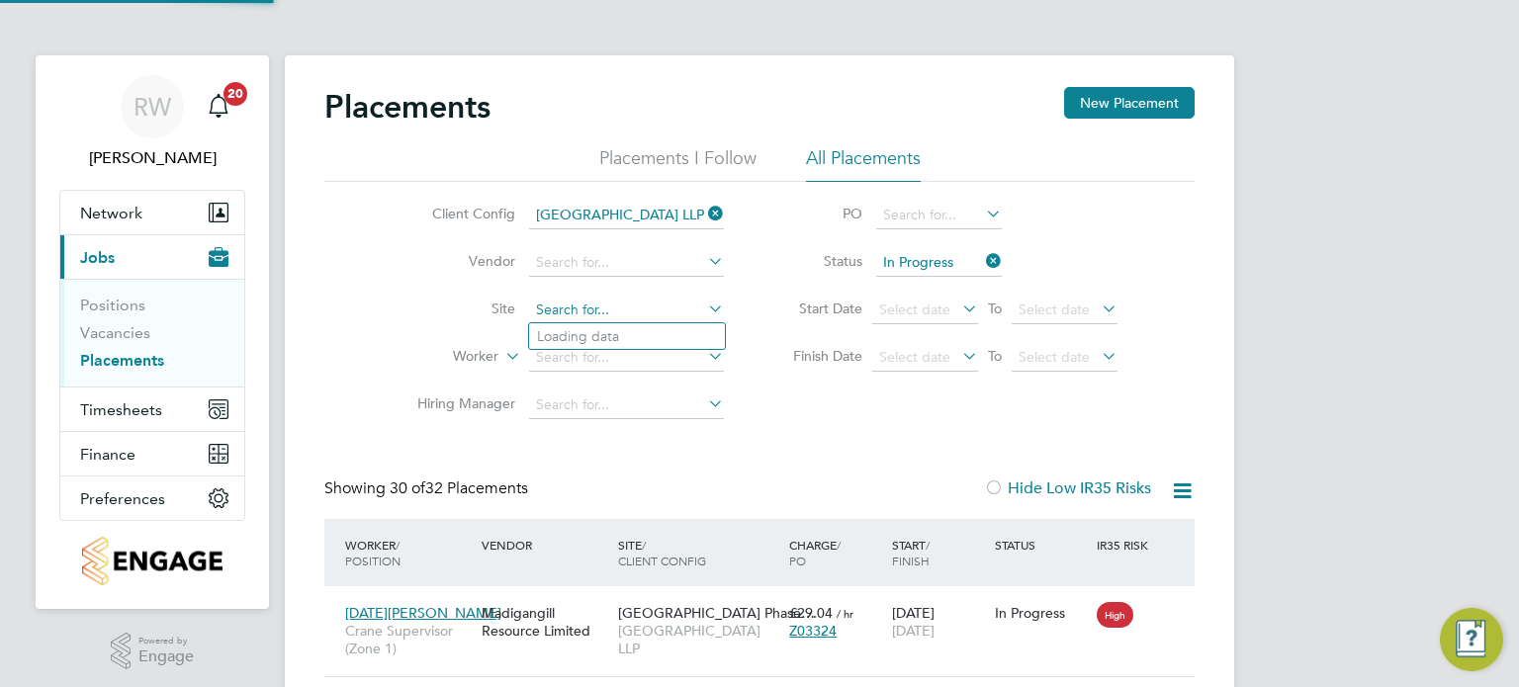
scroll to position [56, 137]
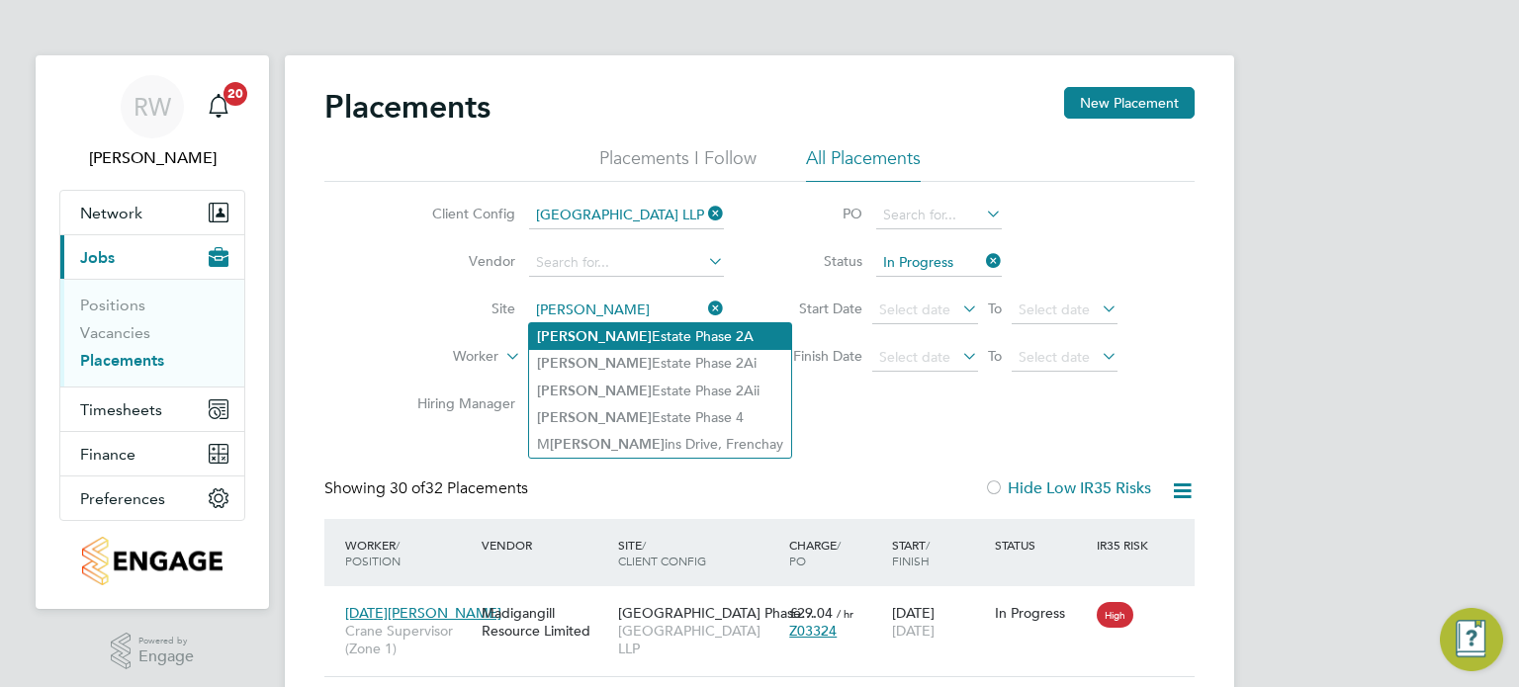
click at [633, 330] on li "[PERSON_NAME] Estate Phase 2A" at bounding box center [660, 336] width 262 height 27
type input "[PERSON_NAME] Estate Phase 2A"
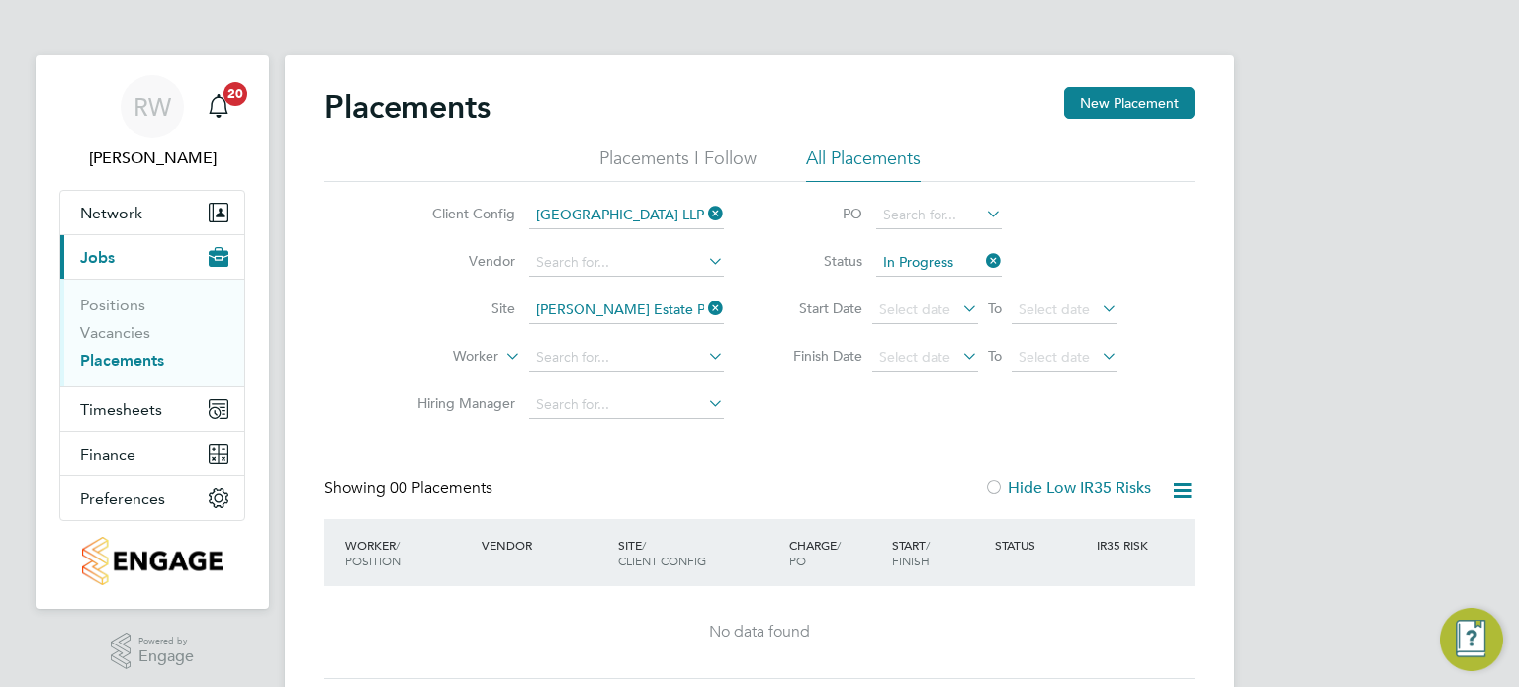
click at [982, 261] on icon at bounding box center [982, 261] width 0 height 28
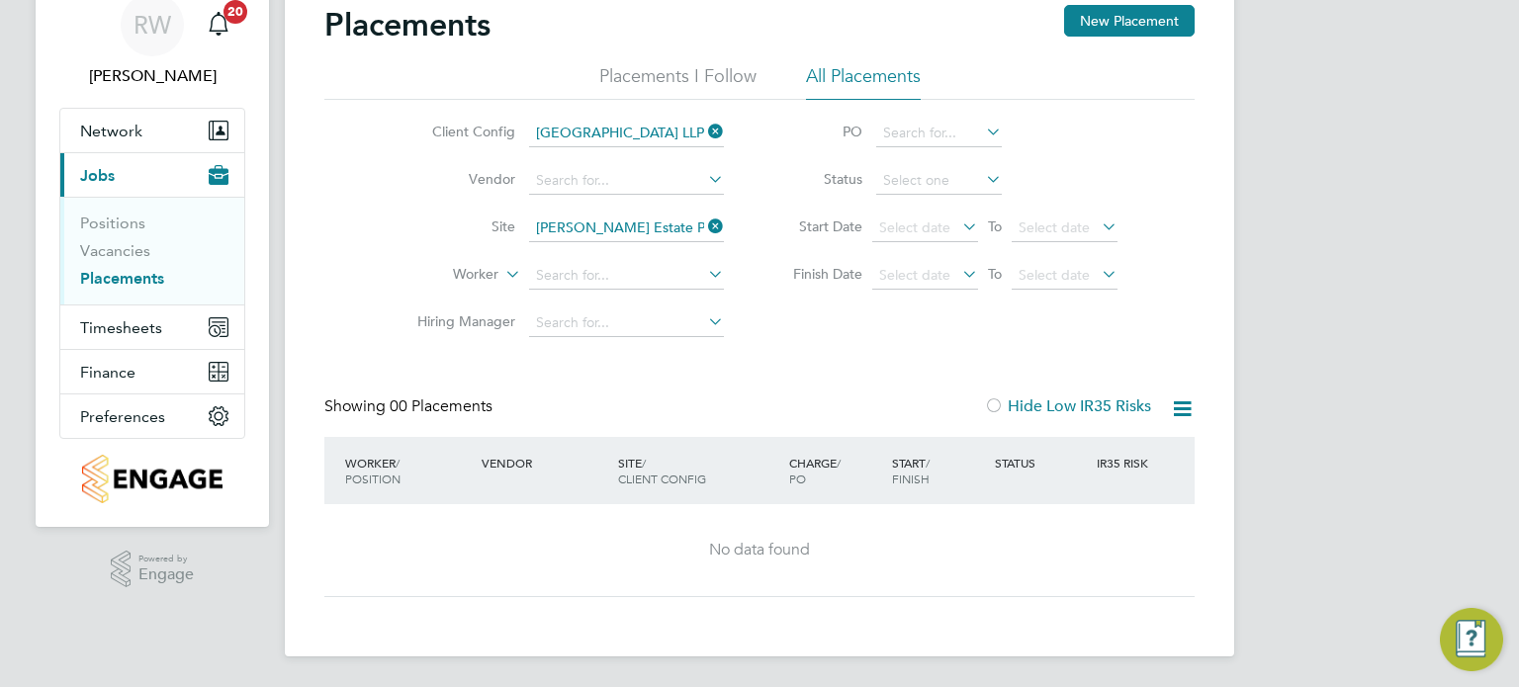
click at [704, 125] on icon at bounding box center [704, 132] width 0 height 28
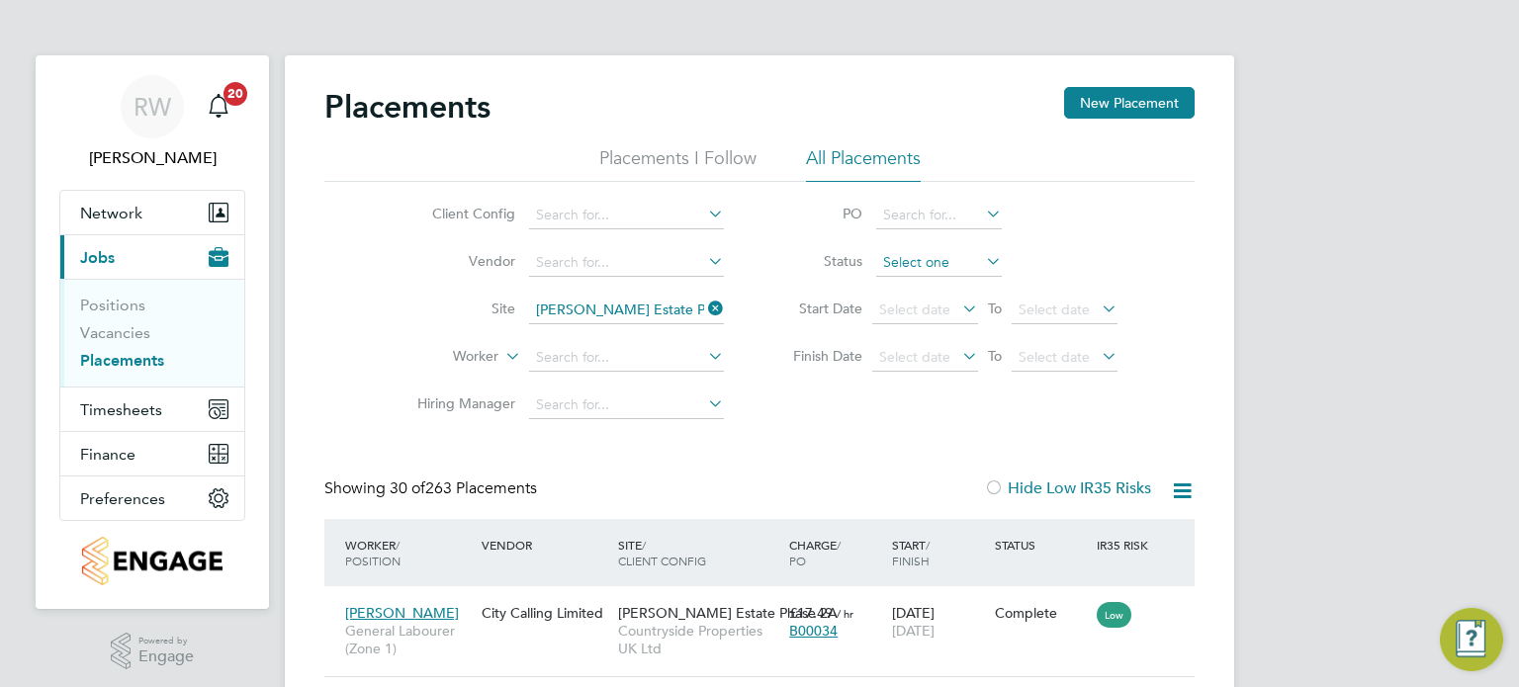
click at [939, 261] on input at bounding box center [939, 263] width 126 height 28
click at [934, 360] on li "In Progress" at bounding box center [939, 367] width 127 height 26
type input "In Progress"
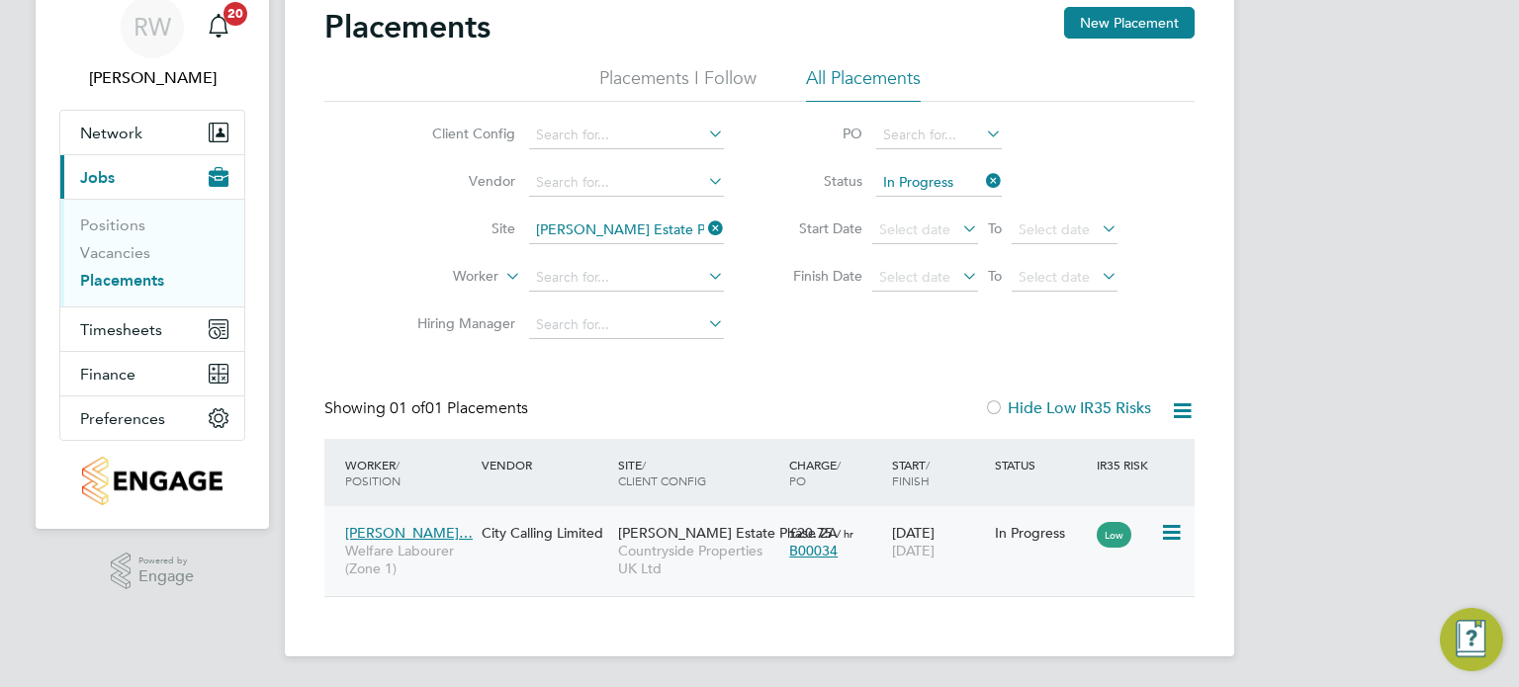
click at [759, 569] on span "Countryside Properties UK Ltd" at bounding box center [698, 560] width 161 height 36
click at [704, 233] on icon at bounding box center [704, 229] width 0 height 28
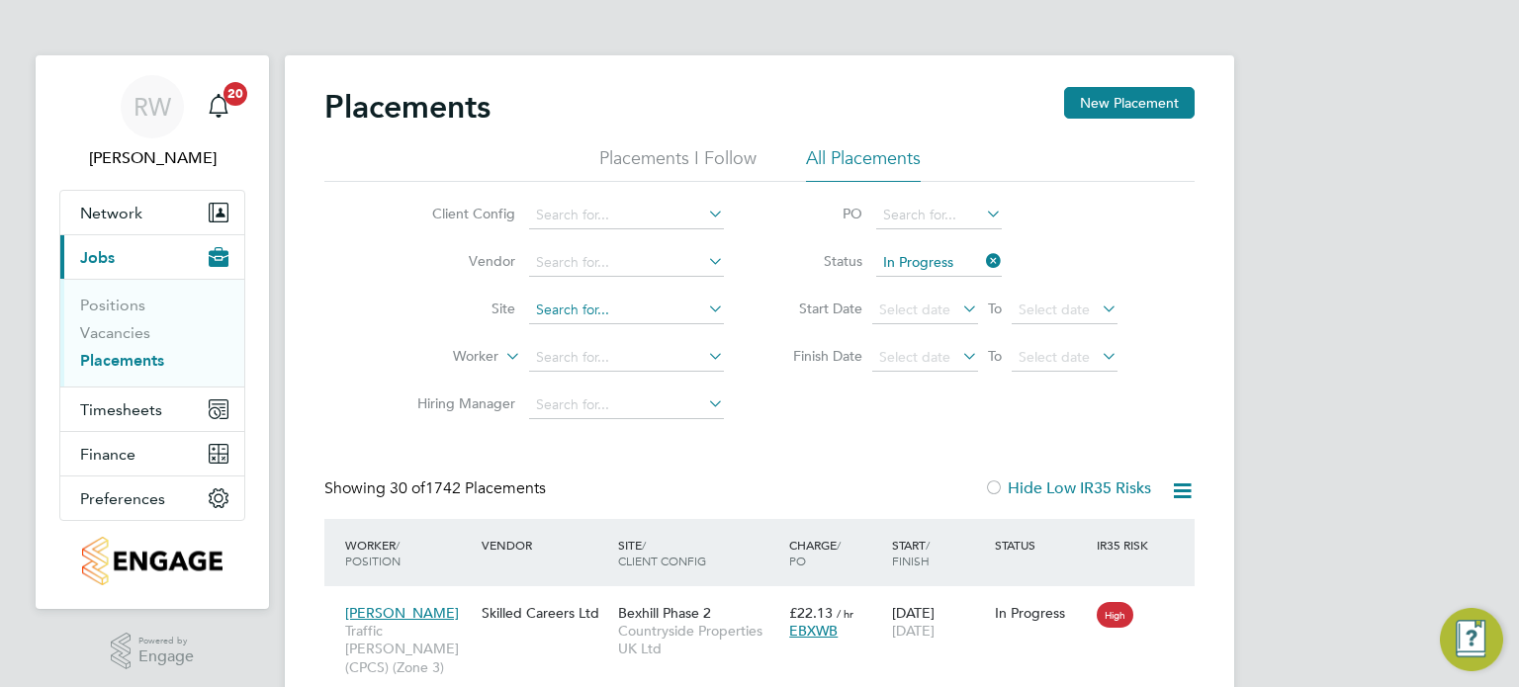
scroll to position [10, 9]
click at [620, 305] on input at bounding box center [626, 311] width 195 height 28
click at [617, 324] on li "Alvaredus ( [GEOGRAPHIC_DATA] )" at bounding box center [627, 336] width 196 height 27
type input "Alvaredus ([GEOGRAPHIC_DATA])"
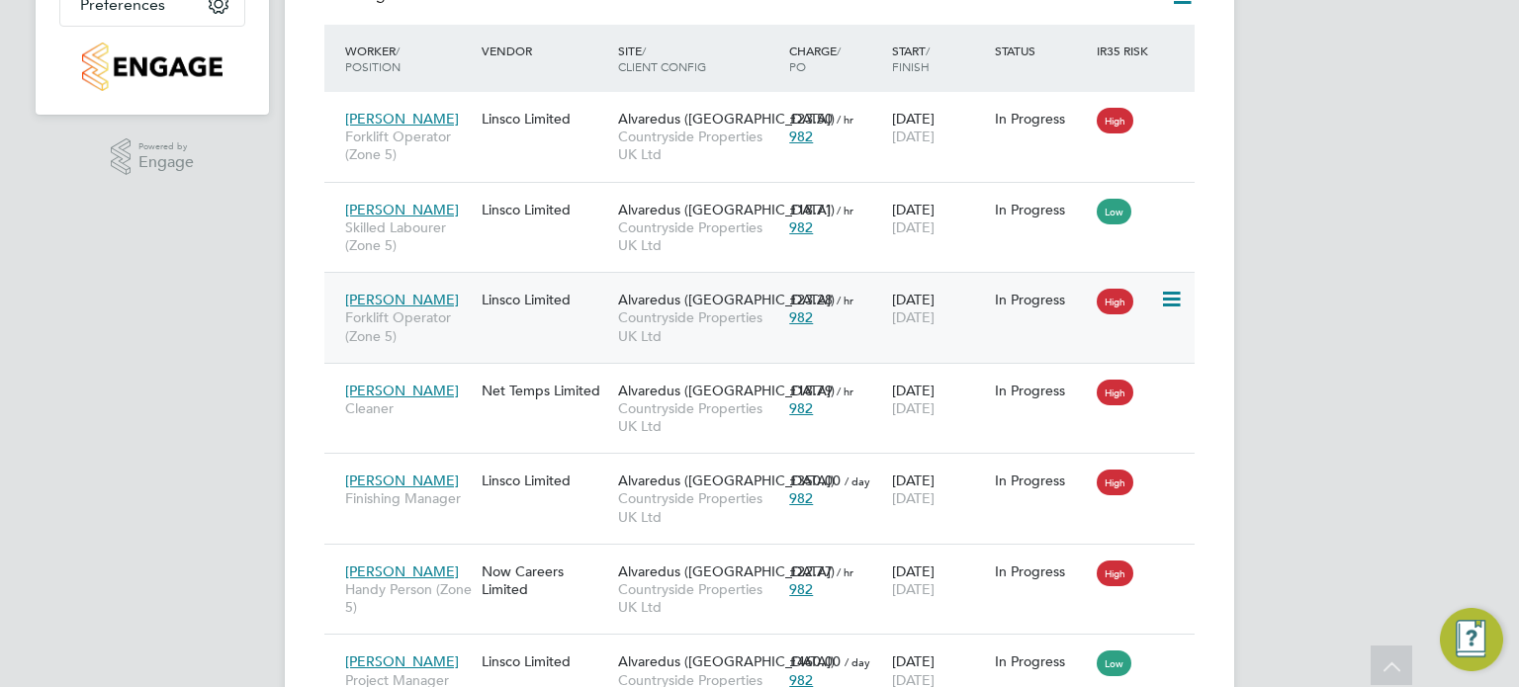
click at [621, 323] on span "Countryside Properties UK Ltd" at bounding box center [698, 327] width 161 height 36
